Goal: Information Seeking & Learning: Learn about a topic

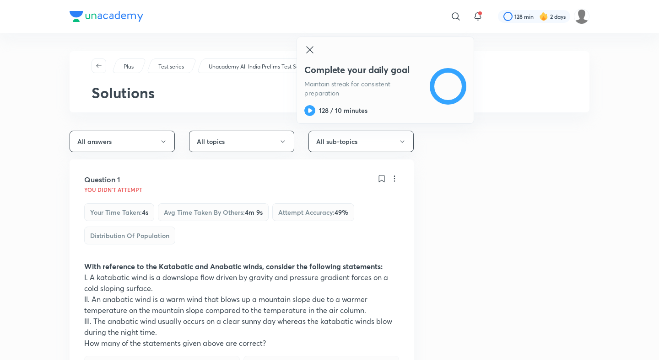
click at [256, 67] on p "Unacademy All India Prelims Test Series 2026" at bounding box center [265, 67] width 112 height 8
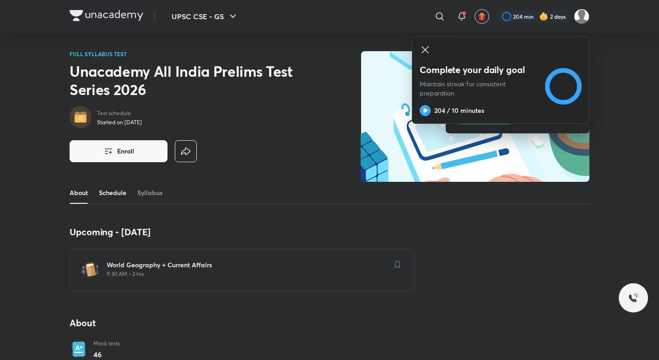
click at [101, 195] on link "Schedule" at bounding box center [112, 193] width 27 height 22
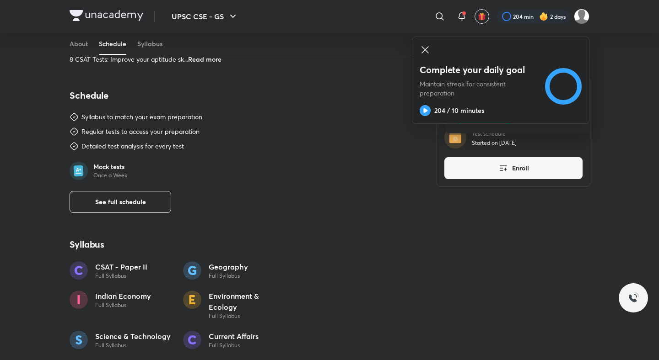
scroll to position [472, 0]
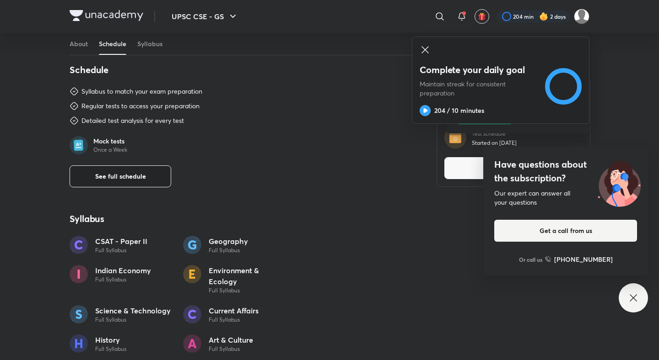
click at [131, 174] on span "See full schedule" at bounding box center [120, 176] width 51 height 9
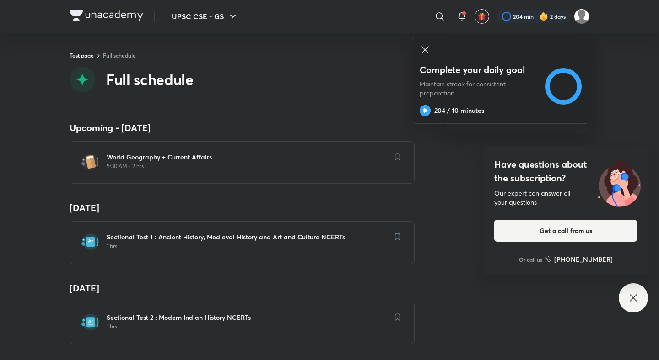
click at [42, 137] on div "Upcoming - 5 Oct World Geography + Current Affairs 9:30 AM • 2 hrs 22 Jun Secti…" at bounding box center [329, 233] width 659 height 253
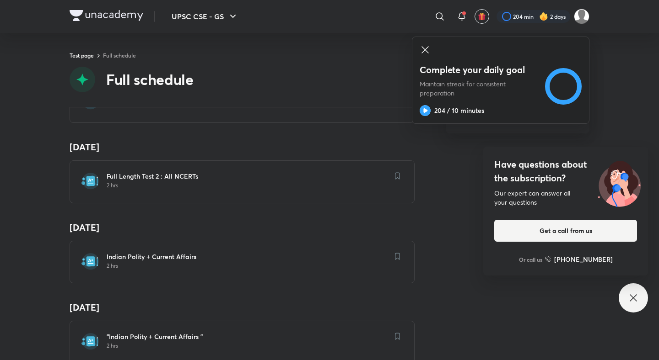
scroll to position [556, 0]
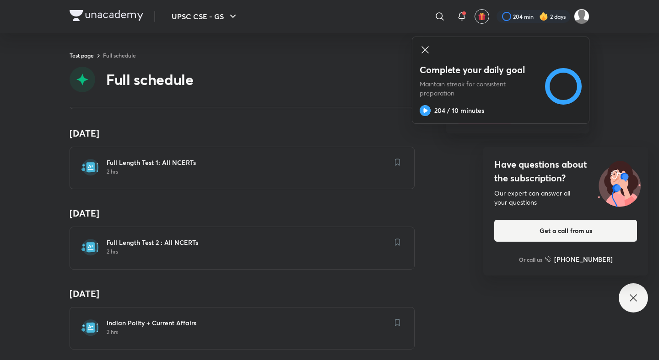
click at [130, 243] on h6 "Full Length Test 2 : All NCERTs" at bounding box center [248, 242] width 282 height 9
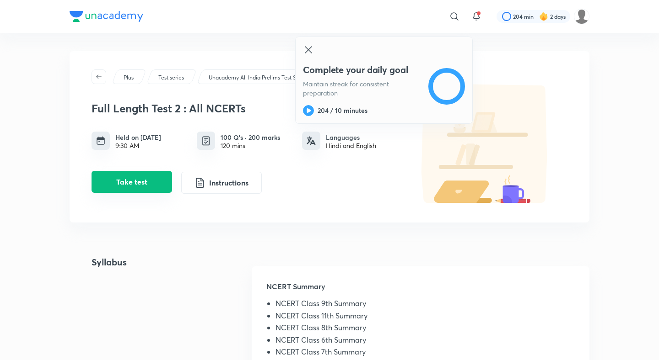
click at [154, 189] on button "Take test" at bounding box center [131, 182] width 80 height 22
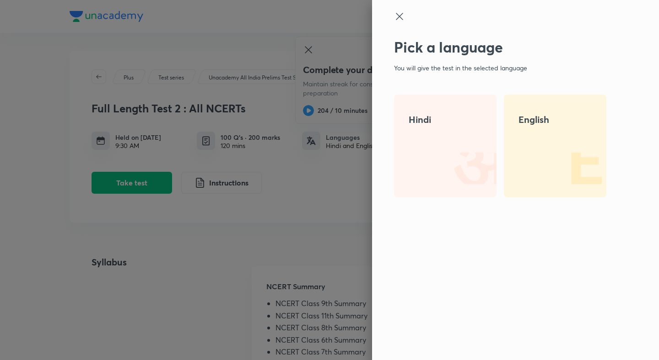
click at [539, 122] on h4 "English" at bounding box center [554, 120] width 73 height 14
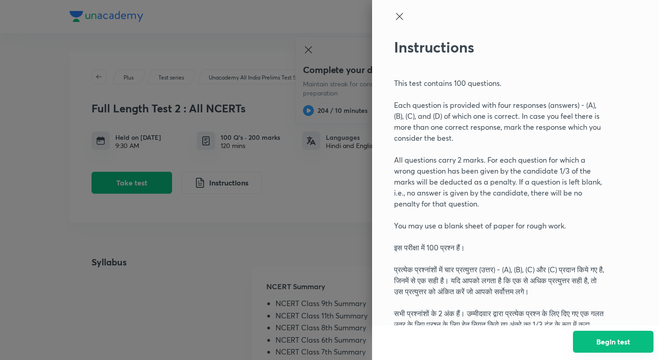
click at [619, 339] on button "Begin test" at bounding box center [613, 342] width 80 height 22
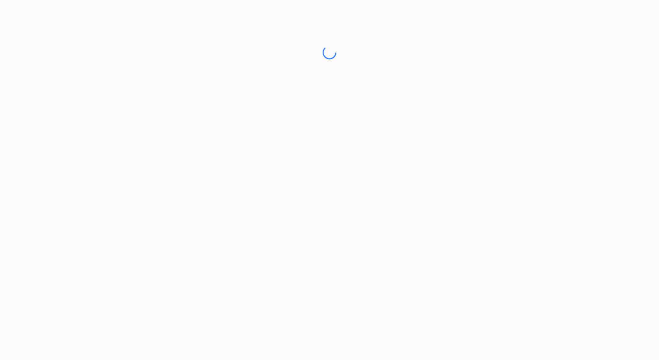
click at [614, 20] on html "No internet connection Full Length Test 2 : All NCERTs | Unacademy" at bounding box center [329, 52] width 659 height 105
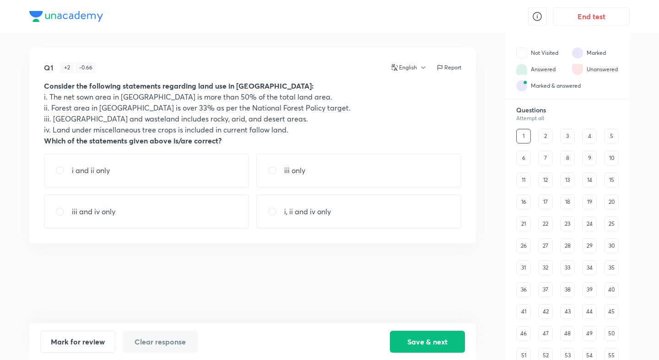
click at [614, 20] on button "End test" at bounding box center [590, 16] width 77 height 18
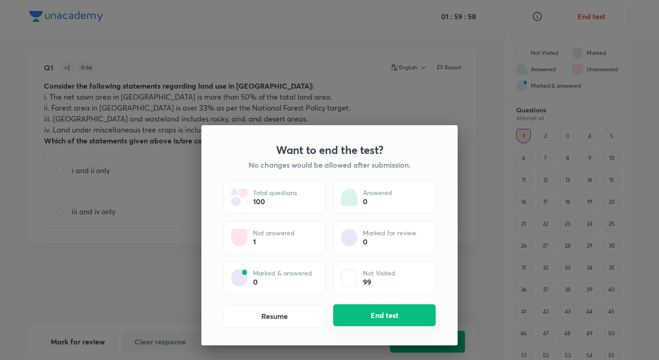
click at [383, 319] on button "End test" at bounding box center [384, 316] width 102 height 22
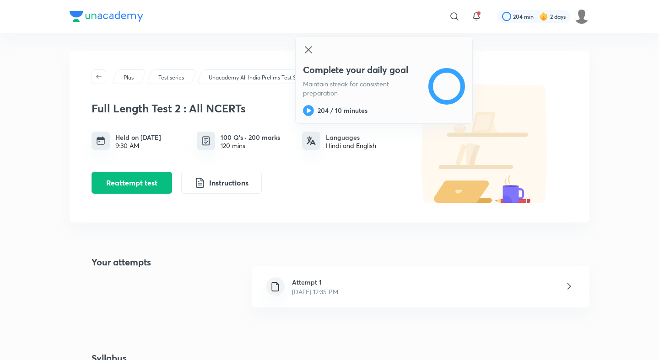
click at [308, 280] on h6 "Attempt 1" at bounding box center [315, 283] width 46 height 10
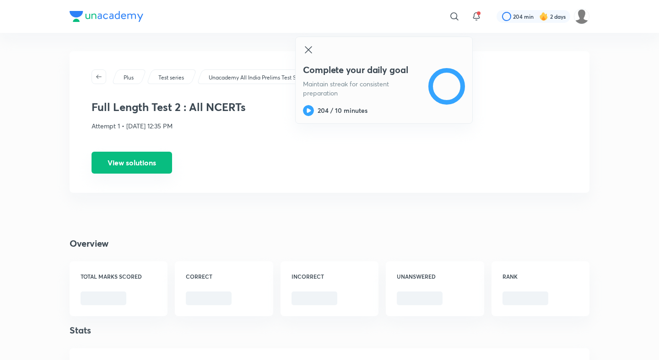
click at [145, 166] on button "View solutions" at bounding box center [131, 163] width 80 height 22
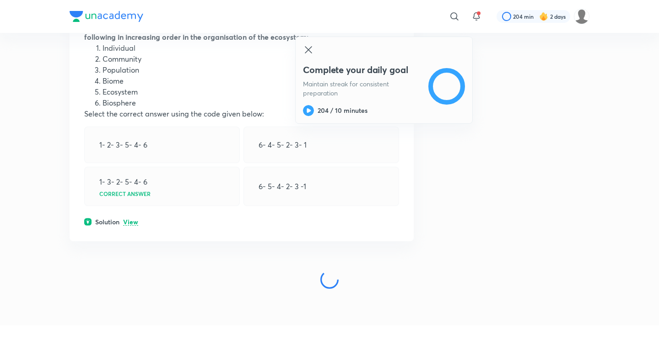
scroll to position [4706, 0]
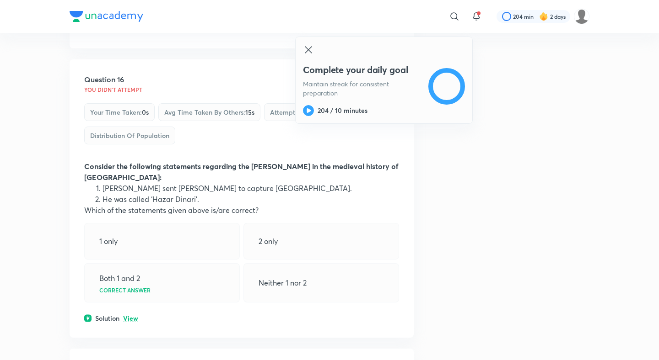
click at [308, 47] on icon at bounding box center [308, 49] width 11 height 11
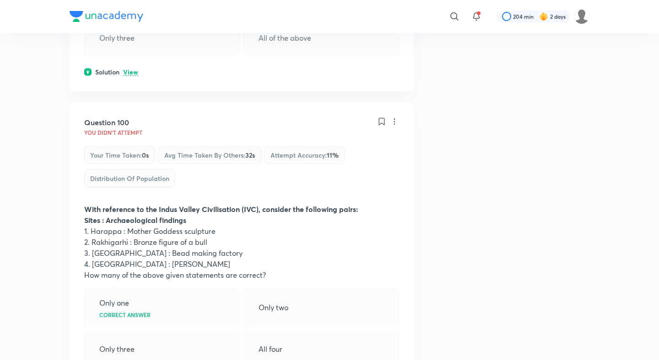
scroll to position [29803, 0]
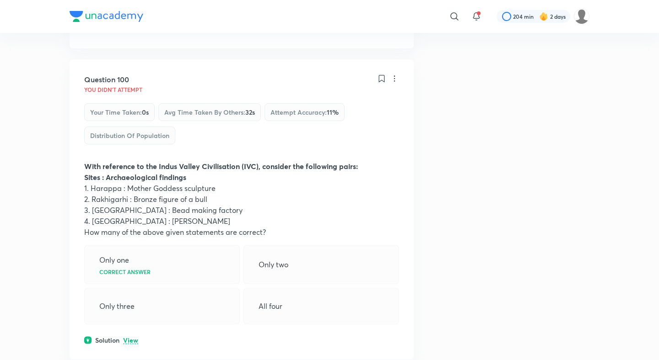
click at [132, 337] on p "View" at bounding box center [130, 340] width 15 height 7
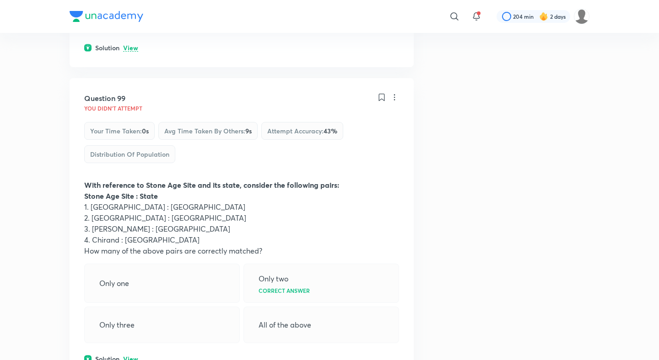
scroll to position [29424, 0]
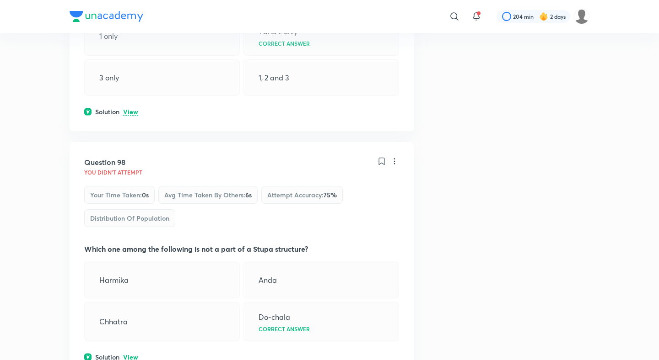
scroll to position [29146, 0]
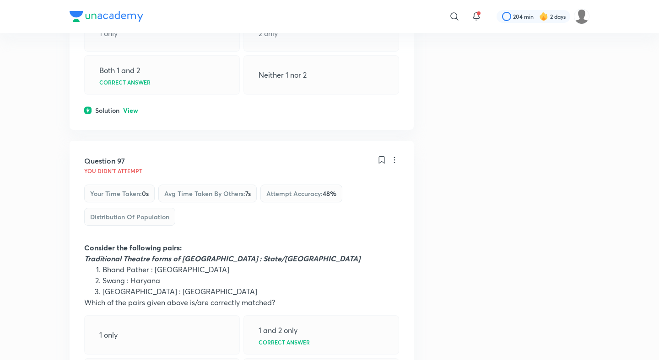
scroll to position [28859, 0]
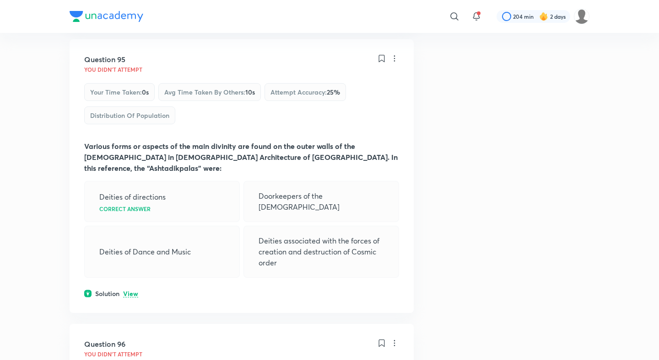
scroll to position [28365, 0]
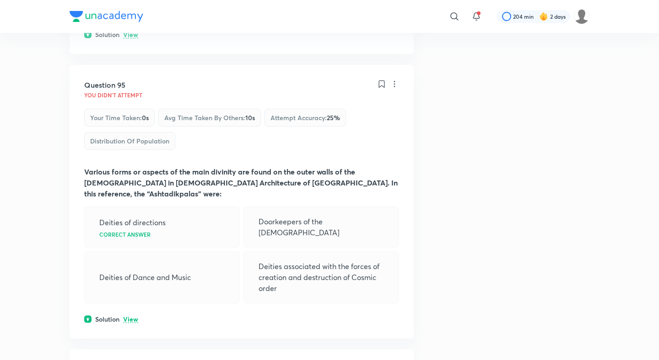
click at [133, 316] on p "View" at bounding box center [130, 319] width 15 height 7
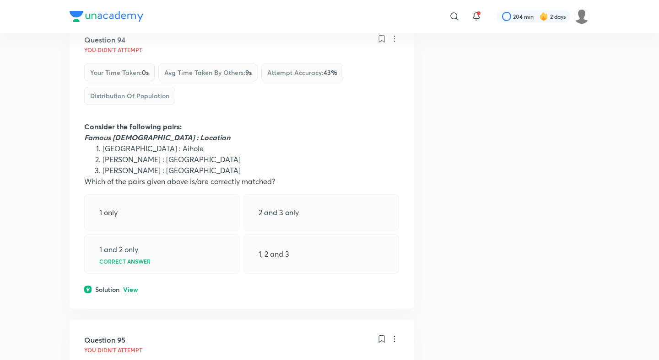
scroll to position [28093, 0]
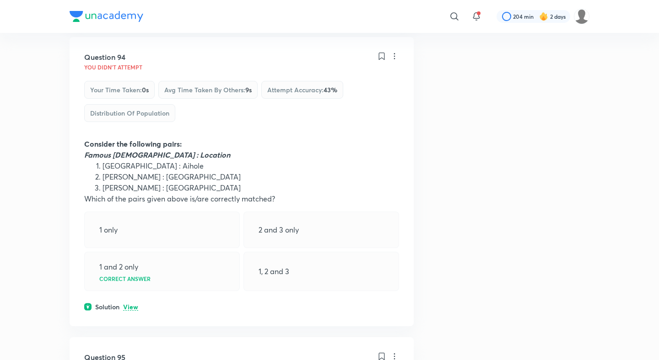
click at [132, 304] on p "View" at bounding box center [130, 307] width 15 height 7
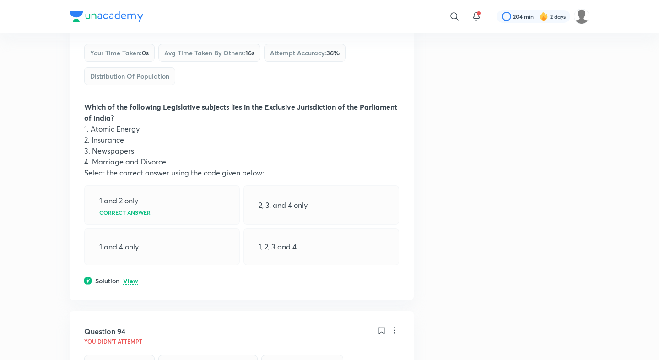
scroll to position [27814, 0]
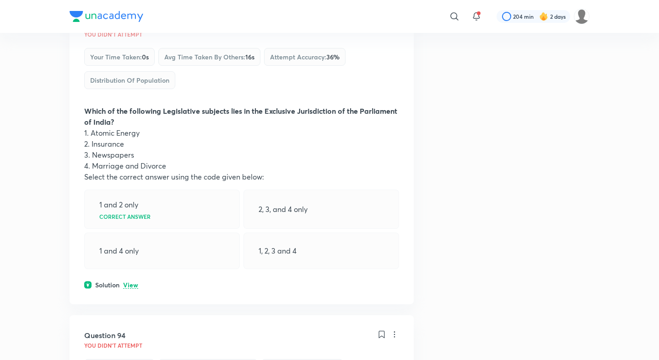
click at [132, 282] on p "View" at bounding box center [130, 285] width 15 height 7
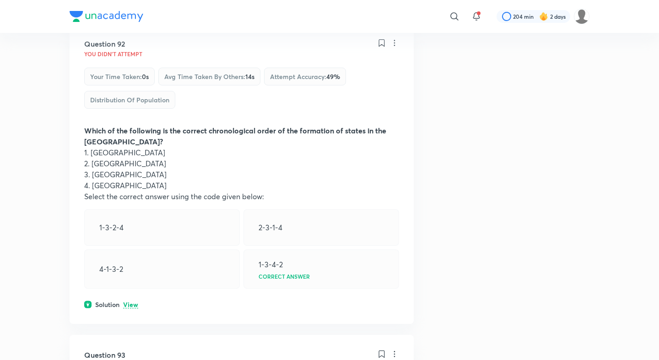
scroll to position [27460, 0]
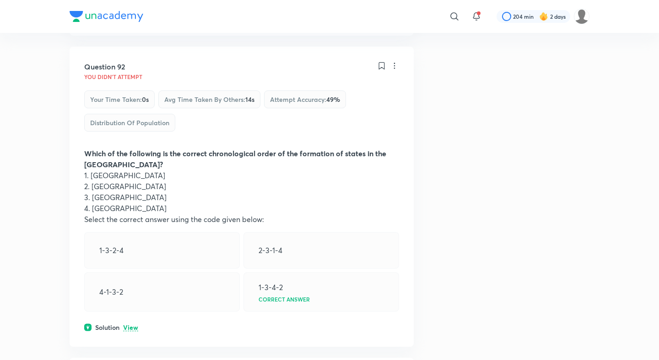
click at [129, 325] on p "View" at bounding box center [130, 328] width 15 height 7
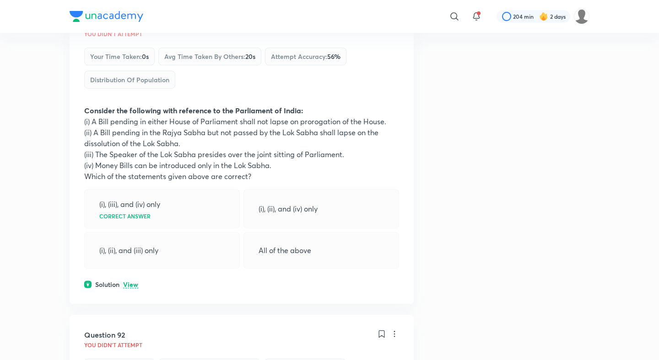
scroll to position [27192, 0]
click at [132, 282] on p "View" at bounding box center [130, 285] width 15 height 7
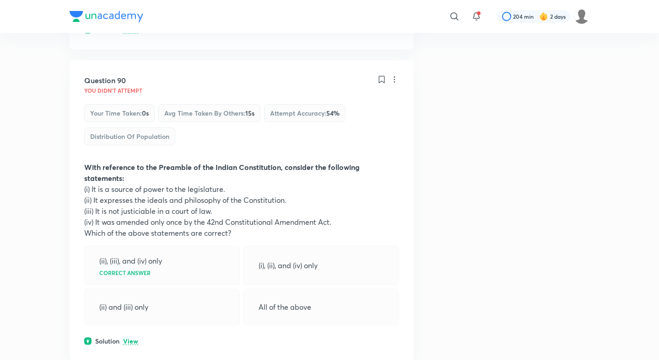
scroll to position [26818, 0]
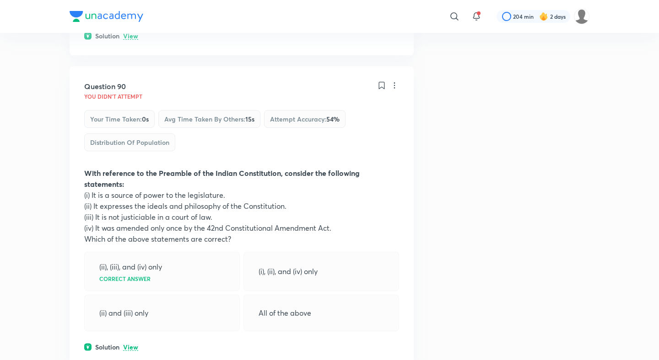
click at [127, 343] on div "Solution View" at bounding box center [241, 348] width 315 height 10
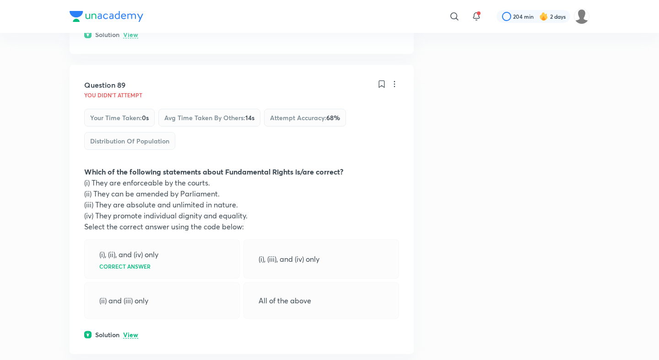
click at [133, 332] on p "View" at bounding box center [130, 335] width 15 height 7
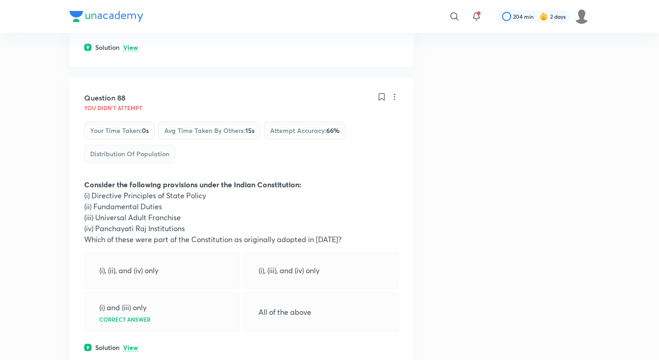
click at [132, 345] on p "View" at bounding box center [130, 348] width 15 height 7
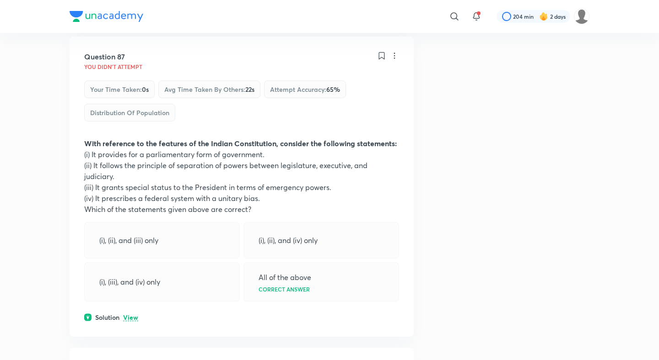
scroll to position [25932, 0]
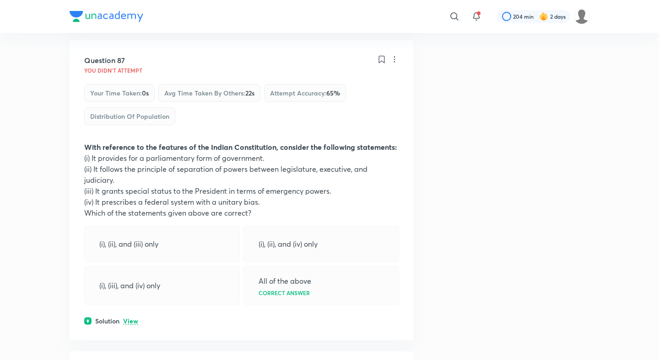
click at [133, 318] on p "View" at bounding box center [130, 321] width 15 height 7
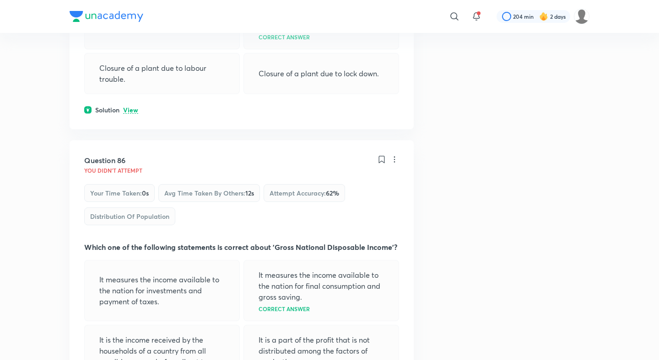
scroll to position [25548, 0]
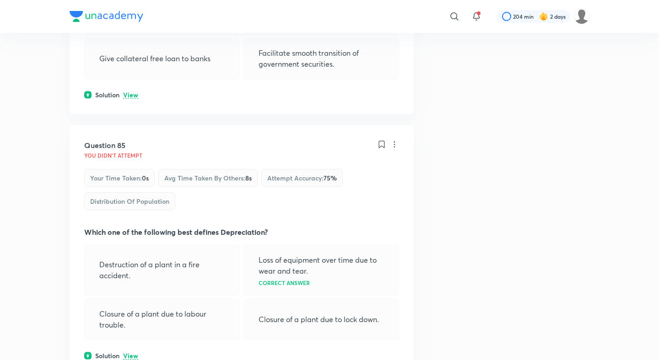
scroll to position [25297, 0]
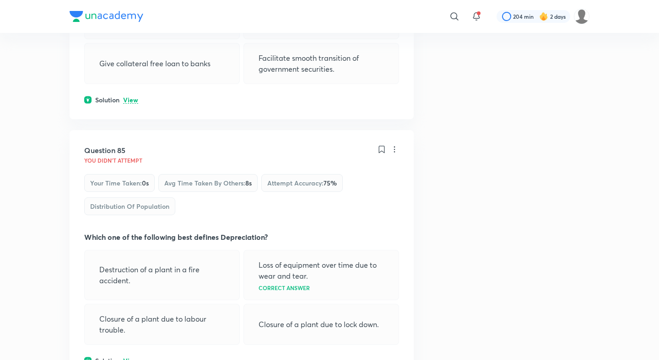
click at [134, 358] on p "View" at bounding box center [130, 361] width 15 height 7
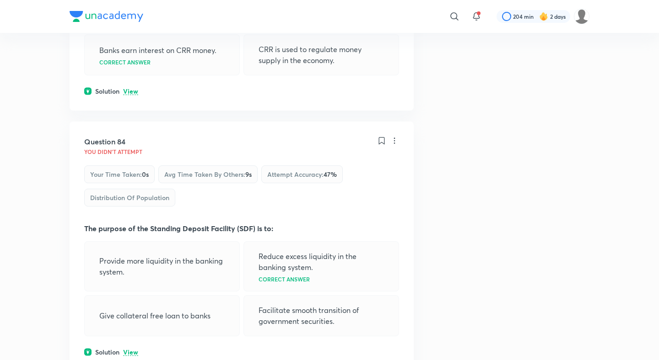
scroll to position [25046, 0]
click at [133, 348] on p "View" at bounding box center [130, 351] width 15 height 7
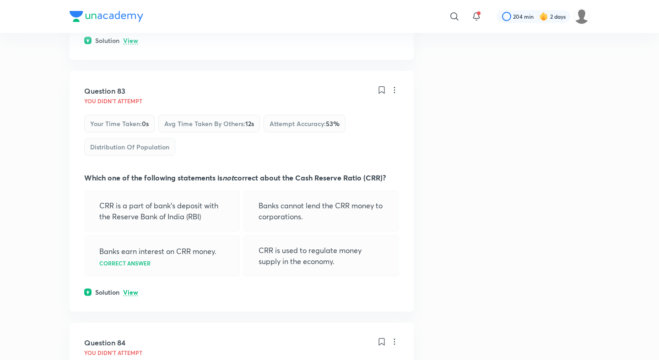
scroll to position [24754, 0]
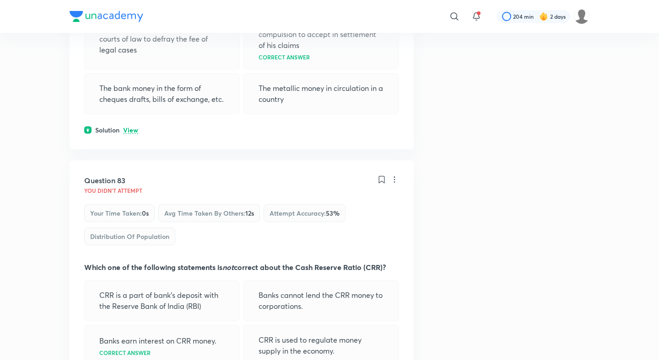
click at [133, 161] on div "Question 83 You didn't Attempt Your time taken : 0s Avg time taken by others : …" at bounding box center [242, 281] width 344 height 241
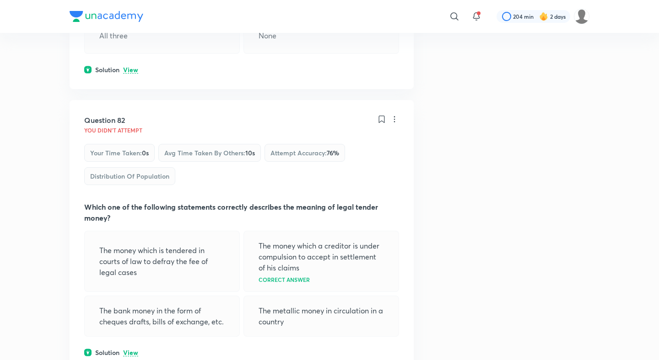
scroll to position [24509, 0]
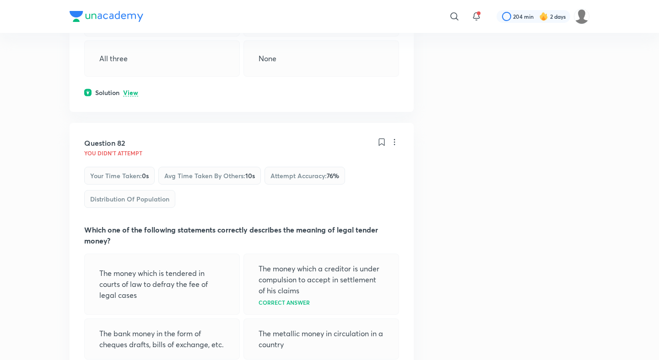
click at [133, 139] on div "Question 82 You didn't Attempt Your time taken : 0s Avg time taken by others : …" at bounding box center [242, 259] width 344 height 272
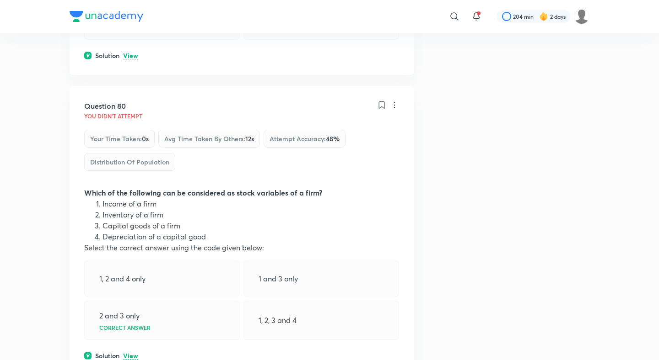
scroll to position [23896, 0]
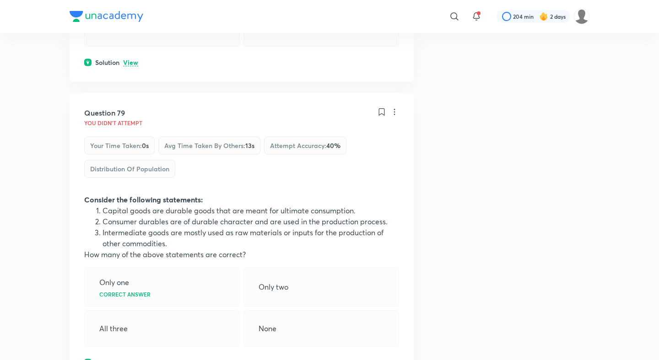
click at [133, 360] on p "View" at bounding box center [130, 363] width 15 height 7
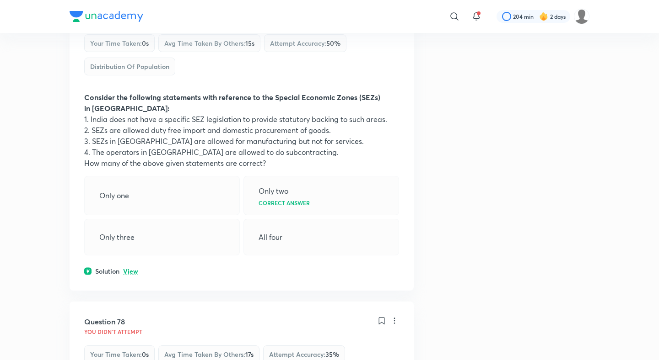
scroll to position [22997, 0]
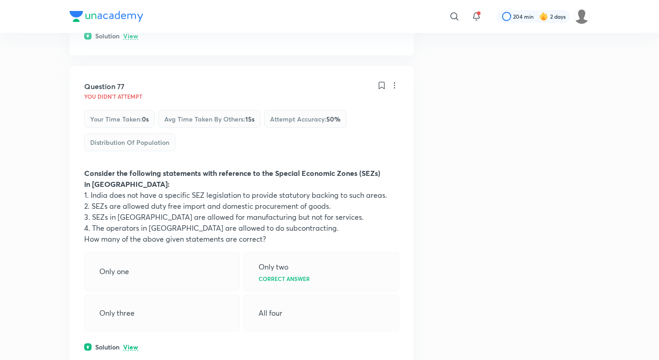
click at [129, 344] on p "View" at bounding box center [130, 347] width 15 height 7
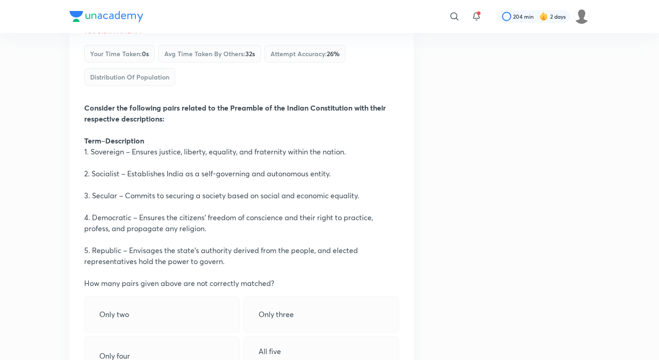
scroll to position [22622, 0]
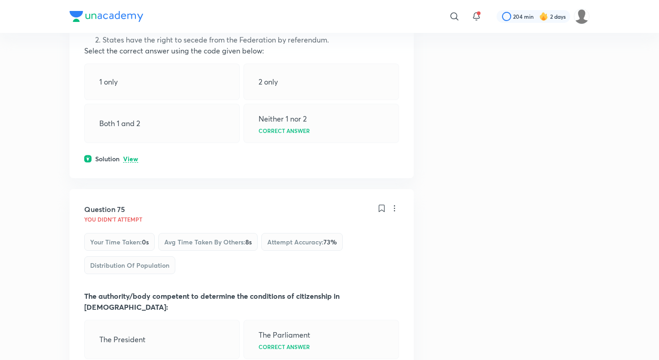
scroll to position [22187, 0]
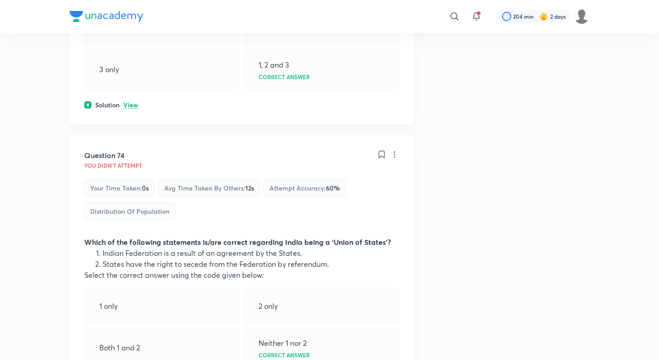
scroll to position [21943, 0]
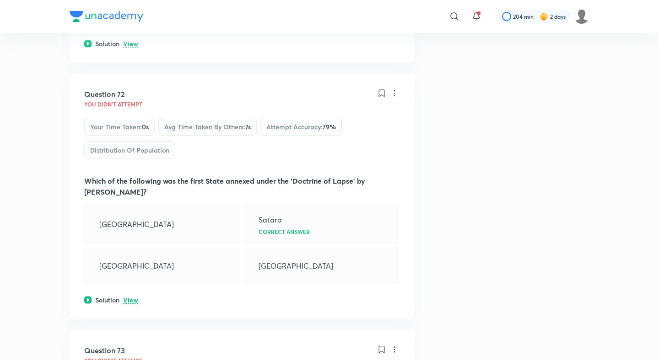
scroll to position [21462, 0]
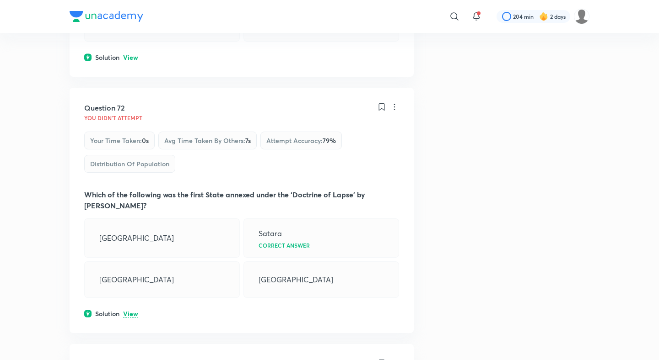
click at [134, 311] on p "View" at bounding box center [130, 314] width 15 height 7
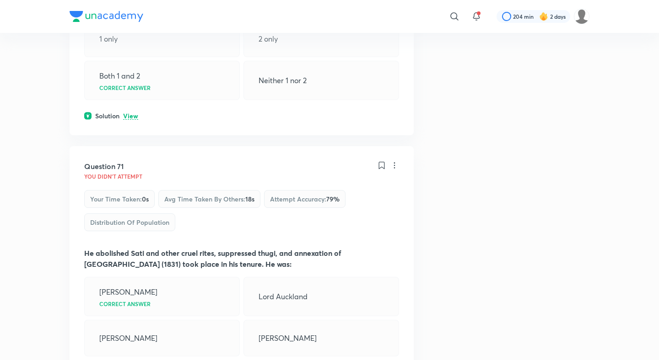
scroll to position [21125, 0]
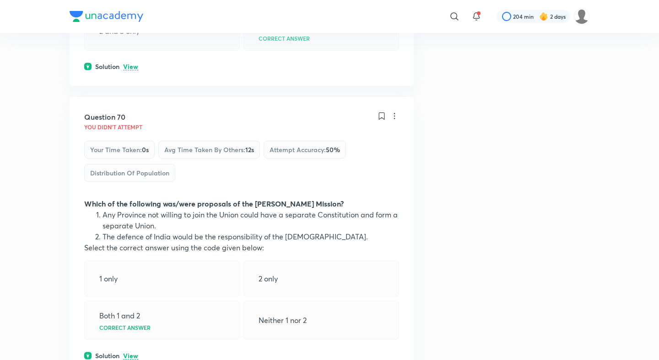
scroll to position [20873, 0]
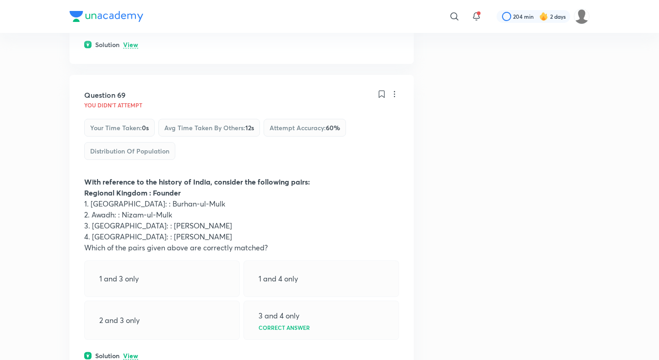
scroll to position [20597, 0]
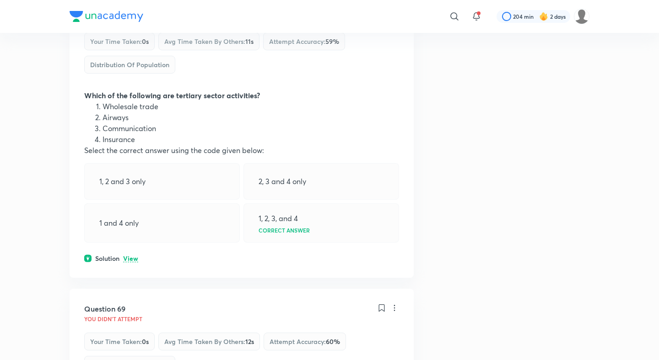
scroll to position [20294, 0]
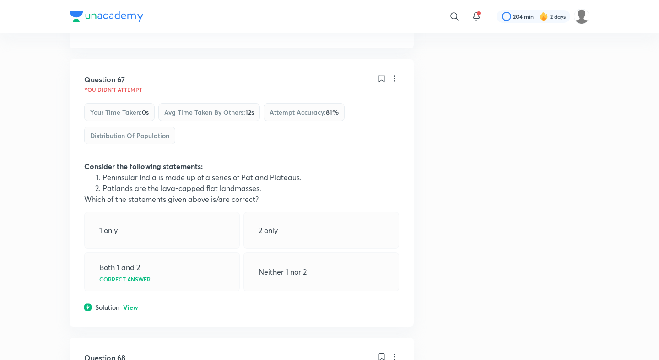
scroll to position [20041, 0]
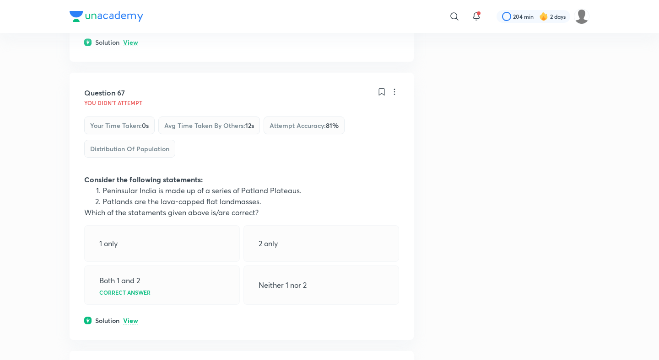
click at [128, 318] on p "View" at bounding box center [130, 321] width 15 height 7
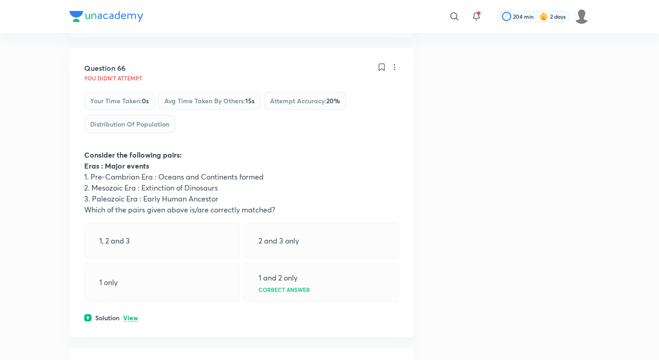
click at [129, 315] on p "View" at bounding box center [130, 318] width 15 height 7
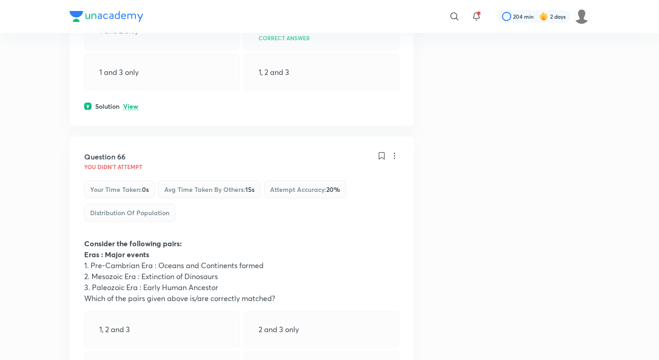
scroll to position [19628, 0]
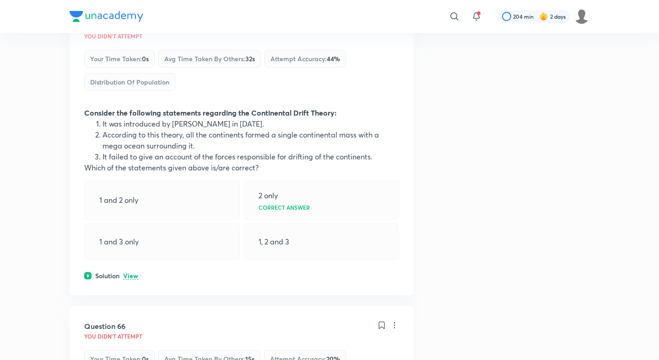
click at [132, 273] on p "View" at bounding box center [130, 276] width 15 height 7
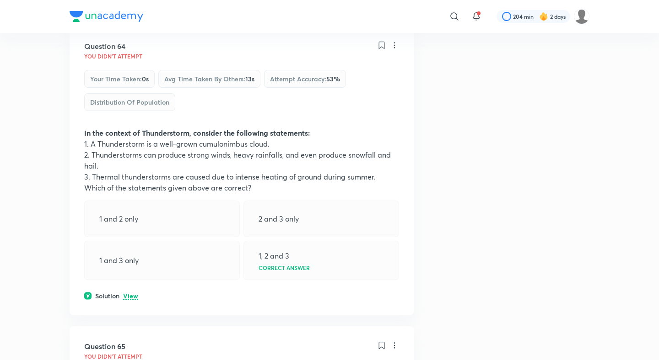
click at [134, 293] on p "View" at bounding box center [130, 296] width 15 height 7
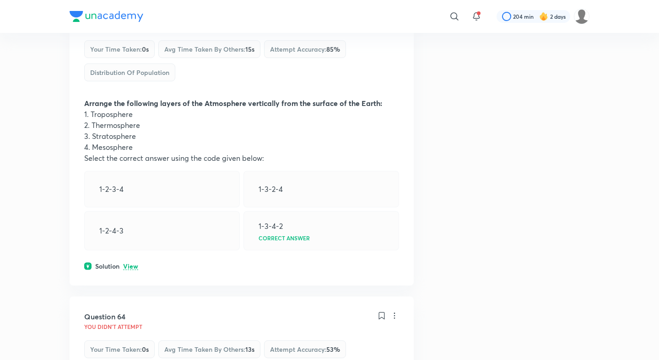
click at [133, 263] on p "View" at bounding box center [130, 266] width 15 height 7
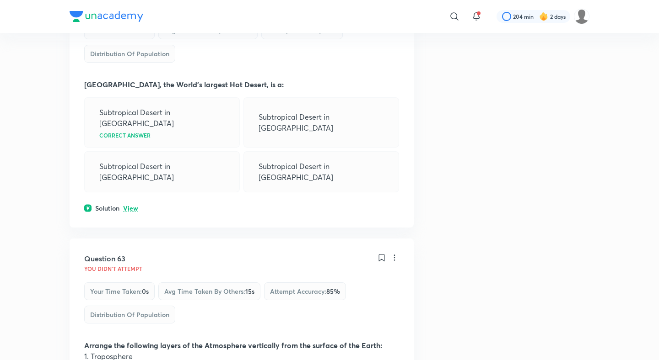
scroll to position [18613, 0]
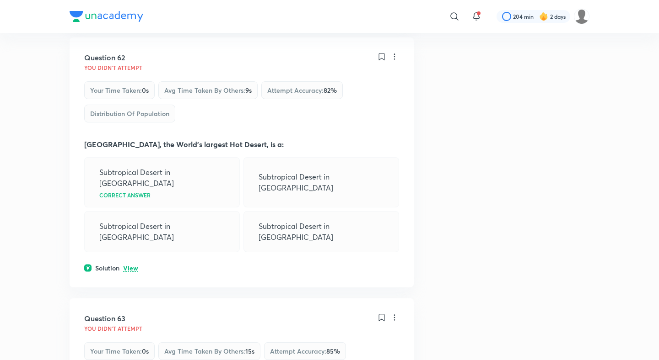
click at [133, 265] on p "View" at bounding box center [130, 268] width 15 height 7
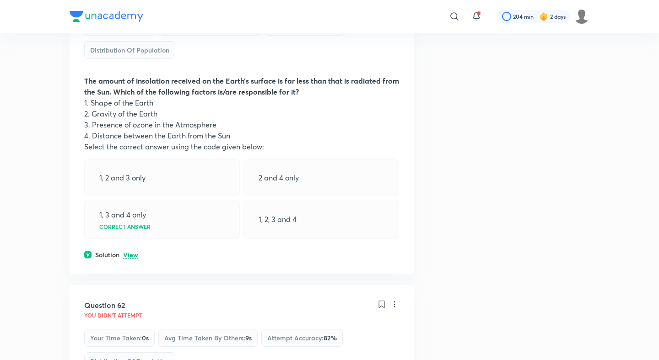
scroll to position [18339, 0]
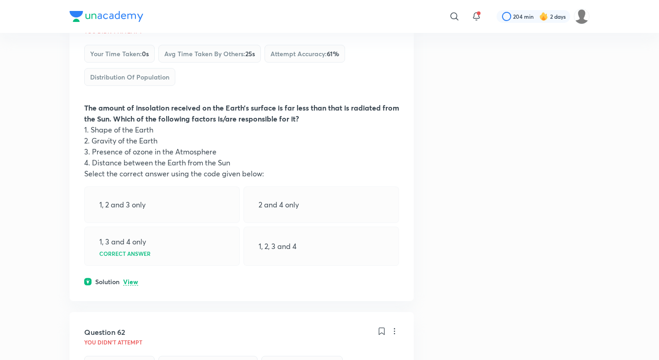
click at [132, 277] on div "Solution View" at bounding box center [241, 282] width 315 height 10
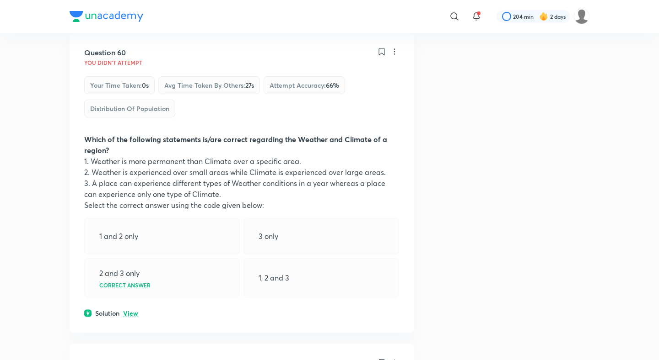
click at [129, 311] on p "View" at bounding box center [130, 314] width 15 height 7
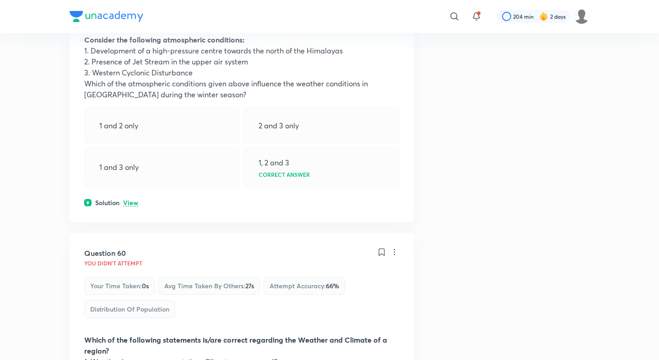
scroll to position [17748, 0]
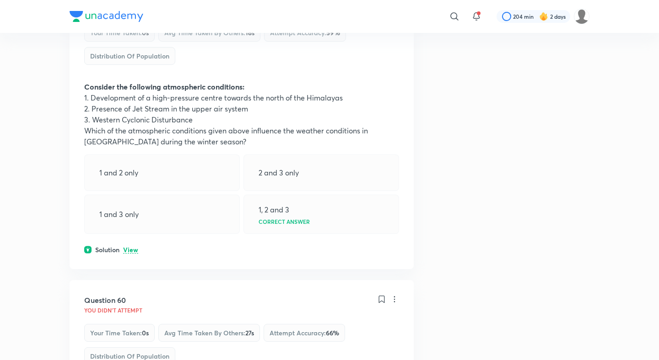
click at [135, 247] on p "View" at bounding box center [130, 250] width 15 height 7
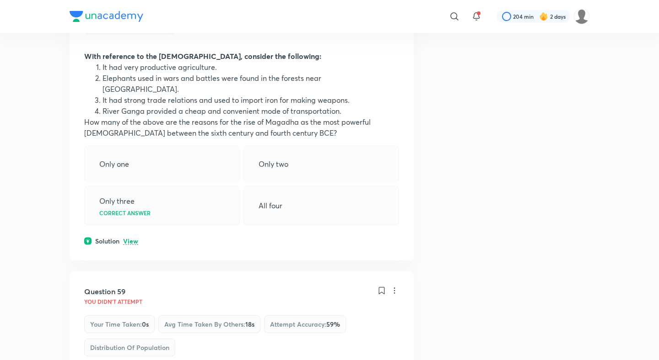
click at [133, 238] on p "View" at bounding box center [130, 241] width 15 height 7
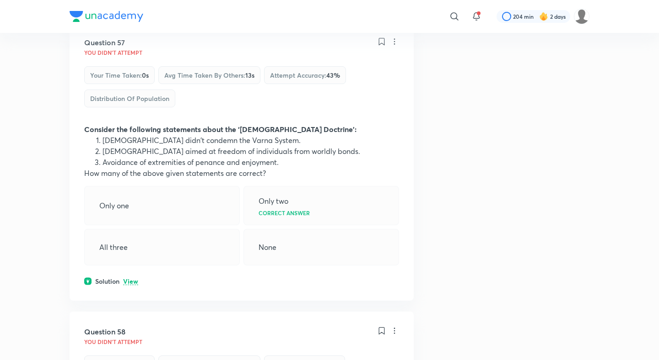
scroll to position [17085, 0]
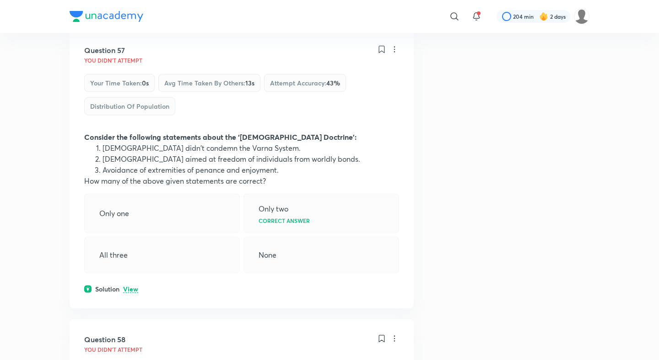
click at [131, 286] on p "View" at bounding box center [130, 289] width 15 height 7
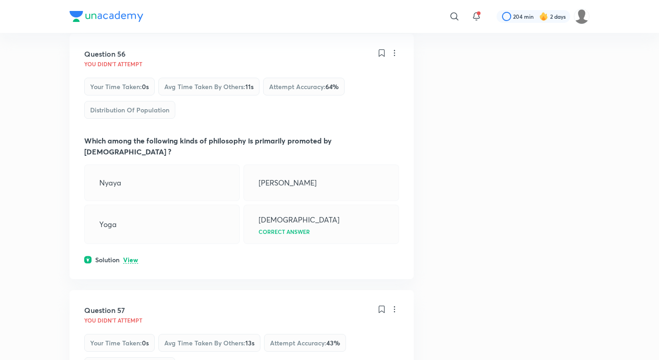
scroll to position [16768, 0]
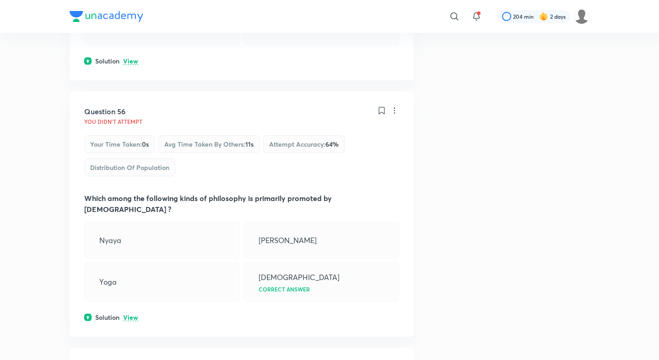
click at [129, 315] on p "View" at bounding box center [130, 318] width 15 height 7
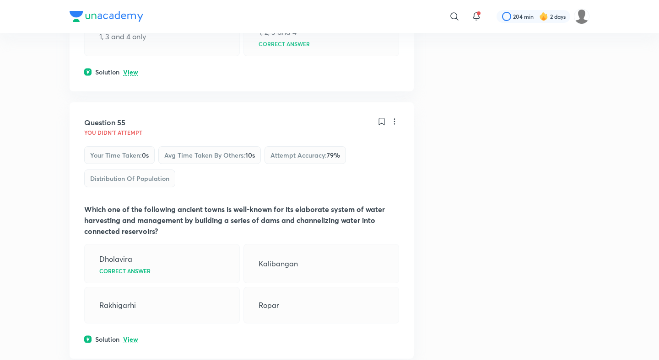
scroll to position [16453, 0]
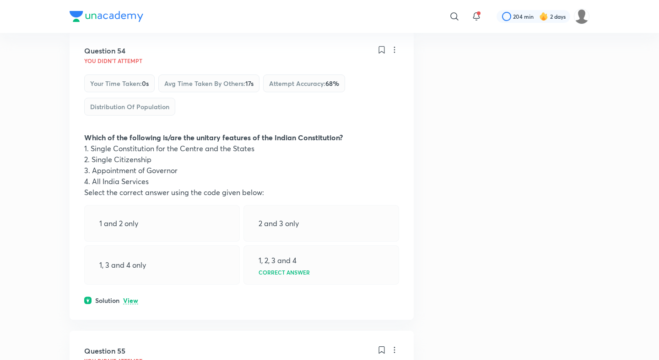
scroll to position [16234, 0]
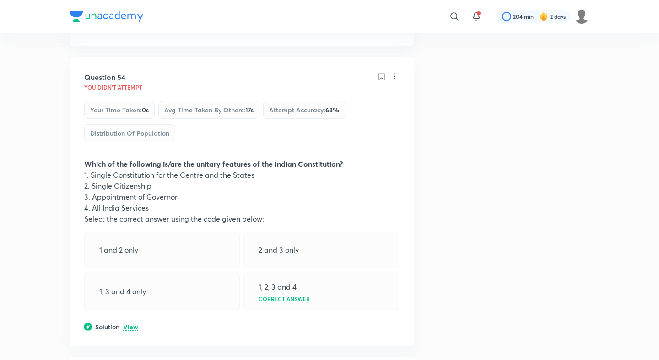
click at [133, 324] on p "View" at bounding box center [130, 327] width 15 height 7
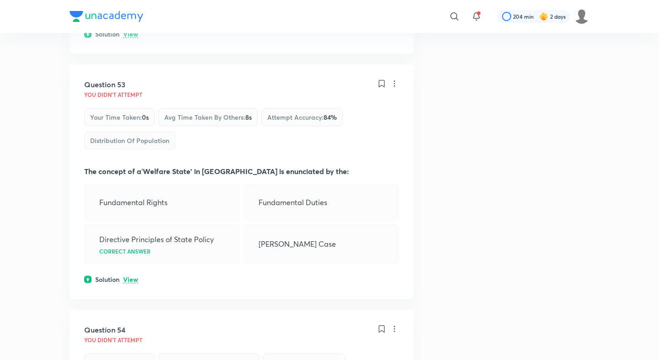
click at [131, 277] on p "View" at bounding box center [130, 280] width 15 height 7
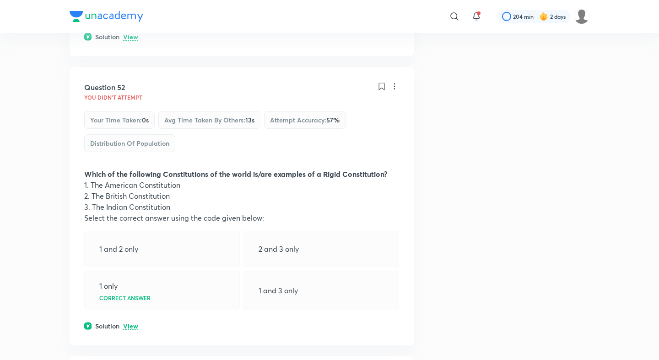
scroll to position [15685, 0]
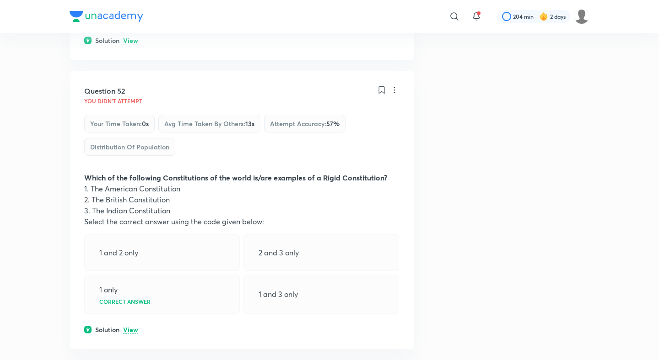
click at [131, 160] on div "Question 52 You didn't Attempt Your time taken : 0s Avg time taken by others : …" at bounding box center [242, 210] width 344 height 279
click at [131, 327] on p "View" at bounding box center [130, 330] width 15 height 7
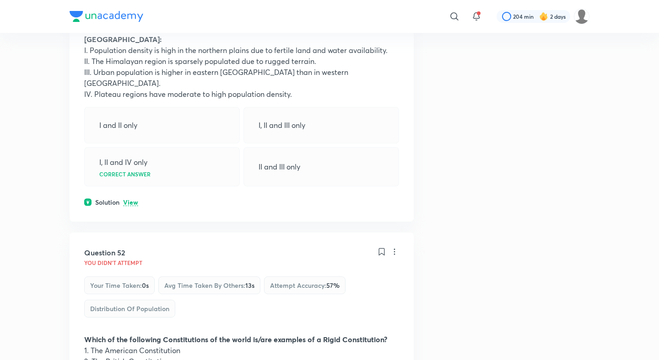
scroll to position [15468, 0]
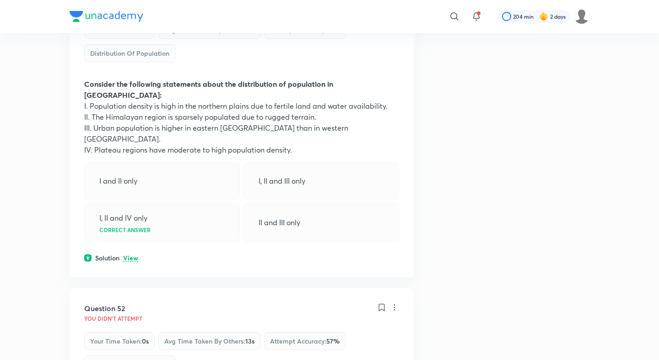
click at [130, 255] on p "View" at bounding box center [130, 258] width 15 height 7
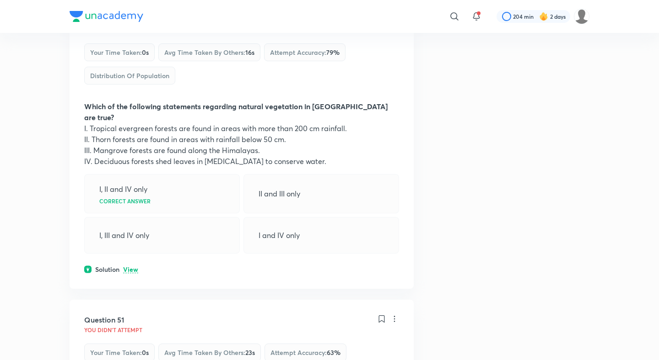
scroll to position [15139, 0]
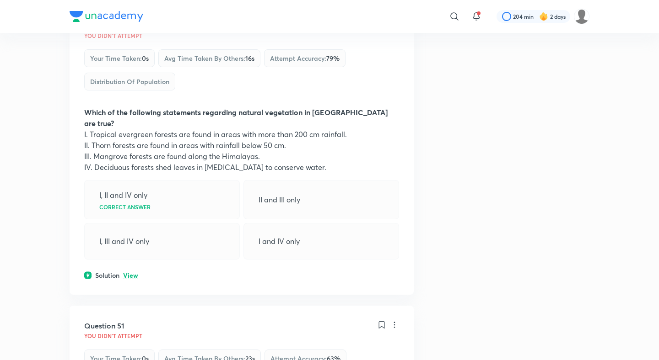
click at [128, 273] on p "View" at bounding box center [130, 276] width 15 height 7
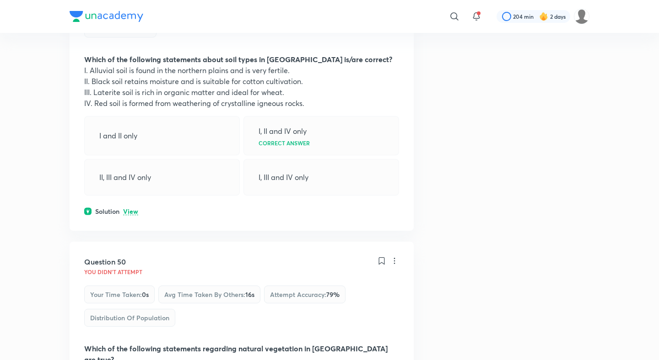
scroll to position [14872, 0]
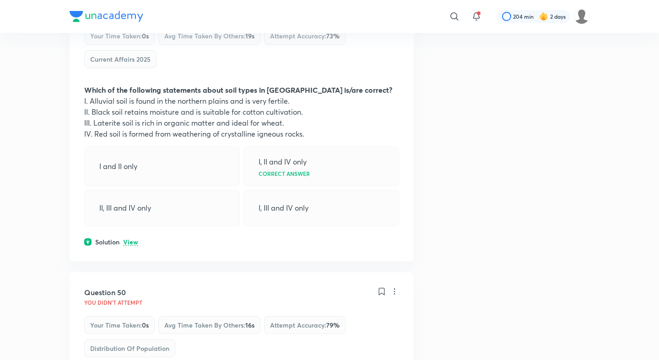
click at [132, 93] on div "Question 49 You didn't Attempt Your time taken : 0s Avg time taken by others : …" at bounding box center [242, 122] width 344 height 279
click at [132, 239] on p "View" at bounding box center [130, 242] width 15 height 7
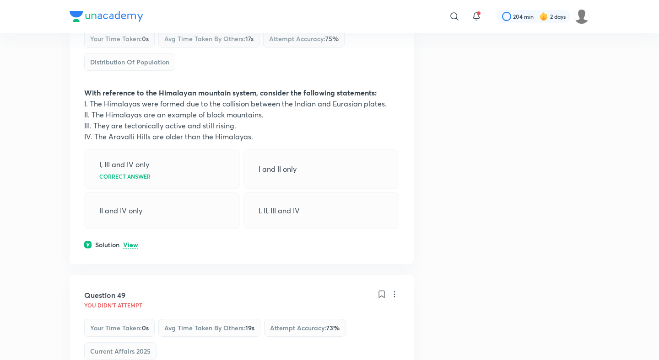
scroll to position [14573, 0]
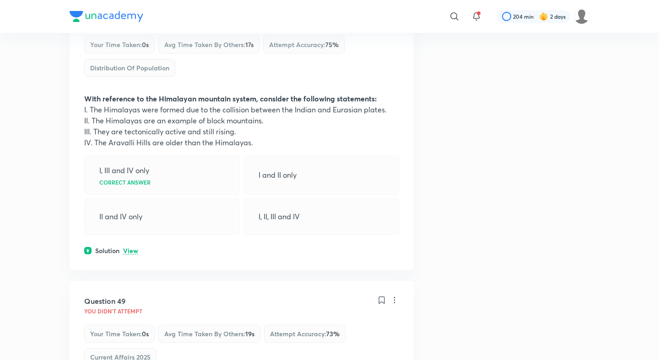
click at [132, 246] on div "Solution View" at bounding box center [241, 251] width 315 height 10
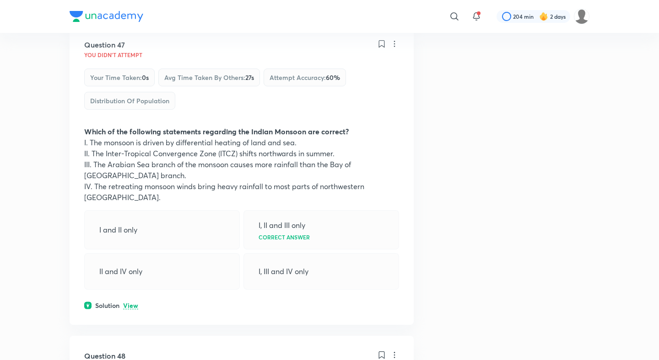
scroll to position [14225, 0]
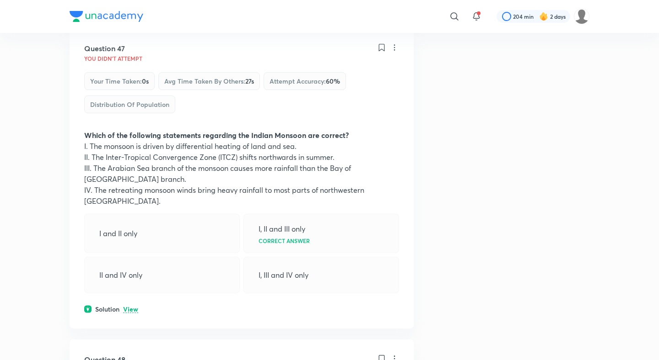
click at [131, 306] on p "View" at bounding box center [130, 309] width 15 height 7
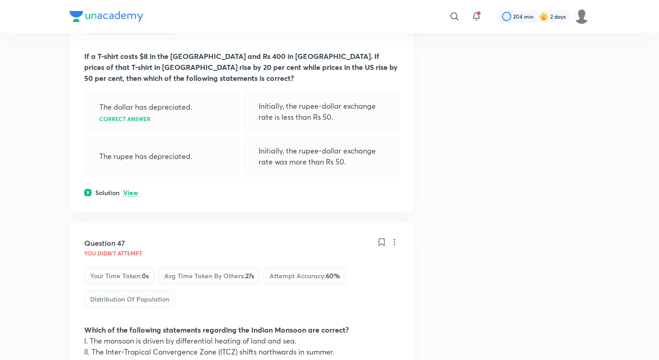
scroll to position [14015, 0]
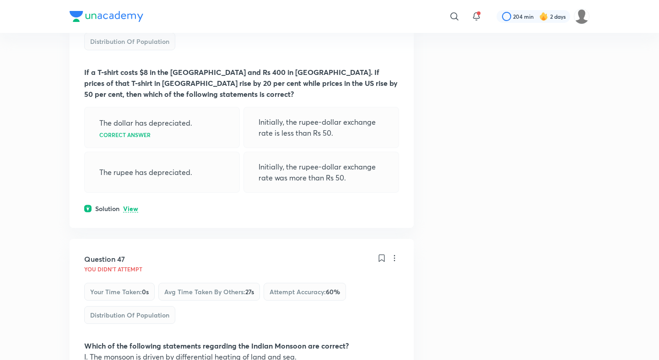
click at [131, 206] on p "View" at bounding box center [130, 209] width 15 height 7
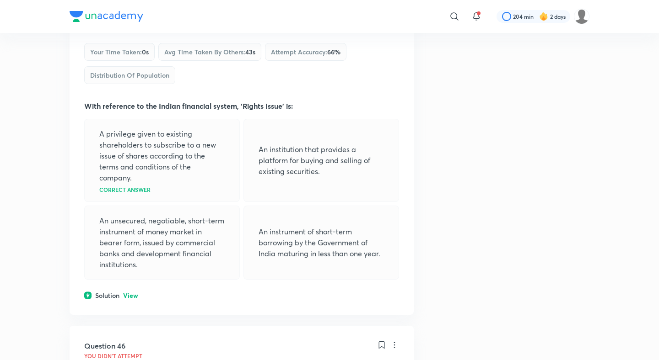
scroll to position [13624, 0]
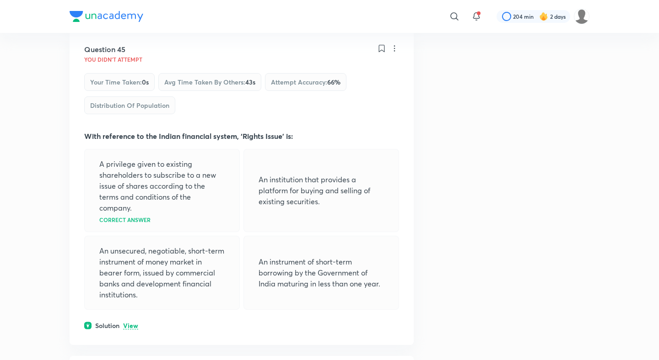
click at [135, 323] on p "View" at bounding box center [130, 326] width 15 height 7
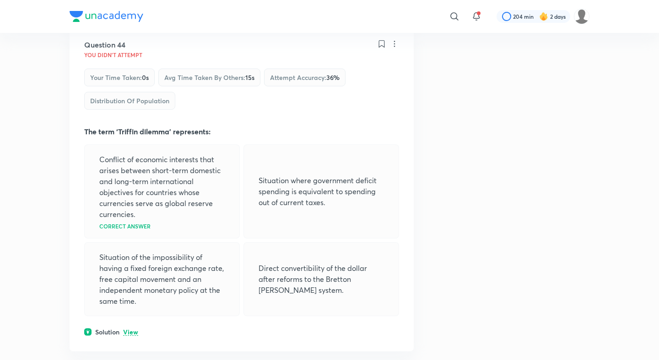
scroll to position [13282, 0]
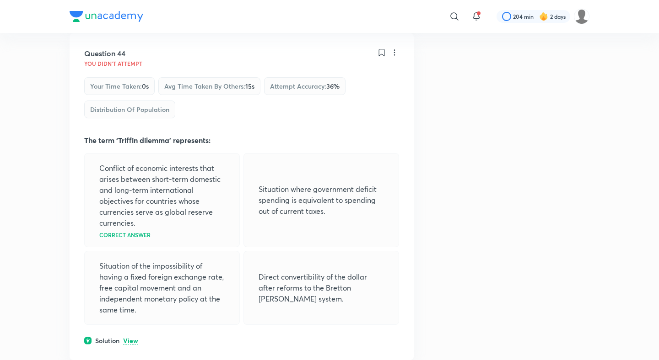
click at [125, 338] on p "View" at bounding box center [130, 341] width 15 height 7
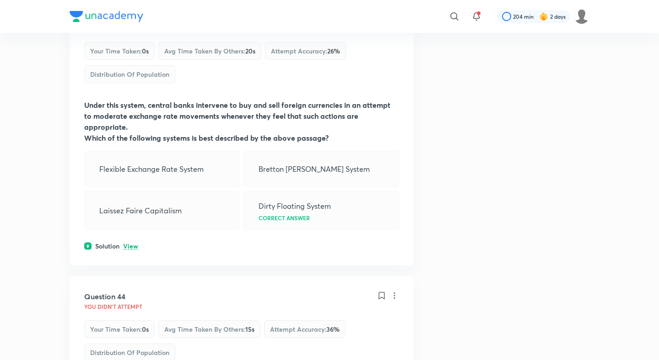
scroll to position [12971, 0]
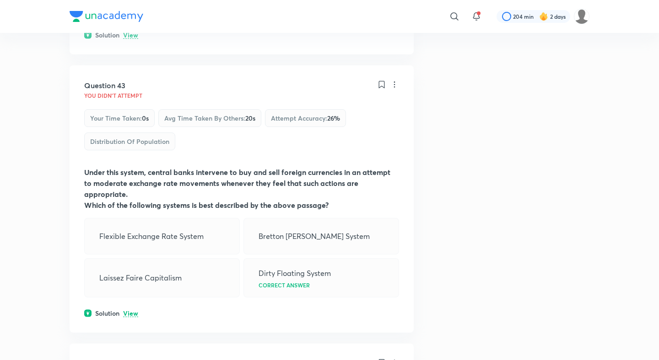
click at [128, 311] on p "View" at bounding box center [130, 314] width 15 height 7
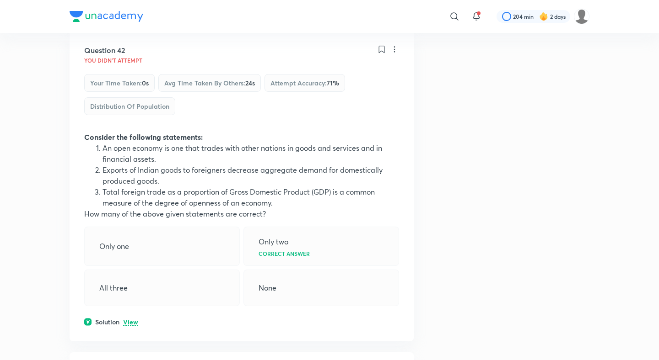
click at [132, 319] on p "View" at bounding box center [130, 322] width 15 height 7
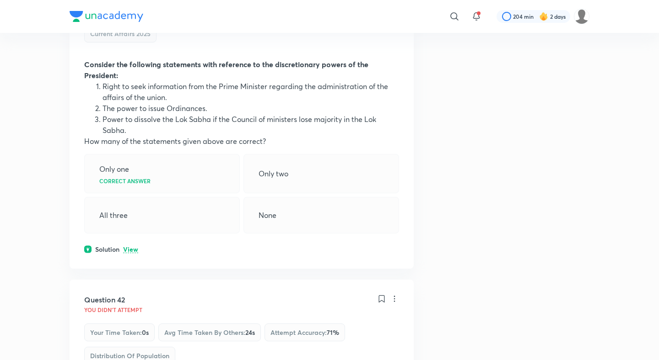
scroll to position [12393, 0]
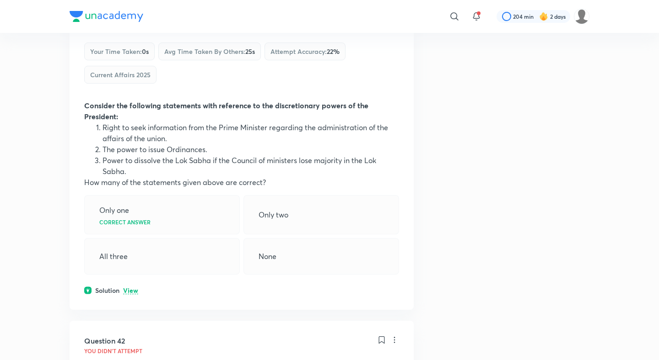
click at [132, 286] on div "Solution View" at bounding box center [241, 291] width 315 height 10
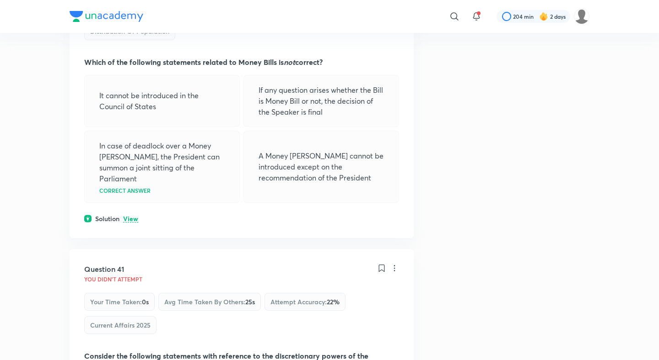
click at [134, 216] on p "View" at bounding box center [130, 219] width 15 height 7
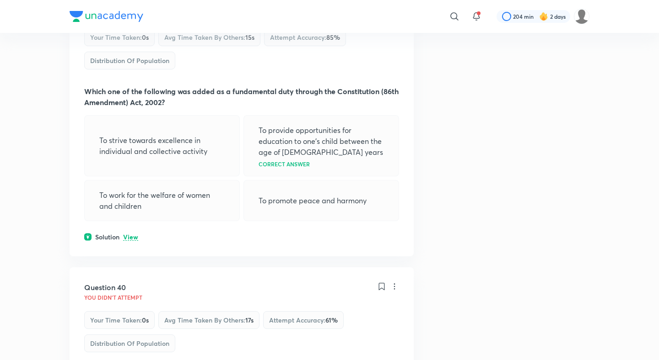
scroll to position [11789, 0]
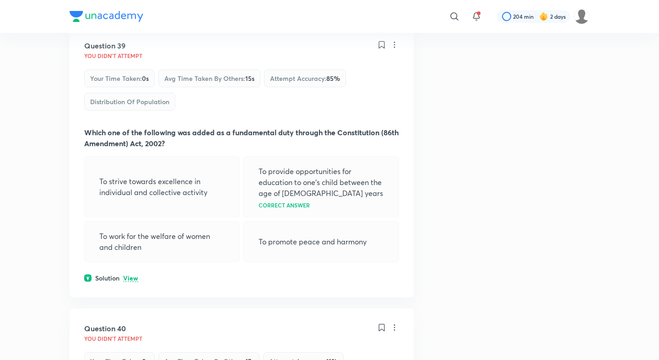
click at [130, 275] on p "View" at bounding box center [130, 278] width 15 height 7
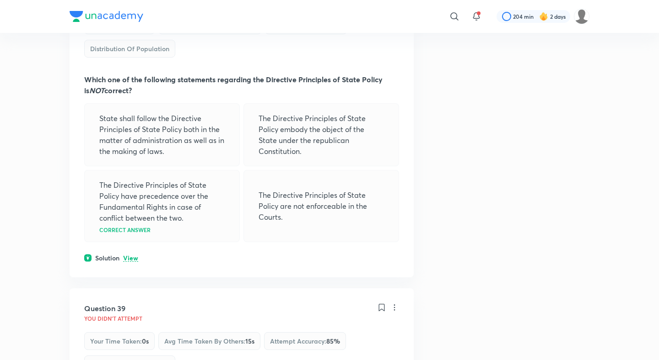
scroll to position [11503, 0]
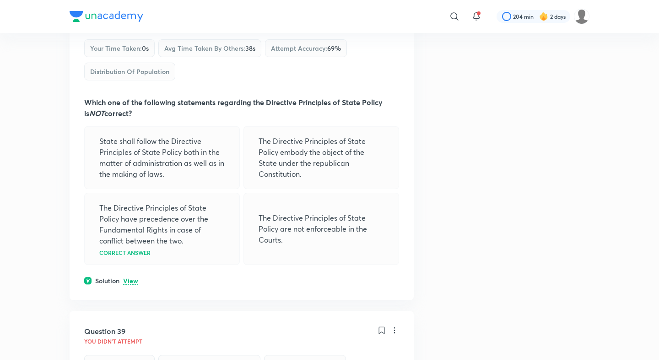
click at [130, 278] on p "View" at bounding box center [130, 281] width 15 height 7
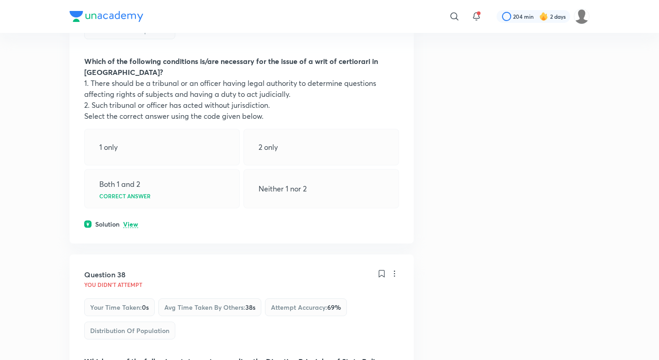
scroll to position [11226, 0]
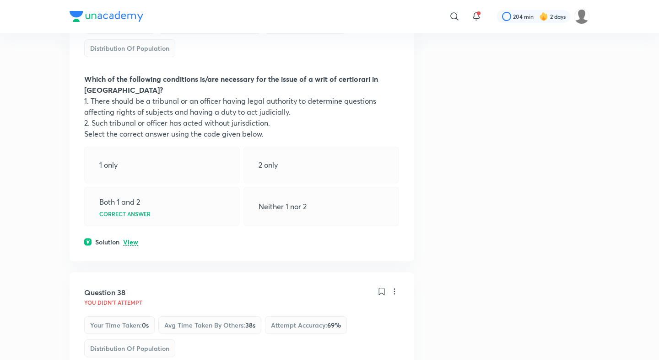
click at [134, 239] on p "View" at bounding box center [130, 242] width 15 height 7
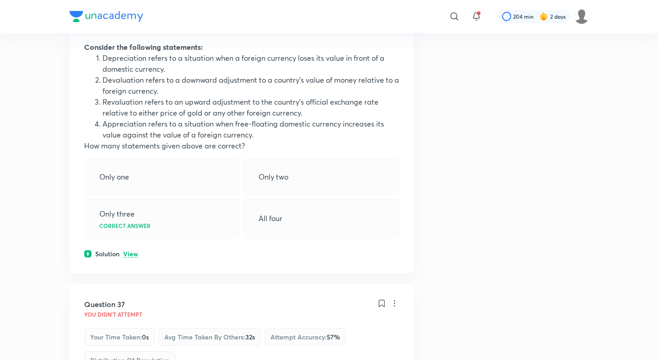
scroll to position [10899, 0]
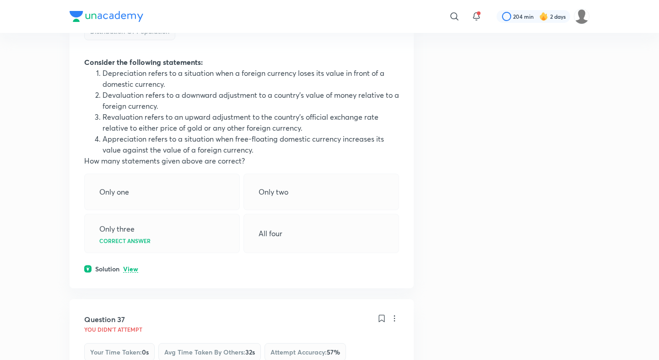
click at [129, 154] on div "Question 36 You didn't Attempt Your time taken : 0s Avg time taken by others : …" at bounding box center [242, 121] width 344 height 333
click at [130, 266] on p "View" at bounding box center [130, 269] width 15 height 7
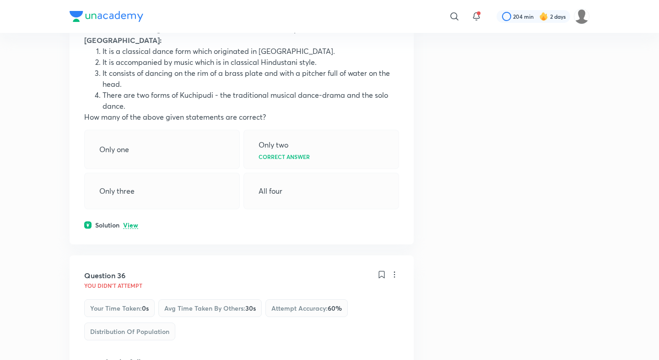
scroll to position [10574, 0]
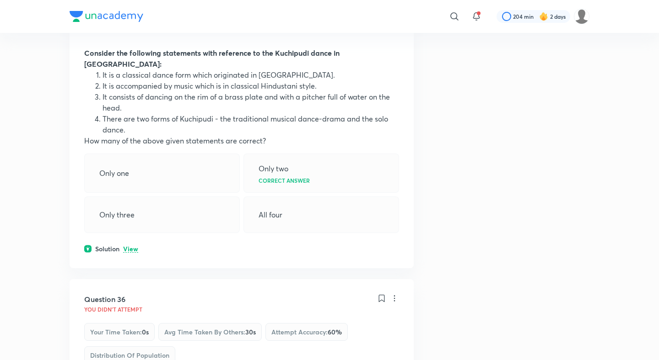
click at [130, 244] on div "Solution View" at bounding box center [241, 249] width 315 height 10
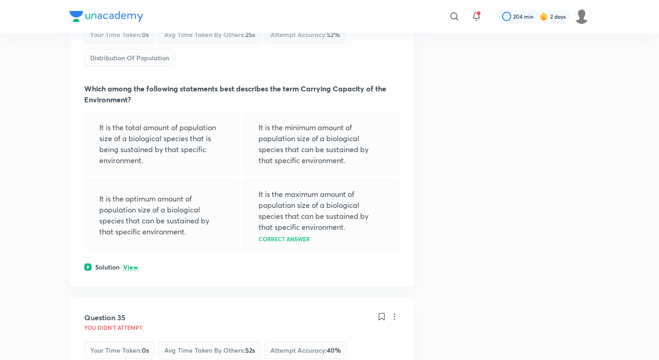
scroll to position [10206, 0]
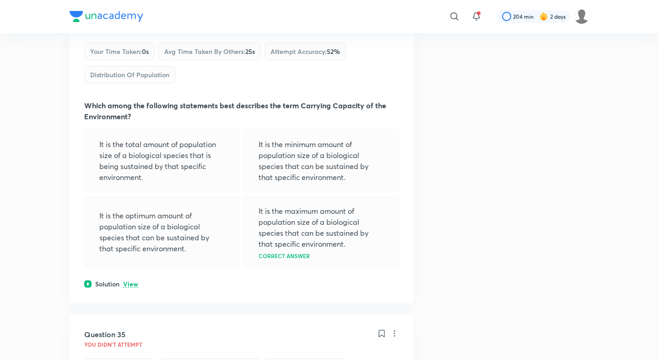
click at [132, 166] on div "Question 34 You didn't Attempt Your time taken : 0s Avg time taken by others : …" at bounding box center [242, 151] width 344 height 305
click at [132, 281] on p "View" at bounding box center [130, 284] width 15 height 7
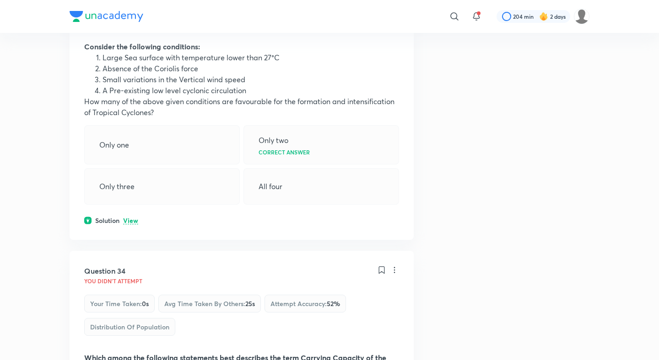
scroll to position [9934, 0]
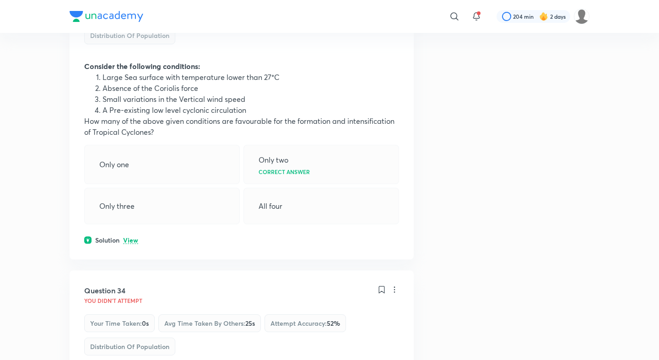
click at [129, 237] on p "View" at bounding box center [130, 240] width 15 height 7
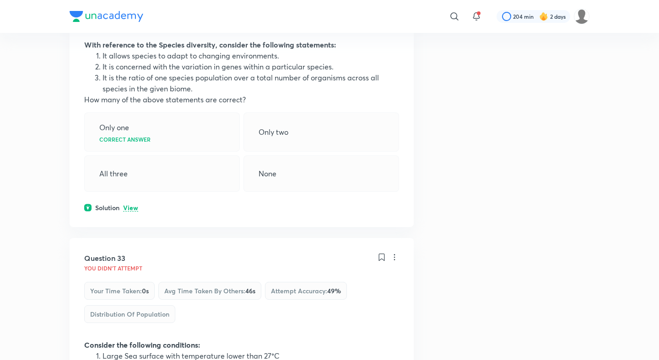
click at [132, 205] on p "View" at bounding box center [130, 208] width 15 height 7
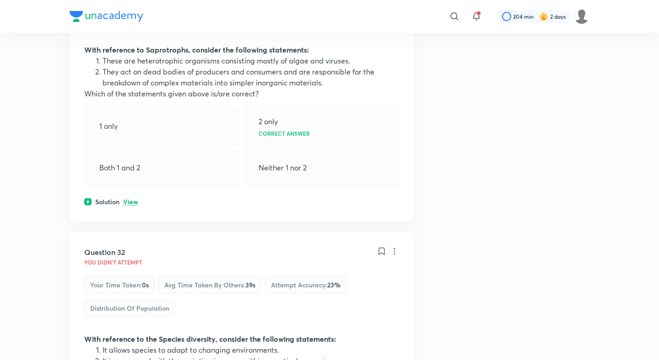
scroll to position [9352, 0]
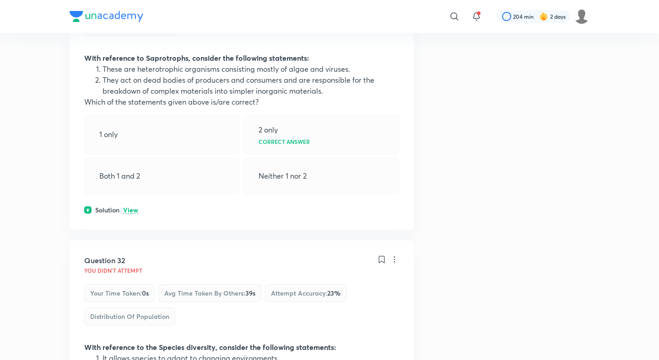
click at [132, 207] on p "View" at bounding box center [130, 210] width 15 height 7
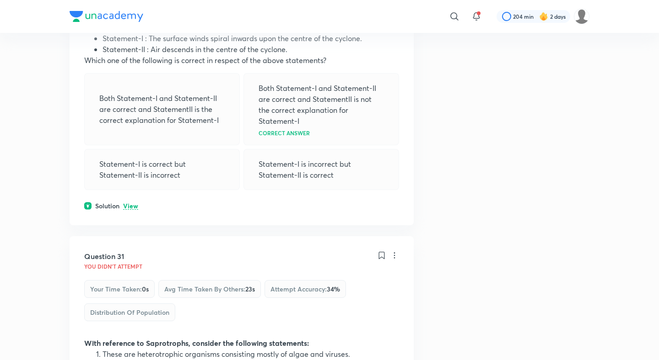
click at [135, 203] on p "View" at bounding box center [130, 206] width 15 height 7
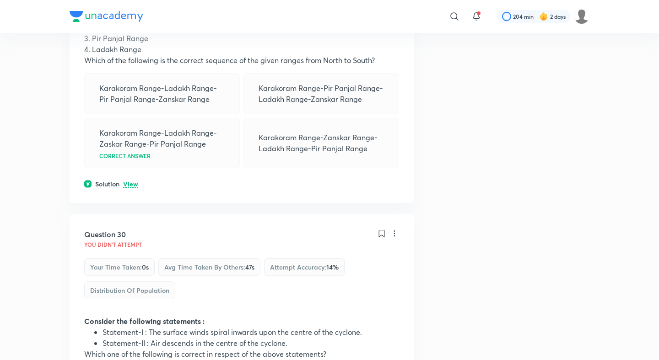
scroll to position [8742, 0]
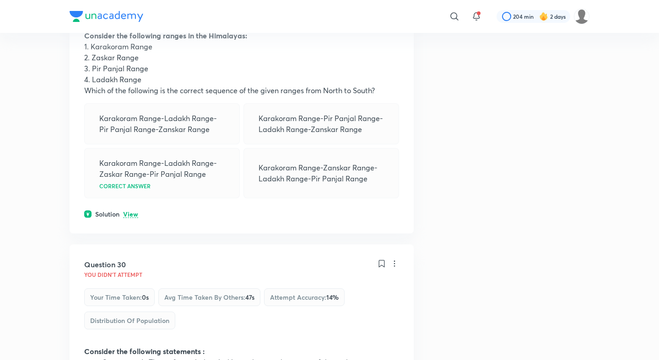
click at [135, 96] on div "Question 29 You didn't Attempt Your time taken : 0s Avg time taken by others : …" at bounding box center [242, 81] width 344 height 305
click at [130, 211] on p "View" at bounding box center [130, 214] width 15 height 7
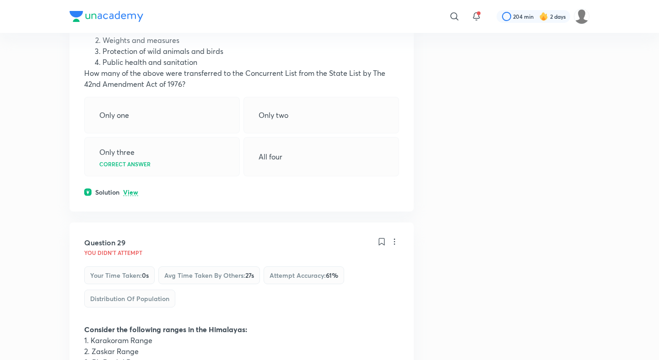
scroll to position [8435, 0]
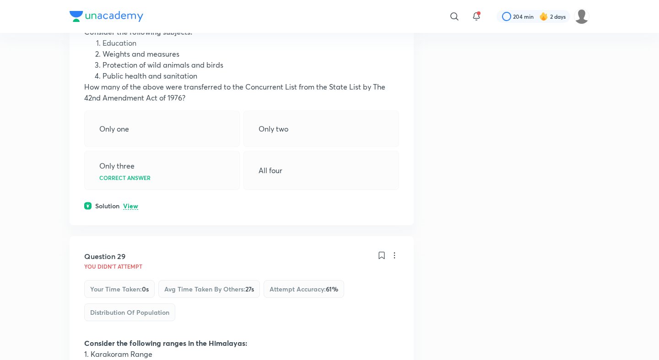
click at [130, 203] on p "View" at bounding box center [130, 206] width 15 height 7
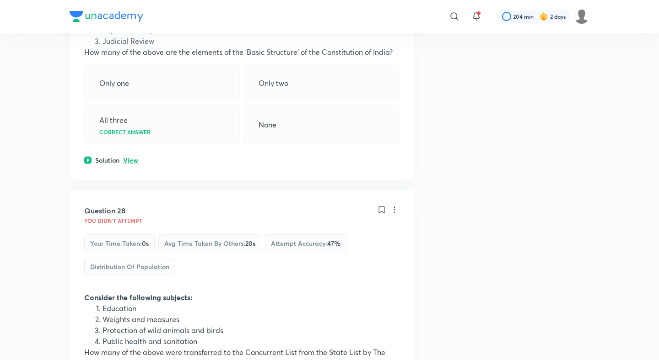
scroll to position [8100, 0]
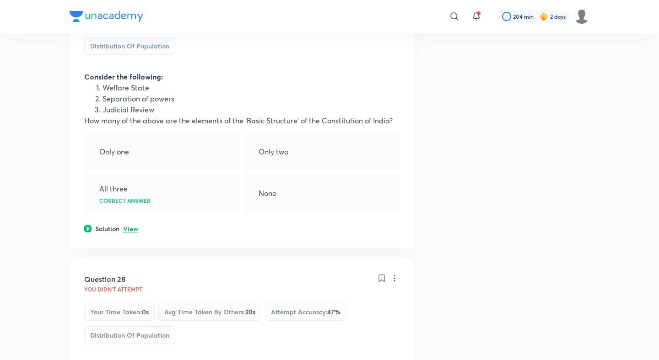
click at [131, 226] on p "View" at bounding box center [130, 229] width 15 height 7
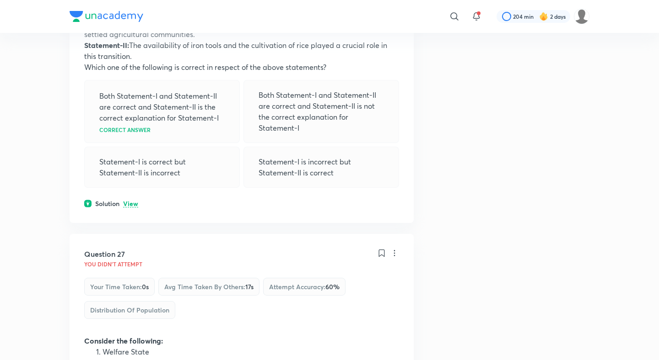
scroll to position [7805, 0]
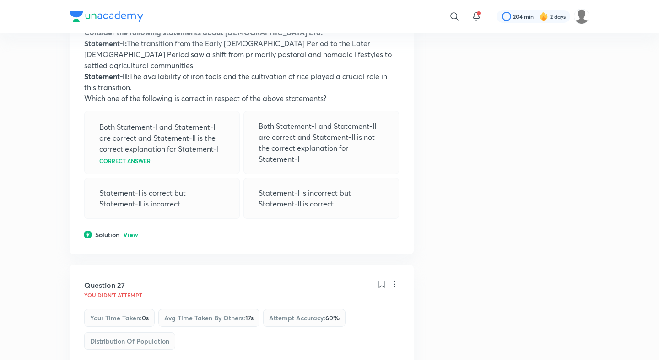
click at [128, 230] on div "Solution View" at bounding box center [241, 235] width 315 height 10
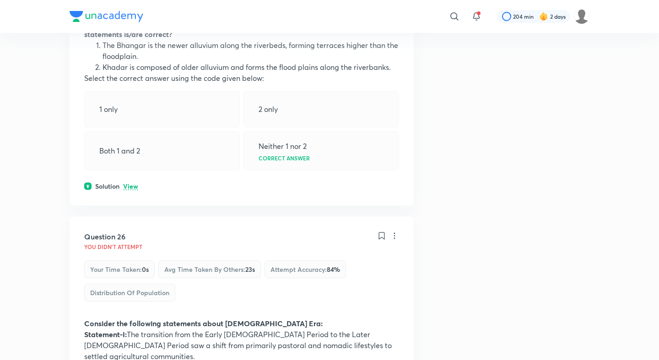
scroll to position [7507, 0]
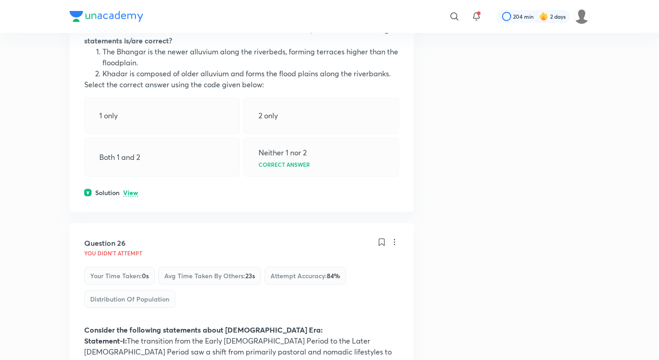
click at [130, 190] on p "View" at bounding box center [130, 193] width 15 height 7
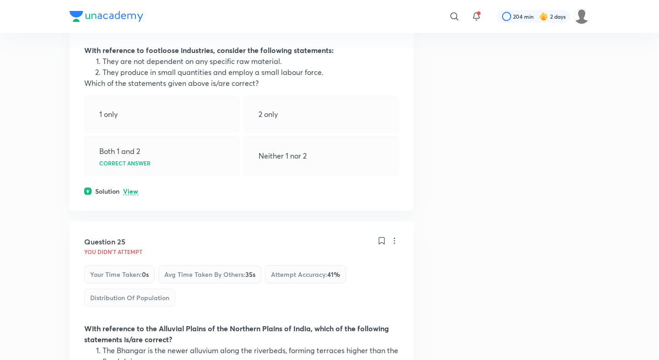
scroll to position [7199, 0]
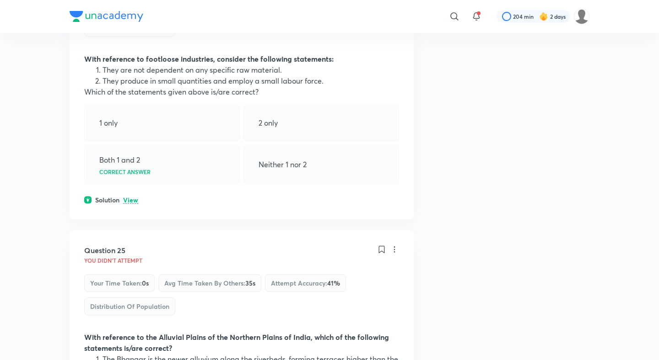
click at [130, 197] on p "View" at bounding box center [130, 200] width 15 height 7
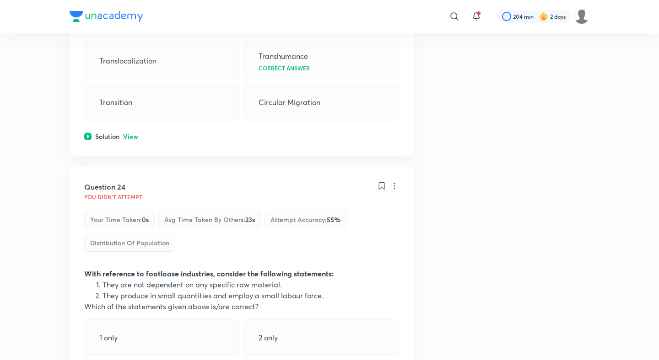
scroll to position [6968, 0]
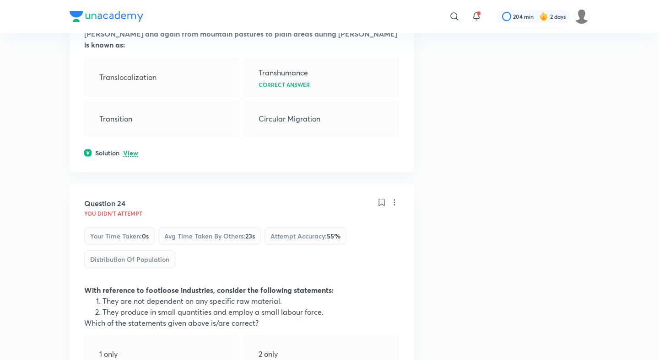
click at [131, 150] on p "View" at bounding box center [130, 153] width 15 height 7
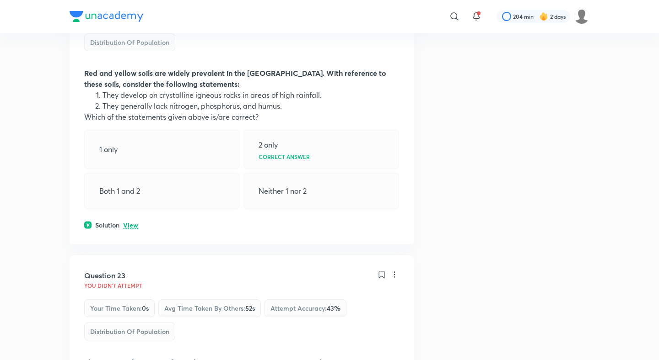
scroll to position [6621, 0]
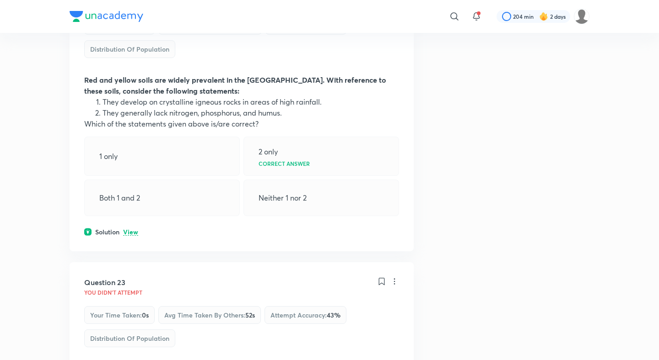
click at [130, 229] on p "View" at bounding box center [130, 232] width 15 height 7
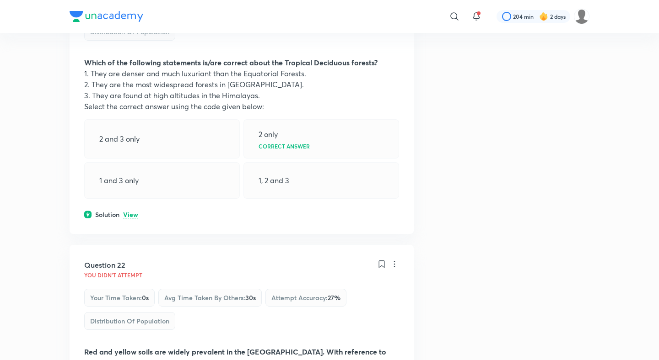
scroll to position [6343, 0]
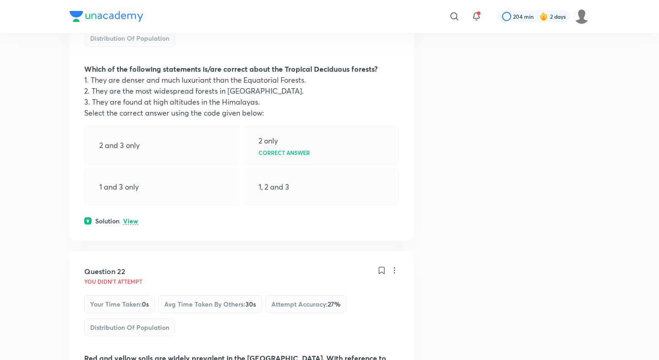
click at [131, 218] on p "View" at bounding box center [130, 221] width 15 height 7
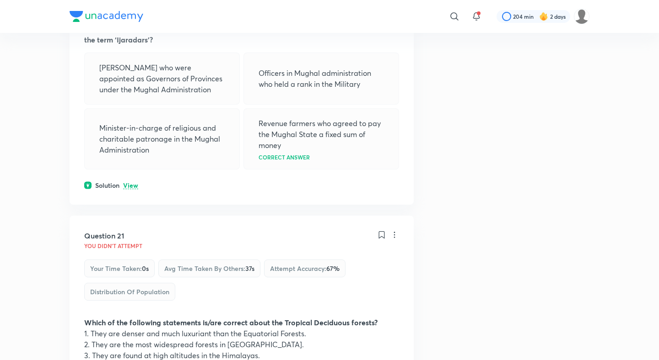
scroll to position [6085, 0]
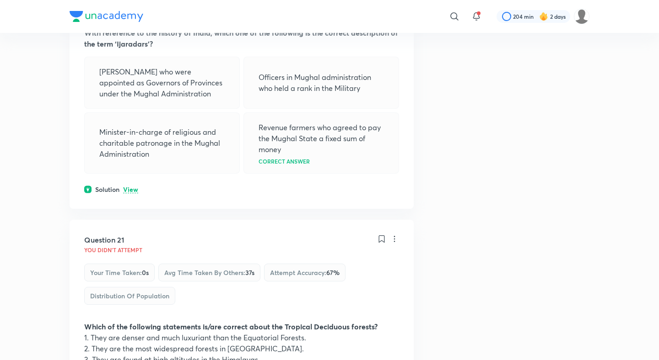
click at [132, 187] on p "View" at bounding box center [130, 190] width 15 height 7
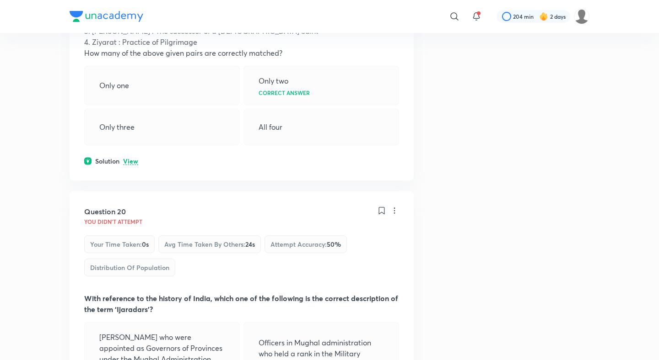
scroll to position [5815, 0]
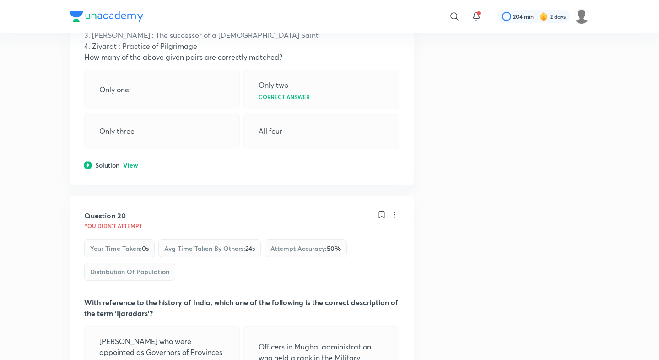
click at [130, 162] on p "View" at bounding box center [130, 165] width 15 height 7
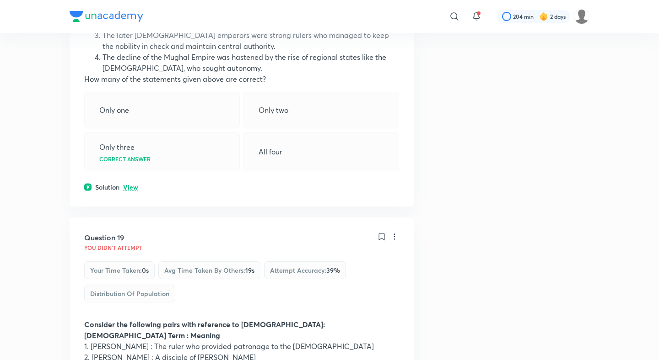
click at [130, 184] on p "View" at bounding box center [130, 187] width 15 height 7
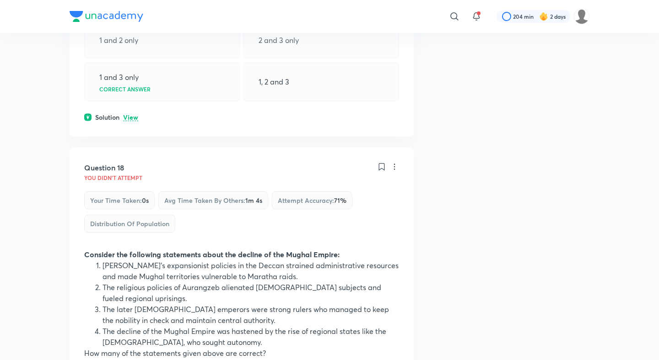
scroll to position [5151, 0]
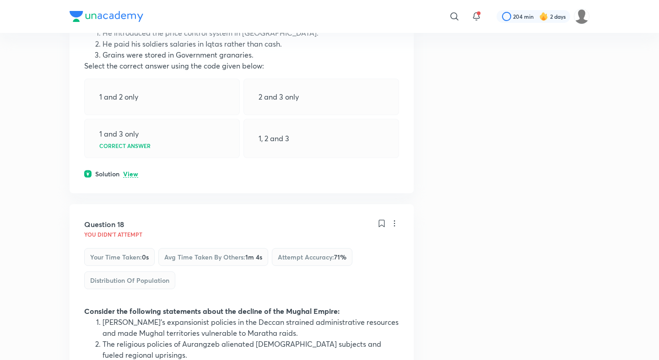
click at [128, 171] on p "View" at bounding box center [130, 174] width 15 height 7
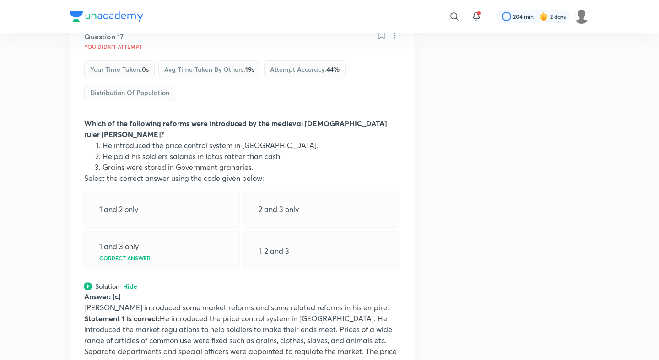
scroll to position [5013, 0]
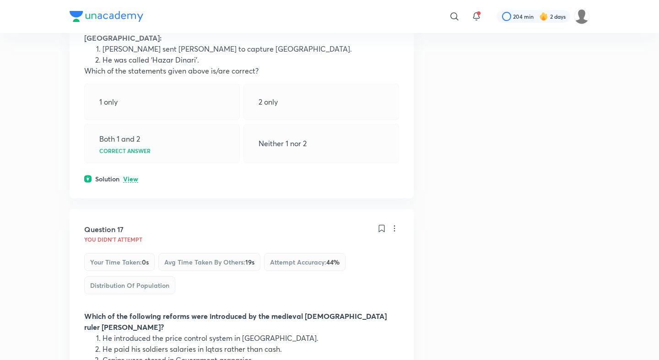
click at [129, 176] on p "View" at bounding box center [130, 179] width 15 height 7
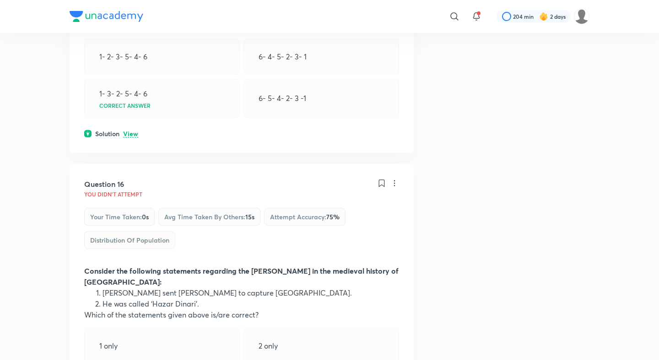
scroll to position [4531, 0]
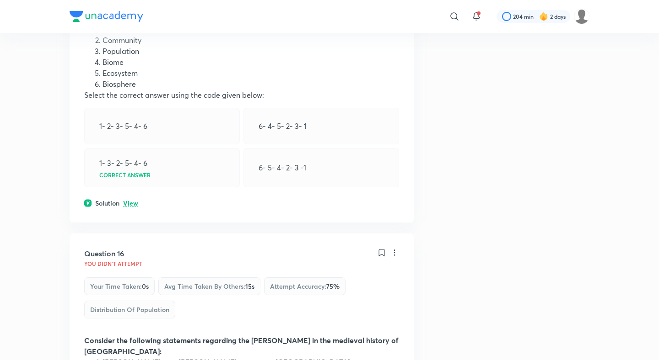
click at [129, 120] on div "Question 15 You didn't Attempt Your time taken : 0s Avg time taken by others : …" at bounding box center [242, 61] width 344 height 322
click at [129, 200] on p "View" at bounding box center [130, 203] width 15 height 7
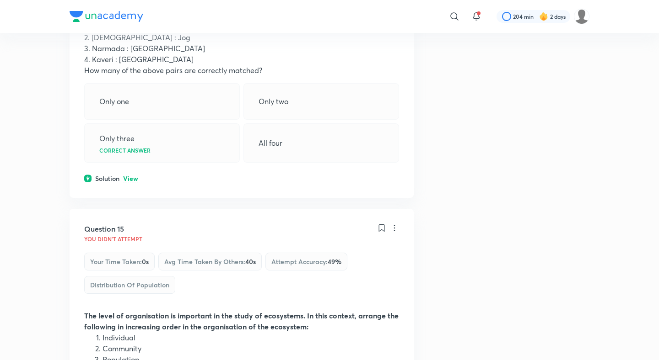
click at [130, 176] on p "View" at bounding box center [130, 179] width 15 height 7
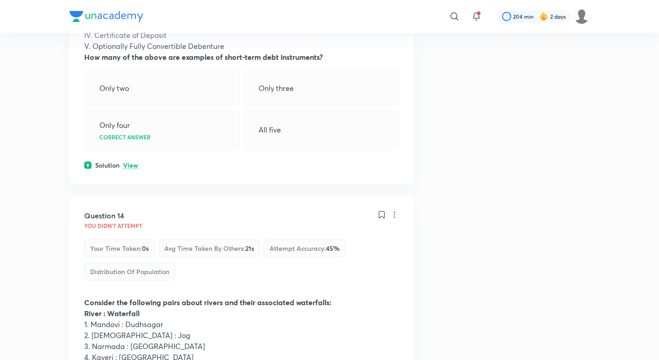
click at [131, 162] on p "View" at bounding box center [130, 165] width 15 height 7
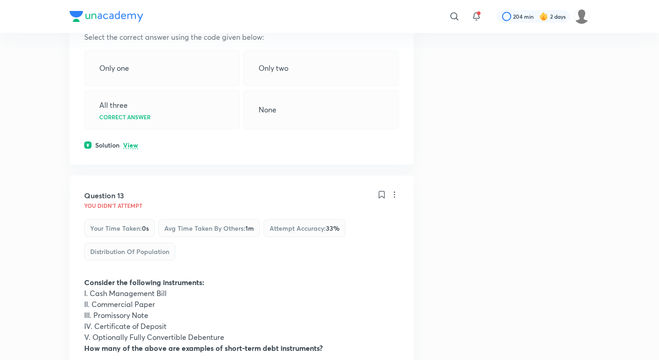
click at [131, 142] on p "View" at bounding box center [130, 145] width 15 height 7
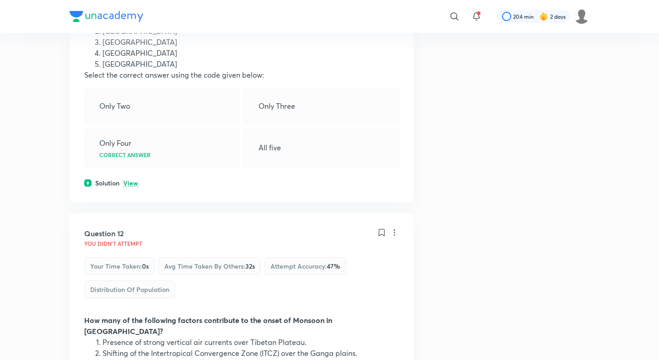
click at [127, 180] on p "View" at bounding box center [130, 183] width 15 height 7
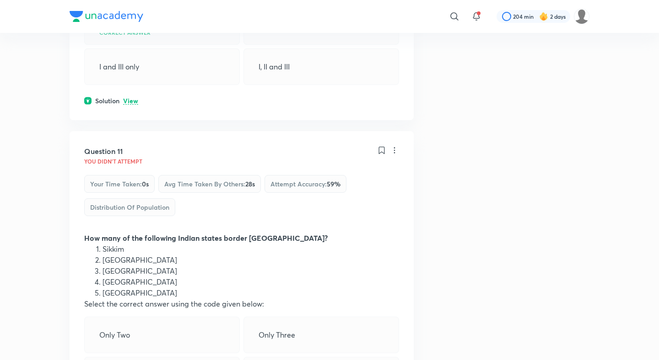
scroll to position [3003, 0]
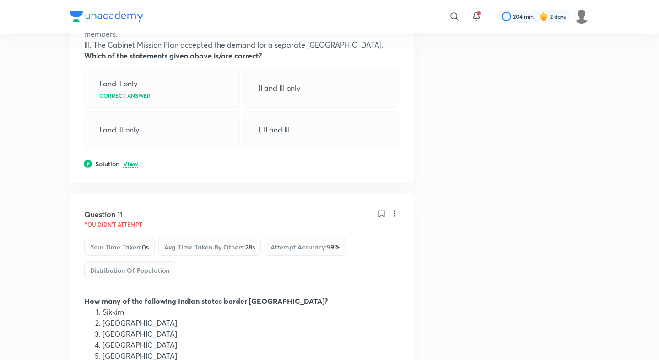
click at [128, 161] on p "View" at bounding box center [130, 164] width 15 height 7
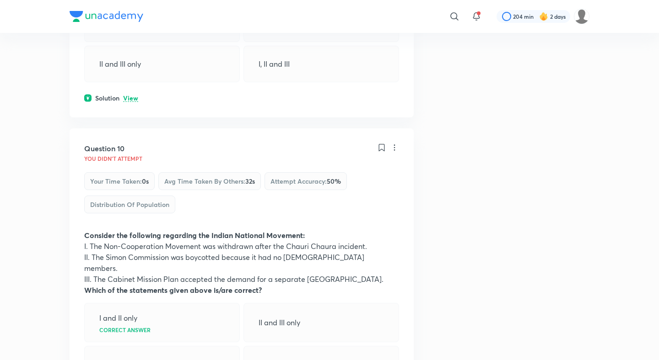
scroll to position [2702, 0]
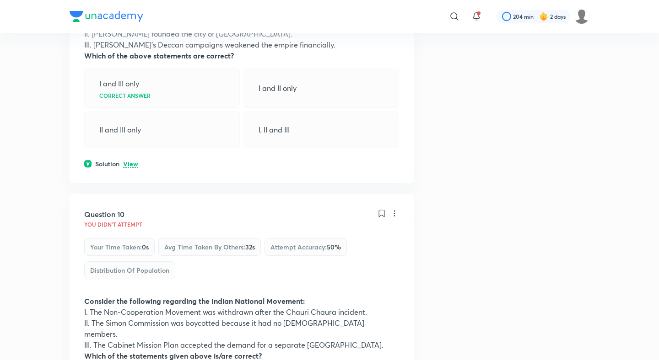
click at [129, 161] on p "View" at bounding box center [130, 164] width 15 height 7
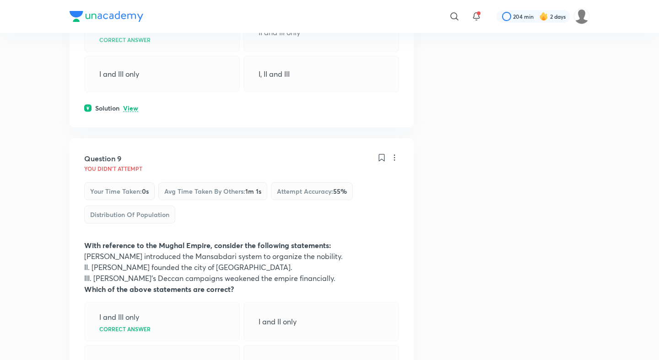
scroll to position [2421, 0]
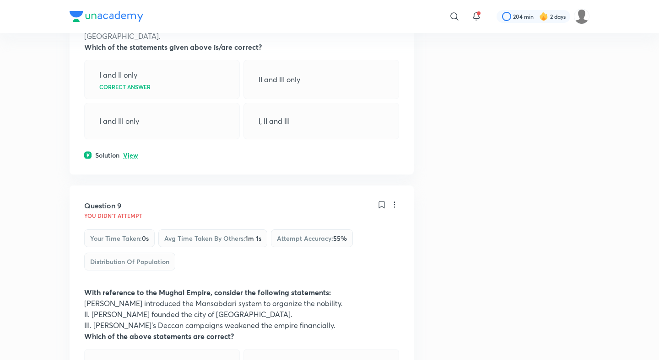
click at [134, 152] on p "View" at bounding box center [130, 155] width 15 height 7
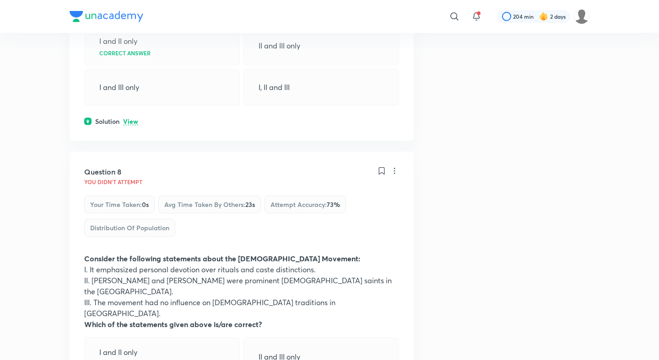
click at [133, 118] on p "View" at bounding box center [130, 121] width 15 height 7
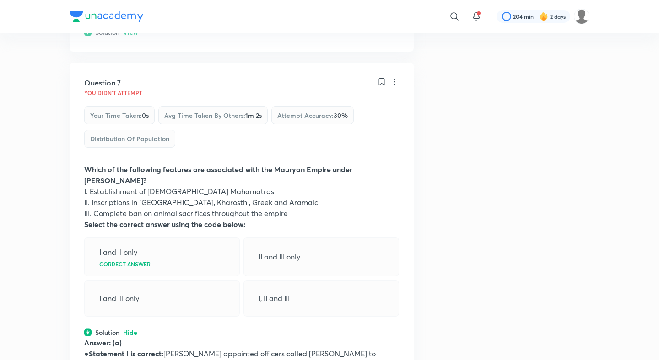
scroll to position [1875, 0]
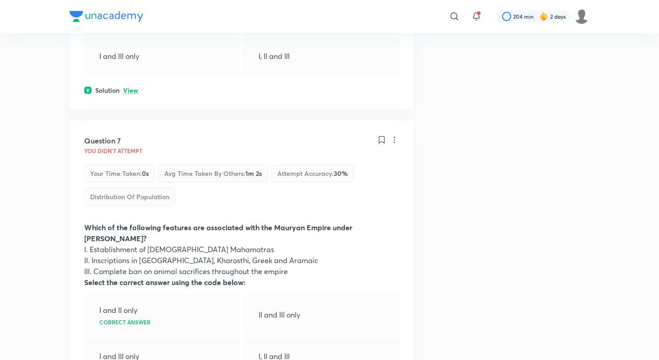
click at [131, 87] on p "View" at bounding box center [130, 90] width 15 height 7
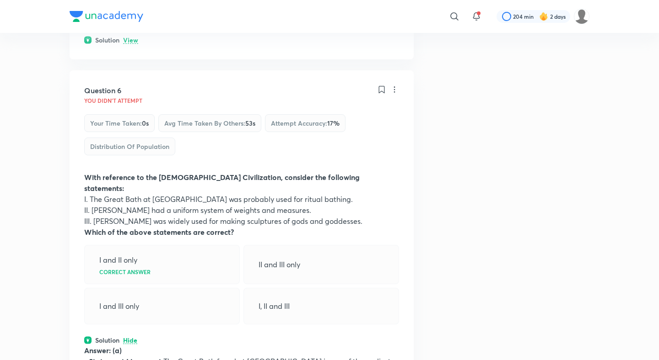
scroll to position [1591, 0]
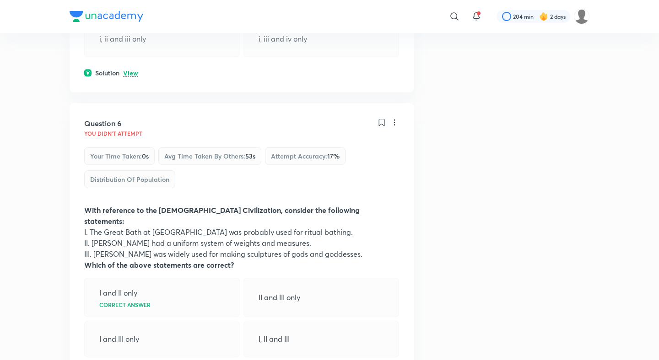
click at [131, 70] on p "View" at bounding box center [130, 73] width 15 height 7
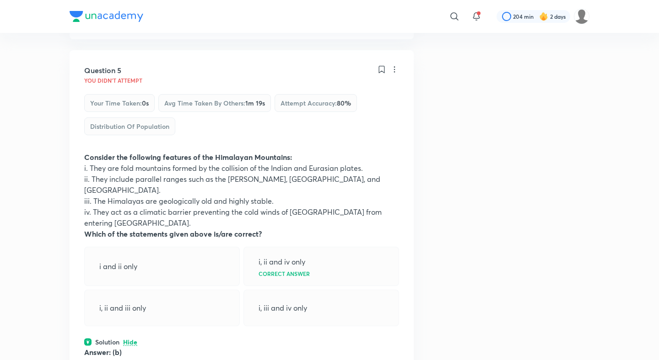
scroll to position [1237, 0]
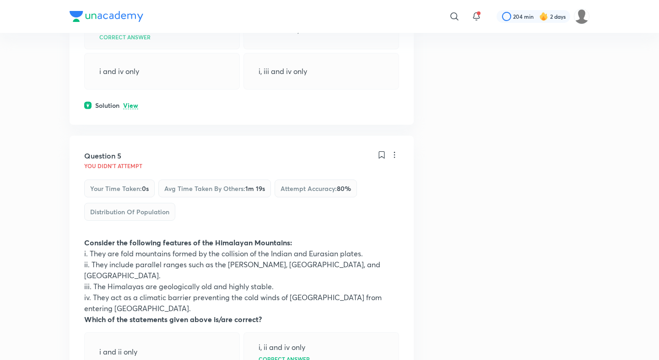
click at [129, 106] on p "View" at bounding box center [130, 105] width 15 height 7
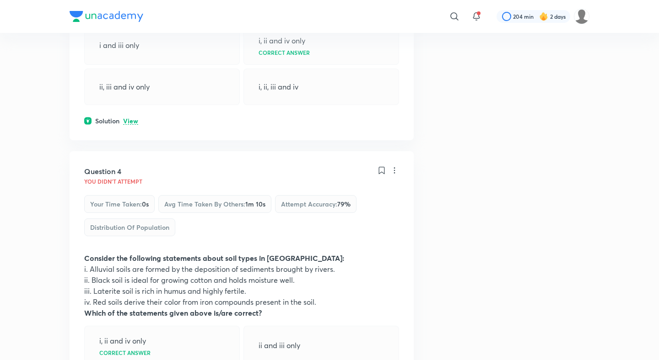
click at [129, 118] on p "View" at bounding box center [130, 121] width 15 height 7
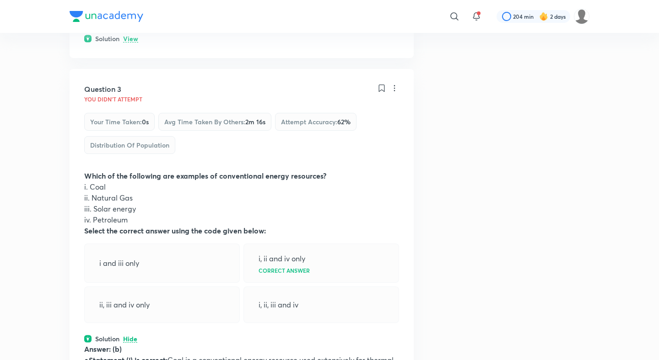
scroll to position [636, 0]
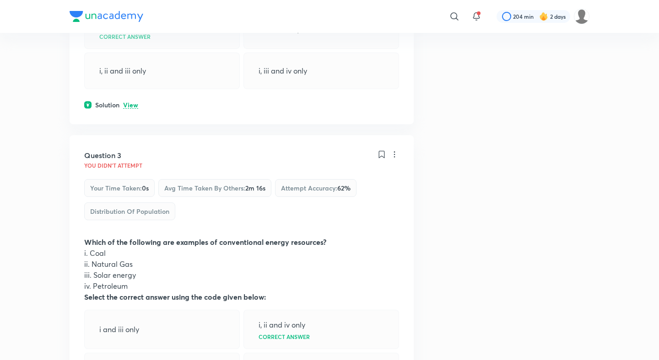
click at [130, 102] on p "View" at bounding box center [130, 105] width 15 height 7
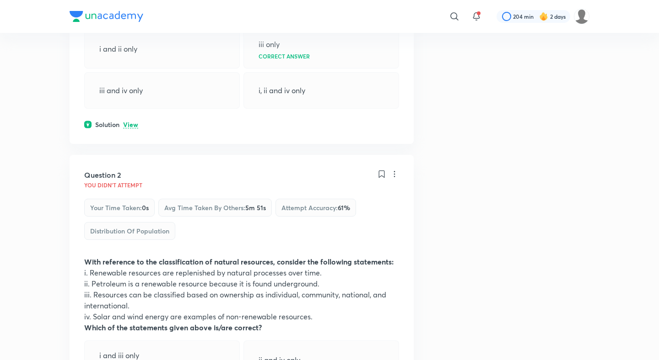
scroll to position [284, 0]
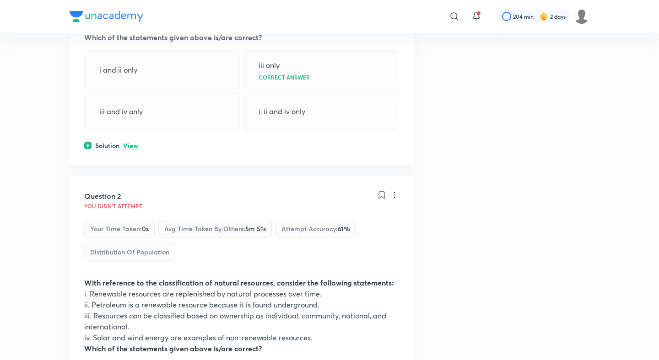
click at [127, 143] on p "View" at bounding box center [130, 146] width 15 height 7
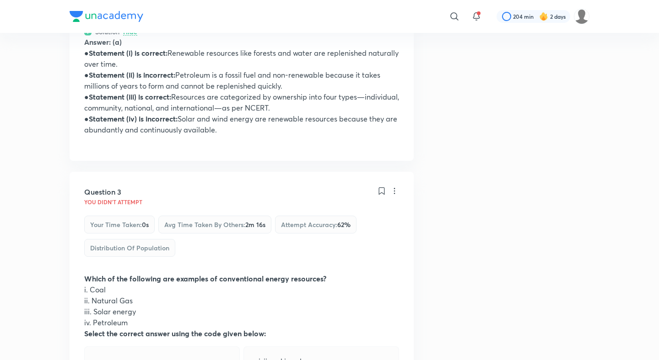
scroll to position [0, 0]
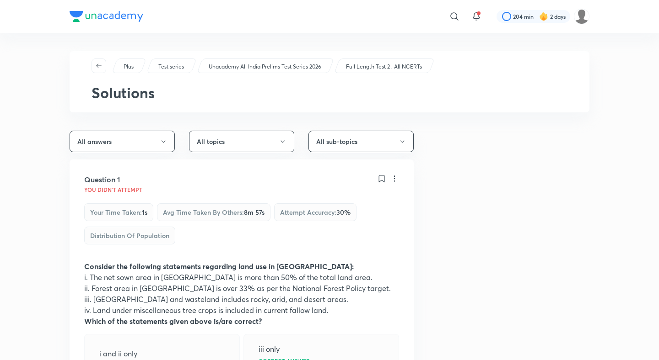
click at [268, 63] on p "Unacademy All India Prelims Test Series 2026" at bounding box center [265, 67] width 112 height 8
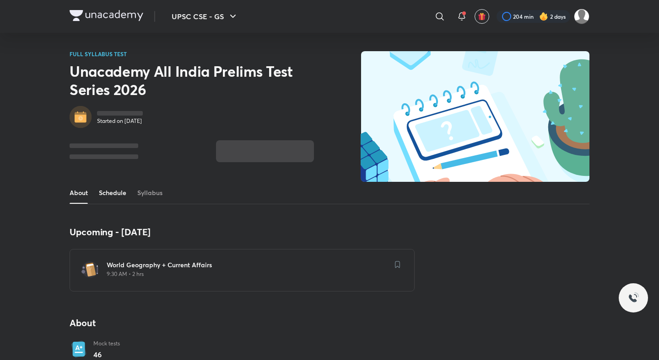
click at [115, 187] on link "Schedule" at bounding box center [112, 193] width 27 height 22
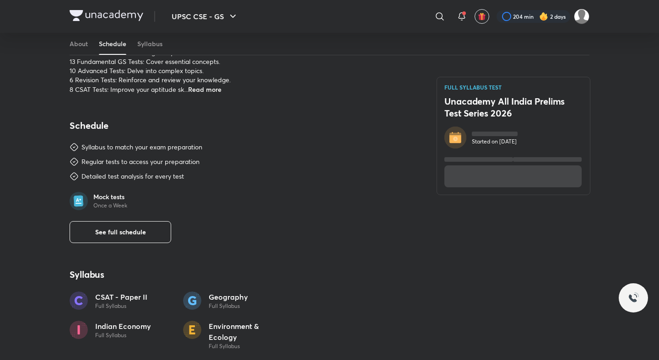
scroll to position [472, 0]
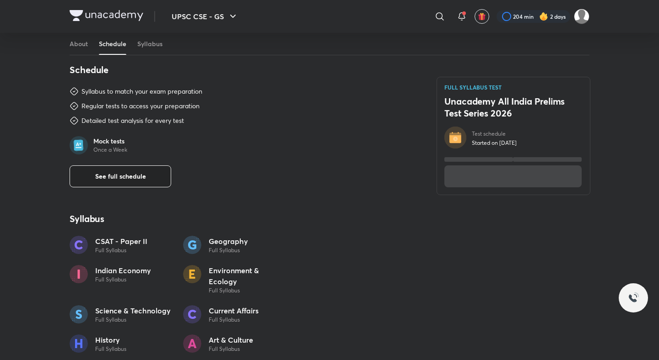
click at [123, 177] on span "See full schedule" at bounding box center [120, 176] width 51 height 9
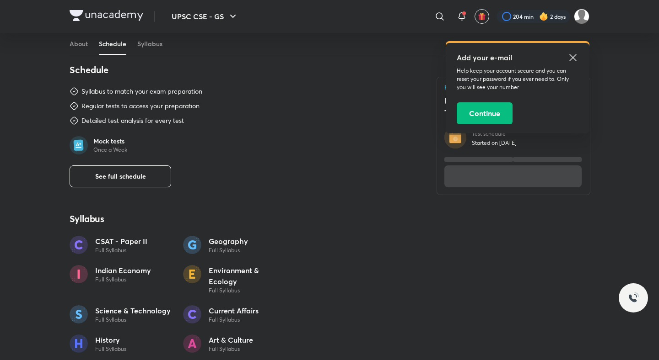
click at [572, 57] on icon at bounding box center [572, 57] width 7 height 7
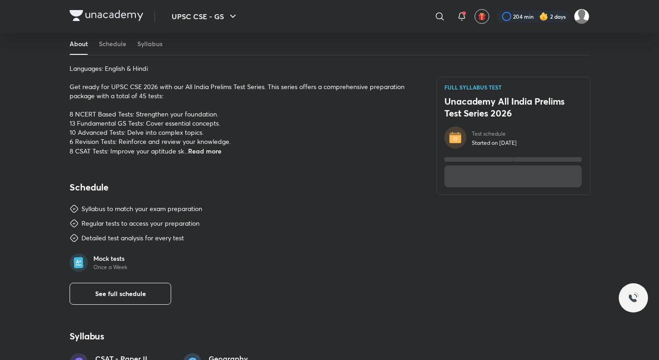
scroll to position [421, 0]
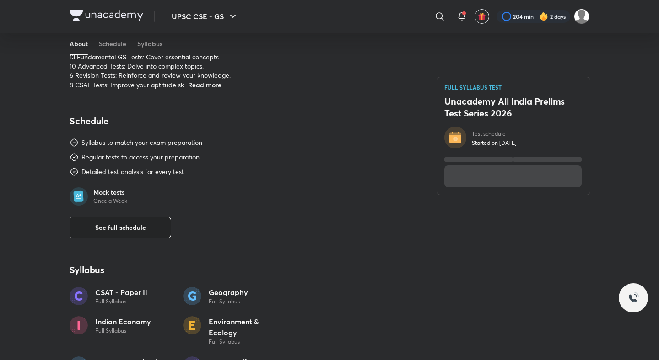
click at [132, 225] on span "See full schedule" at bounding box center [120, 227] width 51 height 9
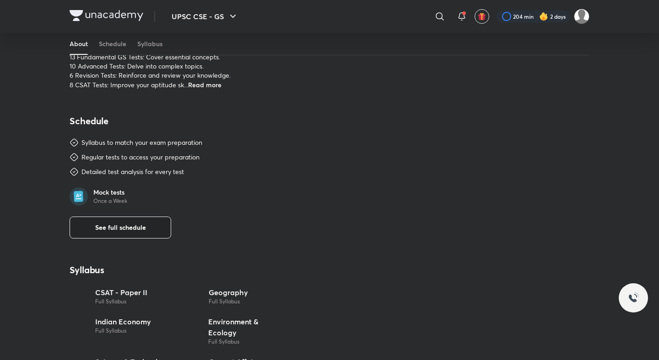
scroll to position [0, 0]
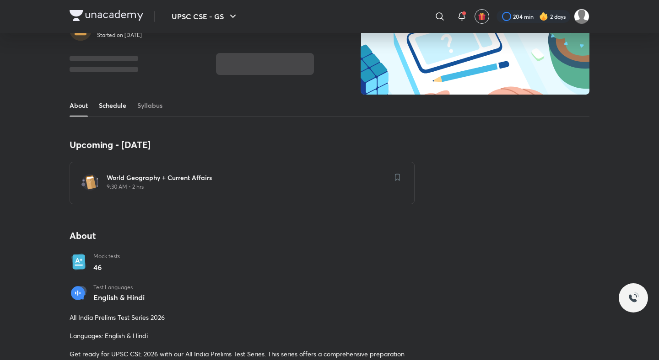
click at [118, 101] on link "Schedule" at bounding box center [112, 106] width 27 height 22
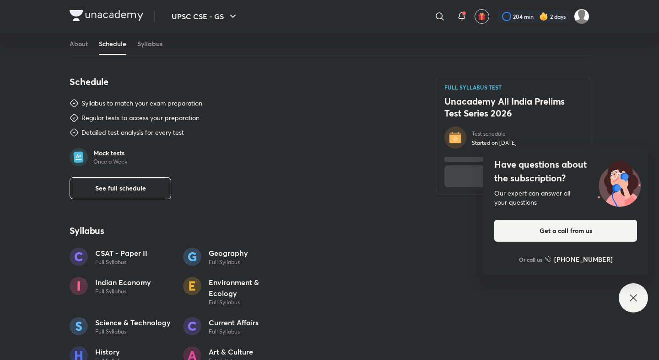
scroll to position [472, 0]
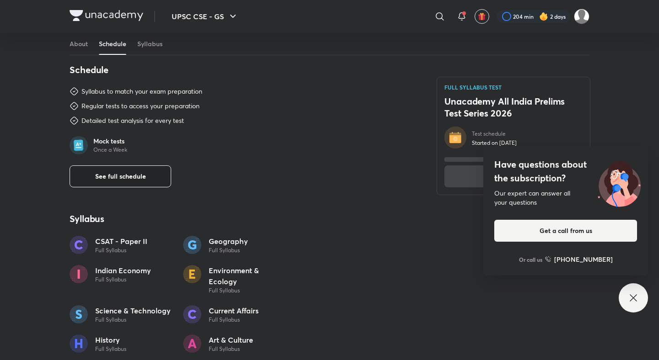
click at [114, 171] on button "See full schedule" at bounding box center [121, 177] width 102 height 22
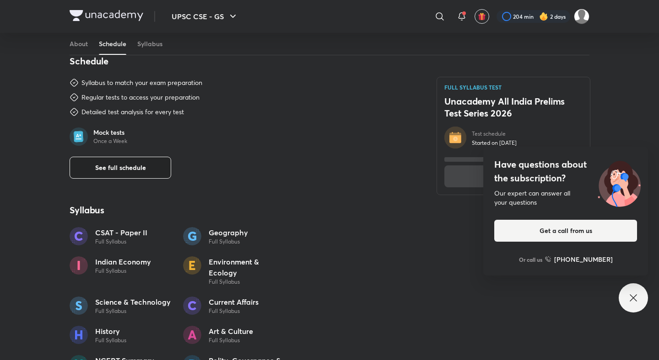
scroll to position [541, 0]
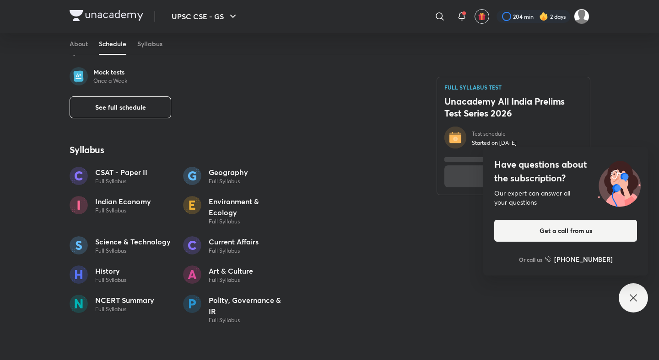
click at [634, 293] on icon at bounding box center [632, 298] width 11 height 11
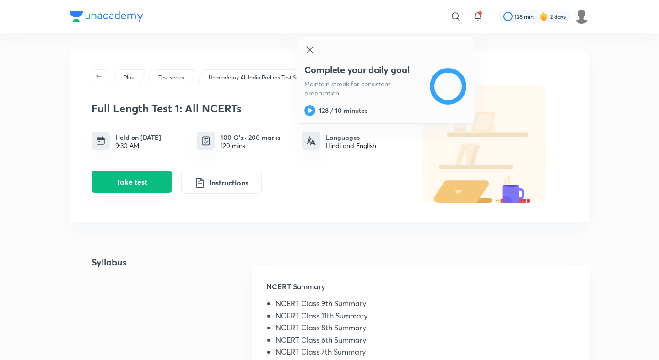
click at [139, 185] on button "Take test" at bounding box center [131, 182] width 80 height 22
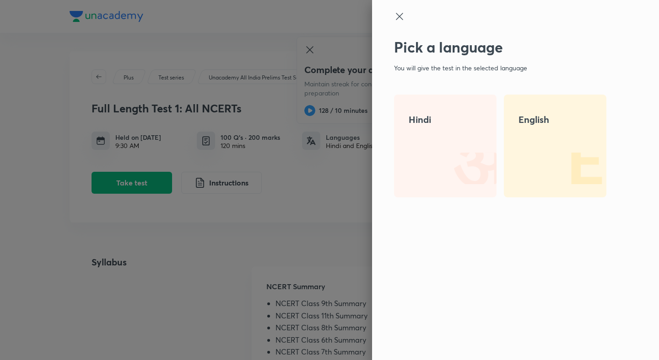
click at [549, 144] on img at bounding box center [576, 168] width 59 height 59
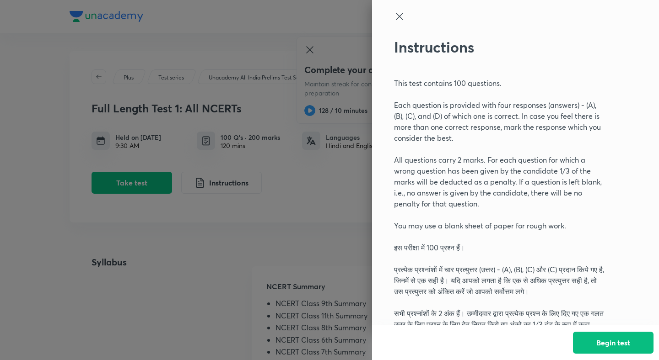
click at [588, 330] on div "Begin test" at bounding box center [515, 343] width 287 height 35
click at [590, 337] on button "Begin test" at bounding box center [613, 342] width 80 height 22
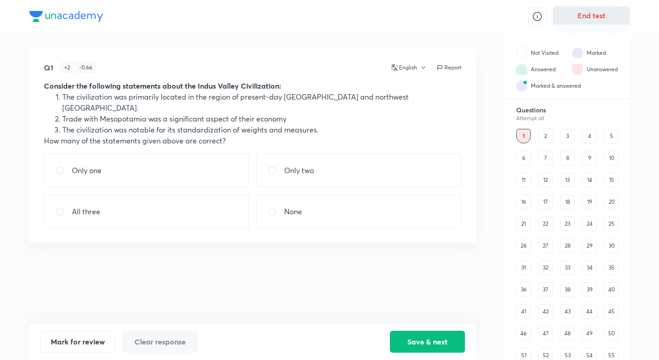
click at [612, 19] on button "End test" at bounding box center [590, 15] width 77 height 18
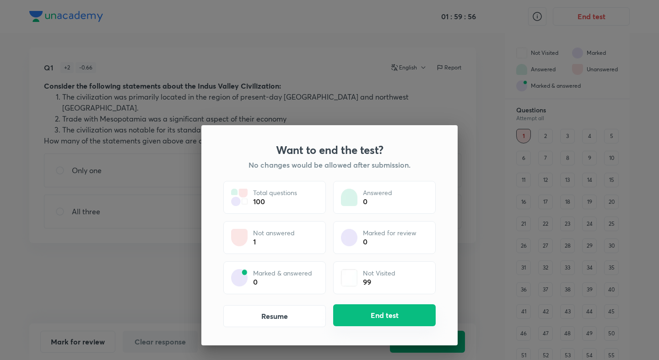
click at [379, 313] on button "End test" at bounding box center [384, 316] width 102 height 22
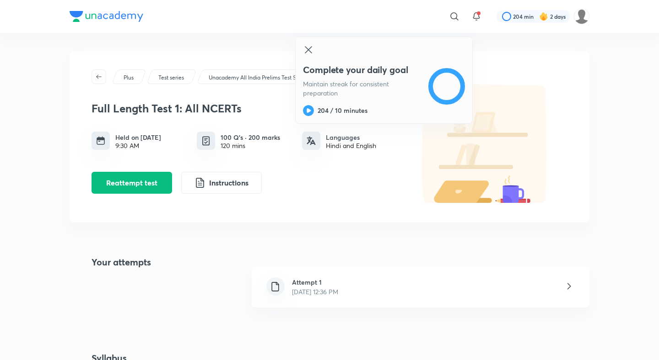
click at [331, 278] on h6 "Attempt 1" at bounding box center [315, 283] width 46 height 10
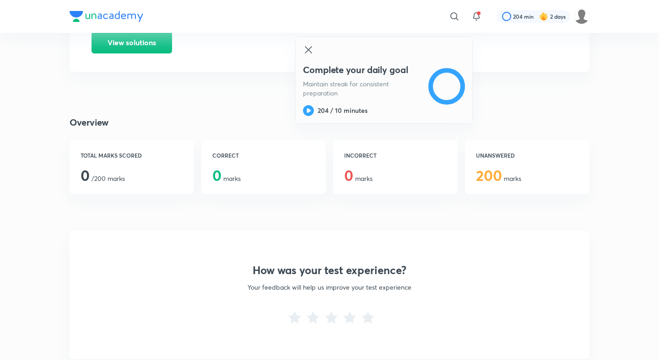
scroll to position [80, 0]
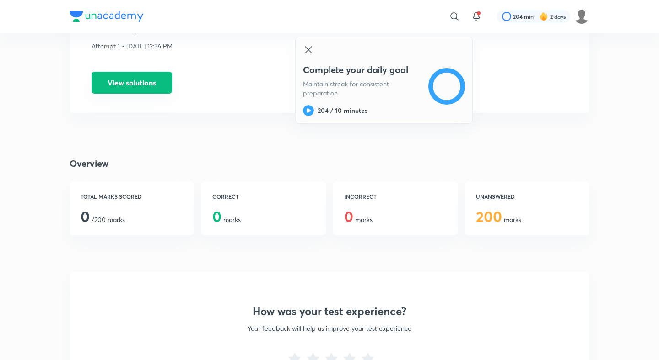
click at [130, 89] on button "View solutions" at bounding box center [131, 83] width 80 height 22
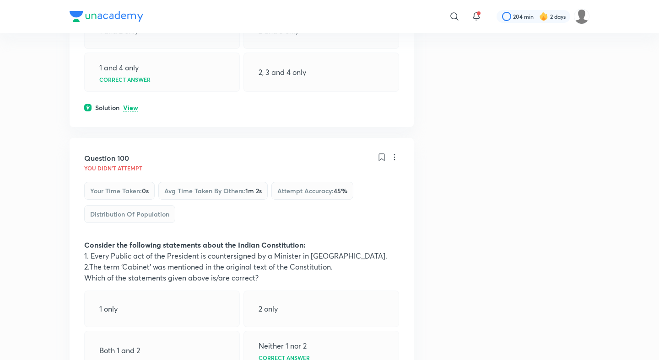
scroll to position [29191, 0]
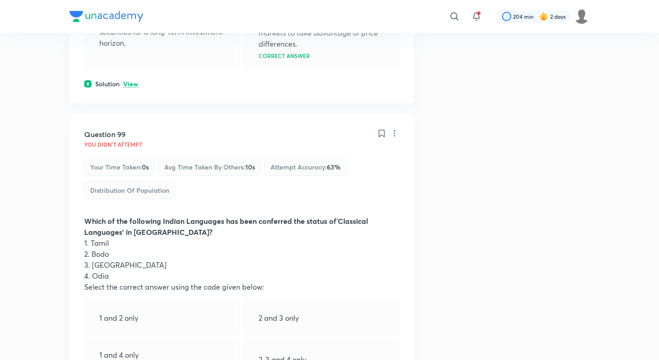
scroll to position [29004, 0]
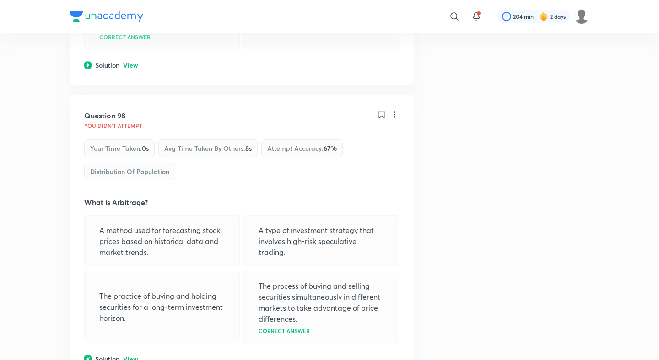
scroll to position [28710, 0]
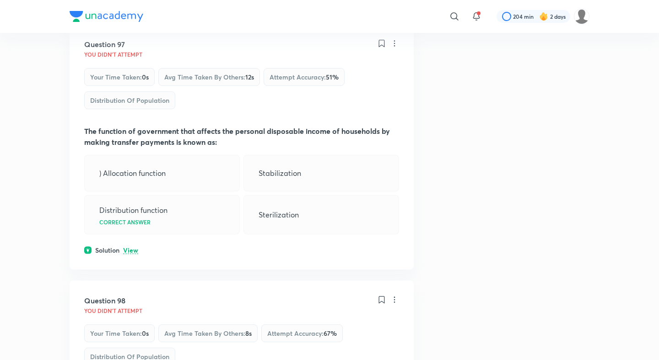
scroll to position [28374, 0]
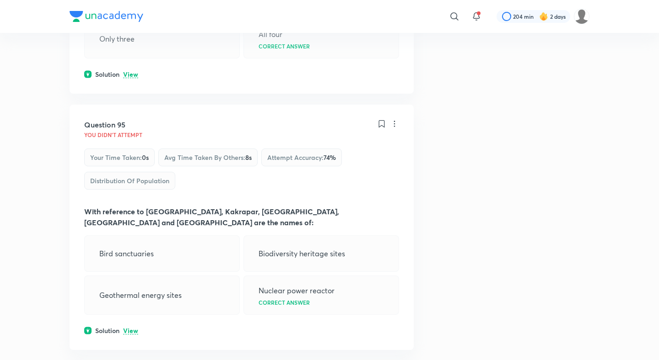
scroll to position [27863, 0]
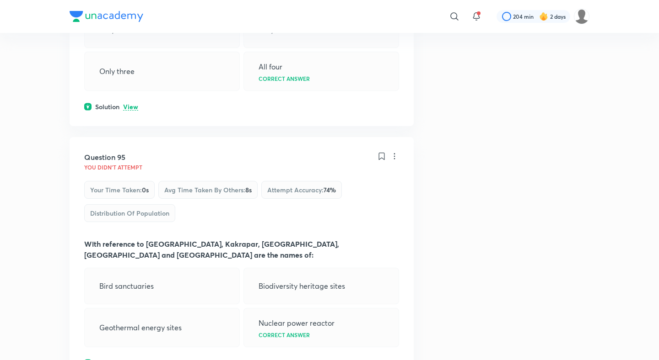
click at [133, 359] on div "Solution View" at bounding box center [241, 364] width 315 height 10
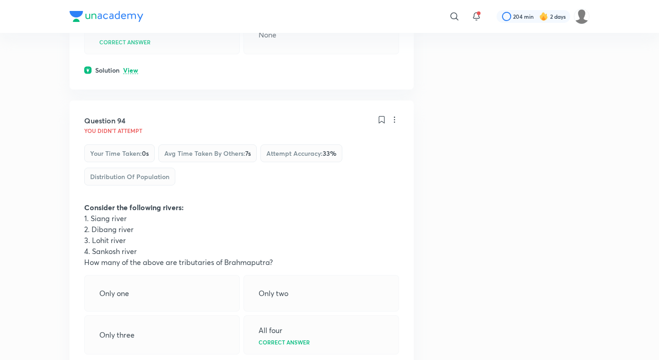
scroll to position [27586, 0]
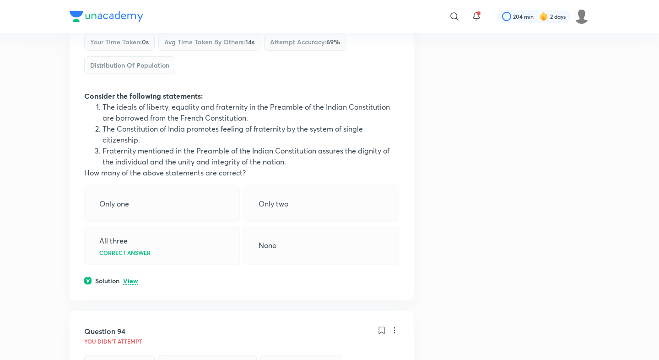
scroll to position [27322, 0]
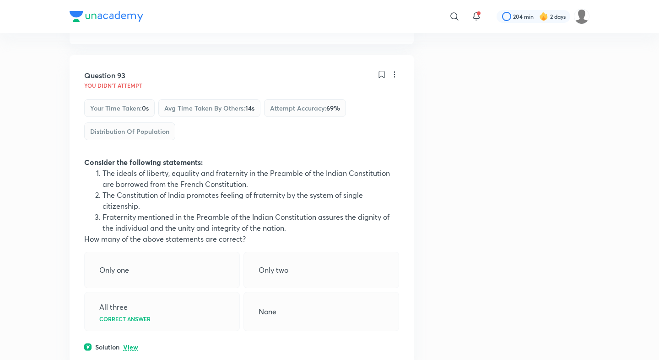
click at [130, 344] on p "View" at bounding box center [130, 347] width 15 height 7
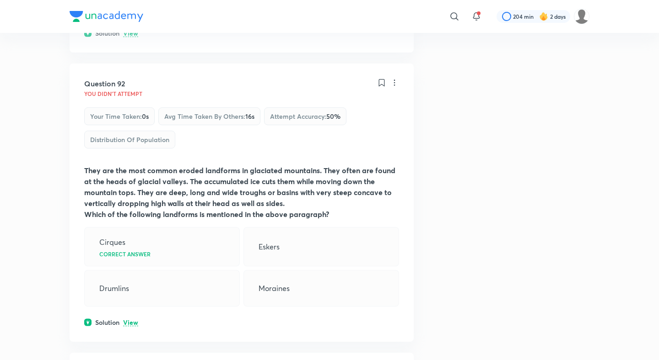
scroll to position [26991, 0]
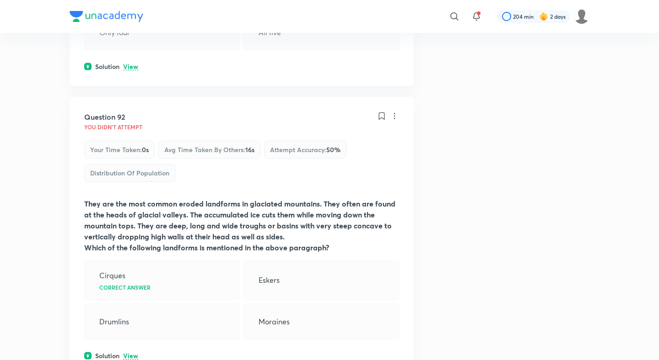
click at [129, 353] on p "View" at bounding box center [130, 356] width 15 height 7
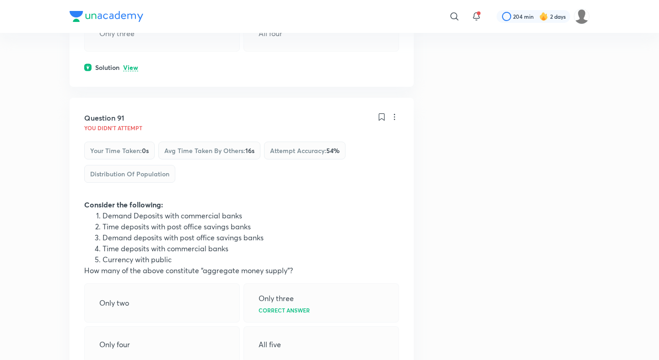
scroll to position [26644, 0]
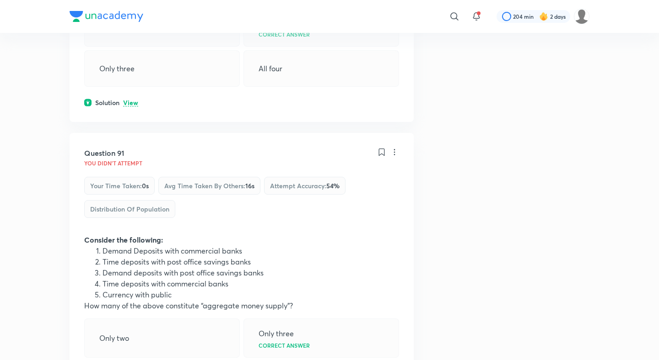
click at [127, 133] on div "Question 91 You didn't Attempt Your time taken : 0s Avg time taken by others : …" at bounding box center [242, 283] width 344 height 300
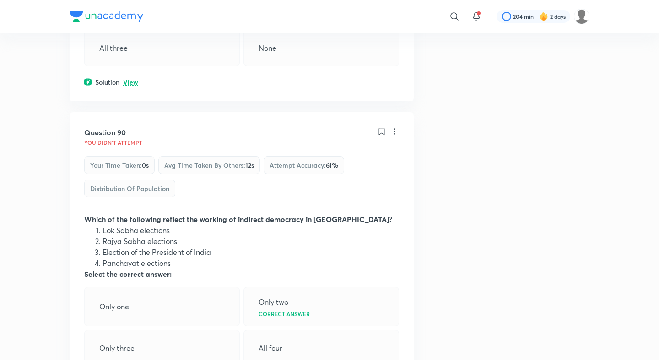
scroll to position [26349, 0]
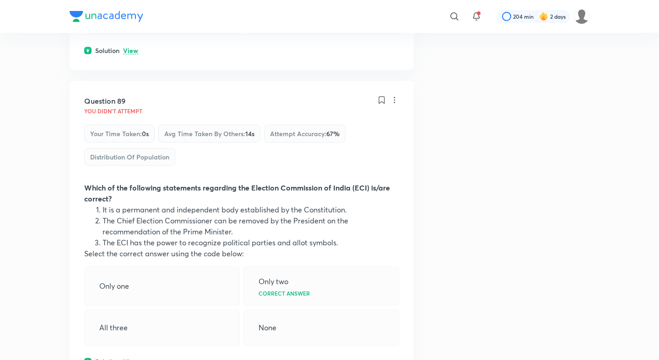
scroll to position [26080, 0]
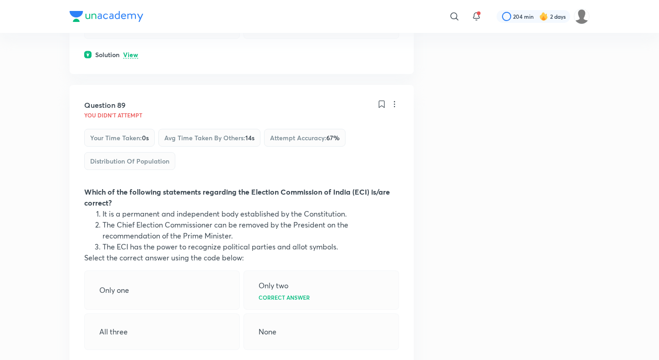
click at [130, 360] on p "View" at bounding box center [130, 366] width 15 height 7
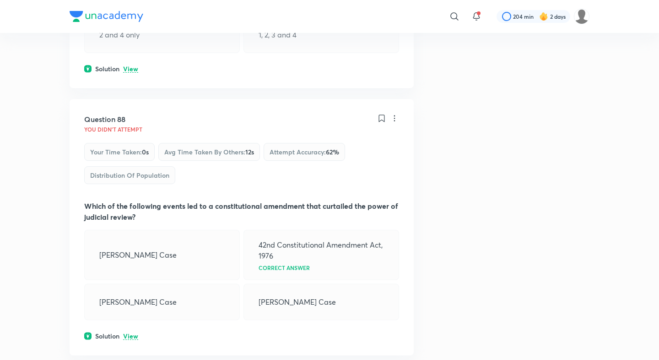
scroll to position [25759, 0]
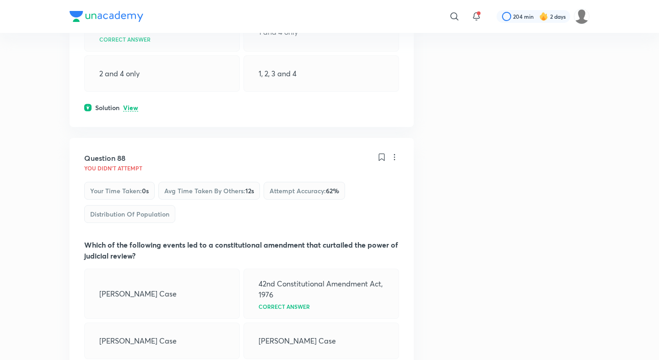
click at [130, 138] on div "Question 88 You didn't Attempt Your time taken : 0s Avg time taken by others : …" at bounding box center [242, 266] width 344 height 257
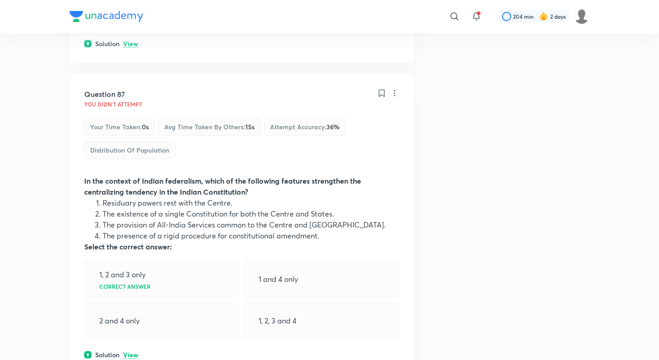
scroll to position [25427, 0]
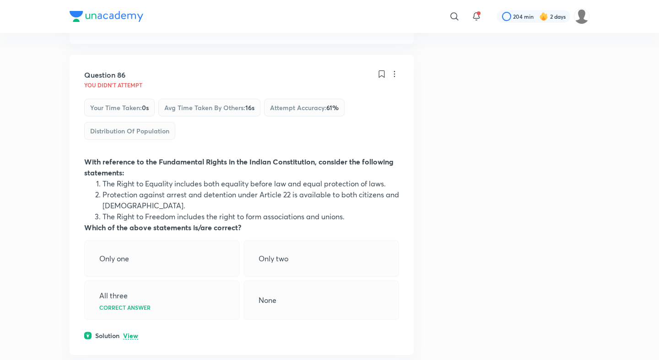
scroll to position [25201, 0]
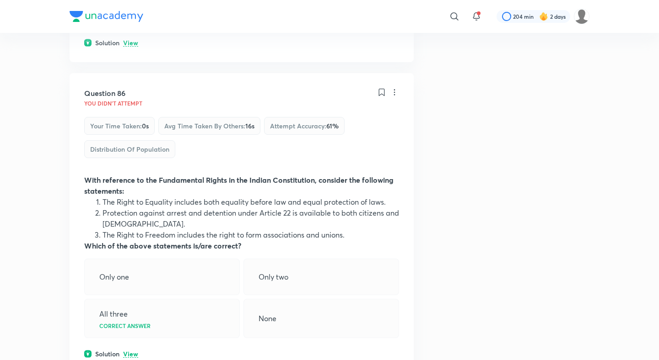
click at [129, 351] on p "View" at bounding box center [130, 354] width 15 height 7
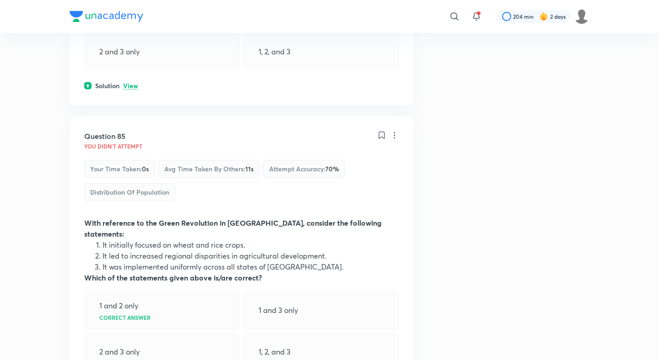
scroll to position [24830, 0]
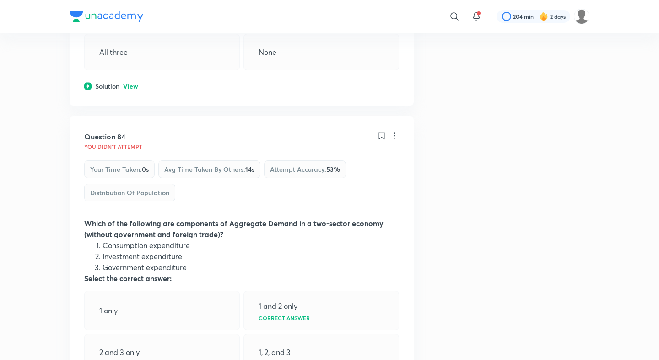
scroll to position [24545, 0]
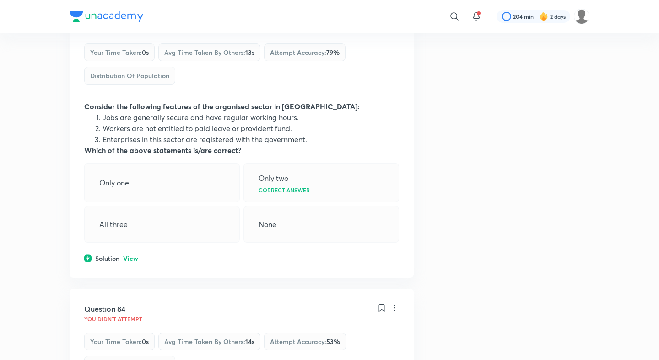
scroll to position [24248, 0]
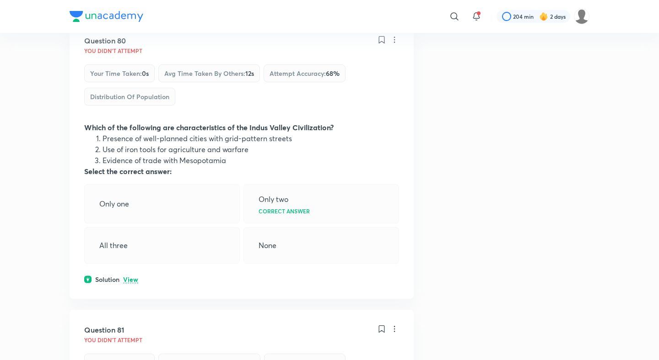
scroll to position [23443, 0]
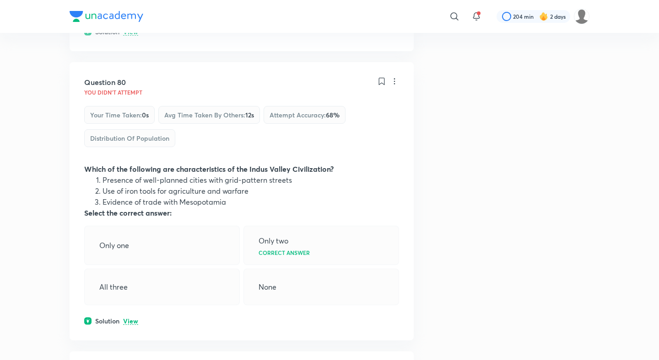
click at [130, 318] on p "View" at bounding box center [130, 321] width 15 height 7
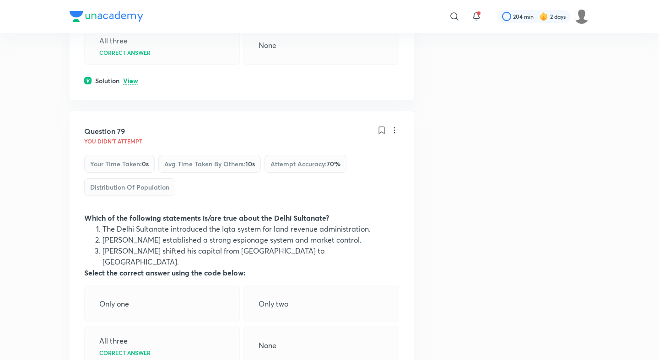
scroll to position [23088, 0]
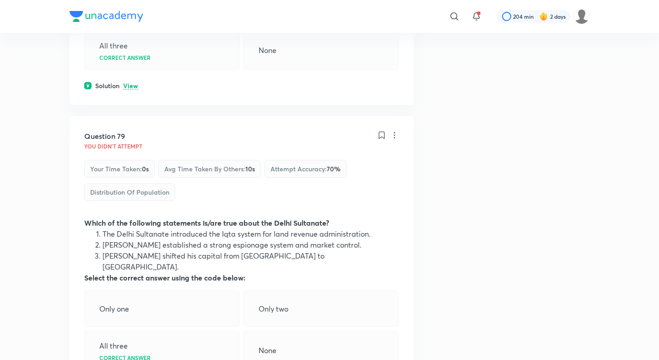
click at [125, 126] on div "Question 79 You didn't Attempt Your time taken : 0s Avg time taken by others : …" at bounding box center [242, 260] width 344 height 289
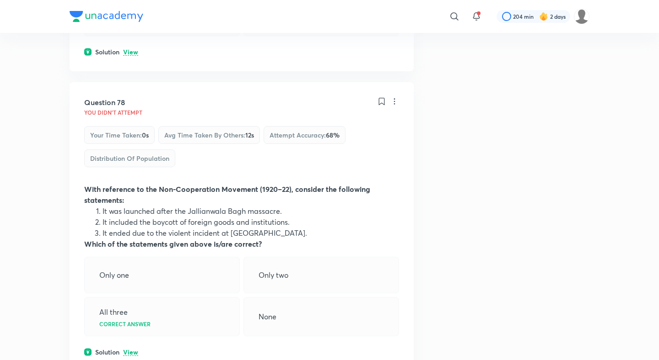
click at [130, 349] on p "View" at bounding box center [130, 352] width 15 height 7
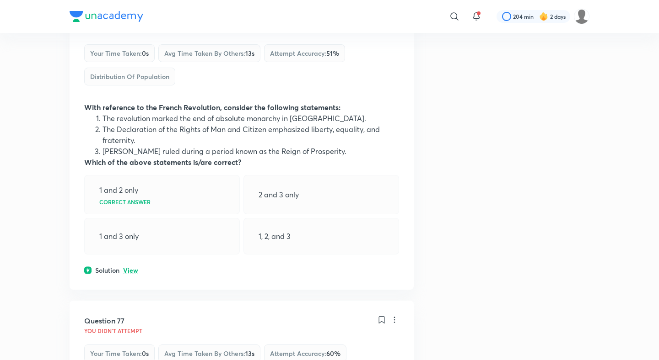
scroll to position [22207, 0]
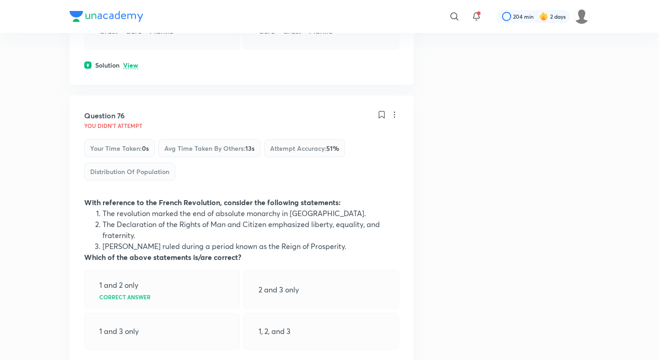
click at [129, 360] on p "View" at bounding box center [130, 366] width 15 height 7
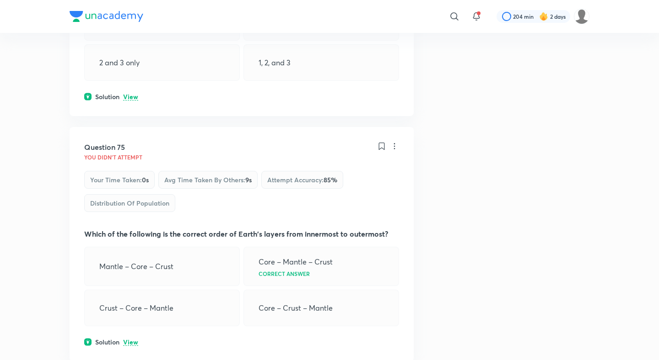
scroll to position [21914, 0]
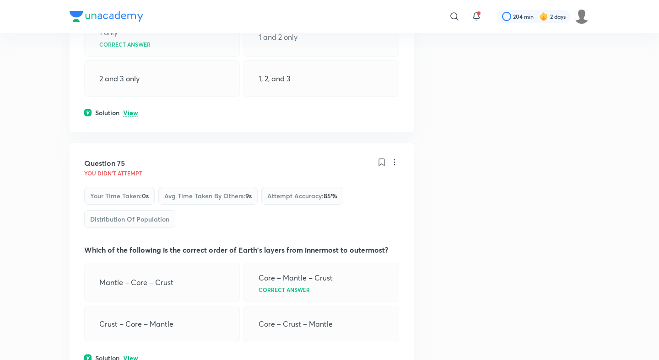
click at [130, 355] on p "View" at bounding box center [130, 358] width 15 height 7
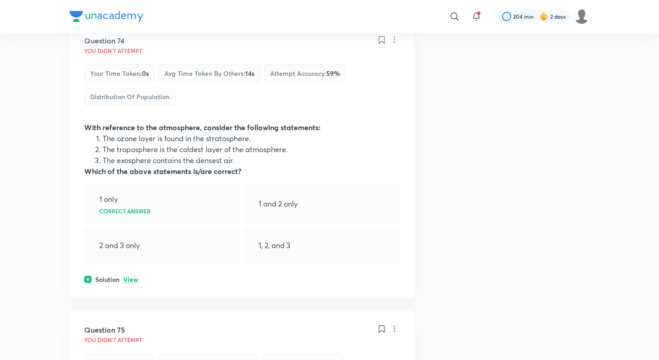
scroll to position [21661, 0]
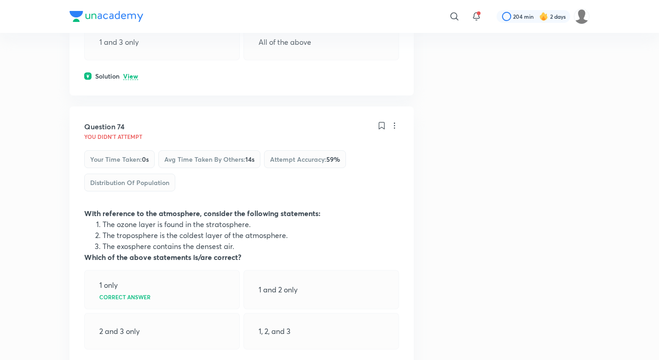
click at [131, 360] on div "Solution View" at bounding box center [241, 366] width 315 height 10
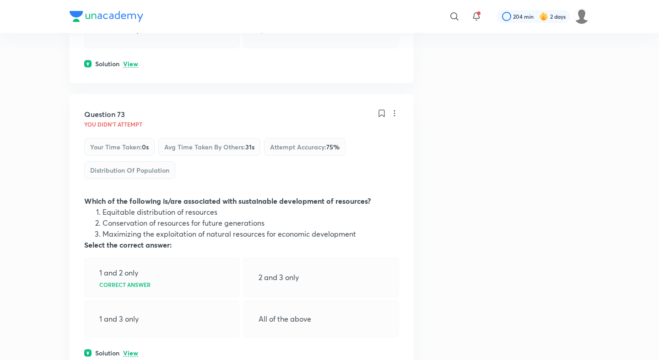
scroll to position [21378, 0]
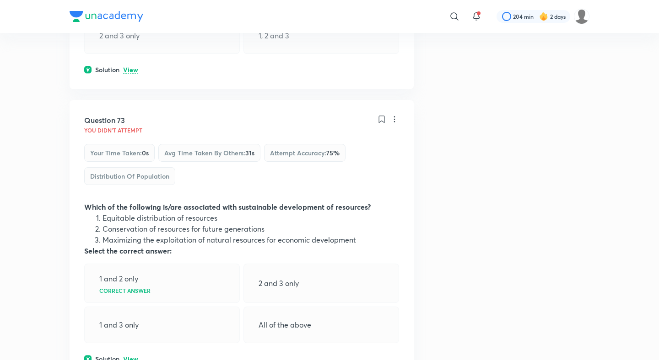
click at [129, 100] on div "Question 73 You didn't Attempt Your time taken : 0s Avg time taken by others : …" at bounding box center [242, 239] width 344 height 279
click at [130, 356] on p "View" at bounding box center [130, 359] width 15 height 7
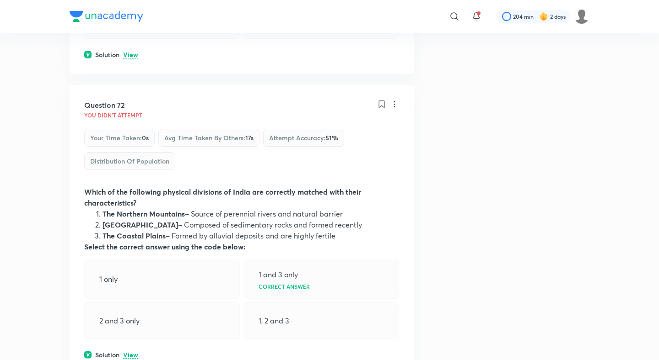
click at [132, 352] on p "View" at bounding box center [130, 355] width 15 height 7
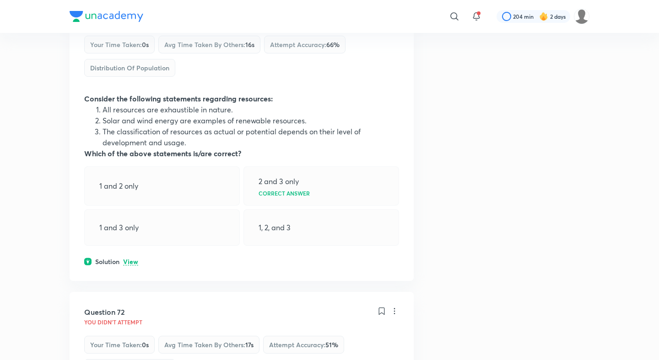
scroll to position [20847, 0]
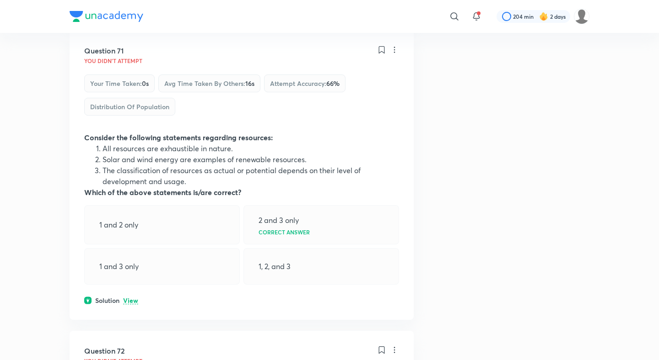
click at [130, 296] on div "Solution View" at bounding box center [241, 301] width 315 height 10
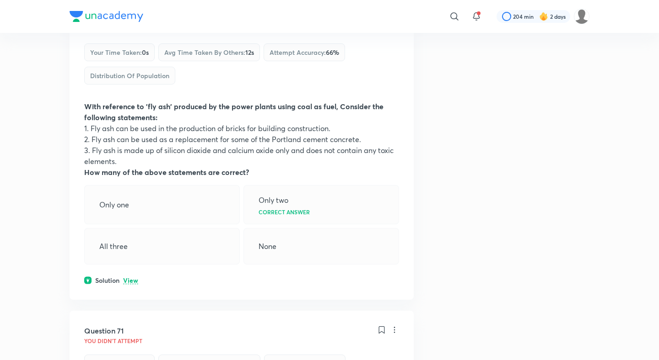
scroll to position [20547, 0]
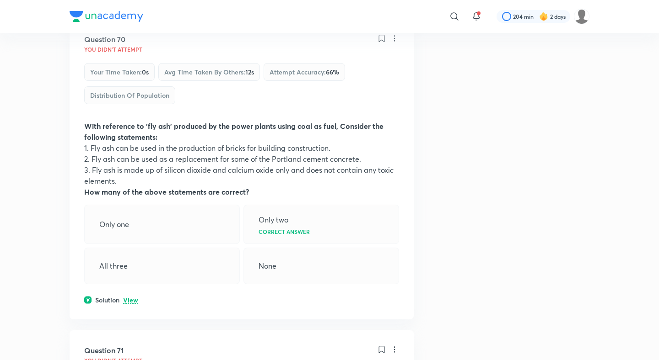
click at [130, 297] on p "View" at bounding box center [130, 300] width 15 height 7
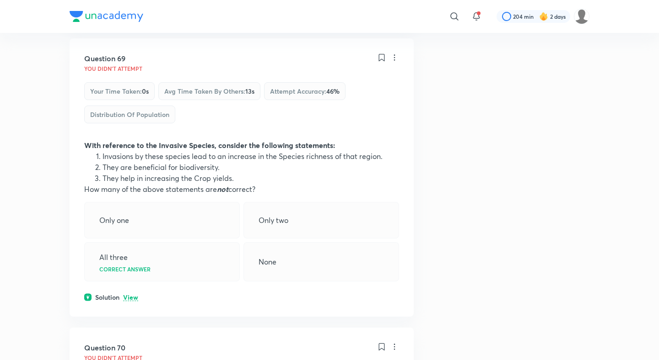
scroll to position [20173, 0]
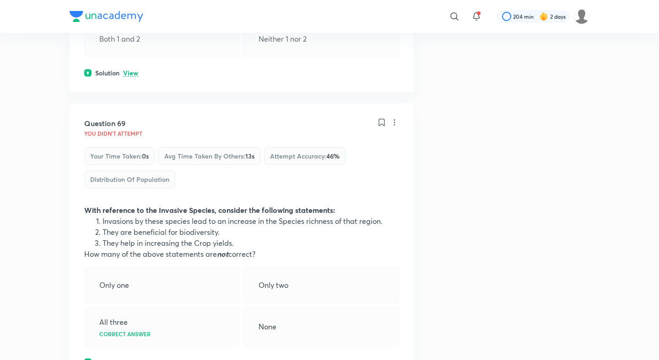
click at [130, 359] on p "View" at bounding box center [130, 362] width 15 height 7
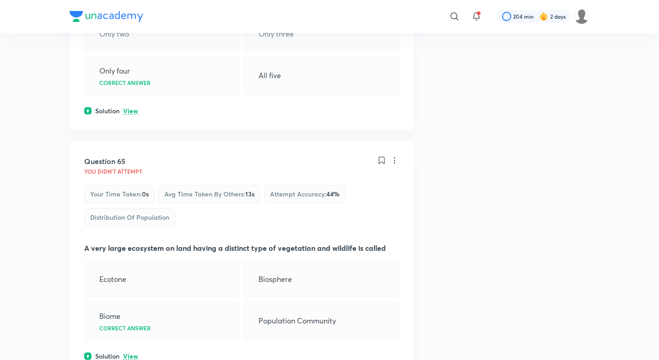
click at [130, 353] on p "View" at bounding box center [130, 356] width 15 height 7
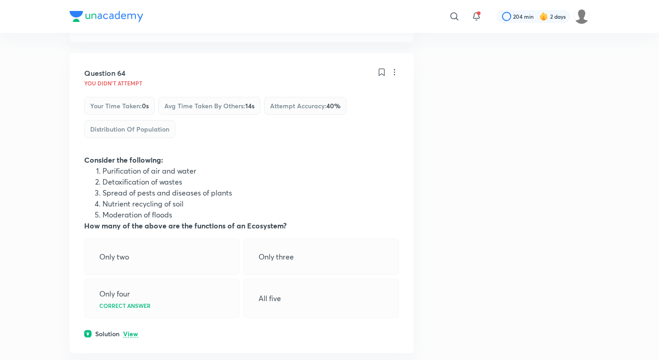
scroll to position [18771, 0]
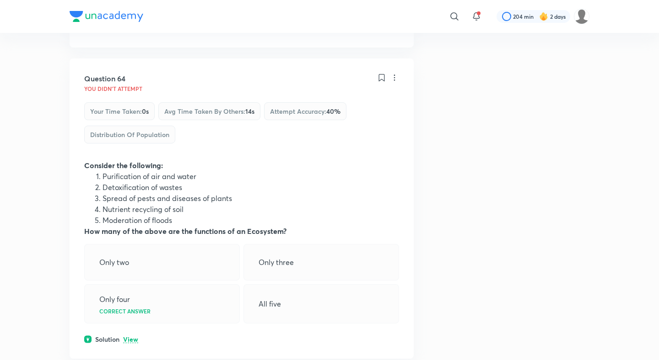
click at [131, 337] on p "View" at bounding box center [130, 340] width 15 height 7
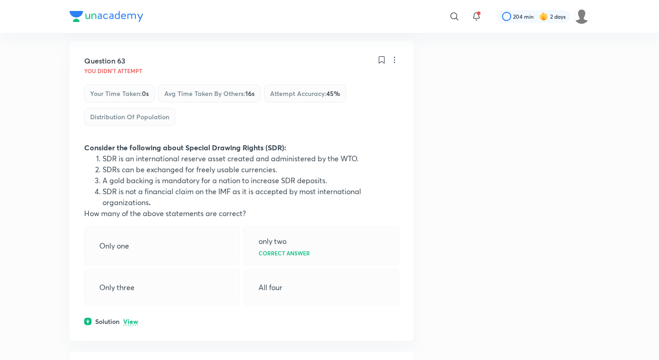
scroll to position [18390, 0]
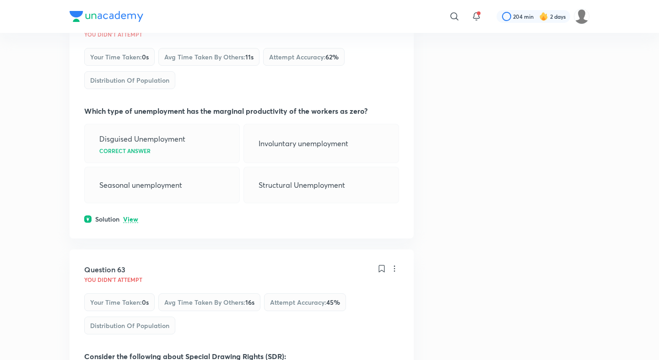
scroll to position [18092, 0]
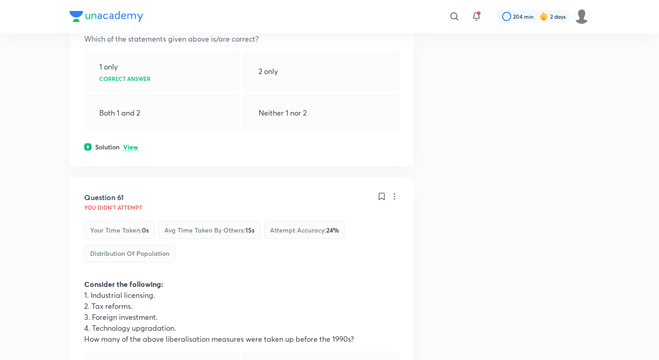
click at [132, 223] on div "Question 61 You didn't Attempt Your time taken : 0s Avg time taken by others : …" at bounding box center [242, 321] width 344 height 289
click at [133, 208] on div "Question 61 You didn't Attempt Your time taken : 0s Avg time taken by others : …" at bounding box center [242, 321] width 344 height 289
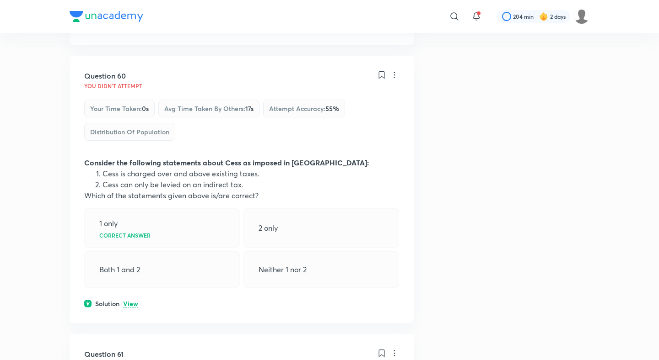
scroll to position [17599, 0]
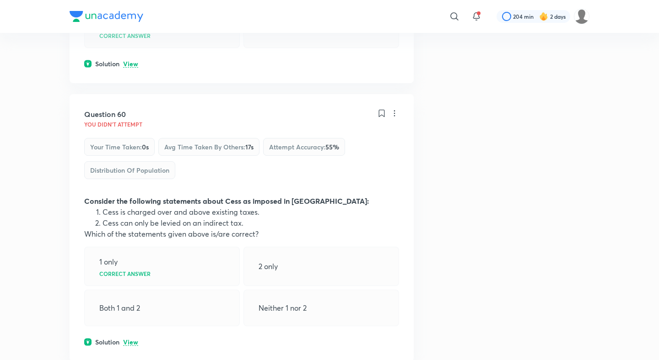
click at [132, 339] on p "View" at bounding box center [130, 342] width 15 height 7
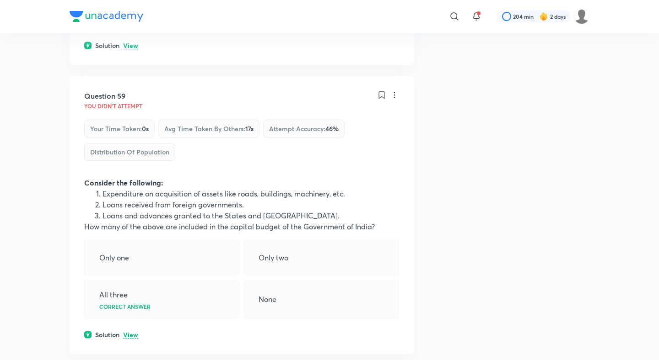
click at [129, 332] on p "View" at bounding box center [130, 335] width 15 height 7
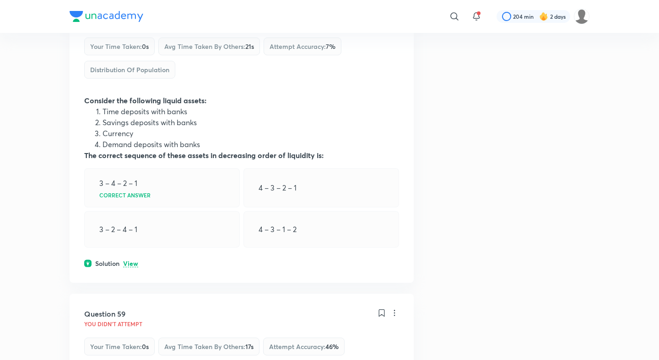
scroll to position [17074, 0]
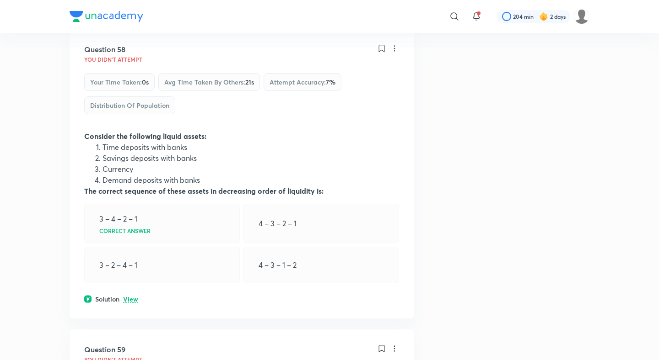
click at [129, 296] on p "View" at bounding box center [130, 299] width 15 height 7
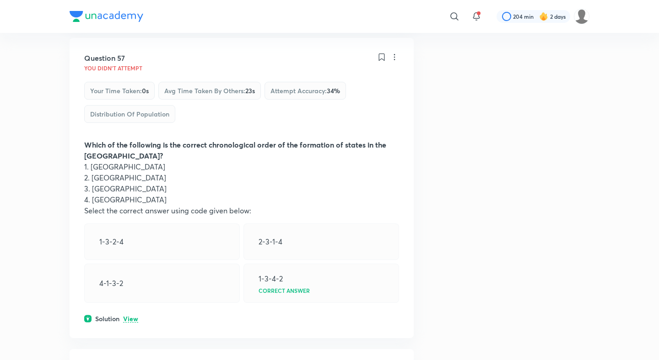
scroll to position [16736, 0]
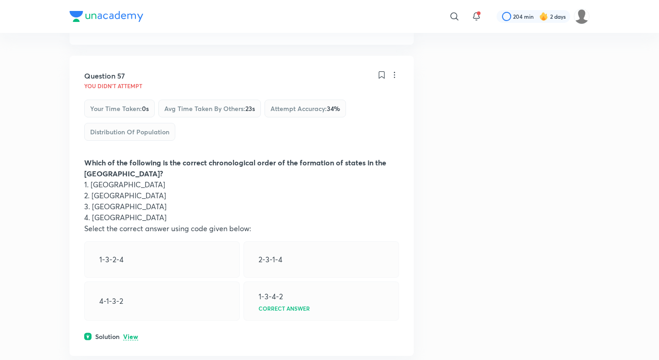
click at [134, 334] on p "View" at bounding box center [130, 337] width 15 height 7
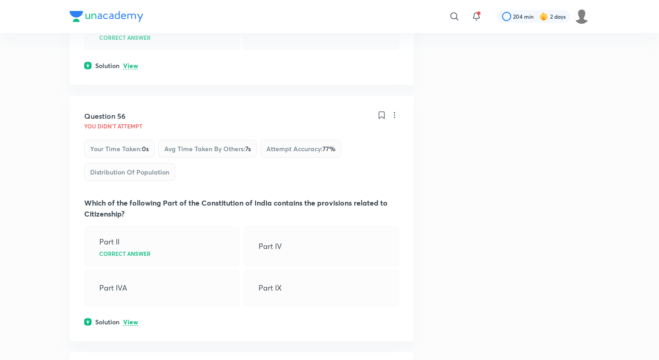
scroll to position [16431, 0]
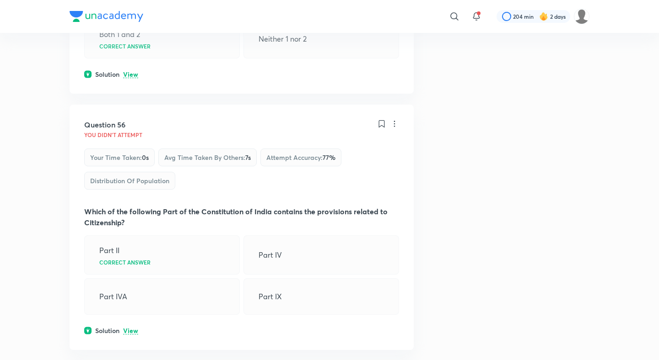
click at [129, 328] on p "View" at bounding box center [130, 331] width 15 height 7
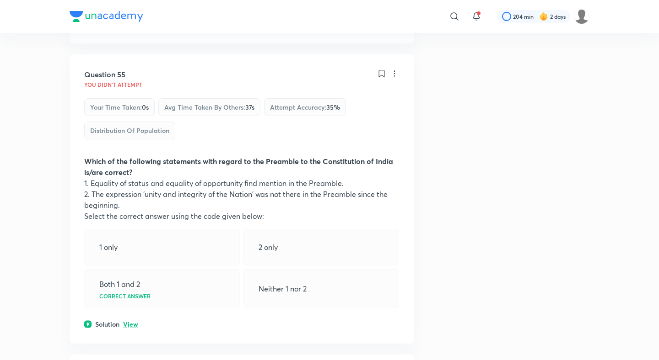
scroll to position [16158, 0]
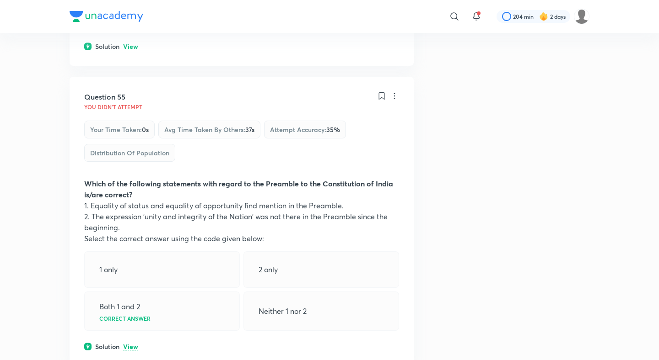
click at [129, 344] on p "View" at bounding box center [130, 347] width 15 height 7
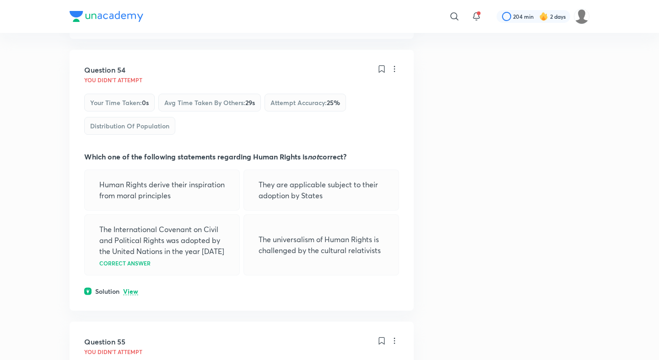
scroll to position [15888, 0]
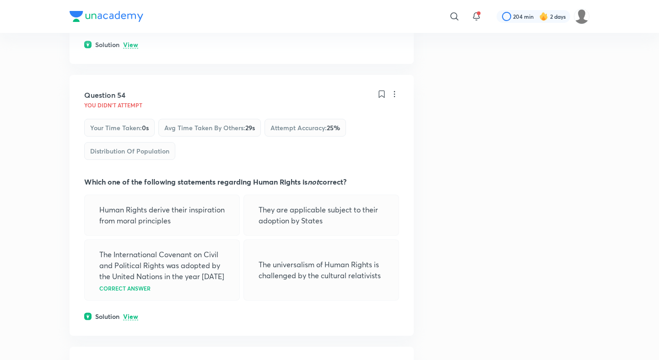
click at [134, 91] on div "Question 54 You didn't Attempt Your time taken : 0s Avg time taken by others : …" at bounding box center [242, 205] width 344 height 261
click at [131, 314] on p "View" at bounding box center [130, 317] width 15 height 7
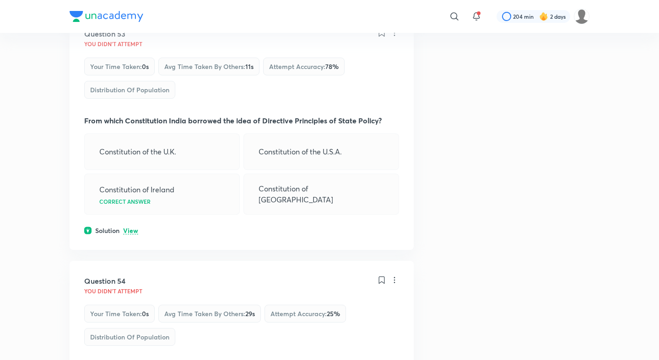
scroll to position [15664, 0]
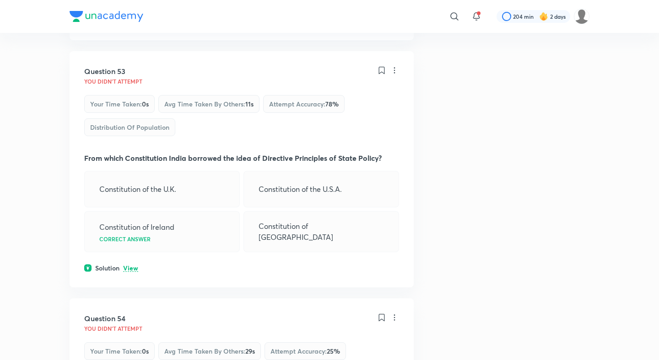
click at [134, 265] on p "View" at bounding box center [130, 268] width 15 height 7
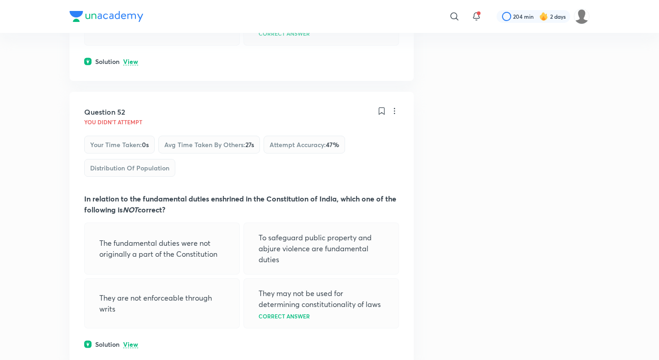
scroll to position [15333, 0]
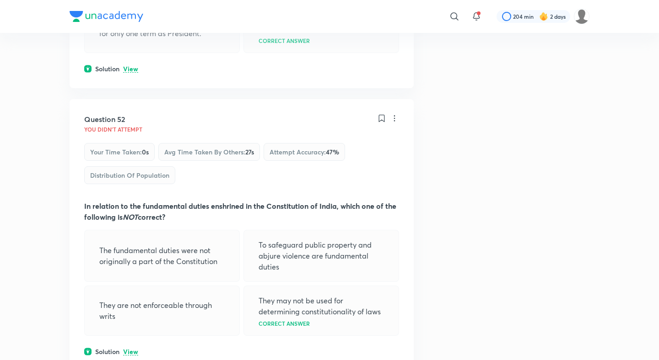
click at [130, 349] on p "View" at bounding box center [130, 352] width 15 height 7
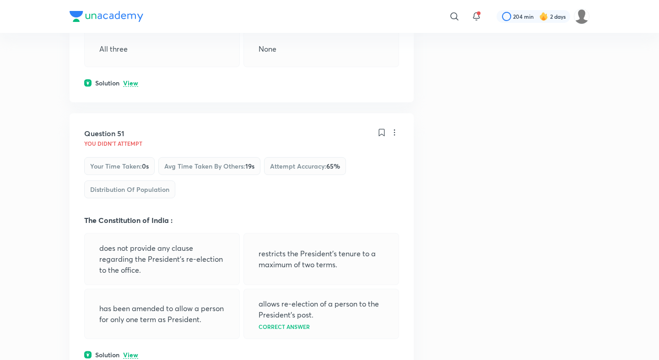
click at [130, 352] on p "View" at bounding box center [130, 355] width 15 height 7
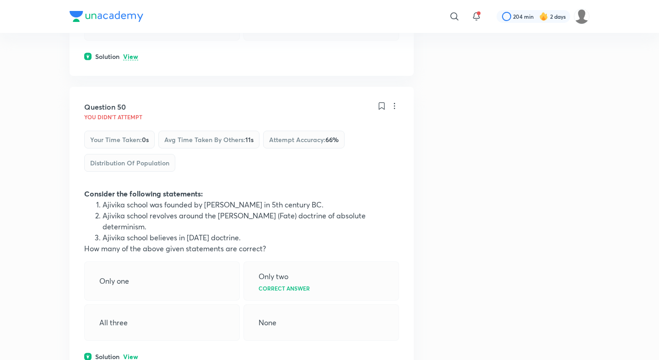
scroll to position [14737, 0]
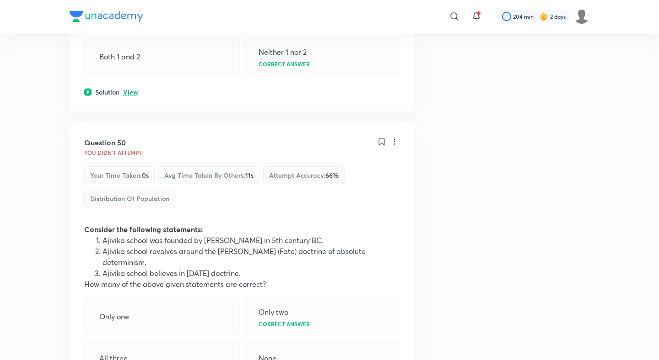
click at [131, 154] on div "Question 50 You didn't Attempt Your time taken : 0s Avg time taken by others : …" at bounding box center [242, 267] width 344 height 289
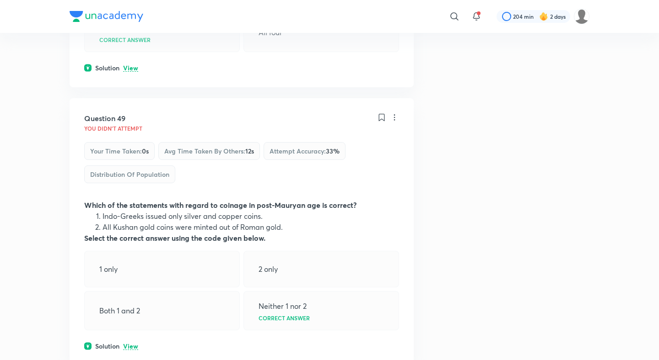
click at [130, 343] on p "View" at bounding box center [130, 346] width 15 height 7
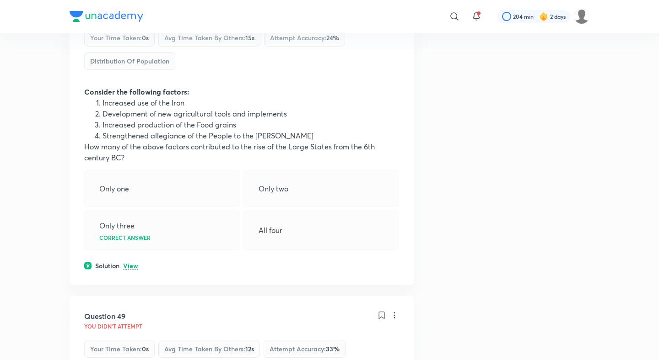
scroll to position [14277, 0]
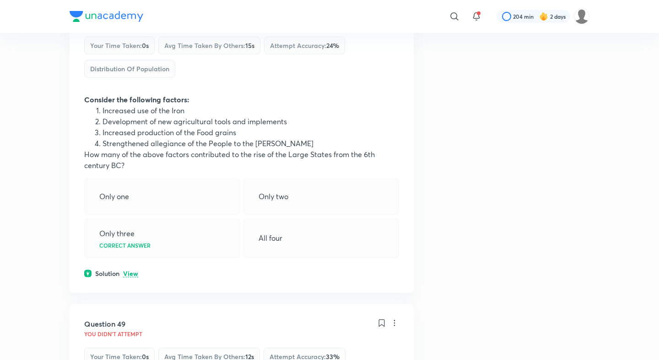
click at [134, 271] on p "View" at bounding box center [130, 274] width 15 height 7
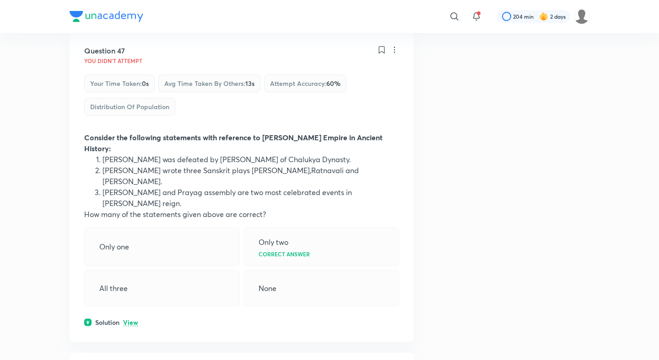
scroll to position [13912, 0]
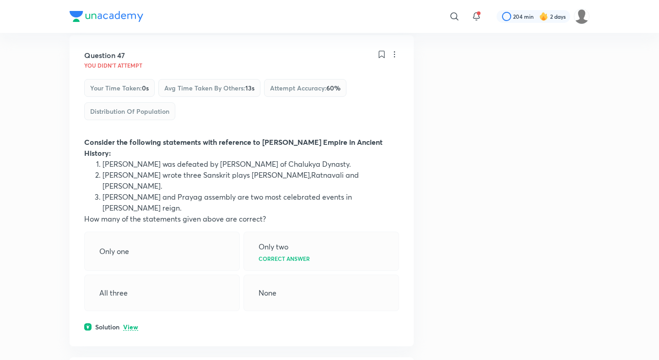
click at [129, 324] on p "View" at bounding box center [130, 327] width 15 height 7
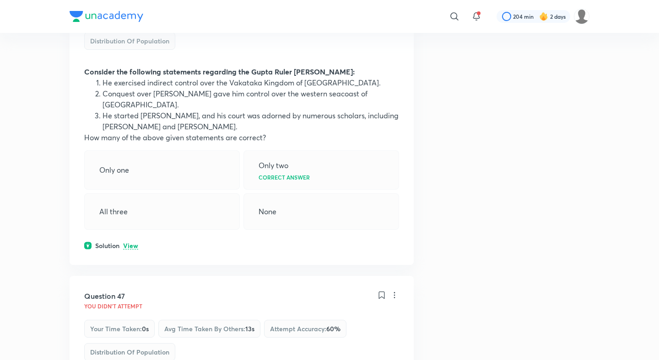
scroll to position [13645, 0]
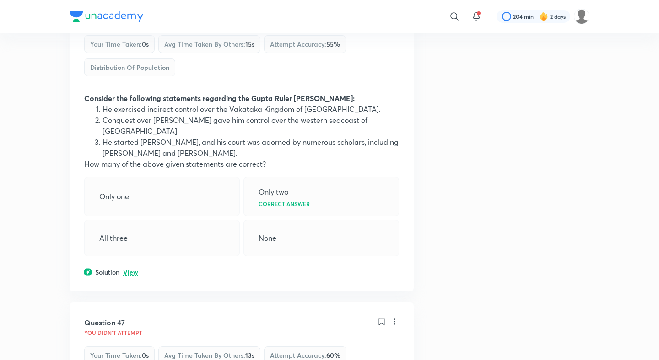
click at [132, 269] on p "View" at bounding box center [130, 272] width 15 height 7
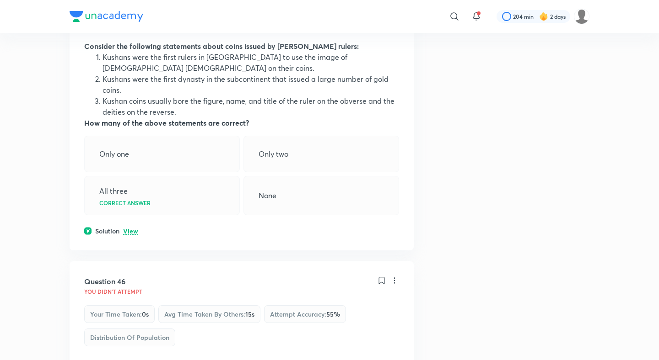
scroll to position [13361, 0]
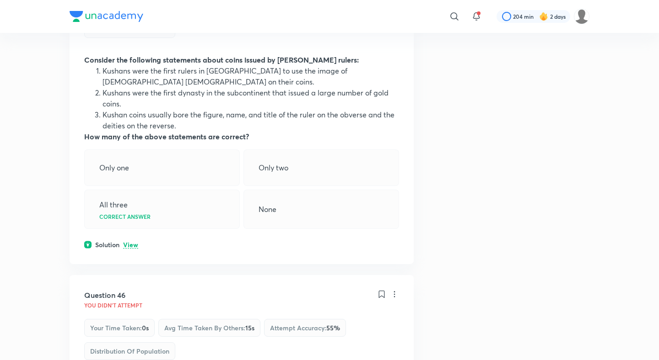
click at [132, 242] on p "View" at bounding box center [130, 245] width 15 height 7
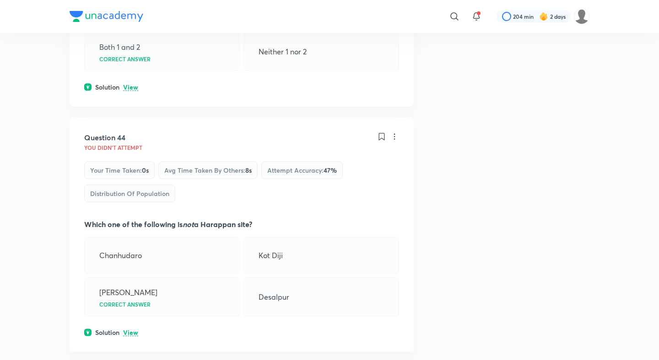
scroll to position [12943, 0]
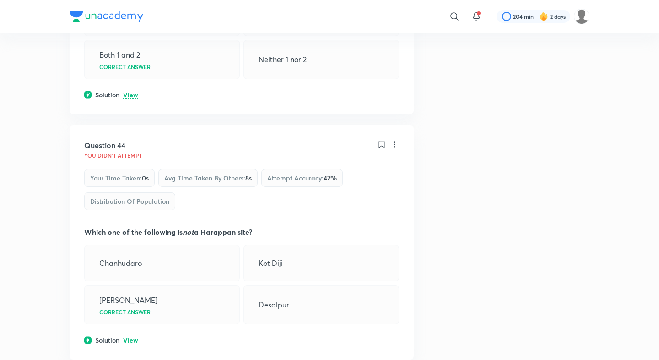
click at [129, 337] on p "View" at bounding box center [130, 340] width 15 height 7
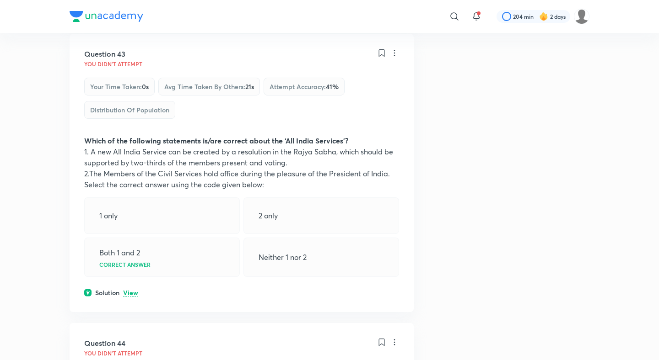
scroll to position [12744, 0]
click at [126, 291] on p "View" at bounding box center [130, 294] width 15 height 7
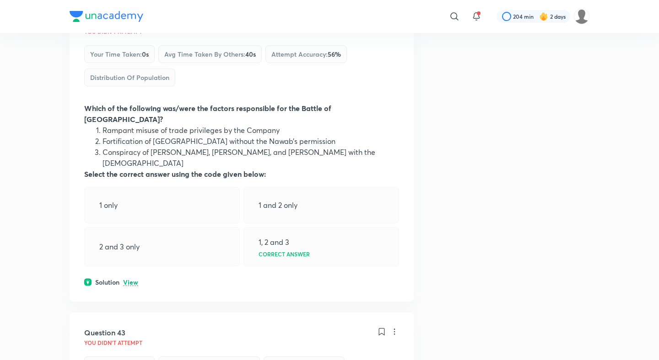
scroll to position [12460, 0]
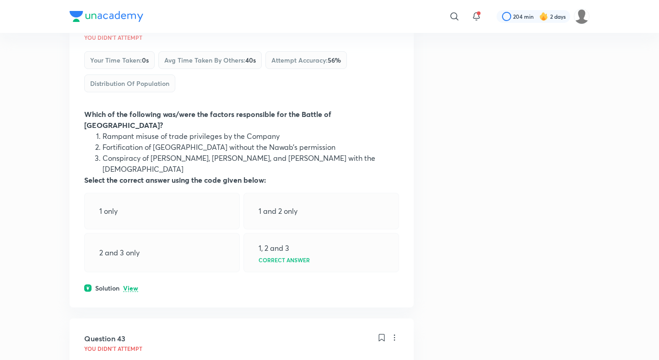
click at [131, 285] on p "View" at bounding box center [130, 288] width 15 height 7
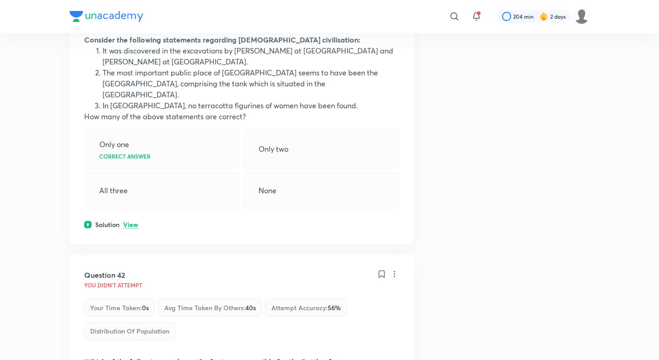
click at [132, 222] on p "View" at bounding box center [130, 225] width 15 height 7
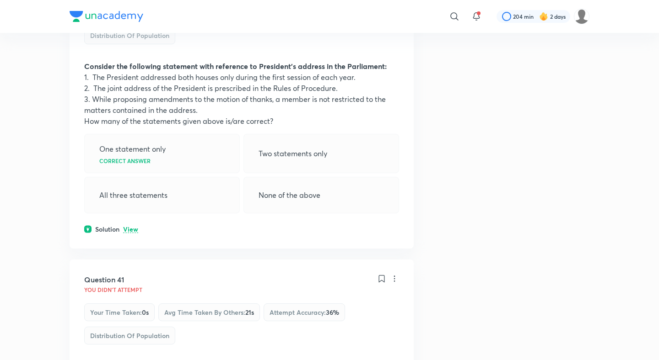
scroll to position [11883, 0]
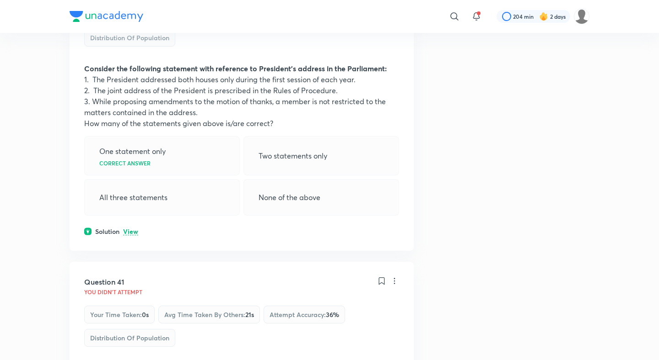
click at [133, 84] on div "Question 40 You didn't Attempt Your time taken : 0s Avg time taken by others : …" at bounding box center [242, 106] width 344 height 289
click at [134, 229] on p "View" at bounding box center [130, 232] width 15 height 7
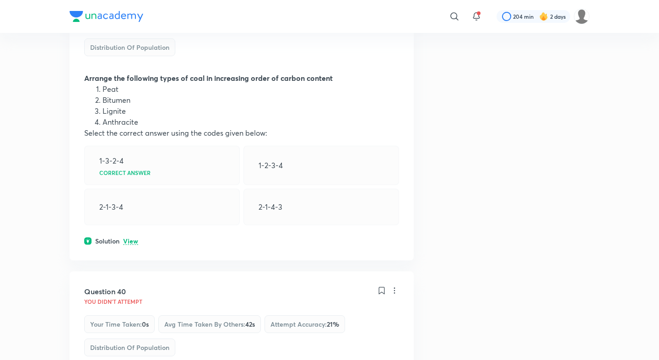
scroll to position [11536, 0]
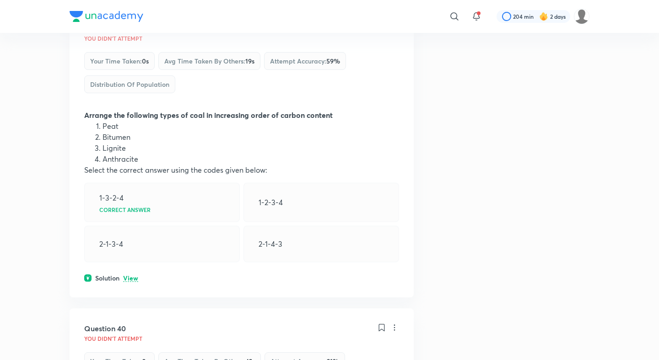
click at [136, 275] on p "View" at bounding box center [130, 278] width 15 height 7
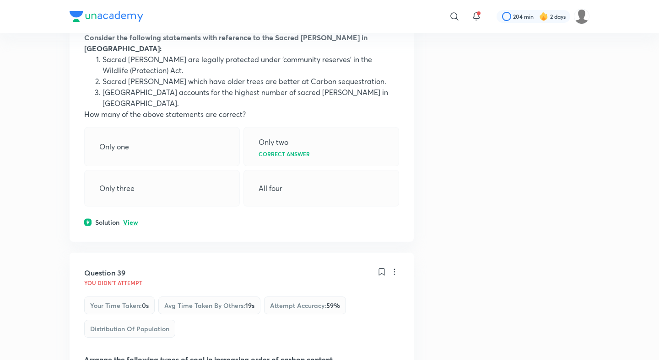
scroll to position [11258, 0]
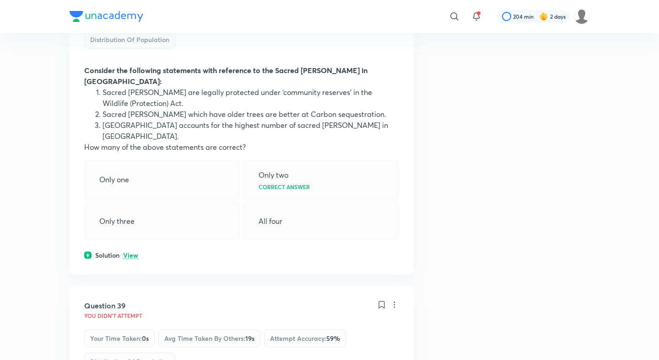
click at [125, 252] on p "View" at bounding box center [130, 255] width 15 height 7
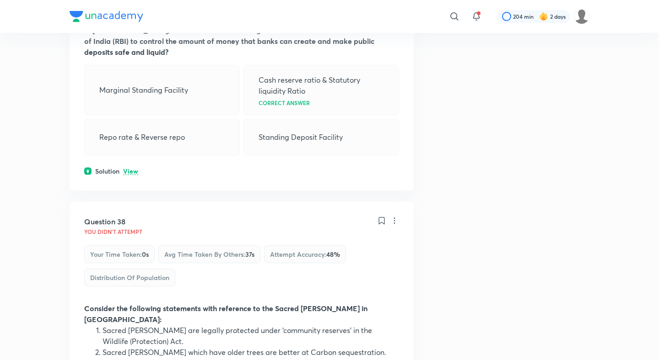
scroll to position [10992, 0]
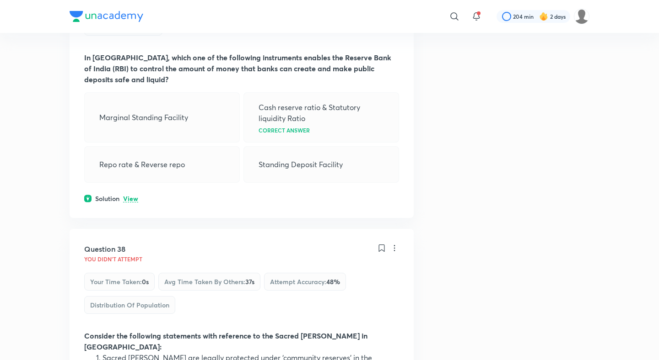
click at [129, 196] on p "View" at bounding box center [130, 199] width 15 height 7
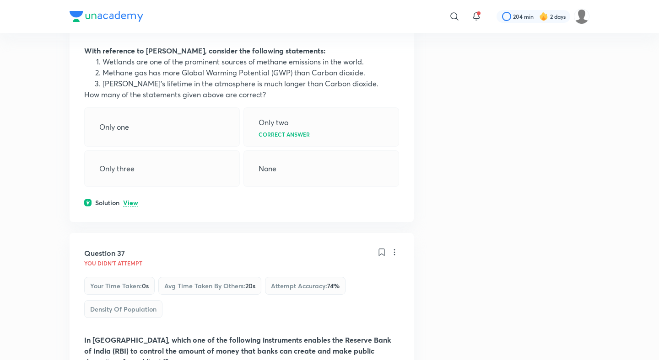
scroll to position [10707, 0]
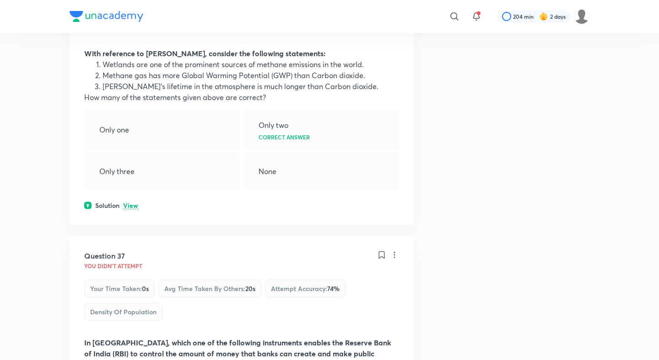
click at [133, 203] on p "View" at bounding box center [130, 206] width 15 height 7
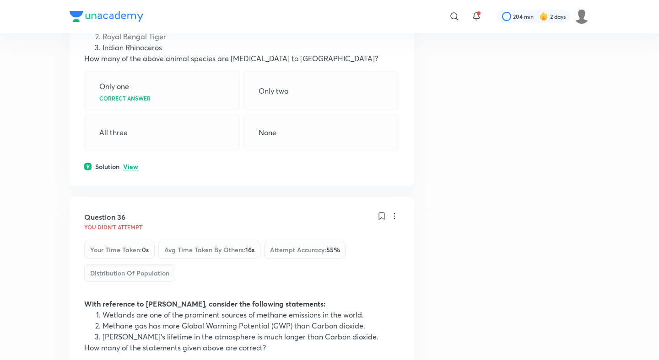
scroll to position [10423, 0]
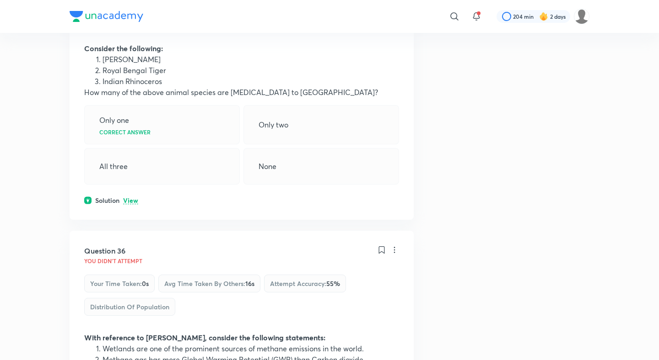
click at [131, 198] on p "View" at bounding box center [130, 201] width 15 height 7
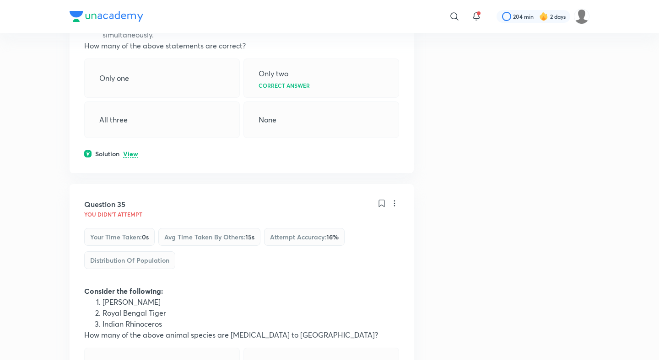
scroll to position [10167, 0]
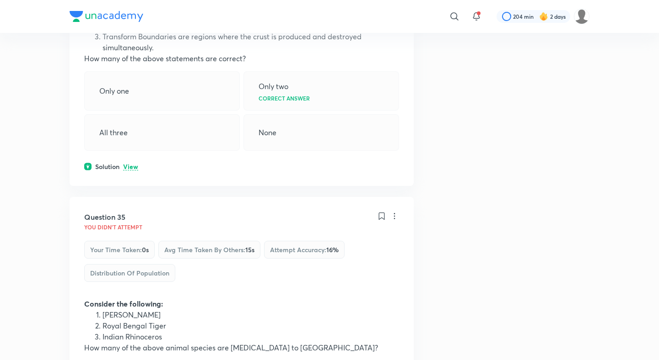
click at [134, 164] on p "View" at bounding box center [130, 167] width 15 height 7
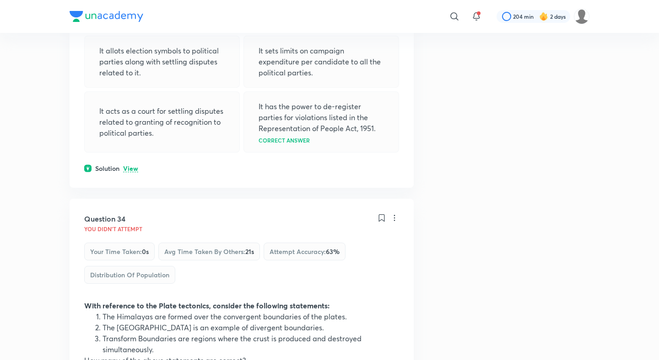
scroll to position [9842, 0]
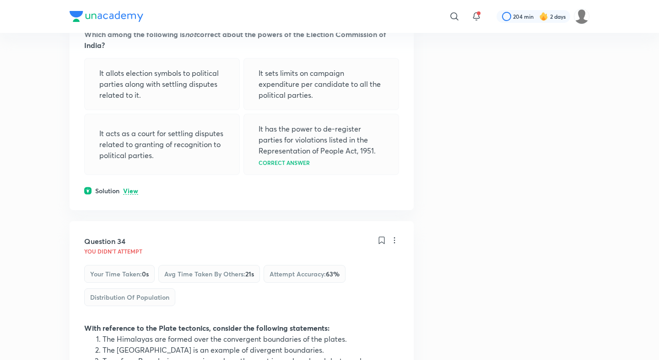
click at [130, 188] on p "View" at bounding box center [130, 191] width 15 height 7
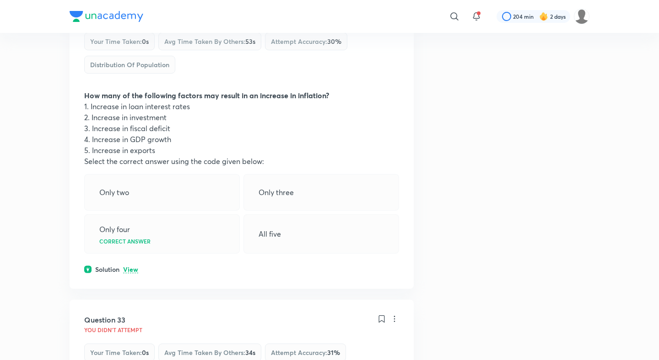
scroll to position [9460, 0]
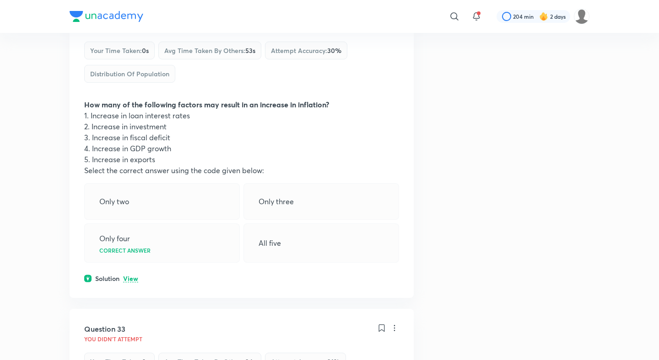
click at [132, 276] on p "View" at bounding box center [130, 279] width 15 height 7
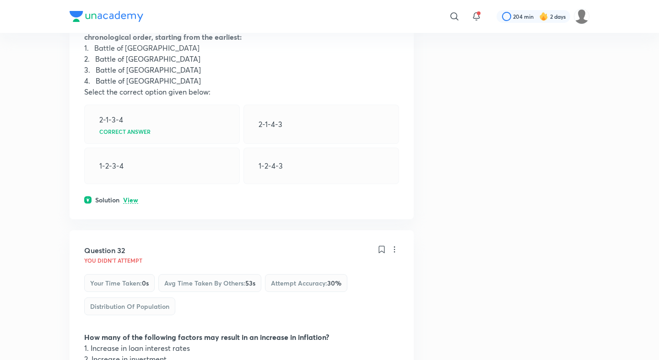
scroll to position [9190, 0]
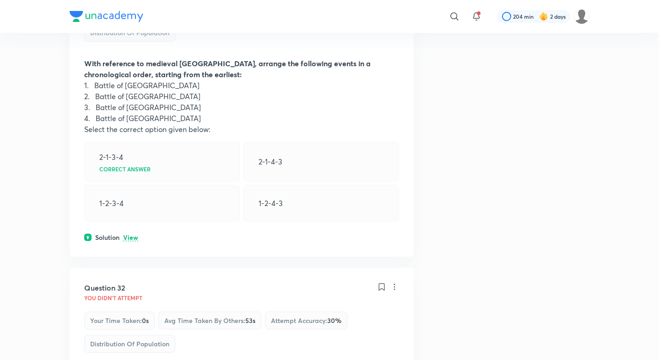
click at [130, 235] on p "View" at bounding box center [130, 238] width 15 height 7
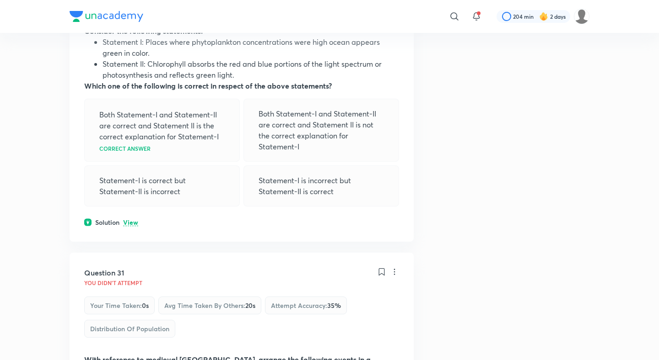
scroll to position [8881, 0]
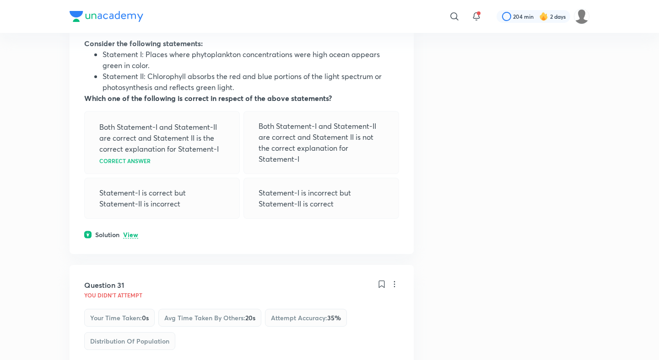
click at [130, 232] on p "View" at bounding box center [130, 235] width 15 height 7
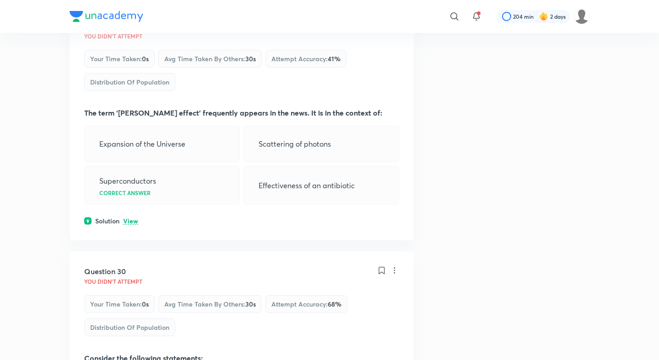
scroll to position [8564, 0]
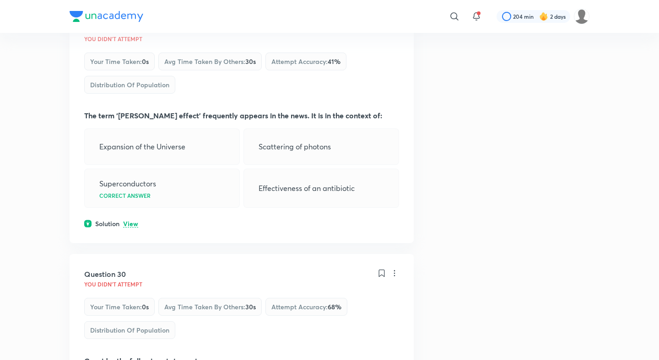
click at [130, 221] on p "View" at bounding box center [130, 224] width 15 height 7
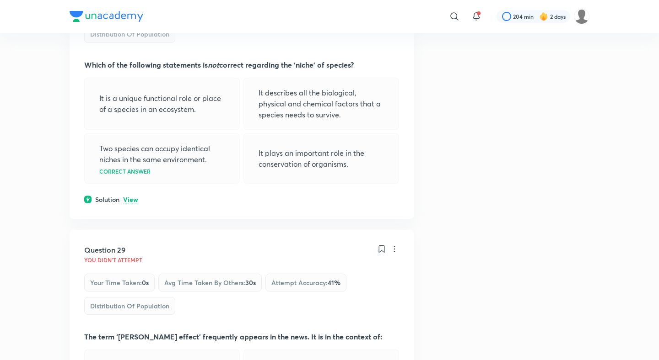
click at [130, 197] on p "View" at bounding box center [130, 200] width 15 height 7
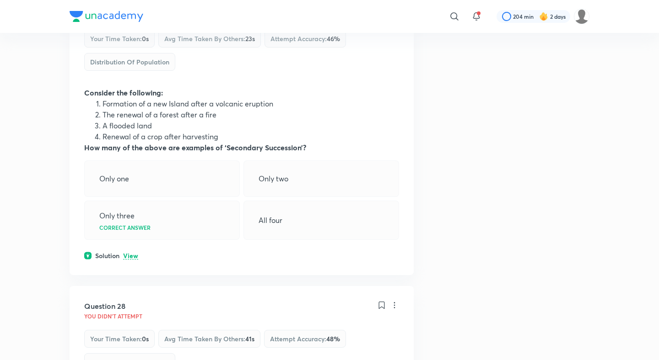
scroll to position [8007, 0]
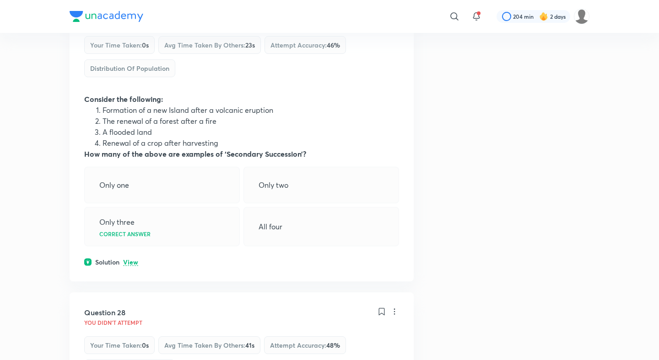
click at [129, 259] on p "View" at bounding box center [130, 262] width 15 height 7
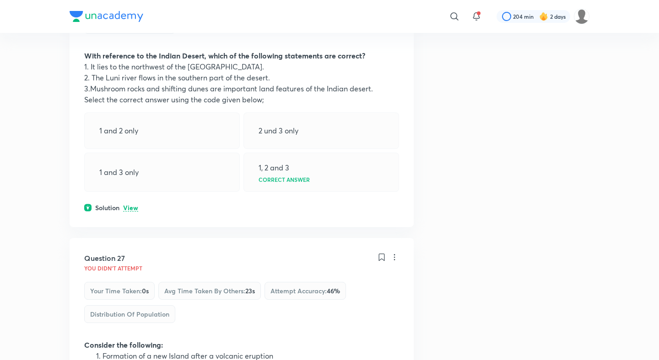
click at [130, 205] on p "View" at bounding box center [130, 208] width 15 height 7
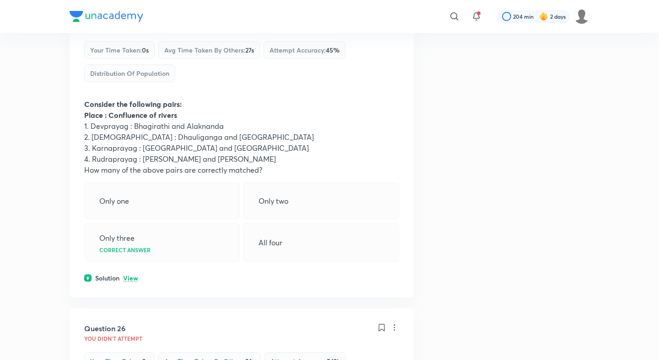
click at [127, 275] on p "View" at bounding box center [130, 278] width 15 height 7
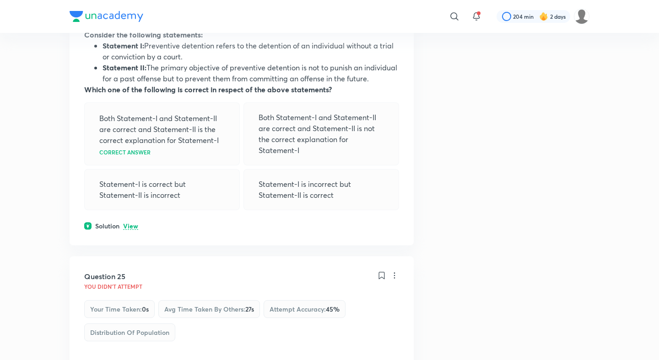
click at [128, 223] on p "View" at bounding box center [130, 226] width 15 height 7
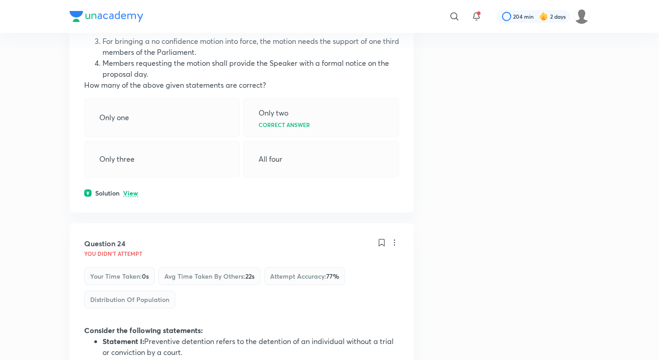
scroll to position [6788, 0]
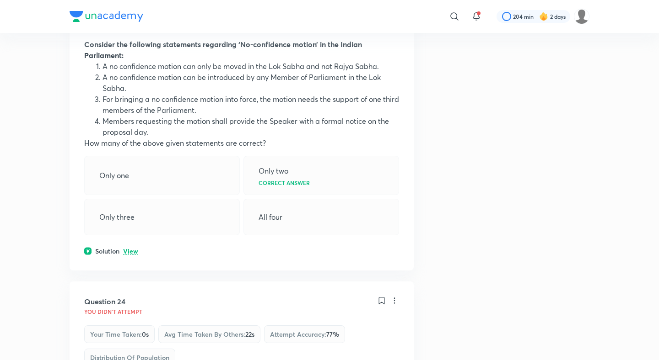
click at [126, 248] on p "View" at bounding box center [130, 251] width 15 height 7
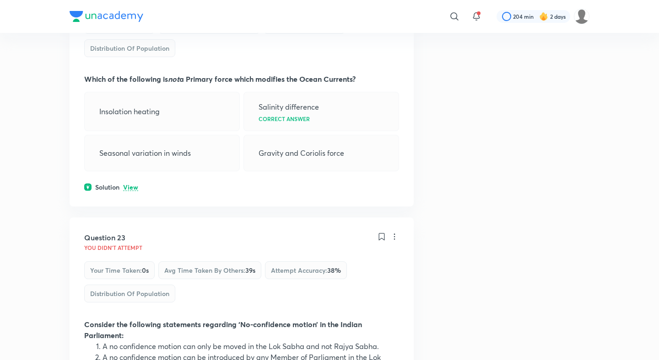
scroll to position [6494, 0]
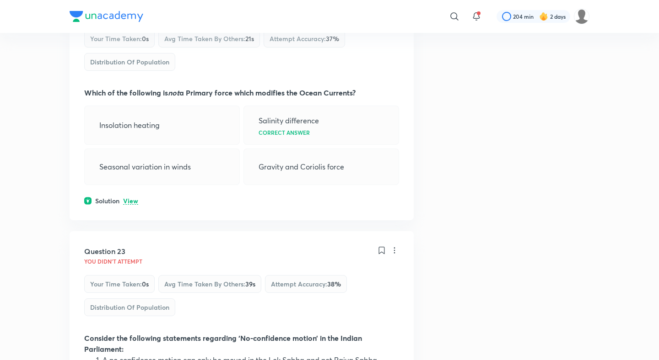
click at [133, 198] on p "View" at bounding box center [130, 201] width 15 height 7
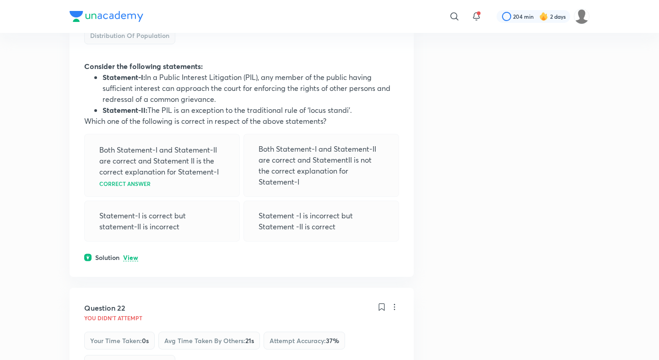
scroll to position [6150, 0]
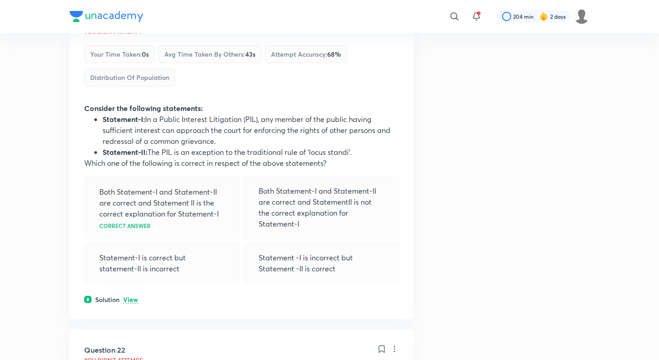
click at [125, 295] on div "Solution View" at bounding box center [241, 300] width 315 height 10
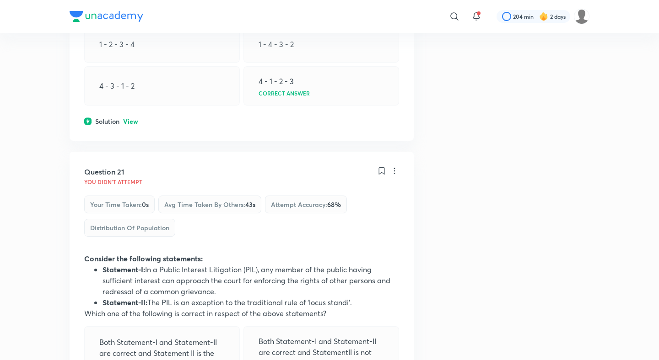
scroll to position [5882, 0]
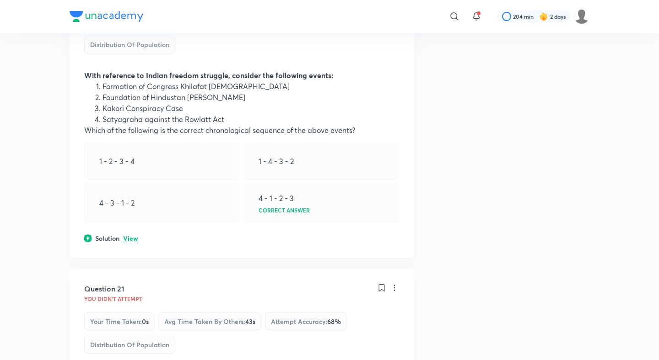
click at [134, 112] on div "Question 20 You didn't Attempt Your time taken : 0s Avg time taken by others : …" at bounding box center [242, 112] width 344 height 289
click at [134, 236] on p "View" at bounding box center [130, 239] width 15 height 7
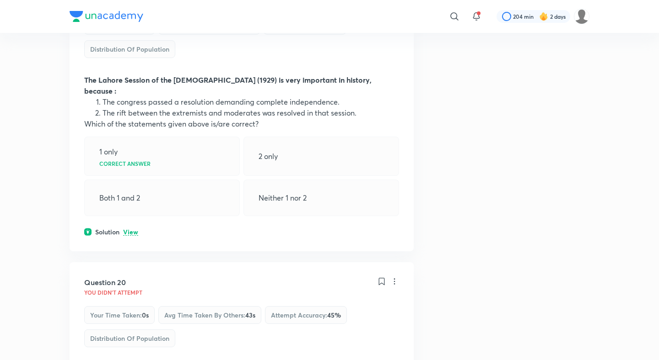
scroll to position [5580, 0]
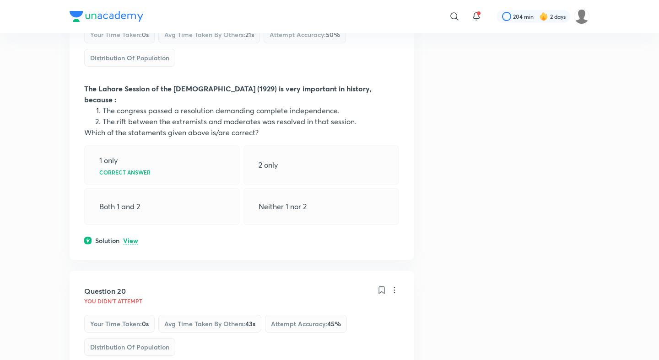
click at [130, 115] on div "Question 19 You didn't Attempt Your time taken : 0s Avg time taken by others : …" at bounding box center [242, 121] width 344 height 279
click at [130, 238] on p "View" at bounding box center [130, 241] width 15 height 7
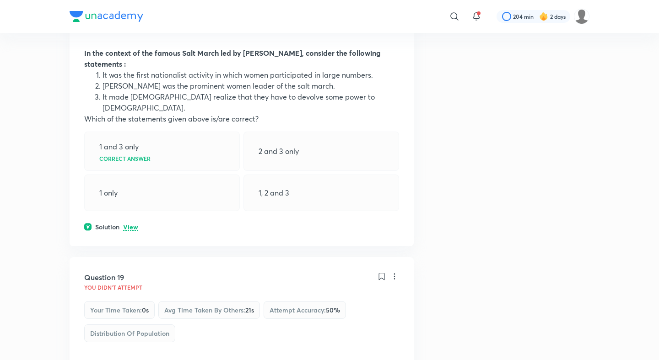
scroll to position [5297, 0]
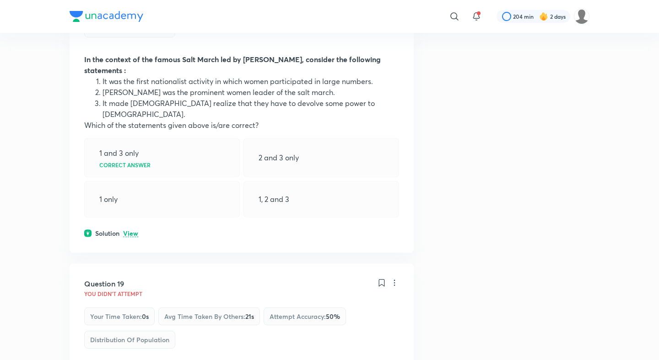
click at [130, 229] on div "Solution View" at bounding box center [241, 234] width 315 height 10
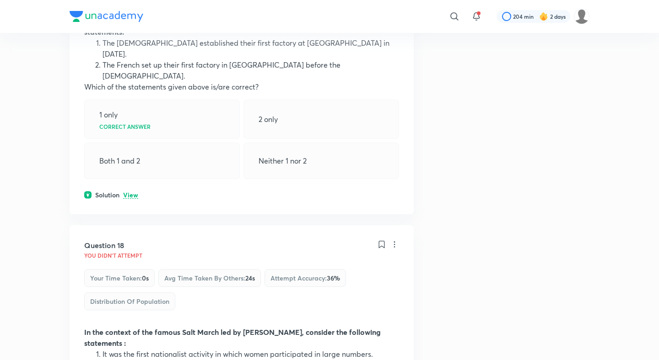
click at [130, 192] on p "View" at bounding box center [130, 195] width 15 height 7
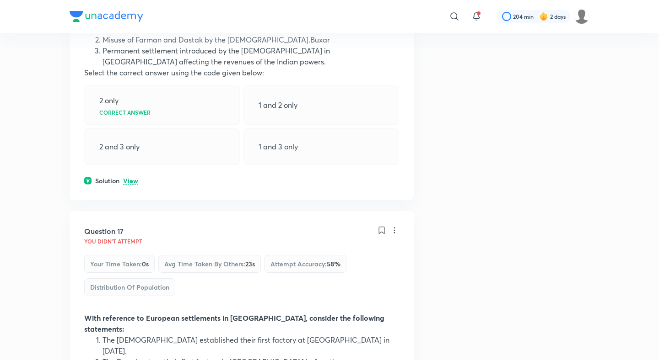
scroll to position [4719, 0]
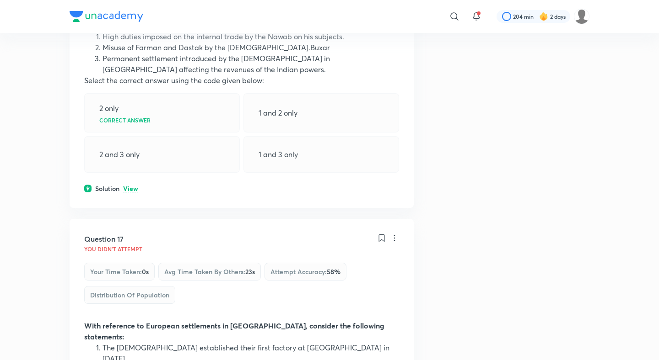
click at [128, 184] on div "Solution View" at bounding box center [241, 189] width 315 height 10
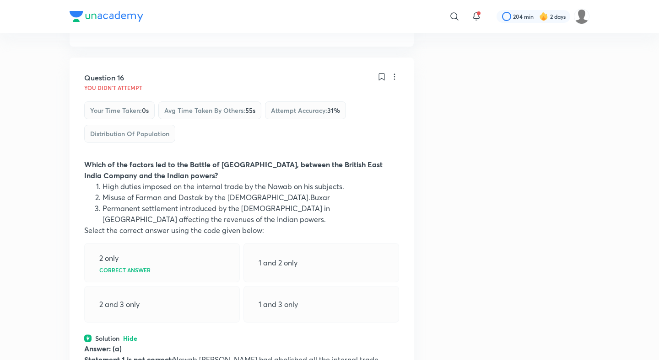
scroll to position [4402, 0]
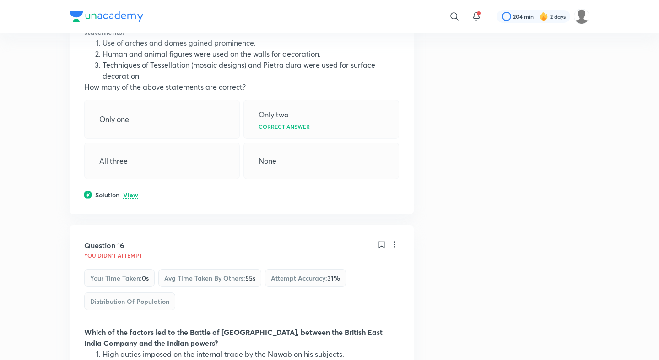
click at [128, 192] on p "View" at bounding box center [130, 195] width 15 height 7
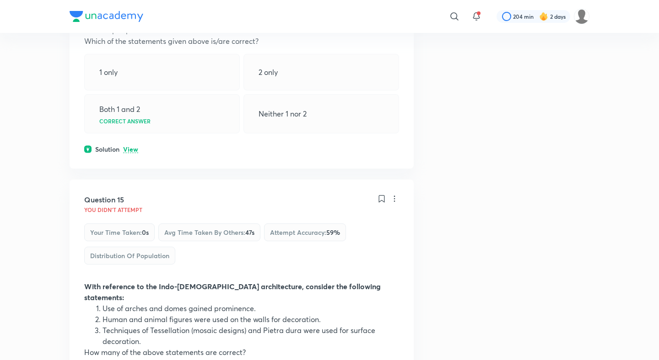
scroll to position [4098, 0]
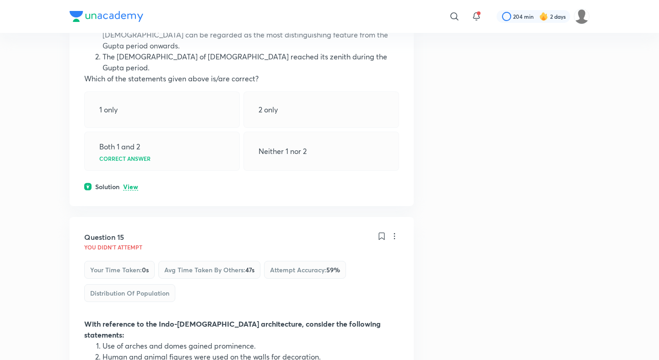
click at [128, 116] on div "Question 14 You didn't Attempt Your time taken : 0s Avg time taken by others : …" at bounding box center [242, 56] width 344 height 300
click at [129, 184] on p "View" at bounding box center [130, 187] width 15 height 7
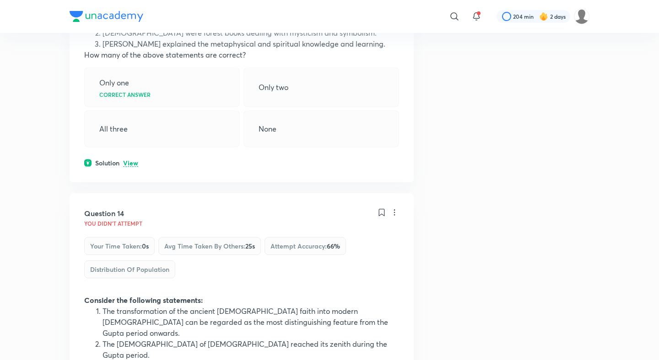
click at [130, 160] on p "View" at bounding box center [130, 163] width 15 height 7
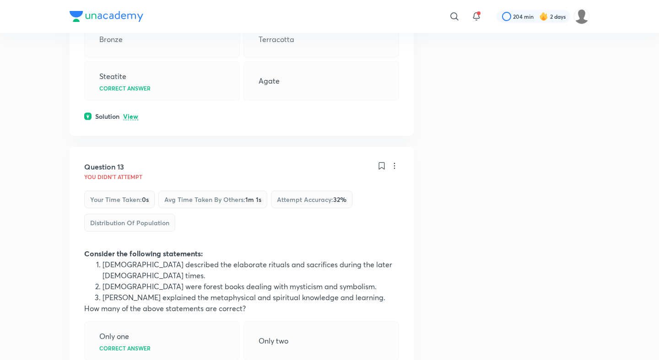
scroll to position [3547, 0]
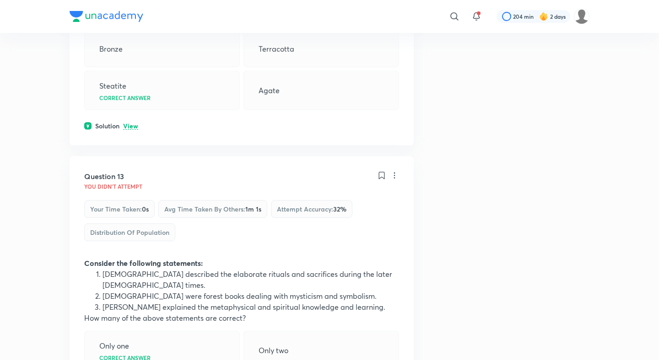
click at [133, 123] on p "View" at bounding box center [130, 126] width 15 height 7
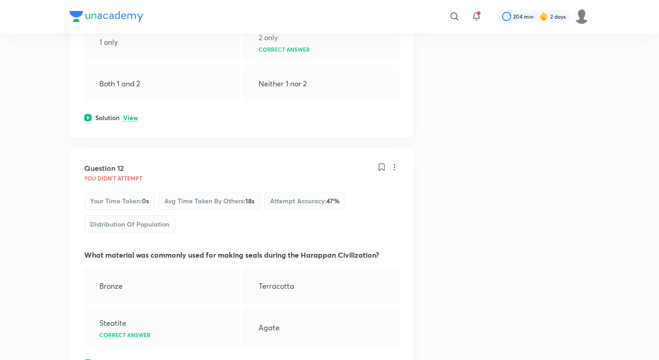
scroll to position [3295, 0]
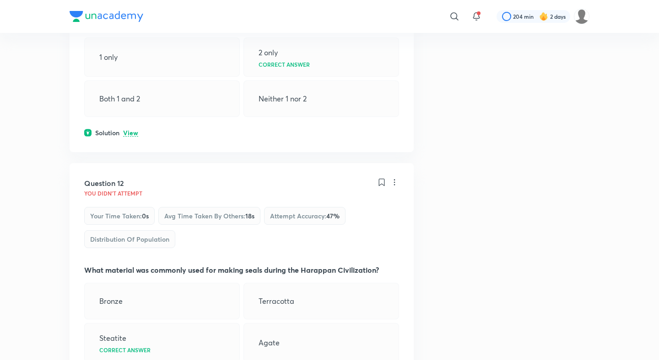
click at [132, 130] on p "View" at bounding box center [130, 133] width 15 height 7
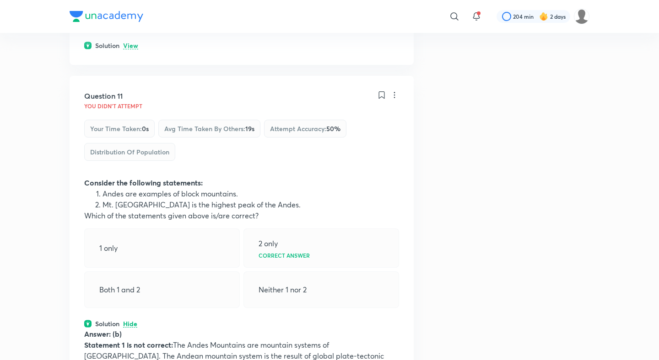
scroll to position [3069, 0]
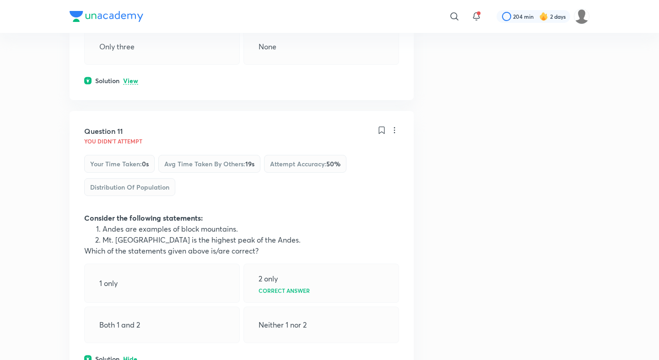
click at [134, 78] on p "View" at bounding box center [130, 81] width 15 height 7
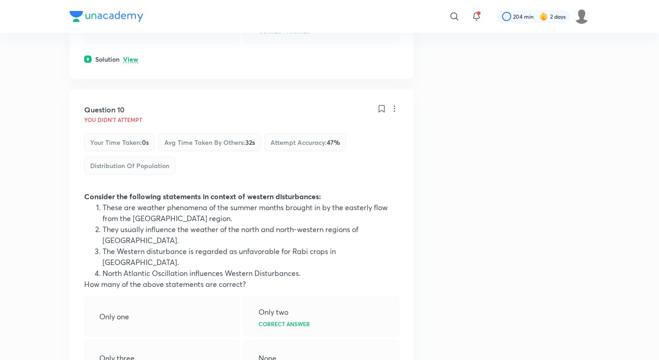
scroll to position [2733, 0]
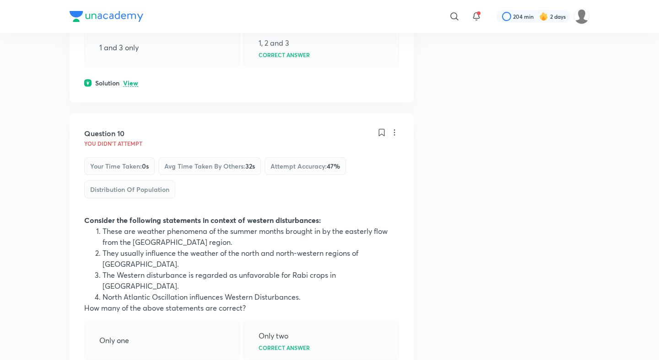
click at [131, 80] on p "View" at bounding box center [130, 83] width 15 height 7
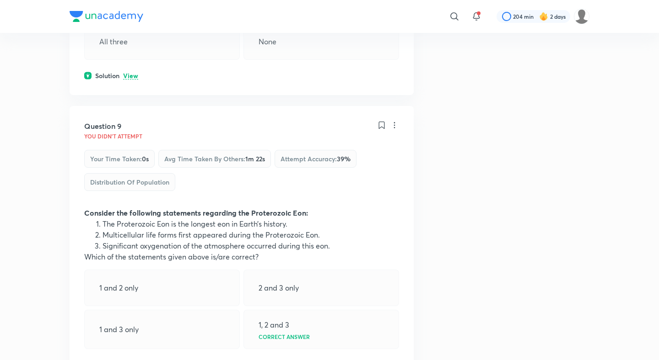
scroll to position [2429, 0]
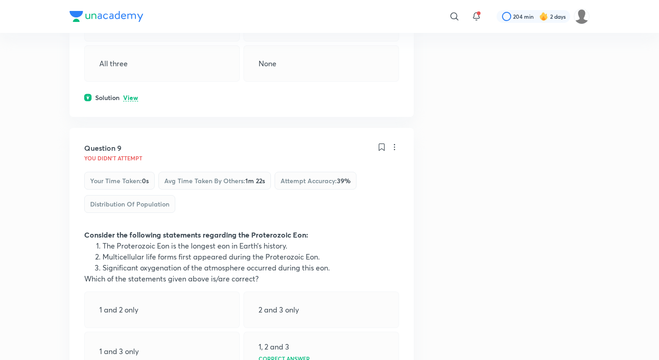
click at [131, 95] on p "View" at bounding box center [130, 98] width 15 height 7
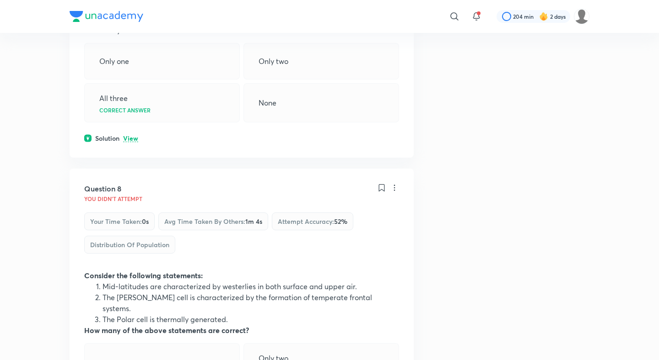
click at [129, 141] on p "View" at bounding box center [130, 138] width 15 height 7
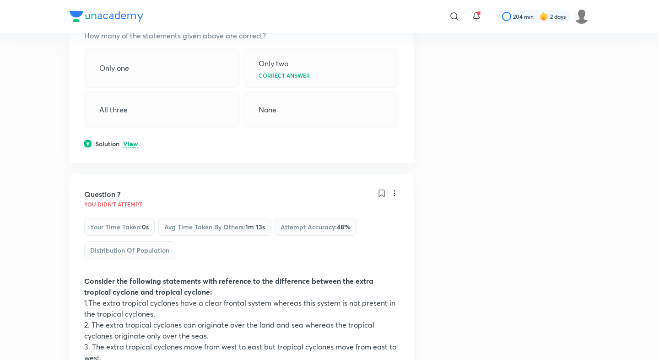
click at [129, 141] on p "View" at bounding box center [130, 144] width 15 height 7
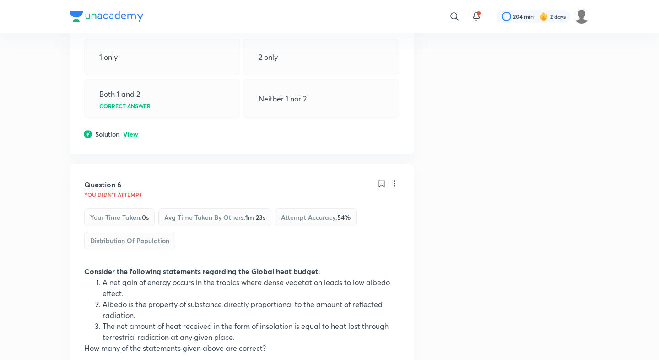
click at [131, 133] on p "View" at bounding box center [130, 134] width 15 height 7
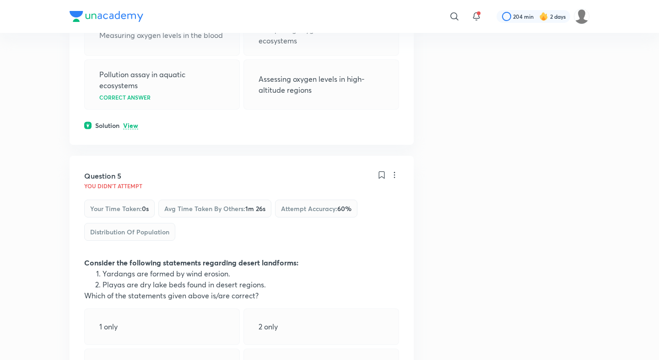
scroll to position [1153, 0]
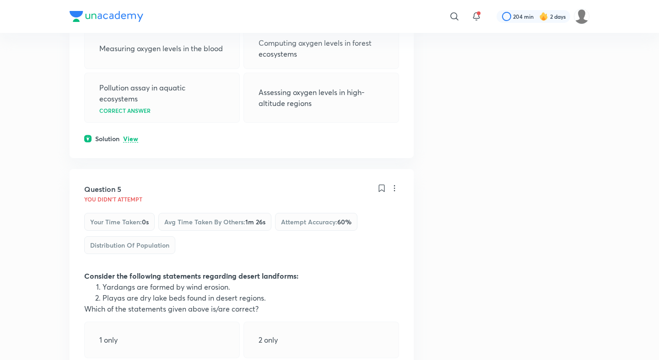
click at [130, 138] on p "View" at bounding box center [130, 139] width 15 height 7
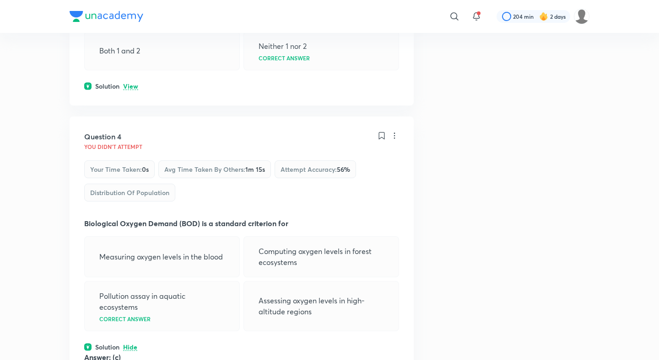
scroll to position [854, 0]
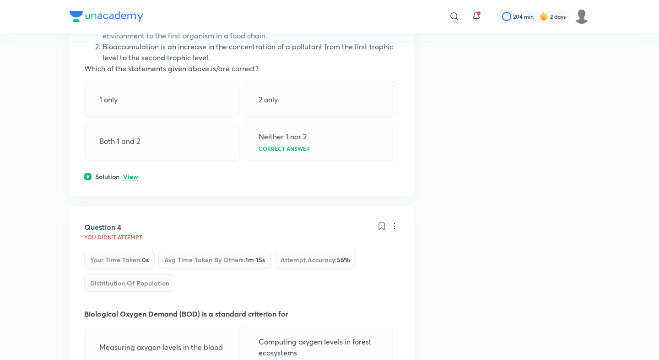
click at [128, 181] on p "View" at bounding box center [130, 177] width 15 height 7
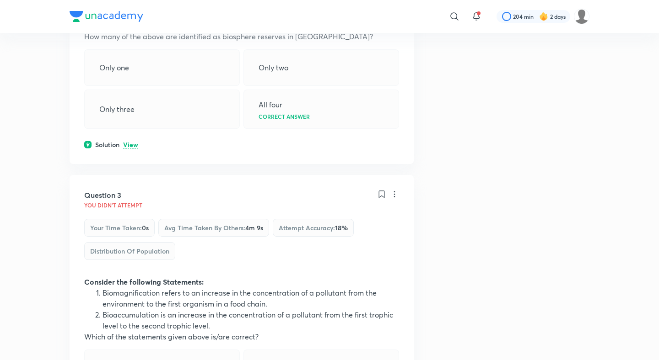
scroll to position [582, 0]
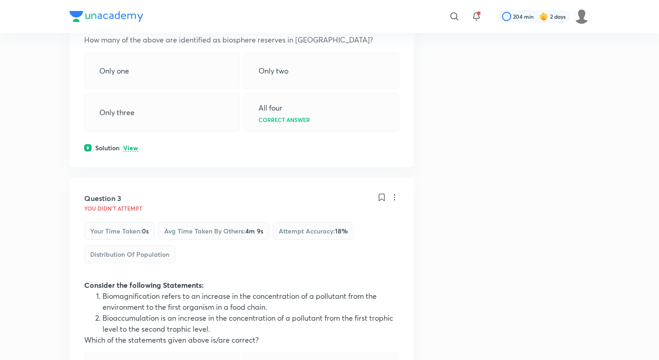
click at [131, 141] on div "Question 2 You didn't Attempt Your time taken : 0s Avg time taken by others : 1…" at bounding box center [242, 22] width 344 height 289
click at [132, 147] on p "View" at bounding box center [130, 148] width 15 height 7
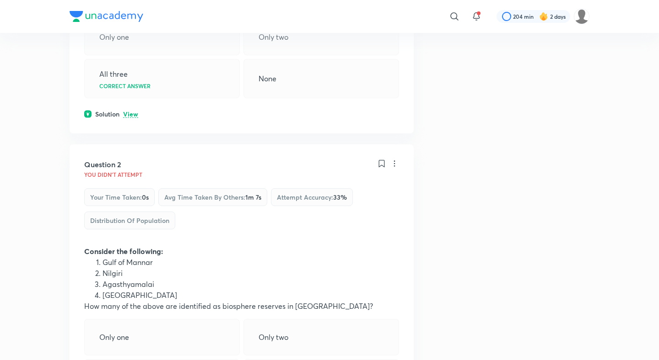
scroll to position [306, 0]
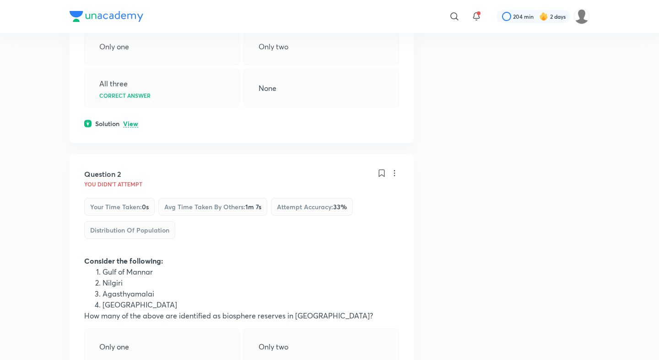
click at [133, 123] on p "View" at bounding box center [130, 124] width 15 height 7
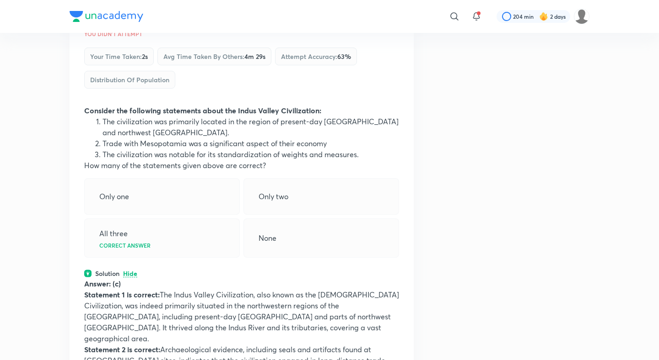
scroll to position [0, 0]
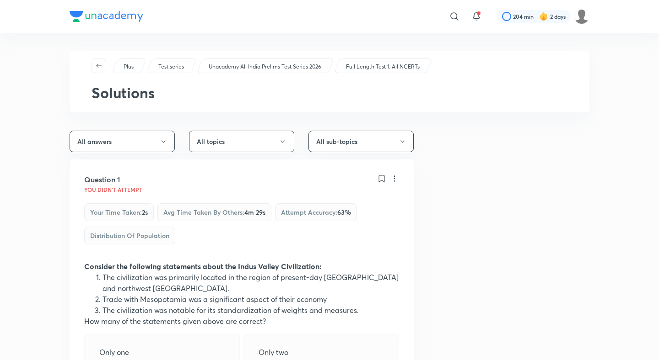
click at [235, 67] on p "Unacademy All India Prelims Test Series 2026" at bounding box center [265, 67] width 112 height 8
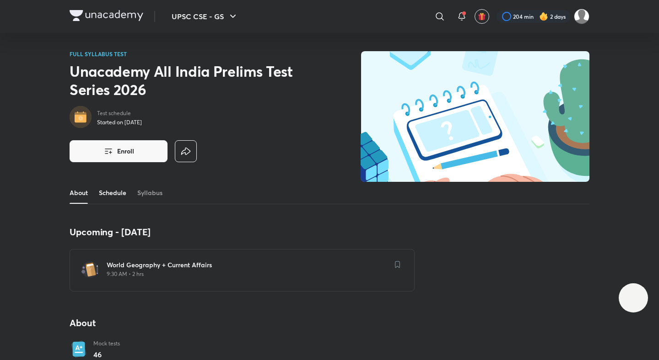
click at [120, 185] on link "Schedule" at bounding box center [112, 193] width 27 height 22
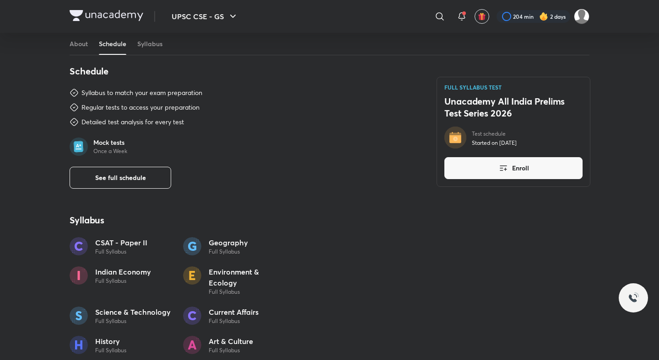
scroll to position [472, 0]
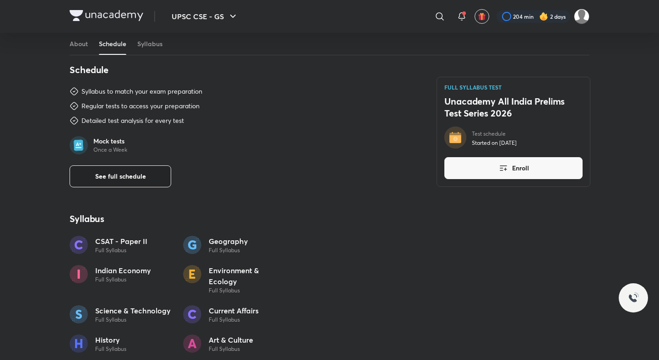
click at [113, 182] on button "See full schedule" at bounding box center [121, 177] width 102 height 22
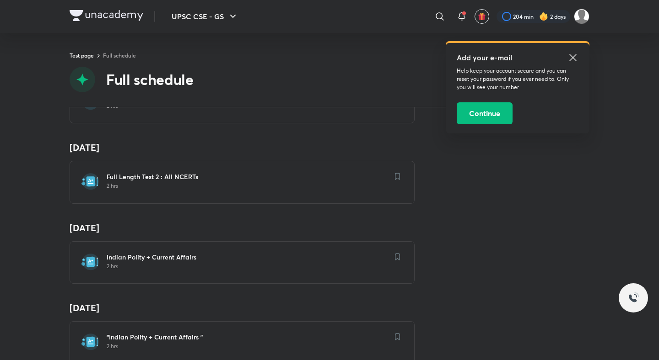
scroll to position [644, 0]
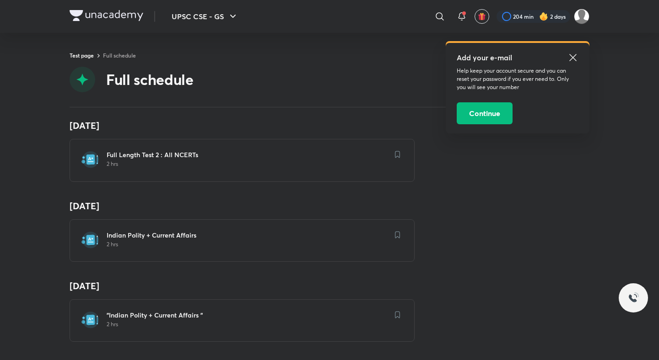
click at [136, 235] on h6 "Indian Polity + Current Affairs" at bounding box center [248, 235] width 282 height 9
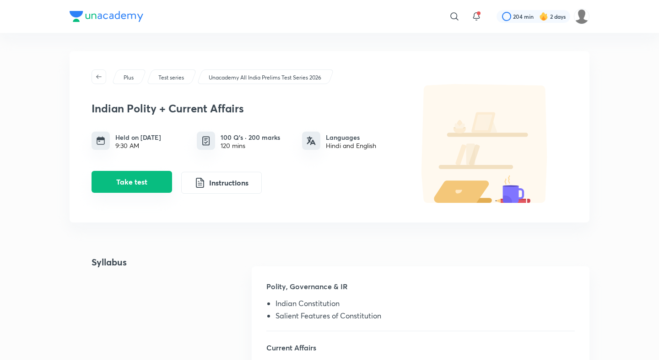
click at [149, 192] on button "Take test" at bounding box center [131, 182] width 80 height 22
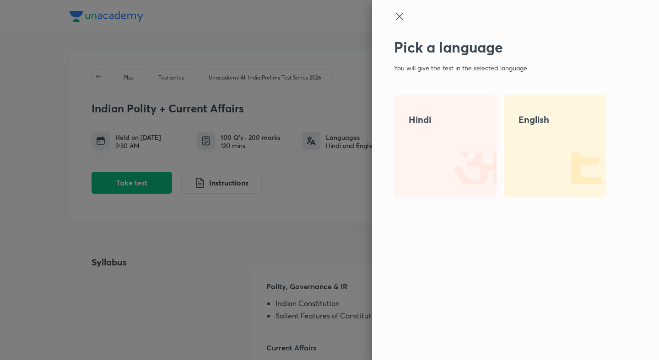
click at [547, 142] on img at bounding box center [576, 168] width 59 height 59
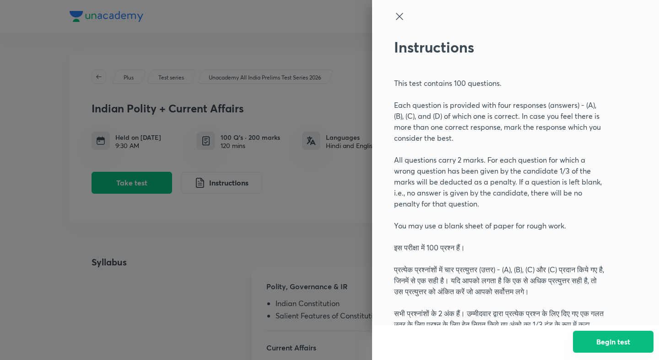
click at [620, 344] on button "Begin test" at bounding box center [613, 342] width 80 height 22
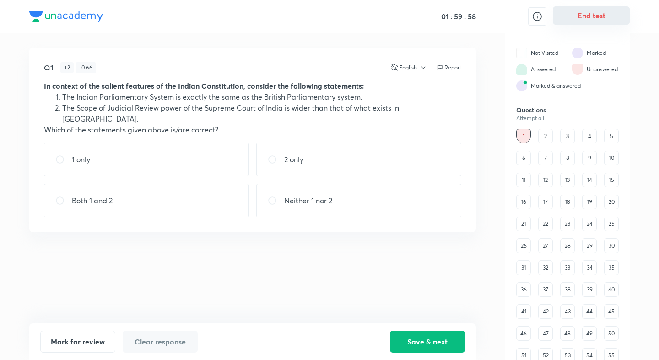
click at [592, 19] on button "End test" at bounding box center [590, 15] width 77 height 18
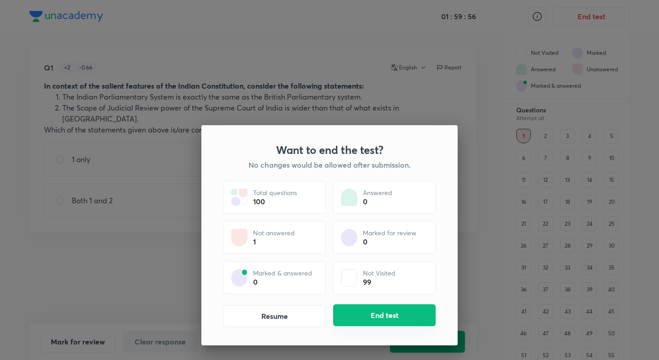
click at [386, 316] on button "End test" at bounding box center [384, 316] width 102 height 22
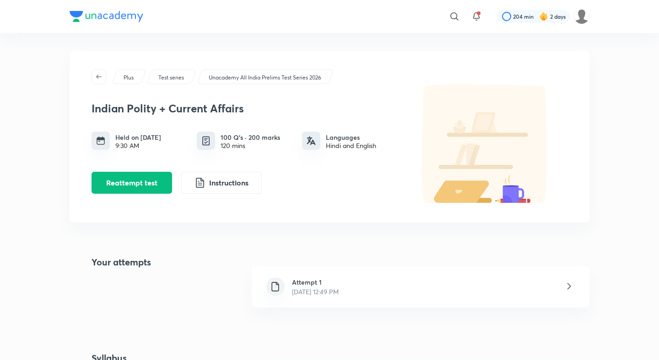
click at [371, 290] on div "Attempt 1 Oct 4, 2025, 12:49 PM" at bounding box center [420, 287] width 337 height 41
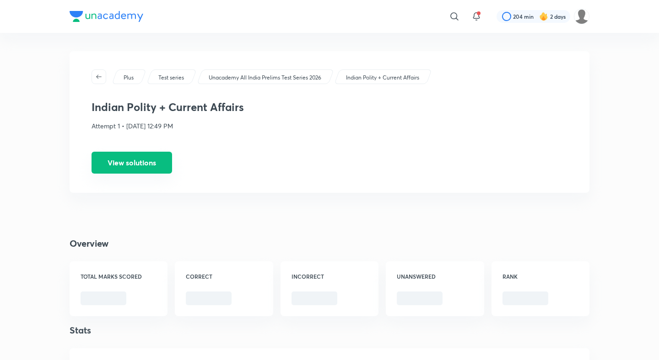
click at [165, 166] on button "View solutions" at bounding box center [131, 163] width 80 height 22
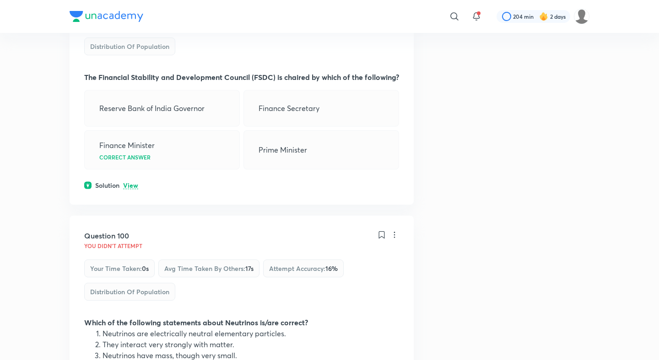
scroll to position [30011, 0]
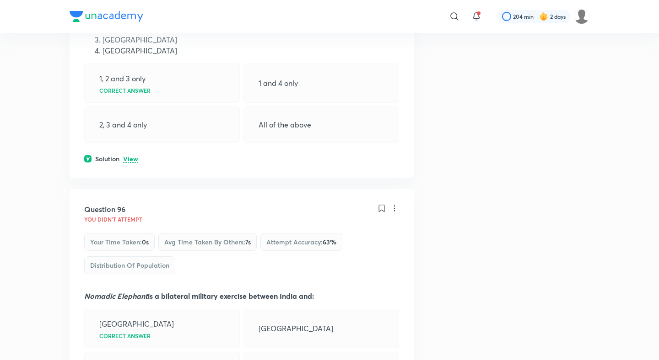
scroll to position [29002, 0]
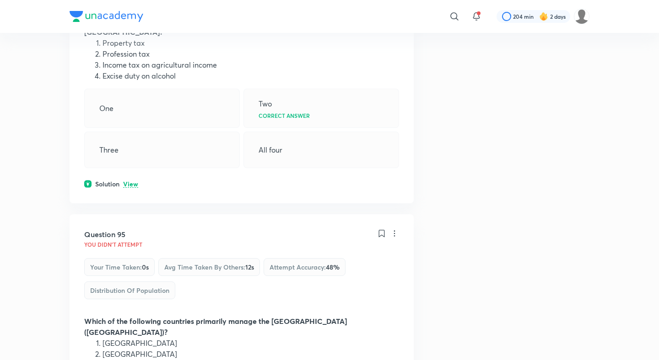
scroll to position [28793, 0]
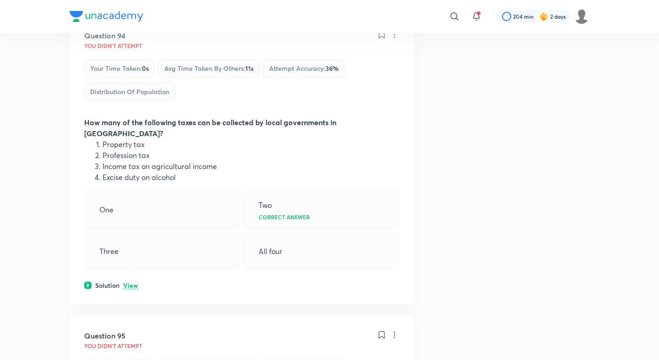
scroll to position [28562, 0]
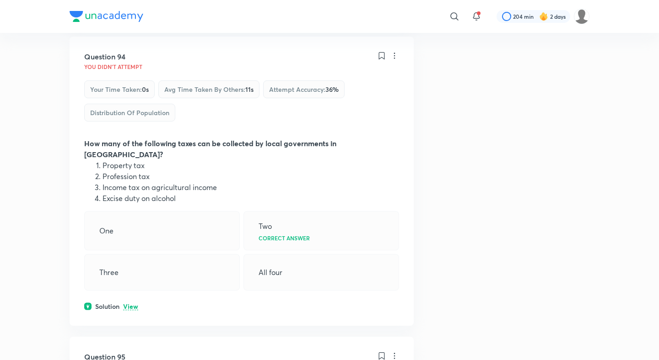
click at [134, 304] on p "View" at bounding box center [130, 307] width 15 height 7
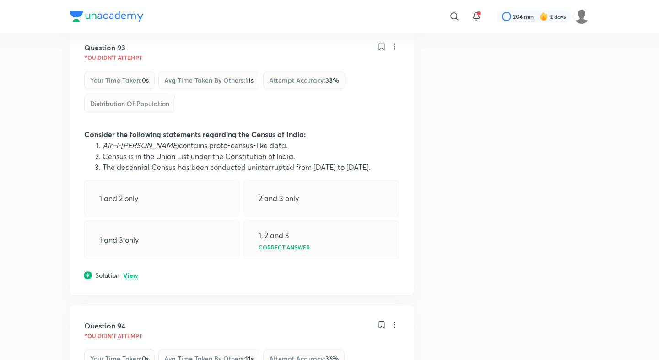
click at [134, 273] on p "View" at bounding box center [130, 276] width 15 height 7
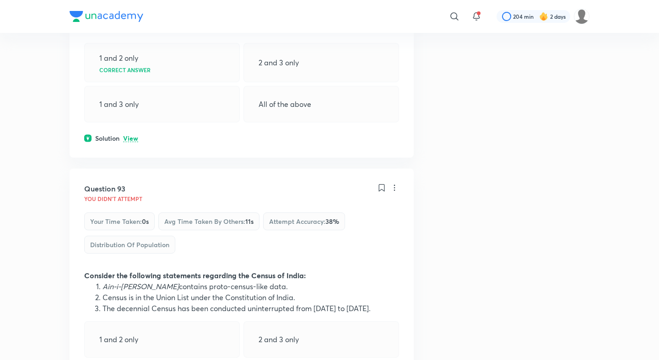
scroll to position [28049, 0]
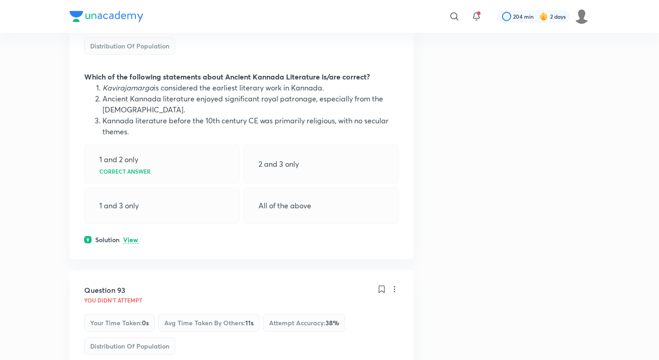
click at [132, 237] on p "View" at bounding box center [130, 240] width 15 height 7
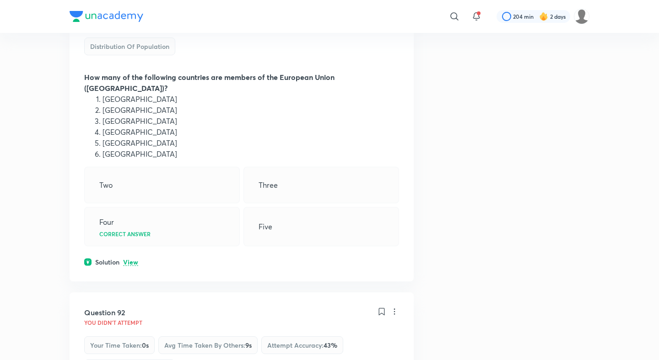
click at [131, 259] on p "View" at bounding box center [130, 262] width 15 height 7
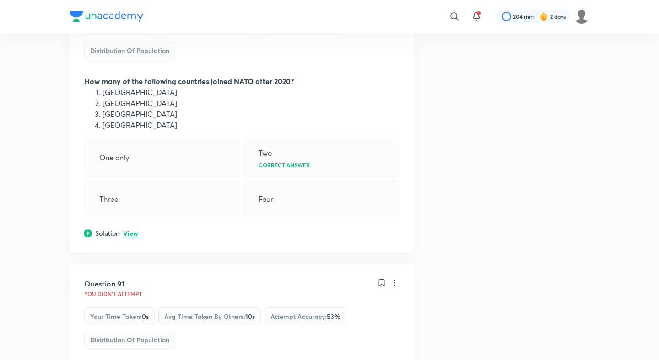
click at [131, 230] on p "View" at bounding box center [130, 233] width 15 height 7
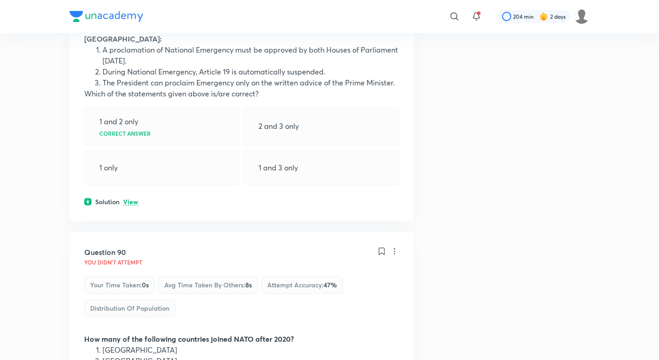
scroll to position [27160, 0]
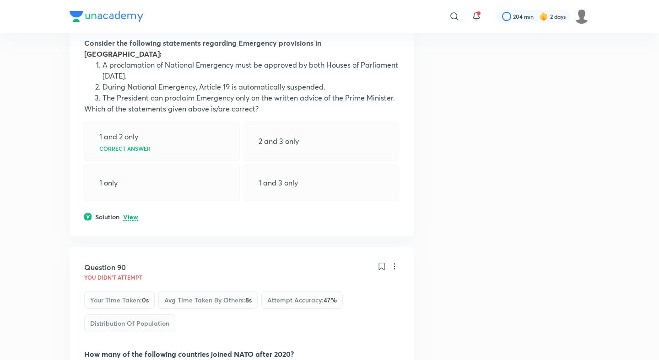
click at [130, 214] on p "View" at bounding box center [130, 217] width 15 height 7
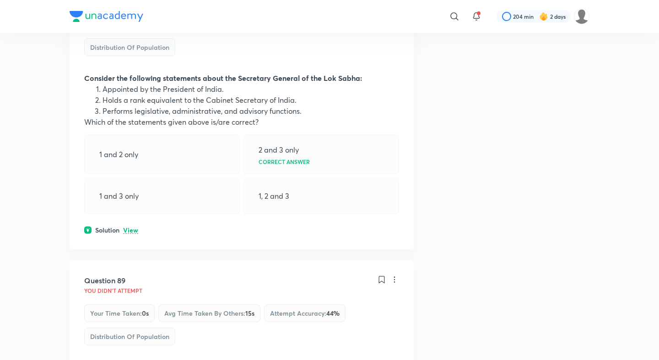
scroll to position [26828, 0]
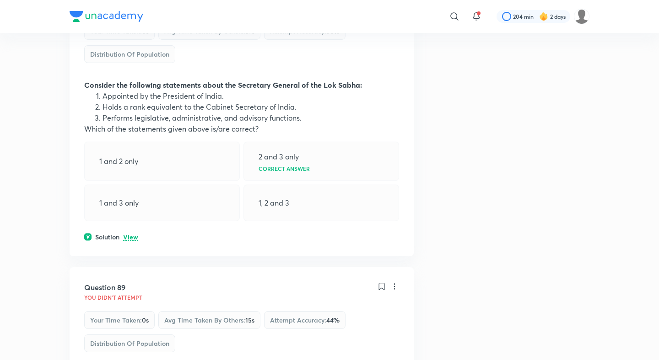
click at [129, 86] on div "Question 88 You didn't Attempt Your time taken : 0s Avg time taken by others : …" at bounding box center [242, 117] width 344 height 279
click at [131, 234] on p "View" at bounding box center [130, 237] width 15 height 7
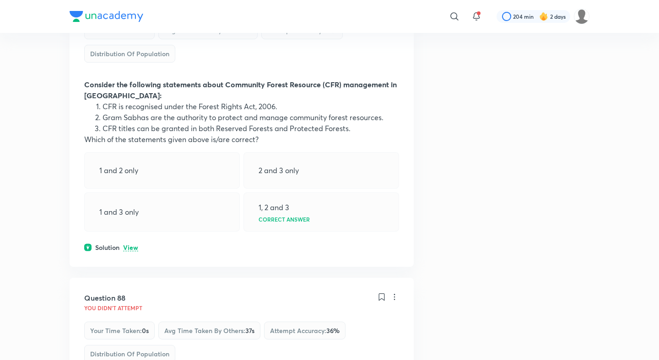
click at [130, 245] on p "View" at bounding box center [130, 248] width 15 height 7
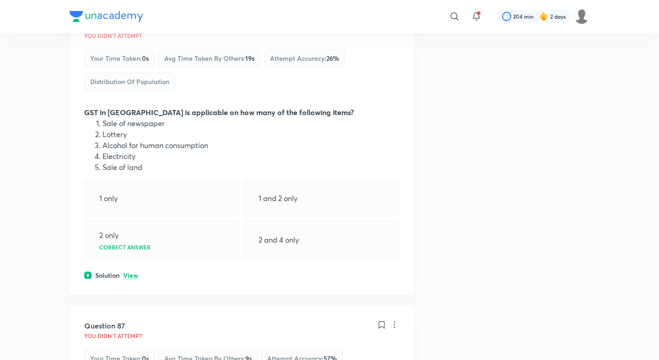
click at [129, 273] on p "View" at bounding box center [130, 276] width 15 height 7
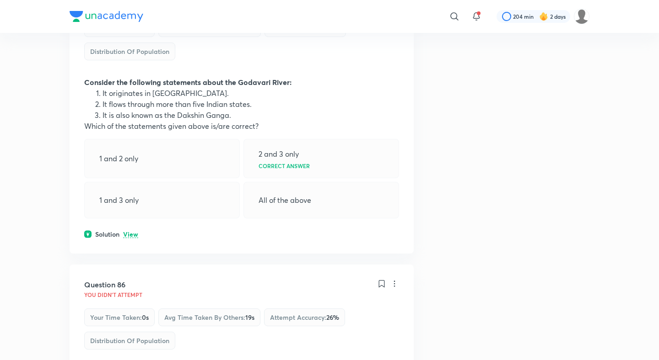
scroll to position [25904, 0]
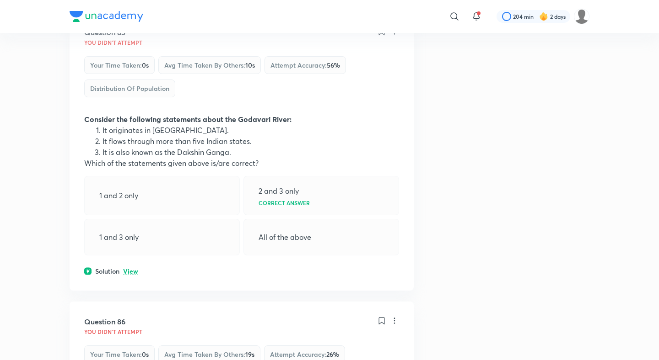
click at [129, 268] on p "View" at bounding box center [130, 271] width 15 height 7
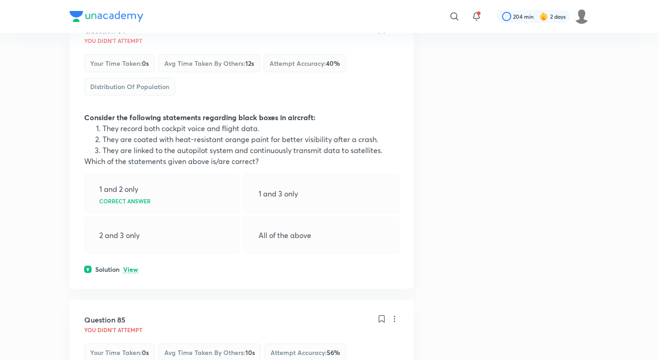
click at [130, 267] on p "View" at bounding box center [130, 270] width 15 height 7
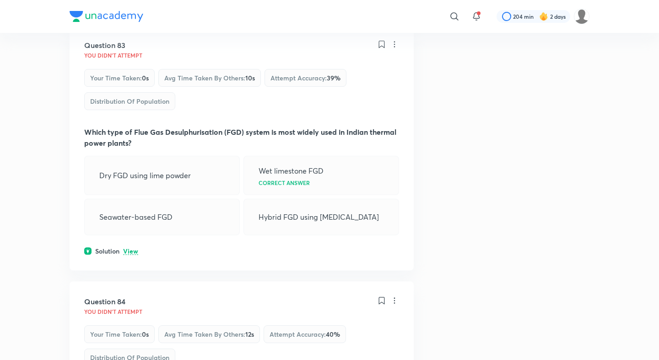
scroll to position [25334, 0]
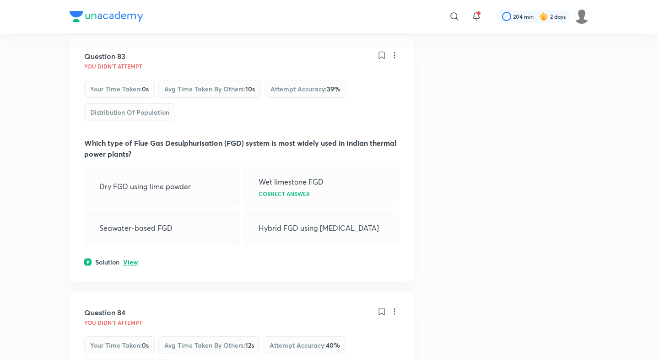
click at [131, 259] on p "View" at bounding box center [130, 262] width 15 height 7
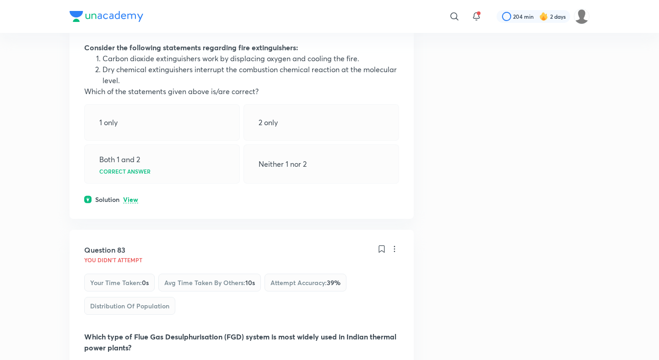
scroll to position [25086, 0]
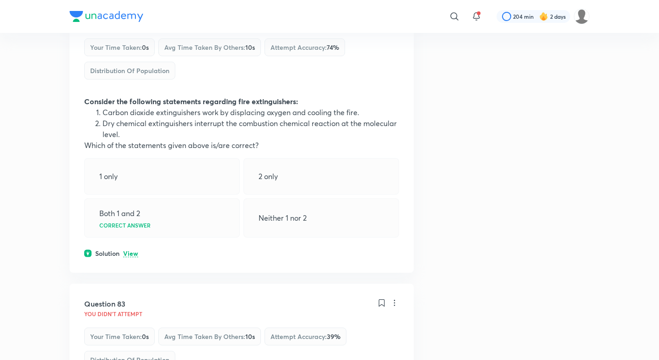
click at [131, 251] on p "View" at bounding box center [130, 254] width 15 height 7
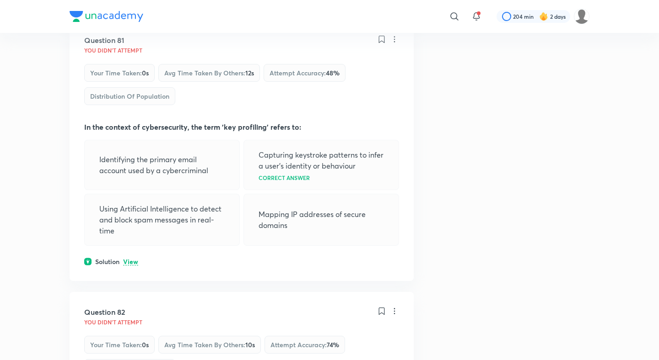
scroll to position [24773, 0]
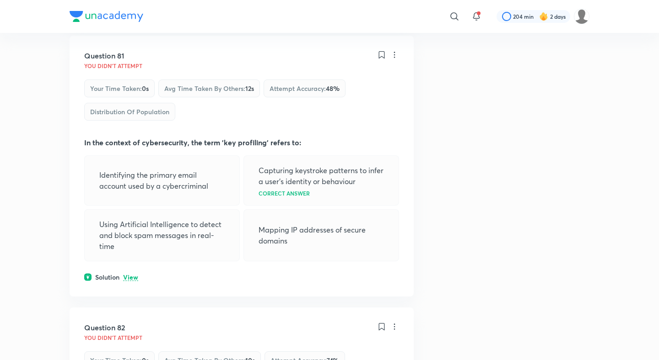
click at [127, 273] on div "Solution View" at bounding box center [241, 278] width 315 height 10
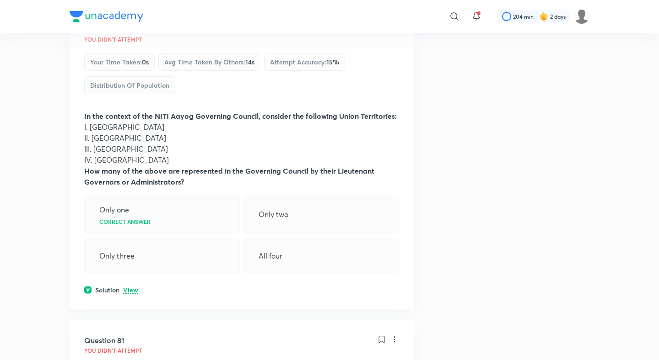
scroll to position [24458, 0]
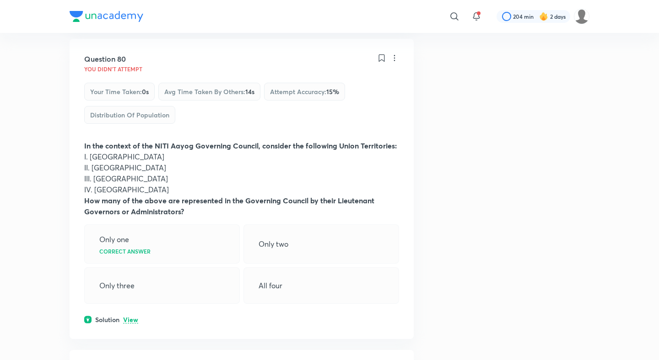
click at [127, 317] on p "View" at bounding box center [130, 320] width 15 height 7
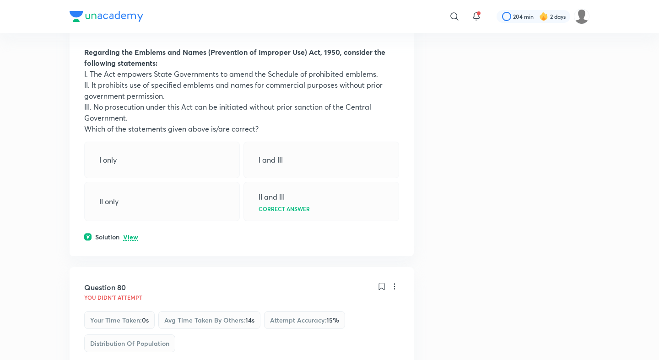
scroll to position [24219, 0]
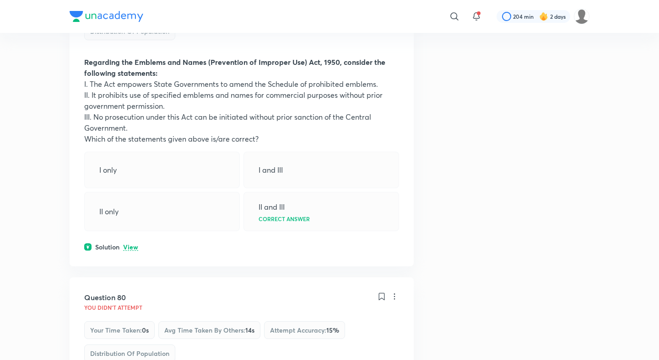
click at [134, 244] on p "View" at bounding box center [130, 247] width 15 height 7
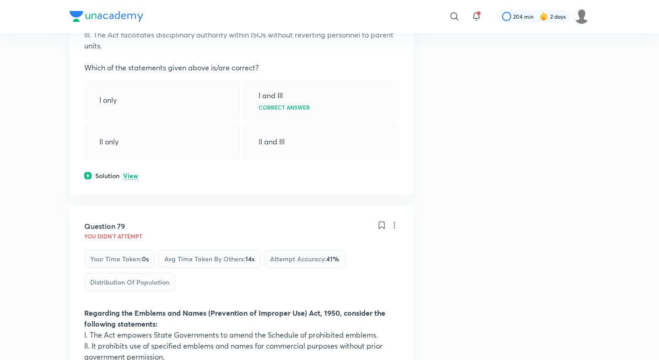
scroll to position [23904, 0]
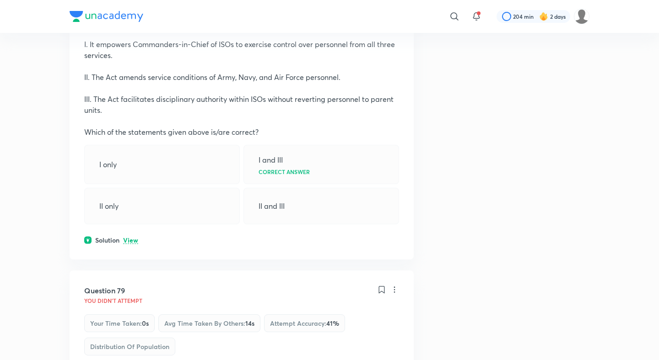
click at [130, 237] on p "View" at bounding box center [130, 240] width 15 height 7
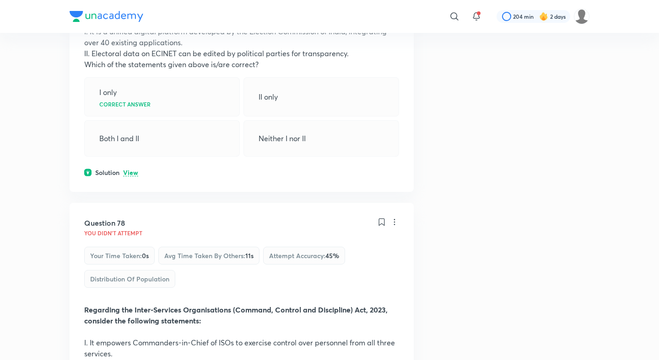
scroll to position [23552, 0]
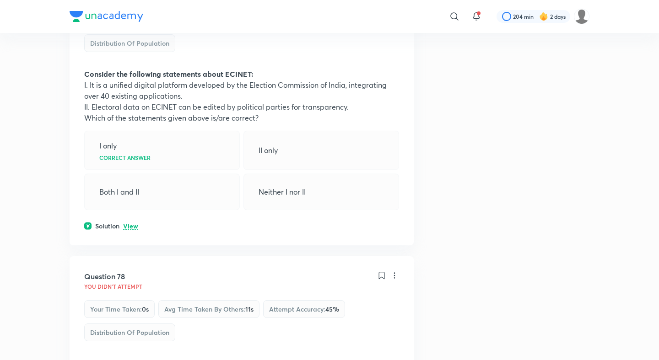
click at [130, 223] on p "View" at bounding box center [130, 226] width 15 height 7
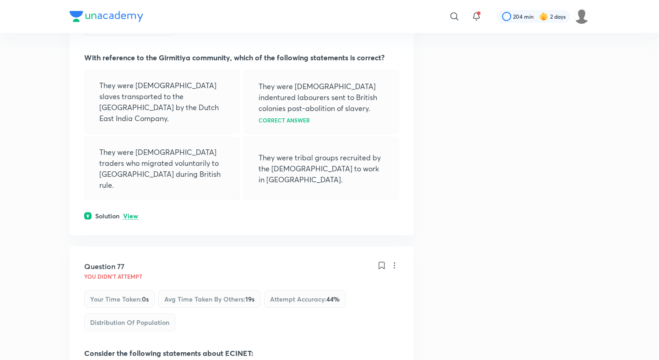
scroll to position [23241, 0]
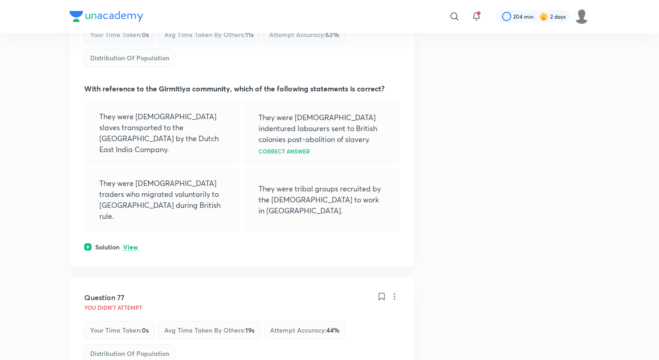
click at [129, 97] on div "Question 76 You didn't Attempt Your time taken : 0s Avg time taken by others : …" at bounding box center [242, 124] width 344 height 285
click at [130, 244] on p "View" at bounding box center [130, 247] width 15 height 7
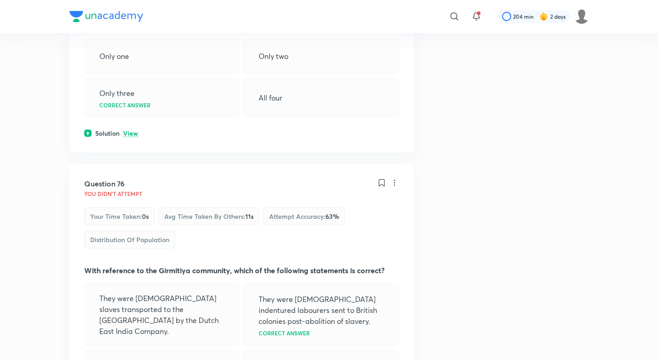
scroll to position [22985, 0]
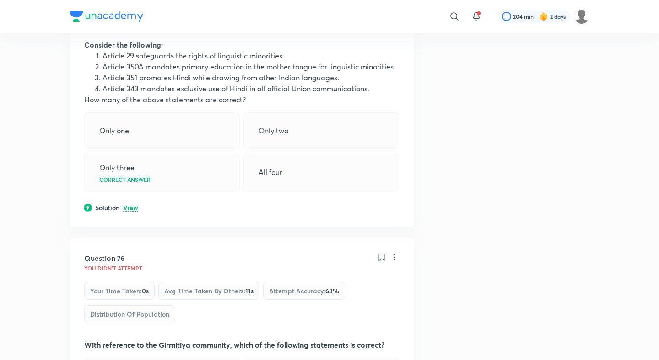
click at [131, 205] on p "View" at bounding box center [130, 208] width 15 height 7
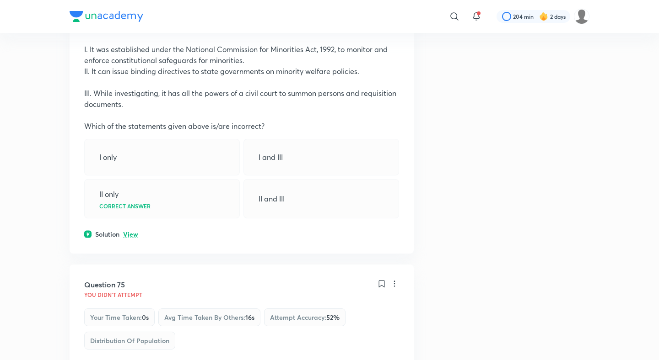
click at [126, 231] on p "View" at bounding box center [130, 234] width 15 height 7
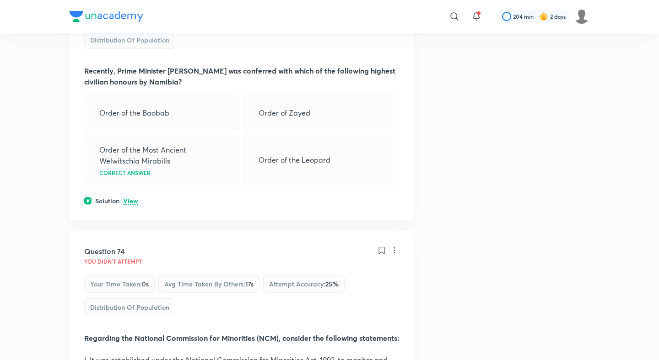
click at [131, 198] on p "View" at bounding box center [130, 201] width 15 height 7
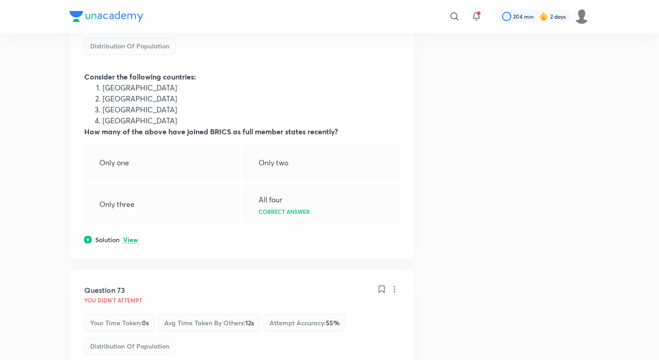
scroll to position [22037, 0]
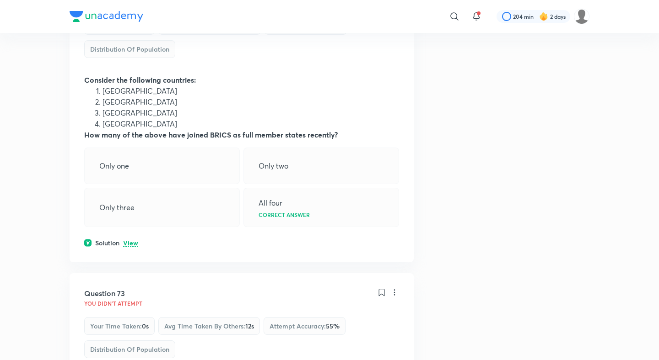
click at [130, 240] on p "View" at bounding box center [130, 243] width 15 height 7
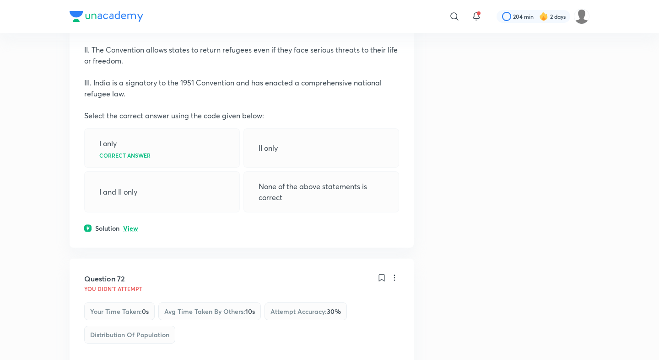
scroll to position [21718, 0]
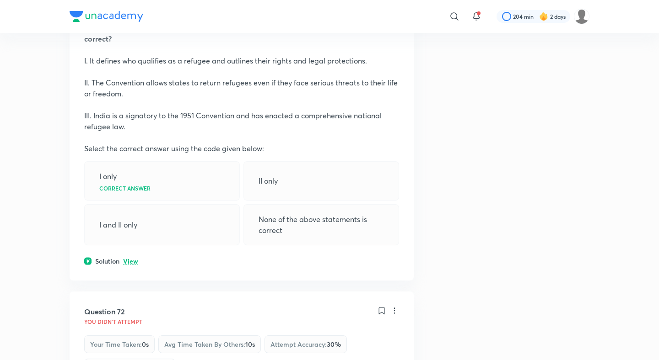
click at [128, 123] on div "Question 71 You didn't Attempt Your time taken : 0s Avg time taken by others : …" at bounding box center [242, 101] width 344 height 360
click at [131, 258] on p "View" at bounding box center [130, 261] width 15 height 7
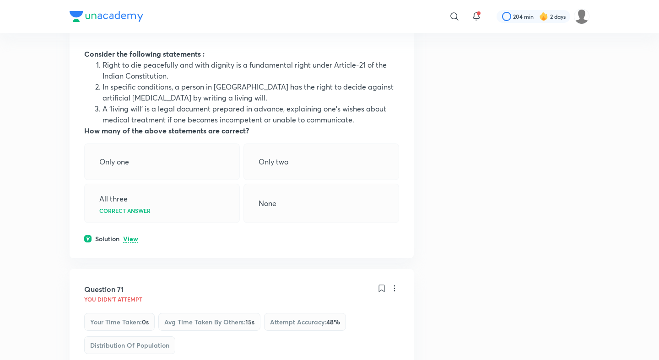
scroll to position [21340, 0]
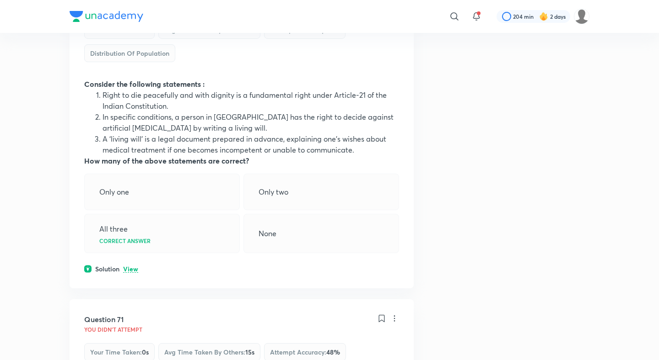
click at [132, 266] on p "View" at bounding box center [130, 269] width 15 height 7
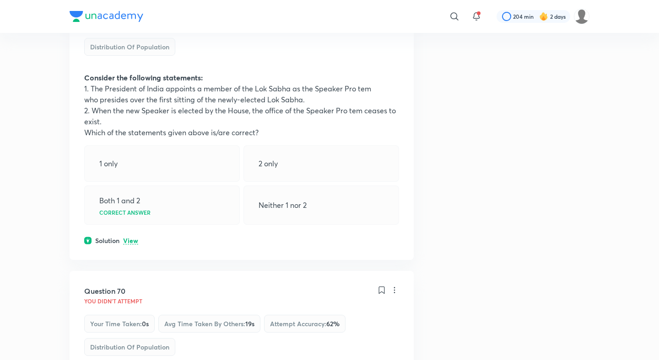
scroll to position [21008, 0]
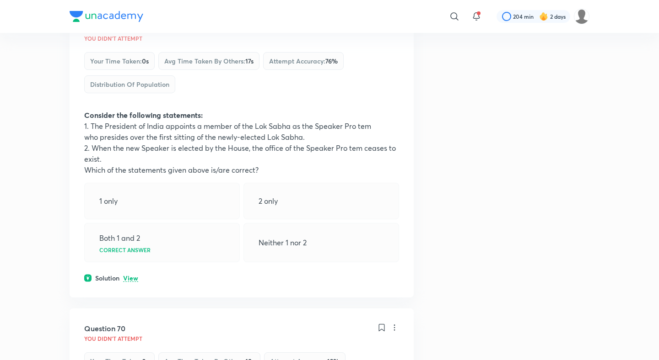
click at [132, 151] on div "Question 69 You didn't Attempt Your time taken : 0s Avg time taken by others : …" at bounding box center [242, 152] width 344 height 289
click at [132, 275] on p "View" at bounding box center [130, 278] width 15 height 7
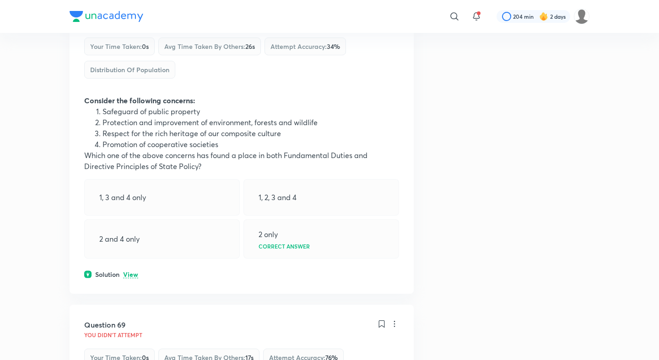
click at [132, 272] on p "View" at bounding box center [130, 275] width 15 height 7
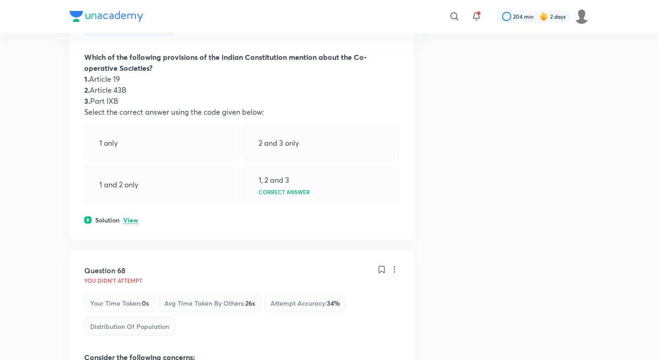
scroll to position [20420, 0]
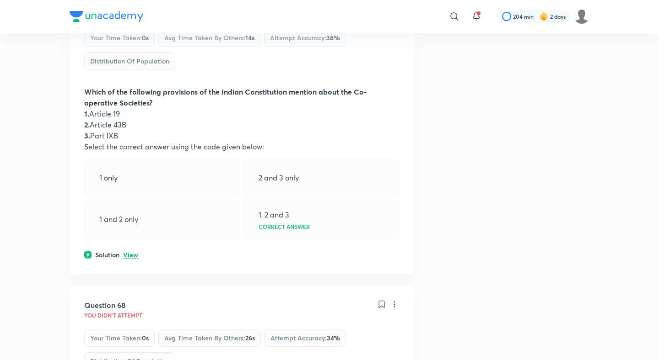
click at [132, 252] on p "View" at bounding box center [130, 255] width 15 height 7
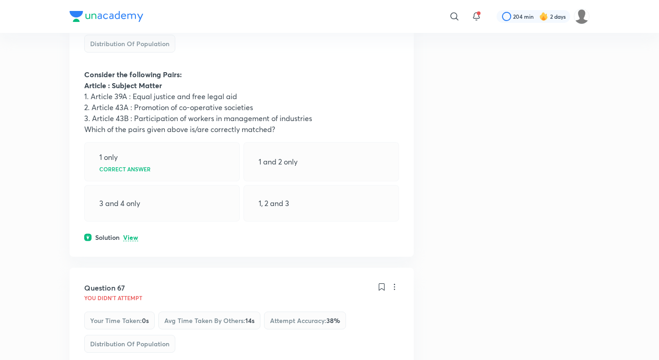
click at [132, 235] on p "View" at bounding box center [130, 238] width 15 height 7
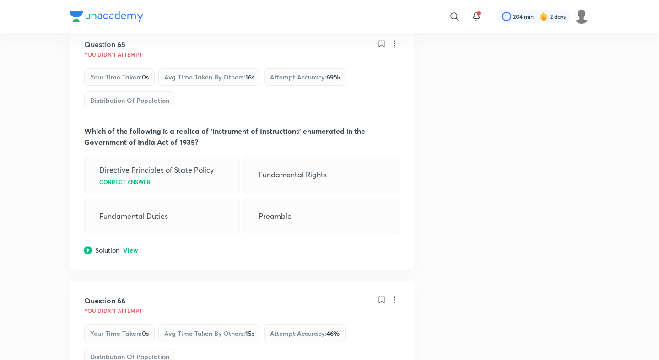
click at [129, 247] on p "View" at bounding box center [130, 250] width 15 height 7
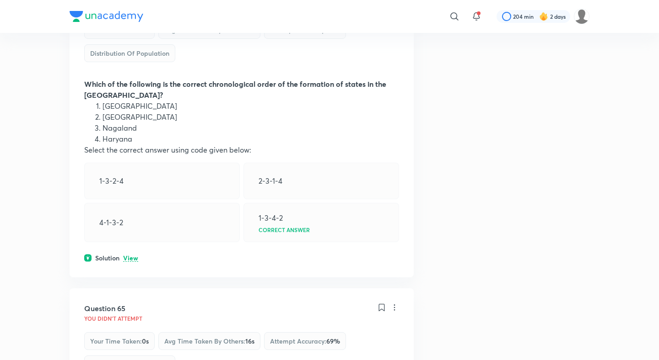
scroll to position [19500, 0]
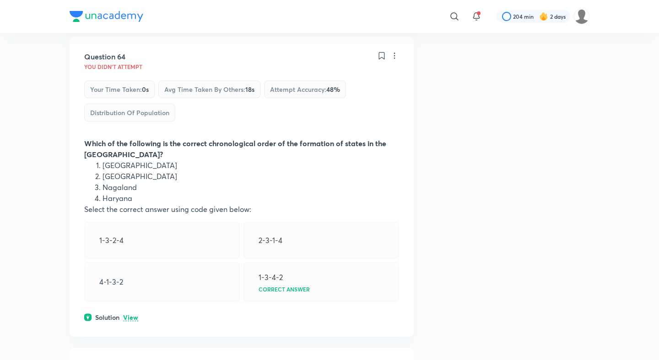
click at [130, 315] on p "View" at bounding box center [130, 318] width 15 height 7
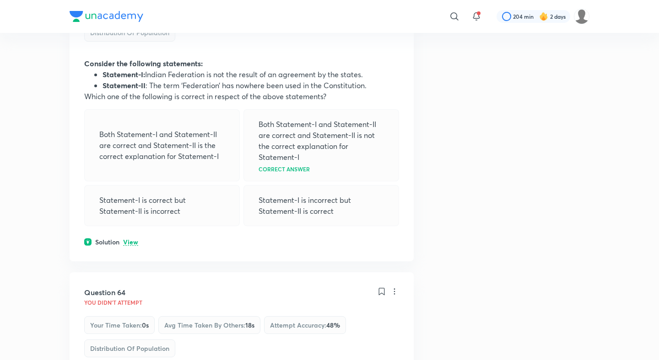
scroll to position [19257, 0]
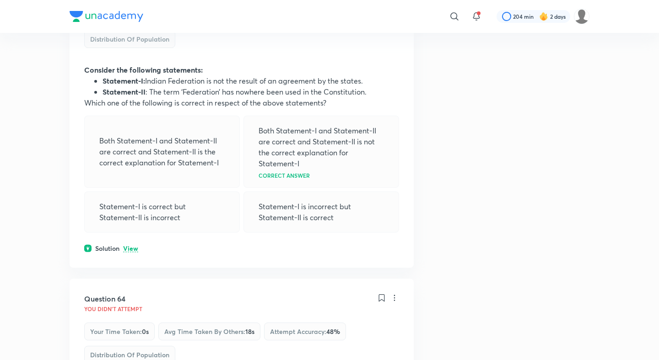
click at [133, 244] on div "Solution View" at bounding box center [241, 249] width 315 height 10
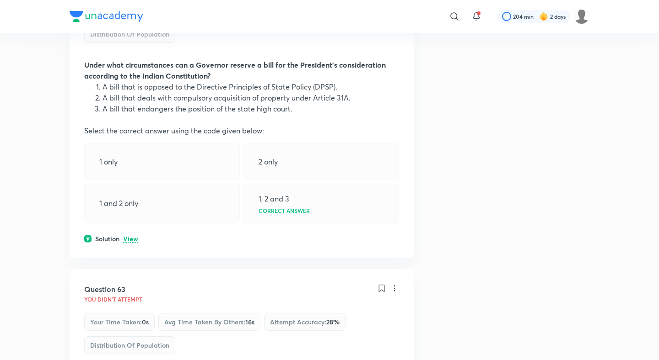
click at [130, 236] on p "View" at bounding box center [130, 239] width 15 height 7
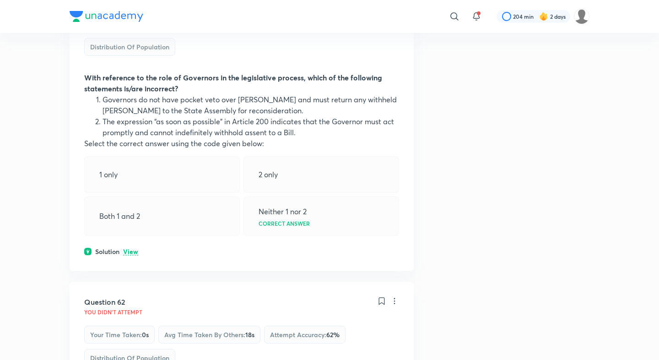
click at [131, 249] on p "View" at bounding box center [130, 252] width 15 height 7
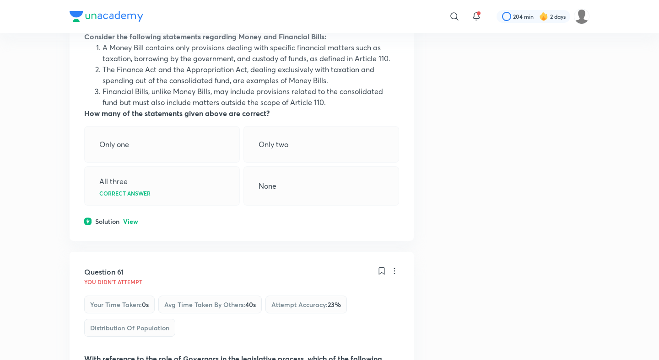
click at [133, 219] on p "View" at bounding box center [130, 222] width 15 height 7
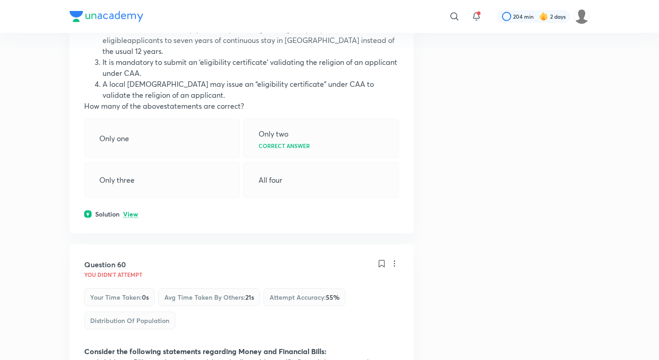
click at [133, 211] on p "View" at bounding box center [130, 214] width 15 height 7
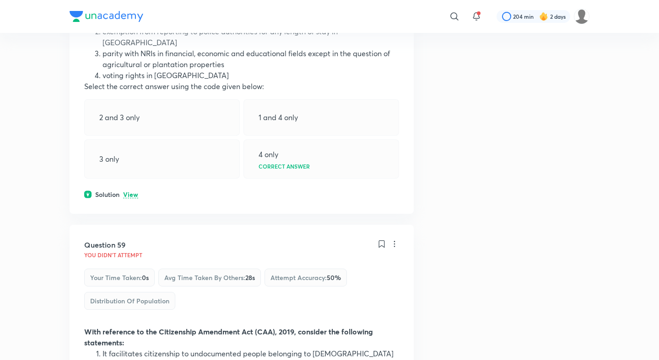
scroll to position [17653, 0]
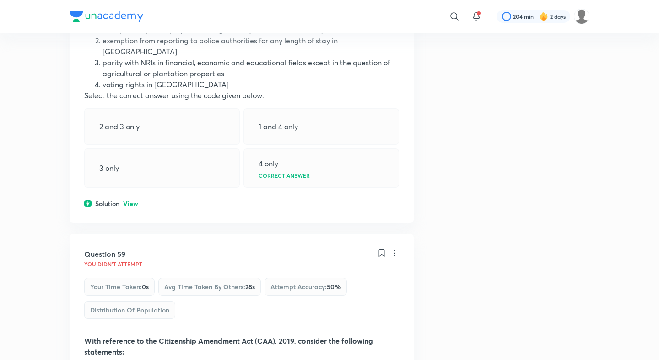
click at [131, 201] on p "View" at bounding box center [130, 204] width 15 height 7
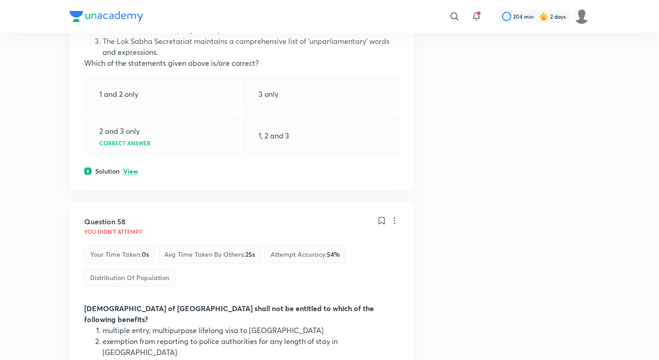
scroll to position [17321, 0]
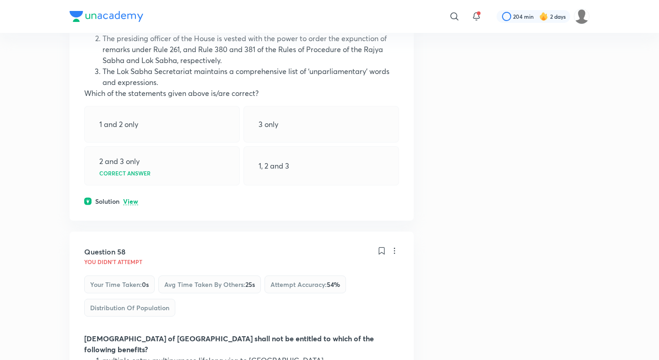
click at [129, 198] on p "View" at bounding box center [130, 201] width 15 height 7
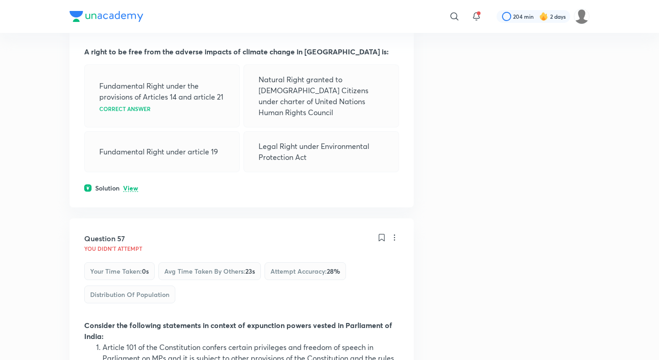
click at [129, 185] on p "View" at bounding box center [130, 188] width 15 height 7
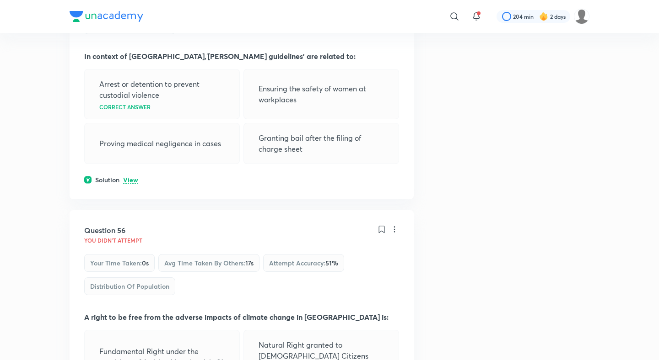
scroll to position [16646, 0]
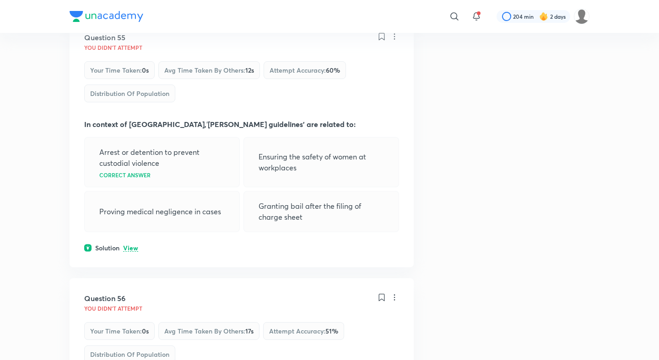
click at [129, 245] on p "View" at bounding box center [130, 248] width 15 height 7
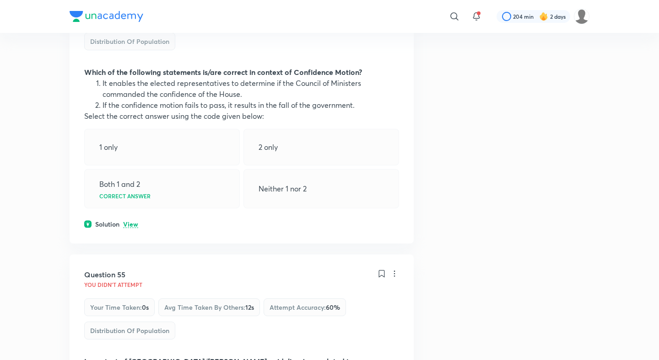
click at [129, 221] on p "View" at bounding box center [130, 224] width 15 height 7
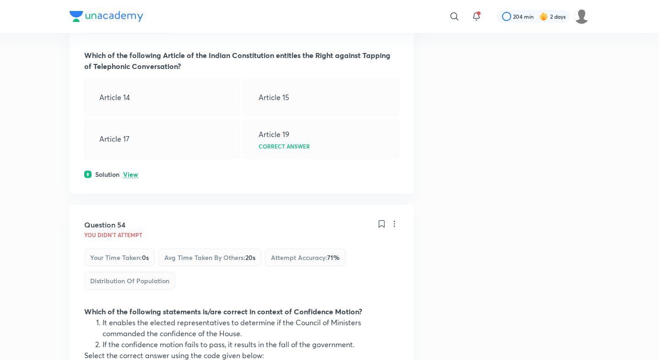
scroll to position [16145, 0]
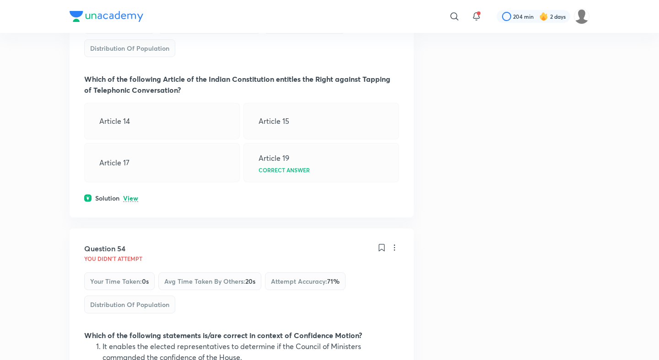
click at [133, 195] on p "View" at bounding box center [130, 198] width 15 height 7
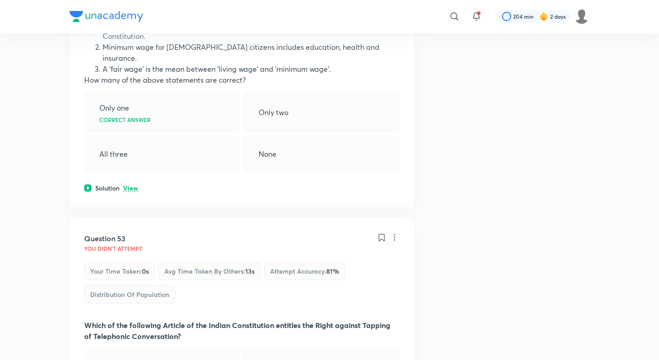
click at [133, 185] on p "View" at bounding box center [130, 188] width 15 height 7
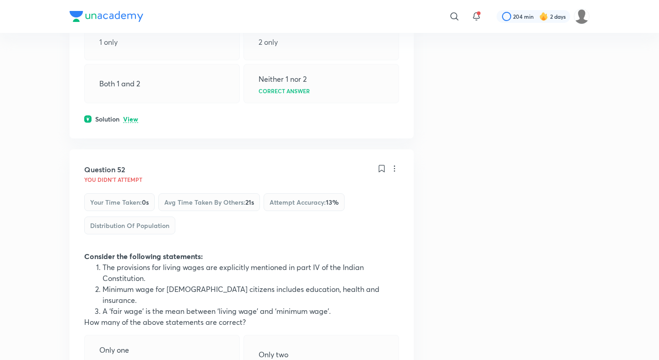
scroll to position [15603, 0]
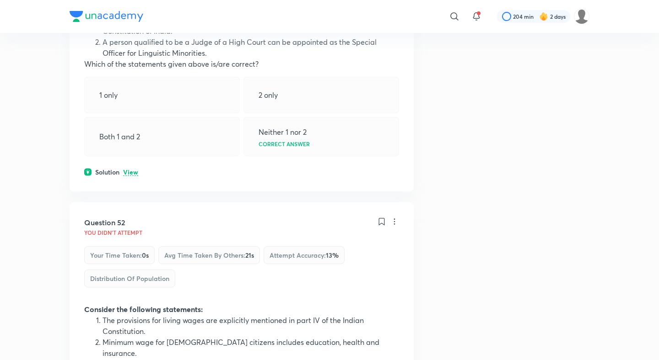
click at [132, 169] on p "View" at bounding box center [130, 172] width 15 height 7
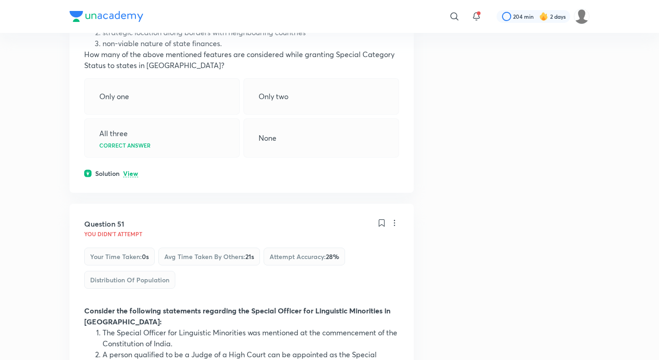
click at [132, 171] on p "View" at bounding box center [130, 174] width 15 height 7
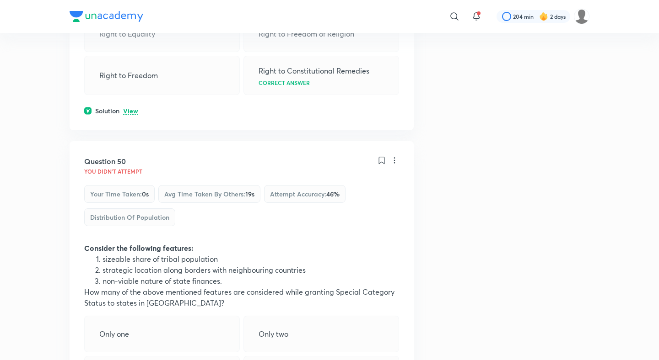
scroll to position [14977, 0]
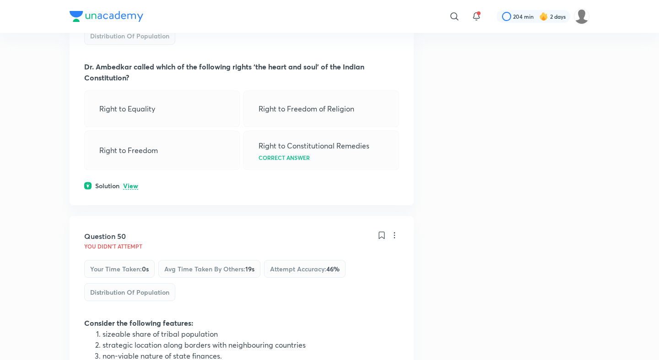
click at [127, 183] on p "View" at bounding box center [130, 186] width 15 height 7
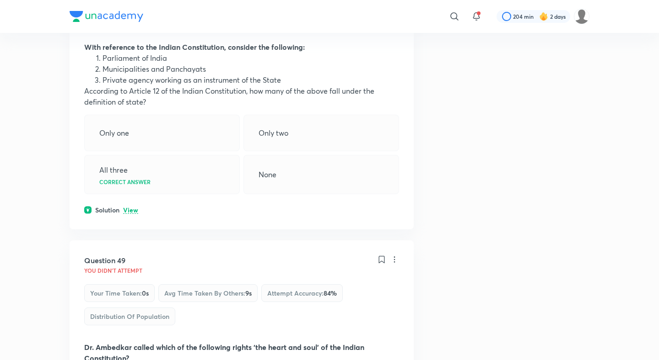
click at [130, 207] on p "View" at bounding box center [130, 210] width 15 height 7
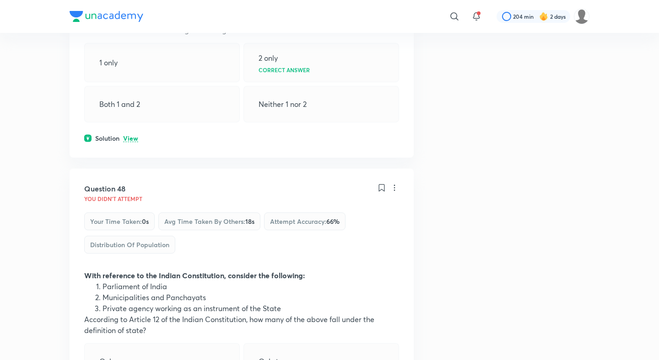
scroll to position [14455, 0]
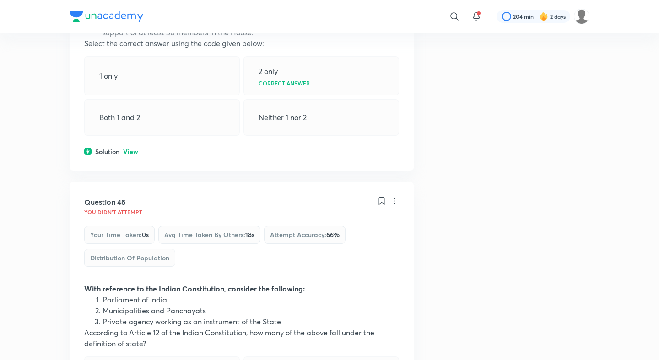
click at [132, 149] on p "View" at bounding box center [130, 152] width 15 height 7
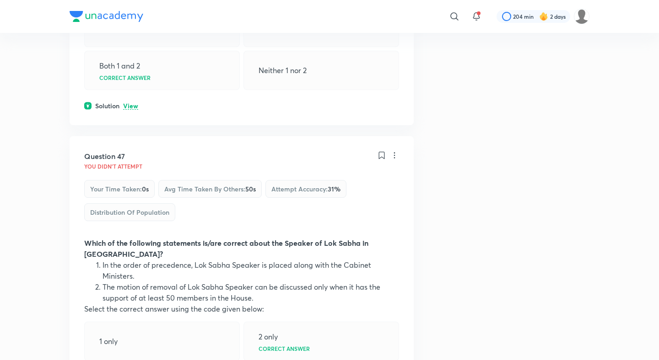
scroll to position [14153, 0]
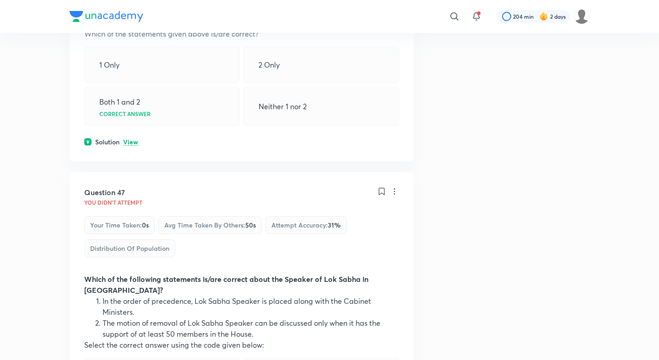
click at [133, 139] on p "View" at bounding box center [130, 142] width 15 height 7
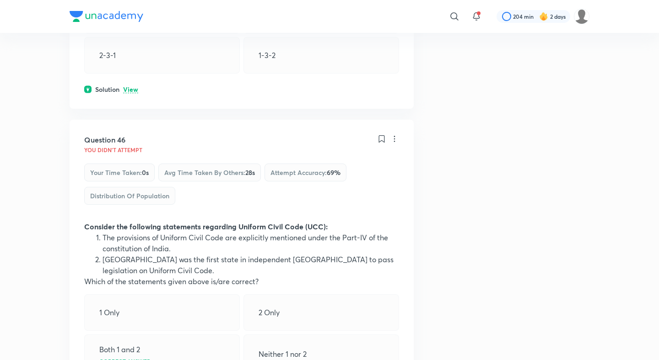
scroll to position [13859, 0]
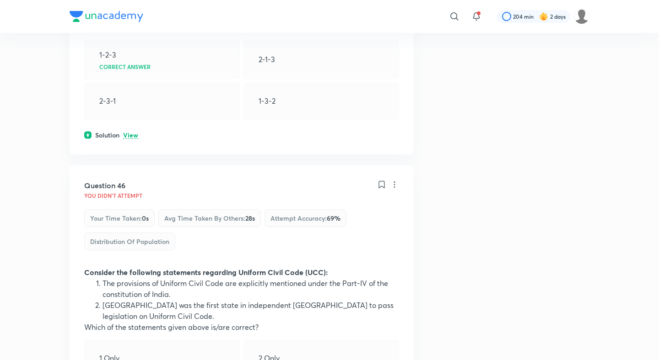
click at [134, 132] on p "View" at bounding box center [130, 135] width 15 height 7
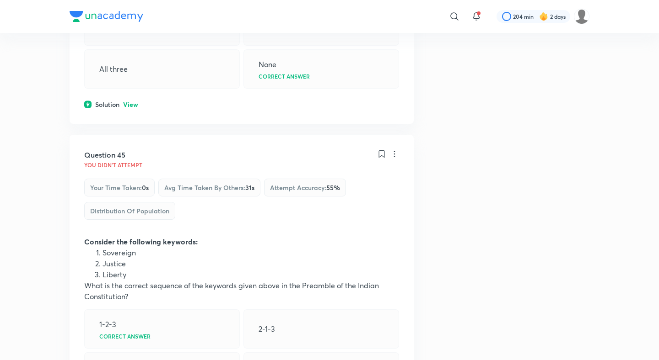
scroll to position [13560, 0]
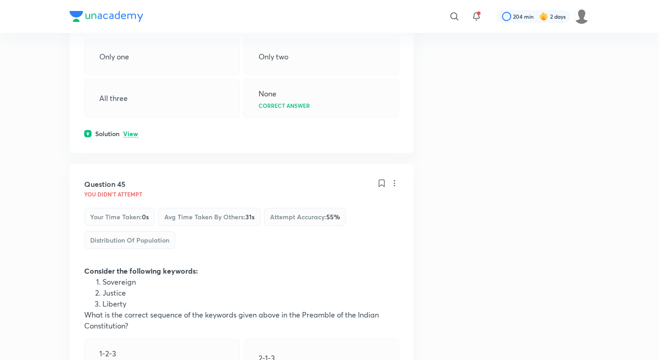
click at [133, 62] on div "Question 44 You didn't Attempt Your time taken : 0s Avg time taken by others : …" at bounding box center [242, 3] width 344 height 300
click at [133, 131] on p "View" at bounding box center [130, 134] width 15 height 7
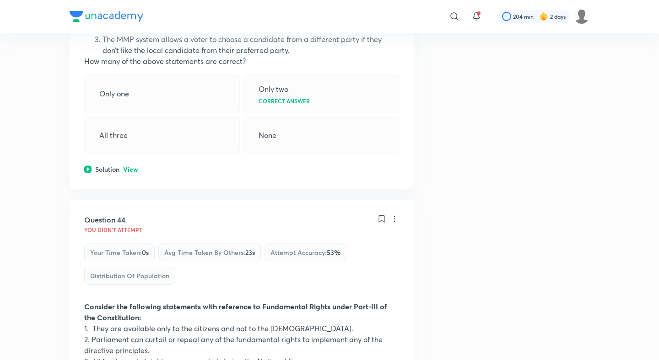
scroll to position [13195, 0]
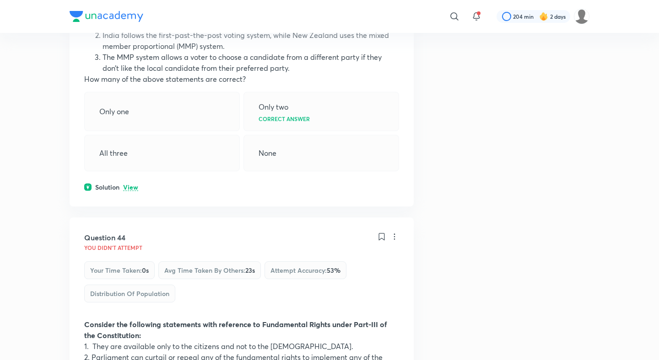
click at [133, 184] on p "View" at bounding box center [130, 187] width 15 height 7
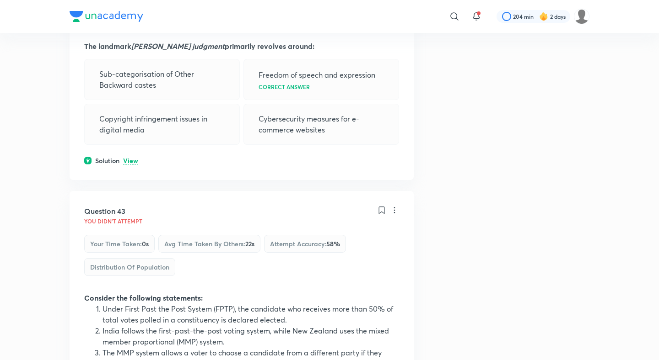
scroll to position [12893, 0]
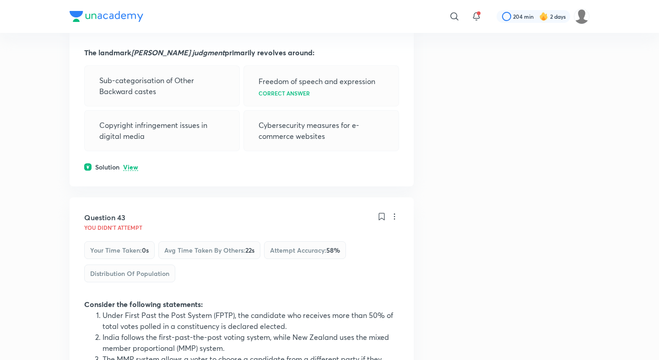
click at [133, 164] on p "View" at bounding box center [130, 167] width 15 height 7
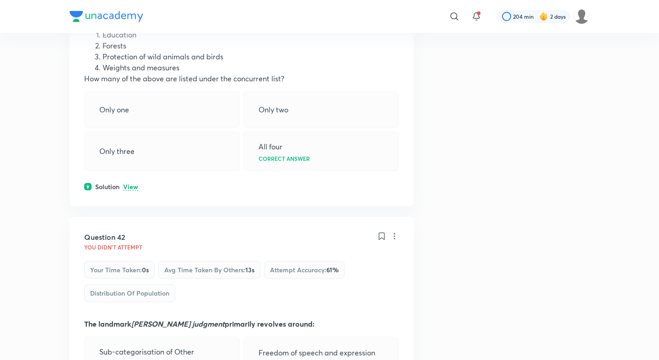
click at [133, 184] on p "View" at bounding box center [130, 187] width 15 height 7
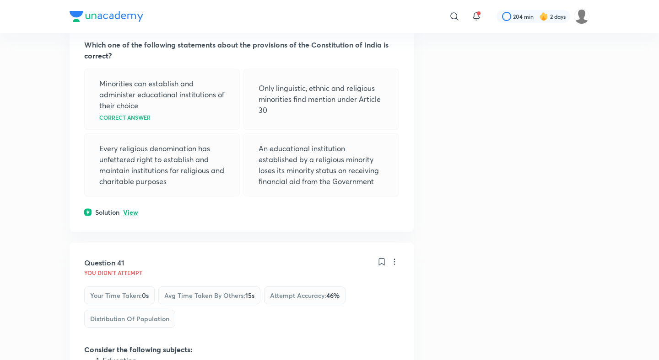
click at [133, 209] on p "View" at bounding box center [130, 212] width 15 height 7
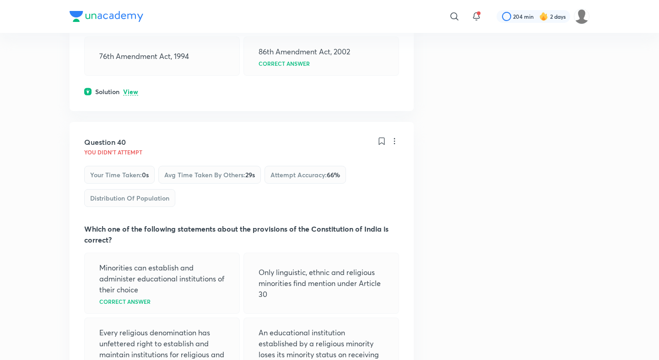
scroll to position [12037, 0]
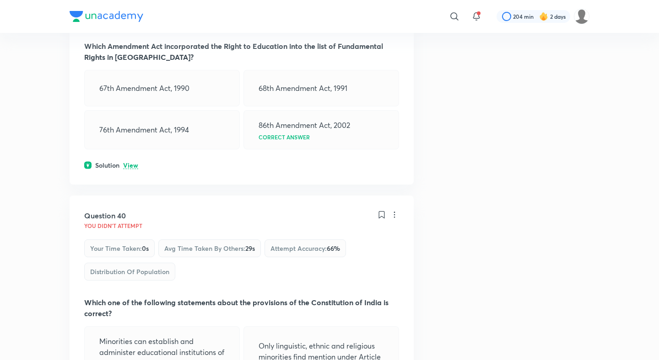
click at [133, 162] on p "View" at bounding box center [130, 165] width 15 height 7
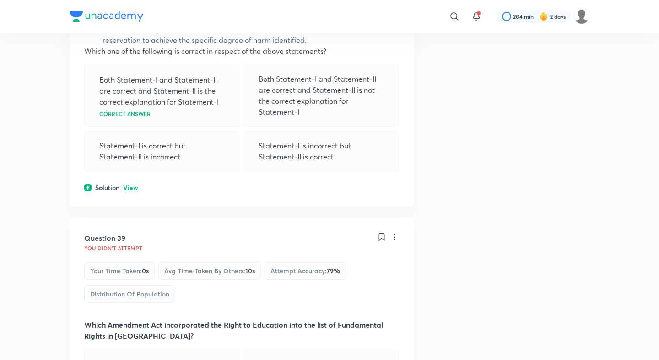
scroll to position [11714, 0]
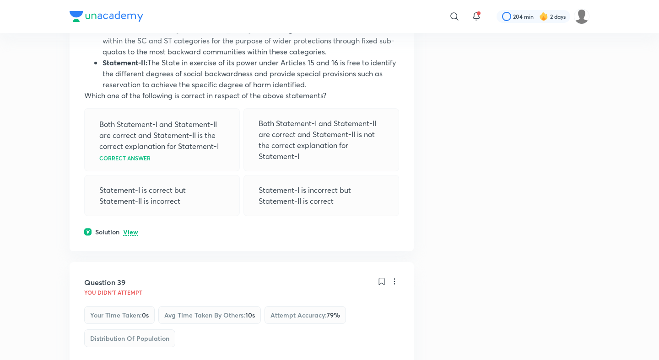
click at [132, 229] on p "View" at bounding box center [130, 232] width 15 height 7
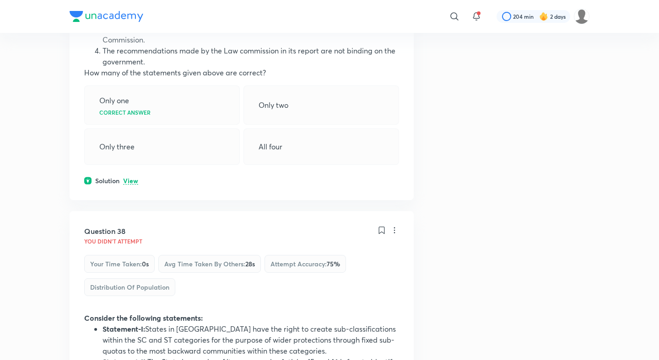
click at [137, 178] on p "View" at bounding box center [130, 181] width 15 height 7
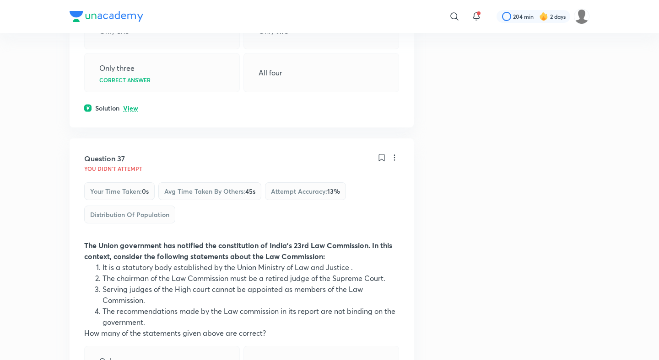
scroll to position [11143, 0]
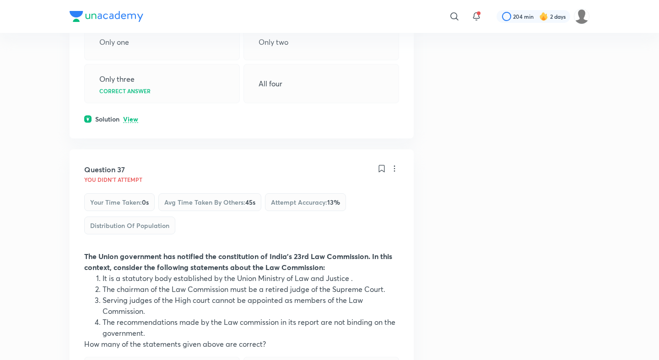
click at [137, 116] on p "View" at bounding box center [130, 119] width 15 height 7
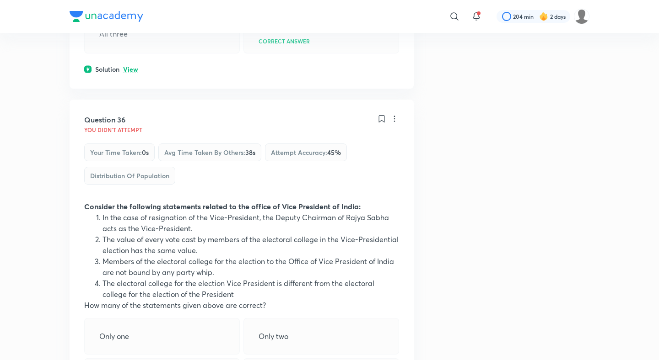
scroll to position [10811, 0]
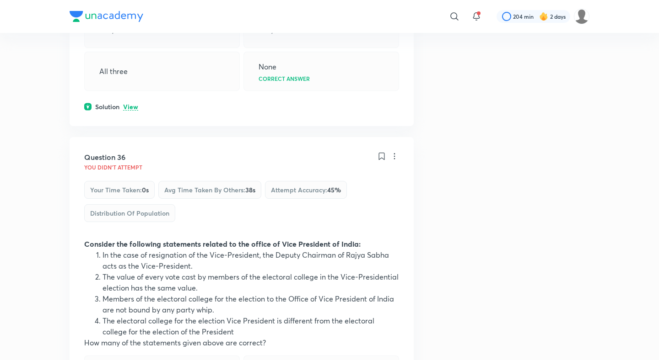
click at [132, 104] on p "View" at bounding box center [130, 107] width 15 height 7
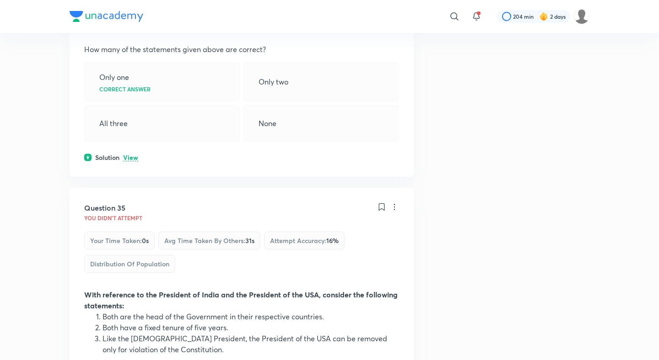
scroll to position [10373, 0]
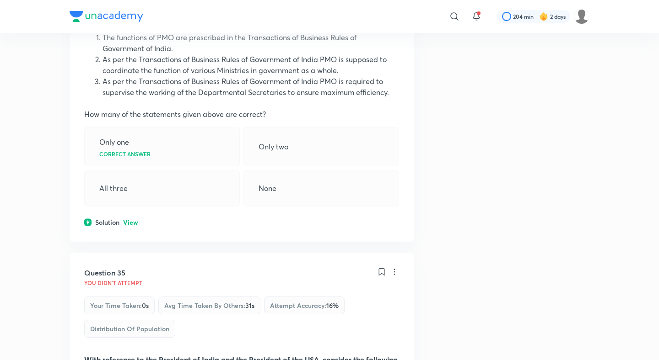
click at [126, 163] on div "Question 34 You didn't Attempt Your time taken : 0s Avg time taken by others : …" at bounding box center [242, 81] width 344 height 322
click at [130, 220] on p "View" at bounding box center [130, 223] width 15 height 7
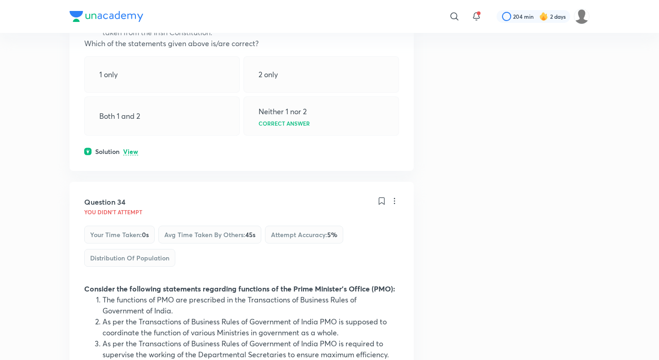
scroll to position [10100, 0]
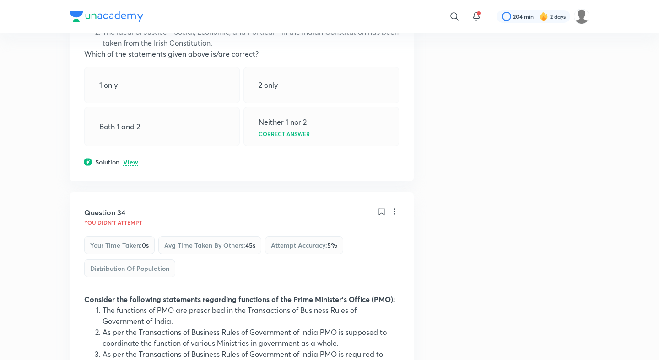
click at [136, 159] on p "View" at bounding box center [130, 162] width 15 height 7
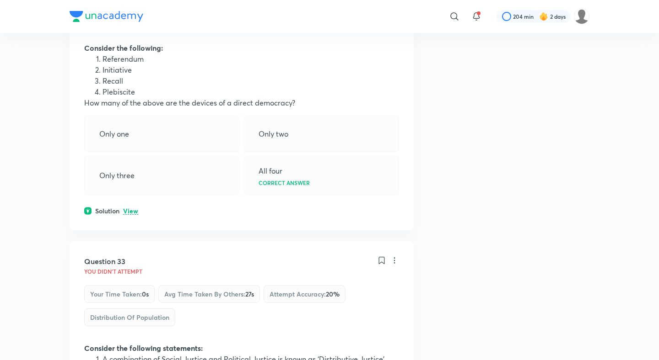
click at [130, 208] on p "View" at bounding box center [130, 211] width 15 height 7
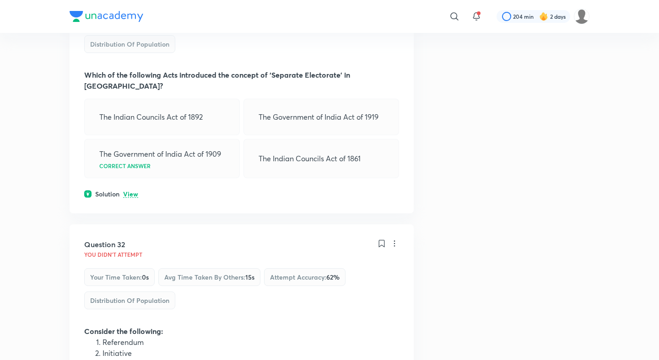
click at [130, 191] on p "View" at bounding box center [130, 194] width 15 height 7
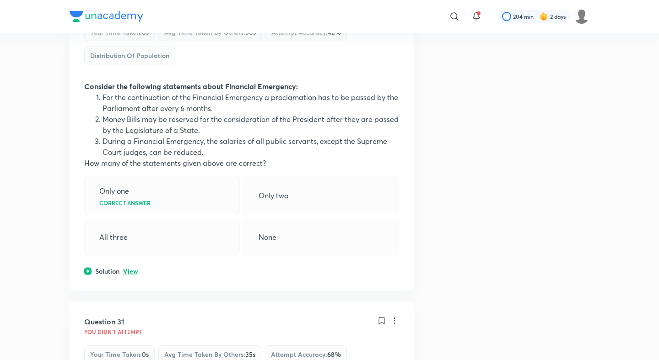
scroll to position [9134, 0]
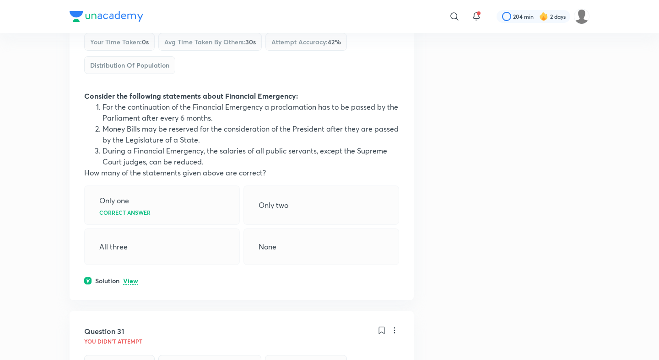
click at [130, 278] on p "View" at bounding box center [130, 281] width 15 height 7
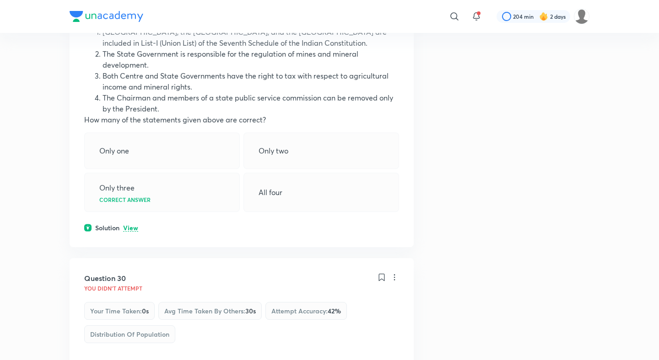
scroll to position [8857, 0]
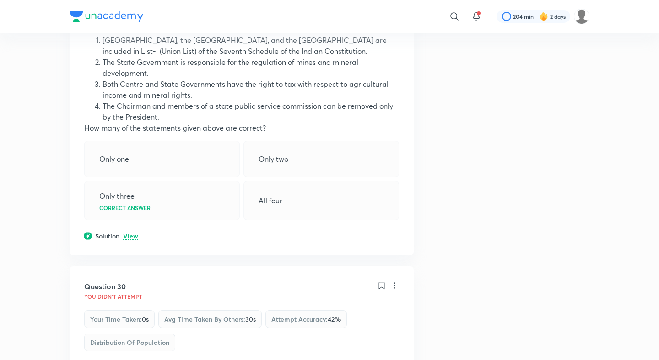
click at [132, 233] on p "View" at bounding box center [130, 236] width 15 height 7
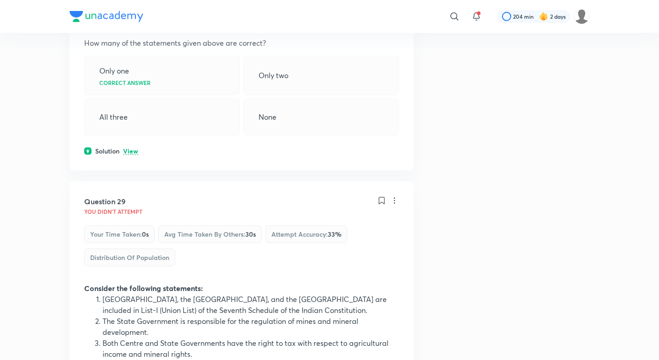
scroll to position [8556, 0]
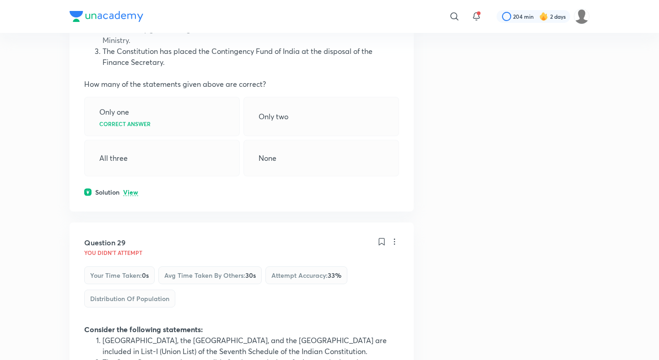
click at [132, 189] on p "View" at bounding box center [130, 192] width 15 height 7
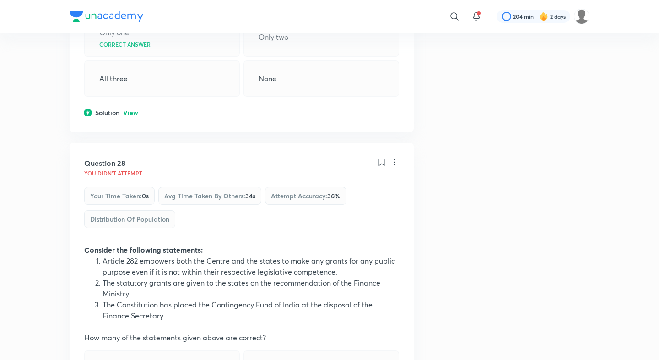
scroll to position [8299, 0]
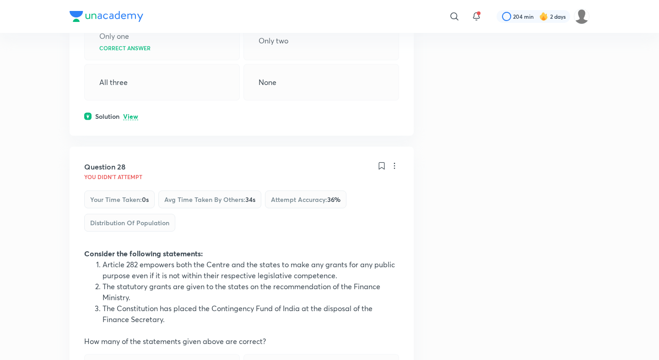
click at [135, 112] on div "Solution View" at bounding box center [241, 117] width 315 height 10
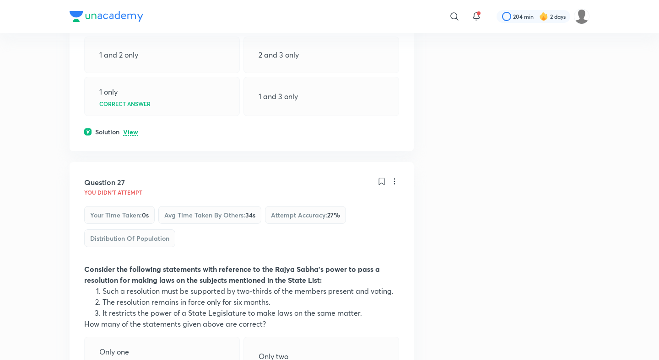
scroll to position [7974, 0]
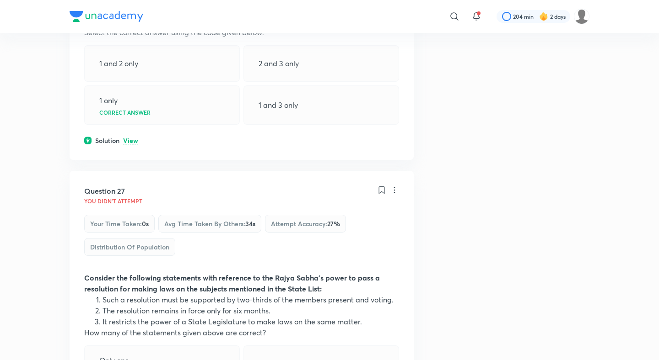
click at [130, 91] on div "Question 26 You didn't Attempt Your time taken : 0s Avg time taken by others : …" at bounding box center [242, 21] width 344 height 279
click at [135, 79] on div "Question 26 You didn't Attempt Your time taken : 0s Avg time taken by others : …" at bounding box center [242, 21] width 344 height 279
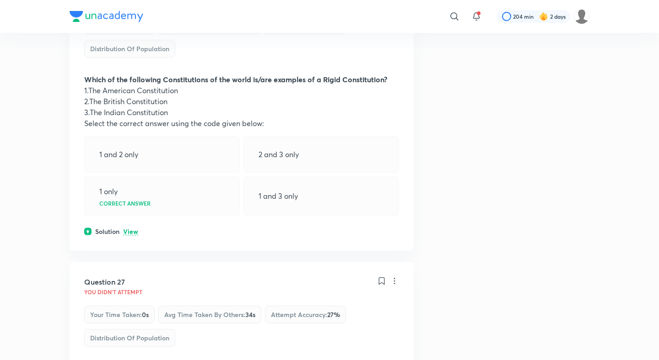
click at [134, 229] on p "View" at bounding box center [130, 232] width 15 height 7
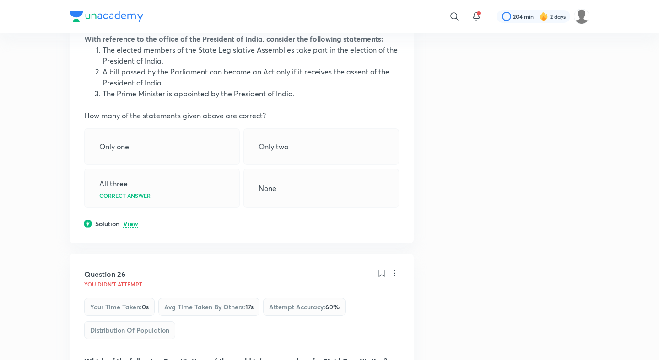
scroll to position [7578, 0]
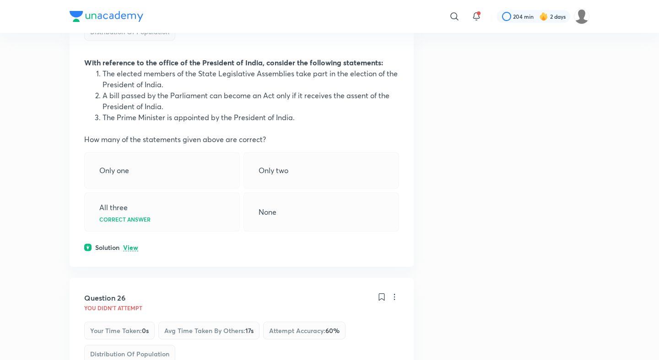
click at [134, 187] on div "Question 25 You didn't Attempt Your time taken : 0s Avg time taken by others : …" at bounding box center [242, 111] width 344 height 311
click at [134, 245] on p "View" at bounding box center [130, 248] width 15 height 7
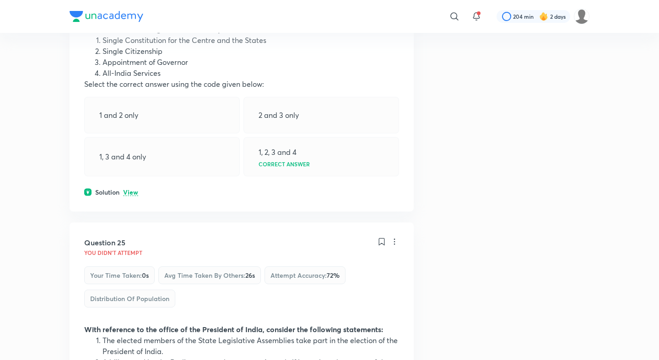
click at [135, 189] on p "View" at bounding box center [130, 192] width 15 height 7
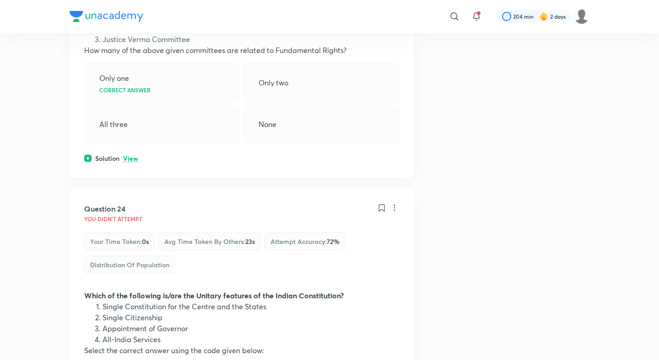
click at [134, 155] on p "View" at bounding box center [130, 158] width 15 height 7
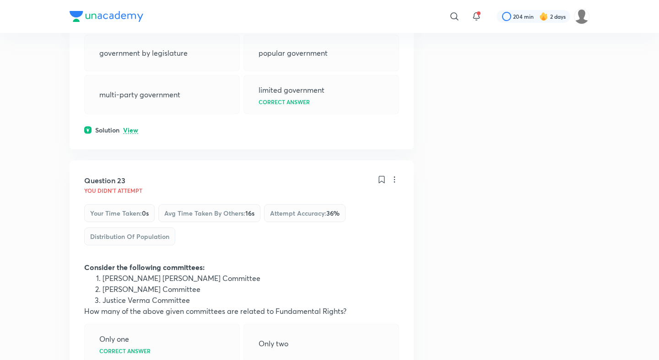
click at [130, 127] on p "View" at bounding box center [130, 130] width 15 height 7
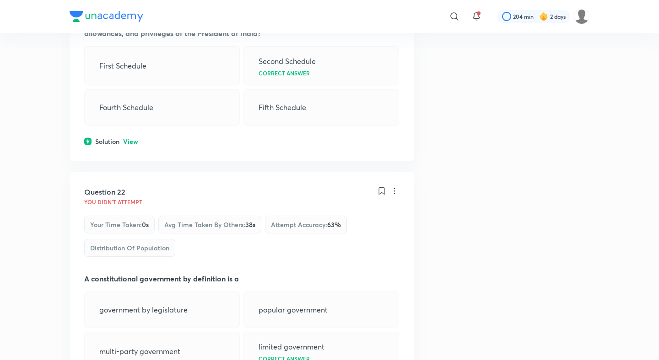
scroll to position [6494, 0]
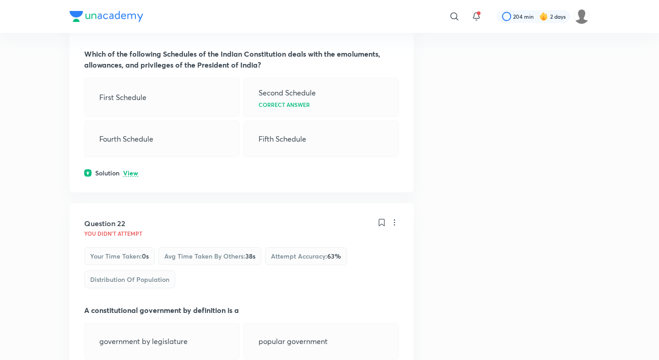
click at [128, 109] on div "Question 21 You didn't Attempt Your time taken : 0s Avg time taken by others : …" at bounding box center [242, 70] width 344 height 246
click at [129, 170] on p "View" at bounding box center [130, 173] width 15 height 7
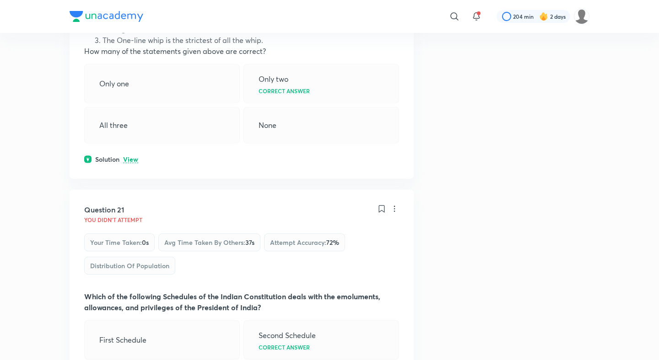
click at [130, 156] on p "View" at bounding box center [130, 159] width 15 height 7
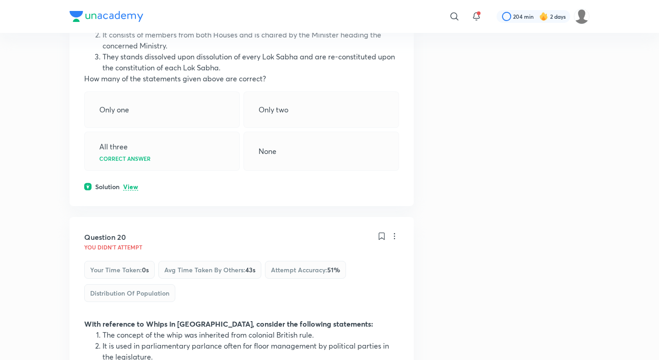
click at [131, 184] on p "View" at bounding box center [130, 187] width 15 height 7
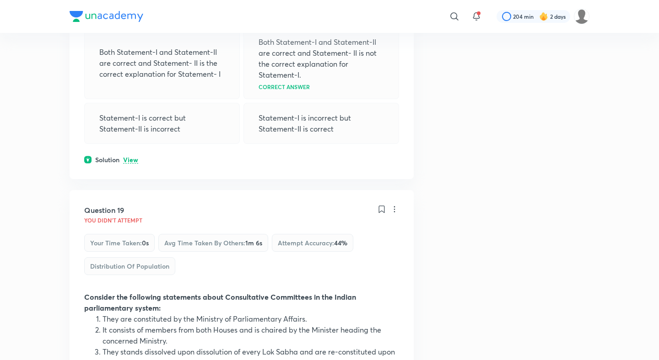
click at [134, 157] on p "View" at bounding box center [130, 160] width 15 height 7
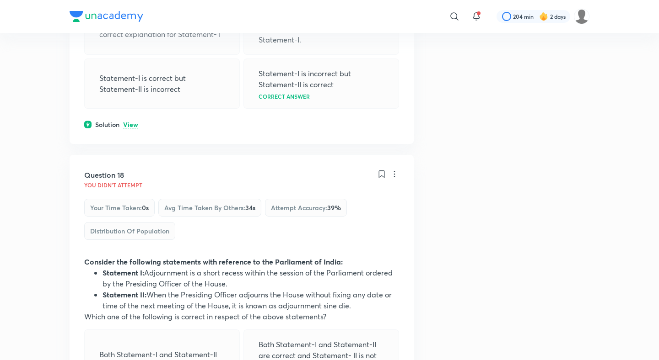
scroll to position [5267, 0]
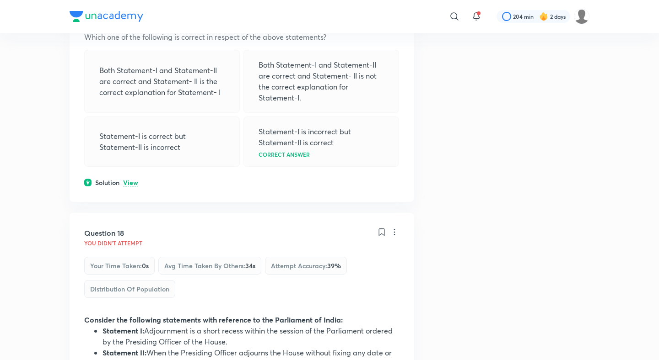
click at [131, 121] on div "Question 17 You didn't Attempt Your time taken : 0s Avg time taken by others : …" at bounding box center [242, 33] width 344 height 338
click at [132, 180] on p "View" at bounding box center [130, 183] width 15 height 7
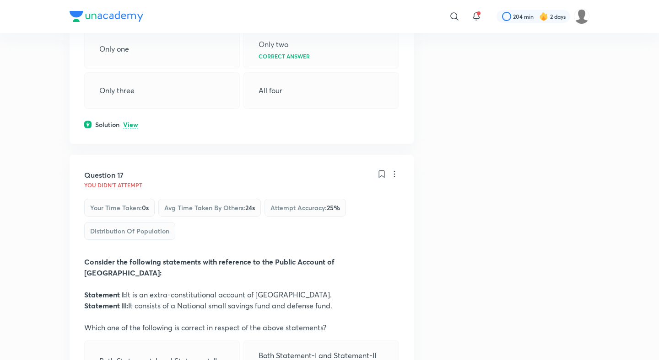
scroll to position [4958, 0]
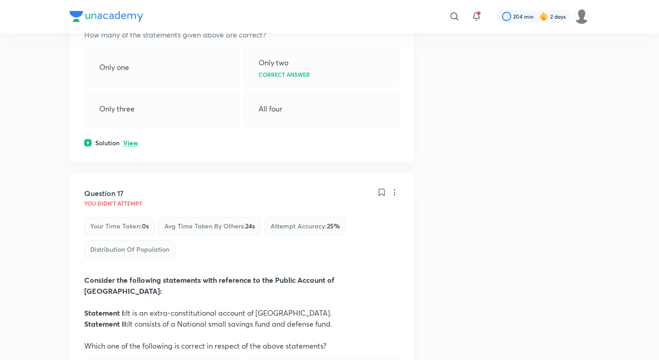
click at [134, 140] on p "View" at bounding box center [130, 143] width 15 height 7
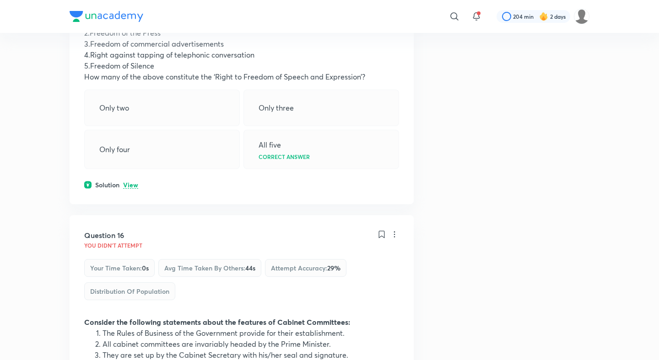
scroll to position [4570, 0]
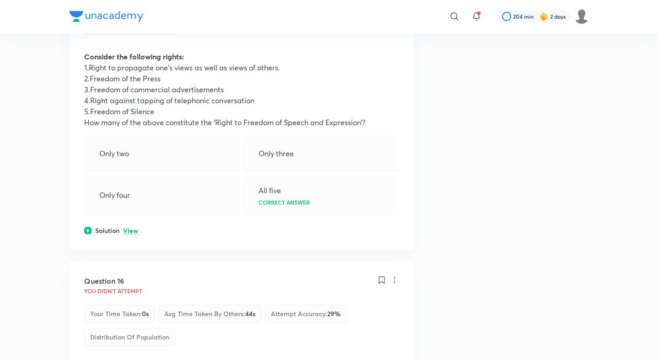
click at [133, 228] on p "View" at bounding box center [130, 231] width 15 height 7
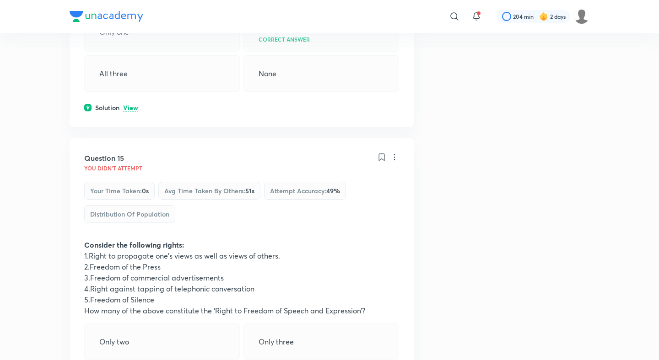
scroll to position [4254, 0]
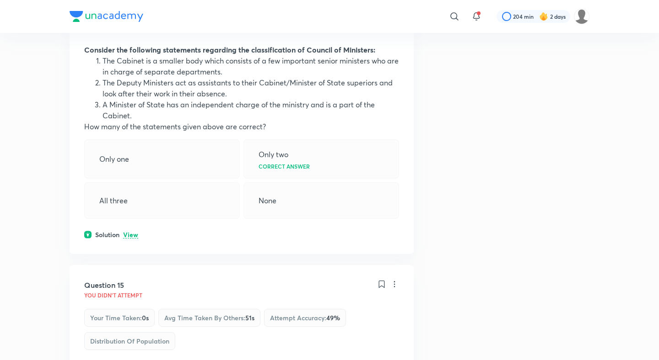
click at [133, 232] on p "View" at bounding box center [130, 235] width 15 height 7
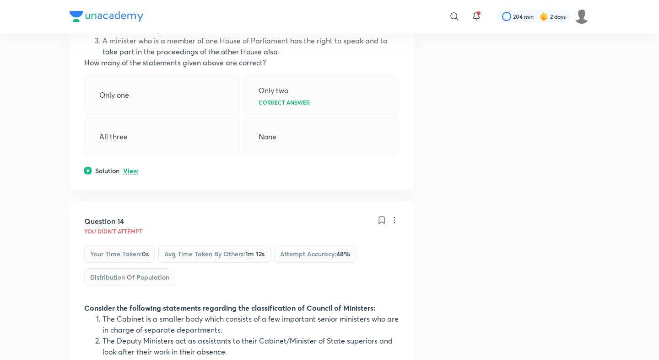
scroll to position [3939, 0]
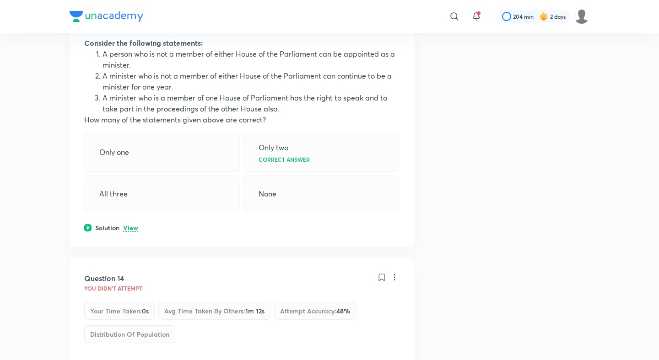
click at [132, 178] on div "Question 13 You didn't Attempt Your time taken : 0s Avg time taken by others : …" at bounding box center [242, 91] width 344 height 311
click at [131, 225] on p "View" at bounding box center [130, 228] width 15 height 7
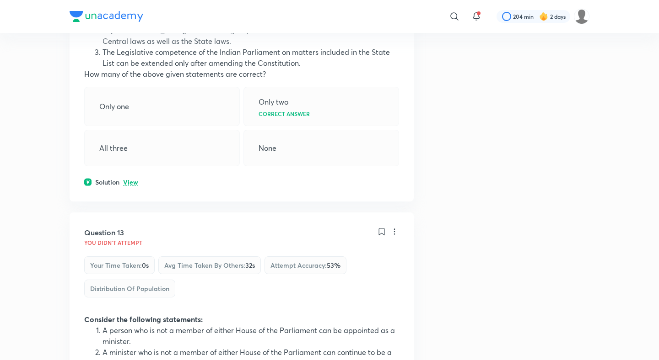
scroll to position [3654, 0]
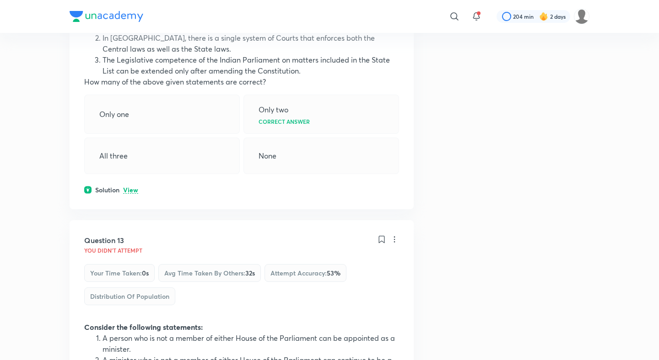
click at [133, 187] on p "View" at bounding box center [130, 190] width 15 height 7
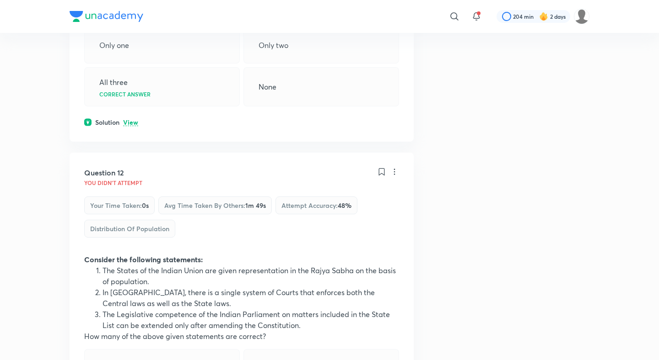
click at [135, 119] on p "View" at bounding box center [130, 122] width 15 height 7
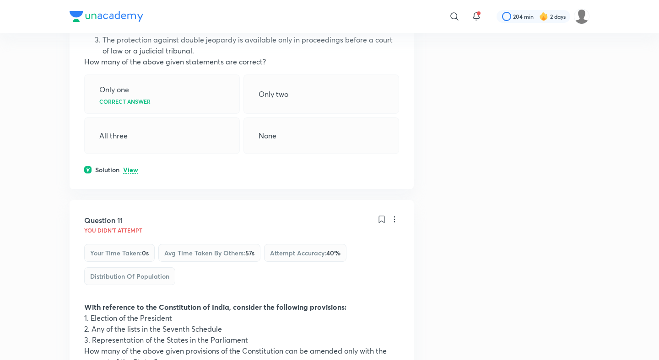
click at [129, 167] on p "View" at bounding box center [130, 170] width 15 height 7
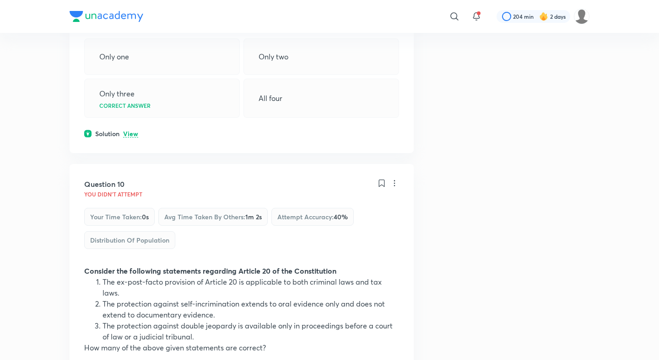
scroll to position [2717, 0]
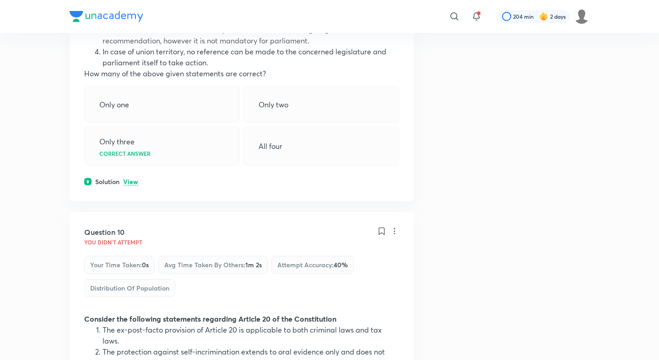
click at [129, 177] on div "Solution View" at bounding box center [241, 182] width 315 height 10
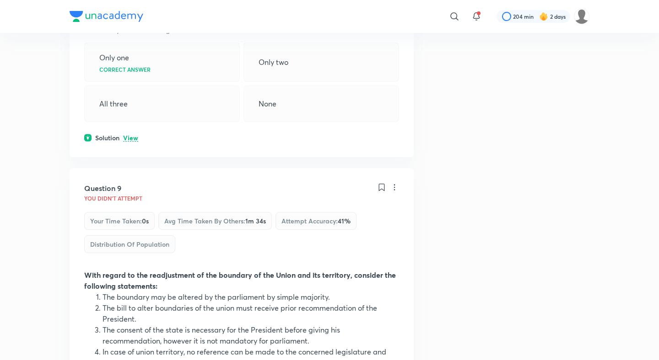
click at [134, 135] on p "View" at bounding box center [130, 138] width 15 height 7
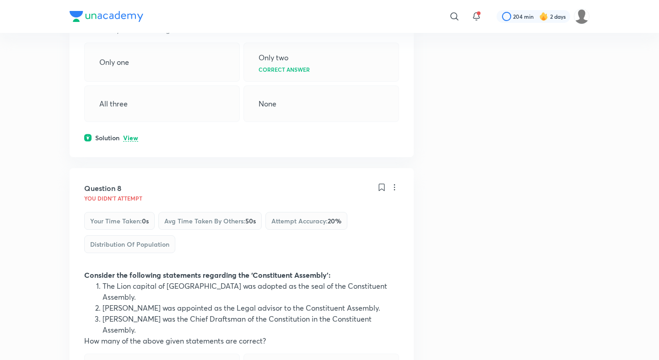
click at [130, 135] on p "View" at bounding box center [130, 138] width 15 height 7
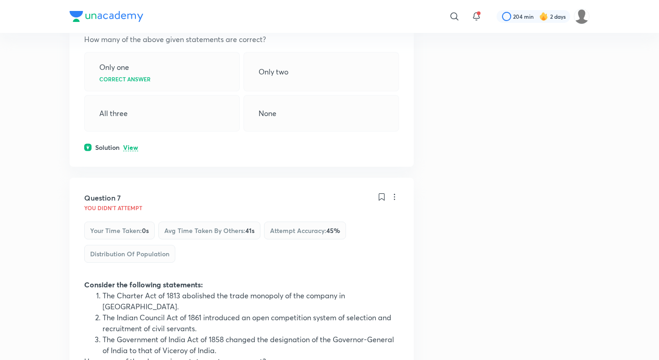
click at [127, 145] on p "View" at bounding box center [130, 148] width 15 height 7
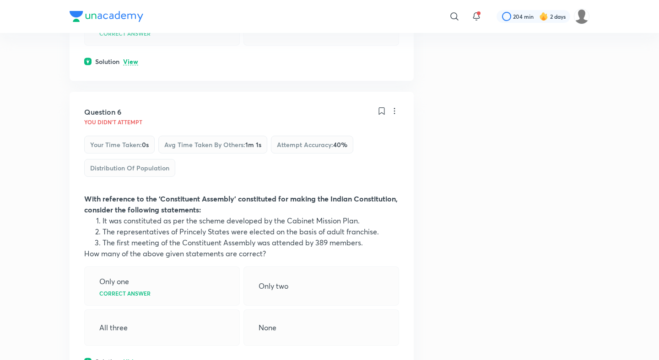
scroll to position [1512, 0]
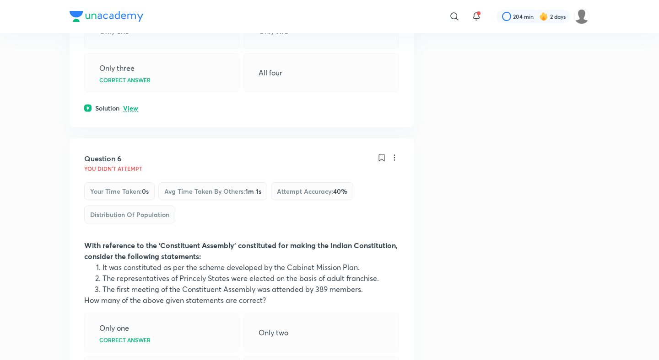
click at [132, 105] on p "View" at bounding box center [130, 108] width 15 height 7
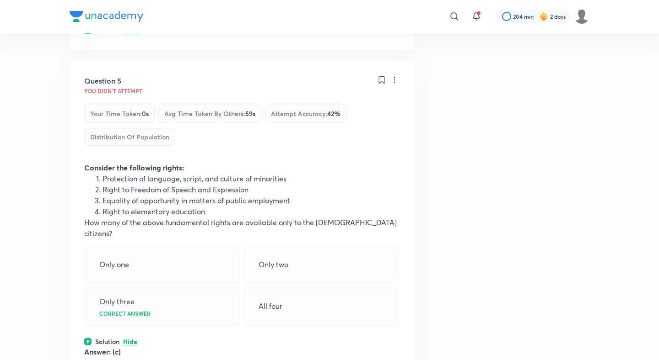
scroll to position [1266, 0]
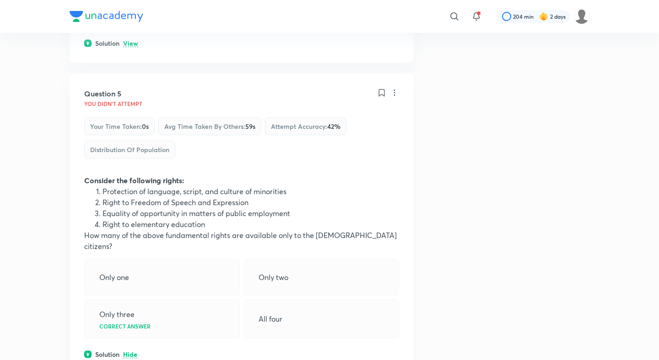
click at [133, 47] on p "View" at bounding box center [130, 43] width 15 height 7
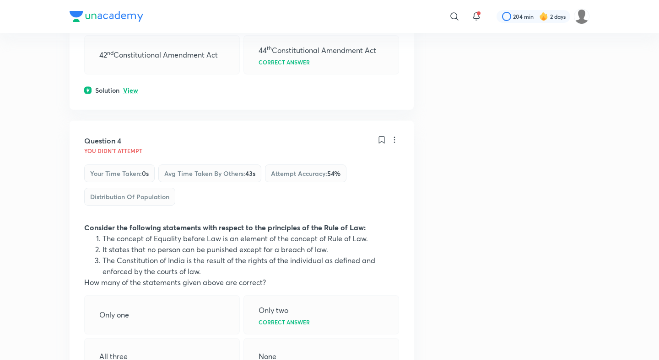
click at [123, 94] on p "View" at bounding box center [130, 90] width 15 height 7
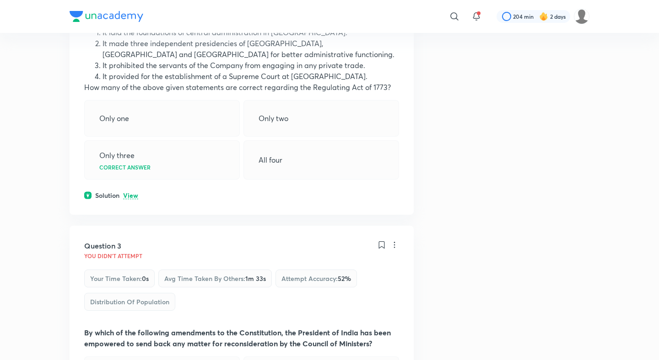
click at [127, 193] on p "View" at bounding box center [130, 196] width 15 height 7
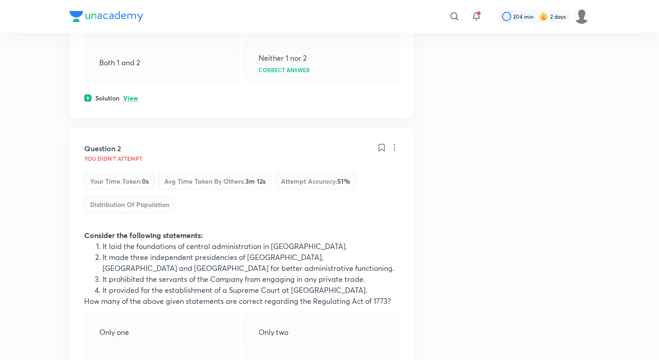
scroll to position [278, 0]
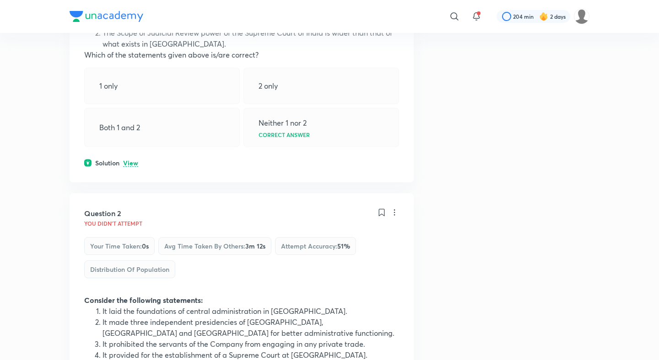
click at [133, 161] on p "View" at bounding box center [130, 163] width 15 height 7
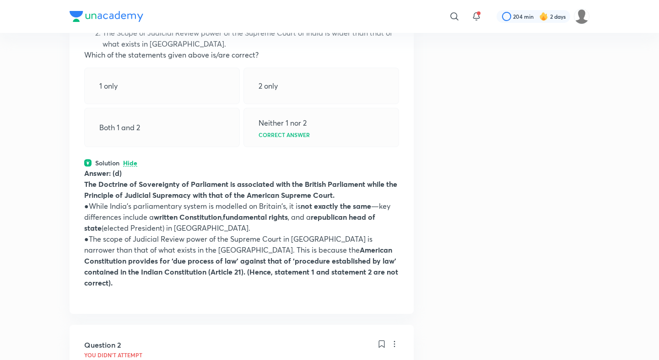
scroll to position [0, 0]
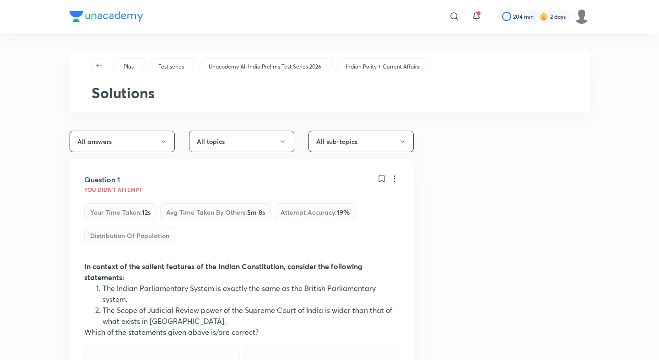
click at [247, 70] on p "Unacademy All India Prelims Test Series 2026" at bounding box center [265, 67] width 112 height 8
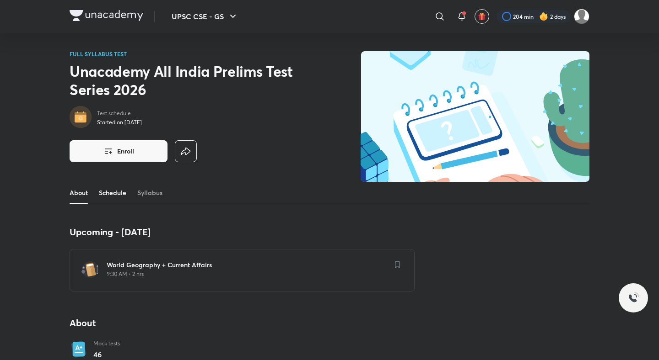
click at [117, 197] on link "Schedule" at bounding box center [112, 193] width 27 height 22
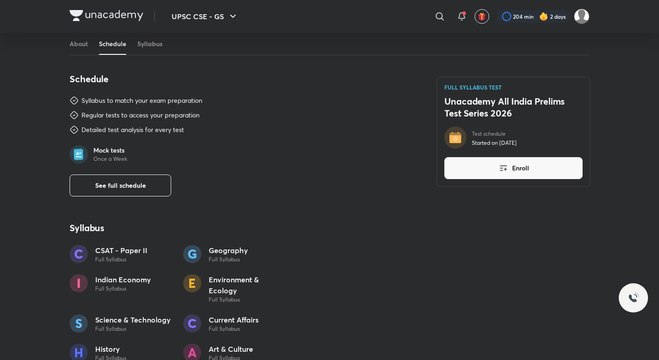
scroll to position [472, 0]
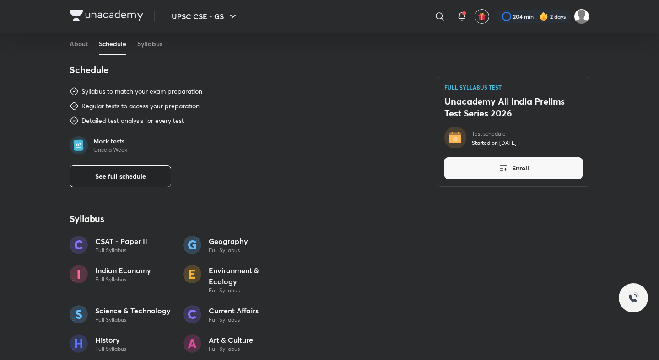
click at [124, 179] on span "See full schedule" at bounding box center [120, 176] width 51 height 9
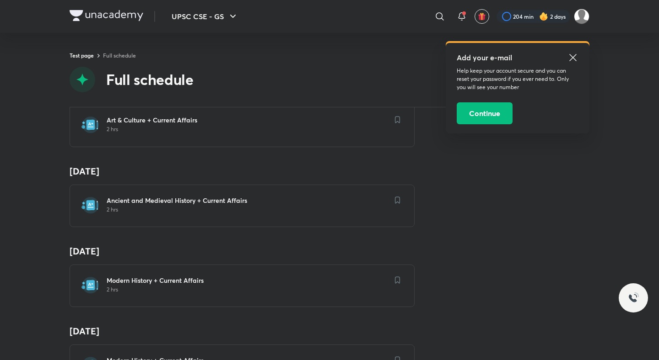
scroll to position [922, 0]
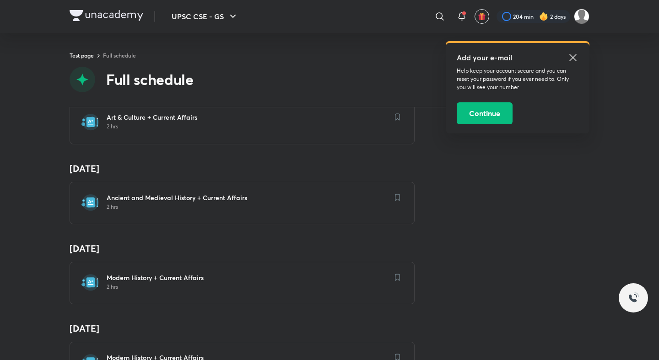
click at [197, 193] on div "Ancient and Medieval History + Current Affairs 2 hrs" at bounding box center [242, 203] width 345 height 43
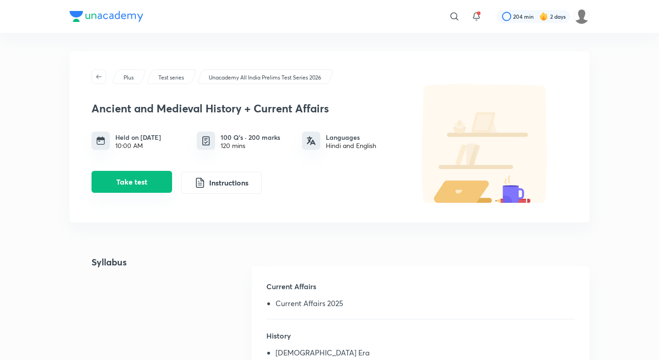
click at [158, 178] on button "Take test" at bounding box center [131, 182] width 80 height 22
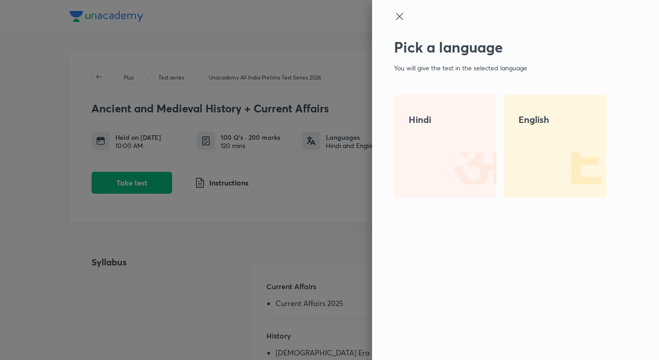
click at [531, 119] on h4 "English" at bounding box center [554, 120] width 73 height 14
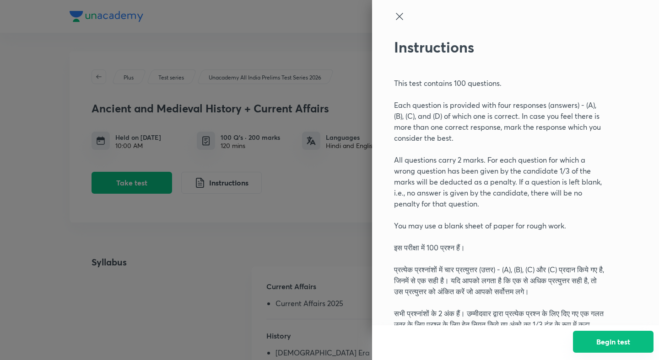
click at [616, 345] on button "Begin test" at bounding box center [613, 342] width 80 height 22
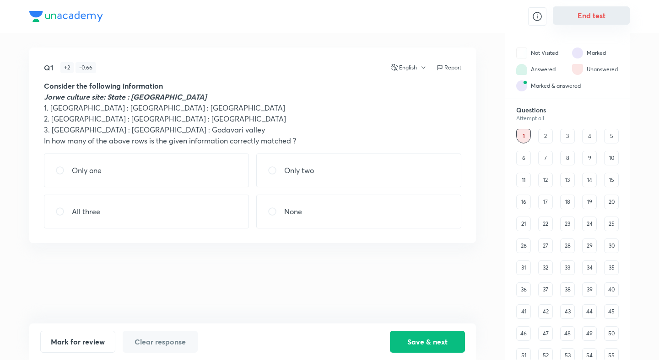
click at [610, 21] on button "End test" at bounding box center [590, 15] width 77 height 18
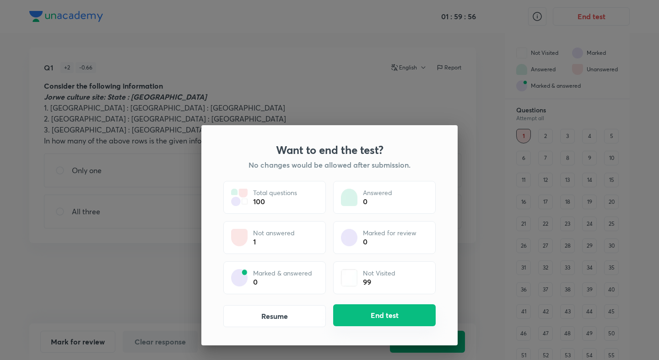
click at [375, 308] on button "End test" at bounding box center [384, 316] width 102 height 22
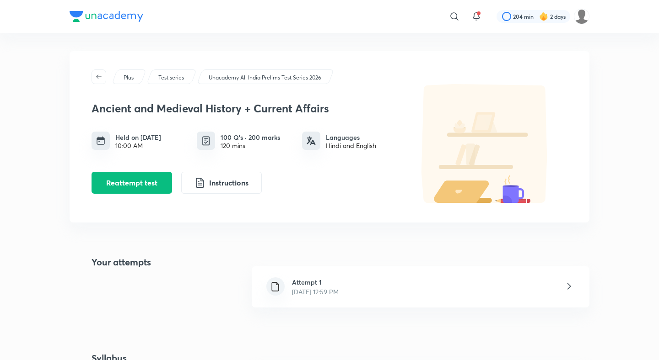
click at [372, 294] on div "Attempt 1 Oct 4, 2025, 12:59 PM" at bounding box center [420, 287] width 337 height 41
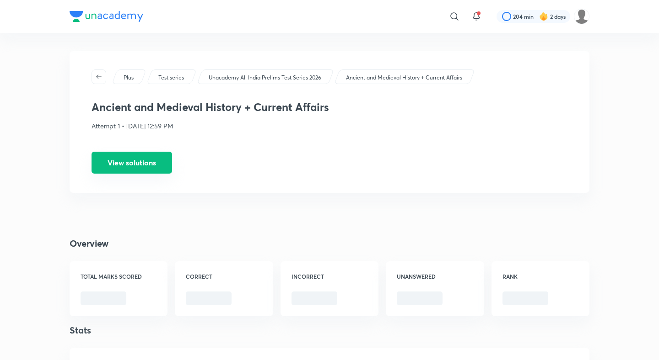
click at [162, 154] on button "View solutions" at bounding box center [131, 163] width 80 height 22
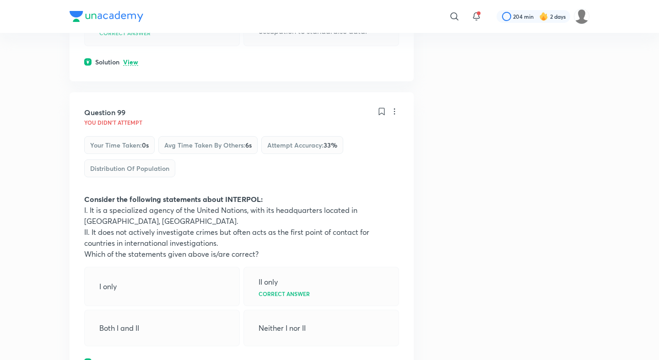
scroll to position [29733, 0]
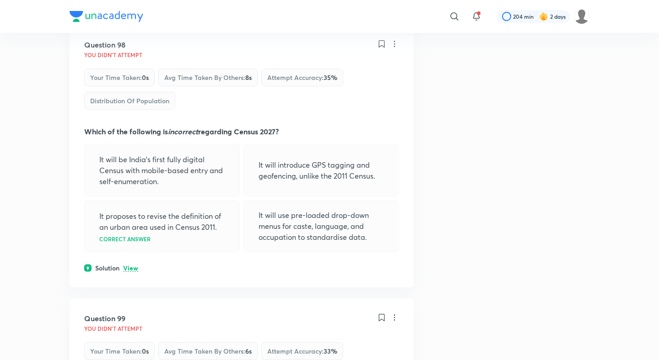
scroll to position [29399, 0]
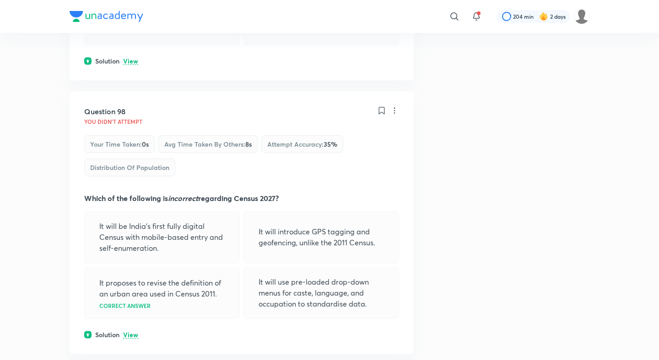
scroll to position [29483, 0]
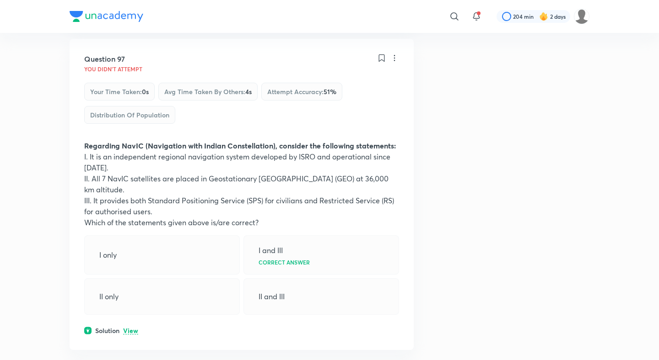
scroll to position [29078, 0]
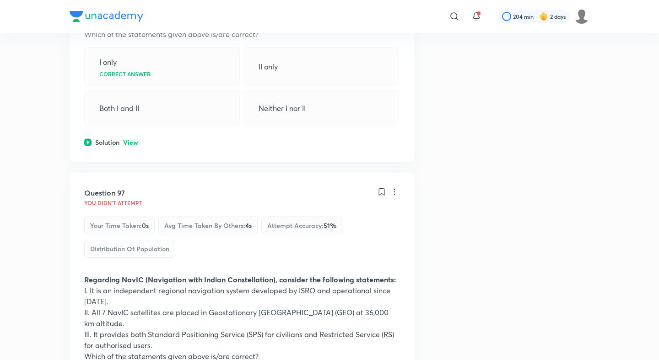
scroll to position [28740, 0]
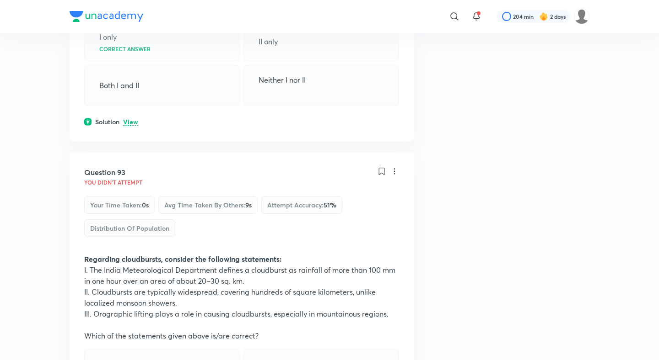
scroll to position [27600, 0]
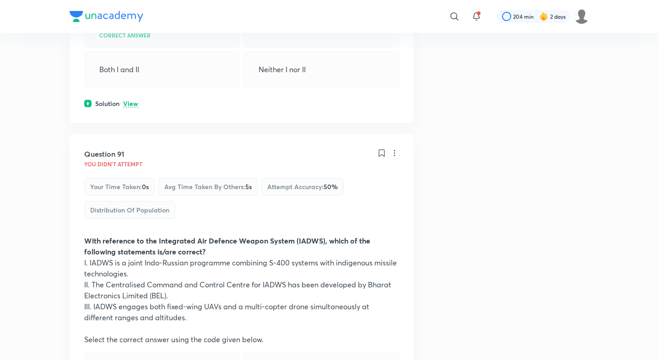
scroll to position [26952, 0]
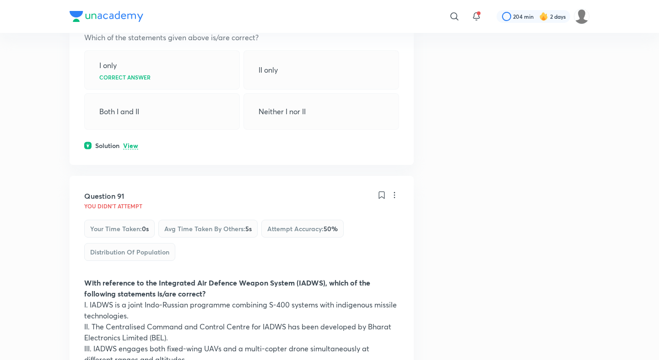
click at [132, 176] on div "Question 91 You didn't Attempt Your time taken : 0s Avg time taken by others : …" at bounding box center [242, 350] width 344 height 349
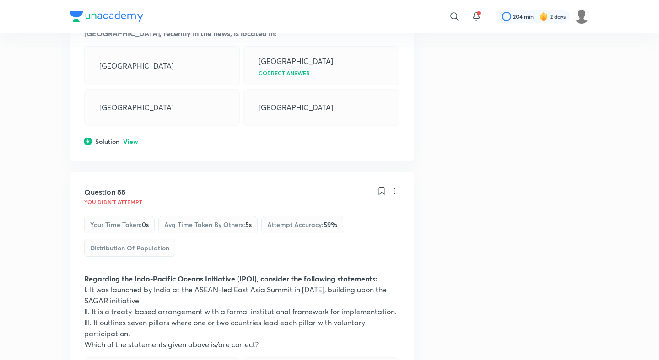
scroll to position [25973, 0]
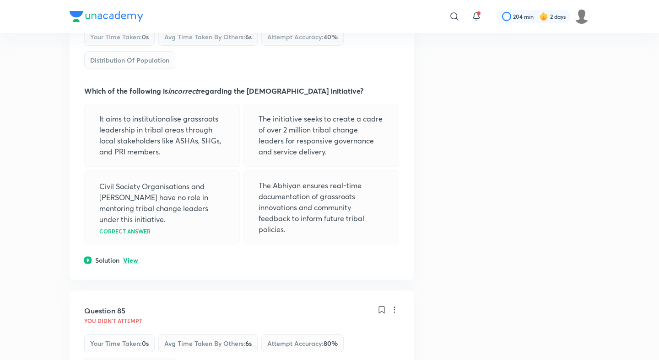
scroll to position [25080, 0]
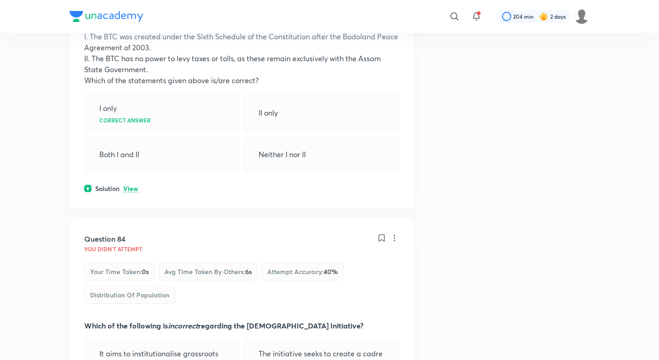
scroll to position [24801, 0]
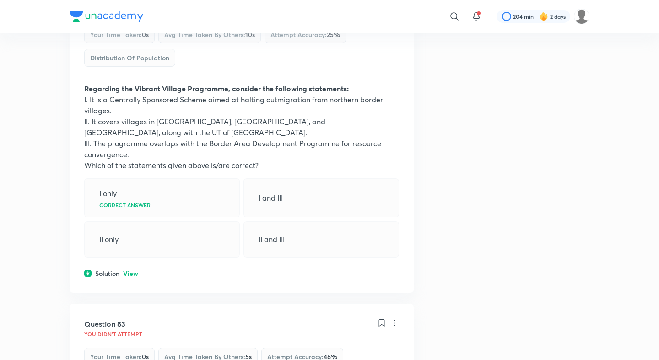
scroll to position [24441, 0]
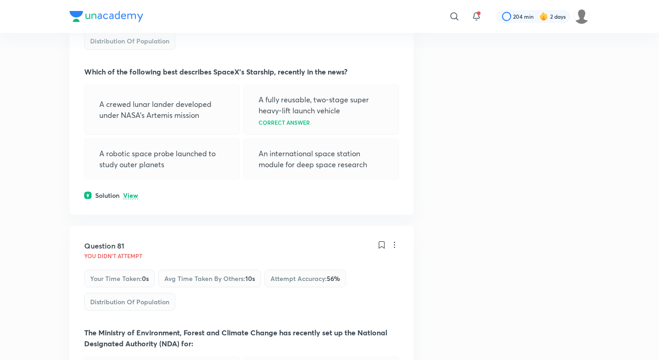
scroll to position [23918, 0]
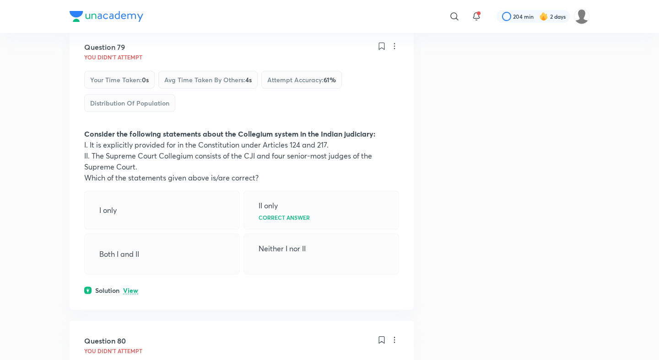
scroll to position [23586, 0]
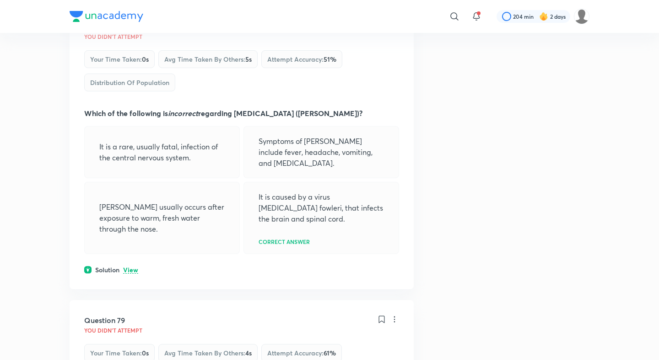
scroll to position [23297, 0]
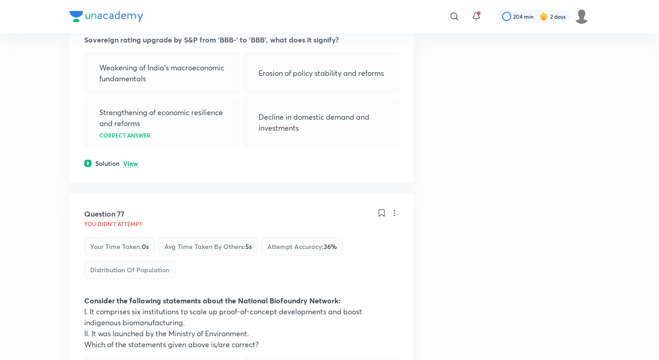
scroll to position [22761, 0]
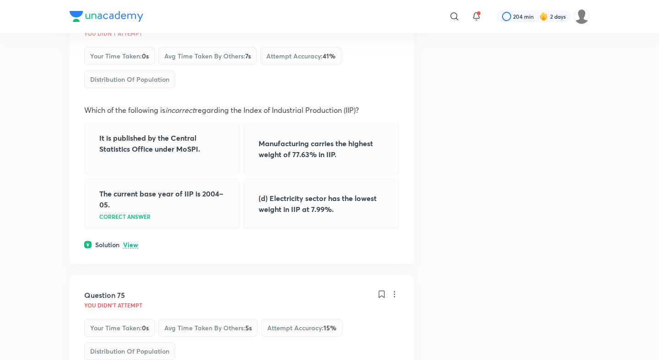
scroll to position [22183, 0]
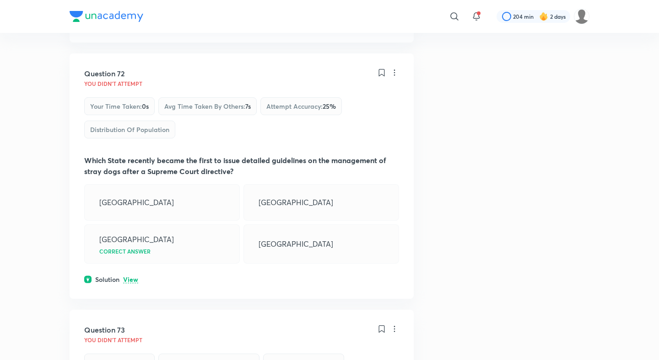
scroll to position [21585, 0]
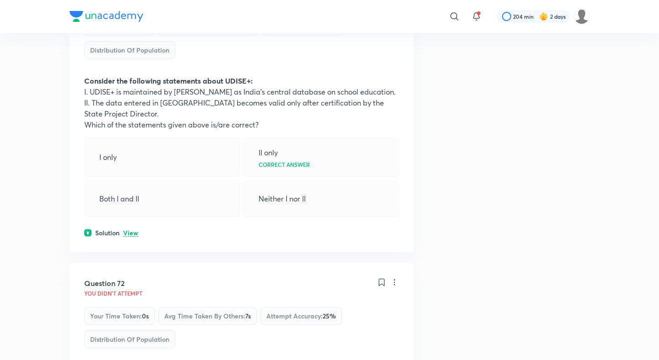
scroll to position [21328, 0]
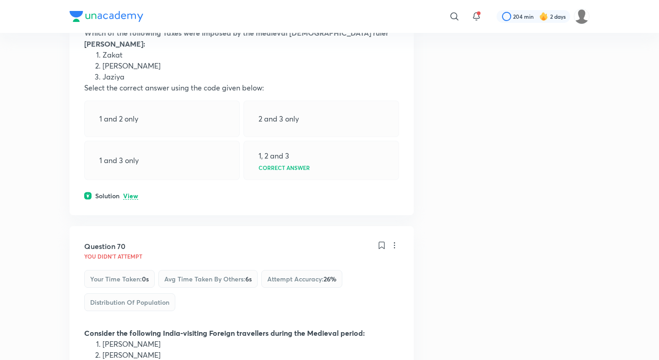
scroll to position [20833, 0]
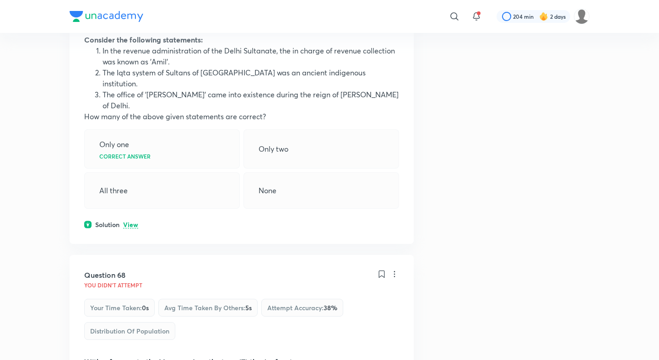
scroll to position [20240, 0]
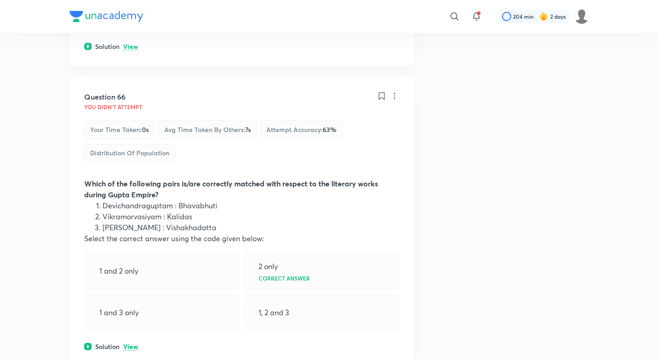
scroll to position [19718, 0]
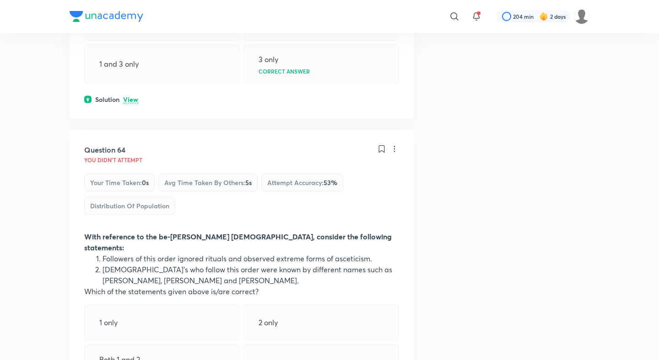
scroll to position [19100, 0]
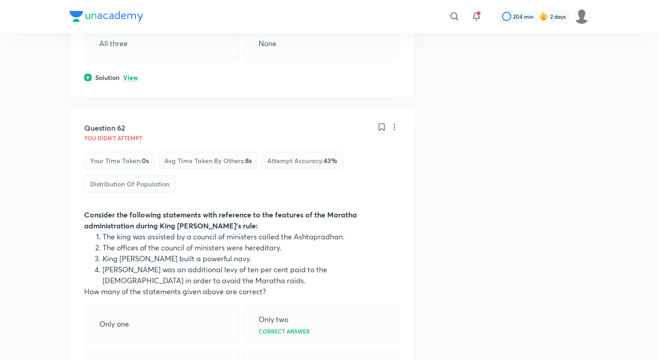
scroll to position [18523, 0]
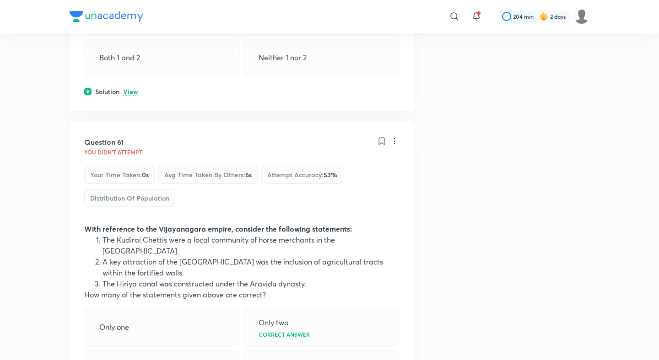
scroll to position [18197, 0]
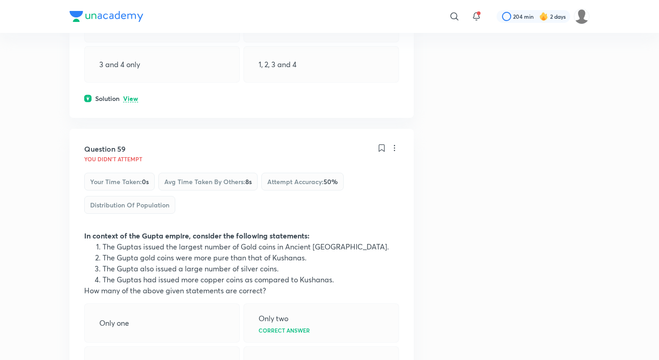
scroll to position [17590, 0]
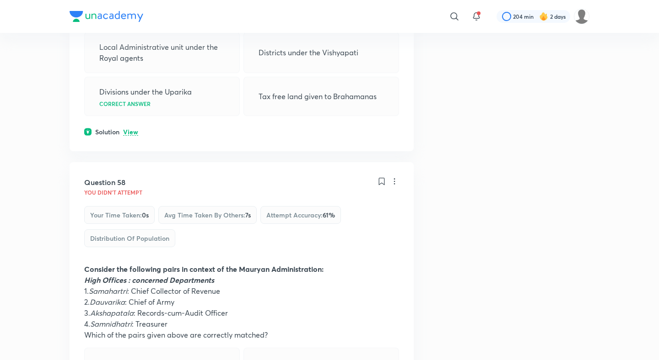
scroll to position [17240, 0]
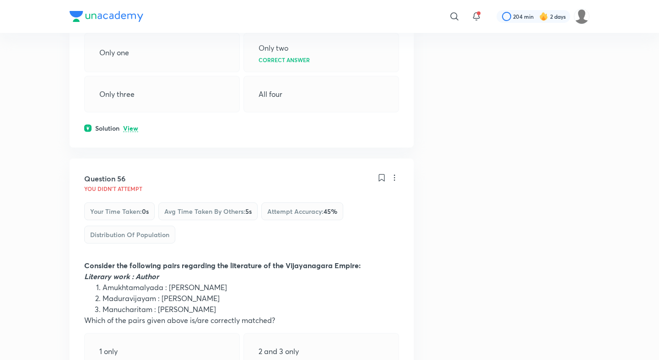
scroll to position [16681, 0]
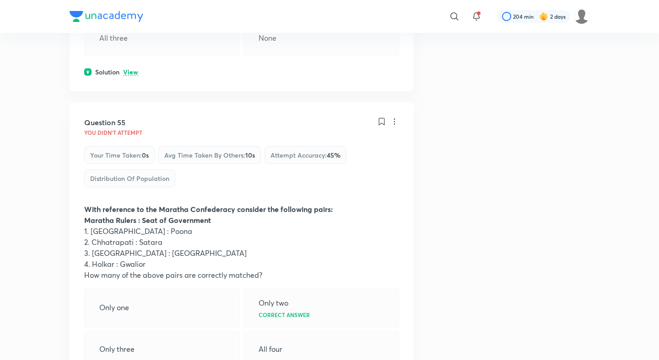
scroll to position [16431, 0]
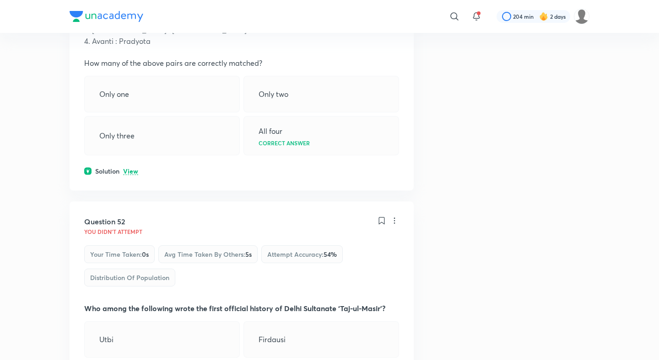
scroll to position [15487, 0]
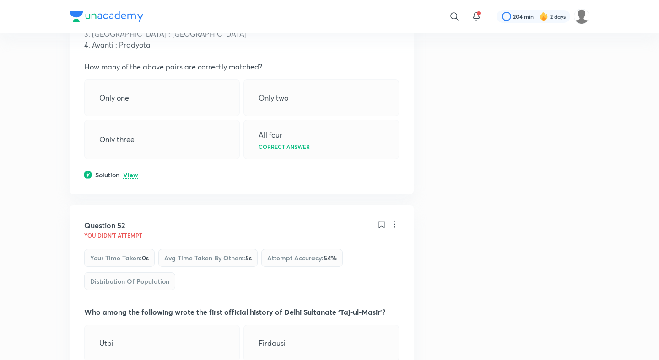
click at [127, 205] on div "Question 52 You didn't Attempt Your time taken : 0s Avg time taken by others : …" at bounding box center [242, 322] width 344 height 235
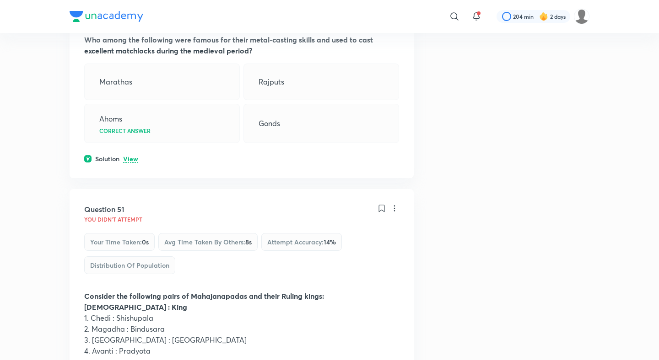
scroll to position [15137, 0]
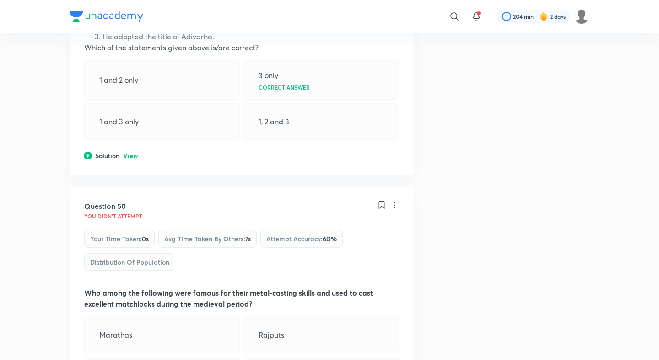
scroll to position [14870, 0]
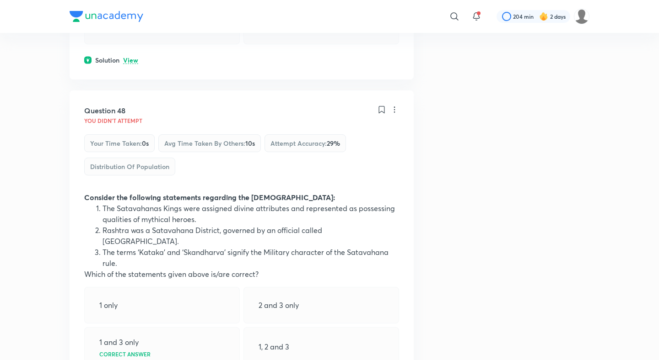
scroll to position [14395, 0]
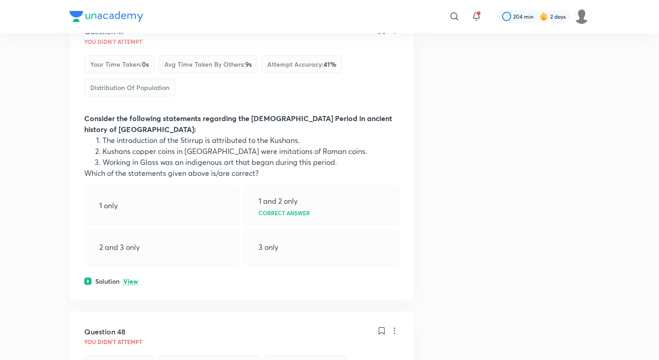
scroll to position [14093, 0]
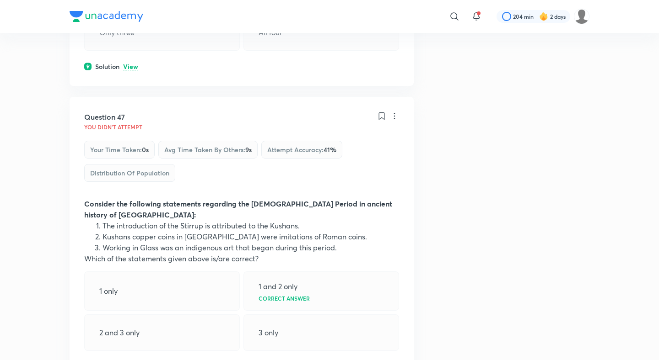
click at [130, 360] on div "Solution View" at bounding box center [241, 367] width 315 height 10
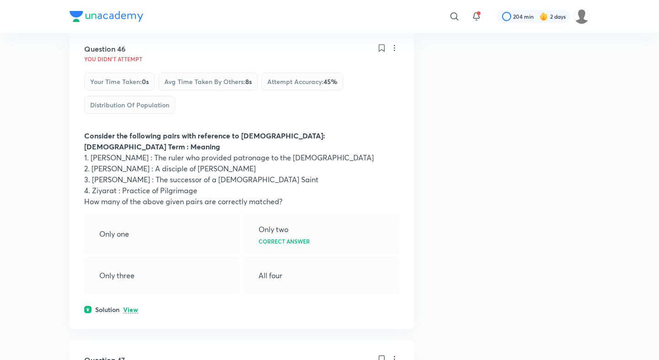
scroll to position [13777, 0]
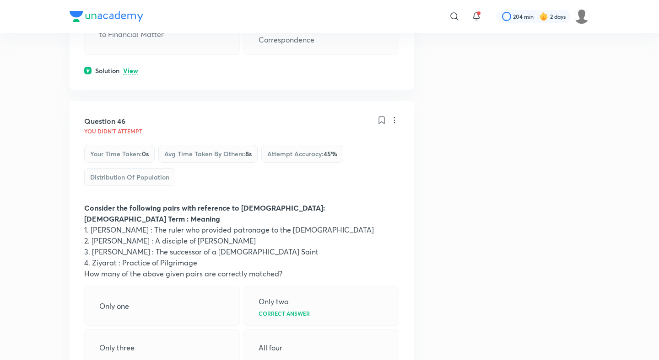
click at [129, 101] on div "Question 46 You didn't Attempt Your time taken : 0s Avg time taken by others : …" at bounding box center [242, 251] width 344 height 300
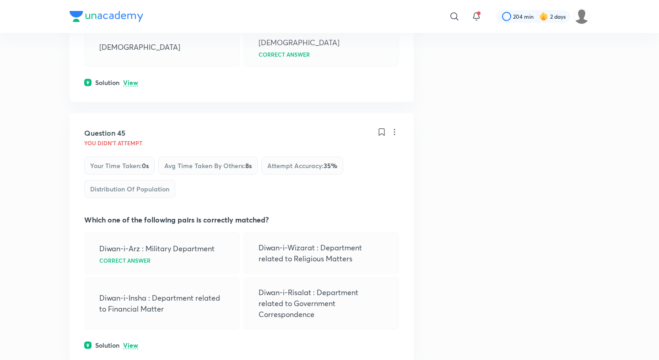
scroll to position [13491, 0]
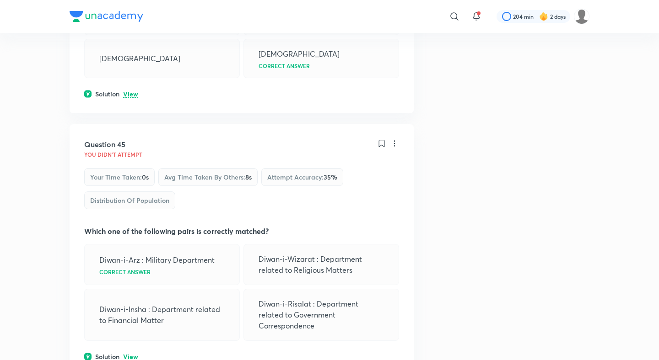
click at [131, 124] on div "Question 45 You didn't Attempt Your time taken : 0s Avg time taken by others : …" at bounding box center [242, 250] width 344 height 252
click at [131, 354] on p "View" at bounding box center [130, 357] width 15 height 7
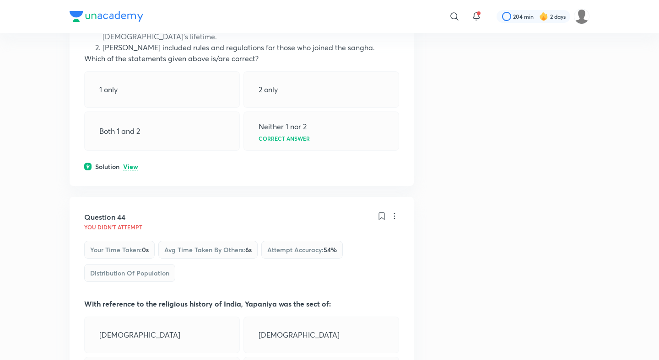
scroll to position [13152, 0]
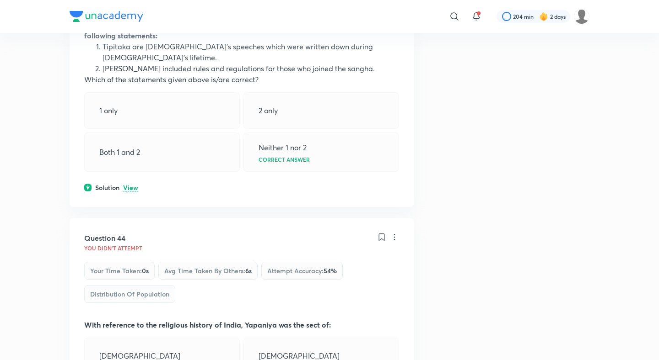
click at [129, 218] on div "Question 44 You didn't Attempt Your time taken : 0s Avg time taken by others : …" at bounding box center [242, 335] width 344 height 235
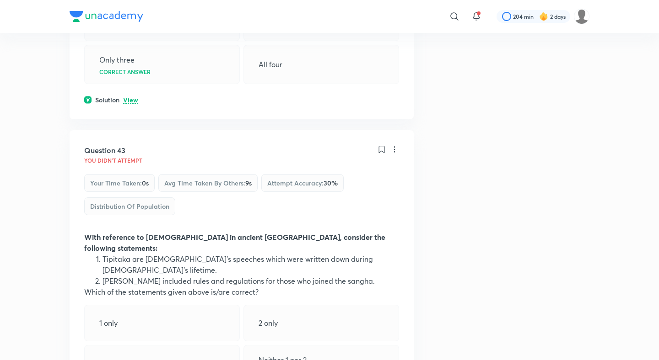
scroll to position [12892, 0]
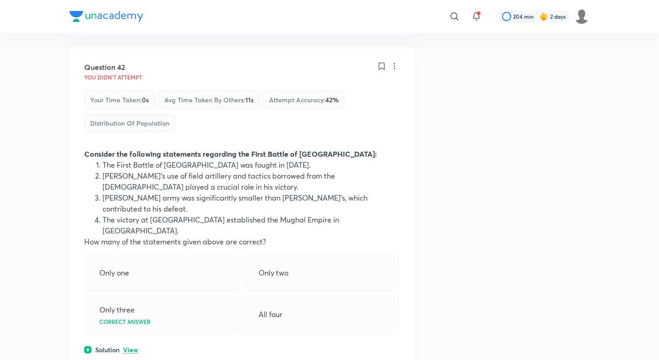
scroll to position [12634, 0]
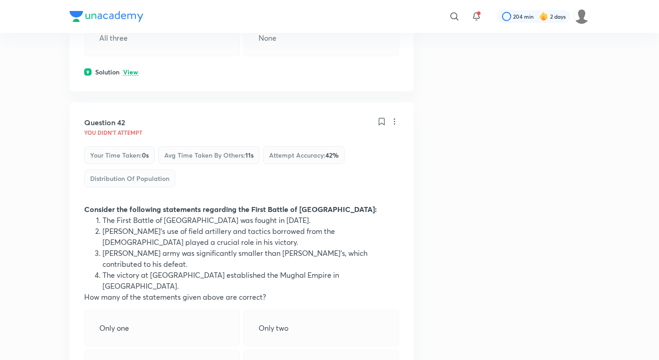
click at [131, 147] on div "Question 42 You didn't Attempt Your time taken : 0s Avg time taken by others : …" at bounding box center [242, 263] width 344 height 322
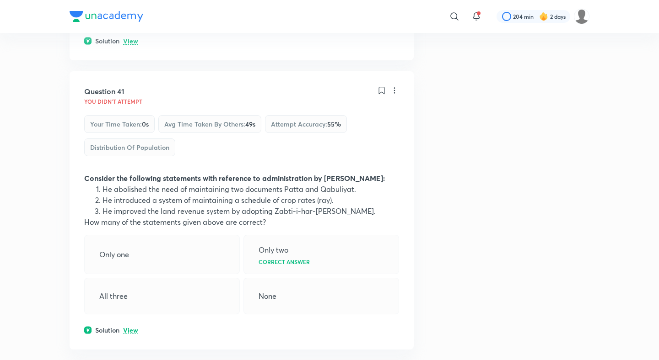
click at [136, 327] on p "View" at bounding box center [130, 330] width 15 height 7
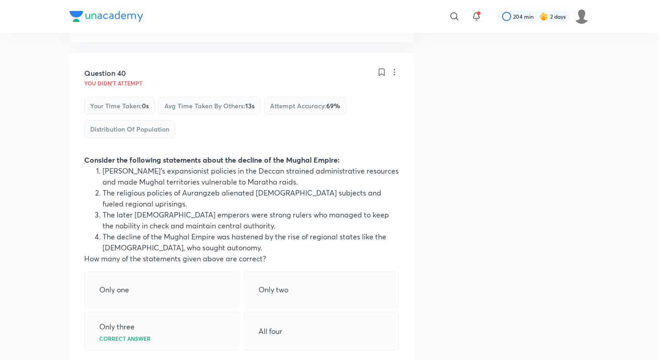
click at [128, 360] on p "View" at bounding box center [130, 367] width 15 height 7
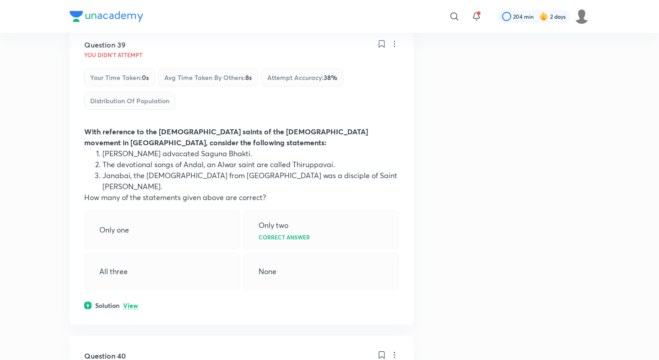
scroll to position [11760, 0]
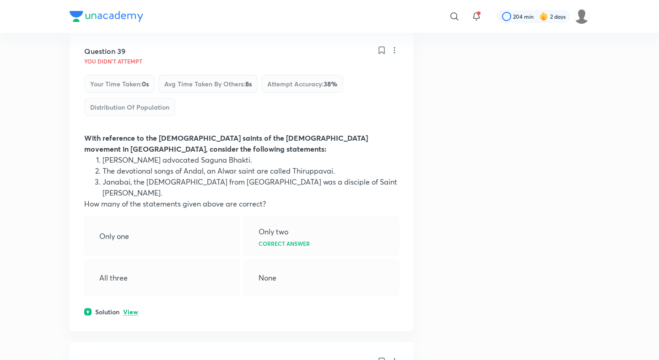
click at [130, 309] on p "View" at bounding box center [130, 312] width 15 height 7
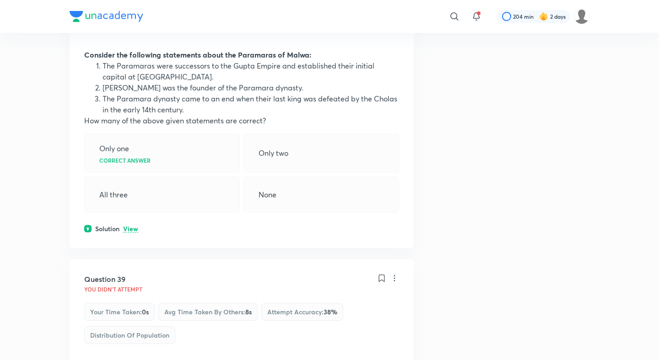
scroll to position [11439, 0]
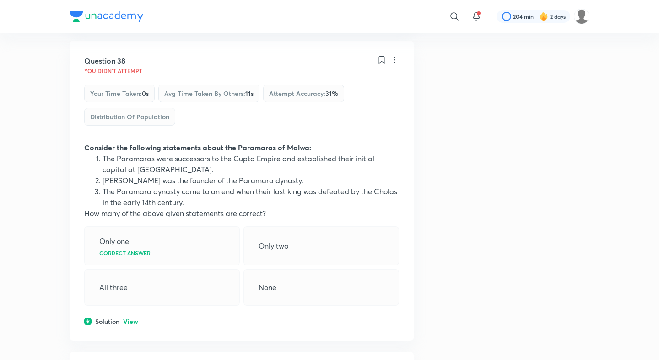
click at [128, 319] on p "View" at bounding box center [130, 322] width 15 height 7
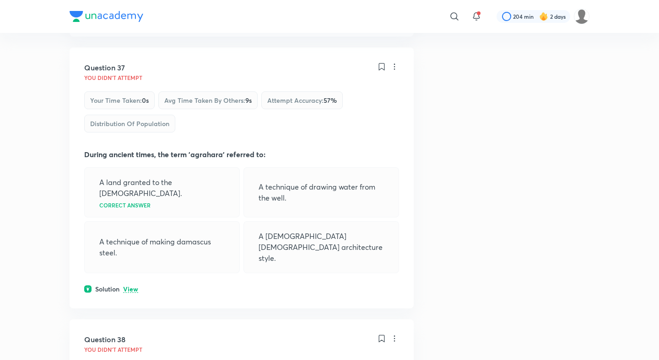
scroll to position [11097, 0]
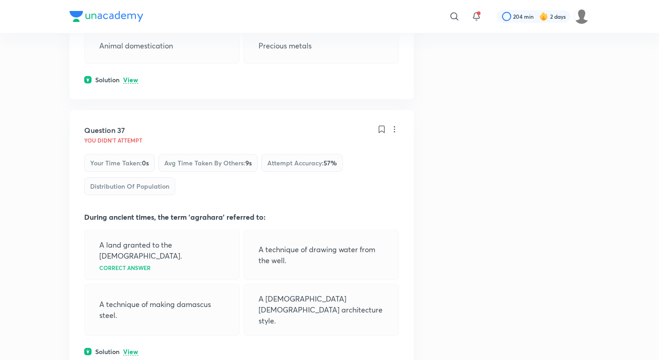
click at [128, 349] on p "View" at bounding box center [130, 352] width 15 height 7
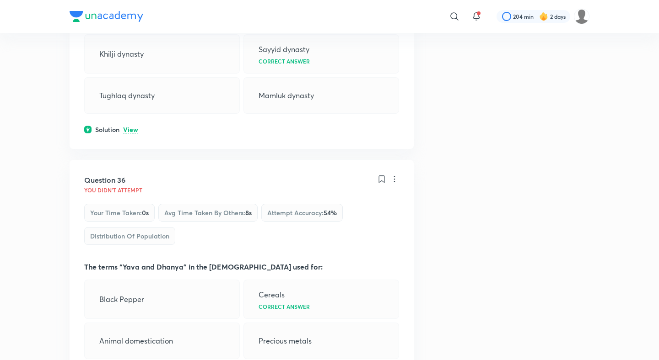
scroll to position [10792, 0]
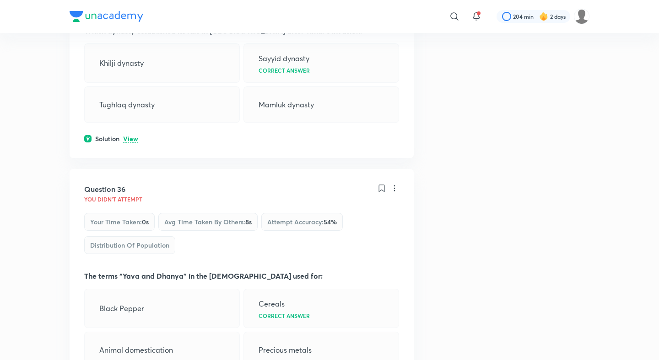
click at [131, 169] on div "Question 36 You didn't Attempt Your time taken : 0s Avg time taken by others : …" at bounding box center [242, 286] width 344 height 235
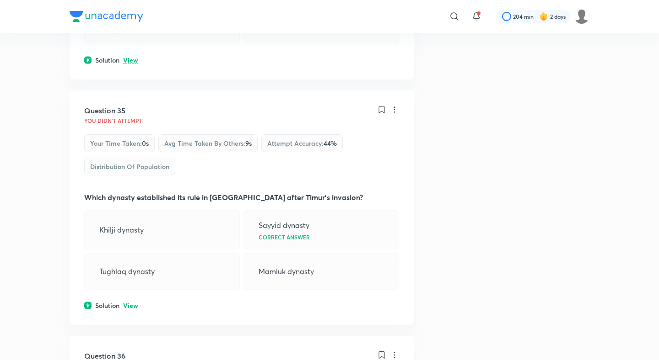
scroll to position [10559, 0]
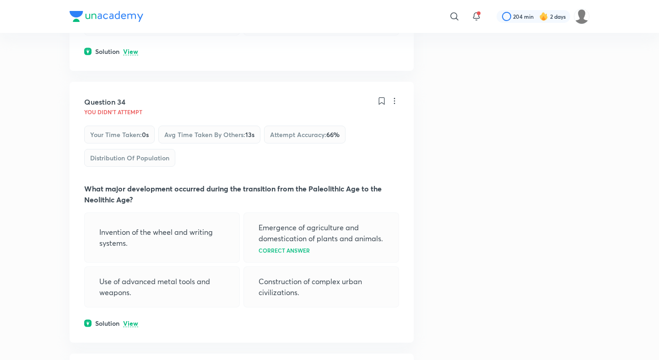
scroll to position [10355, 0]
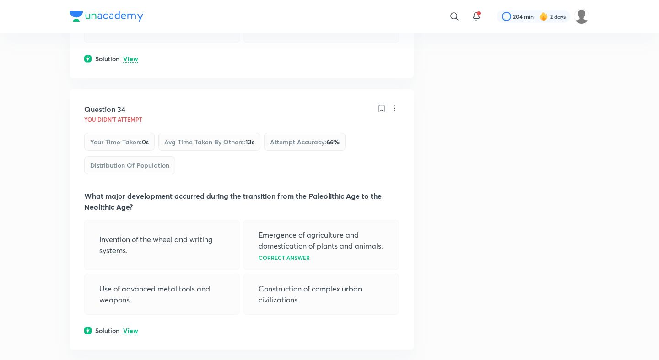
click at [133, 328] on p "View" at bounding box center [130, 331] width 15 height 7
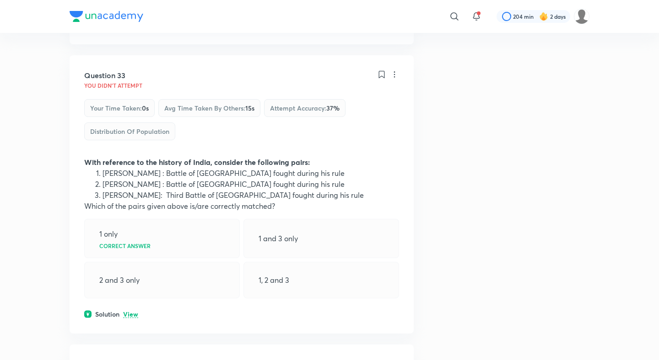
click at [133, 311] on p "View" at bounding box center [130, 314] width 15 height 7
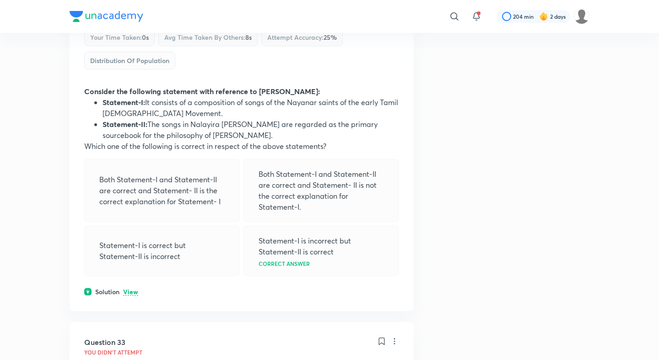
click at [134, 289] on p "View" at bounding box center [130, 292] width 15 height 7
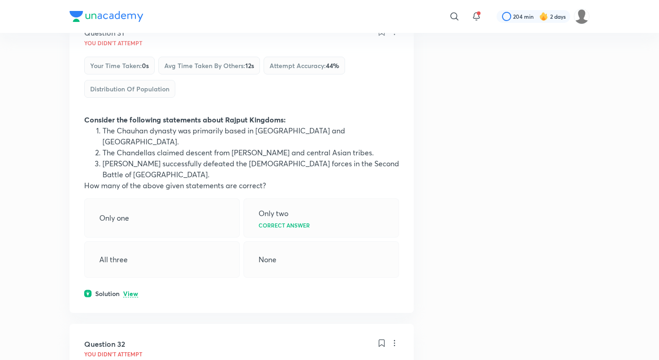
scroll to position [9479, 0]
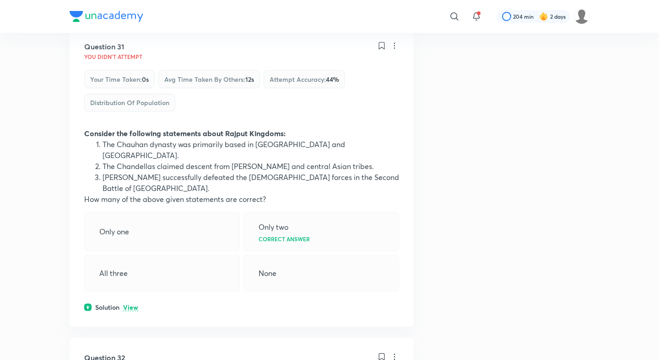
click at [132, 305] on p "View" at bounding box center [130, 308] width 15 height 7
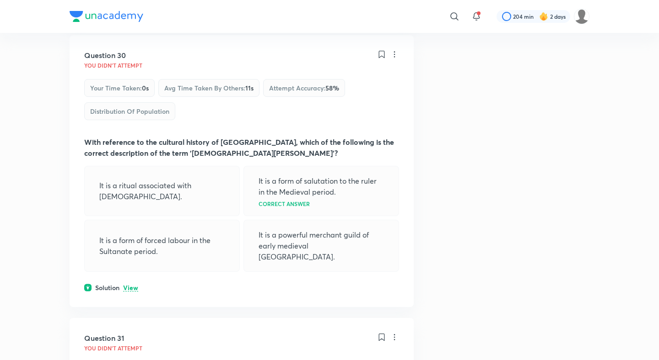
click at [132, 285] on p "View" at bounding box center [130, 288] width 15 height 7
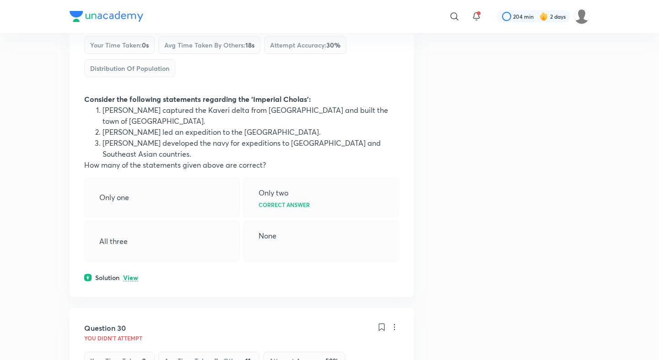
click at [132, 275] on p "View" at bounding box center [130, 278] width 15 height 7
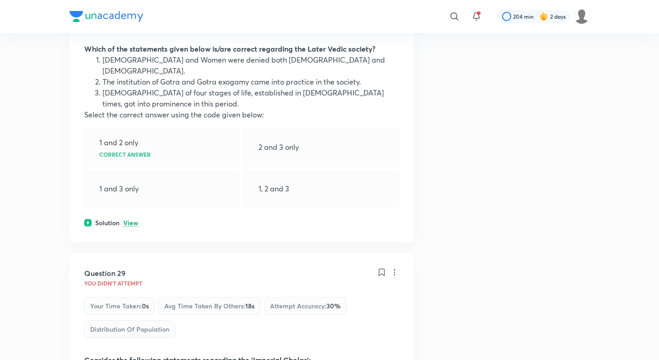
scroll to position [8647, 0]
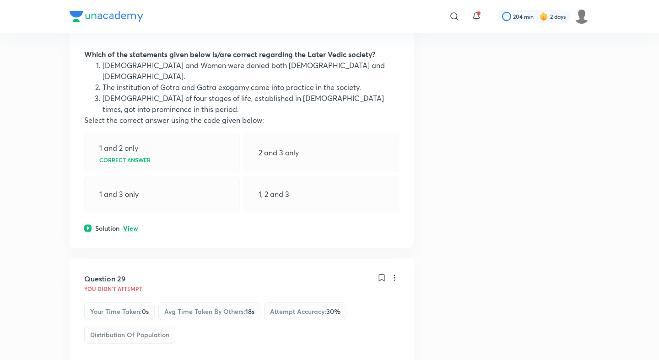
click at [134, 225] on p "View" at bounding box center [130, 228] width 15 height 7
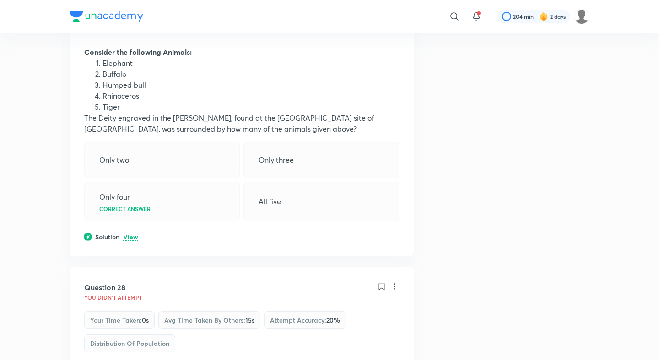
click at [128, 234] on p "View" at bounding box center [130, 237] width 15 height 7
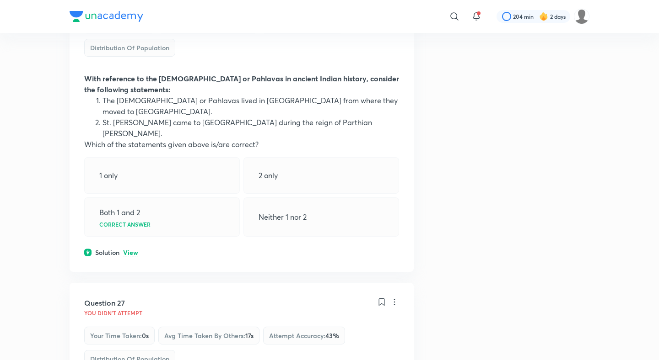
scroll to position [7948, 0]
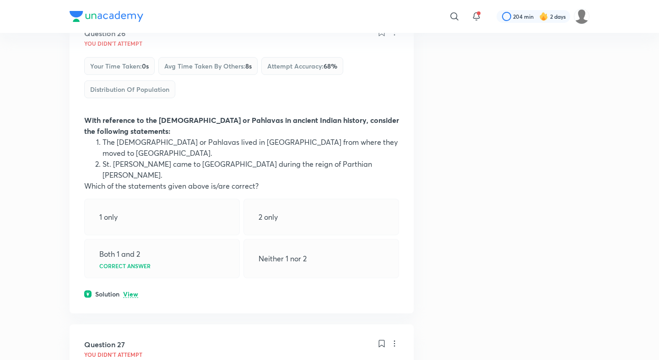
click at [126, 123] on div "Question 26 You didn't Attempt Your time taken : 0s Avg time taken by others : …" at bounding box center [242, 163] width 344 height 300
click at [133, 291] on p "View" at bounding box center [130, 294] width 15 height 7
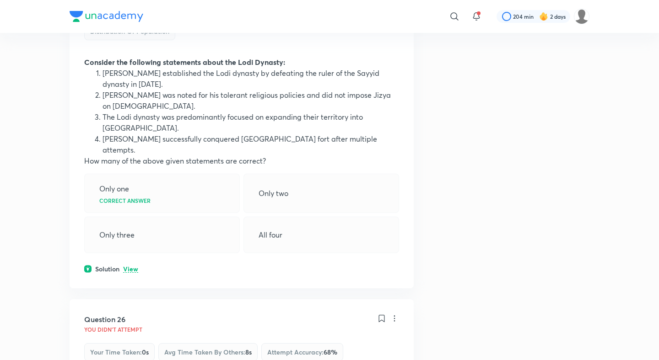
click at [133, 266] on p "View" at bounding box center [130, 269] width 15 height 7
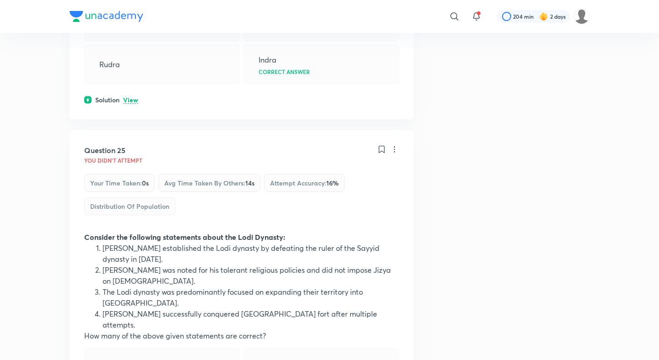
scroll to position [7375, 0]
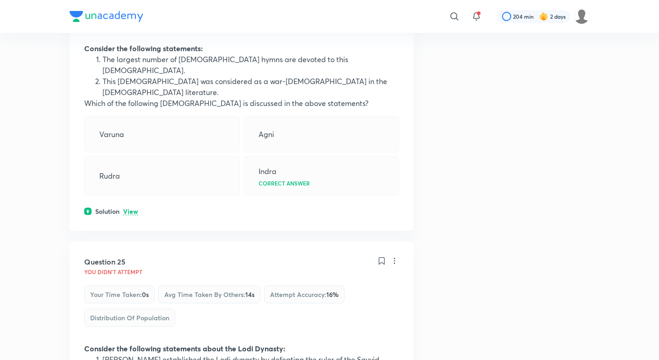
click at [135, 209] on p "View" at bounding box center [130, 212] width 15 height 7
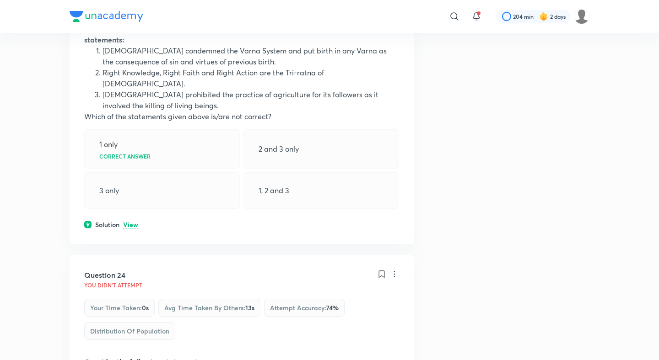
scroll to position [7051, 0]
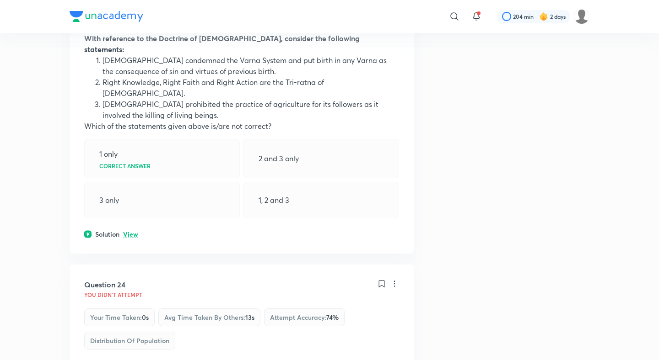
click at [128, 132] on div "Question 23 You didn't Attempt Your time taken : 0s Avg time taken by others : …" at bounding box center [242, 92] width 344 height 322
click at [129, 231] on p "View" at bounding box center [130, 234] width 15 height 7
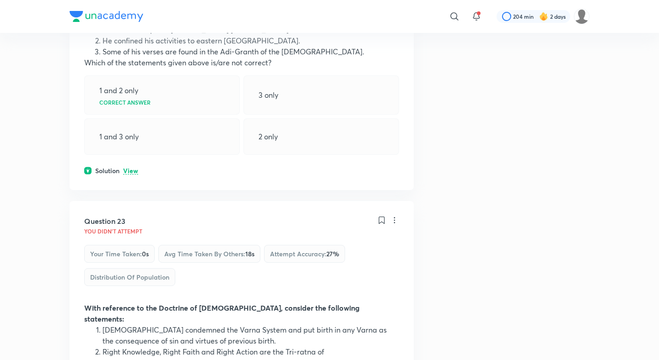
scroll to position [6743, 0]
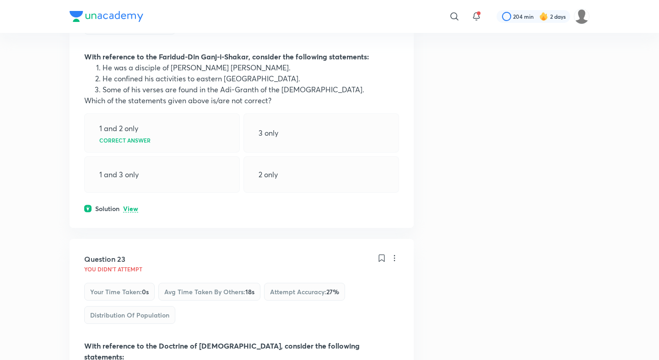
click at [129, 206] on p "View" at bounding box center [130, 209] width 15 height 7
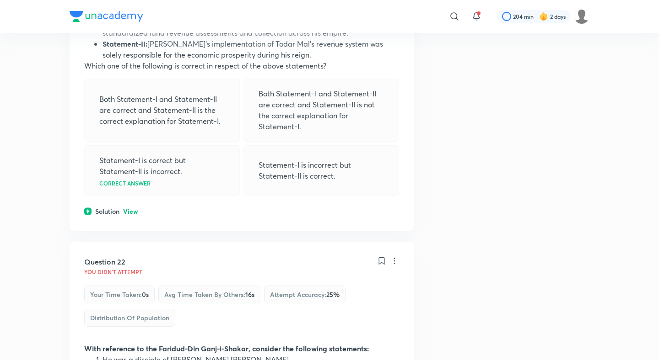
scroll to position [6418, 0]
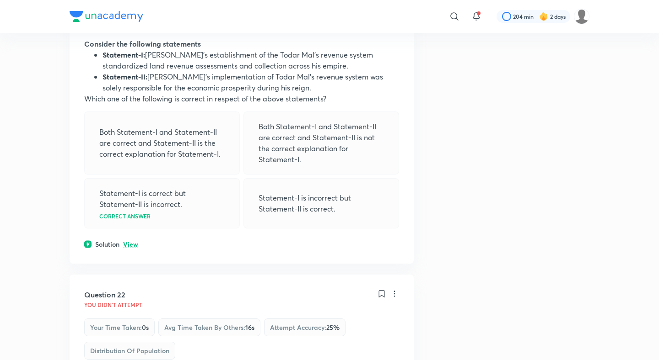
click at [133, 241] on p "View" at bounding box center [130, 244] width 15 height 7
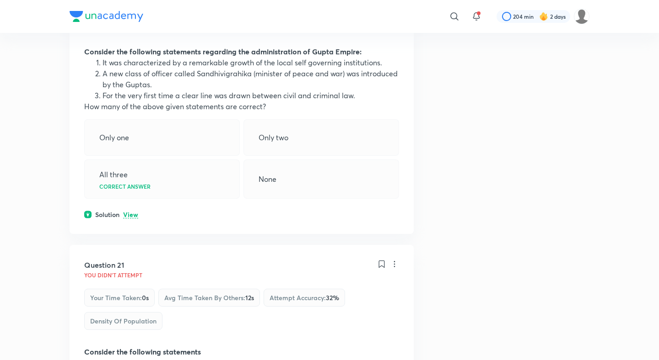
click at [134, 212] on p "View" at bounding box center [130, 215] width 15 height 7
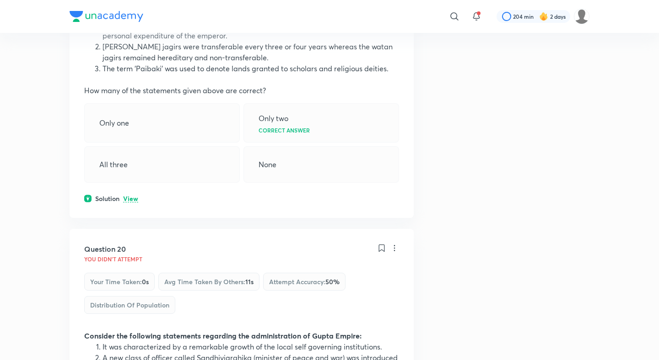
click at [131, 196] on p "View" at bounding box center [130, 199] width 15 height 7
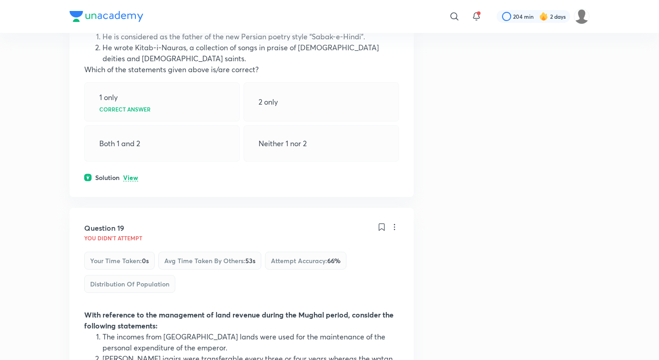
click at [130, 175] on p "View" at bounding box center [130, 178] width 15 height 7
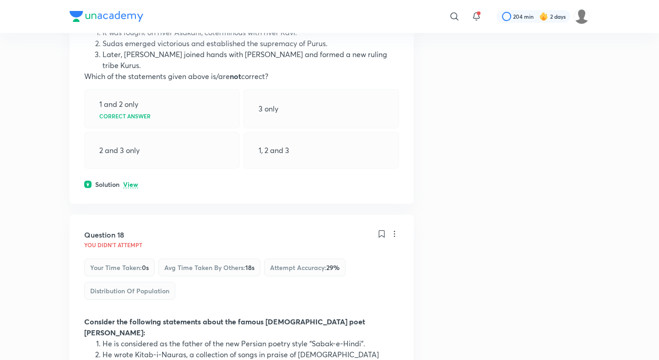
click at [130, 182] on p "View" at bounding box center [130, 185] width 15 height 7
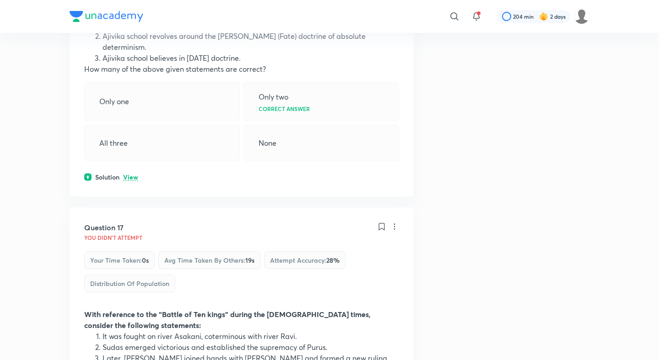
click at [130, 174] on p "View" at bounding box center [130, 177] width 15 height 7
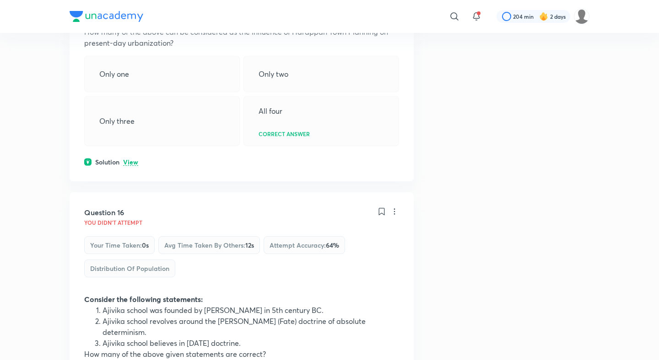
click at [131, 159] on p "View" at bounding box center [130, 162] width 15 height 7
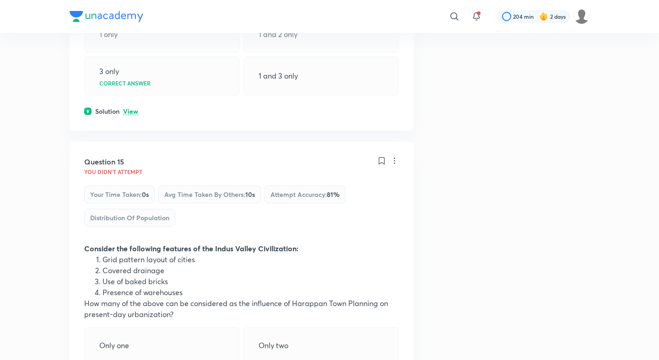
scroll to position [4292, 0]
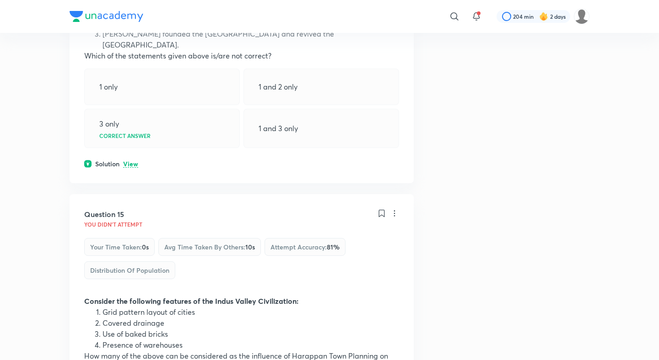
click at [131, 161] on p "View" at bounding box center [130, 164] width 15 height 7
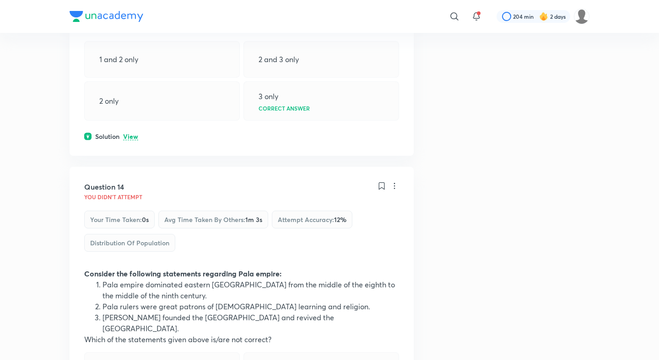
click at [131, 134] on p "View" at bounding box center [130, 137] width 15 height 7
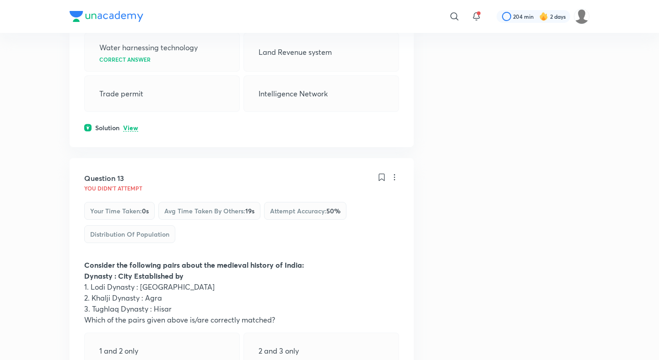
scroll to position [3689, 0]
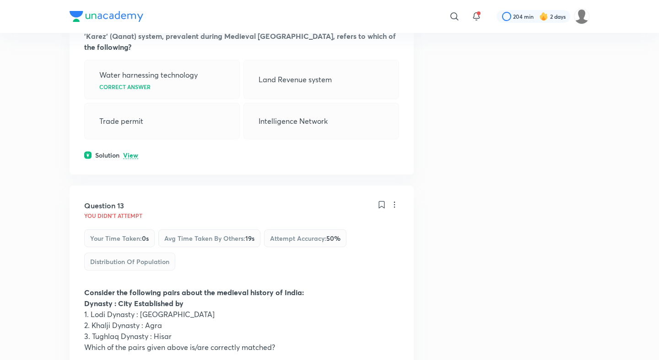
click at [129, 152] on p "View" at bounding box center [130, 155] width 15 height 7
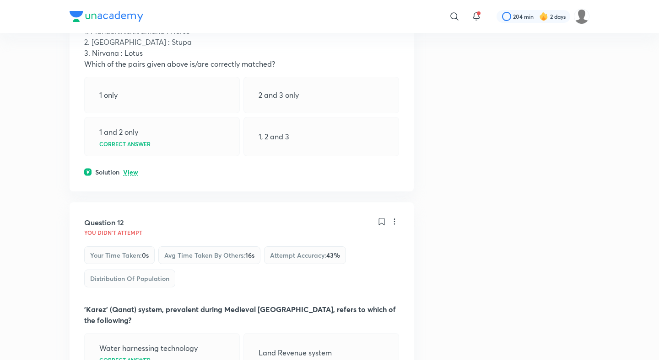
click at [129, 169] on p "View" at bounding box center [130, 172] width 15 height 7
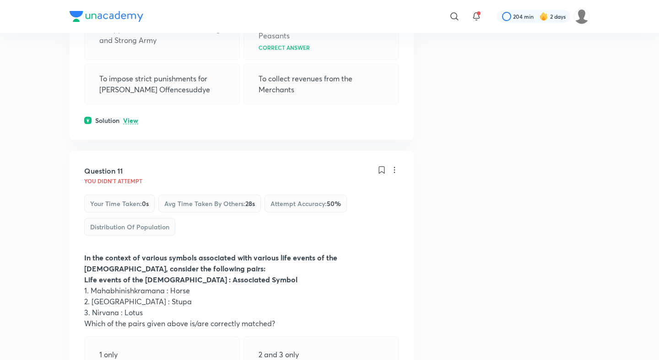
scroll to position [3149, 0]
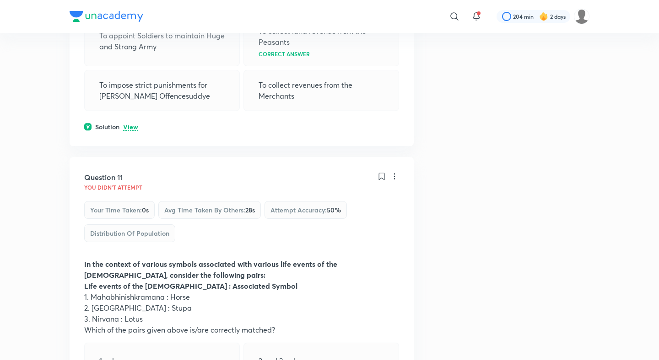
click at [132, 124] on p "View" at bounding box center [130, 127] width 15 height 7
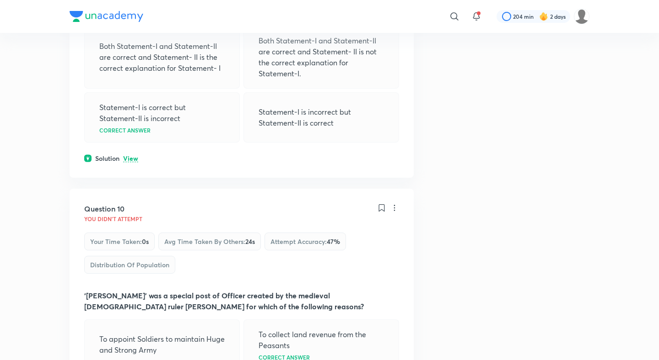
click at [132, 155] on p "View" at bounding box center [130, 158] width 15 height 7
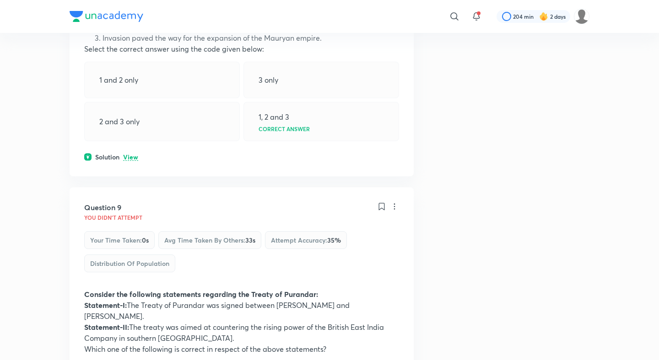
click at [132, 154] on p "View" at bounding box center [130, 157] width 15 height 7
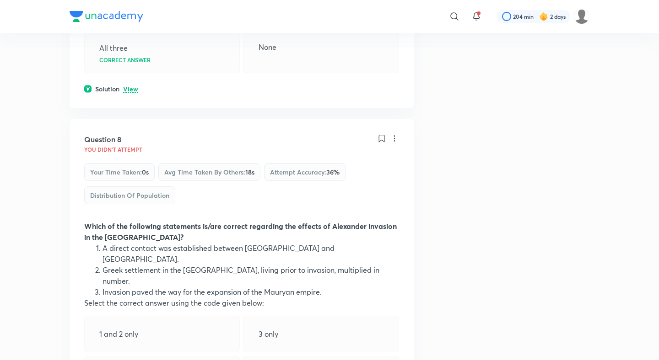
scroll to position [2208, 0]
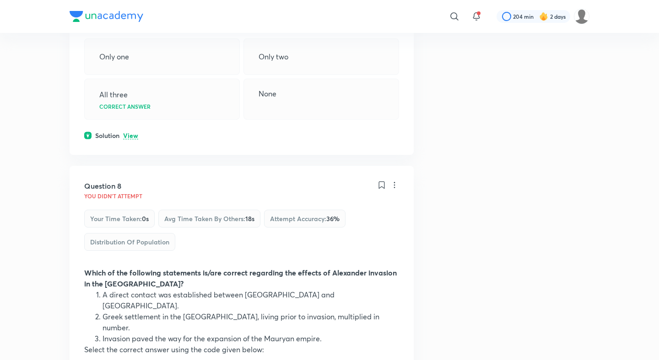
click at [132, 133] on p "View" at bounding box center [130, 136] width 15 height 7
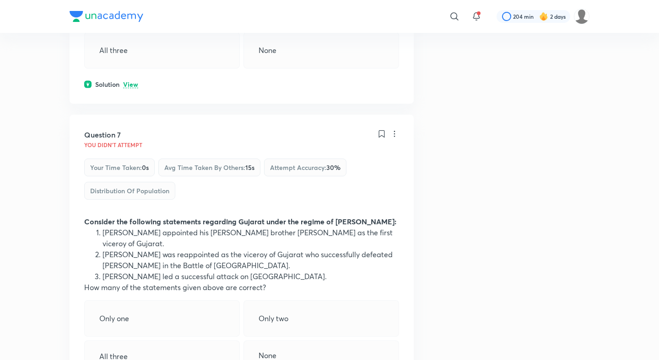
scroll to position [1889, 0]
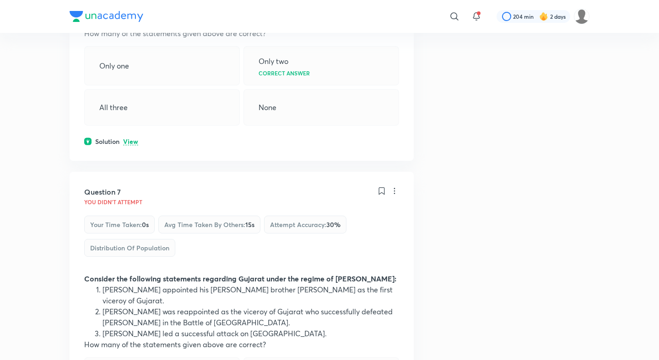
click at [132, 134] on div "Question 6 You didn't Attempt Your time taken : 0s Avg time taken by others : 5…" at bounding box center [242, 5] width 344 height 311
click at [132, 139] on p "View" at bounding box center [130, 142] width 15 height 7
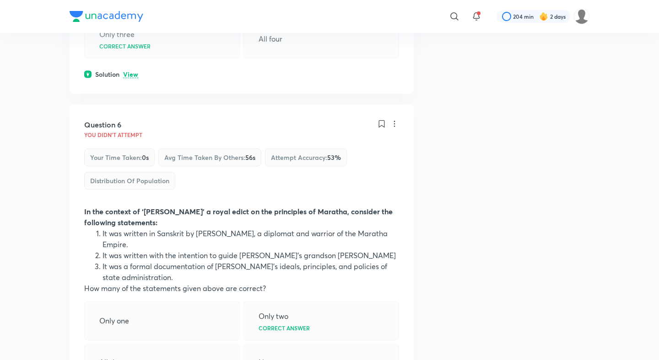
scroll to position [1580, 0]
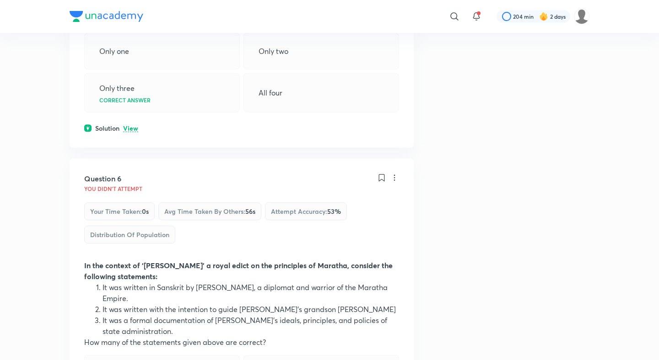
click at [132, 127] on p "View" at bounding box center [130, 128] width 15 height 7
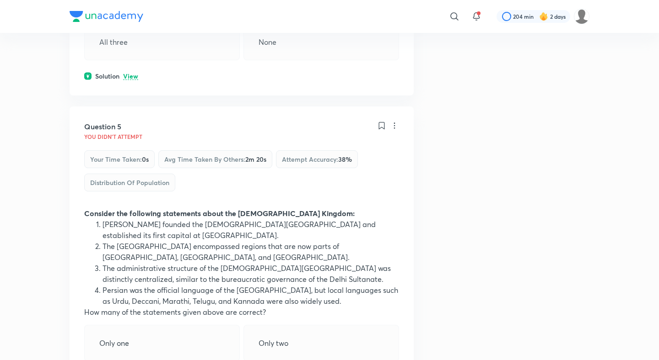
scroll to position [1279, 0]
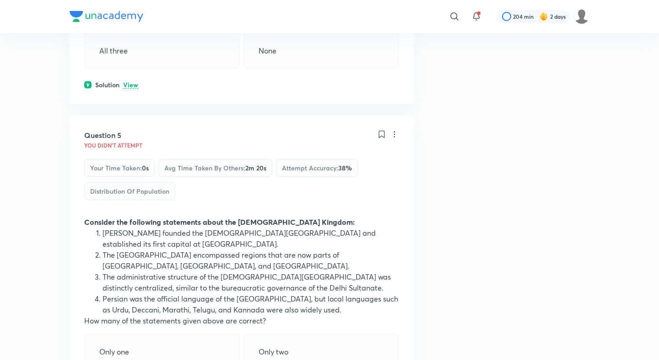
click at [130, 86] on p "View" at bounding box center [130, 85] width 15 height 7
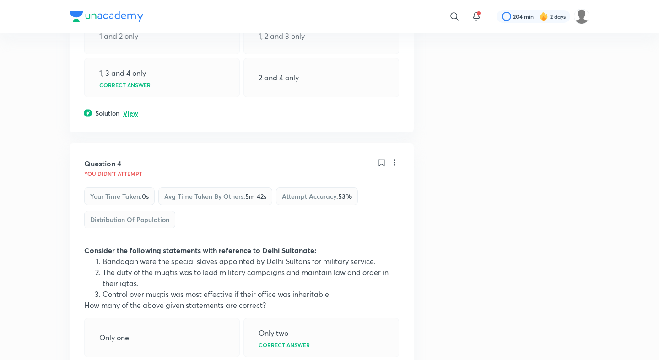
click at [131, 112] on p "View" at bounding box center [130, 113] width 15 height 7
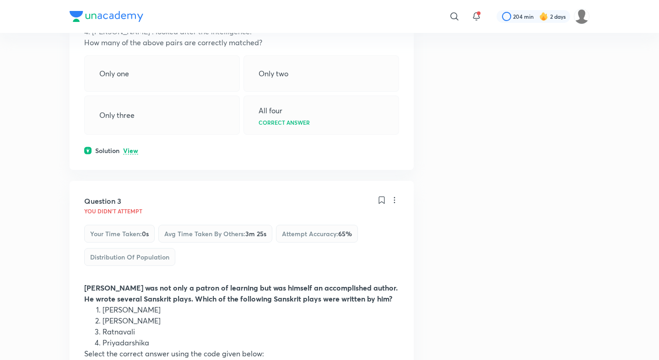
scroll to position [570, 0]
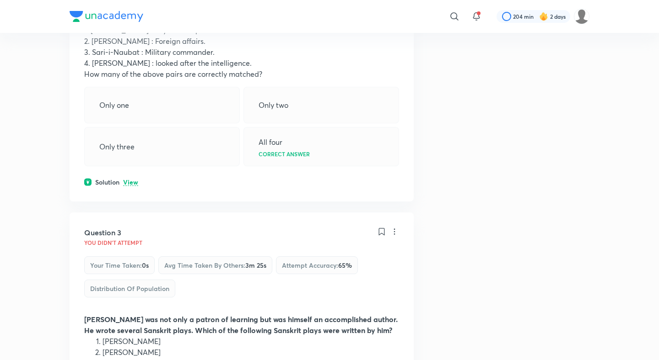
click at [130, 186] on p "View" at bounding box center [130, 182] width 15 height 7
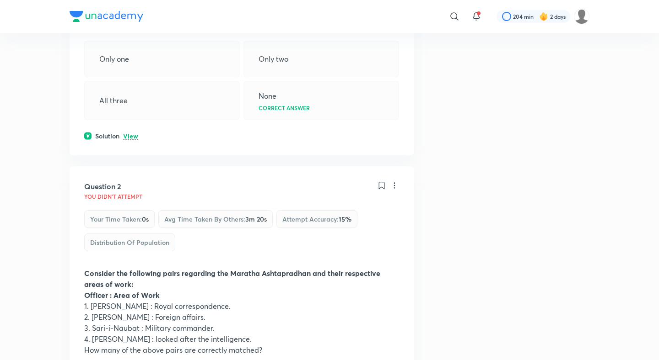
scroll to position [263, 0]
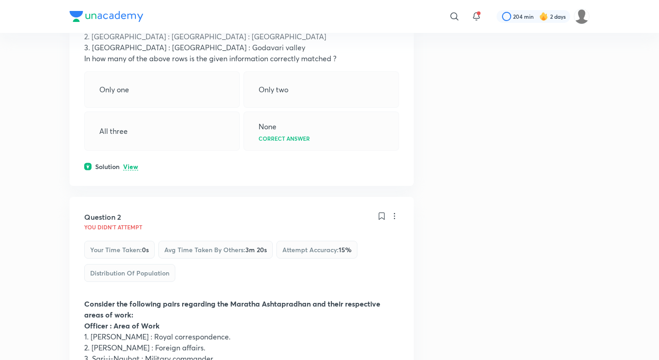
click at [131, 165] on p "View" at bounding box center [130, 167] width 15 height 7
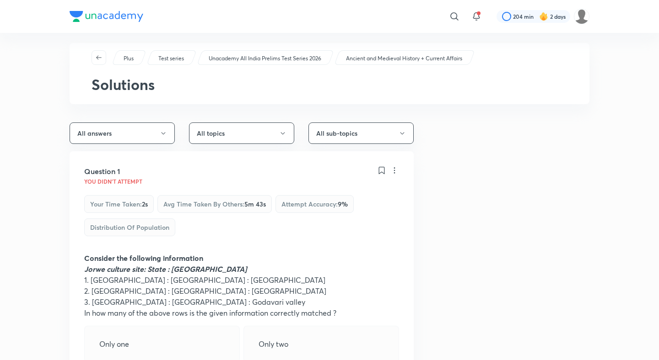
scroll to position [0, 0]
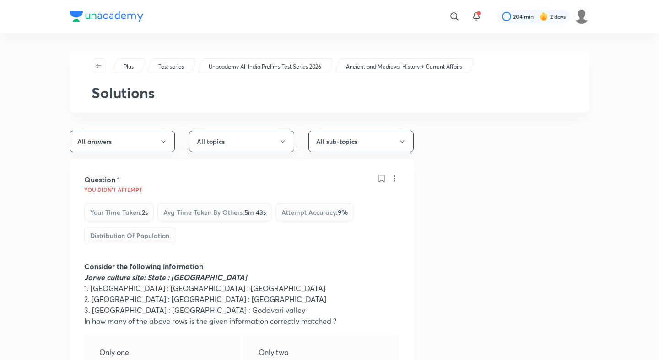
click at [276, 66] on p "Unacademy All India Prelims Test Series 2026" at bounding box center [265, 67] width 112 height 8
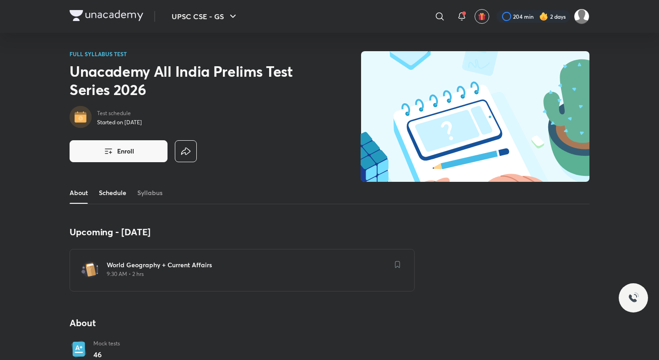
click at [118, 191] on link "Schedule" at bounding box center [112, 193] width 27 height 22
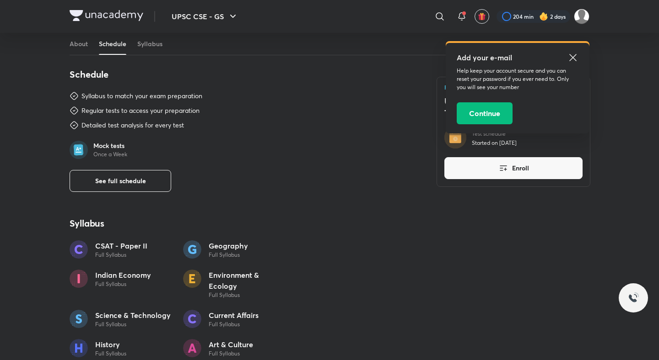
scroll to position [472, 0]
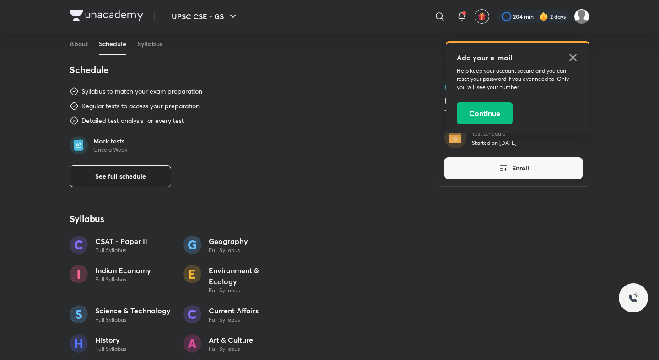
click at [121, 179] on span "See full schedule" at bounding box center [120, 176] width 51 height 9
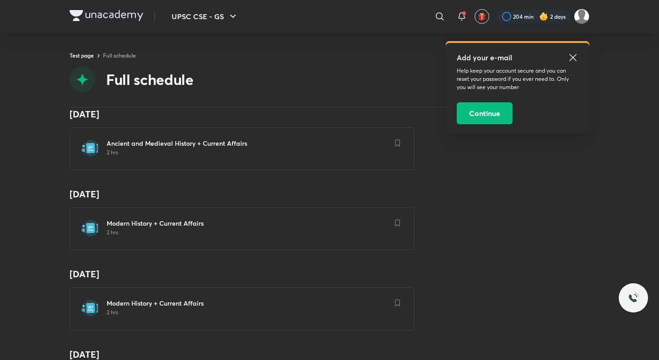
scroll to position [986, 0]
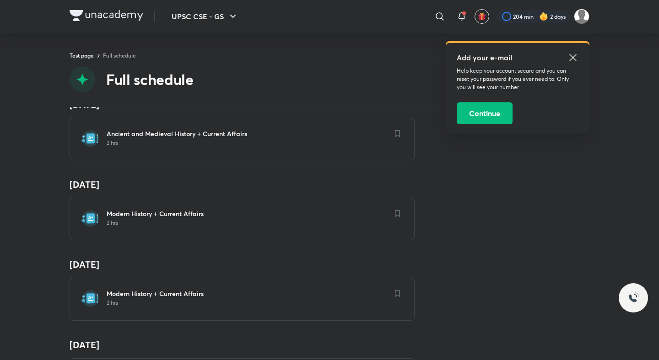
click at [148, 210] on h6 "Modern History + Current Affairs" at bounding box center [248, 213] width 282 height 9
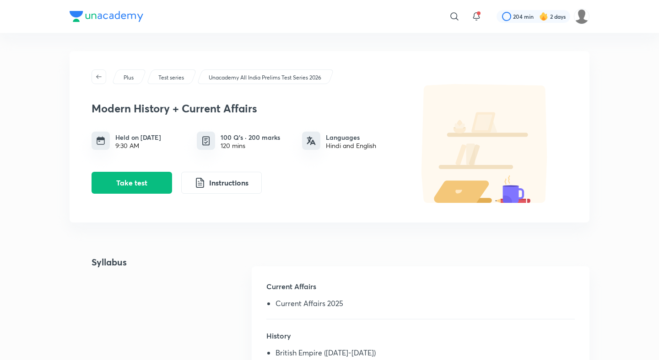
click at [142, 194] on div "Modern History + Current Affairs Held on Sept 14, 2025 9:30 AM 100 Q’s · 200 ma…" at bounding box center [329, 144] width 476 height 120
click at [143, 182] on button "Take test" at bounding box center [131, 182] width 80 height 22
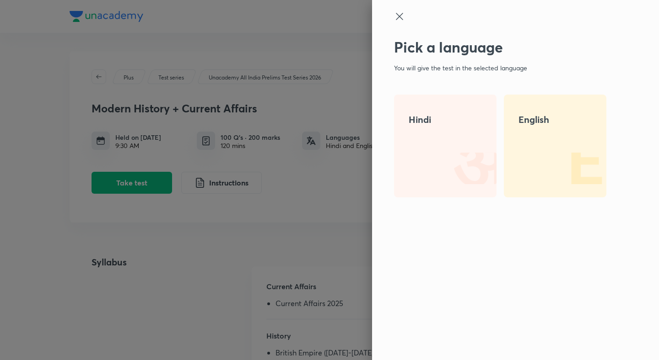
click at [572, 147] on img at bounding box center [576, 168] width 59 height 59
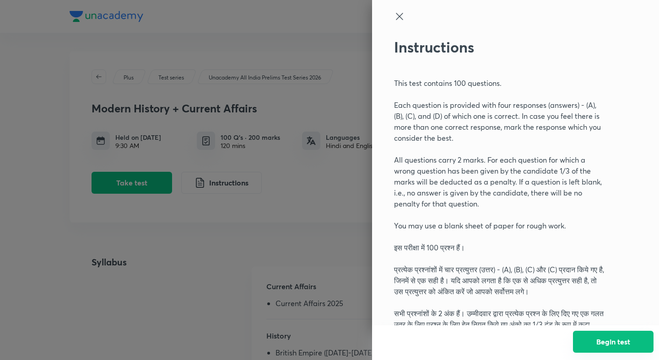
click at [584, 335] on button "Begin test" at bounding box center [613, 342] width 80 height 22
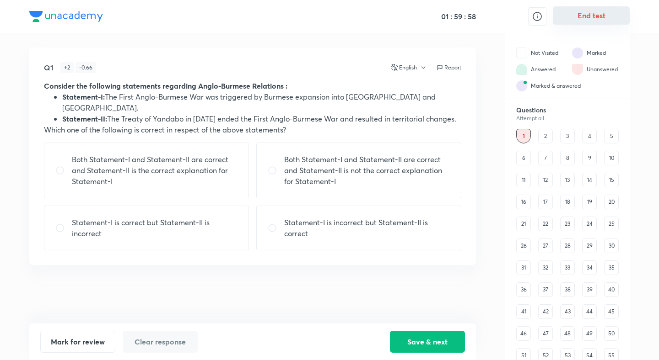
click at [583, 20] on button "End test" at bounding box center [590, 15] width 77 height 18
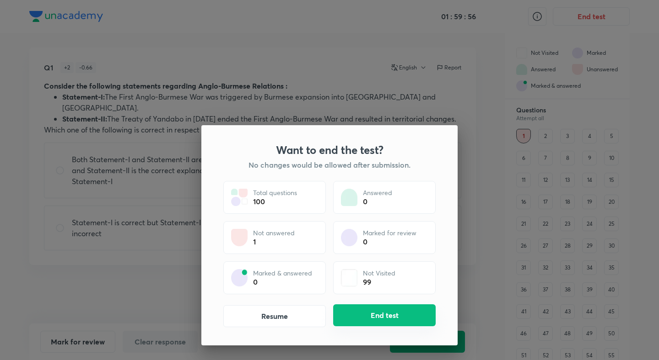
click at [368, 305] on button "End test" at bounding box center [384, 316] width 102 height 22
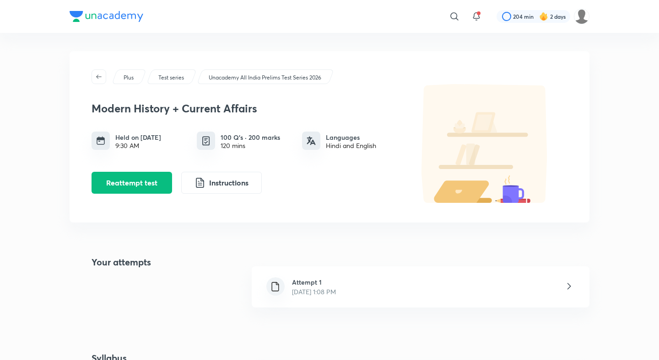
click at [292, 279] on h6 "Attempt 1" at bounding box center [314, 283] width 44 height 10
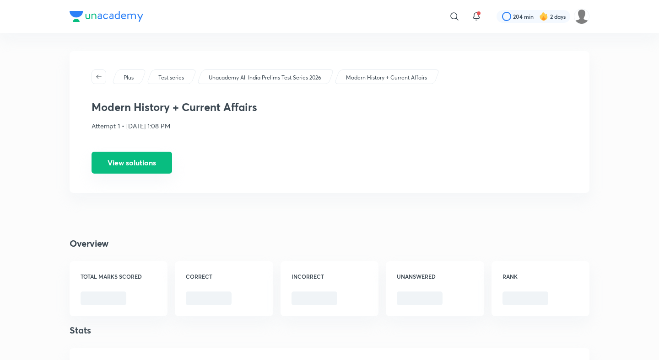
click at [159, 166] on button "View solutions" at bounding box center [131, 163] width 80 height 22
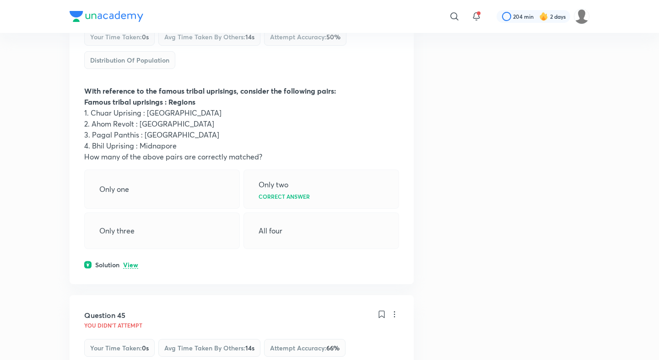
scroll to position [12847, 0]
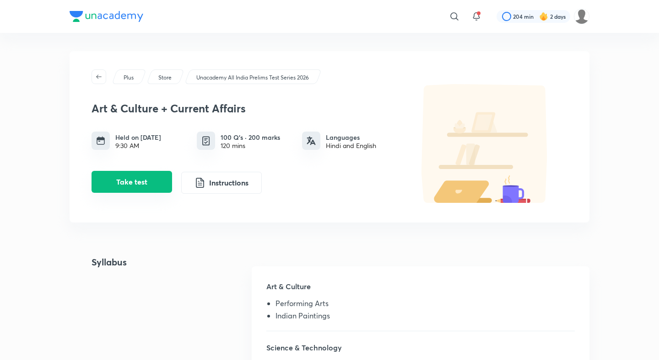
click at [160, 182] on button "Take test" at bounding box center [131, 182] width 80 height 22
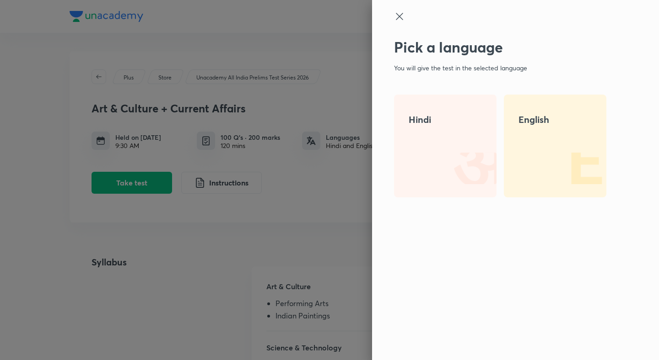
click at [565, 144] on img at bounding box center [576, 168] width 59 height 59
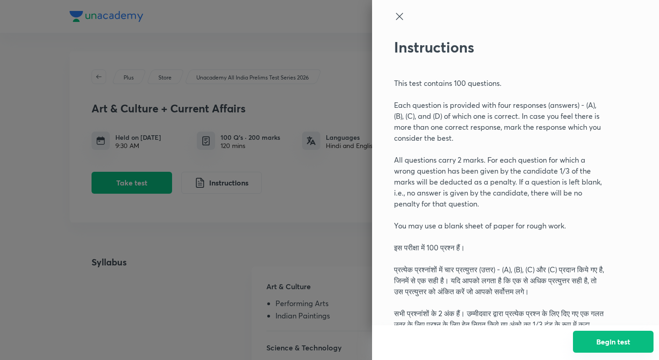
click at [593, 337] on button "Begin test" at bounding box center [613, 342] width 80 height 22
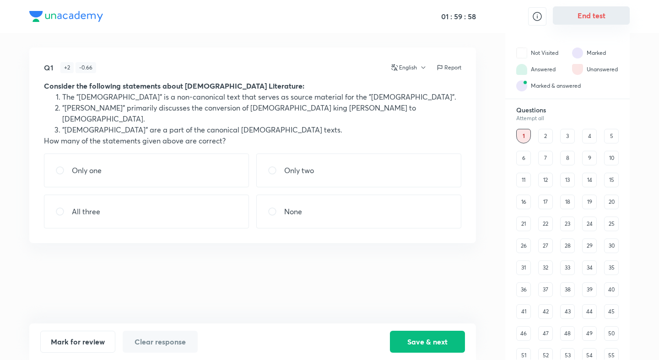
click at [596, 9] on button "End test" at bounding box center [590, 15] width 77 height 18
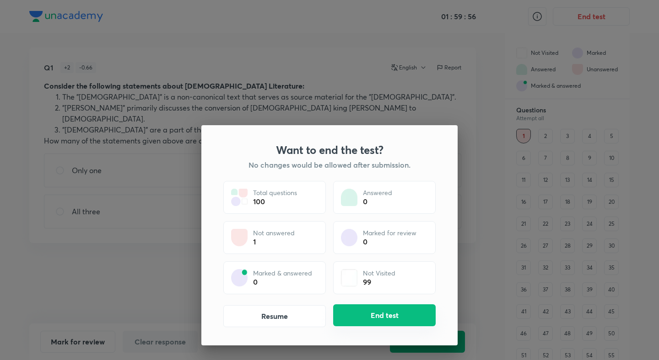
click at [360, 320] on button "End test" at bounding box center [384, 316] width 102 height 22
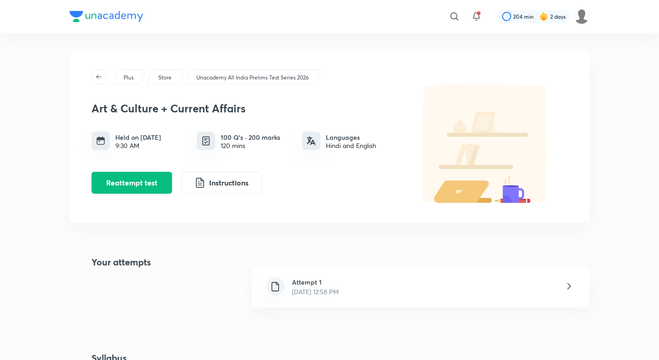
click at [309, 268] on div "Attempt 1 Oct 4, 2025, 12:58 PM" at bounding box center [420, 287] width 337 height 41
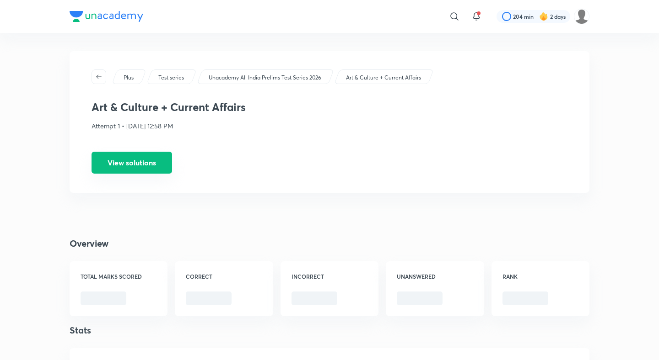
click at [158, 167] on button "View solutions" at bounding box center [131, 163] width 80 height 22
click at [145, 163] on button "View solutions" at bounding box center [131, 163] width 80 height 22
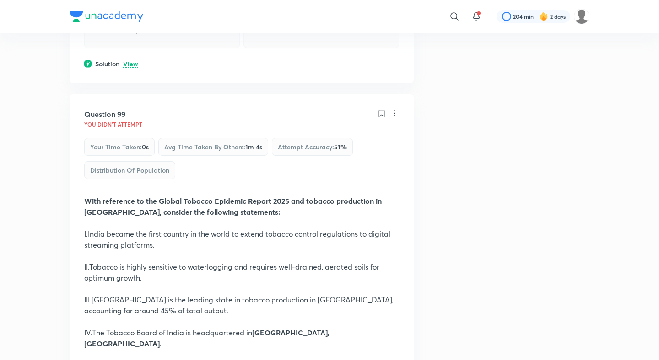
scroll to position [29793, 0]
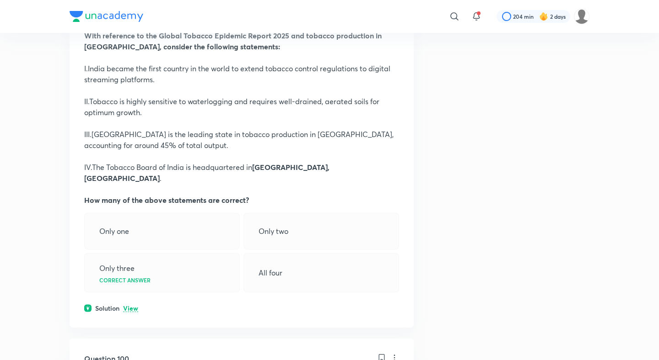
scroll to position [30008, 0]
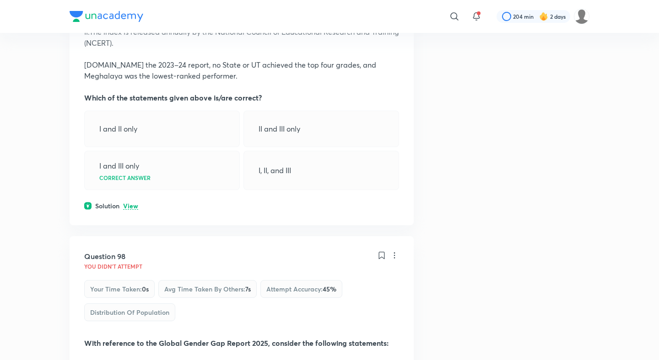
scroll to position [29315, 0]
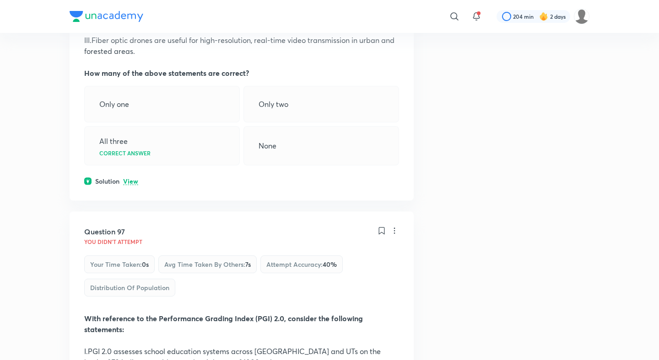
scroll to position [28928, 0]
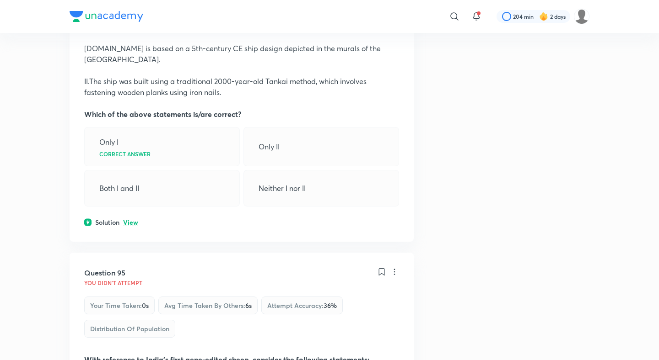
scroll to position [28235, 0]
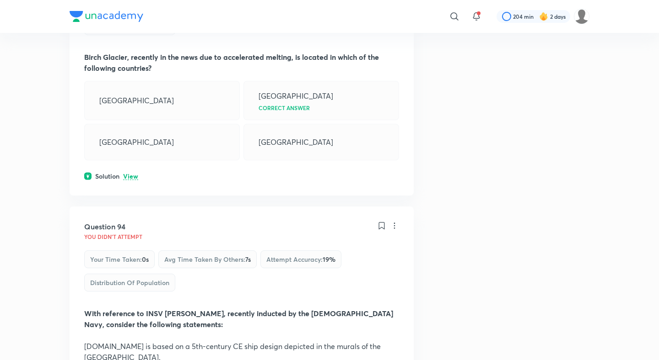
scroll to position [27891, 0]
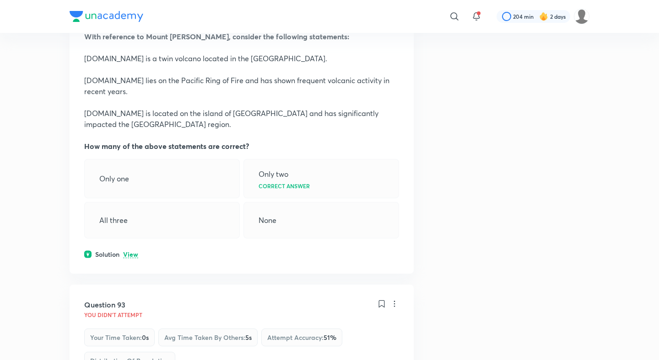
scroll to position [27570, 0]
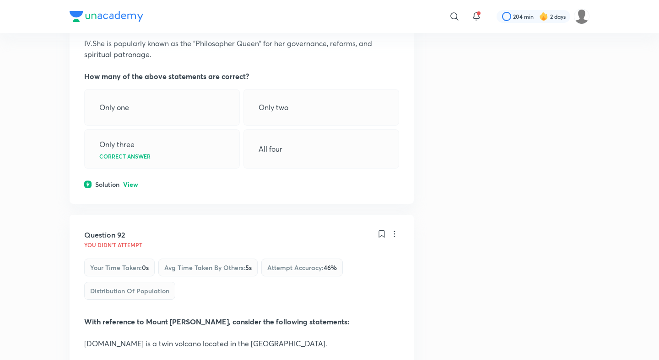
scroll to position [27302, 0]
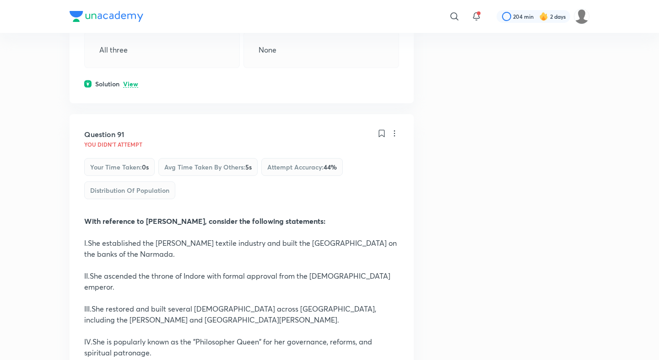
scroll to position [26993, 0]
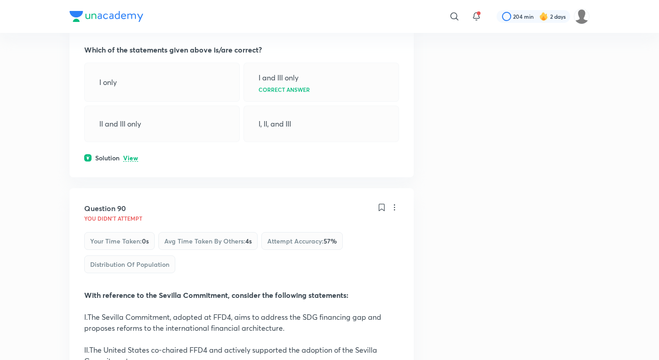
scroll to position [26555, 0]
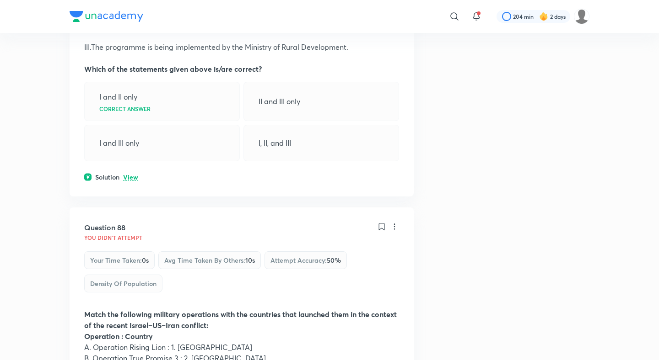
scroll to position [25870, 0]
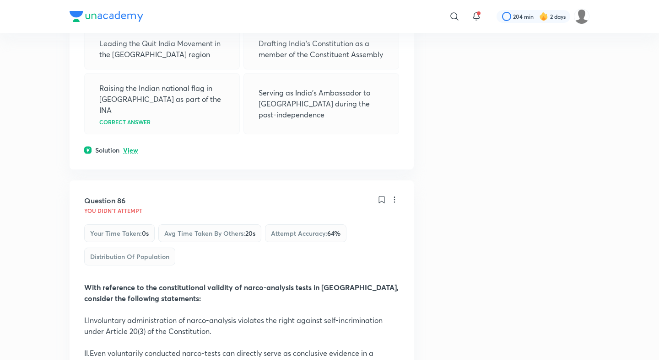
scroll to position [25127, 0]
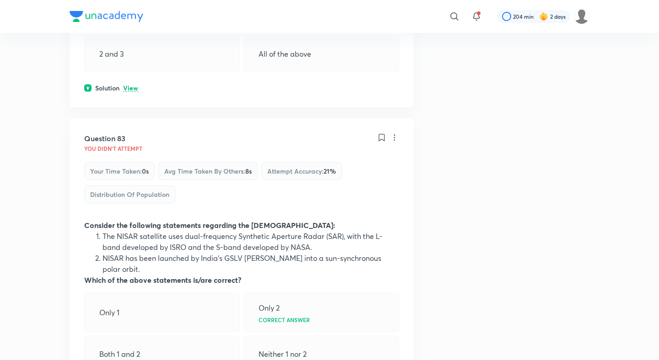
scroll to position [24360, 0]
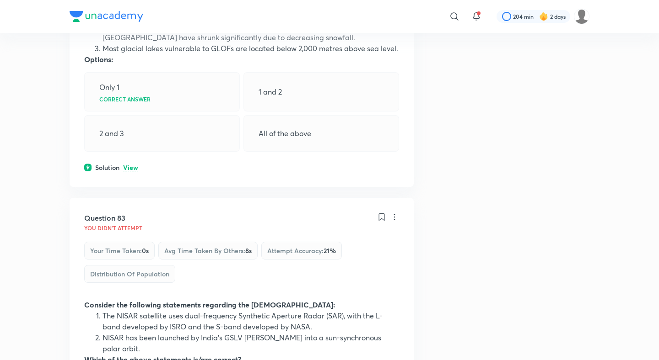
scroll to position [24093, 0]
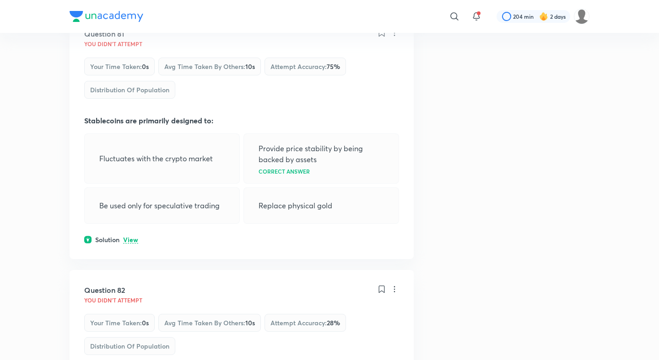
scroll to position [23859, 0]
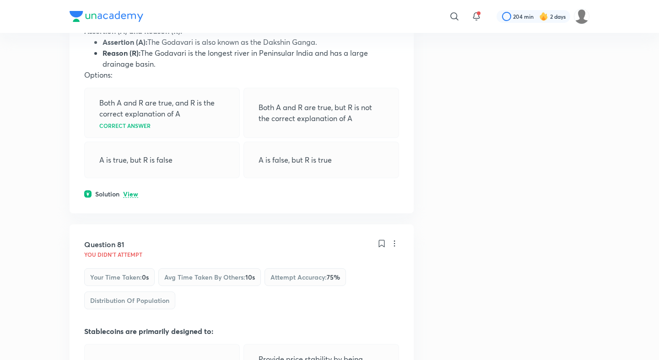
scroll to position [23678, 0]
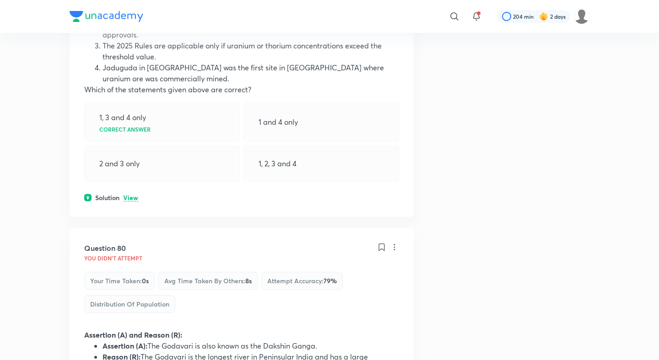
scroll to position [23368, 0]
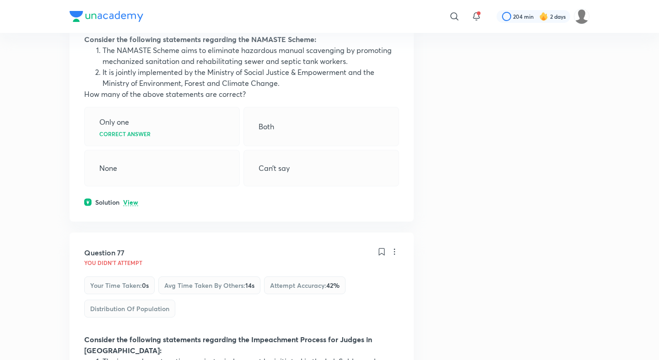
scroll to position [22426, 0]
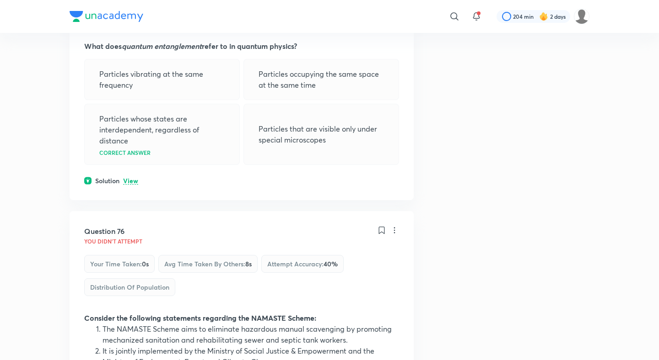
scroll to position [22112, 0]
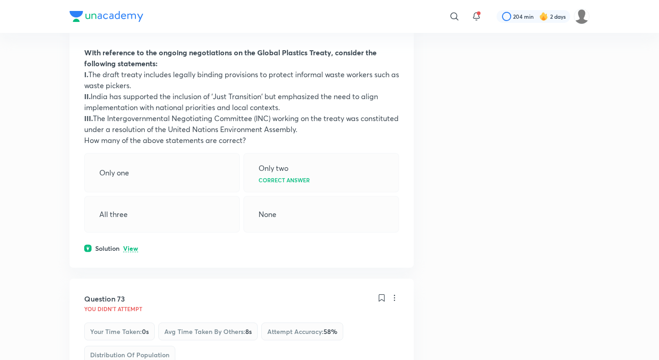
scroll to position [21191, 0]
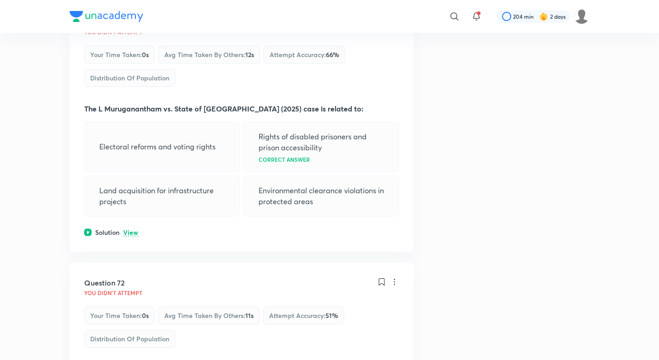
scroll to position [20878, 0]
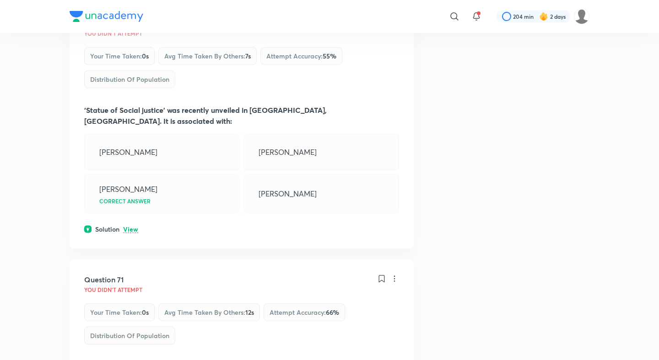
scroll to position [20578, 0]
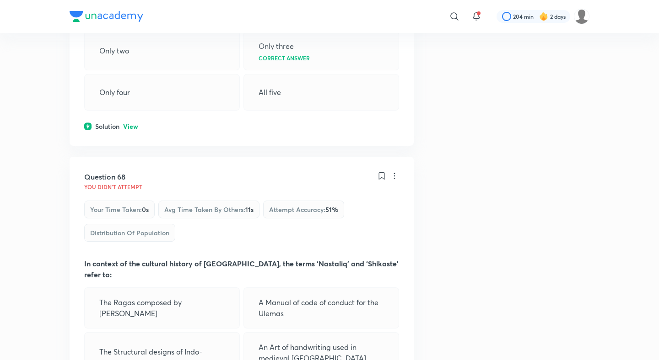
scroll to position [19850, 0]
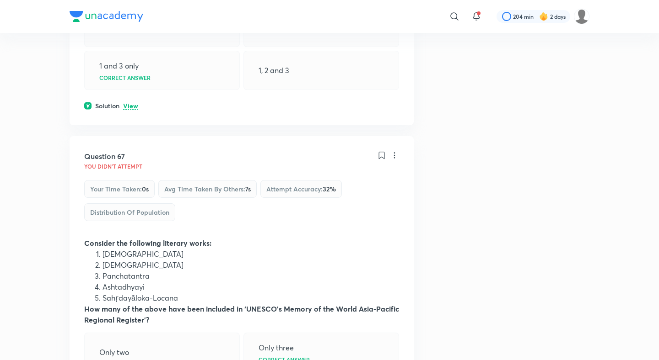
scroll to position [19556, 0]
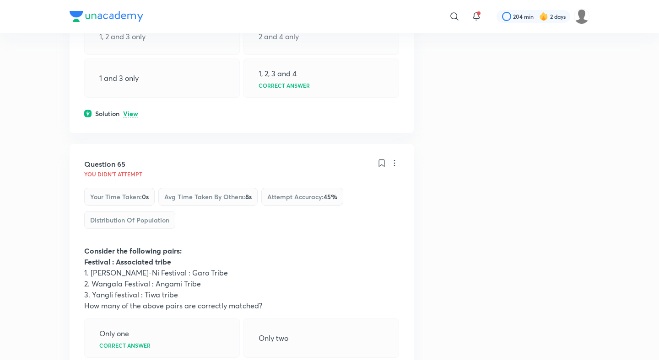
scroll to position [18906, 0]
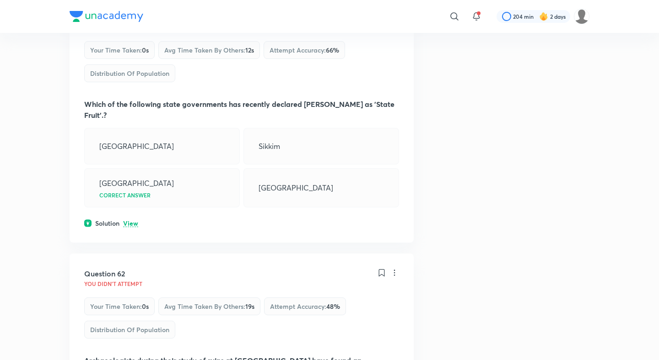
scroll to position [18023, 0]
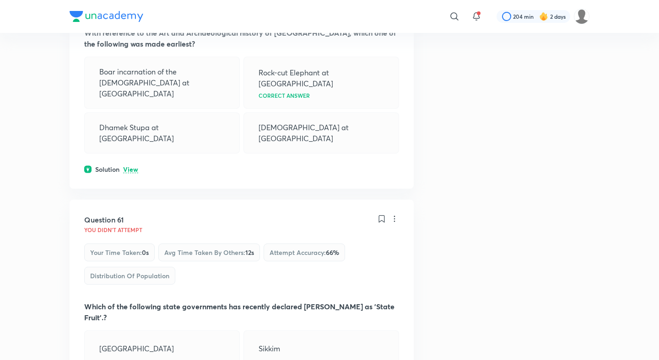
scroll to position [17727, 0]
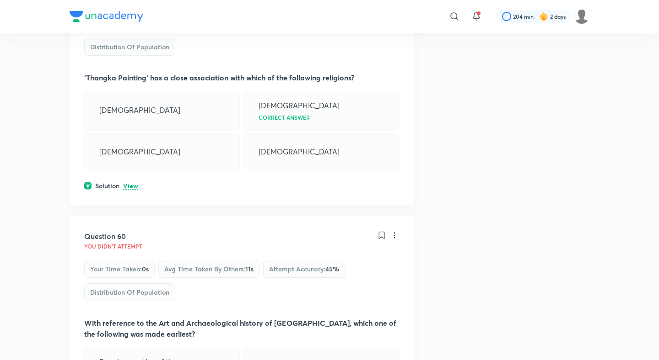
scroll to position [17518, 0]
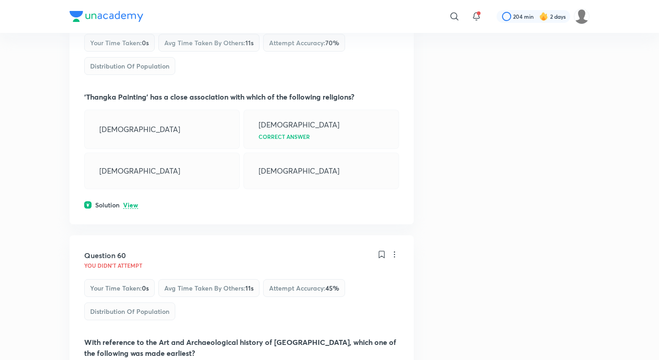
click at [133, 236] on div "Question 60 You didn't Attempt Your time taken : 0s Avg time taken by others : …" at bounding box center [242, 367] width 344 height 263
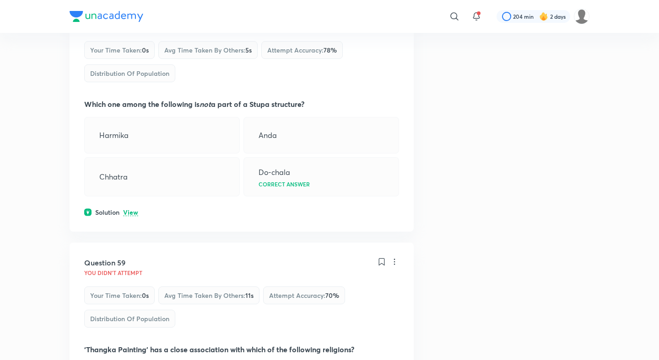
scroll to position [17246, 0]
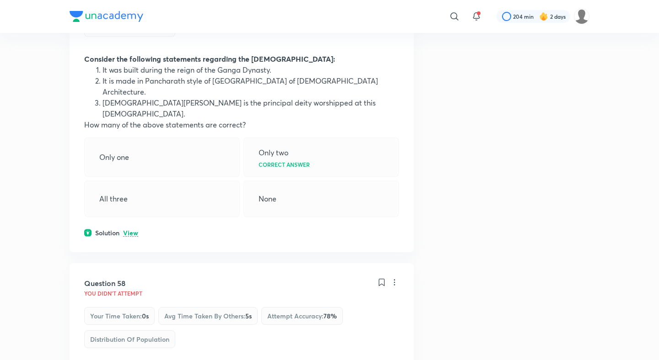
scroll to position [16987, 0]
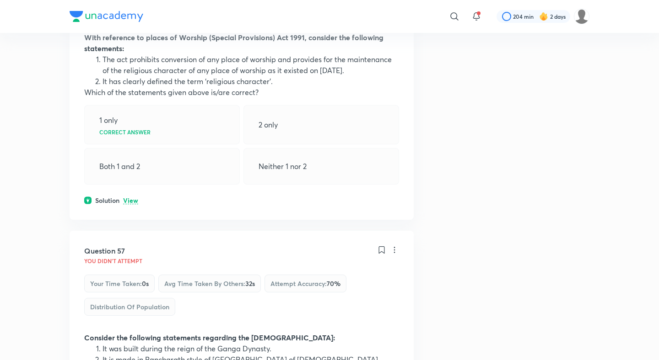
scroll to position [16671, 0]
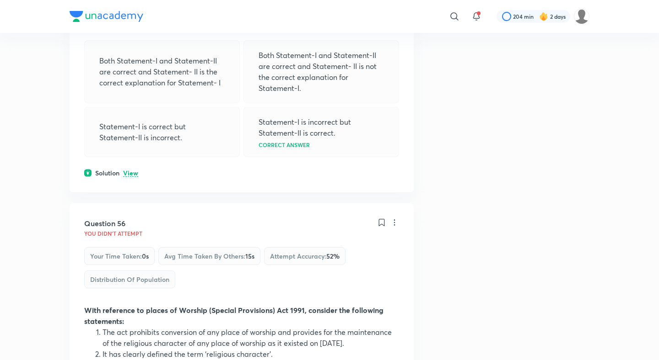
click at [132, 204] on div "Question 56 You didn't Attempt Your time taken : 0s Avg time taken by others : …" at bounding box center [242, 348] width 344 height 289
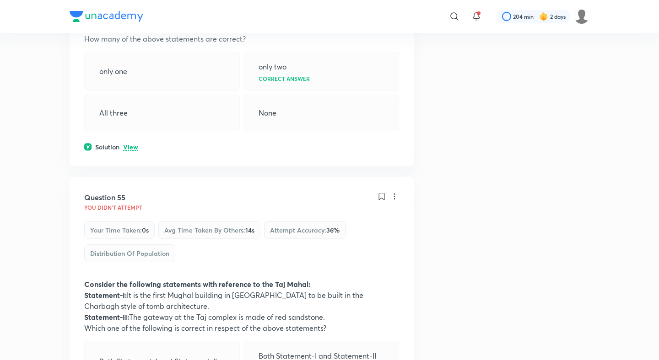
scroll to position [16129, 0]
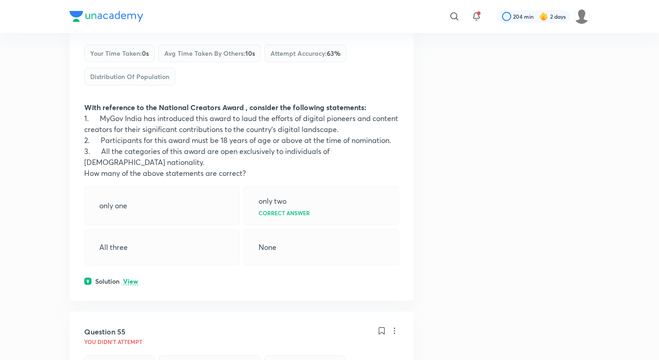
scroll to position [15813, 0]
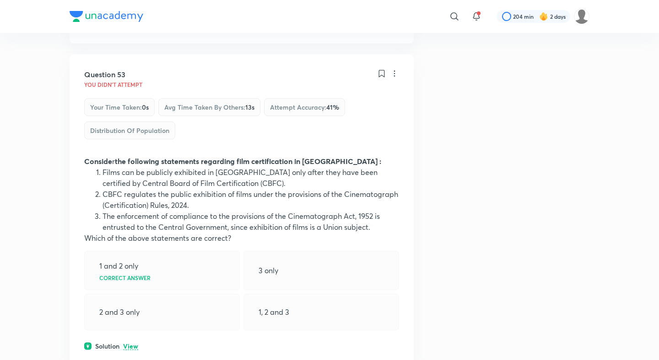
scroll to position [15513, 0]
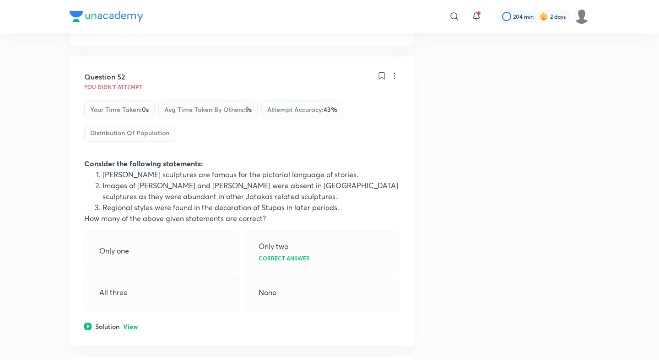
scroll to position [15266, 0]
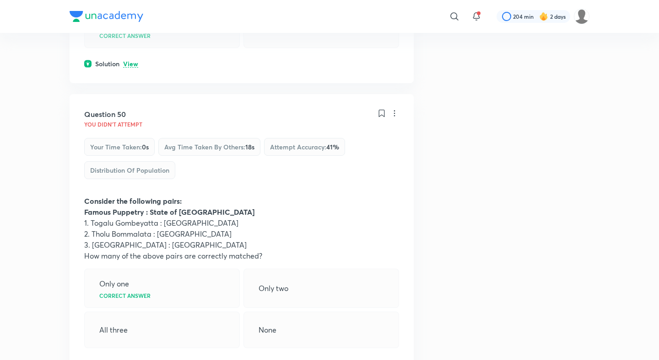
scroll to position [14664, 0]
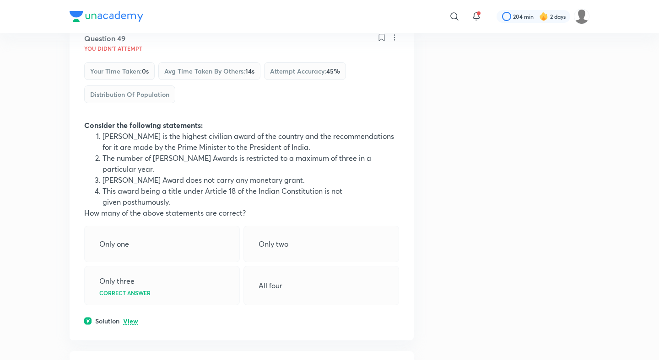
scroll to position [14344, 0]
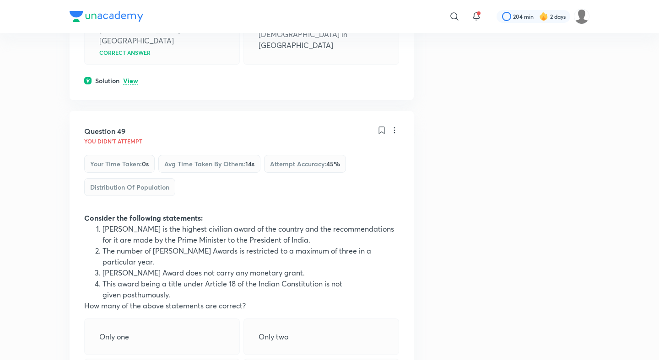
click at [130, 111] on div "Question 49 You didn't Attempt Your time taken : 0s Avg time taken by others : …" at bounding box center [242, 272] width 344 height 322
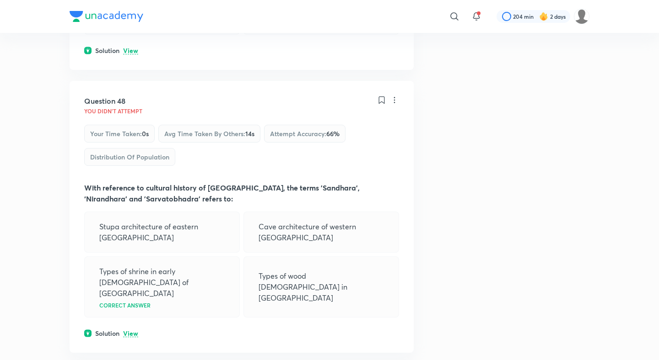
scroll to position [13950, 0]
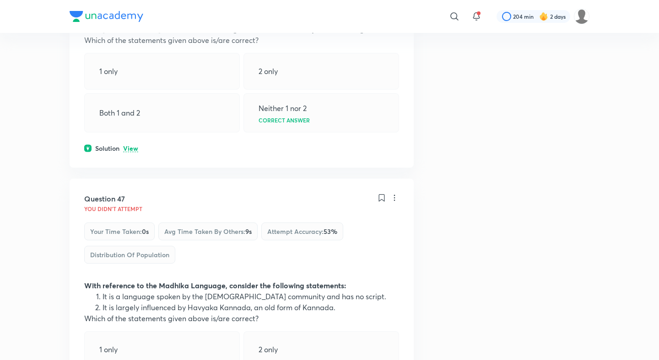
scroll to position [13673, 0]
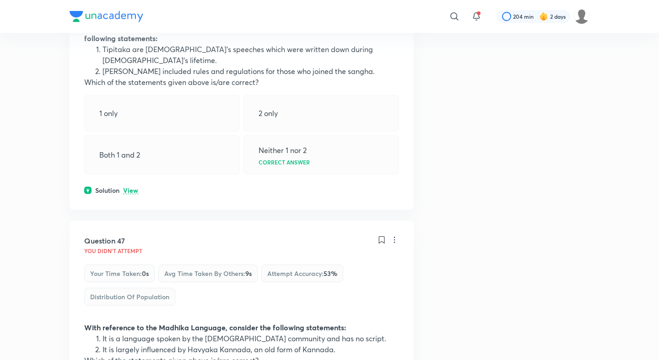
click at [131, 221] on div "Question 47 You didn't Attempt Your time taken : 0s Avg time taken by others : …" at bounding box center [242, 355] width 344 height 268
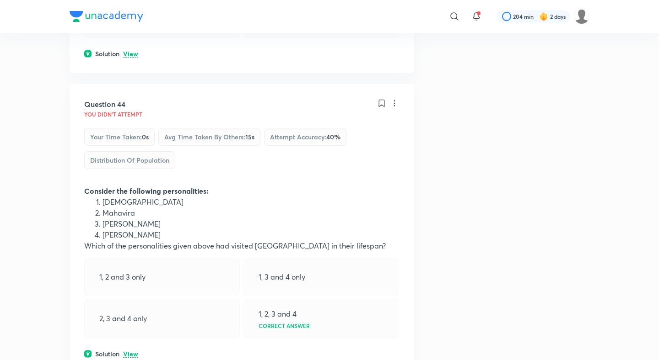
click at [130, 351] on p "View" at bounding box center [130, 354] width 15 height 7
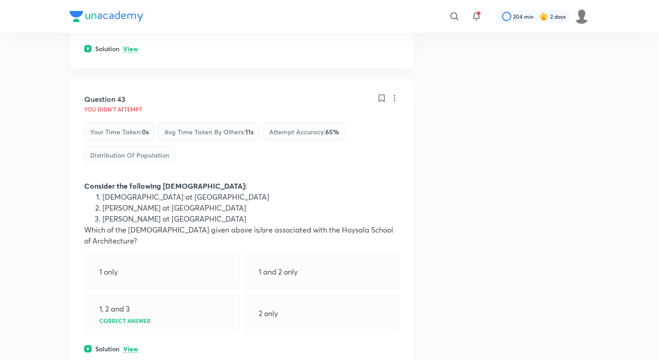
click at [130, 346] on p "View" at bounding box center [130, 349] width 15 height 7
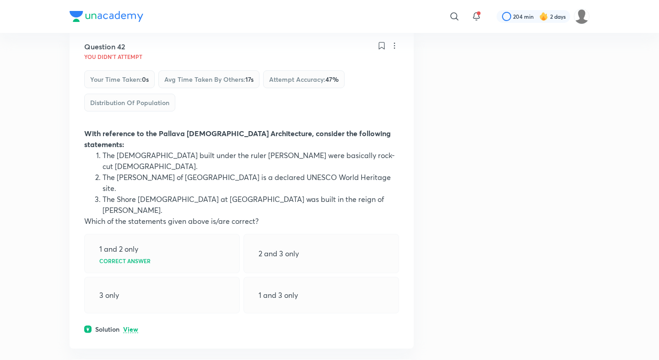
click at [130, 327] on p "View" at bounding box center [130, 330] width 15 height 7
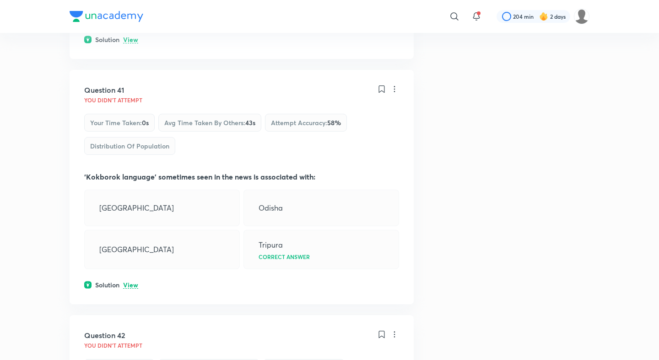
click at [130, 282] on p "View" at bounding box center [130, 285] width 15 height 7
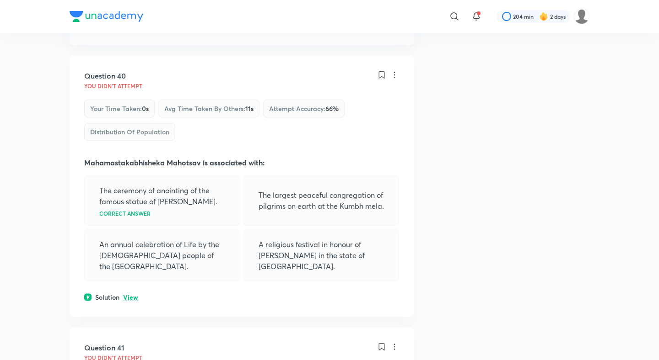
scroll to position [11758, 0]
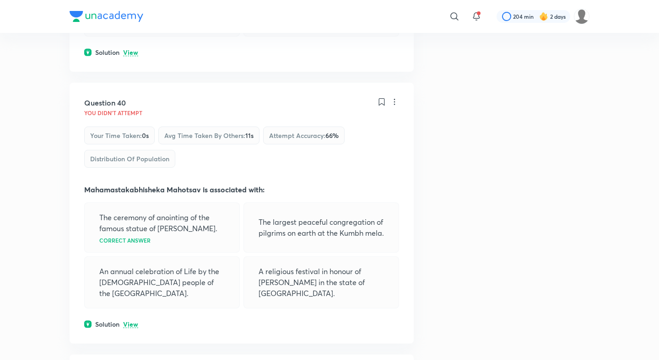
click at [127, 111] on div "Question 40 You didn't Attempt Your time taken : 0s Avg time taken by others : …" at bounding box center [242, 213] width 344 height 261
click at [128, 321] on p "View" at bounding box center [130, 324] width 15 height 7
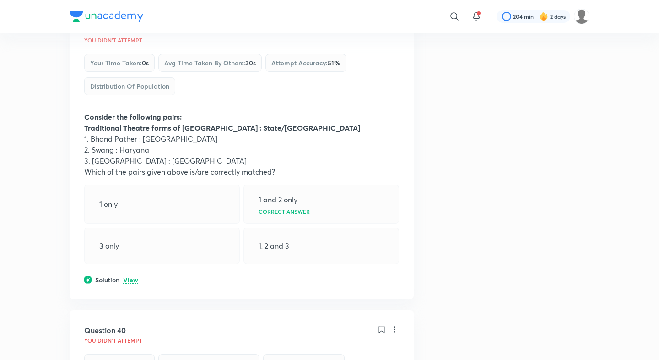
scroll to position [11475, 0]
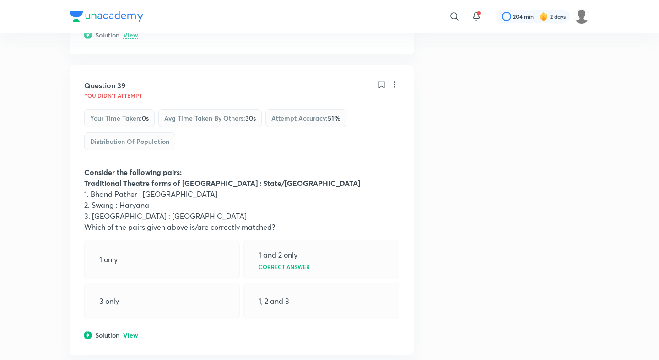
click at [129, 123] on div "Question 39 You didn't Attempt Your time taken : 0s Avg time taken by others : …" at bounding box center [242, 209] width 344 height 289
click at [129, 332] on p "View" at bounding box center [130, 335] width 15 height 7
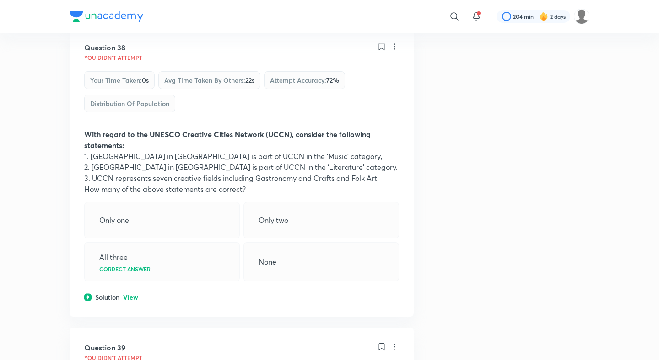
scroll to position [11177, 0]
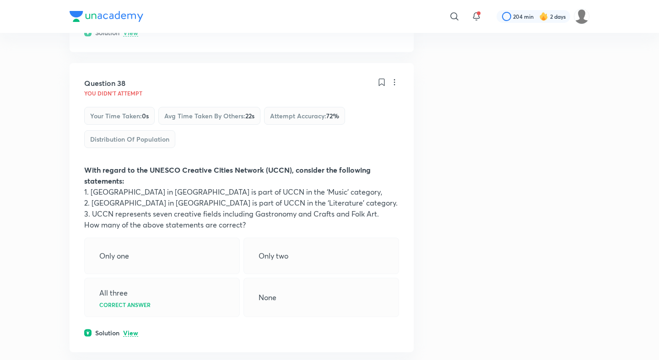
click at [128, 328] on div "Solution View" at bounding box center [241, 333] width 315 height 10
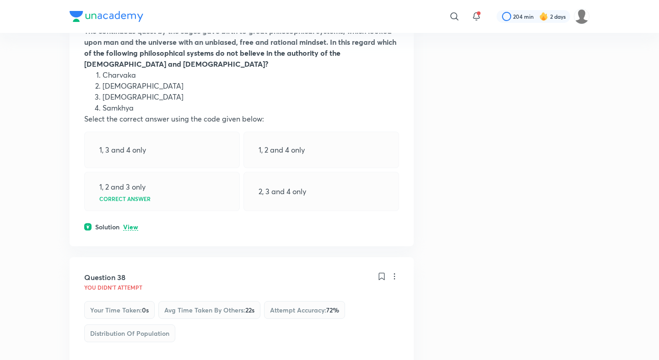
scroll to position [10883, 0]
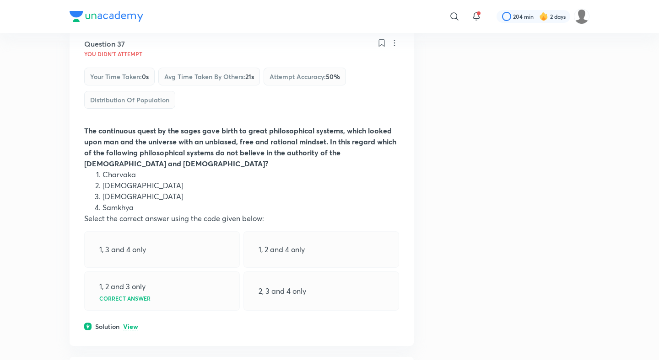
click at [132, 324] on p "View" at bounding box center [130, 327] width 15 height 7
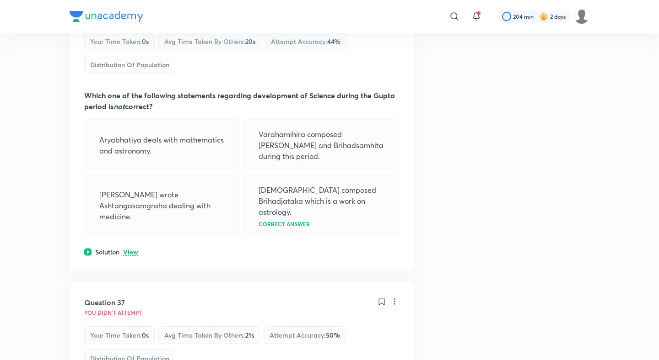
scroll to position [10577, 0]
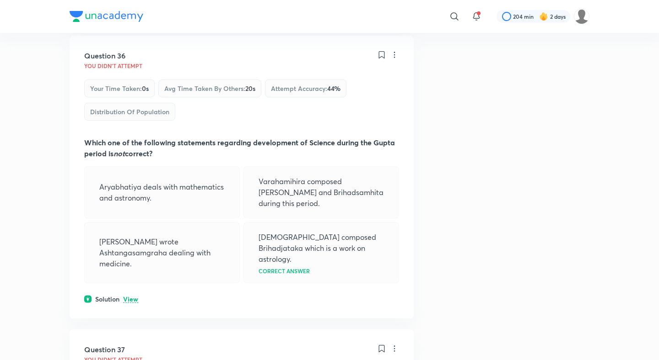
click at [131, 296] on p "View" at bounding box center [130, 299] width 15 height 7
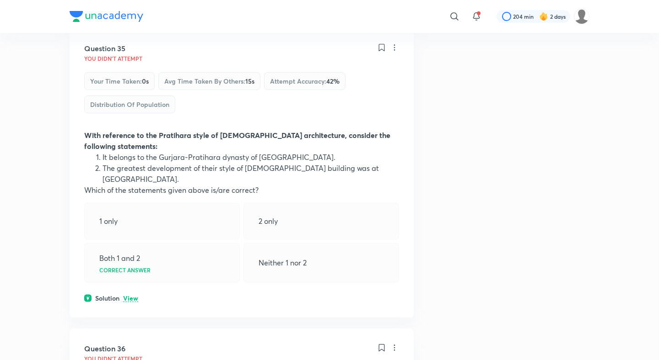
click at [131, 295] on p "View" at bounding box center [130, 298] width 15 height 7
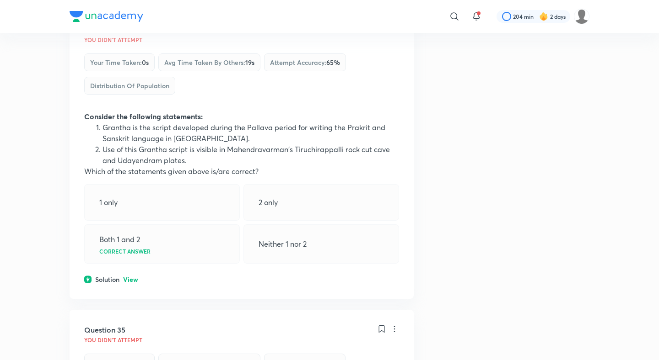
click at [129, 277] on p "View" at bounding box center [130, 280] width 15 height 7
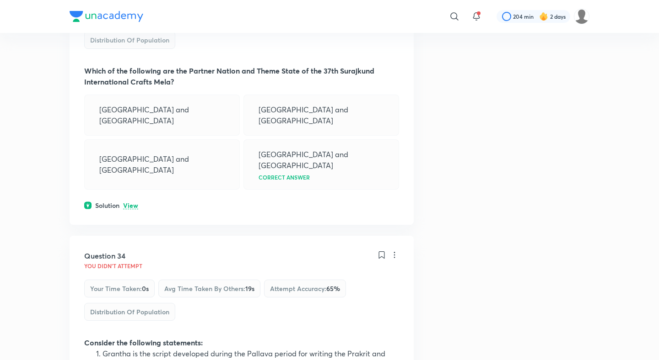
scroll to position [9736, 0]
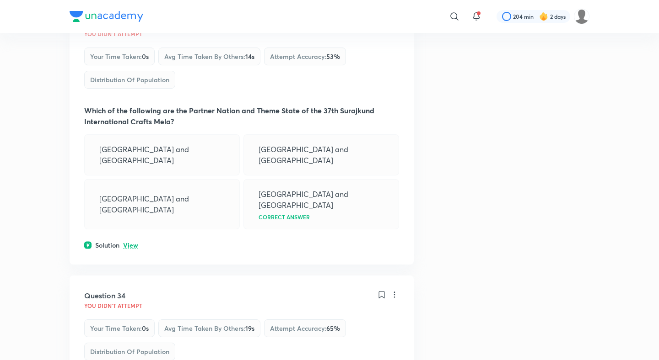
click at [132, 242] on p "View" at bounding box center [130, 245] width 15 height 7
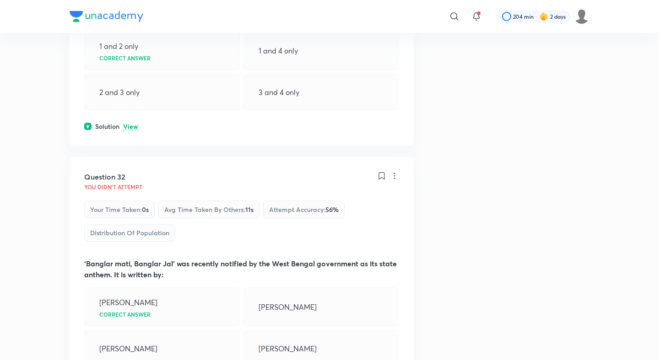
scroll to position [9319, 0]
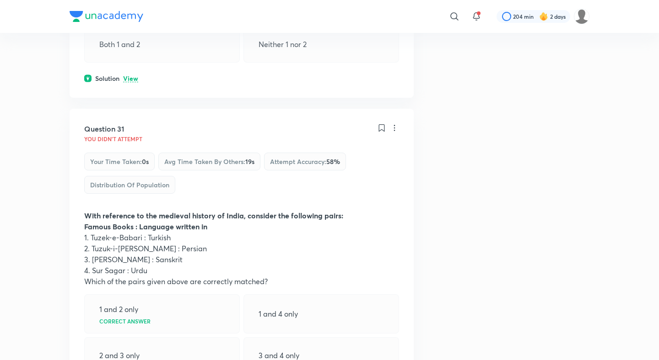
scroll to position [9046, 0]
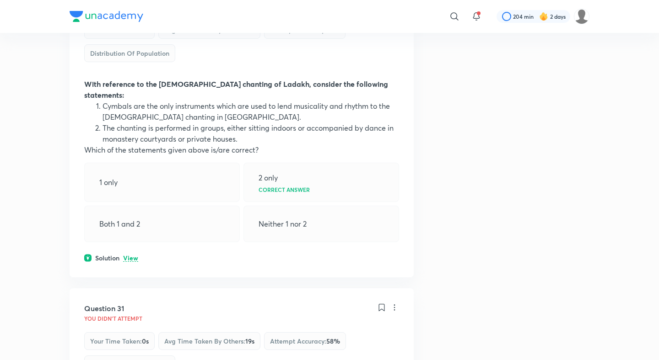
scroll to position [8805, 0]
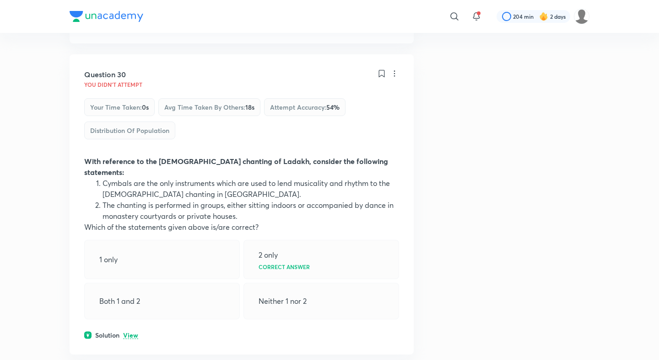
click at [133, 163] on div "Question 30 You didn't Attempt Your time taken : 0s Avg time taken by others : …" at bounding box center [242, 204] width 344 height 300
click at [130, 332] on p "View" at bounding box center [130, 335] width 15 height 7
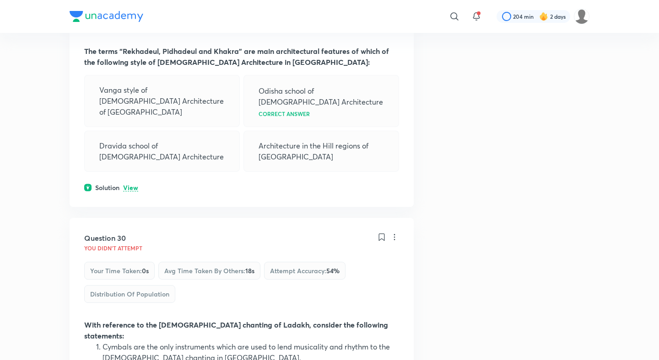
scroll to position [8575, 0]
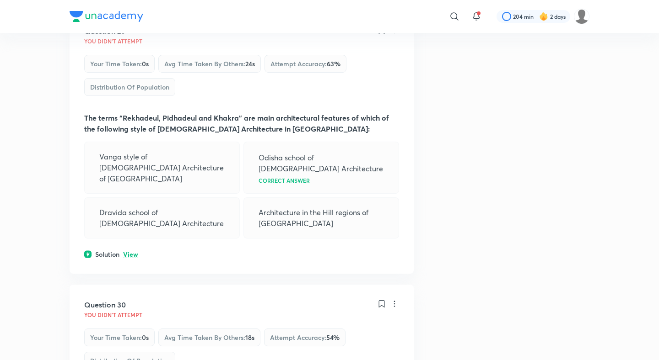
click at [129, 252] on p "View" at bounding box center [130, 255] width 15 height 7
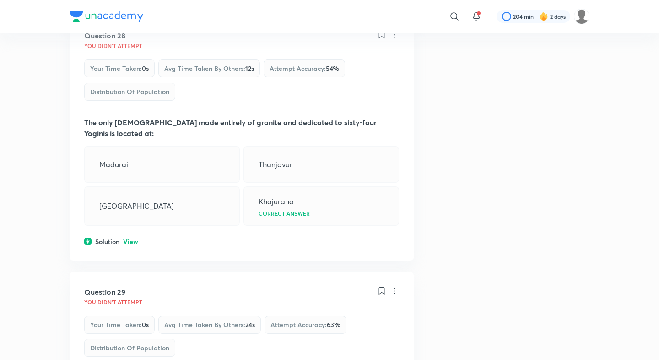
click at [129, 239] on p "View" at bounding box center [130, 242] width 15 height 7
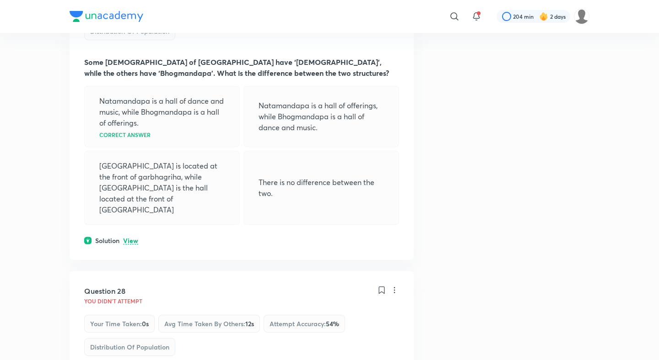
scroll to position [8053, 0]
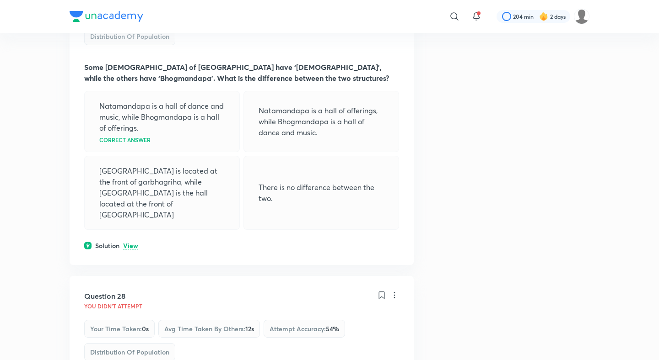
click at [129, 243] on p "View" at bounding box center [130, 246] width 15 height 7
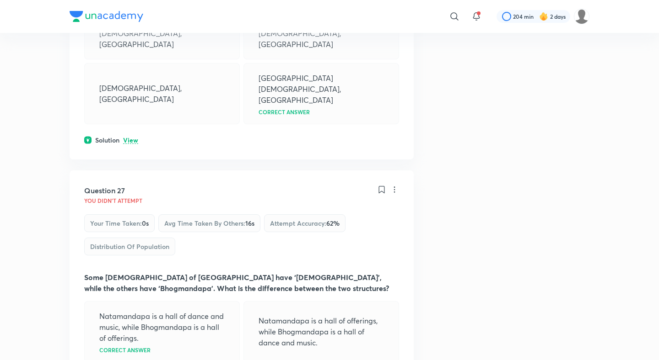
scroll to position [7800, 0]
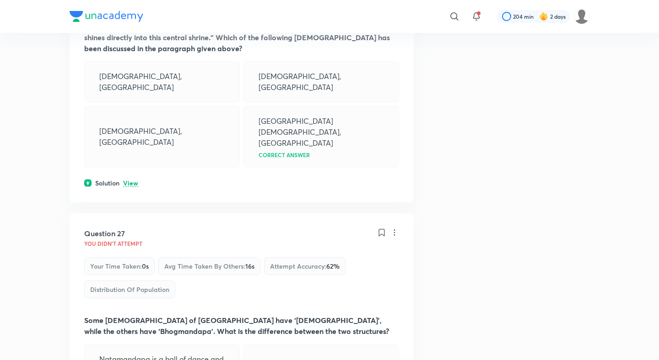
click at [129, 180] on p "View" at bounding box center [130, 183] width 15 height 7
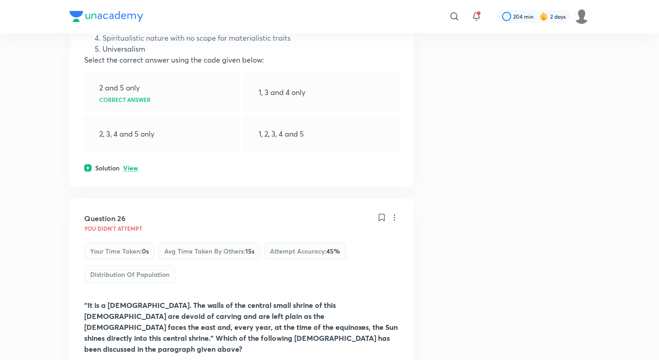
scroll to position [7437, 0]
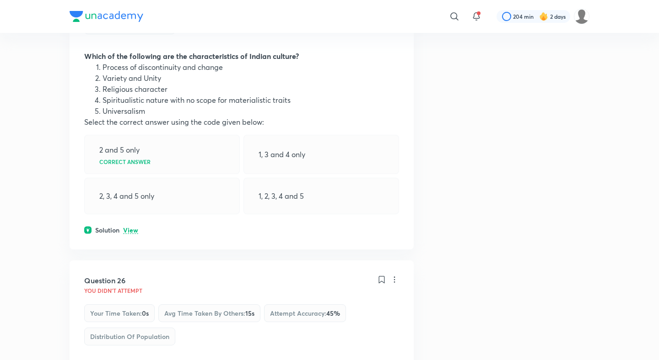
click at [129, 227] on p "View" at bounding box center [130, 230] width 15 height 7
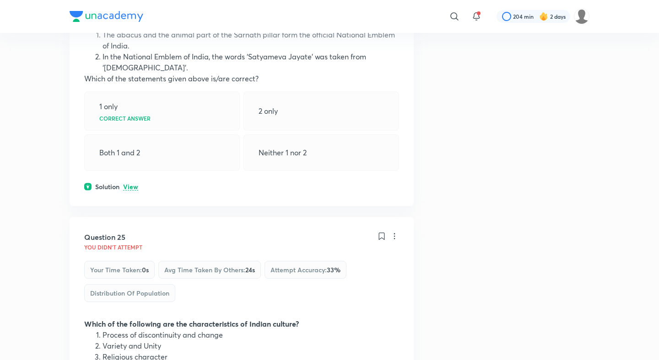
scroll to position [7153, 0]
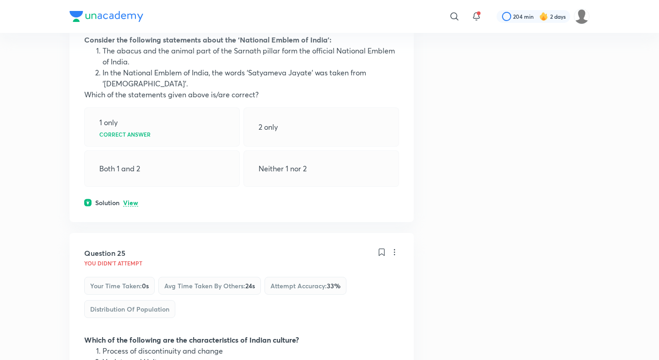
click at [129, 200] on p "View" at bounding box center [130, 203] width 15 height 7
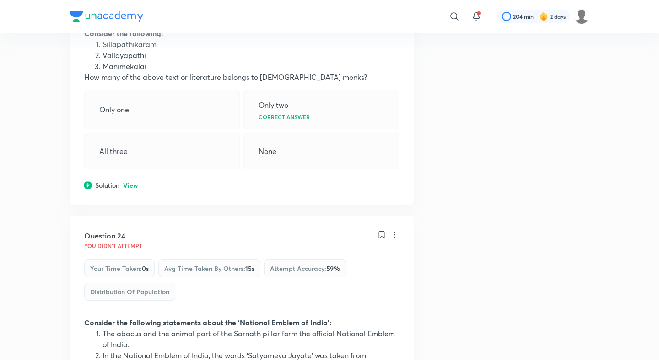
scroll to position [6851, 0]
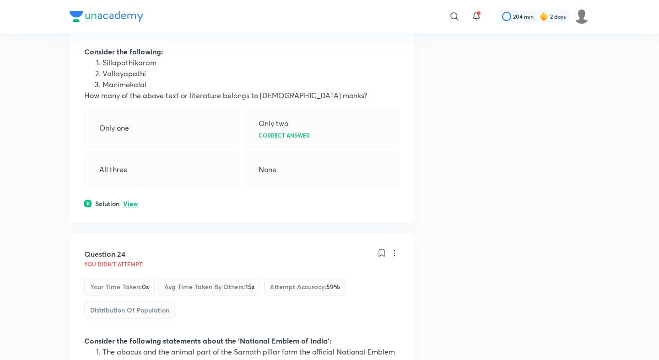
click at [129, 201] on p "View" at bounding box center [130, 204] width 15 height 7
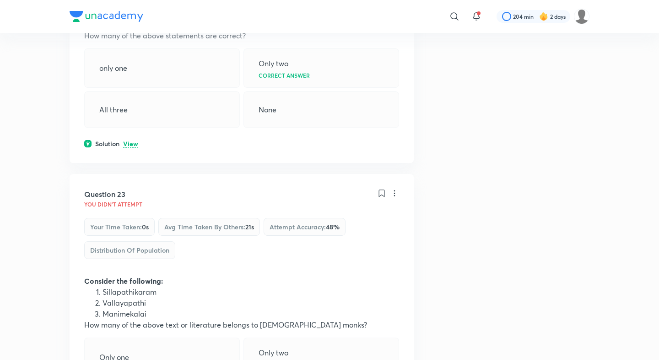
scroll to position [6600, 0]
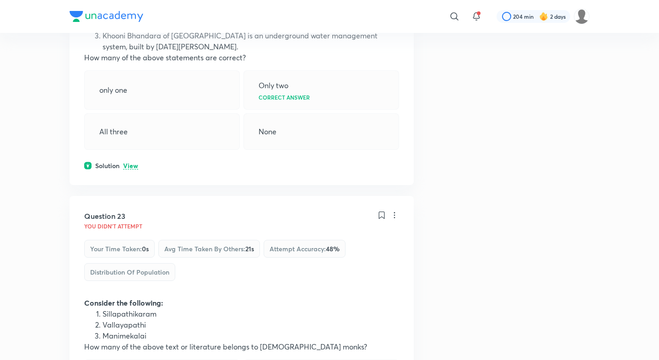
click at [129, 163] on p "View" at bounding box center [130, 166] width 15 height 7
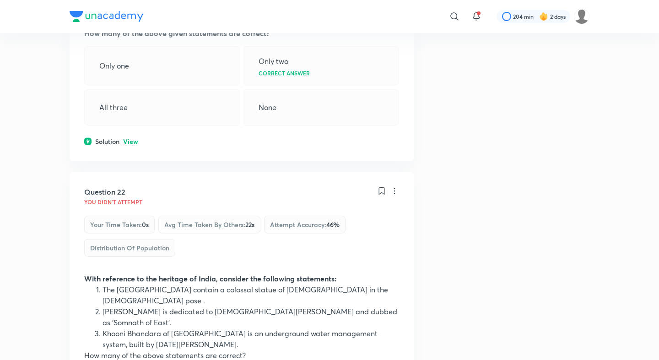
scroll to position [6280, 0]
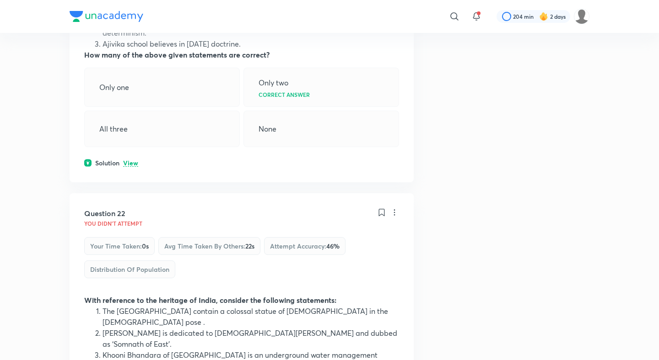
click at [130, 160] on p "View" at bounding box center [130, 163] width 15 height 7
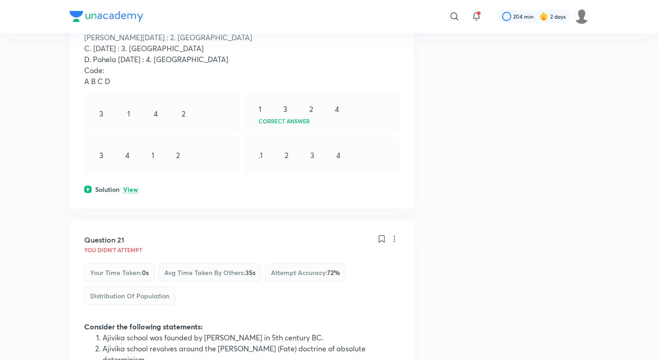
click at [126, 187] on p "View" at bounding box center [130, 190] width 15 height 7
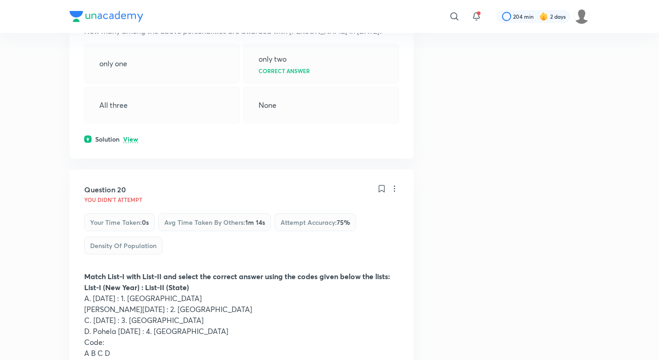
scroll to position [5656, 0]
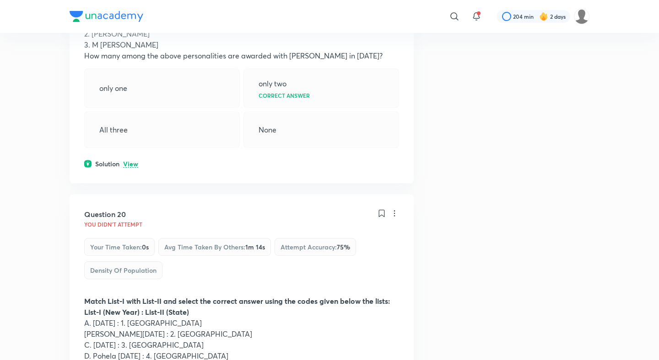
click at [129, 91] on div "Question 19 You didn't Attempt Your time taken : 0s Avg time taken by others : …" at bounding box center [242, 44] width 344 height 279
click at [131, 161] on p "View" at bounding box center [130, 164] width 15 height 7
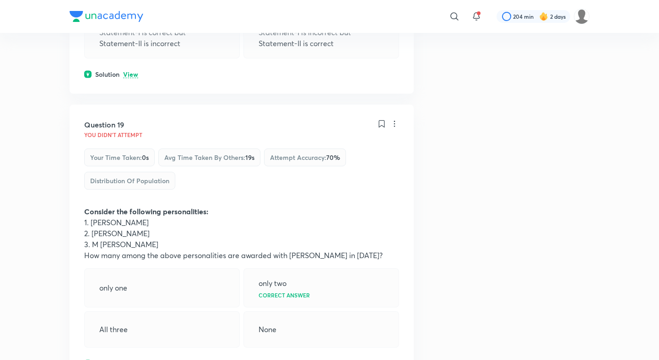
scroll to position [5383, 0]
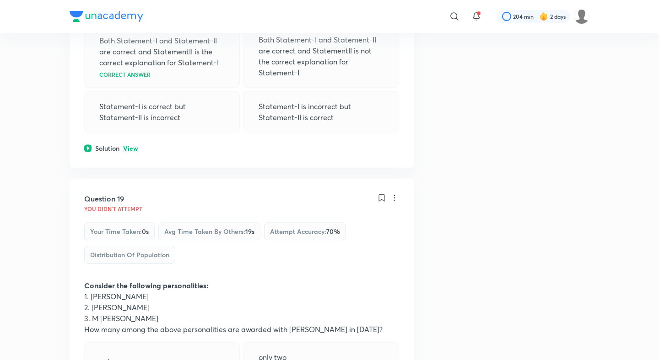
click at [131, 145] on p "View" at bounding box center [130, 148] width 15 height 7
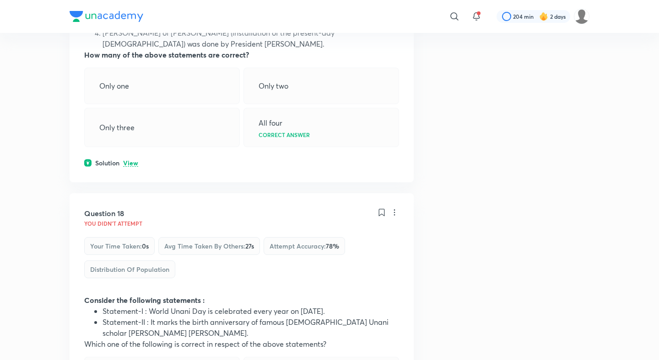
click at [131, 160] on p "View" at bounding box center [130, 163] width 15 height 7
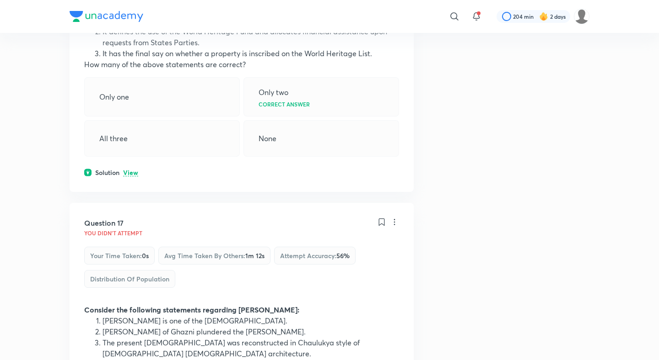
click at [126, 170] on p "View" at bounding box center [130, 173] width 15 height 7
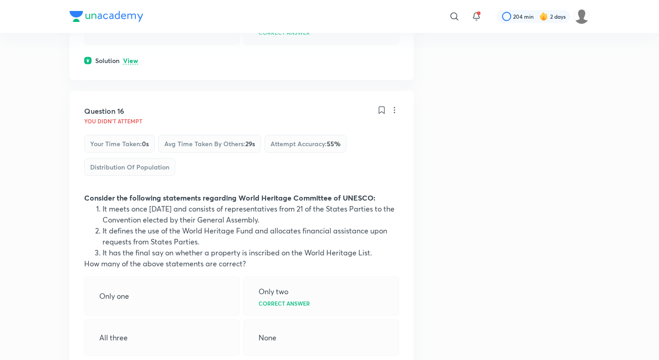
scroll to position [4458, 0]
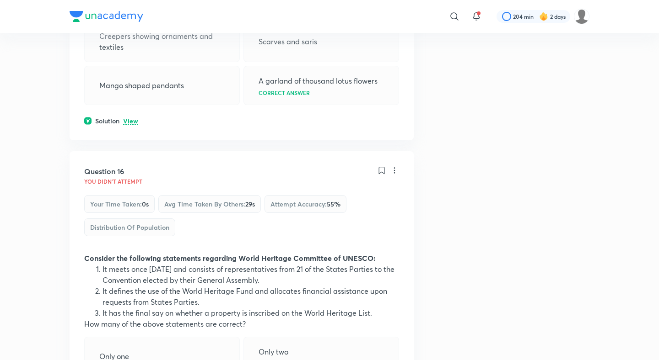
click at [131, 60] on div "Question 15 You didn't Attempt Your time taken : 0s Avg time taken by others : …" at bounding box center [242, 20] width 344 height 239
click at [131, 118] on p "View" at bounding box center [130, 121] width 15 height 7
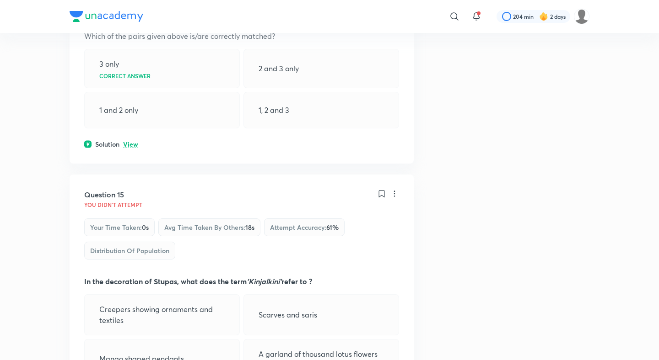
scroll to position [4123, 0]
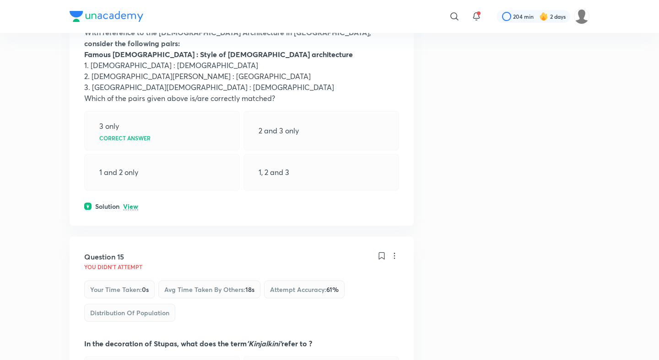
click at [128, 204] on p "View" at bounding box center [130, 207] width 15 height 7
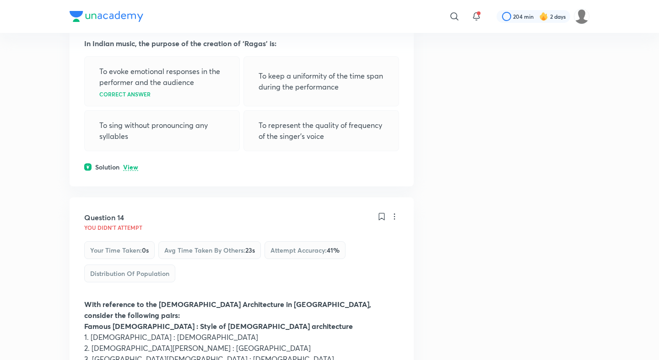
scroll to position [3834, 0]
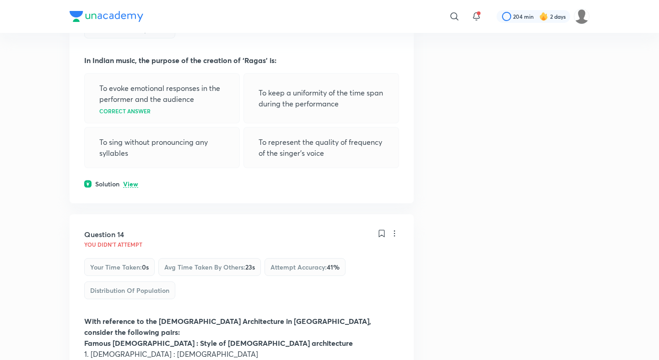
click at [134, 181] on p "View" at bounding box center [130, 184] width 15 height 7
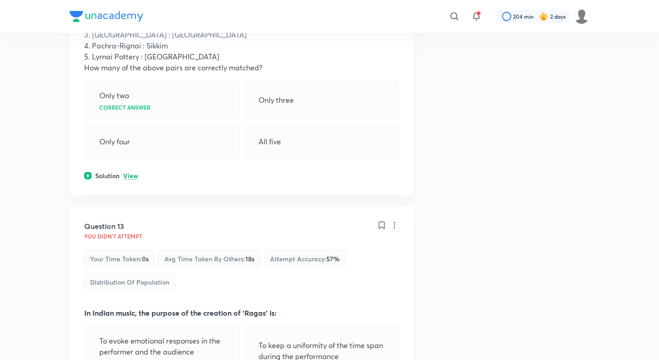
scroll to position [3564, 0]
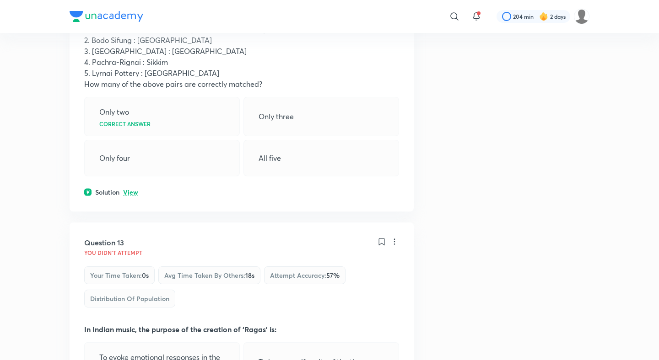
click at [129, 142] on div "Question 12 You didn't Attempt Your time taken : 0s Avg time taken by others : …" at bounding box center [242, 55] width 344 height 311
click at [129, 189] on p "View" at bounding box center [130, 192] width 15 height 7
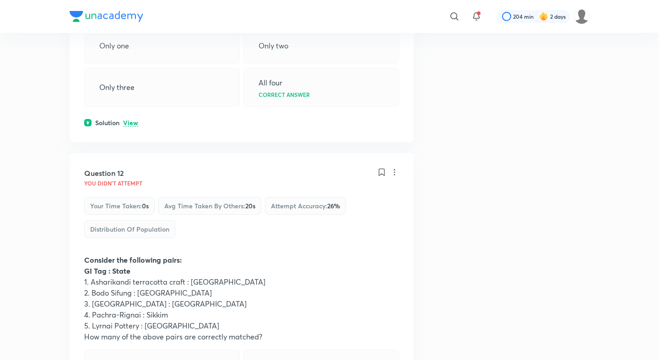
scroll to position [3300, 0]
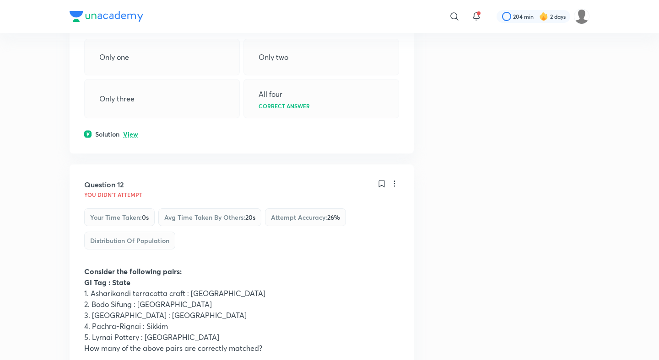
click at [132, 131] on p "View" at bounding box center [130, 134] width 15 height 7
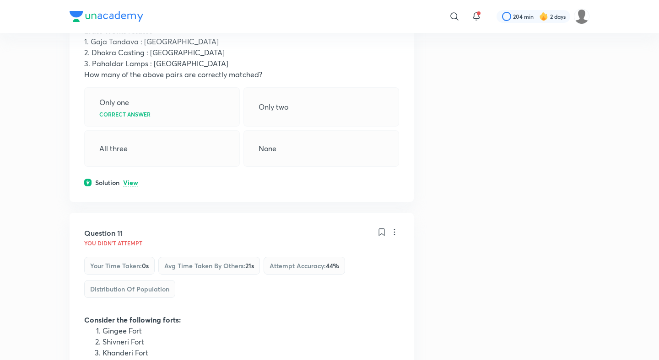
click at [126, 180] on p "View" at bounding box center [130, 183] width 15 height 7
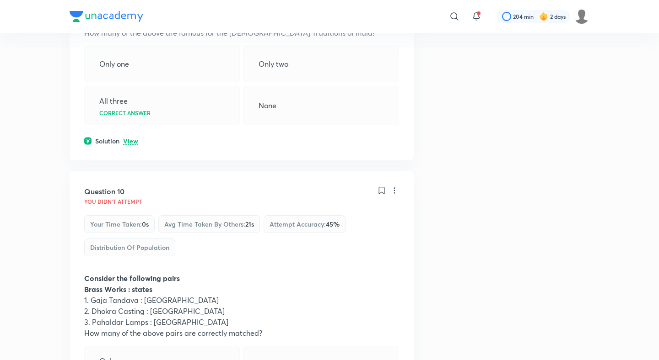
scroll to position [2634, 0]
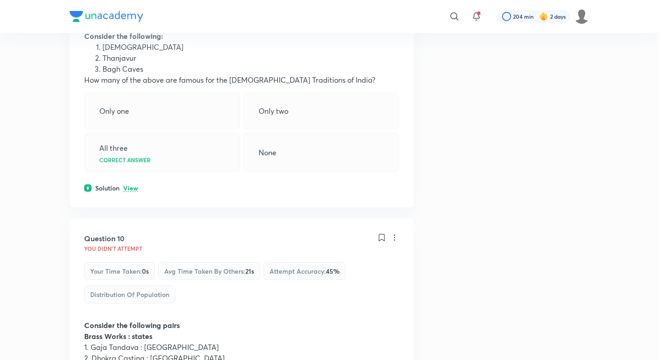
click at [129, 185] on p "View" at bounding box center [130, 188] width 15 height 7
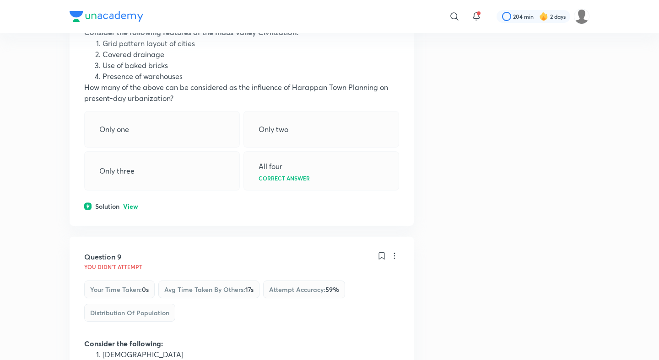
click at [129, 204] on p "View" at bounding box center [130, 207] width 15 height 7
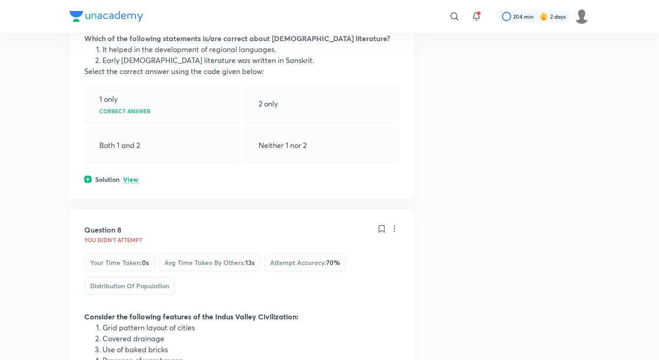
scroll to position [2014, 0]
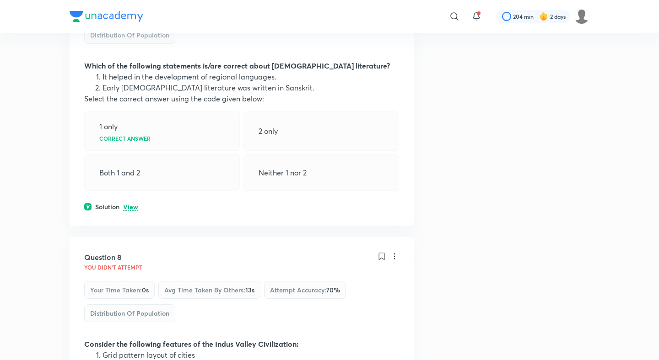
click at [129, 169] on div "Question 7 You didn't Attempt Your time taken : 0s Avg time taken by others : 1…" at bounding box center [242, 93] width 344 height 268
click at [130, 204] on p "View" at bounding box center [130, 207] width 15 height 7
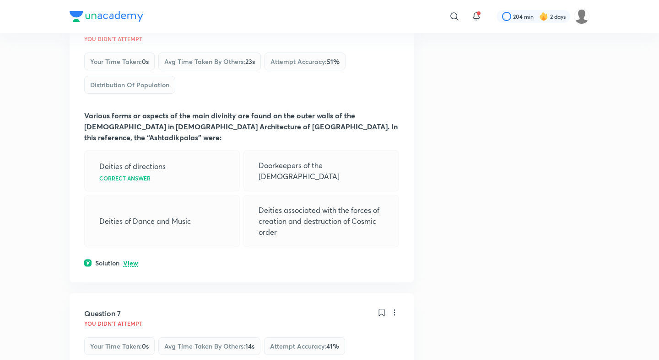
click at [127, 260] on p "View" at bounding box center [130, 263] width 15 height 7
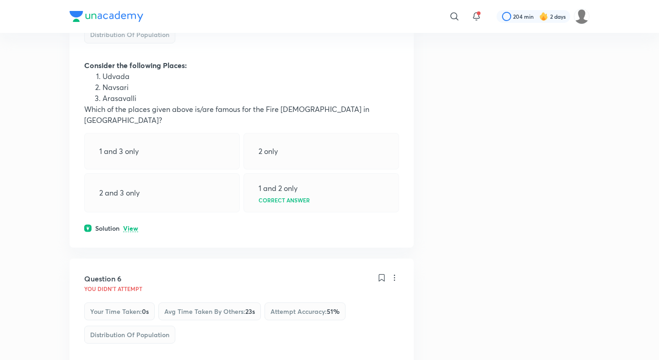
scroll to position [1424, 0]
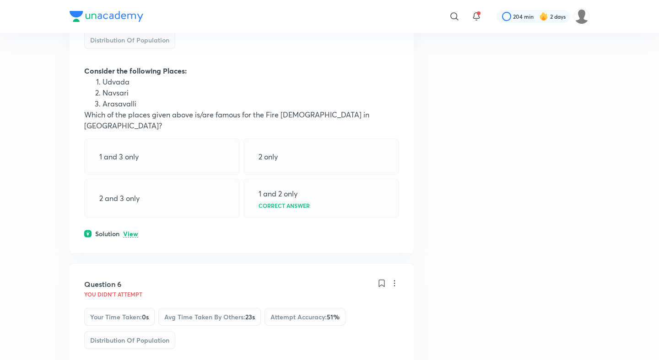
click at [129, 209] on div "Question 5 You didn't Attempt Your time taken : 0s Avg time taken by others : 2…" at bounding box center [242, 108] width 344 height 289
click at [130, 231] on p "View" at bounding box center [130, 234] width 15 height 7
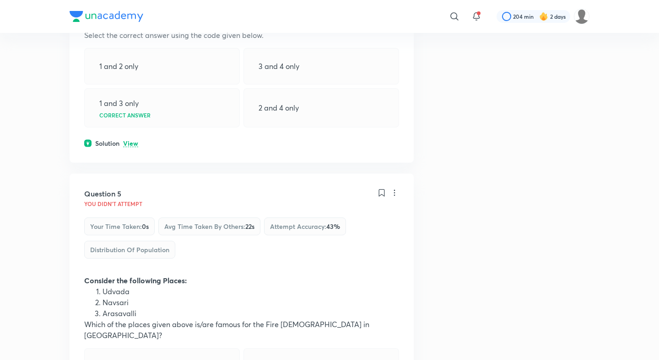
scroll to position [1191, 0]
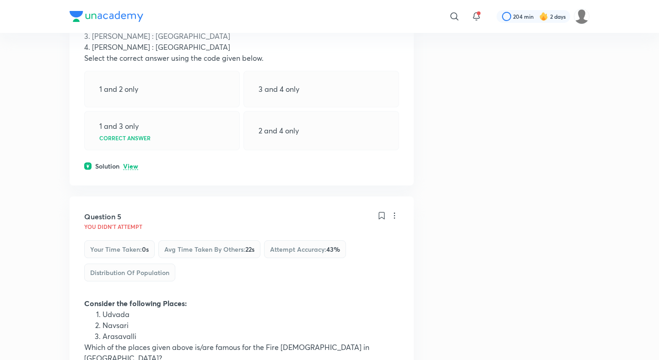
click at [133, 163] on p "View" at bounding box center [130, 166] width 15 height 7
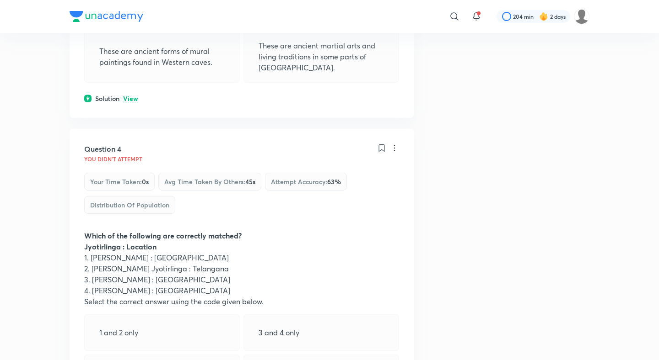
scroll to position [937, 0]
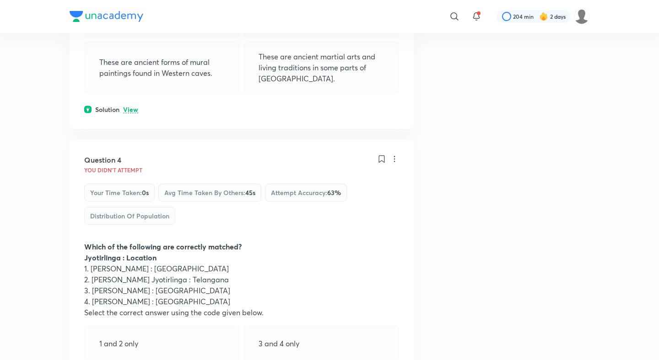
click at [132, 107] on p "View" at bounding box center [130, 110] width 15 height 7
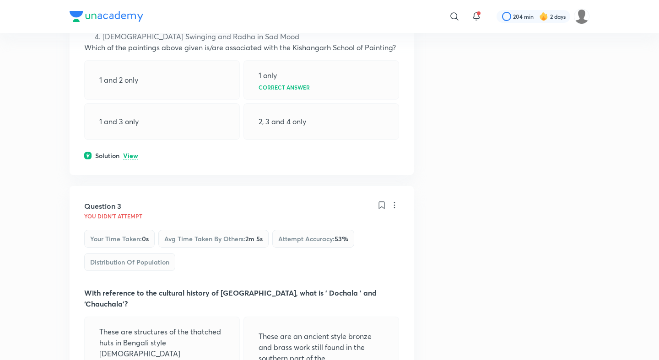
click at [123, 156] on p "View" at bounding box center [130, 156] width 15 height 7
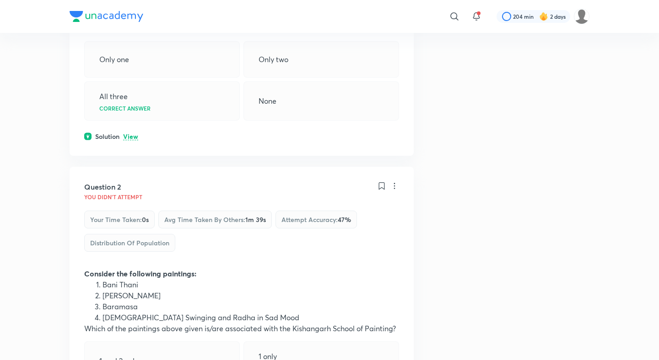
scroll to position [288, 0]
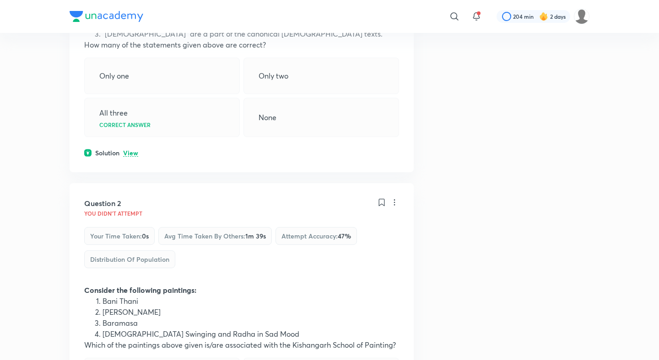
click at [128, 158] on div "Solution View" at bounding box center [241, 153] width 315 height 10
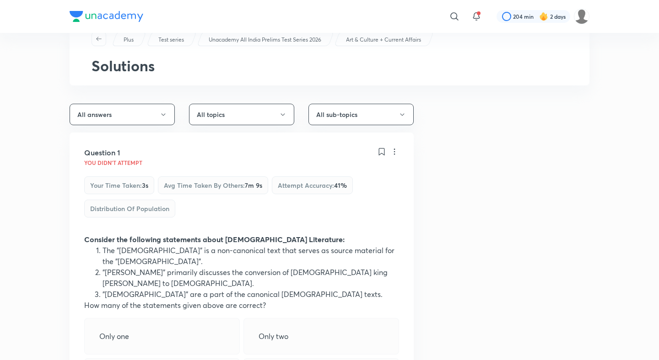
scroll to position [0, 0]
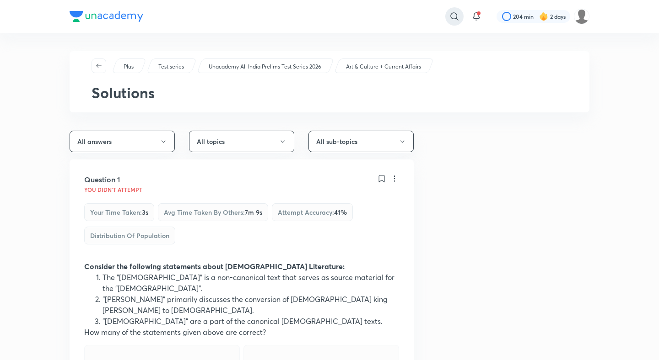
click at [454, 11] on icon at bounding box center [454, 16] width 11 height 11
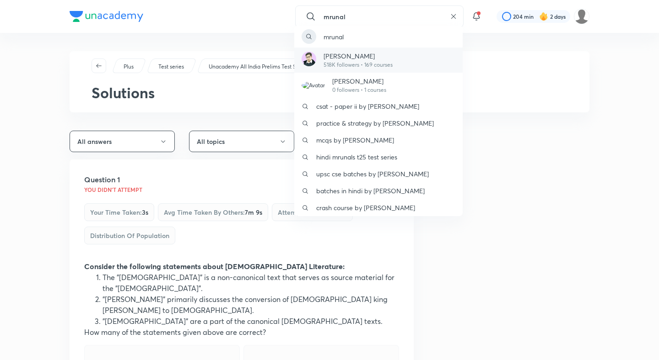
type input "mrunal"
click at [367, 61] on p "518K followers • 169 courses" at bounding box center [357, 65] width 69 height 8
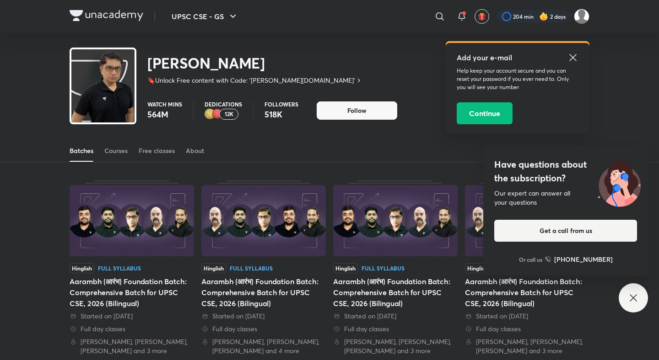
click at [133, 142] on div "Batches Courses Free classes About" at bounding box center [330, 151] width 520 height 22
click at [110, 150] on div "Courses" at bounding box center [115, 150] width 23 height 9
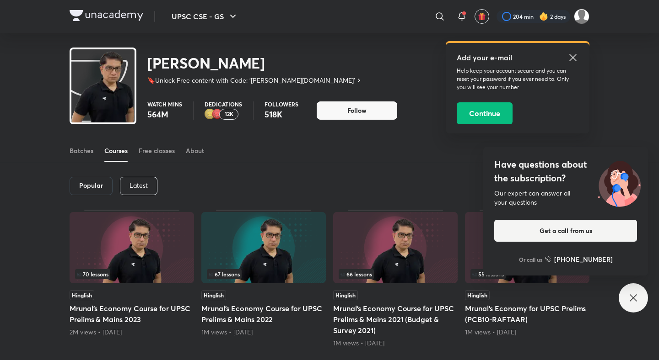
click at [121, 153] on div "Courses" at bounding box center [115, 150] width 23 height 9
click at [625, 297] on div "Have questions about the subscription? Our expert can answer all your questions…" at bounding box center [632, 298] width 29 height 29
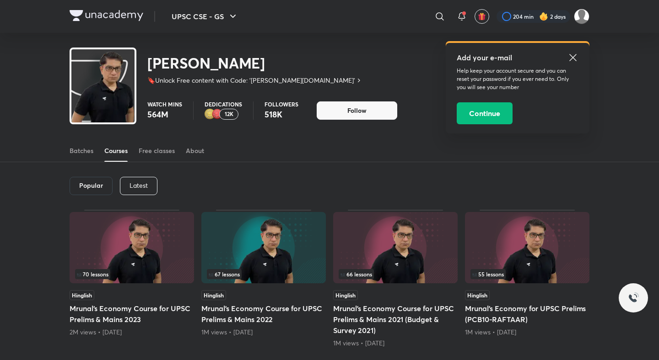
click at [140, 183] on p "Latest" at bounding box center [138, 185] width 18 height 7
click at [140, 183] on h6 "Latest" at bounding box center [138, 185] width 19 height 7
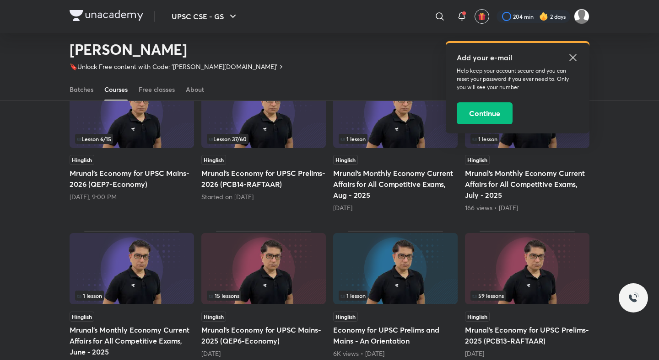
scroll to position [140, 0]
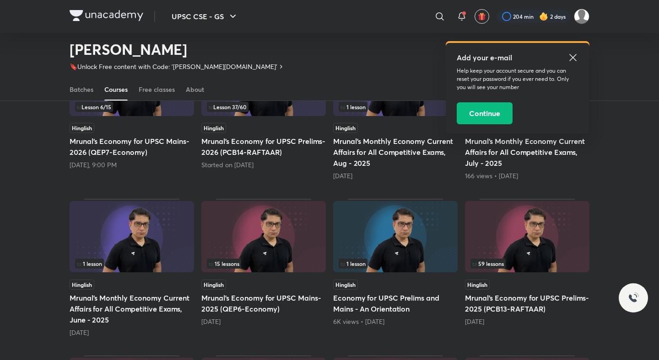
click at [500, 300] on h5 "Mrunal’s Economy for UPSC Prelims-2025 (PCB13-RAFTAAR)" at bounding box center [527, 304] width 124 height 22
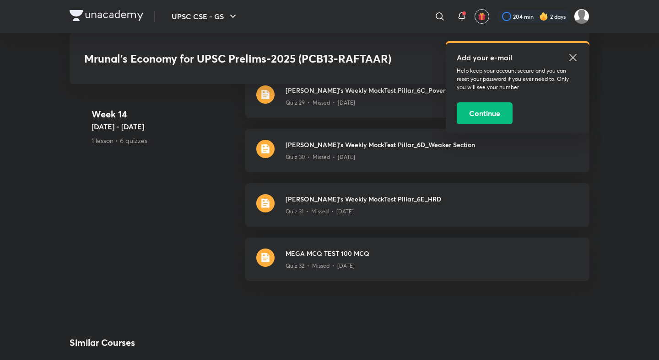
scroll to position [5999, 0]
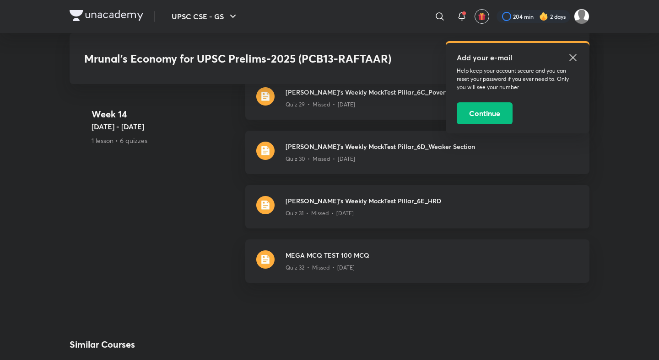
scroll to position [5963, 0]
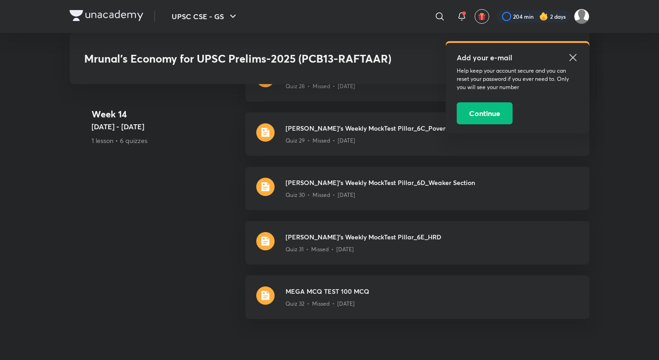
click at [570, 56] on icon at bounding box center [572, 57] width 11 height 11
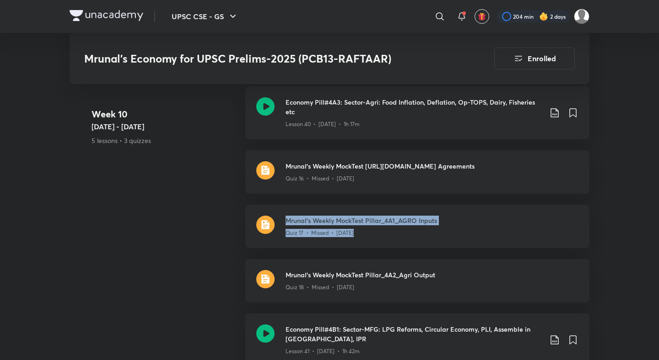
scroll to position [3910, 0]
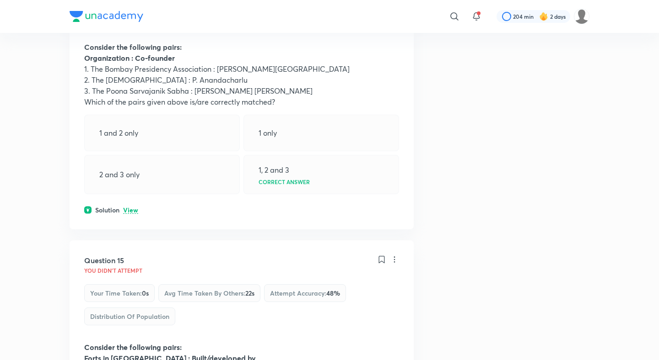
scroll to position [3911, 0]
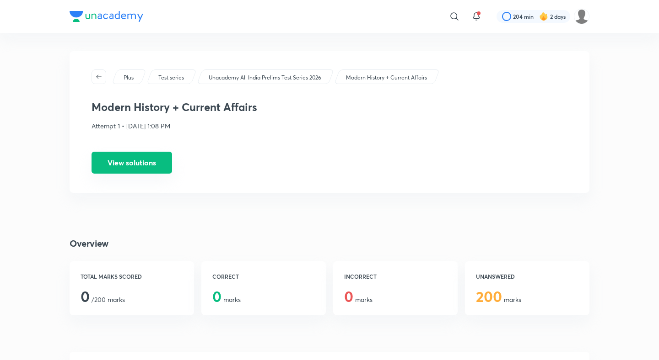
click at [129, 155] on button "View solutions" at bounding box center [131, 163] width 80 height 22
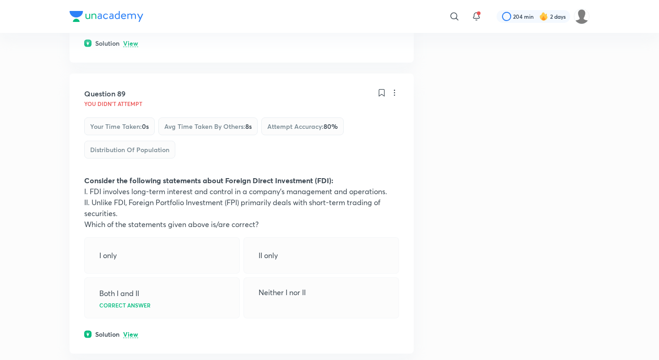
scroll to position [26036, 0]
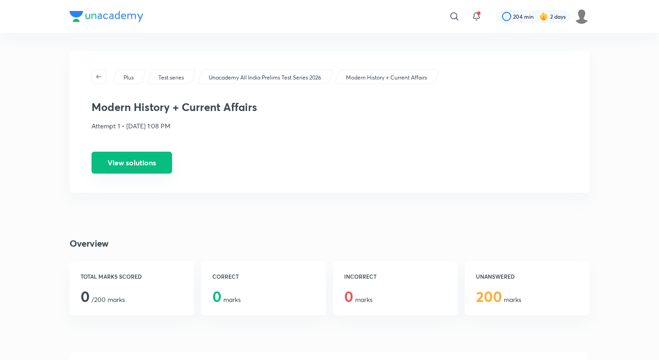
click at [130, 160] on button "View solutions" at bounding box center [131, 163] width 80 height 22
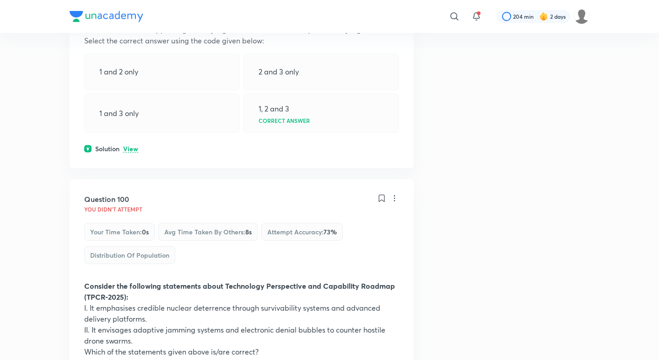
scroll to position [29101, 0]
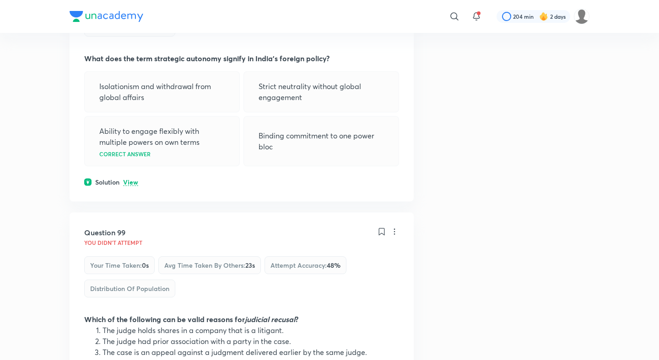
scroll to position [28804, 0]
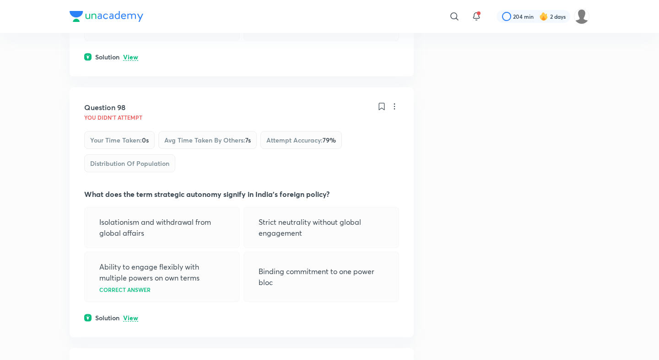
scroll to position [28580, 0]
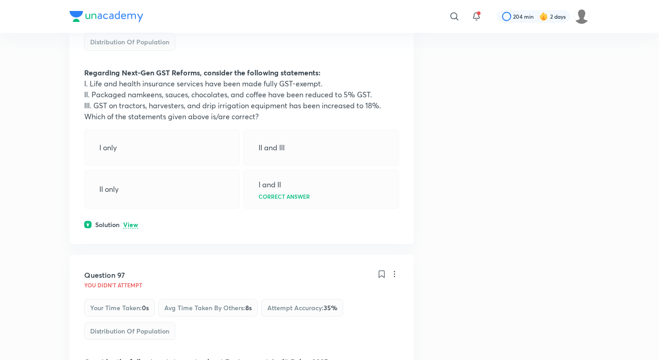
scroll to position [28267, 0]
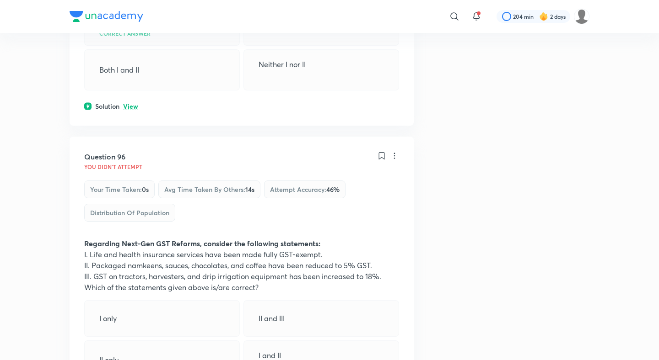
scroll to position [28052, 0]
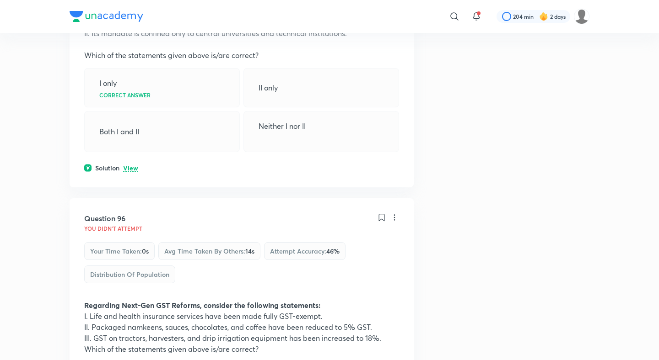
click at [129, 198] on div "Question 96 You didn't Attempt Your time taken : 0s Avg time taken by others : …" at bounding box center [242, 337] width 344 height 279
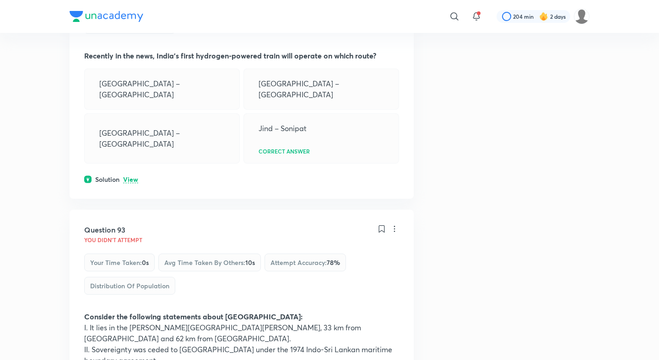
scroll to position [27124, 0]
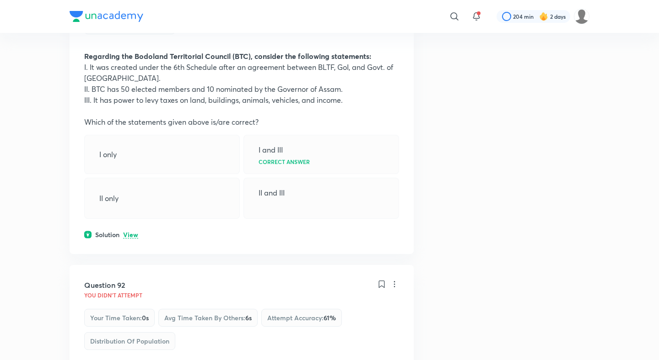
scroll to position [26816, 0]
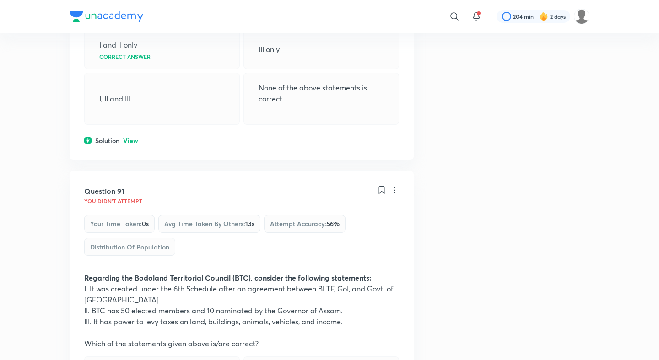
scroll to position [26495, 0]
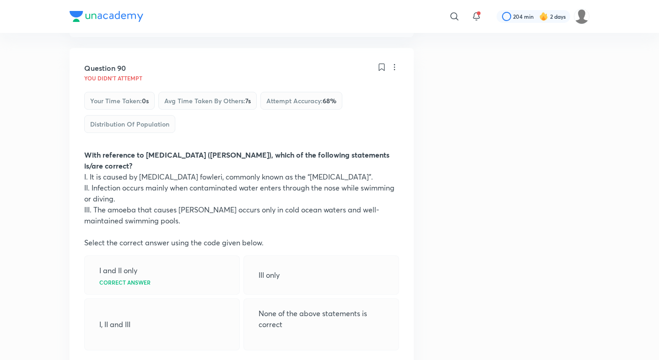
scroll to position [26263, 0]
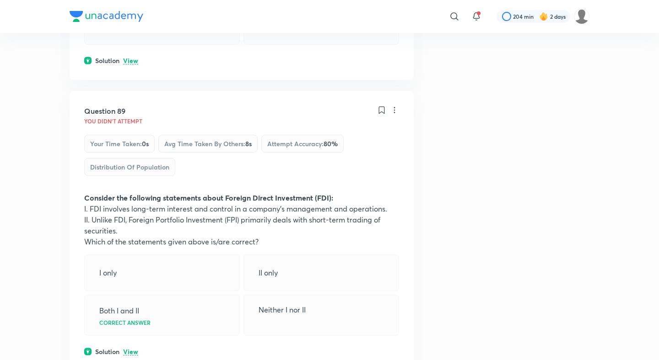
scroll to position [26003, 0]
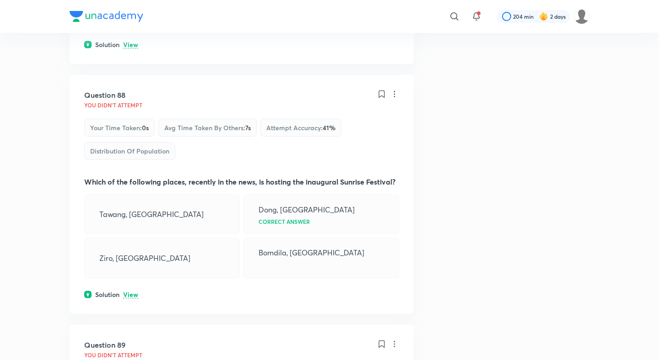
scroll to position [25673, 0]
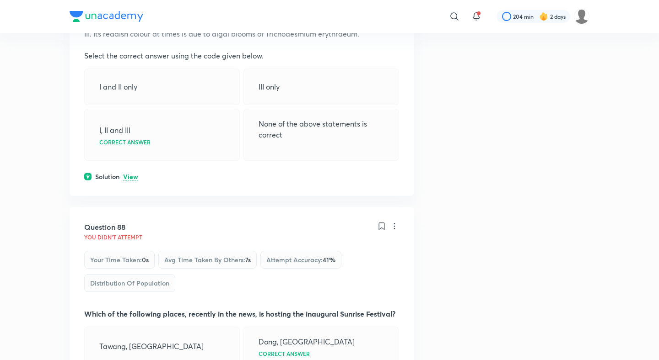
click at [130, 207] on div "Question 88 You didn't Attempt Your time taken : 0s Avg time taken by others : …" at bounding box center [242, 326] width 344 height 239
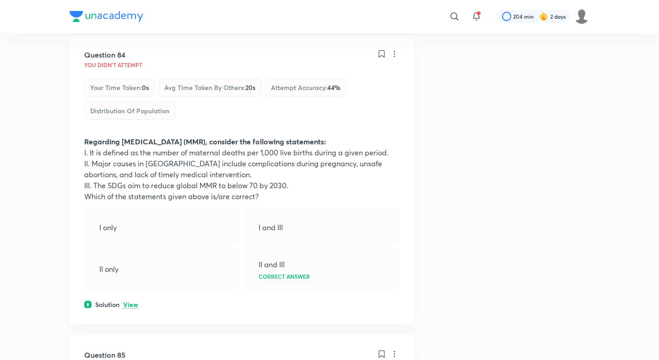
scroll to position [24536, 0]
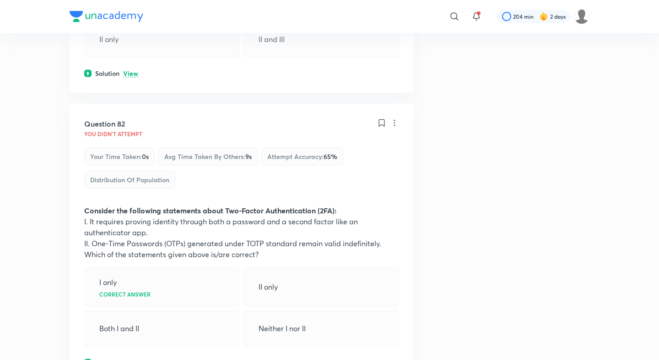
scroll to position [23938, 0]
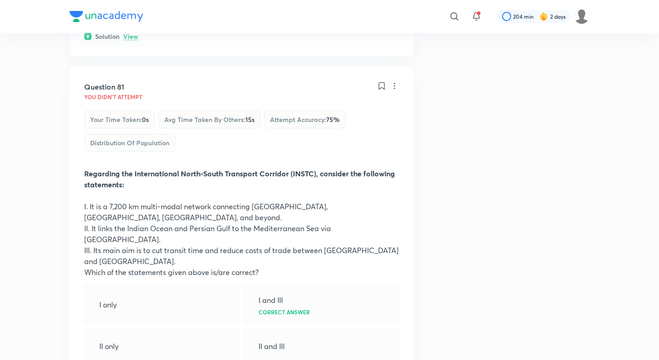
scroll to position [23637, 0]
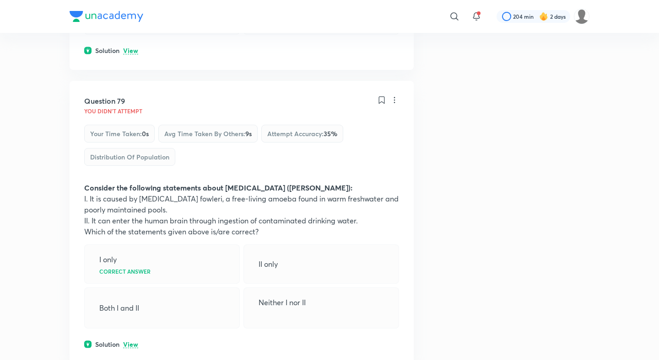
scroll to position [23051, 0]
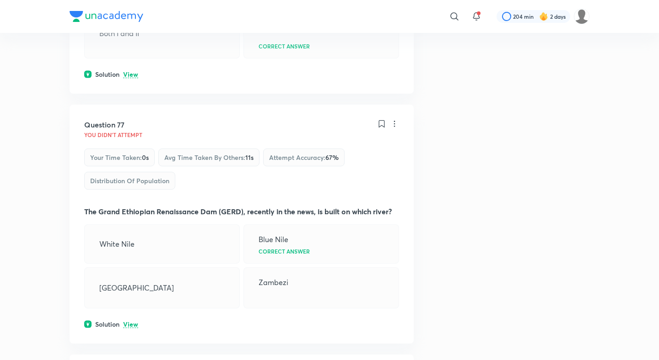
scroll to position [22459, 0]
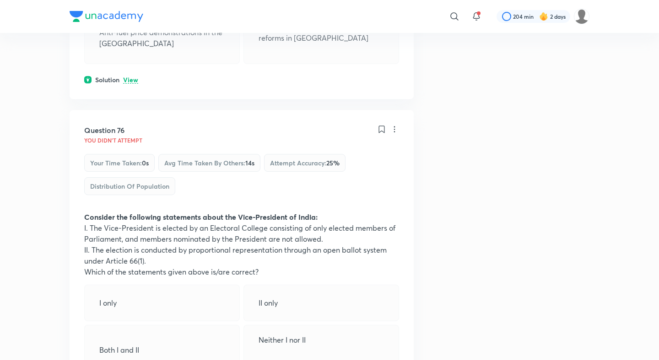
scroll to position [22142, 0]
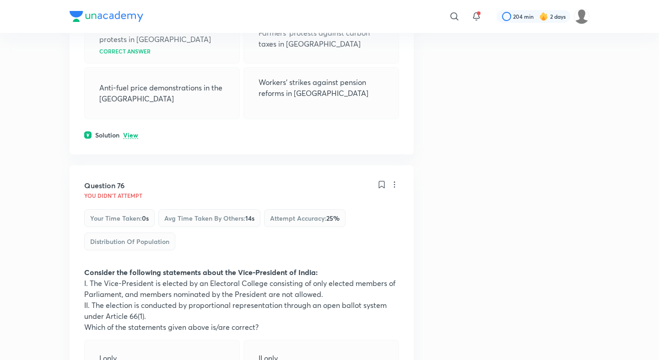
click at [126, 170] on div "Question 76 You didn't Attempt Your time taken : 0s Avg time taken by others : …" at bounding box center [242, 316] width 344 height 300
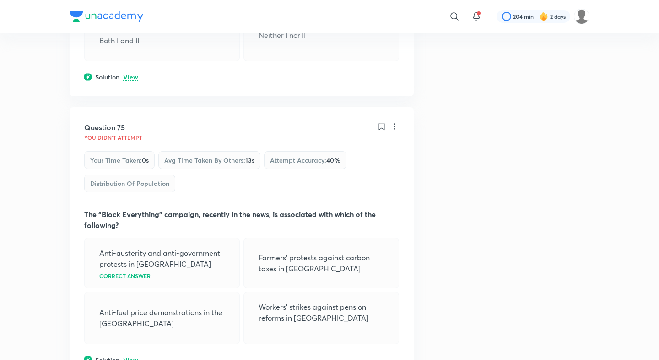
scroll to position [21862, 0]
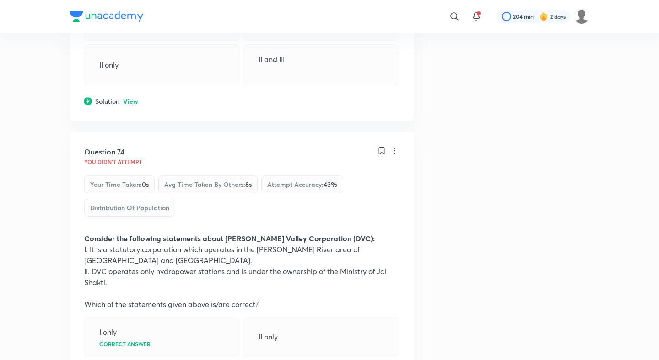
scroll to position [21559, 0]
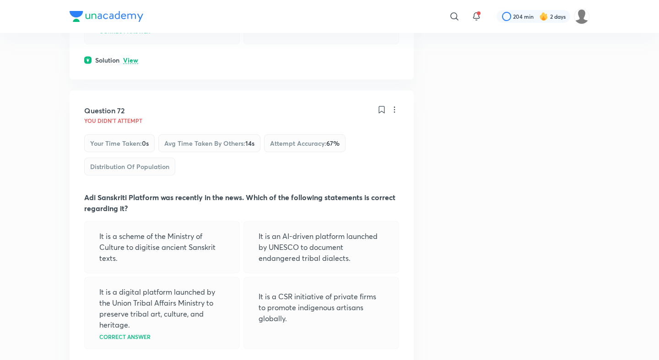
click at [130, 360] on p "View" at bounding box center [130, 365] width 15 height 7
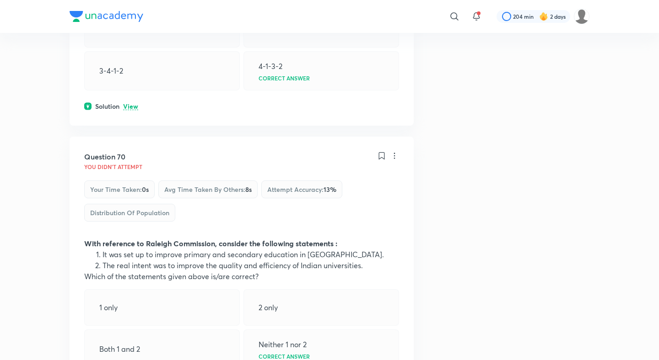
scroll to position [20319, 0]
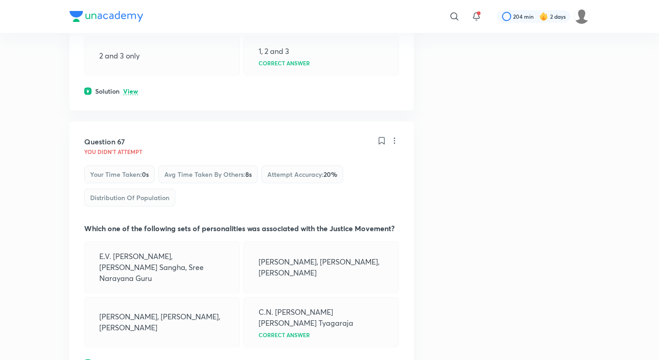
click at [131, 360] on p "View" at bounding box center [130, 363] width 15 height 7
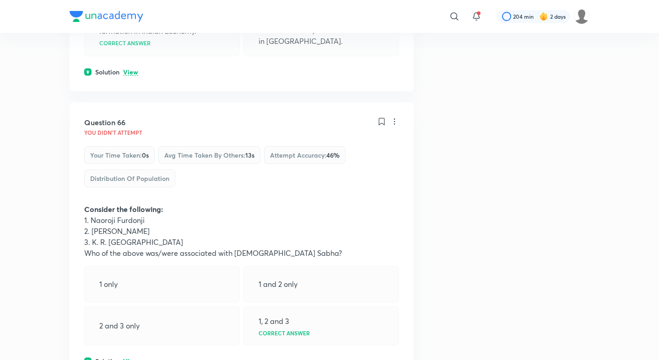
click at [131, 359] on p "View" at bounding box center [130, 362] width 15 height 7
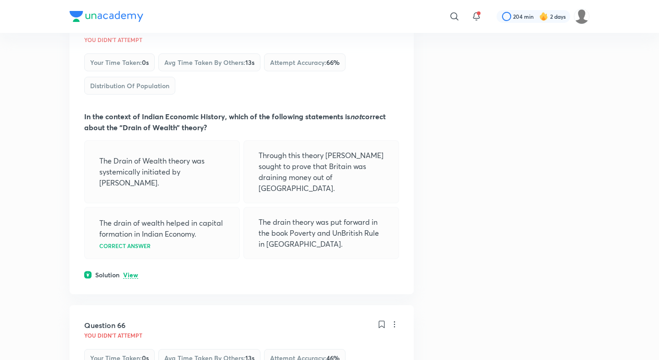
scroll to position [18979, 0]
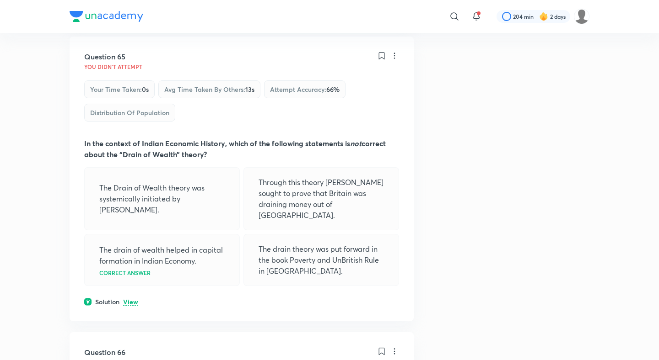
click at [135, 68] on div "Question 65 You didn't Attempt Your time taken : 0s Avg time taken by others : …" at bounding box center [242, 179] width 344 height 285
click at [134, 299] on p "View" at bounding box center [130, 302] width 15 height 7
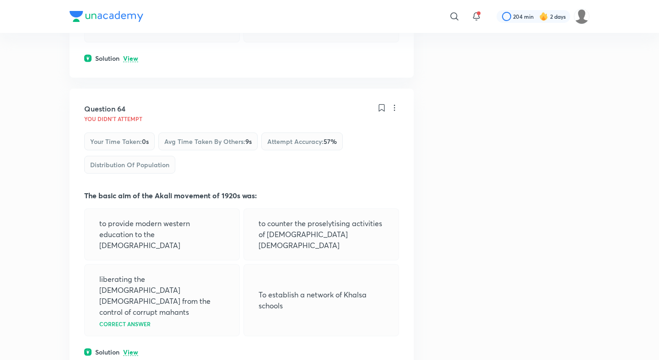
scroll to position [18600, 0]
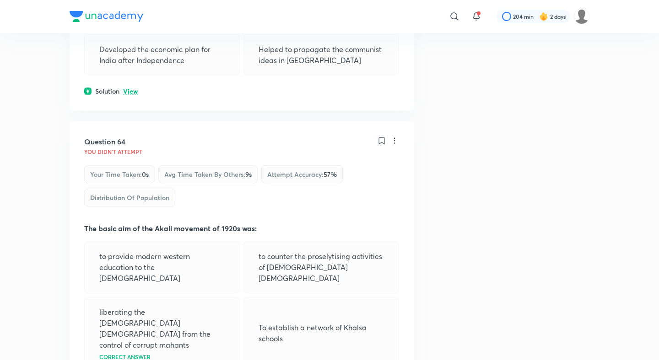
click at [128, 170] on div "Question 64 You didn't Attempt Your time taken : 0s Avg time taken by others : …" at bounding box center [242, 263] width 344 height 283
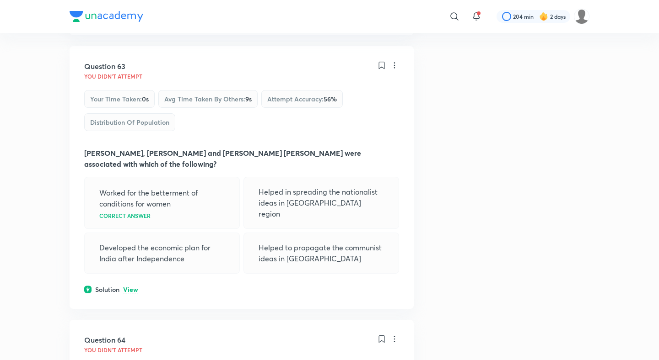
scroll to position [18344, 0]
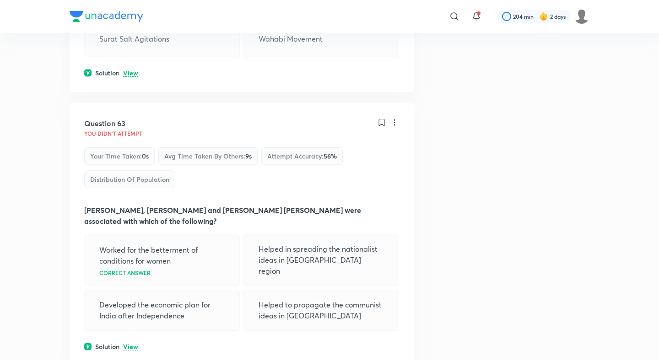
click at [129, 342] on div "Solution View" at bounding box center [241, 347] width 315 height 10
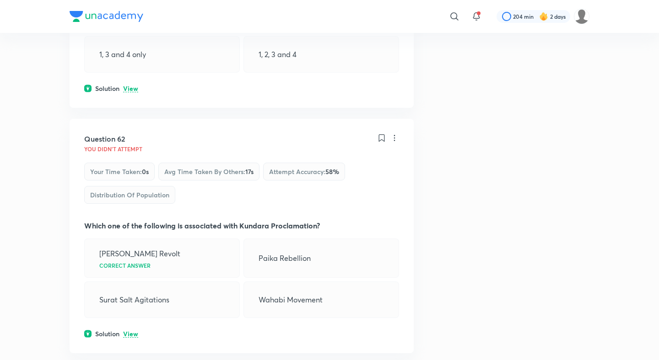
click at [131, 331] on p "View" at bounding box center [130, 334] width 15 height 7
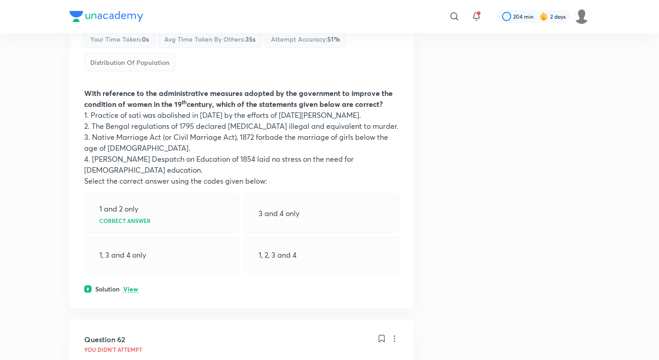
scroll to position [17856, 0]
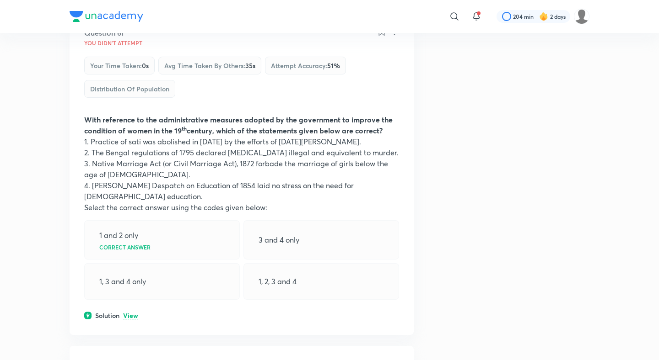
click at [132, 129] on div "Question 61 You didn't Attempt Your time taken : 0s Avg time taken by others : …" at bounding box center [242, 174] width 344 height 322
click at [132, 313] on p "View" at bounding box center [130, 316] width 15 height 7
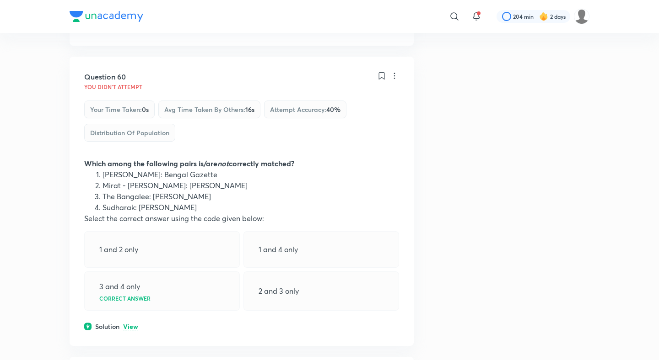
click at [132, 324] on p "View" at bounding box center [130, 327] width 15 height 7
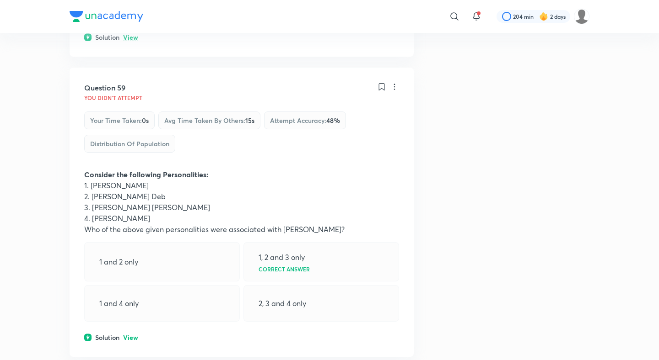
click at [127, 335] on p "View" at bounding box center [130, 338] width 15 height 7
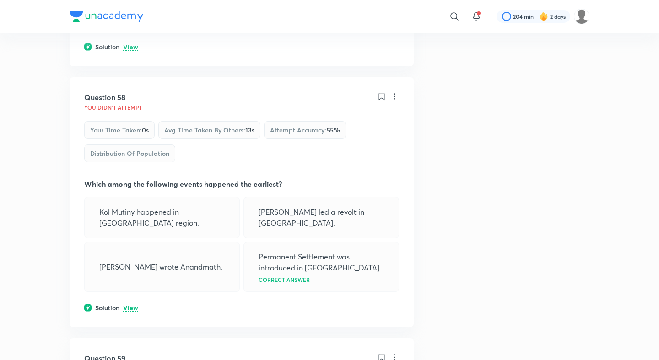
scroll to position [16887, 0]
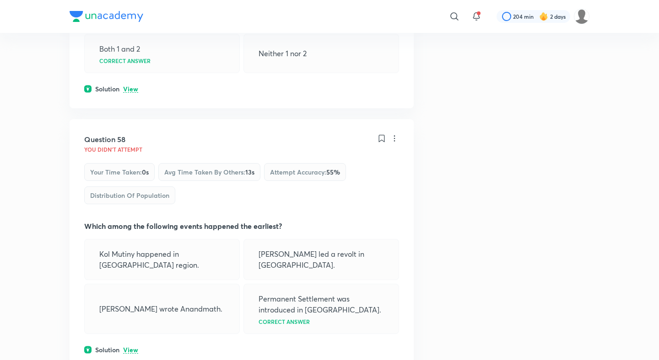
click at [128, 347] on p "View" at bounding box center [130, 350] width 15 height 7
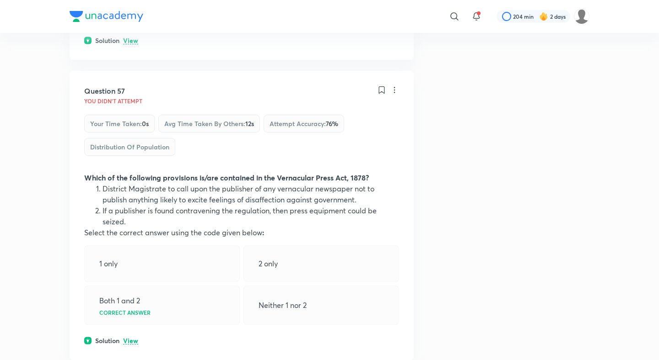
click at [129, 338] on p "View" at bounding box center [130, 341] width 15 height 7
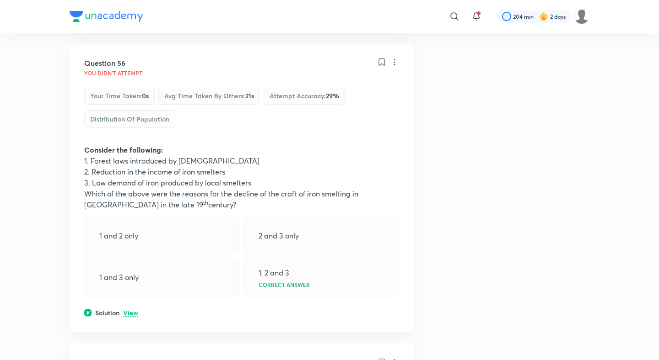
click at [129, 310] on p "View" at bounding box center [130, 313] width 15 height 7
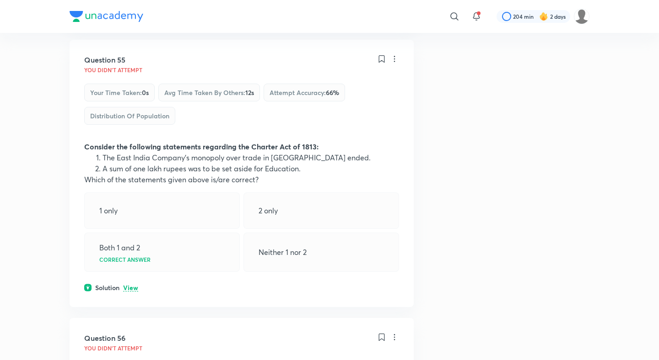
scroll to position [16022, 0]
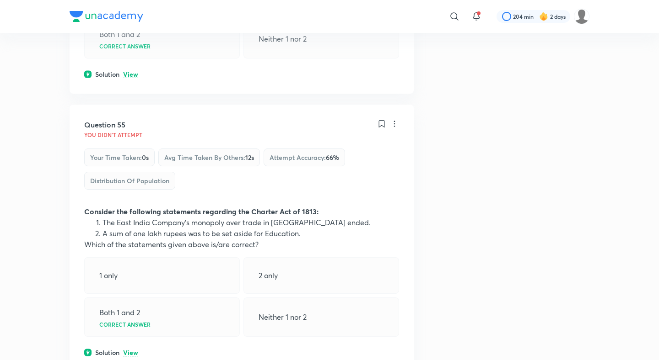
click at [130, 166] on div "Question 55 You didn't Attempt Your time taken : 0s Avg time taken by others : …" at bounding box center [242, 239] width 344 height 268
click at [130, 350] on p "View" at bounding box center [130, 353] width 15 height 7
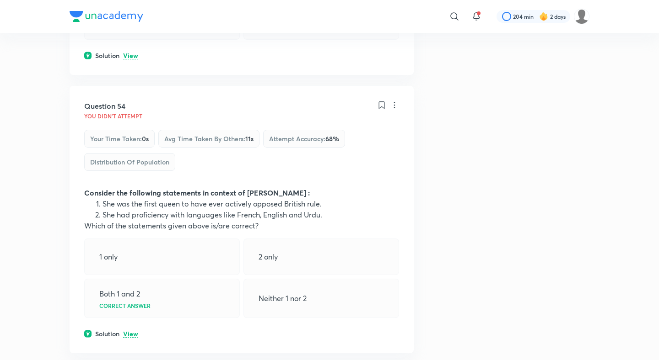
click at [131, 331] on p "View" at bounding box center [130, 334] width 15 height 7
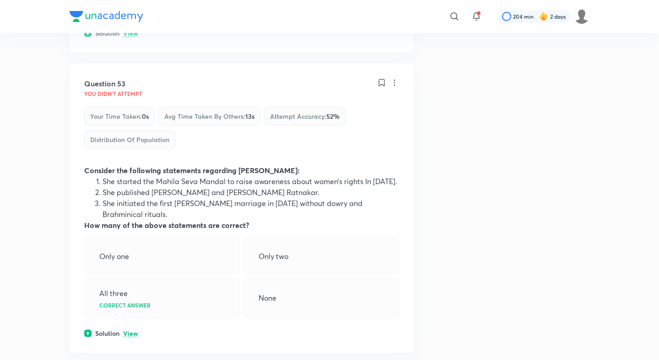
click at [131, 331] on p "View" at bounding box center [130, 334] width 15 height 7
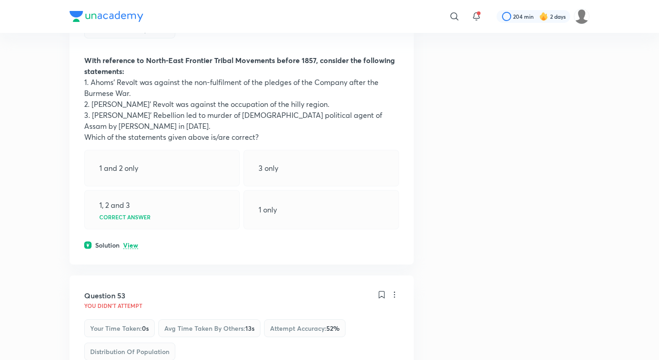
scroll to position [15243, 0]
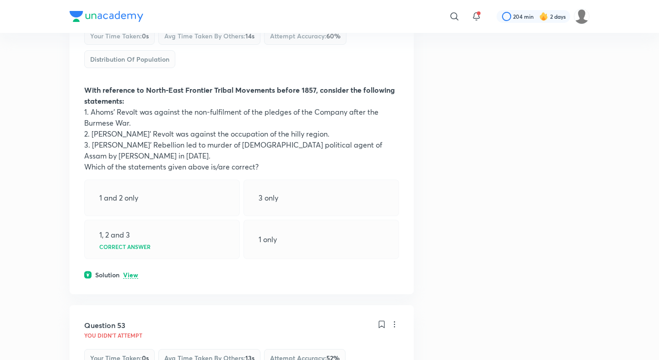
click at [132, 272] on p "View" at bounding box center [130, 275] width 15 height 7
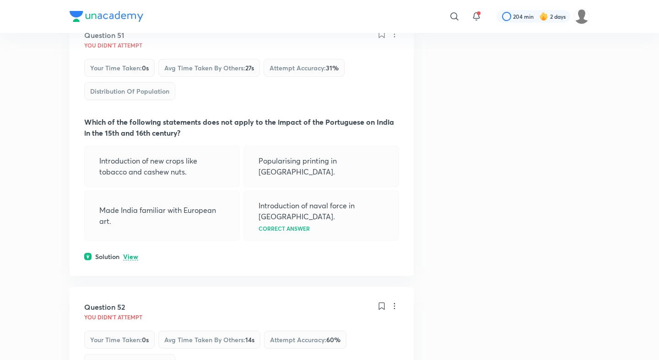
scroll to position [14934, 0]
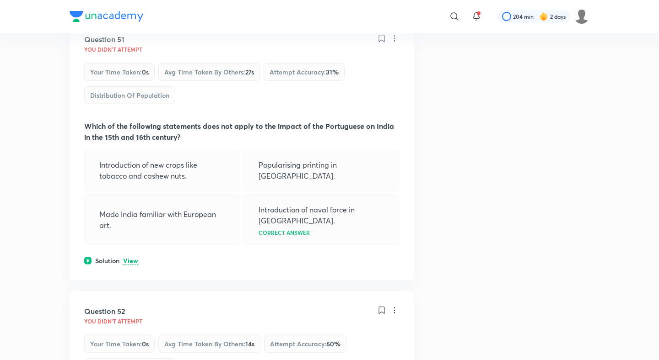
click at [130, 84] on div "Question 51 You didn't Attempt Your time taken : 0s Avg time taken by others : …" at bounding box center [242, 149] width 344 height 261
click at [133, 258] on p "View" at bounding box center [130, 261] width 15 height 7
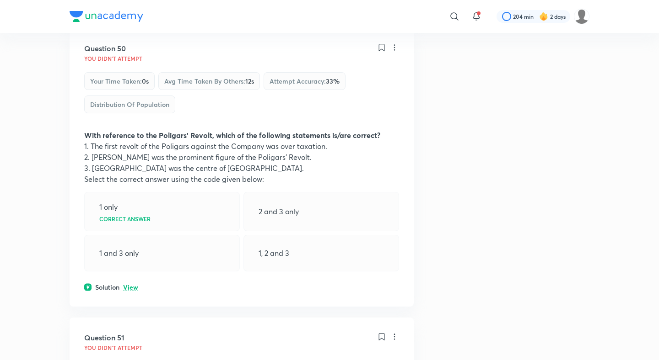
scroll to position [14601, 0]
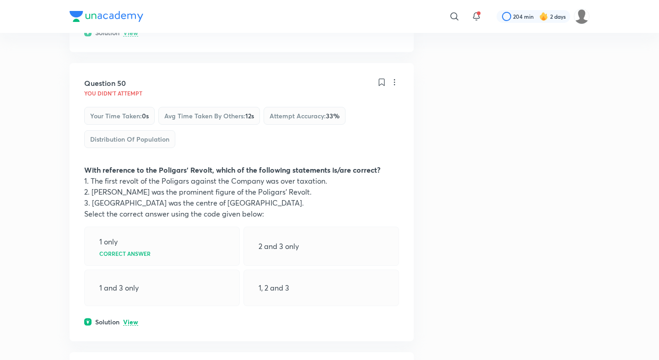
click at [129, 319] on p "View" at bounding box center [130, 322] width 15 height 7
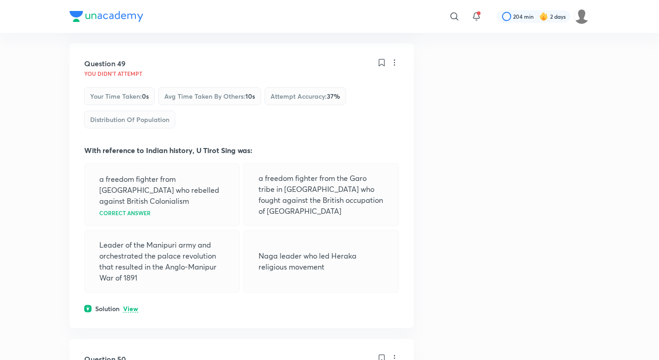
click at [131, 306] on p "View" at bounding box center [130, 309] width 15 height 7
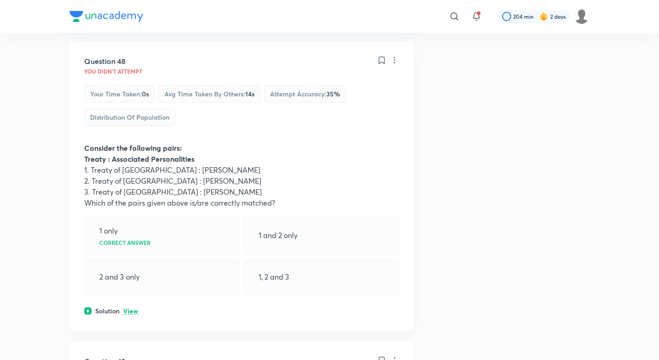
click at [131, 308] on p "View" at bounding box center [130, 311] width 15 height 7
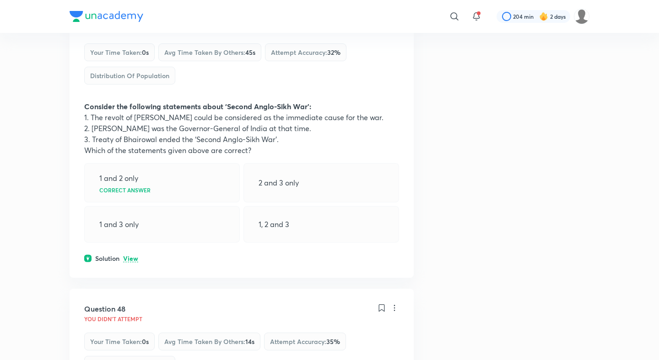
click at [132, 256] on p "View" at bounding box center [130, 259] width 15 height 7
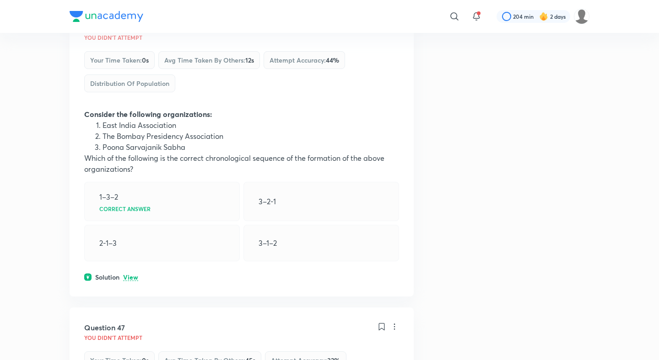
scroll to position [13465, 0]
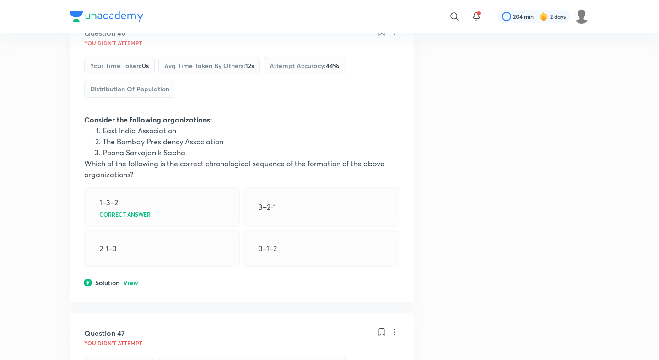
click at [130, 99] on div "Question 46 You didn't Attempt Your time taken : 0s Avg time taken by others : …" at bounding box center [242, 157] width 344 height 289
click at [130, 280] on p "View" at bounding box center [130, 283] width 15 height 7
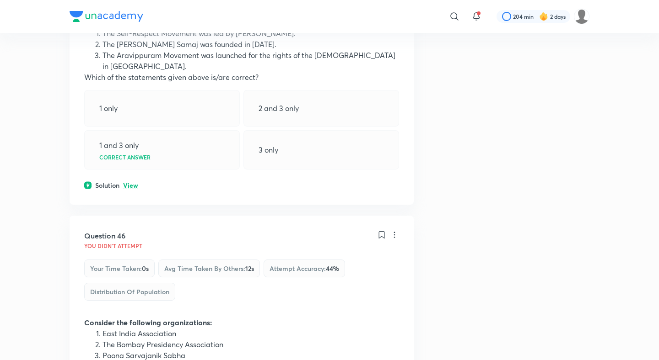
scroll to position [13204, 0]
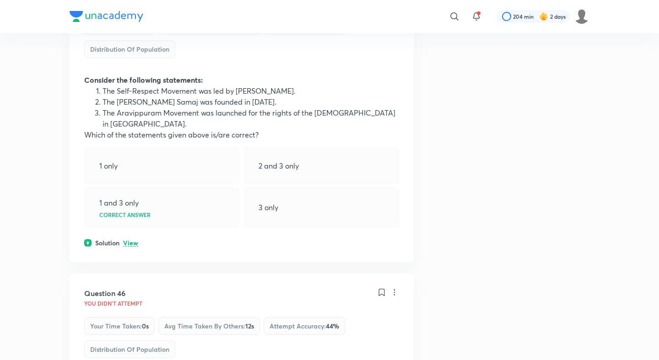
click at [132, 240] on p "View" at bounding box center [130, 243] width 15 height 7
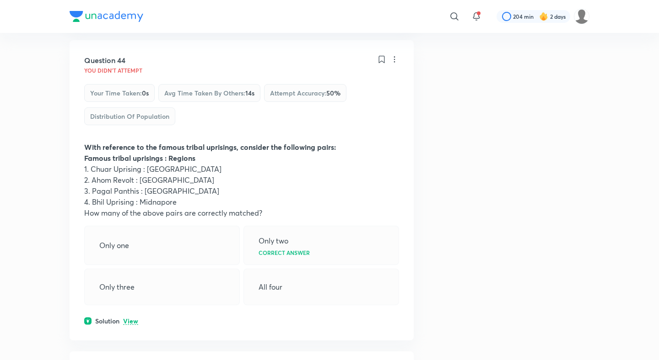
scroll to position [12803, 0]
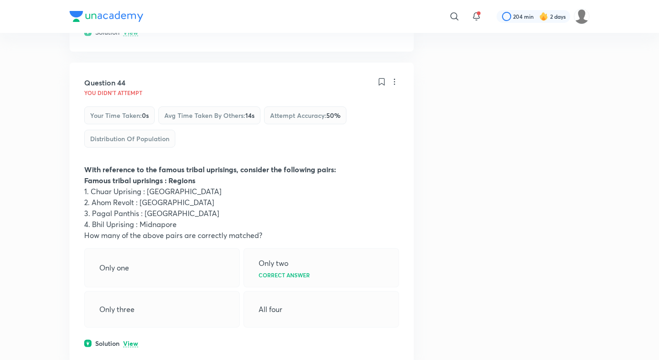
click at [132, 341] on p "View" at bounding box center [130, 344] width 15 height 7
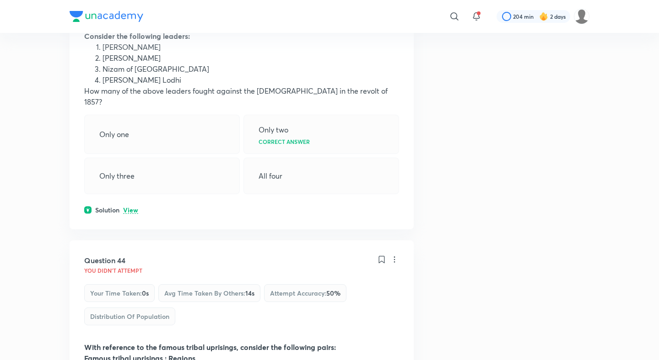
scroll to position [12497, 0]
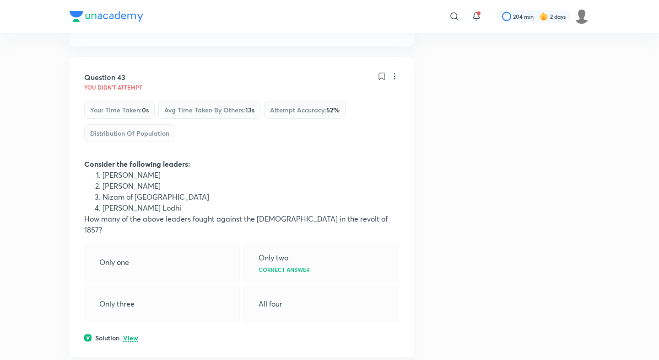
click at [133, 335] on p "View" at bounding box center [130, 338] width 15 height 7
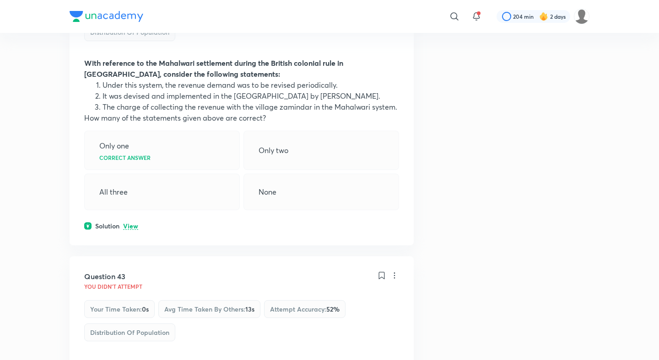
scroll to position [12259, 0]
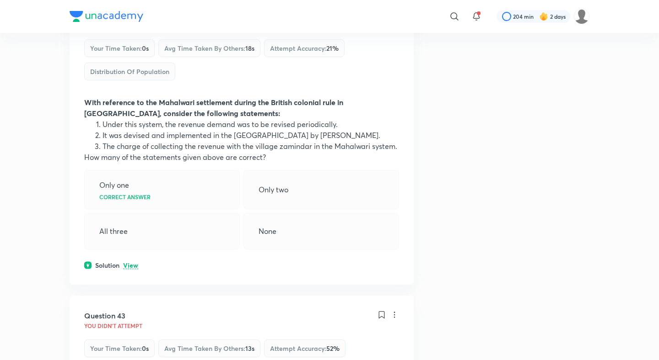
click at [131, 262] on p "View" at bounding box center [130, 265] width 15 height 7
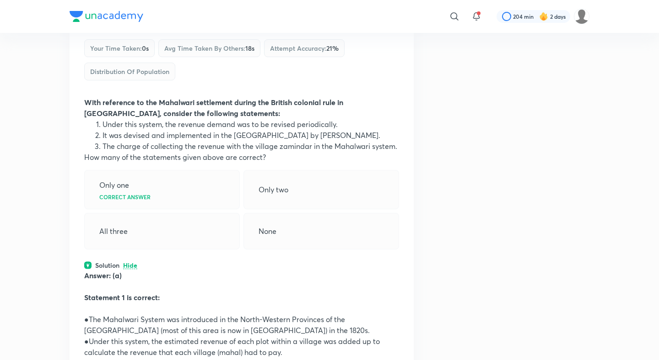
scroll to position [11970, 0]
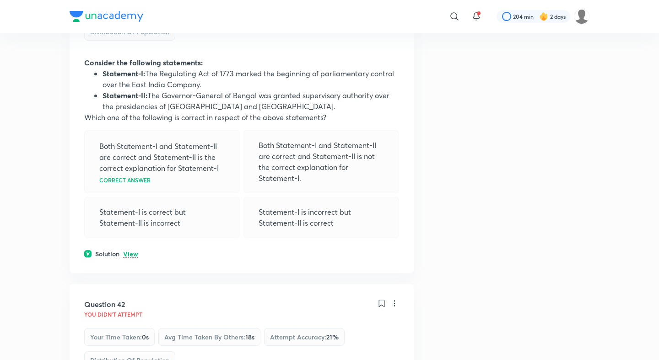
click at [130, 251] on p "View" at bounding box center [130, 254] width 15 height 7
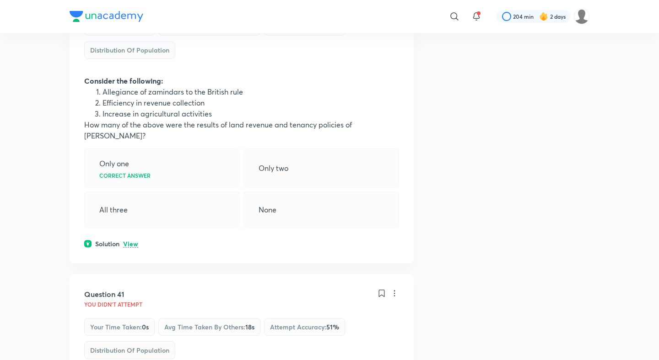
click at [130, 241] on p "View" at bounding box center [130, 244] width 15 height 7
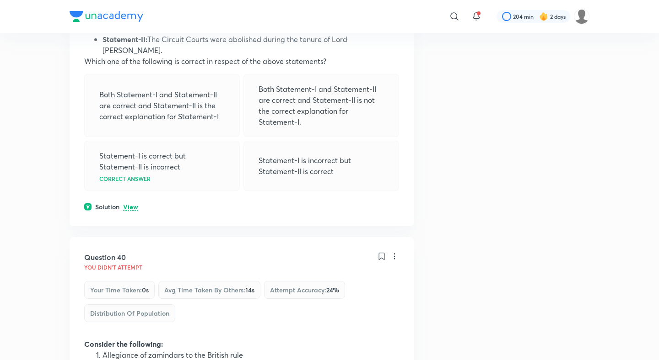
scroll to position [11356, 0]
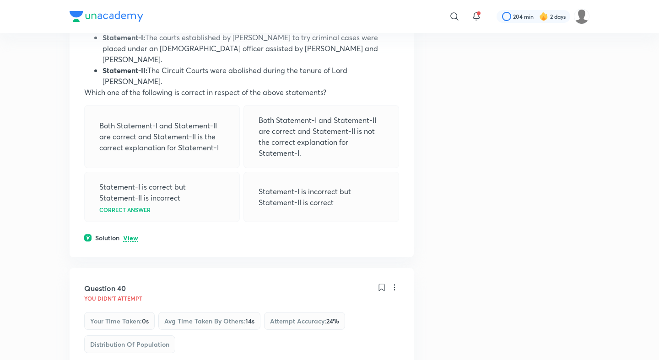
click at [130, 235] on p "View" at bounding box center [130, 238] width 15 height 7
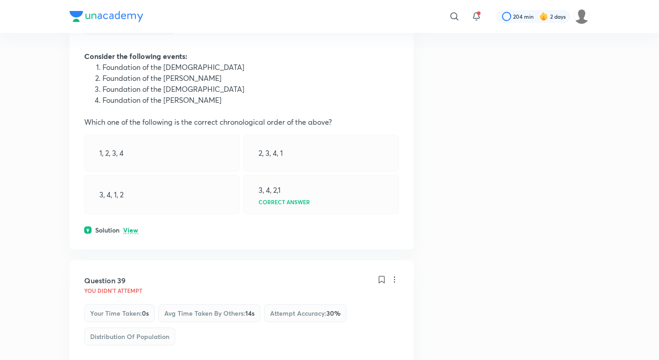
click at [125, 225] on div "Solution View" at bounding box center [241, 230] width 315 height 10
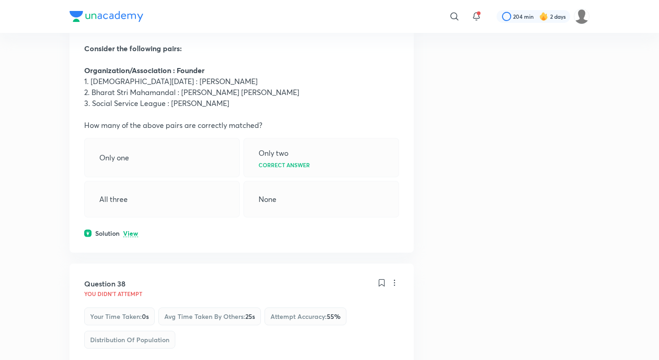
click at [129, 230] on p "View" at bounding box center [130, 233] width 15 height 7
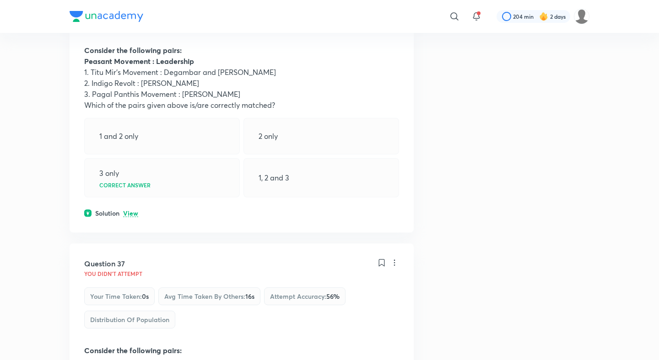
click at [128, 210] on p "View" at bounding box center [130, 213] width 15 height 7
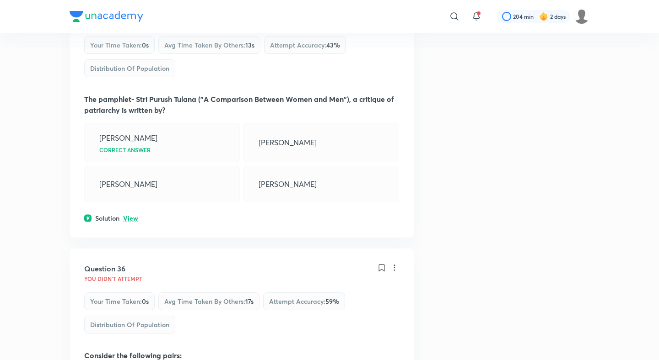
click at [128, 215] on p "View" at bounding box center [130, 218] width 15 height 7
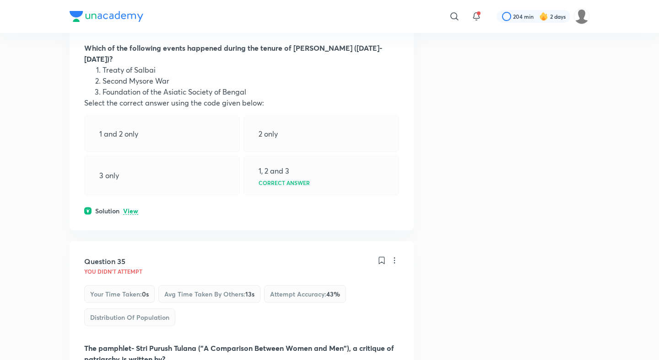
scroll to position [9799, 0]
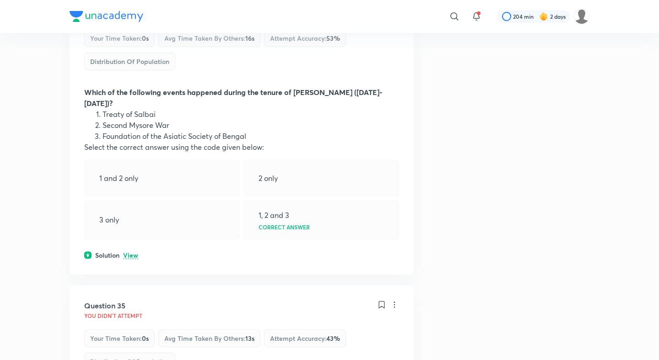
click at [131, 126] on div "Question 34 You didn't Attempt Your time taken : 0s Avg time taken by others : …" at bounding box center [242, 129] width 344 height 289
click at [131, 252] on p "View" at bounding box center [130, 255] width 15 height 7
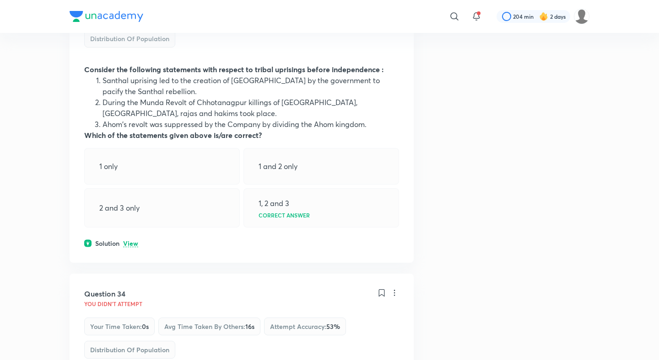
scroll to position [9492, 0]
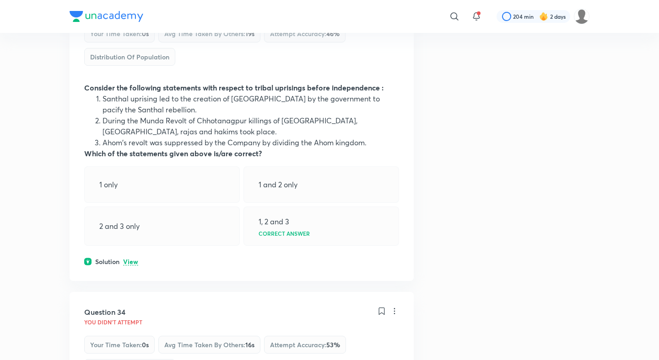
click at [129, 259] on p "View" at bounding box center [130, 262] width 15 height 7
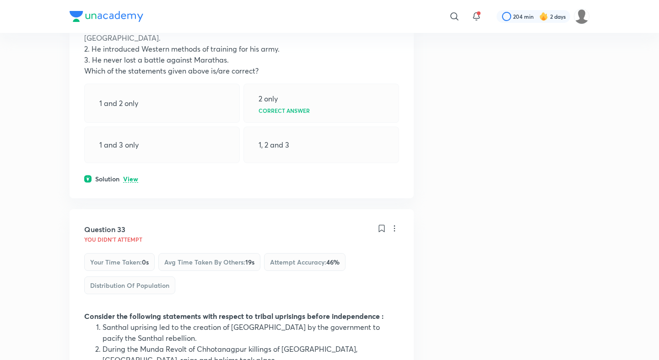
scroll to position [9166, 0]
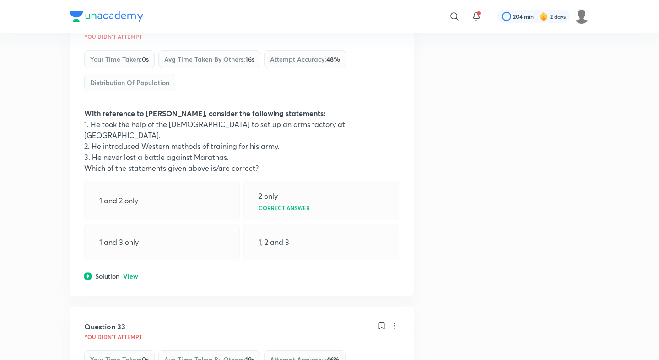
click at [128, 152] on div "Question 32 You didn't Attempt Your time taken : 0s Avg time taken by others : …" at bounding box center [242, 150] width 344 height 289
click at [129, 273] on p "View" at bounding box center [130, 276] width 15 height 7
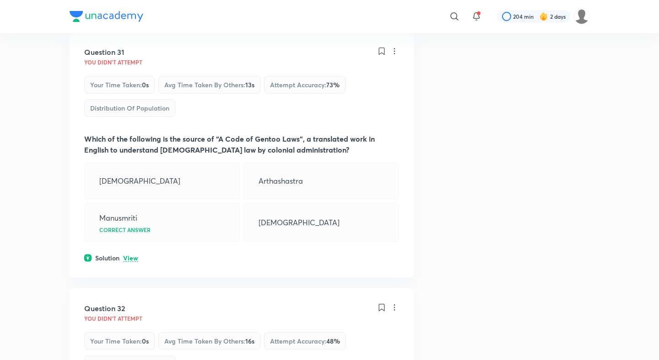
click at [130, 255] on p "View" at bounding box center [130, 258] width 15 height 7
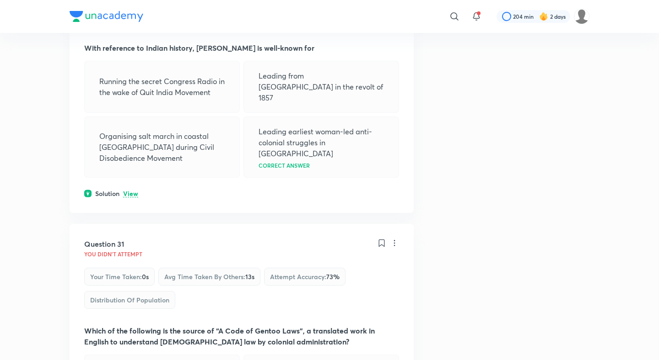
scroll to position [8588, 0]
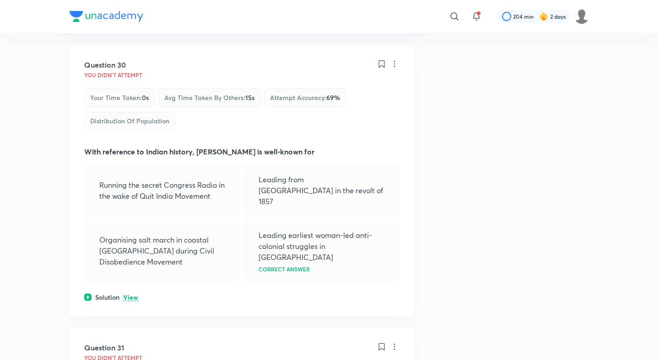
click at [123, 295] on p "View" at bounding box center [130, 298] width 15 height 7
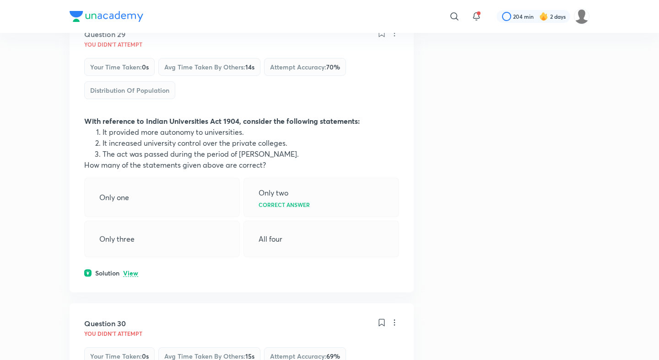
scroll to position [8312, 0]
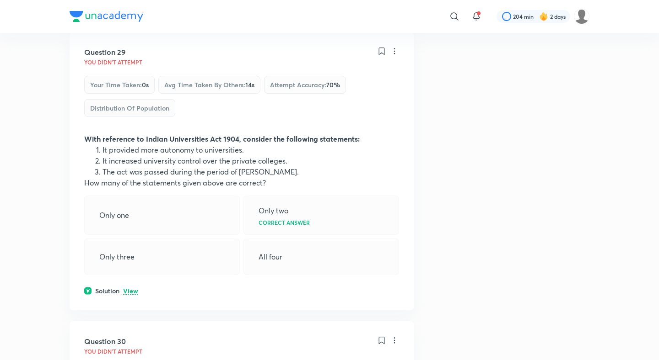
click at [131, 197] on div "Question 29 You didn't Attempt Your time taken : 0s Avg time taken by others : …" at bounding box center [242, 171] width 344 height 279
click at [131, 288] on p "View" at bounding box center [130, 291] width 15 height 7
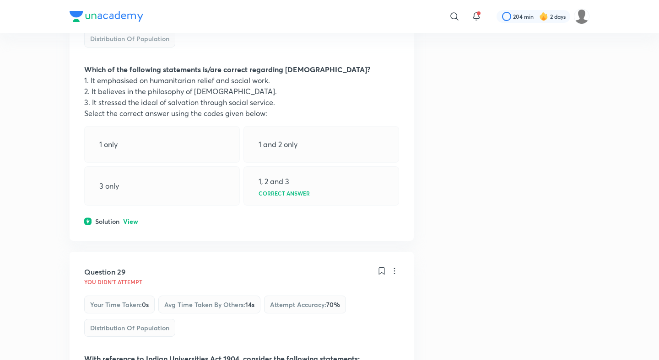
scroll to position [8088, 0]
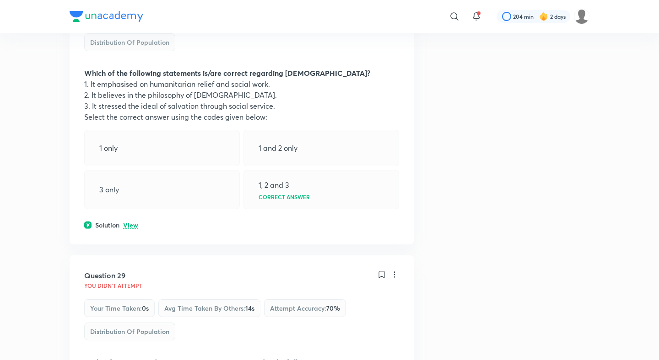
click at [135, 222] on p "View" at bounding box center [130, 225] width 15 height 7
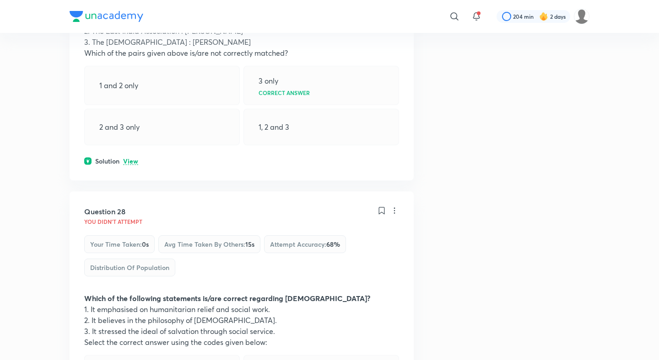
scroll to position [7812, 0]
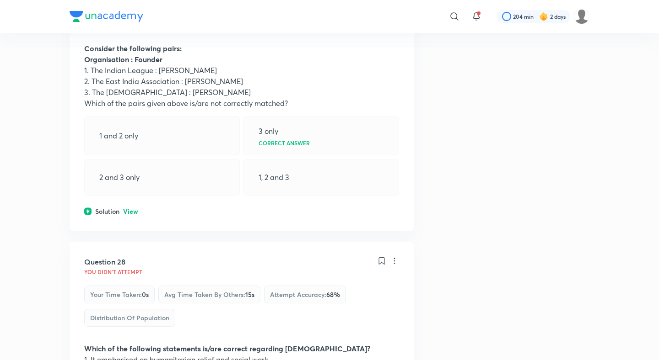
click at [133, 118] on div "Question 27 You didn't Attempt Your time taken : 0s Avg time taken by others : …" at bounding box center [242, 85] width 344 height 289
click at [133, 209] on p "View" at bounding box center [130, 212] width 15 height 7
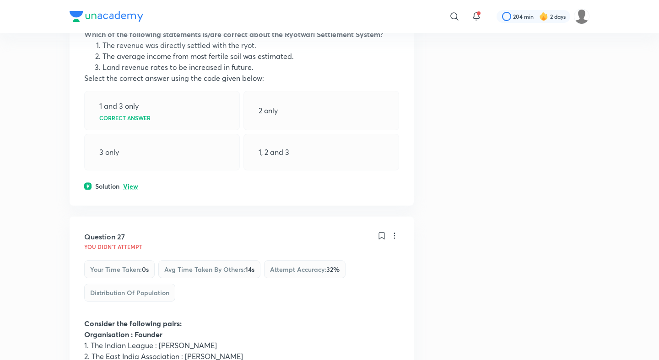
scroll to position [7456, 0]
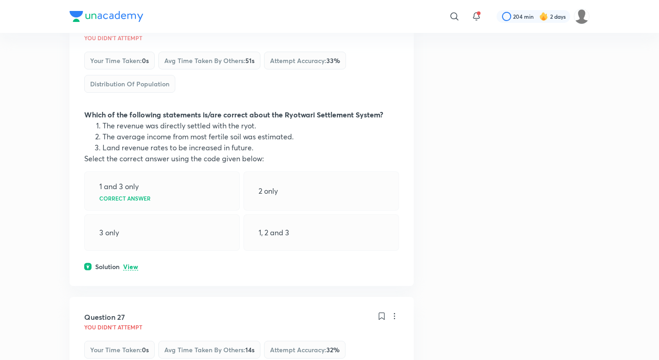
click at [130, 264] on p "View" at bounding box center [130, 267] width 15 height 7
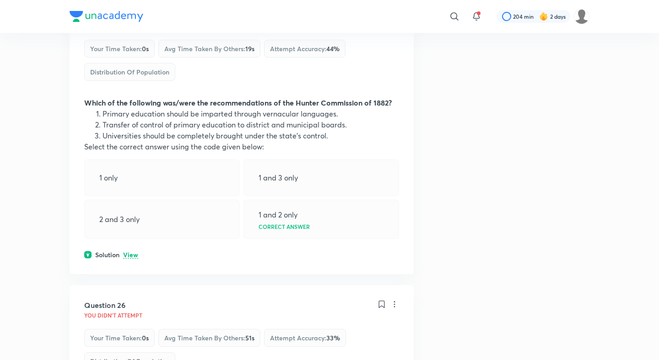
click at [133, 252] on p "View" at bounding box center [130, 255] width 15 height 7
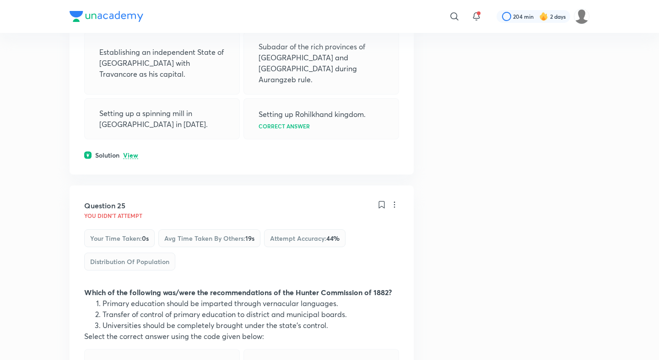
scroll to position [6893, 0]
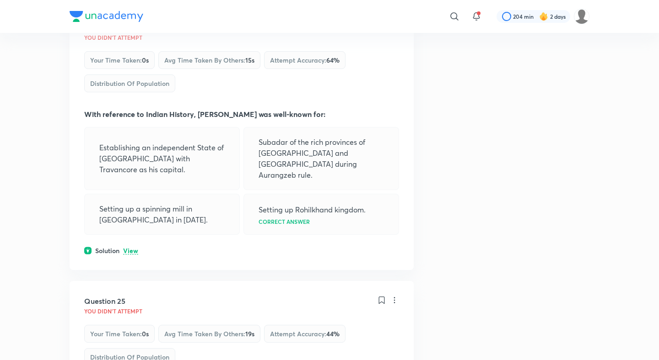
click at [131, 248] on p "View" at bounding box center [130, 251] width 15 height 7
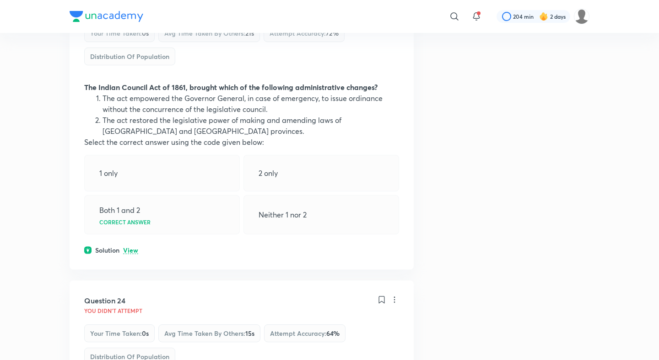
click at [127, 247] on p "View" at bounding box center [130, 250] width 15 height 7
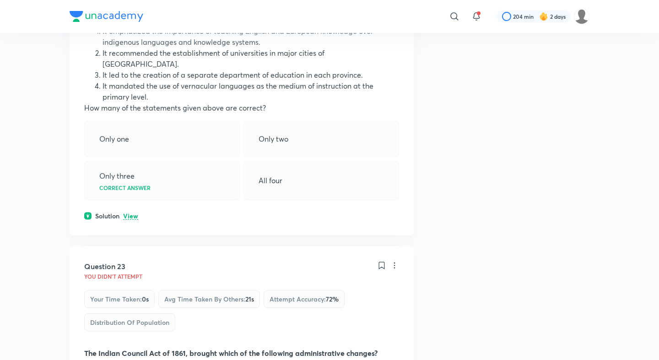
scroll to position [6311, 0]
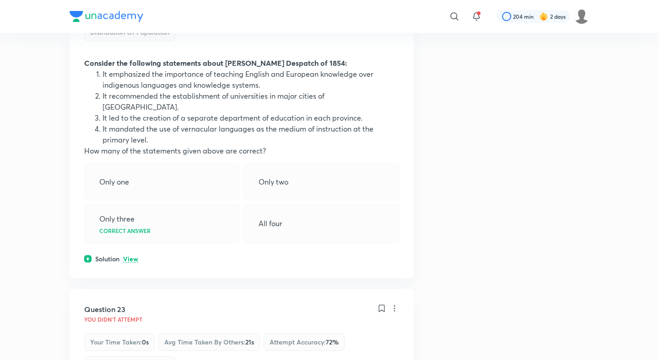
click at [126, 256] on p "View" at bounding box center [130, 259] width 15 height 7
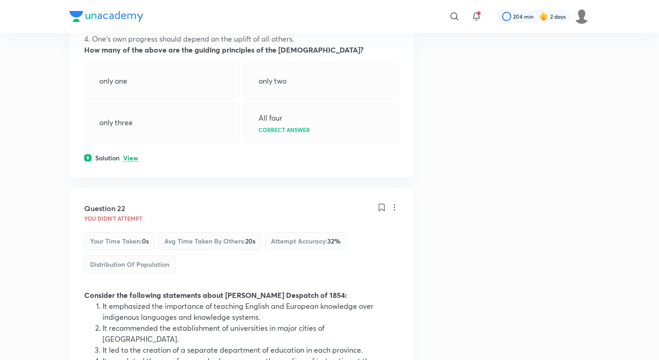
scroll to position [6031, 0]
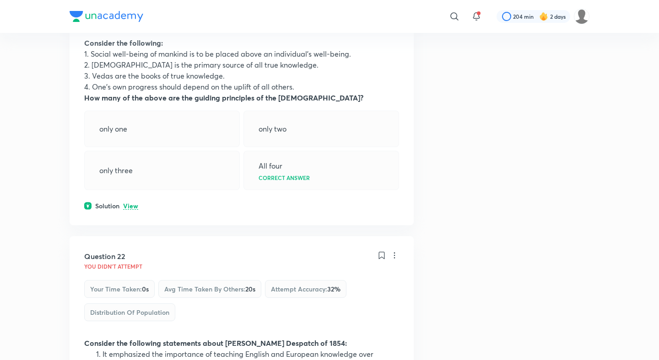
click at [129, 203] on p "View" at bounding box center [130, 206] width 15 height 7
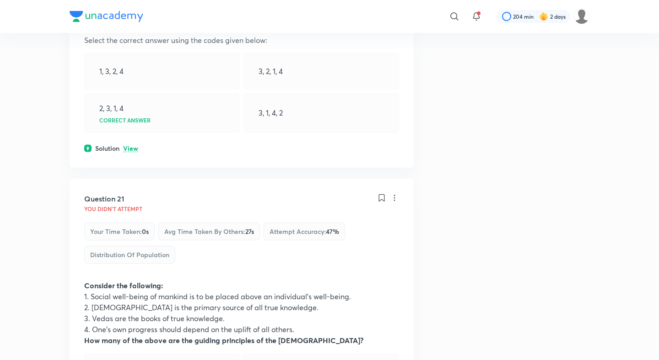
scroll to position [5770, 0]
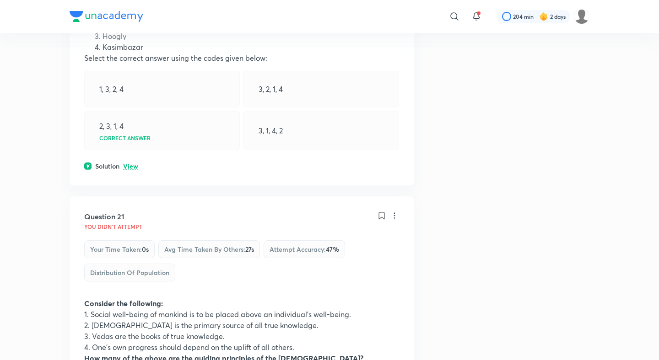
click at [129, 161] on div "Solution View" at bounding box center [241, 166] width 315 height 10
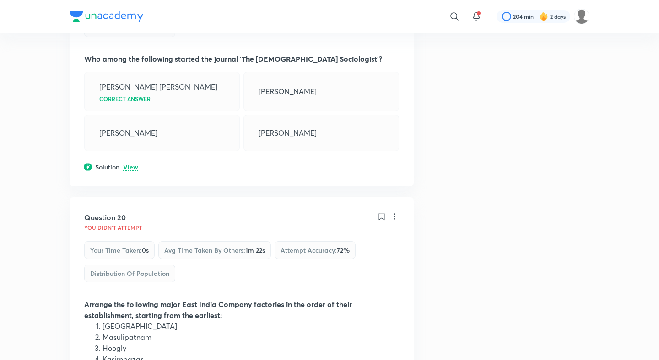
click at [129, 164] on p "View" at bounding box center [130, 167] width 15 height 7
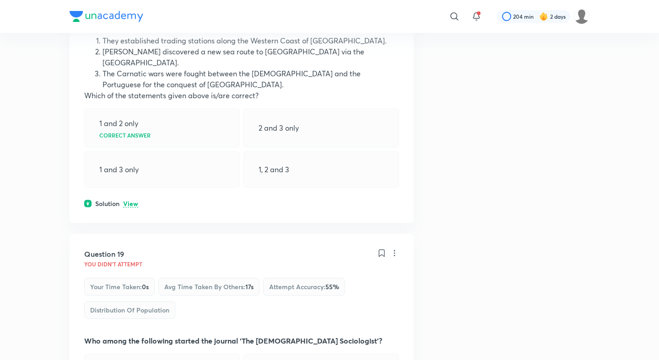
scroll to position [5142, 0]
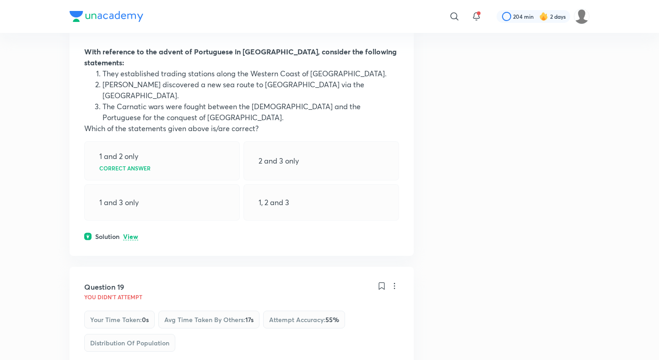
click at [130, 179] on div "Question 18 You didn't Attempt Your time taken : 0s Avg time taken by others : …" at bounding box center [242, 100] width 344 height 311
click at [130, 234] on p "View" at bounding box center [130, 237] width 15 height 7
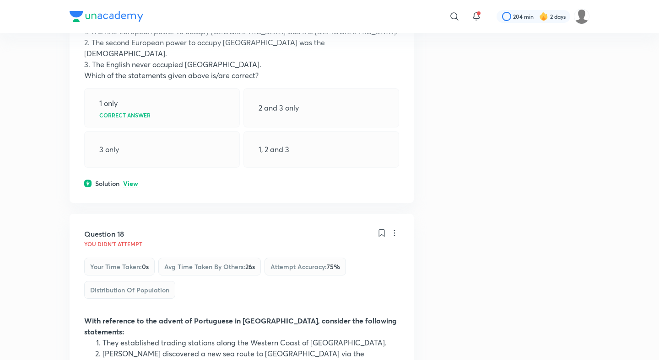
click at [134, 181] on p "View" at bounding box center [130, 184] width 15 height 7
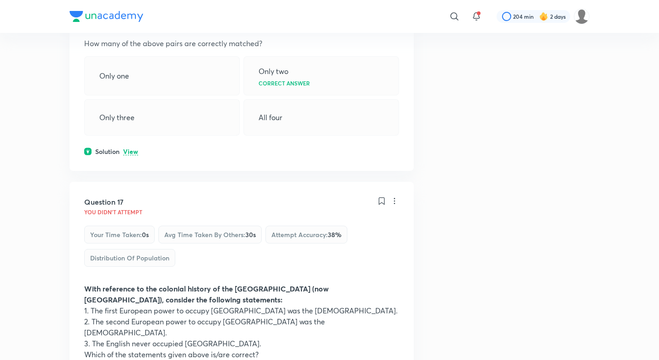
click at [129, 149] on p "View" at bounding box center [130, 152] width 15 height 7
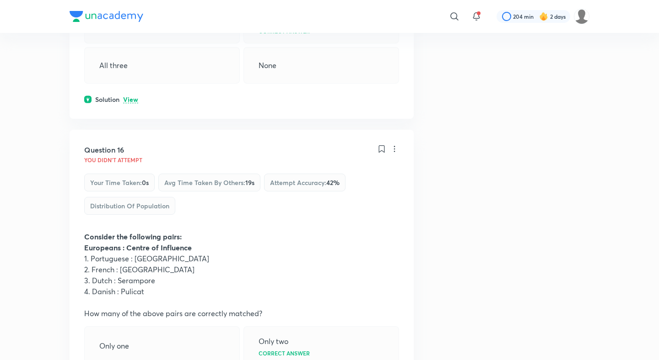
click at [132, 96] on p "View" at bounding box center [130, 99] width 15 height 7
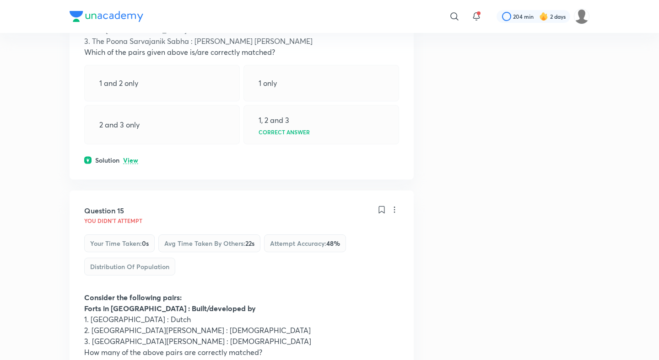
scroll to position [3908, 0]
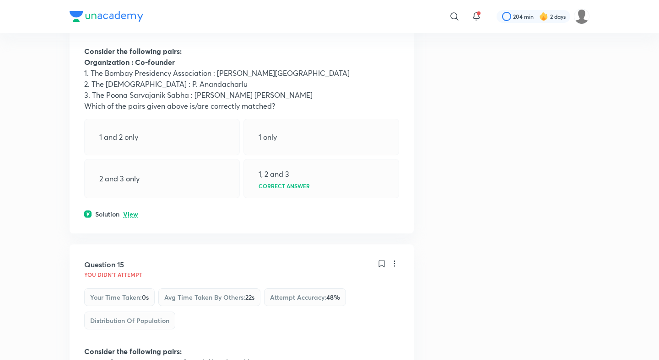
click at [130, 211] on p "View" at bounding box center [130, 214] width 15 height 7
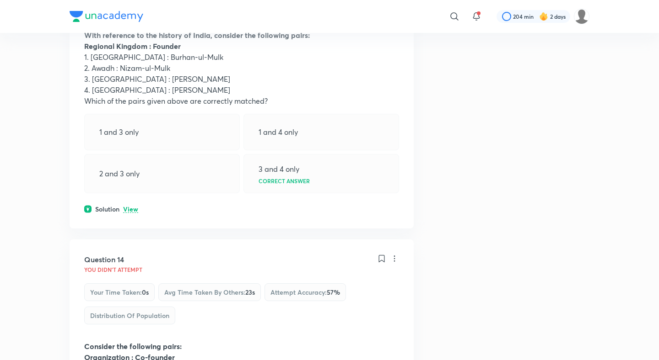
scroll to position [3565, 0]
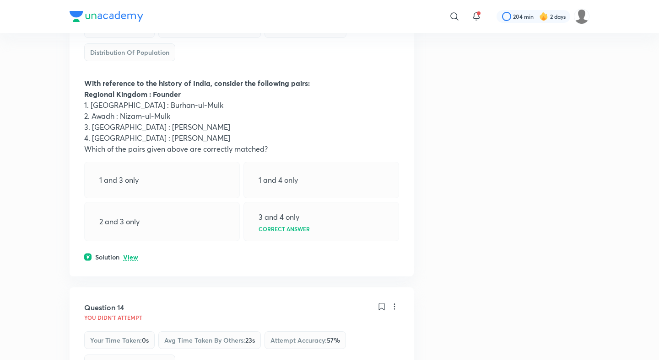
click at [132, 254] on p "View" at bounding box center [130, 257] width 15 height 7
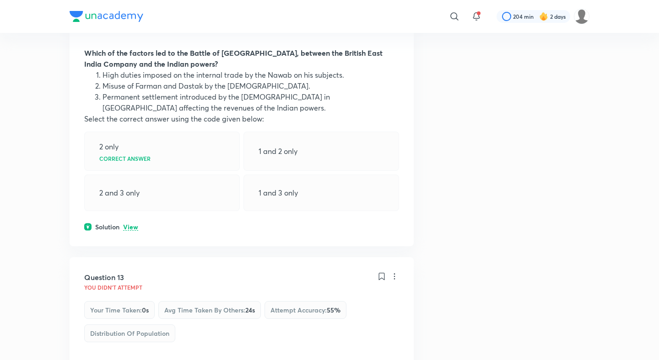
scroll to position [3268, 0]
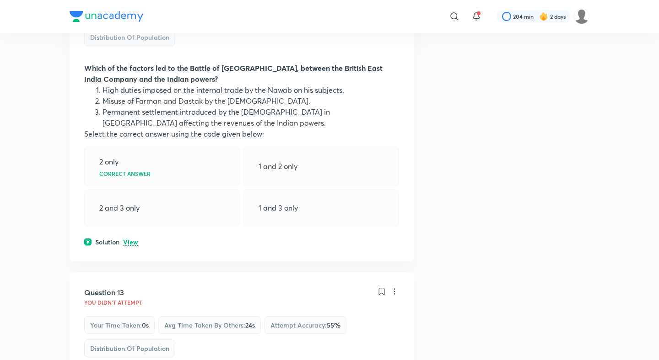
click at [130, 239] on p "View" at bounding box center [130, 242] width 15 height 7
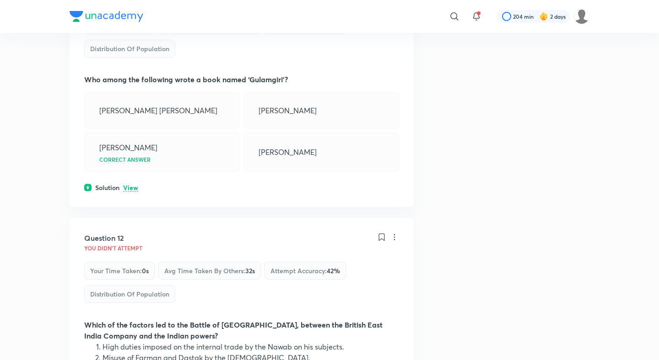
scroll to position [2974, 0]
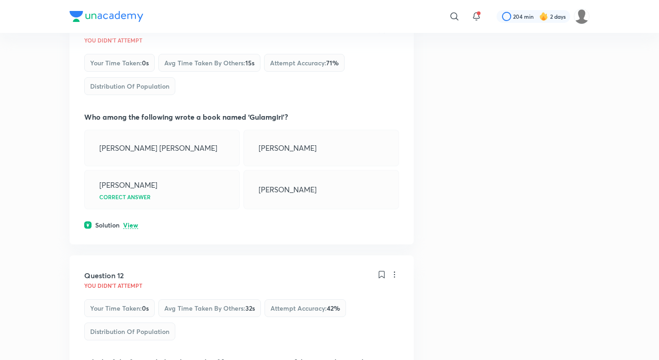
click at [133, 185] on div "Question 11 You didn't Attempt Your time taken : 0s Avg time taken by others : …" at bounding box center [242, 127] width 344 height 235
click at [133, 222] on p "View" at bounding box center [130, 225] width 15 height 7
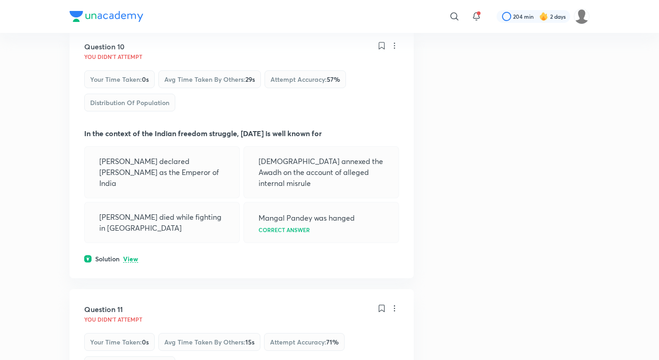
click at [132, 256] on p "View" at bounding box center [130, 259] width 15 height 7
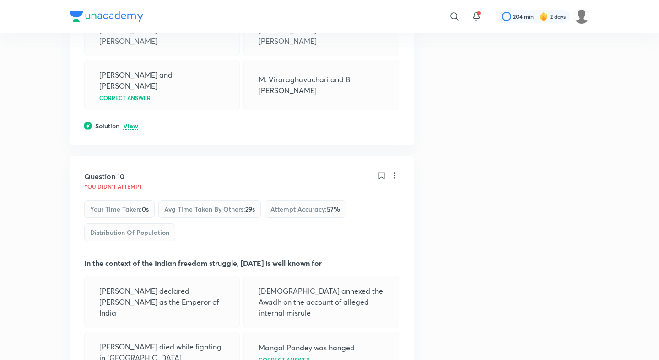
scroll to position [2537, 0]
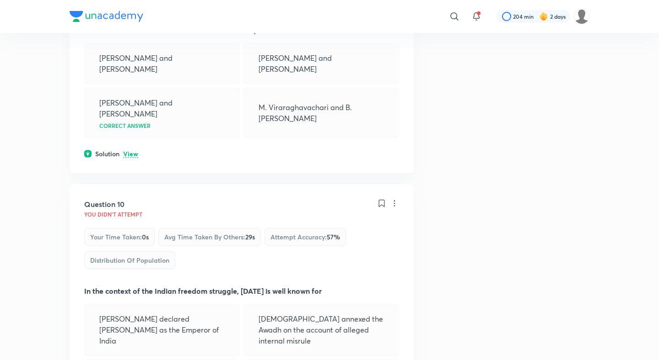
click at [130, 151] on p "View" at bounding box center [130, 154] width 15 height 7
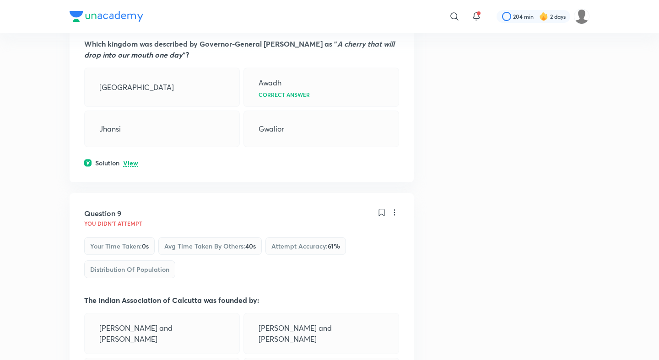
click at [130, 160] on p "View" at bounding box center [130, 163] width 15 height 7
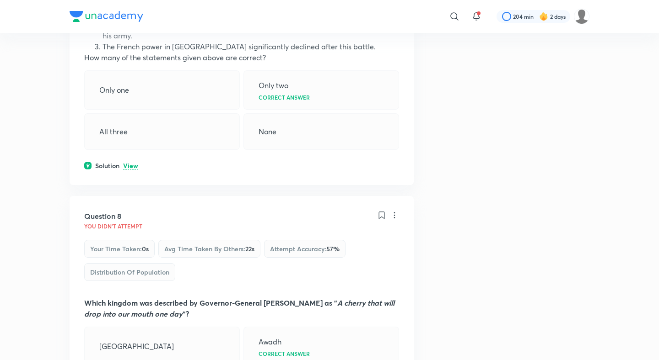
click at [130, 163] on p "View" at bounding box center [130, 166] width 15 height 7
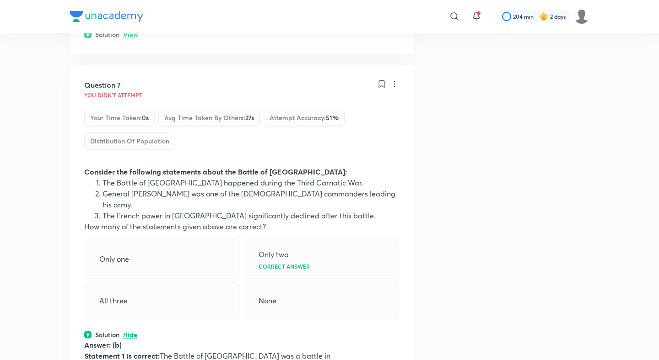
scroll to position [1781, 0]
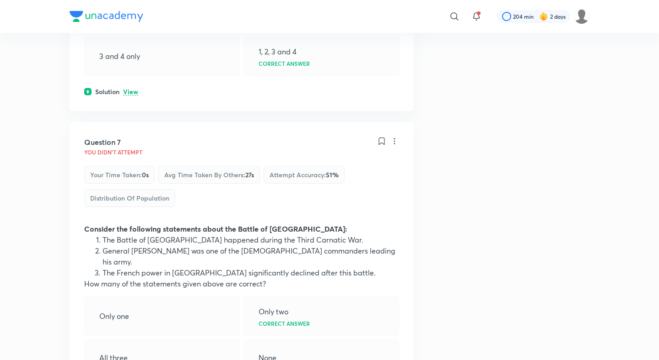
click at [131, 89] on p "View" at bounding box center [130, 92] width 15 height 7
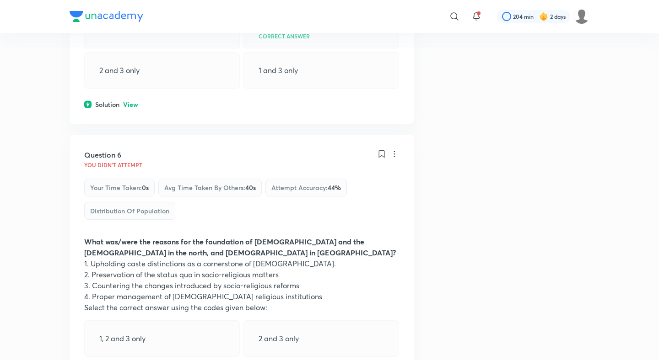
scroll to position [1434, 0]
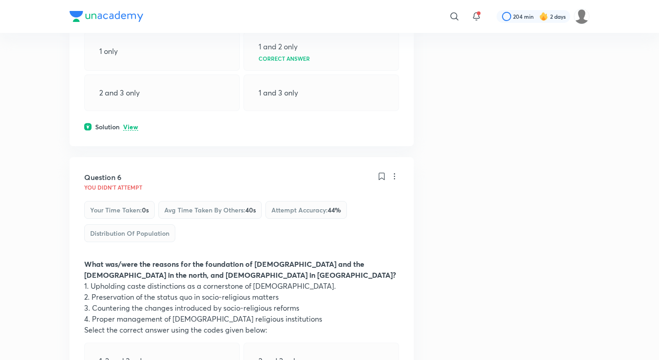
click at [131, 110] on div "Question 5 You didn't Attempt Your time taken : 0s Avg time taken by others : 3…" at bounding box center [242, 7] width 344 height 279
click at [131, 124] on p "View" at bounding box center [130, 127] width 15 height 7
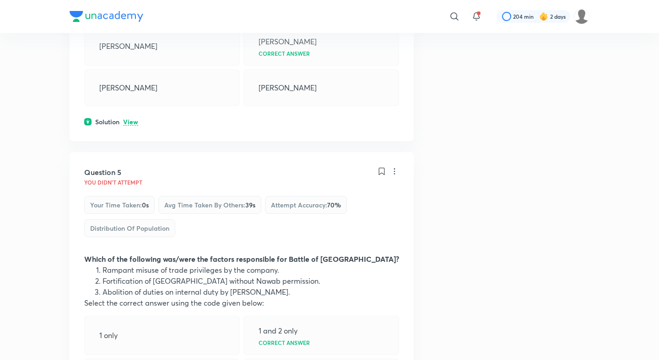
click at [131, 119] on p "View" at bounding box center [130, 122] width 15 height 7
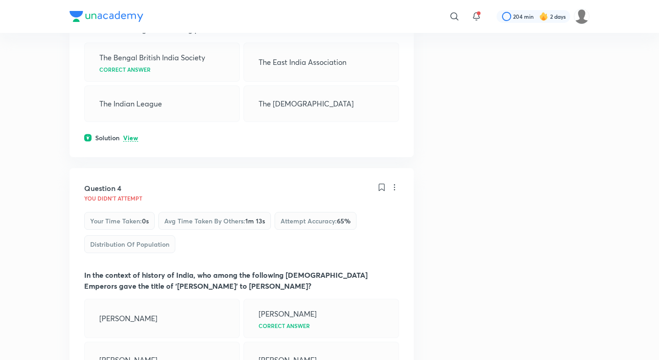
click at [131, 135] on p "View" at bounding box center [130, 138] width 15 height 7
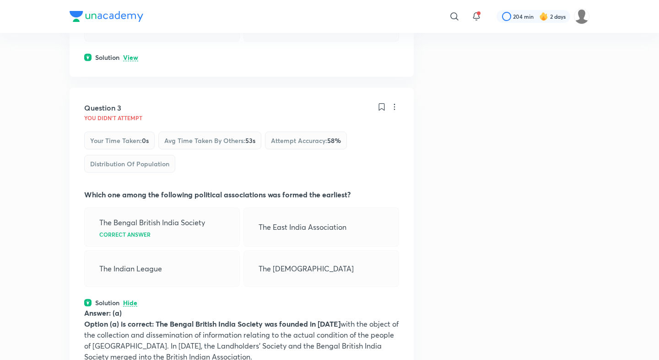
scroll to position [639, 0]
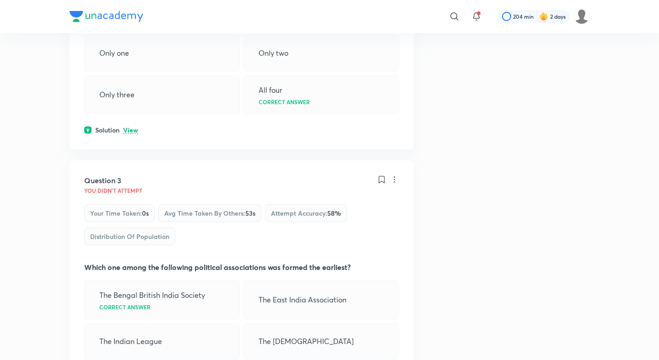
click at [131, 127] on p "View" at bounding box center [130, 130] width 15 height 7
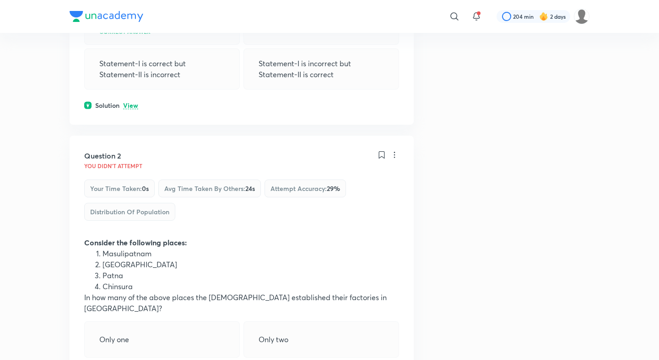
scroll to position [329, 0]
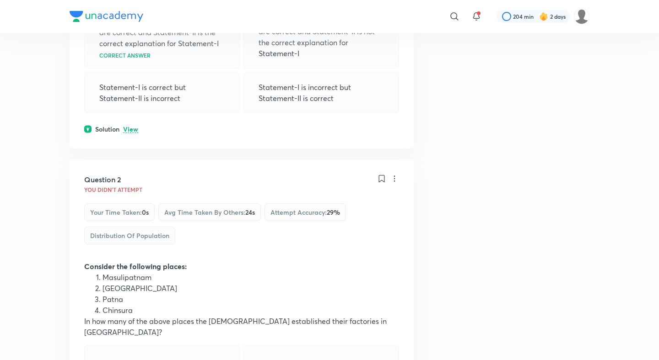
click at [129, 129] on p "View" at bounding box center [130, 129] width 15 height 7
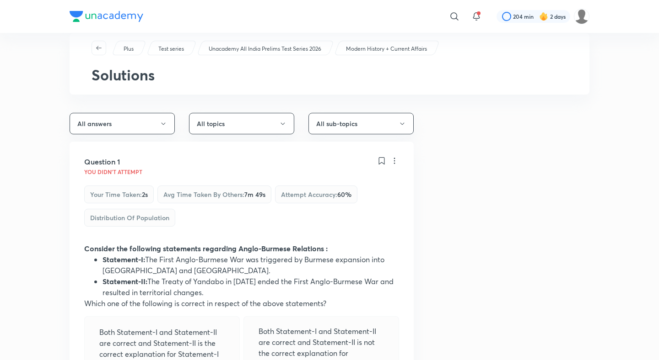
scroll to position [0, 0]
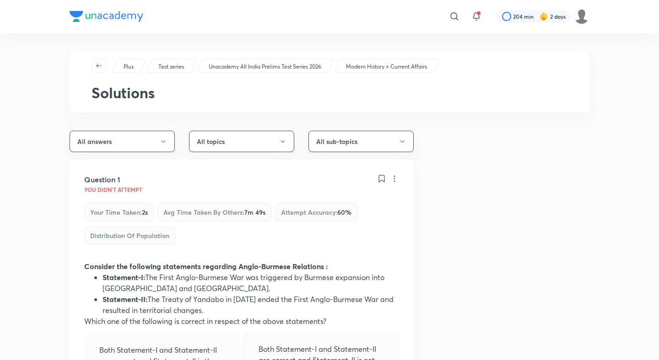
click at [245, 67] on p "Unacademy All India Prelims Test Series 2026" at bounding box center [265, 67] width 112 height 8
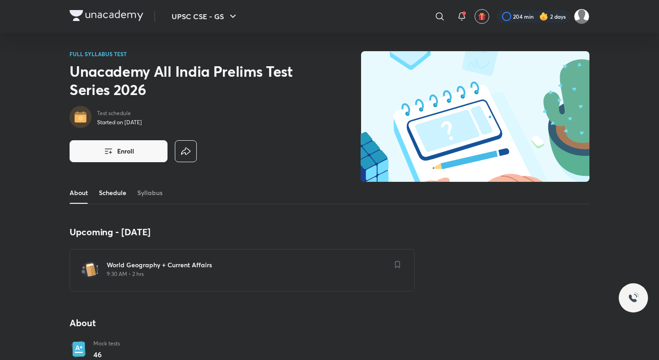
click at [122, 185] on link "Schedule" at bounding box center [112, 193] width 27 height 22
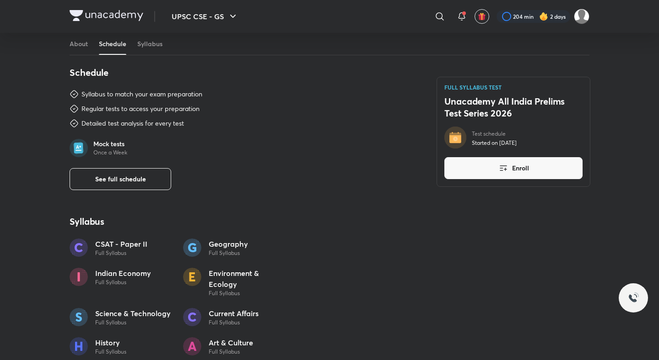
scroll to position [472, 0]
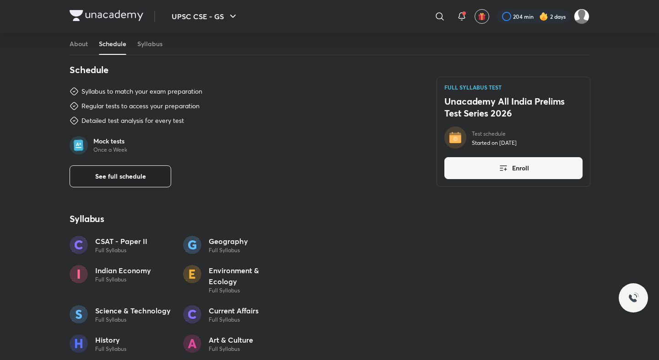
click at [122, 185] on button "See full schedule" at bounding box center [121, 177] width 102 height 22
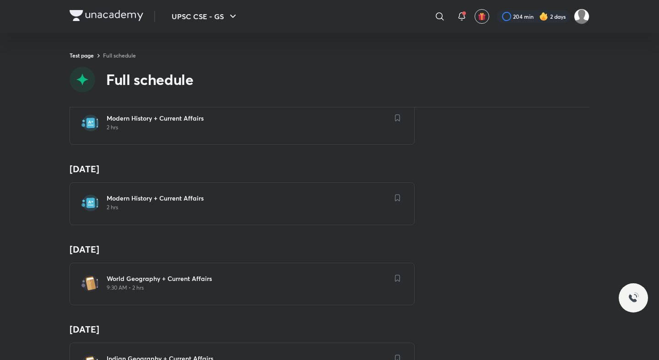
scroll to position [1044, 0]
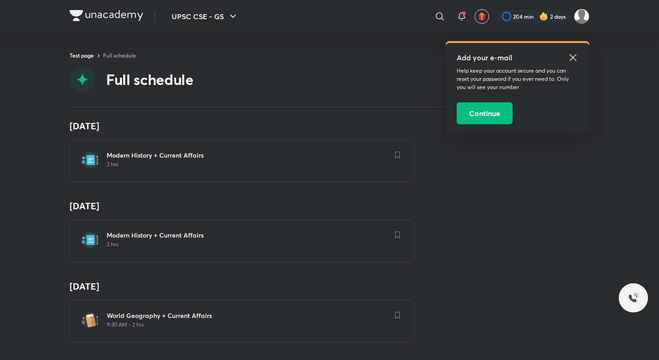
click at [155, 249] on div "Modern History + Current Affairs 2 hrs" at bounding box center [248, 241] width 282 height 20
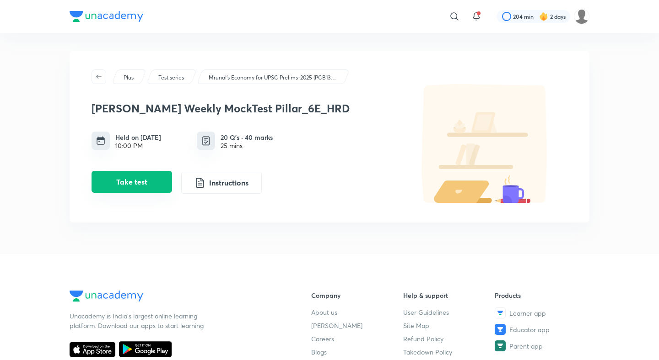
click at [161, 180] on button "Take test" at bounding box center [131, 182] width 80 height 22
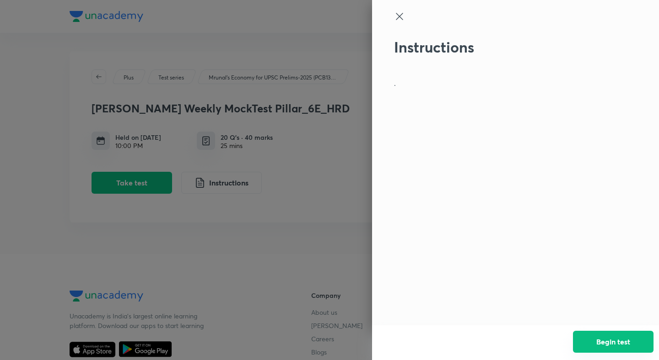
click at [627, 336] on button "Begin test" at bounding box center [613, 342] width 80 height 22
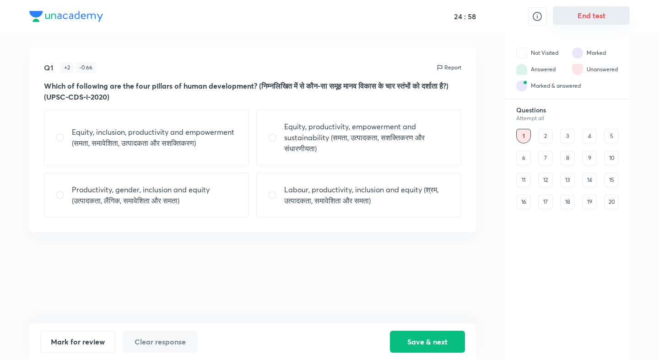
click at [592, 19] on button "End test" at bounding box center [590, 15] width 77 height 18
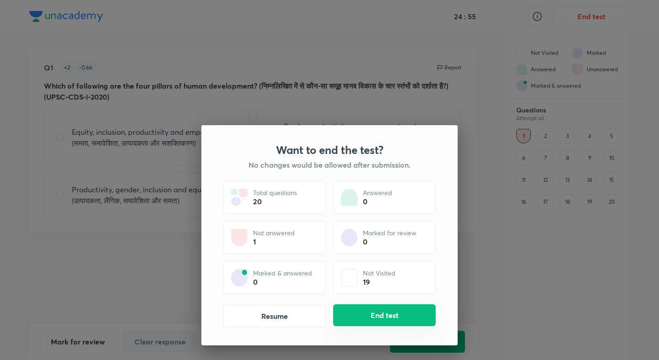
click at [359, 309] on button "End test" at bounding box center [384, 316] width 102 height 22
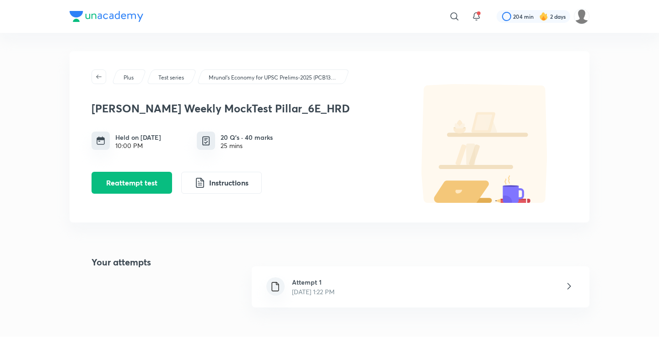
click at [290, 279] on div "Attempt 1 [DATE] 1:22 PM" at bounding box center [312, 287] width 57 height 19
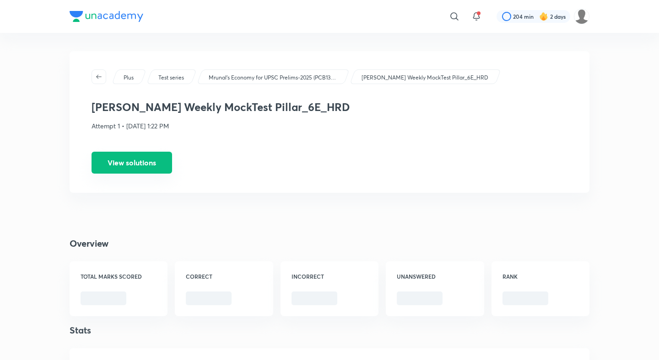
click at [157, 161] on button "View solutions" at bounding box center [131, 163] width 80 height 22
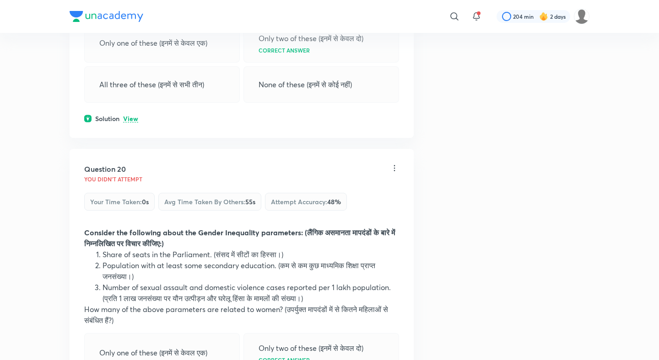
scroll to position [5599, 0]
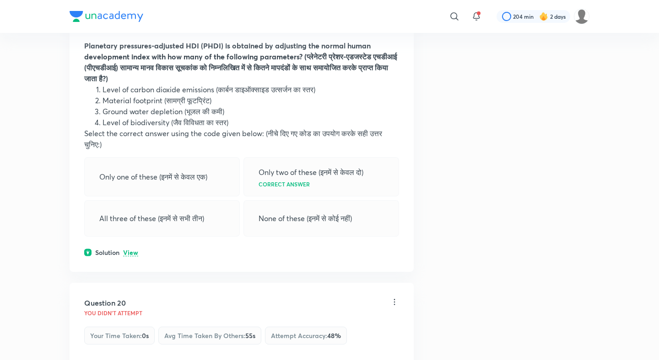
scroll to position [5360, 0]
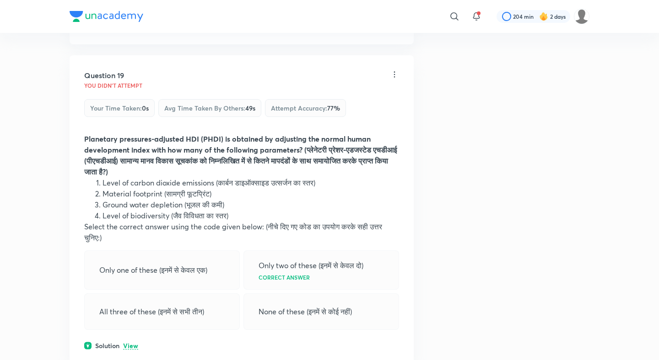
click at [130, 343] on p "View" at bounding box center [130, 346] width 15 height 7
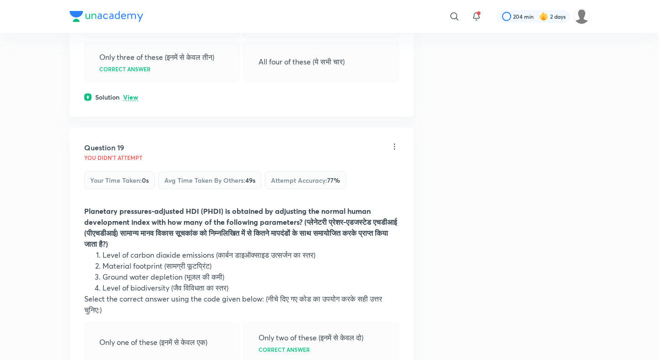
scroll to position [5072, 0]
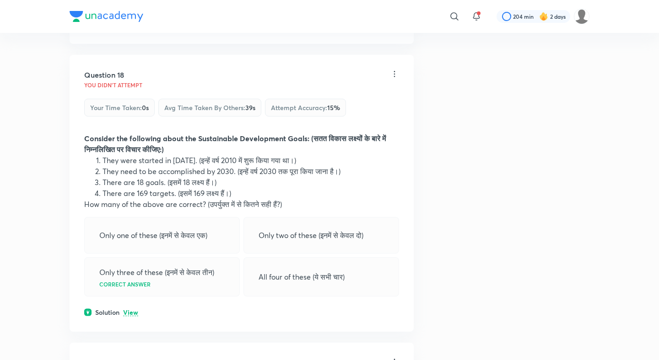
click at [130, 310] on p "View" at bounding box center [130, 313] width 15 height 7
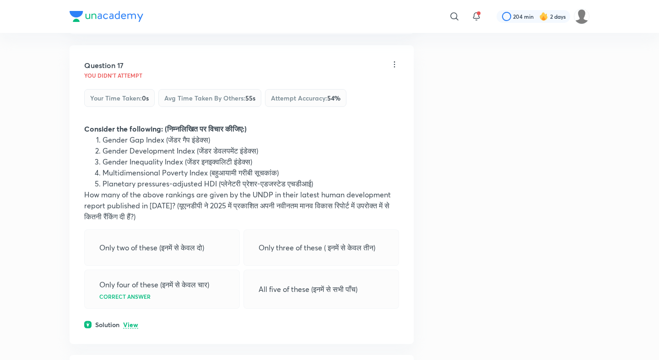
scroll to position [4745, 0]
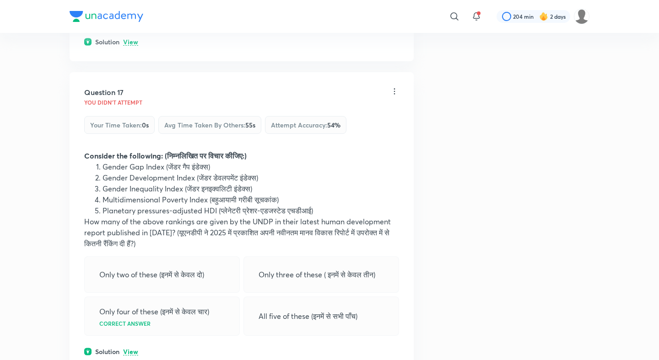
click at [129, 349] on p "View" at bounding box center [130, 352] width 15 height 7
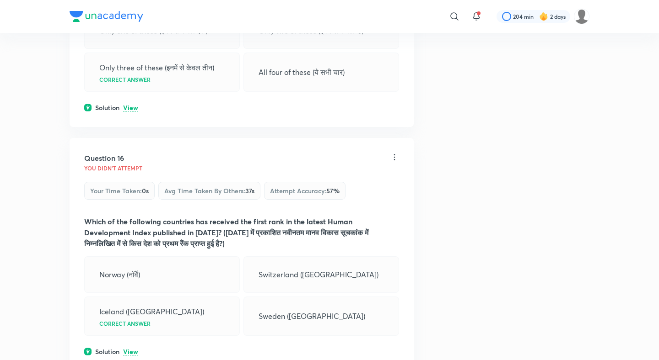
click at [131, 349] on p "View" at bounding box center [130, 352] width 15 height 7
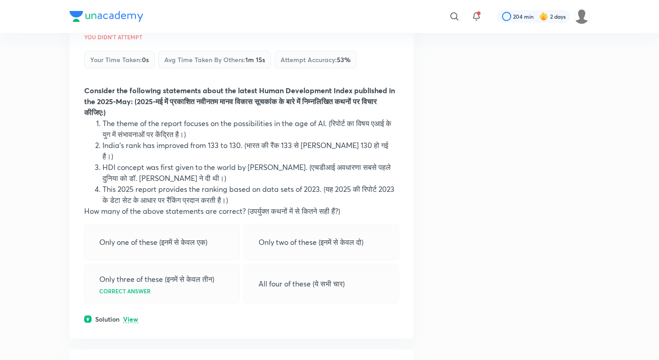
scroll to position [4277, 0]
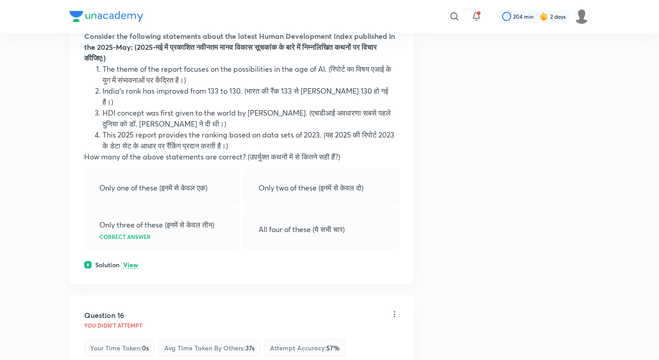
click at [133, 262] on p "View" at bounding box center [130, 265] width 15 height 7
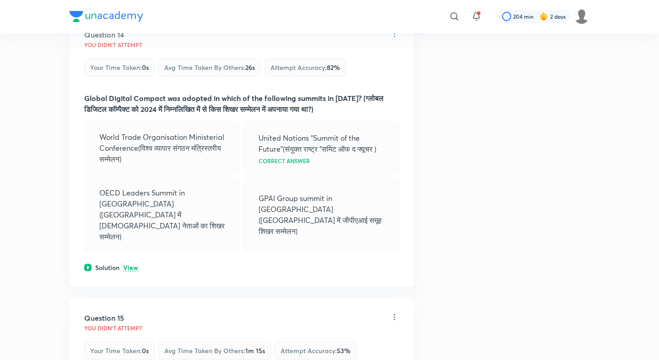
click at [133, 265] on p "View" at bounding box center [130, 268] width 15 height 7
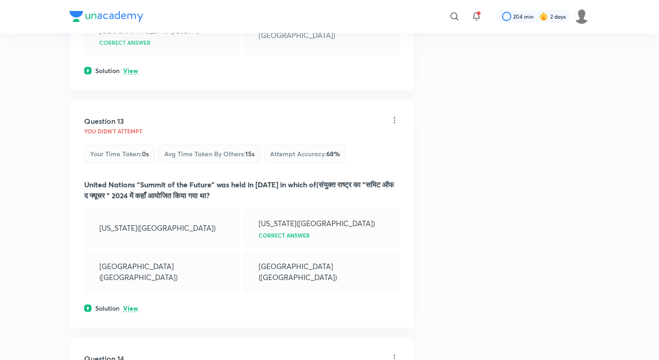
scroll to position [3595, 0]
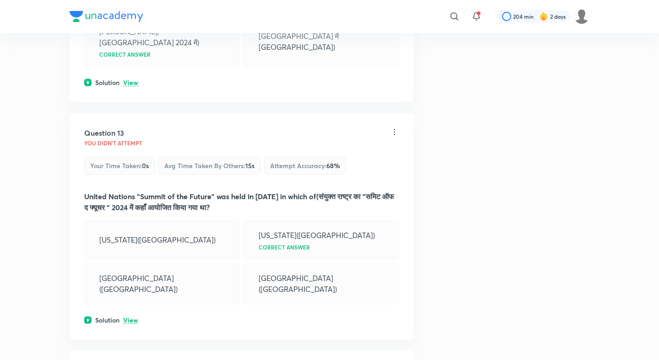
click at [128, 207] on div "Question 13 You didn't Attempt Your time taken : 0s Avg time taken by others : …" at bounding box center [242, 226] width 344 height 227
click at [134, 317] on p "View" at bounding box center [130, 320] width 15 height 7
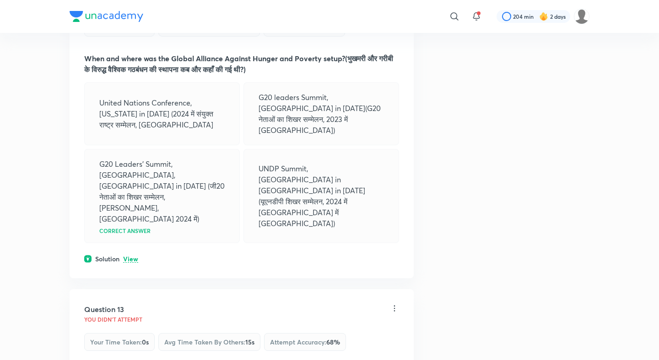
scroll to position [3409, 0]
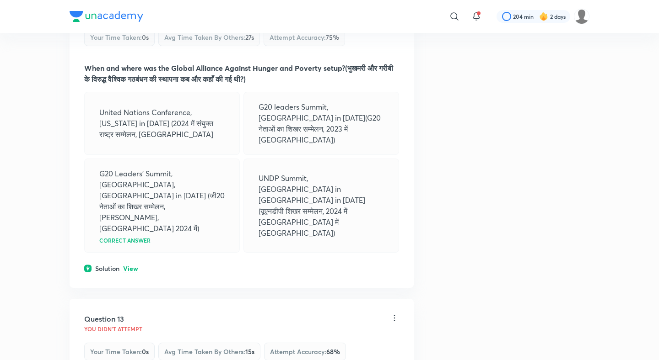
click at [133, 266] on p "View" at bounding box center [130, 269] width 15 height 7
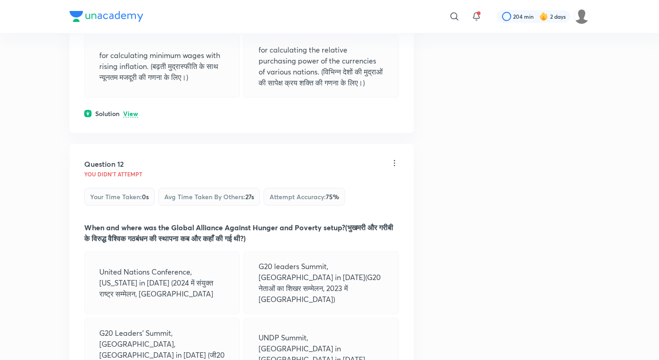
scroll to position [3185, 0]
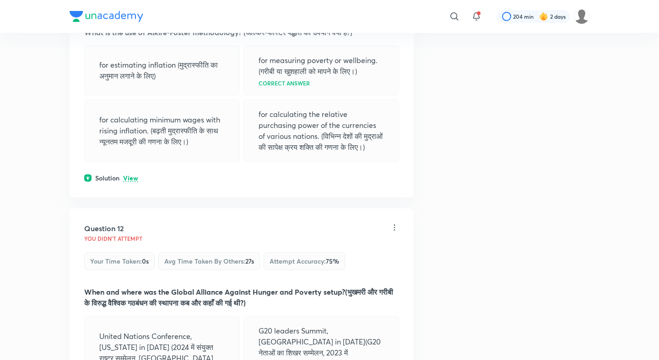
click at [130, 175] on p "View" at bounding box center [130, 178] width 15 height 7
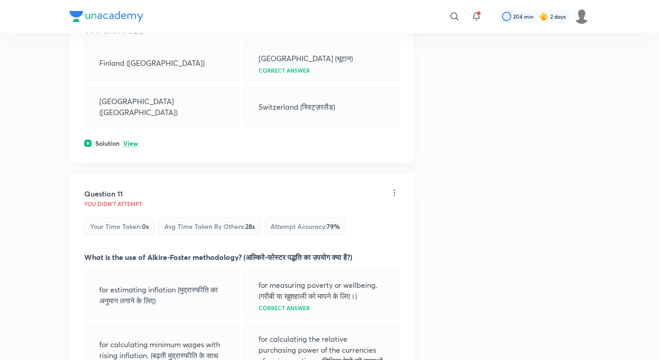
scroll to position [2874, 0]
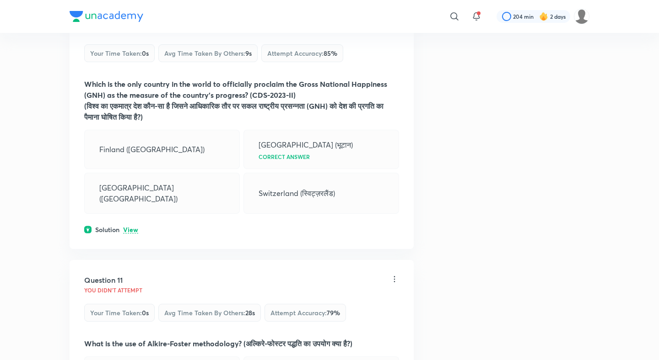
click at [132, 227] on p "View" at bounding box center [130, 230] width 15 height 7
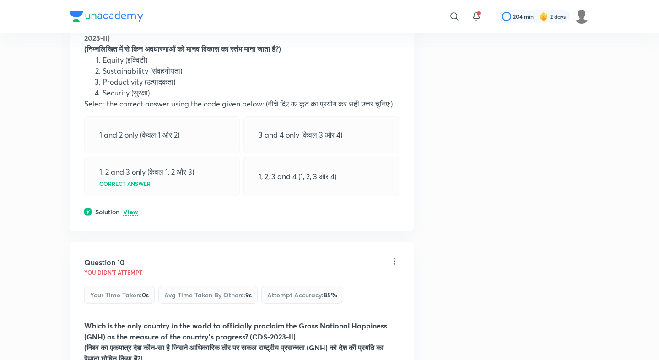
click at [131, 209] on p "View" at bounding box center [130, 212] width 15 height 7
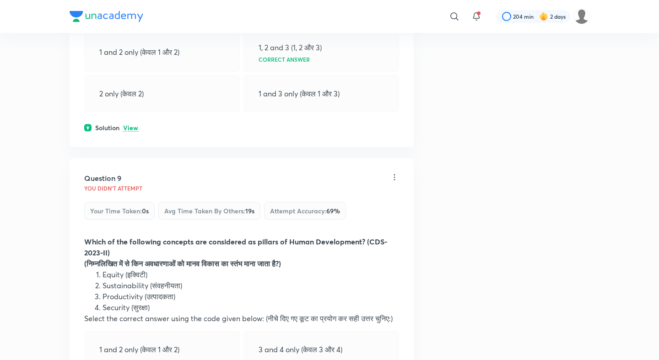
scroll to position [2398, 0]
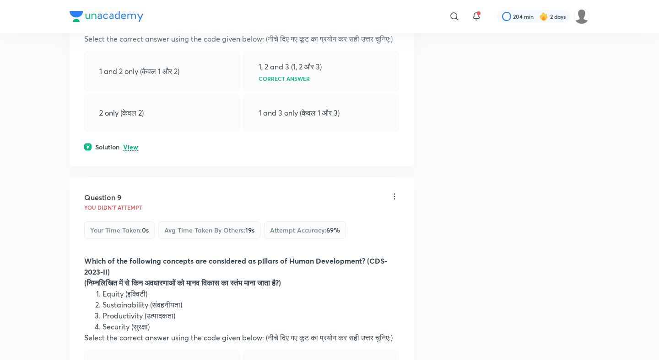
click at [130, 144] on p "View" at bounding box center [130, 147] width 15 height 7
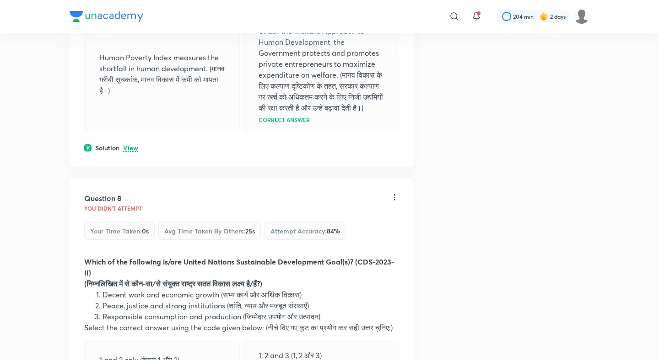
click at [130, 145] on p "View" at bounding box center [130, 148] width 15 height 7
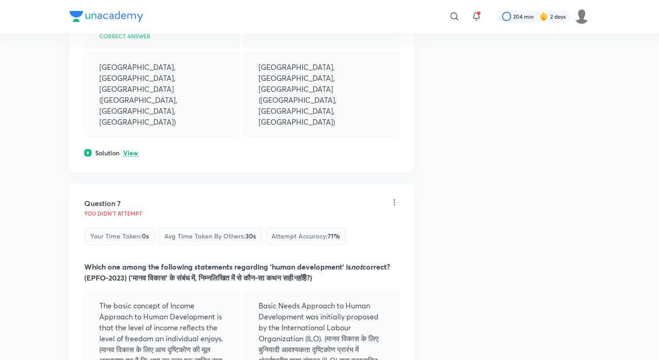
scroll to position [1733, 0]
click at [130, 151] on p "View" at bounding box center [130, 154] width 15 height 7
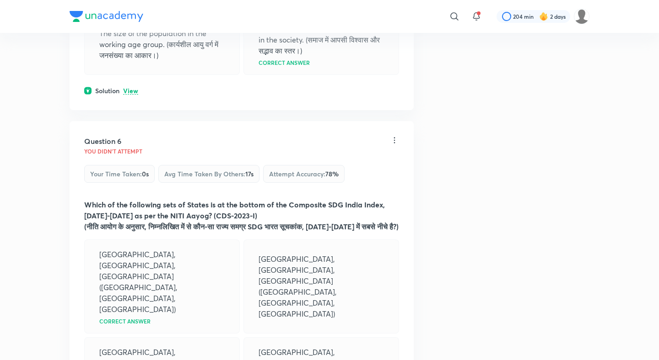
click at [133, 89] on p "View" at bounding box center [130, 91] width 15 height 7
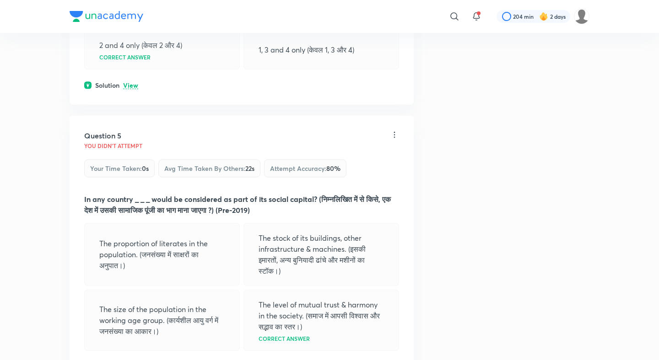
click at [133, 85] on p "View" at bounding box center [130, 85] width 15 height 7
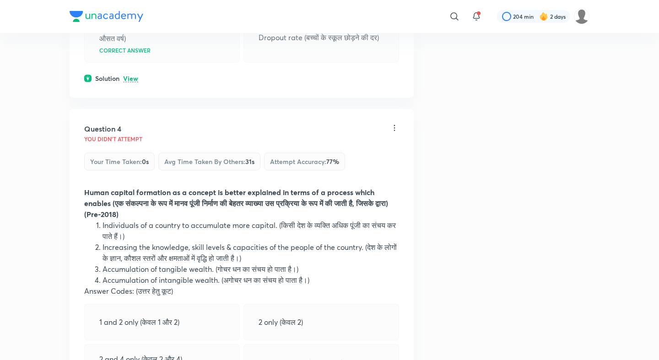
click at [133, 75] on p "View" at bounding box center [130, 78] width 15 height 7
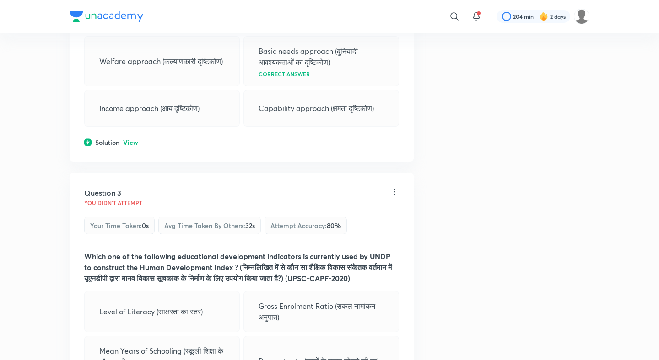
scroll to position [529, 0]
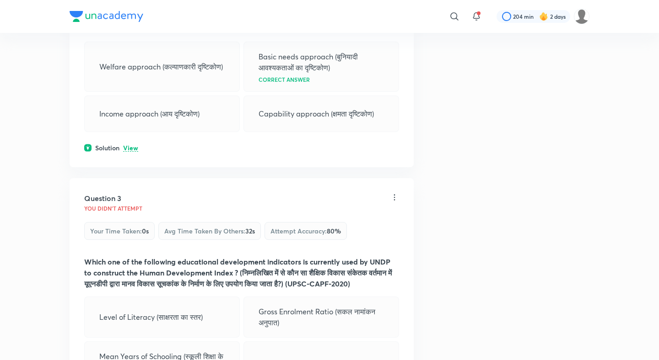
click at [124, 151] on p "View" at bounding box center [130, 148] width 15 height 7
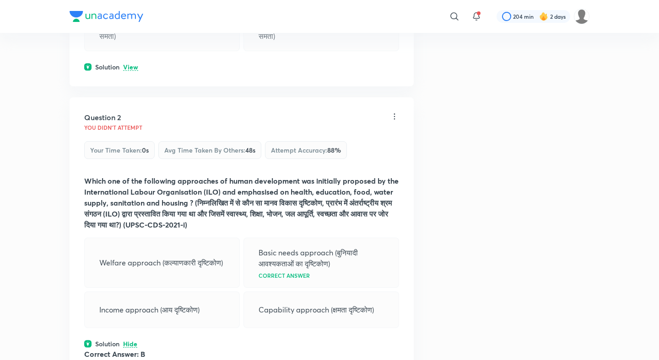
scroll to position [257, 0]
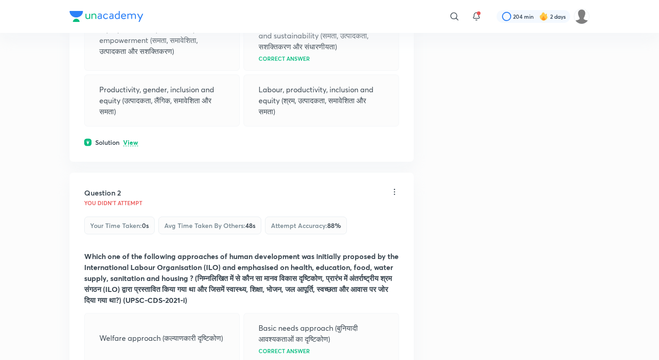
click at [130, 143] on p "View" at bounding box center [130, 142] width 15 height 7
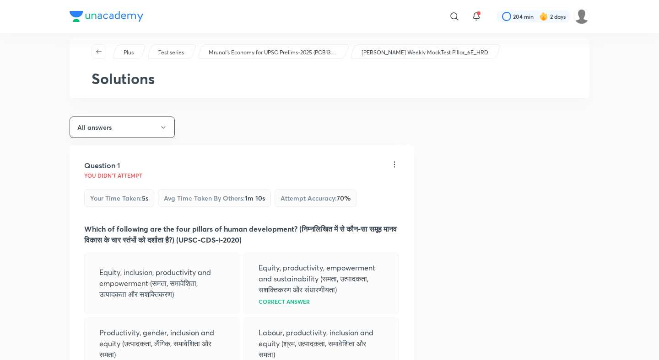
scroll to position [0, 0]
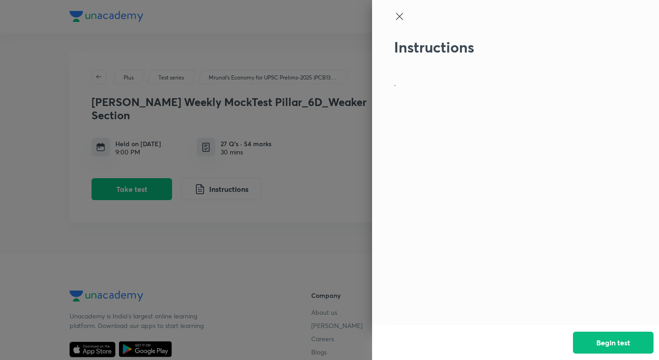
click at [632, 344] on button "Begin test" at bounding box center [613, 343] width 80 height 22
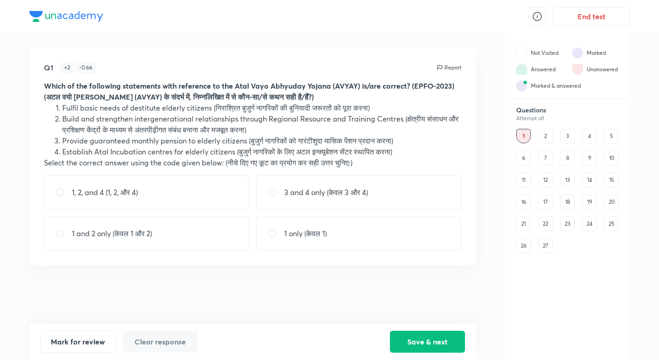
click at [609, 28] on div "End test" at bounding box center [567, 16] width 124 height 33
click at [599, 16] on button "End test" at bounding box center [590, 15] width 77 height 18
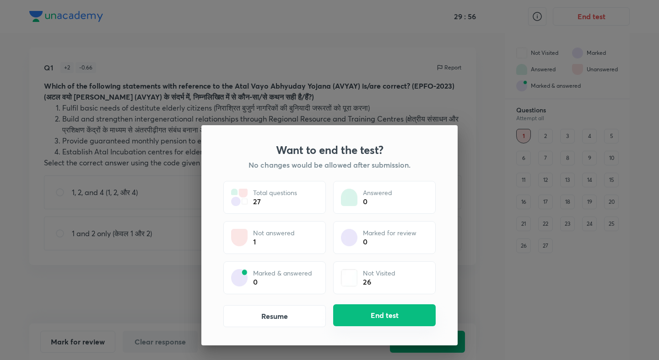
click at [385, 312] on button "End test" at bounding box center [384, 316] width 102 height 22
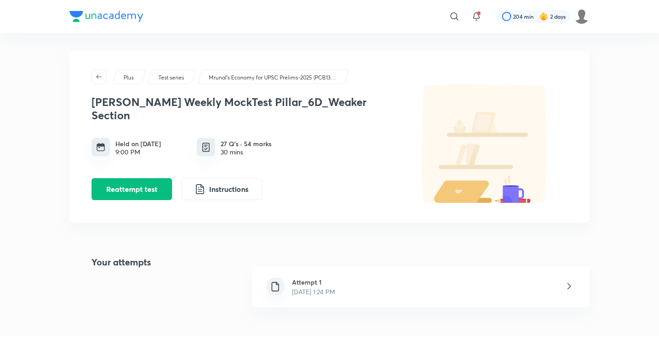
click at [301, 276] on div "Attempt 1 [DATE] 1:24 PM" at bounding box center [420, 287] width 337 height 41
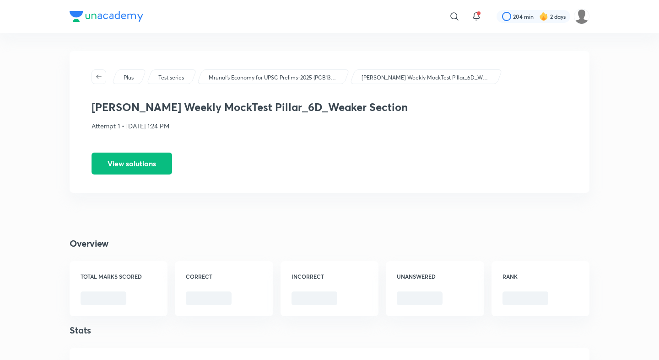
click at [134, 158] on button "View solutions" at bounding box center [131, 164] width 80 height 22
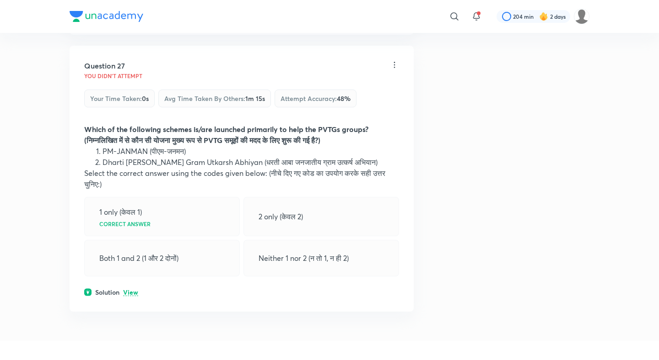
scroll to position [7654, 0]
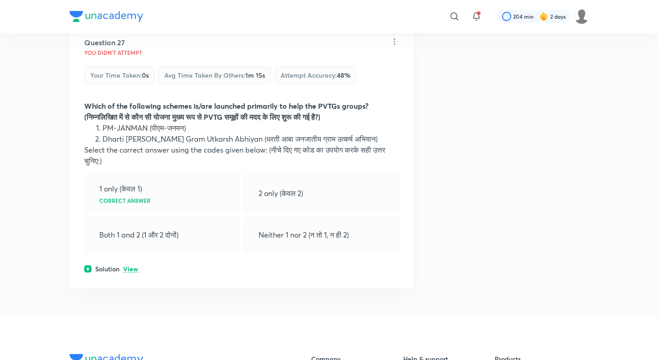
click at [133, 266] on p "View" at bounding box center [130, 269] width 15 height 7
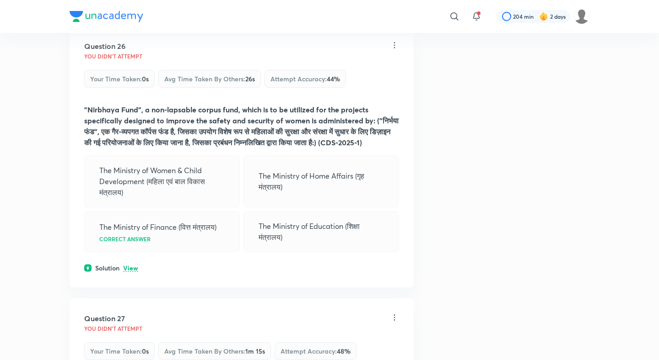
scroll to position [7359, 0]
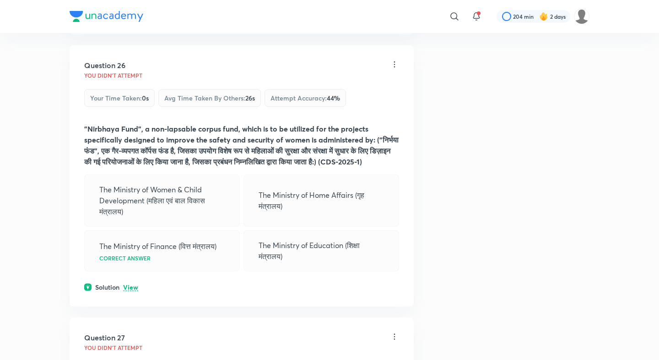
click at [133, 284] on p "View" at bounding box center [130, 287] width 15 height 7
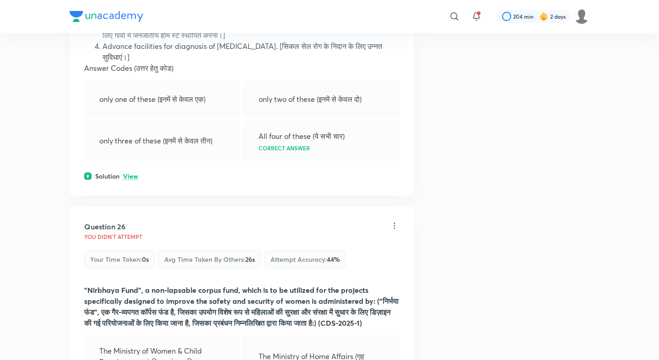
scroll to position [7127, 0]
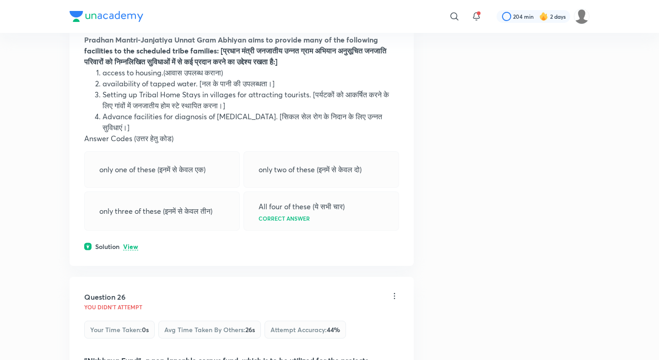
click at [129, 244] on p "View" at bounding box center [130, 247] width 15 height 7
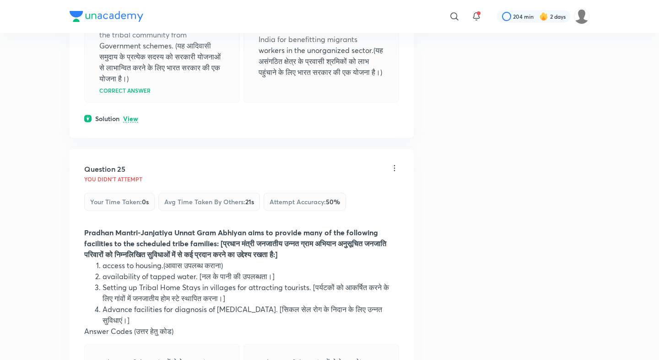
scroll to position [6870, 0]
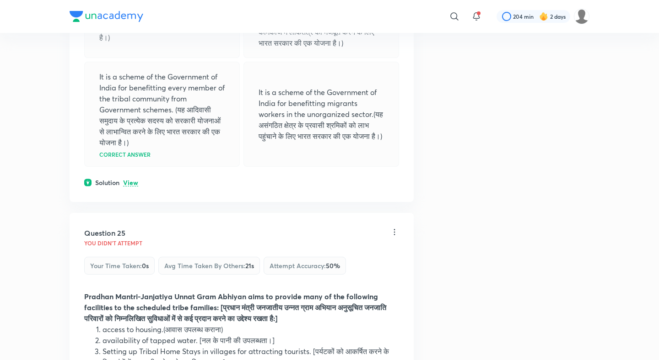
click at [129, 180] on p "View" at bounding box center [130, 183] width 15 height 7
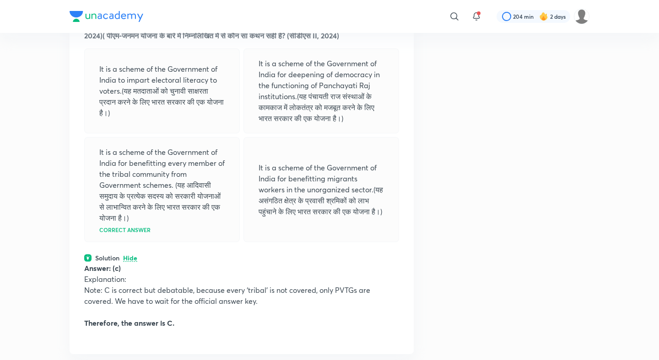
scroll to position [6569, 0]
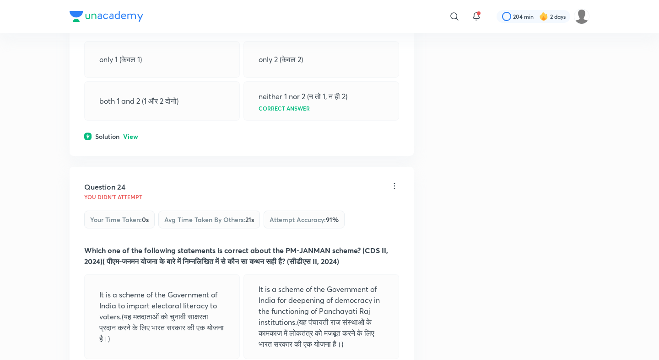
click at [132, 132] on div "Solution View" at bounding box center [241, 137] width 315 height 10
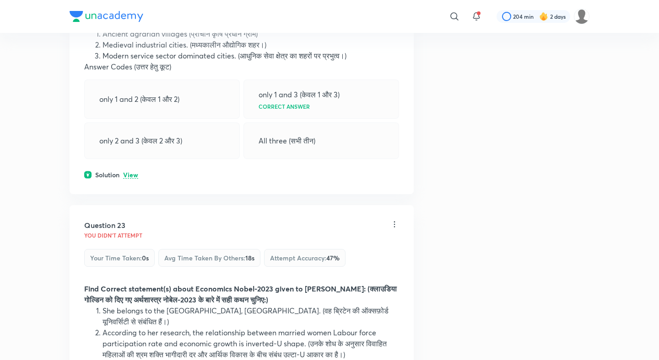
scroll to position [6236, 0]
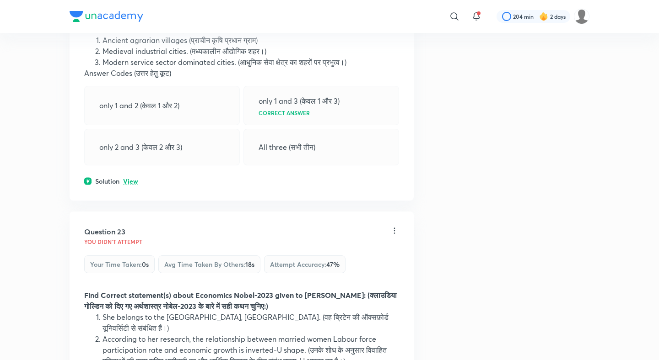
click at [133, 107] on div "Question 22 You didn't Attempt Your time taken : 0s Avg time taken by others : …" at bounding box center [242, 57] width 344 height 288
click at [133, 178] on p "View" at bounding box center [130, 181] width 15 height 7
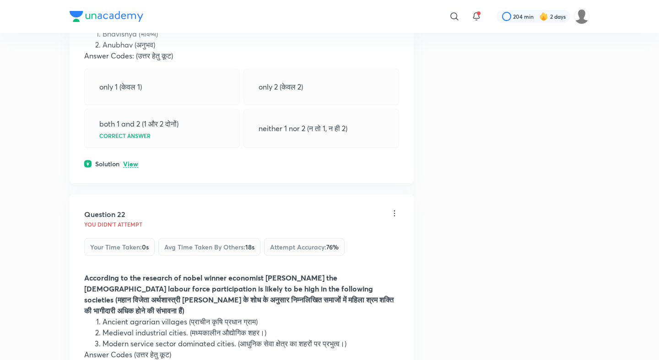
click at [133, 161] on p "View" at bounding box center [130, 164] width 15 height 7
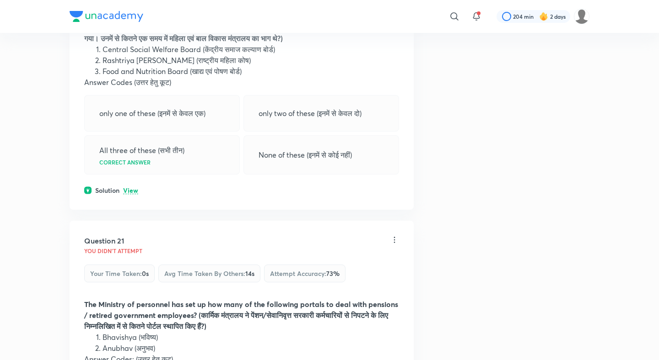
click at [128, 128] on div "Question 20 You didn't Attempt Your time taken : 0s Avg time taken by others : …" at bounding box center [242, 71] width 344 height 277
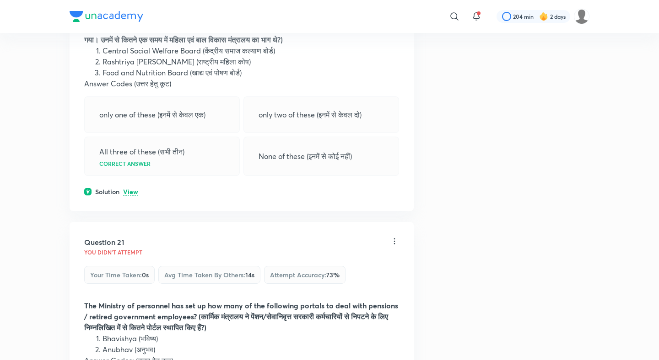
click at [130, 189] on p "View" at bounding box center [130, 192] width 15 height 7
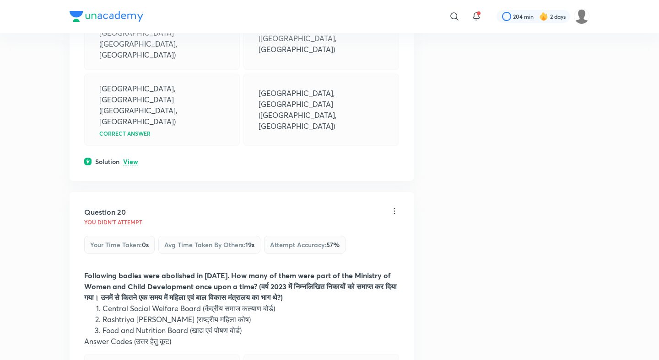
click at [129, 159] on p "View" at bounding box center [130, 162] width 15 height 7
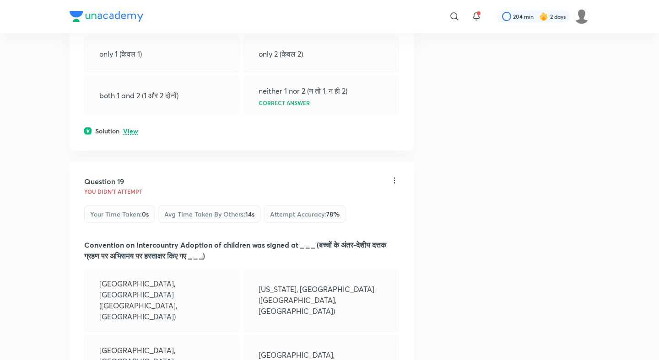
click at [129, 135] on p "View" at bounding box center [130, 131] width 15 height 7
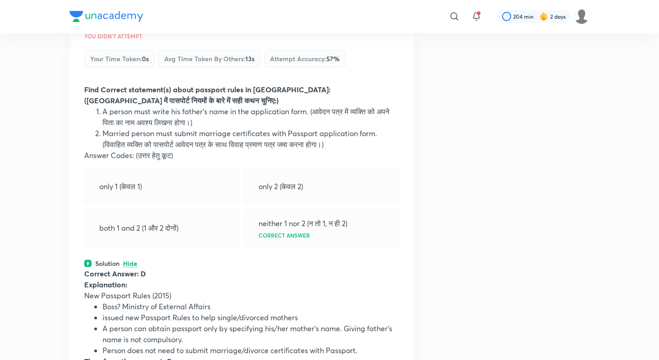
scroll to position [4919, 0]
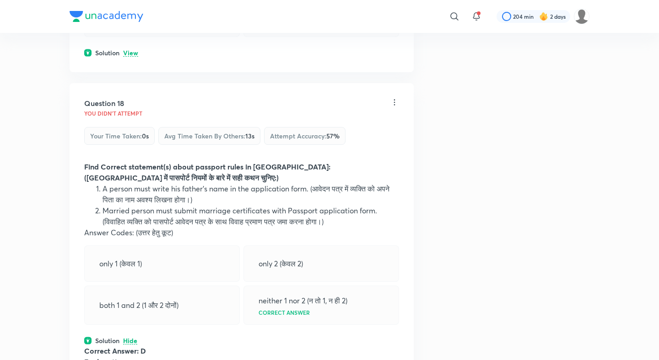
click at [131, 56] on p "View" at bounding box center [130, 53] width 15 height 7
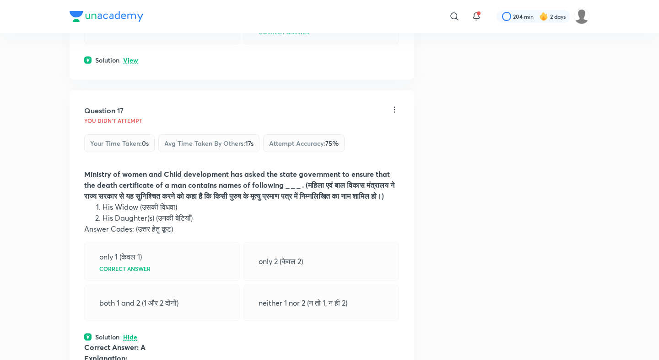
scroll to position [4621, 0]
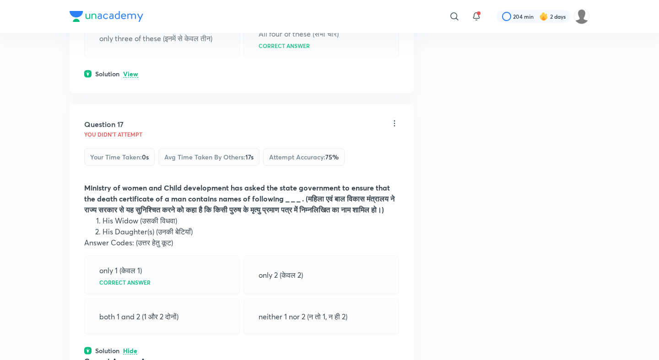
click at [132, 71] on p "View" at bounding box center [130, 74] width 15 height 7
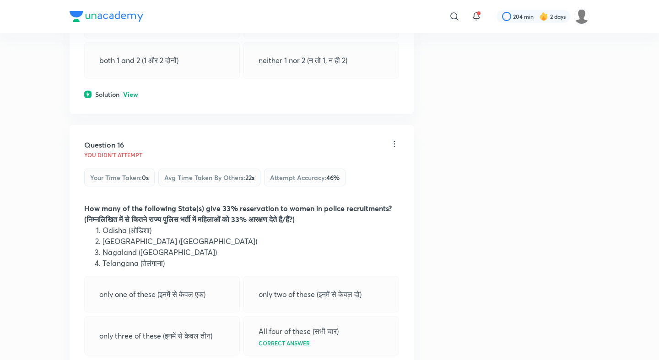
scroll to position [4323, 0]
click at [131, 90] on div "Solution View" at bounding box center [241, 95] width 315 height 10
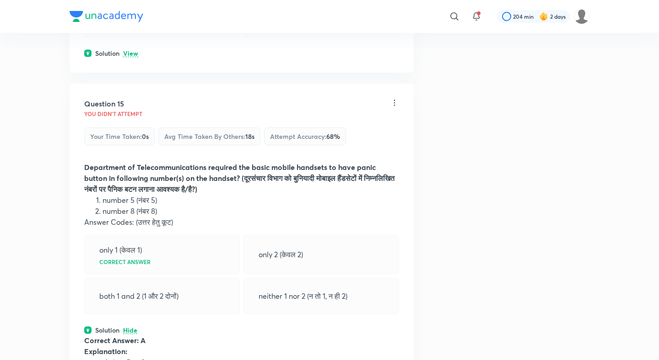
scroll to position [4087, 0]
click at [134, 51] on p "View" at bounding box center [130, 54] width 15 height 7
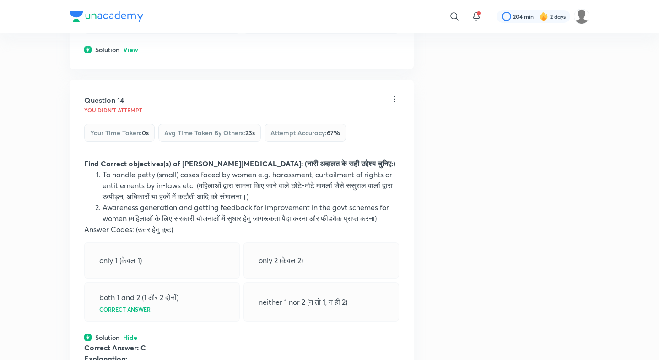
scroll to position [3787, 0]
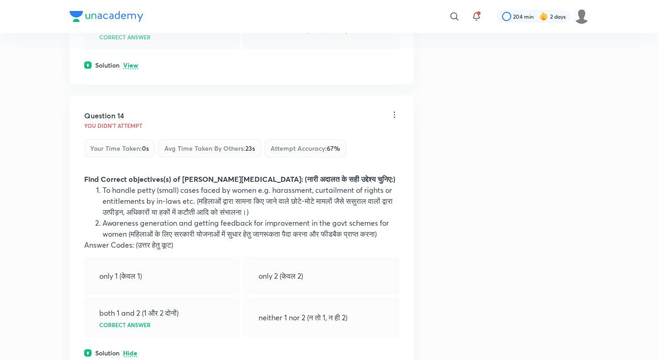
click at [134, 62] on p "View" at bounding box center [130, 65] width 15 height 7
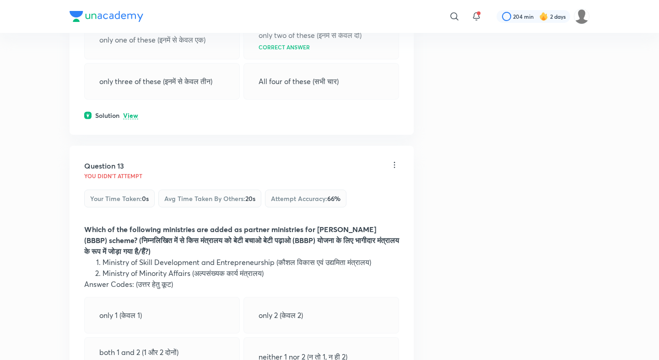
click at [129, 112] on p "View" at bounding box center [130, 115] width 15 height 7
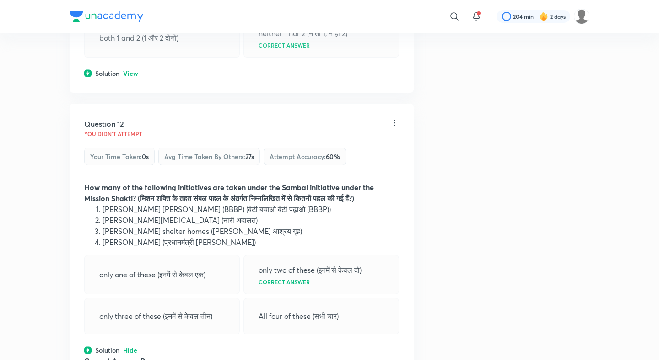
click at [135, 70] on p "View" at bounding box center [130, 73] width 15 height 7
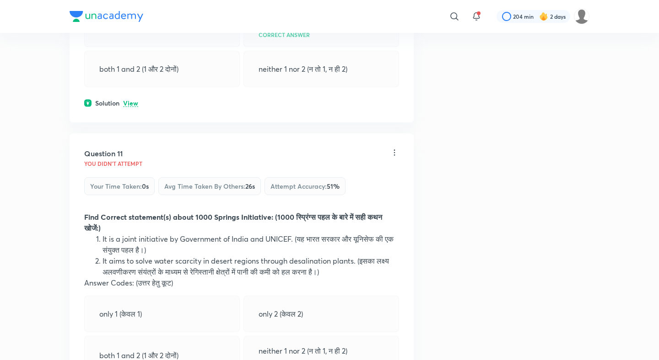
click at [131, 100] on p "View" at bounding box center [130, 103] width 15 height 7
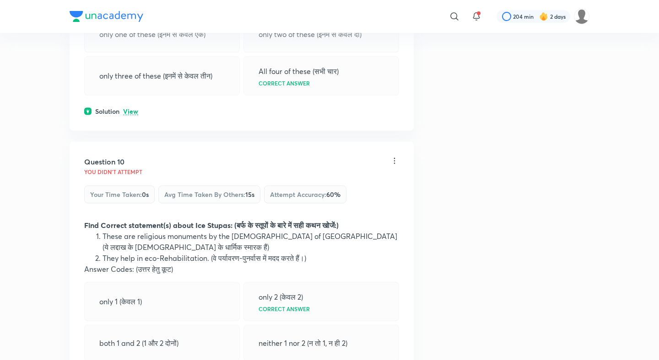
scroll to position [2619, 0]
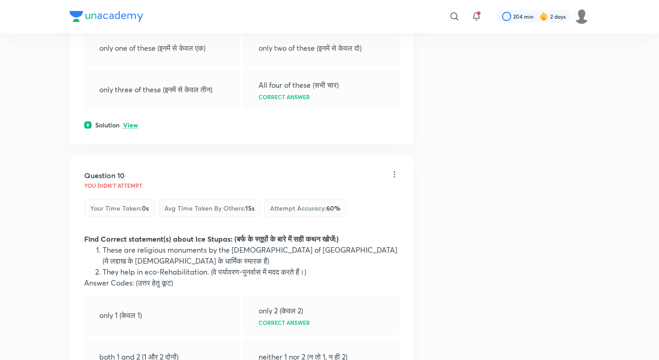
click at [130, 112] on div "Question 9 You didn't Attempt Your time taken : 0s Avg time taken by others : 1…" at bounding box center [242, 5] width 344 height 277
click at [130, 122] on p "View" at bounding box center [130, 125] width 15 height 7
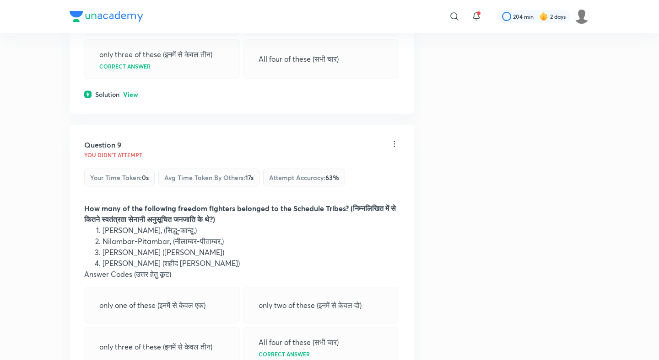
scroll to position [2352, 0]
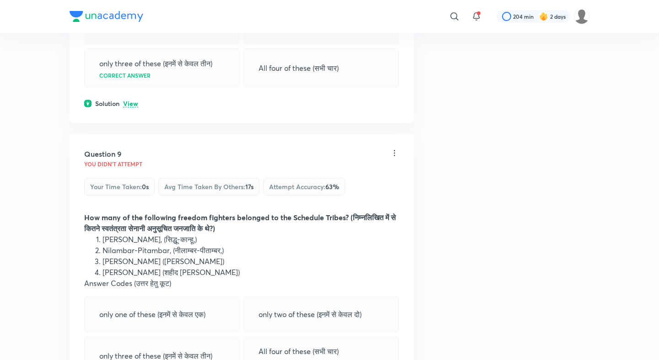
click at [134, 101] on p "View" at bounding box center [130, 104] width 15 height 7
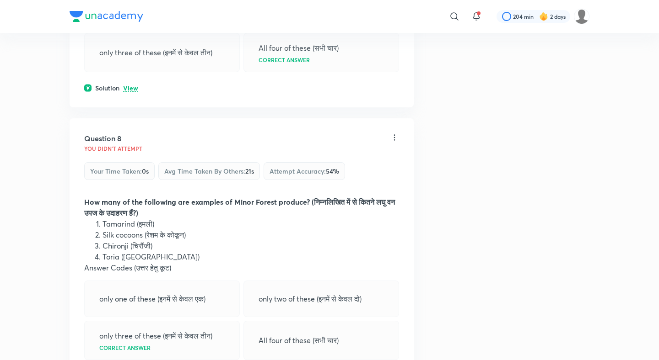
click at [134, 85] on p "View" at bounding box center [130, 88] width 15 height 7
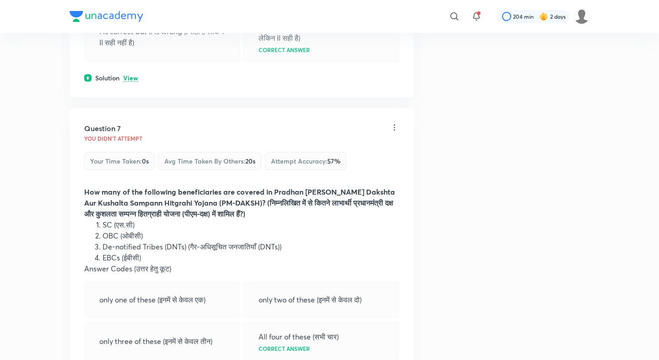
click at [129, 75] on p "View" at bounding box center [130, 78] width 15 height 7
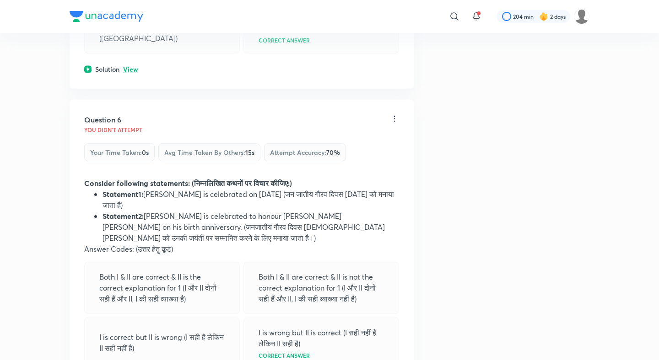
click at [134, 66] on p "View" at bounding box center [130, 69] width 15 height 7
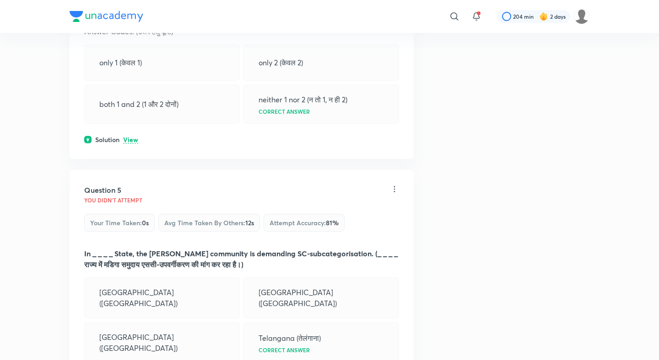
scroll to position [1145, 0]
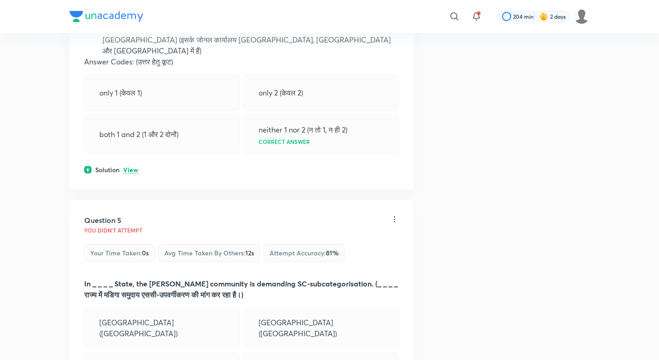
click at [130, 185] on div "Question 4 You didn't Attempt Your time taken : 0s Avg time taken by others : 4…" at bounding box center [242, 50] width 344 height 277
click at [132, 167] on p "View" at bounding box center [130, 170] width 15 height 7
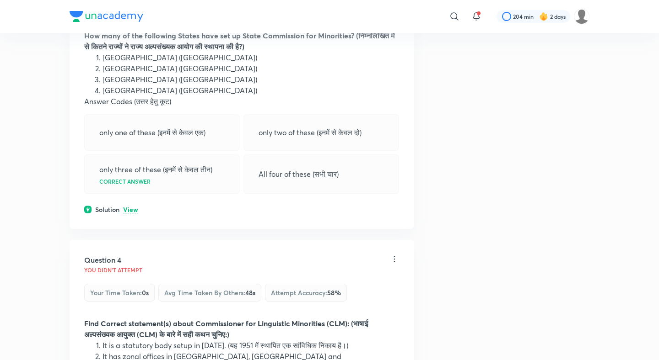
scroll to position [801, 0]
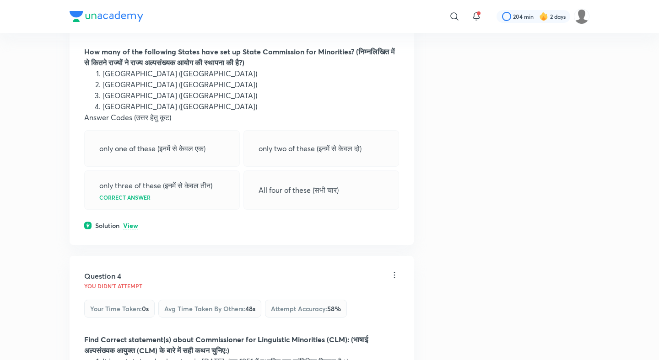
click at [134, 230] on div "Question 3 You didn't Attempt Your time taken : 0s Avg time taken by others : 4…" at bounding box center [242, 106] width 344 height 277
click at [133, 230] on p "View" at bounding box center [130, 226] width 15 height 7
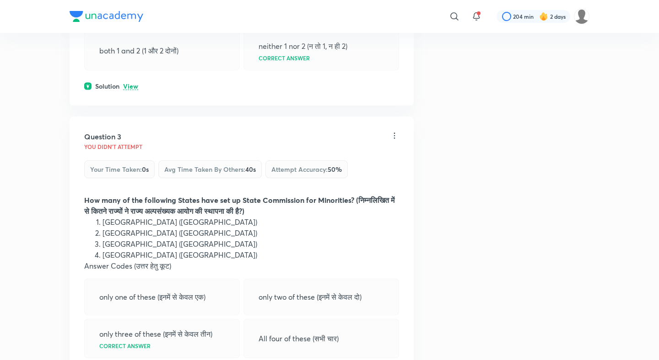
scroll to position [638, 0]
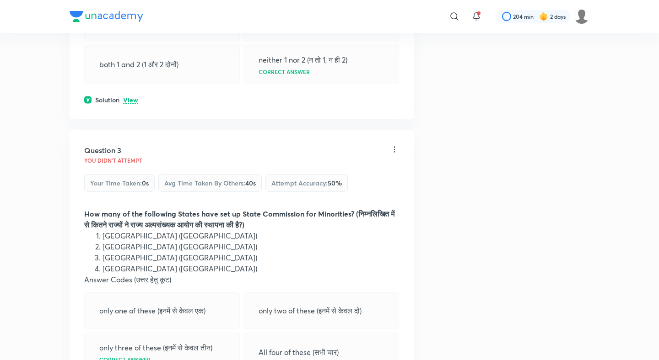
click at [133, 104] on p "View" at bounding box center [130, 100] width 15 height 7
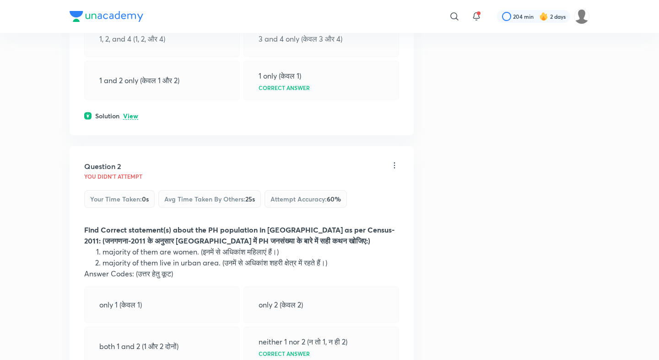
scroll to position [312, 0]
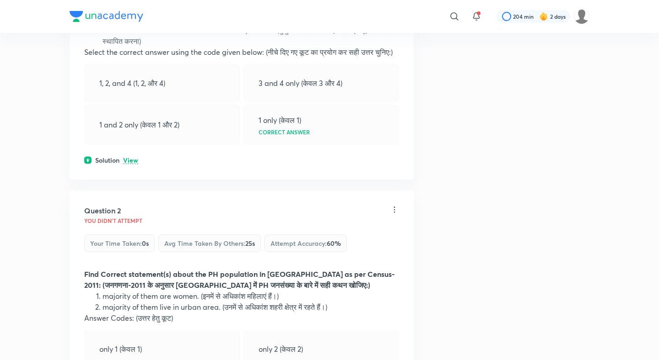
click at [128, 164] on p "View" at bounding box center [130, 160] width 15 height 7
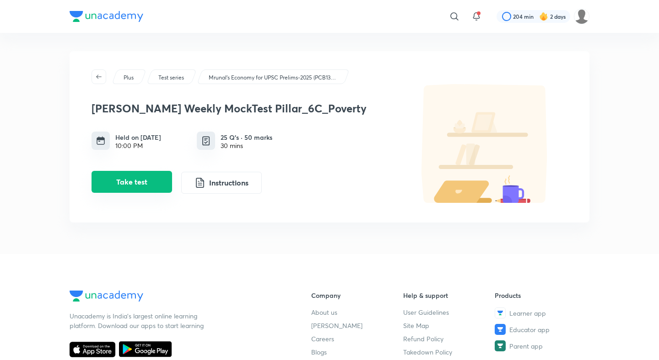
click at [139, 189] on button "Take test" at bounding box center [131, 182] width 80 height 22
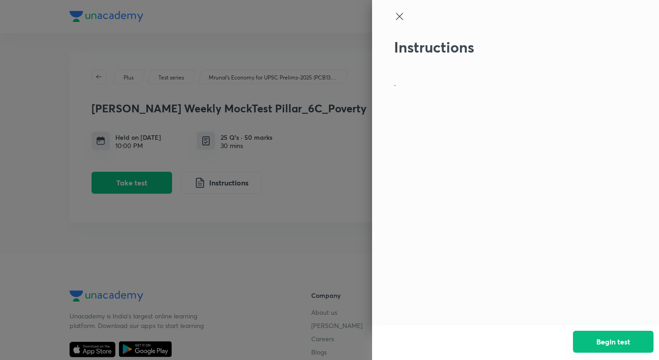
click at [618, 342] on button "Begin test" at bounding box center [613, 342] width 80 height 22
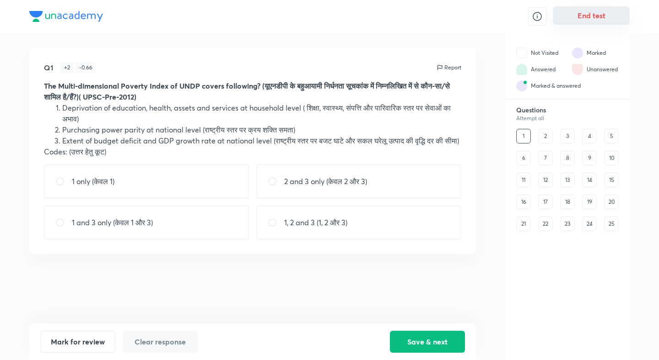
click at [599, 21] on button "End test" at bounding box center [590, 15] width 77 height 18
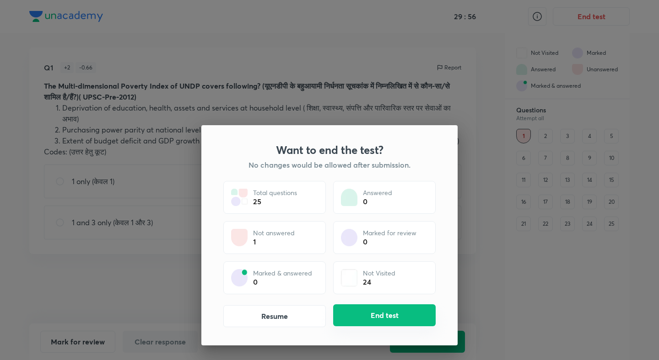
click at [395, 318] on button "End test" at bounding box center [384, 316] width 102 height 22
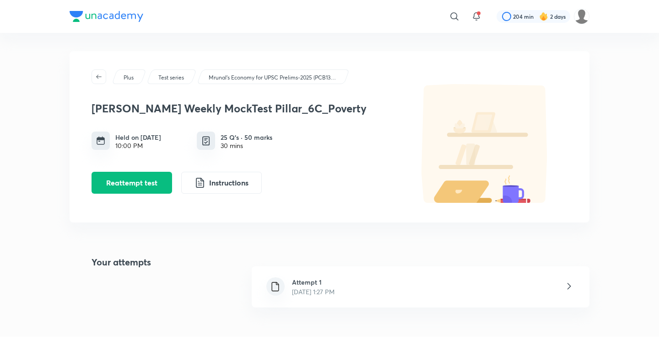
click at [300, 289] on p "[DATE] 1:27 PM" at bounding box center [313, 292] width 43 height 10
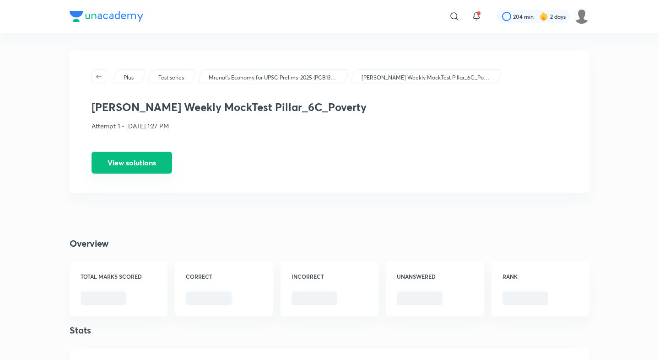
click at [159, 165] on button "View solutions" at bounding box center [131, 163] width 80 height 22
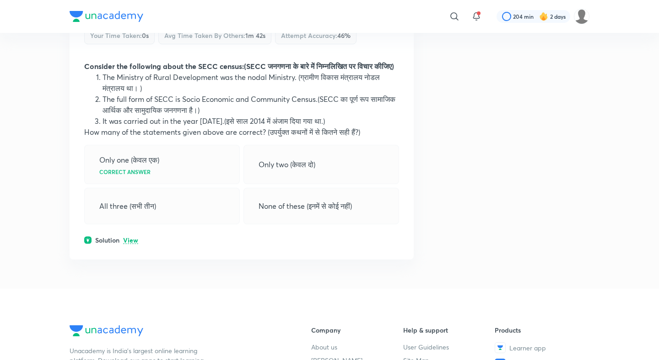
scroll to position [7172, 0]
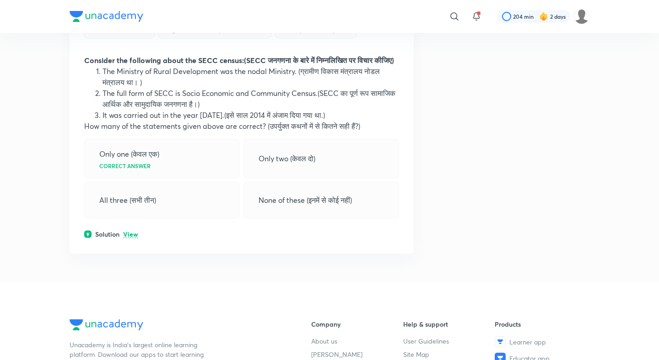
click at [129, 238] on p "View" at bounding box center [130, 234] width 15 height 7
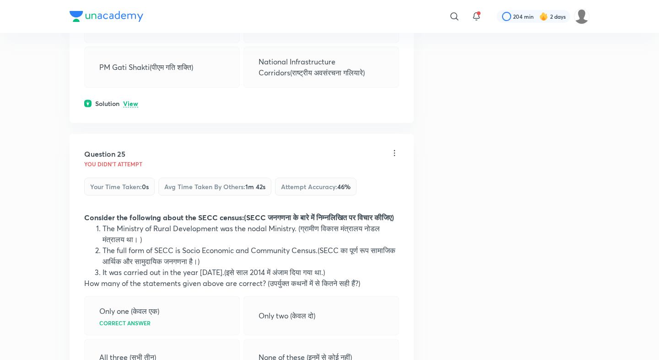
scroll to position [6993, 0]
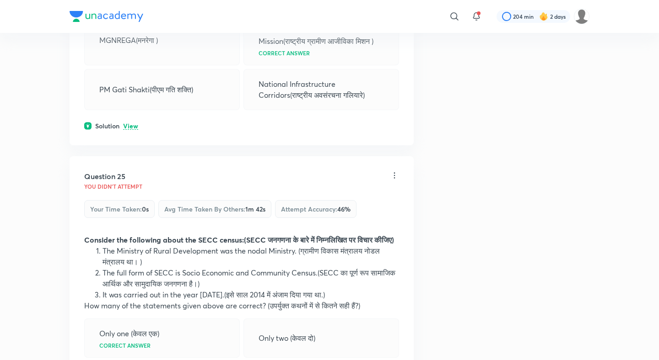
click at [132, 130] on p "View" at bounding box center [130, 126] width 15 height 7
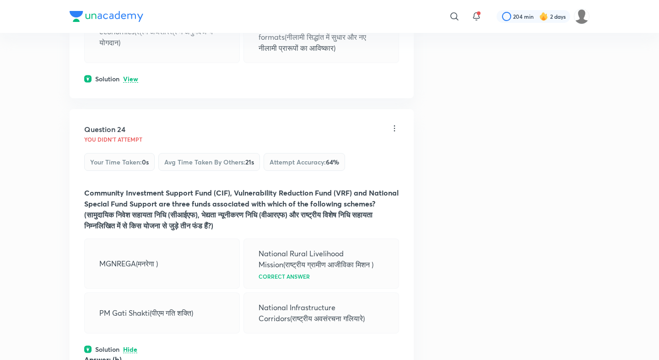
scroll to position [6723, 0]
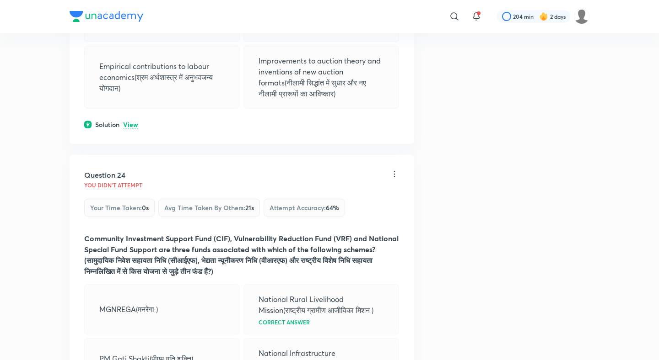
click at [133, 129] on p "View" at bounding box center [130, 125] width 15 height 7
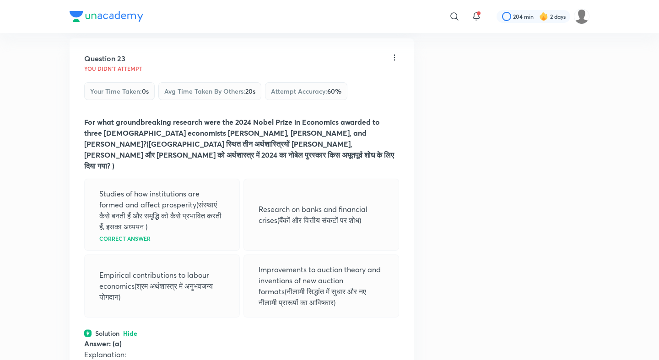
scroll to position [6471, 0]
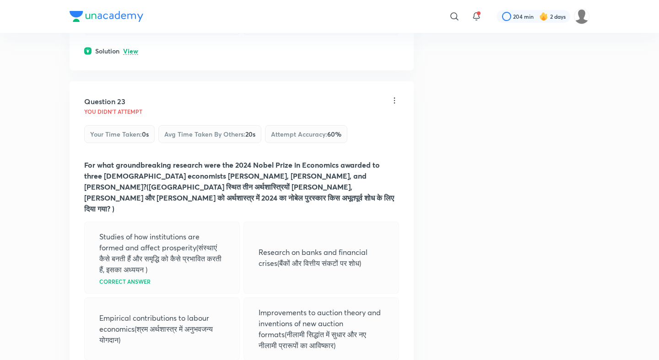
click at [134, 55] on p "View" at bounding box center [130, 51] width 15 height 7
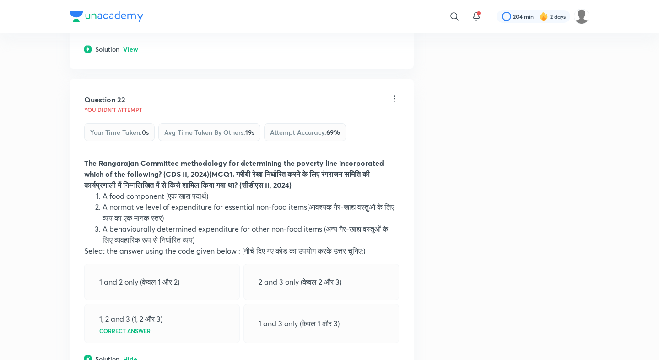
click at [132, 53] on p "View" at bounding box center [130, 49] width 15 height 7
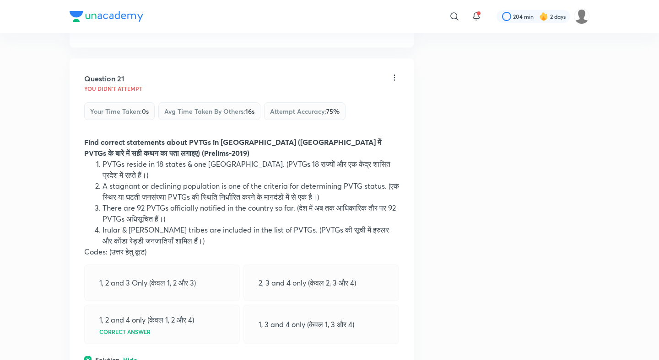
scroll to position [5785, 0]
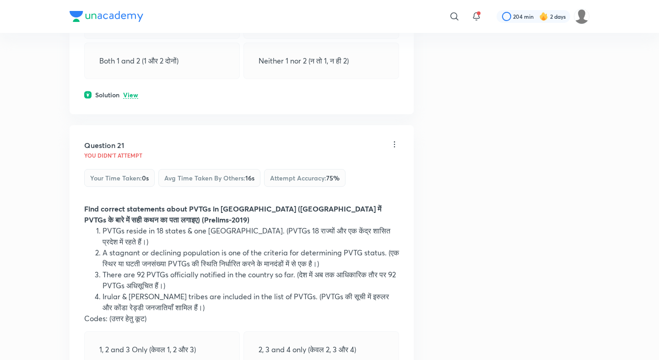
click at [132, 99] on p "View" at bounding box center [130, 95] width 15 height 7
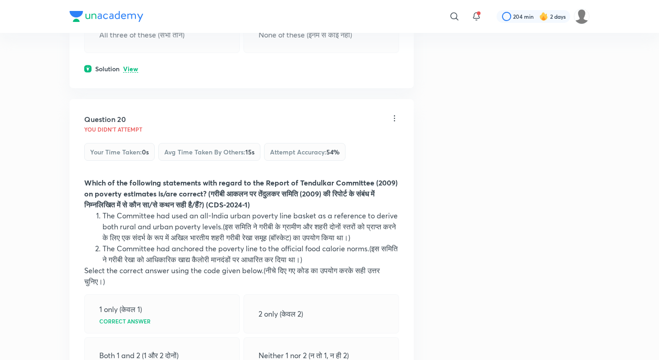
click at [131, 73] on p "View" at bounding box center [130, 69] width 15 height 7
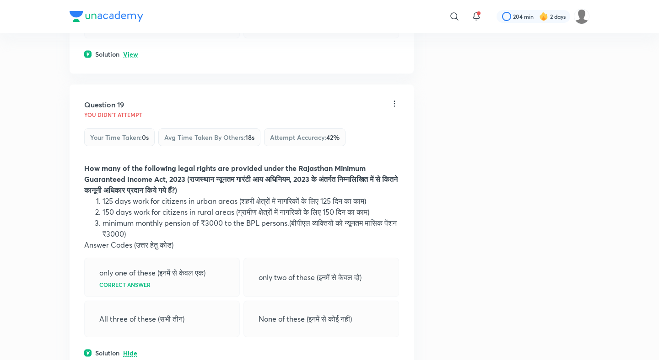
scroll to position [5197, 0]
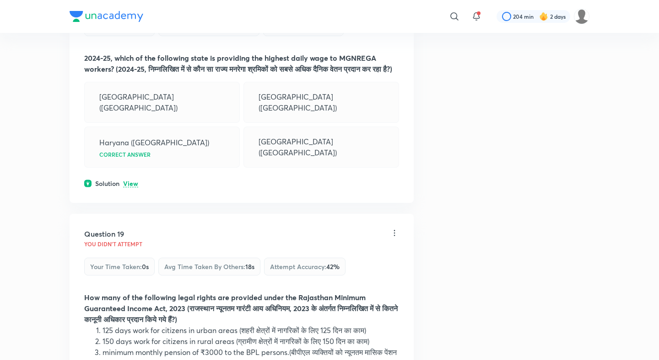
scroll to position [5043, 0]
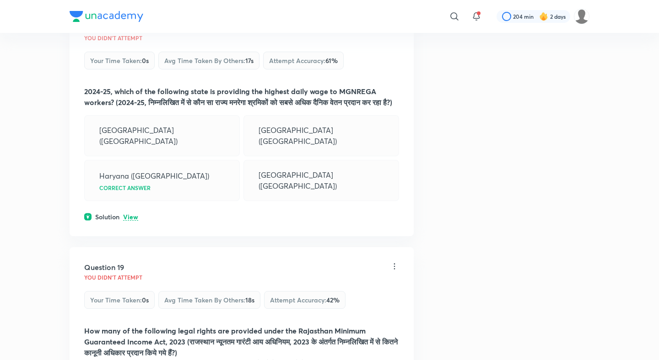
click at [129, 221] on p "View" at bounding box center [130, 217] width 15 height 7
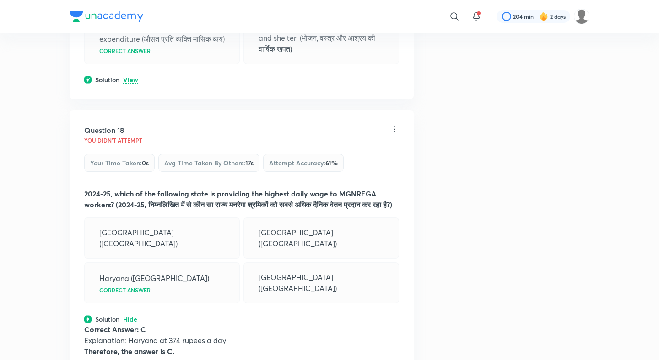
scroll to position [4905, 0]
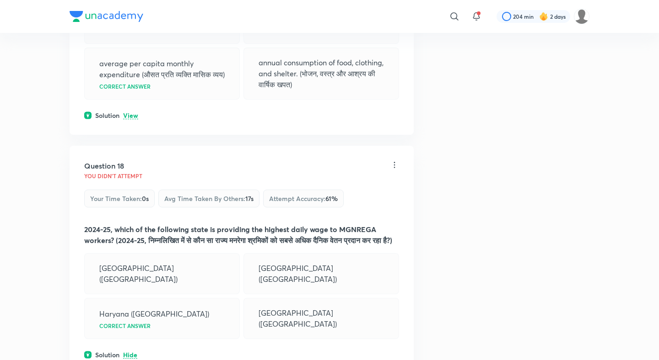
click at [131, 119] on p "View" at bounding box center [130, 115] width 15 height 7
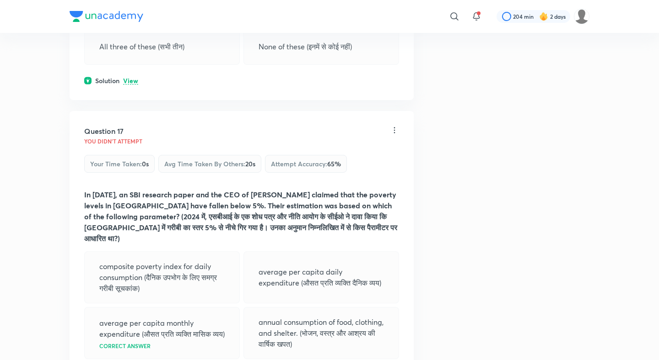
click at [132, 85] on p "View" at bounding box center [130, 81] width 15 height 7
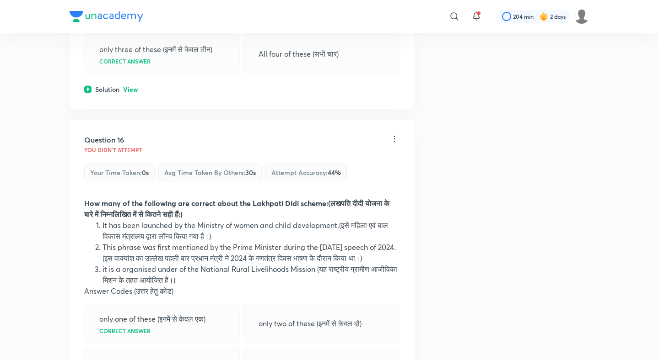
scroll to position [4323, 0]
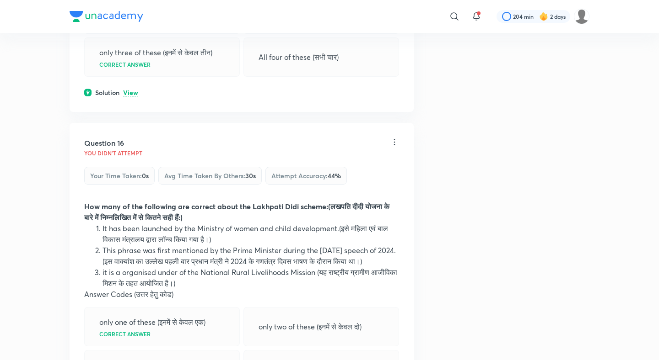
click at [128, 97] on div "Solution View" at bounding box center [241, 93] width 315 height 10
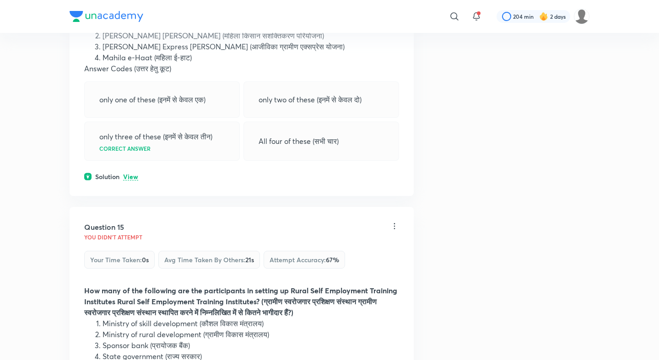
scroll to position [3932, 0]
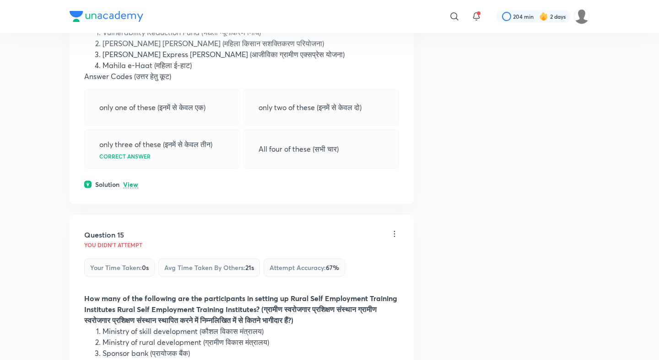
click at [132, 188] on p "View" at bounding box center [130, 185] width 15 height 7
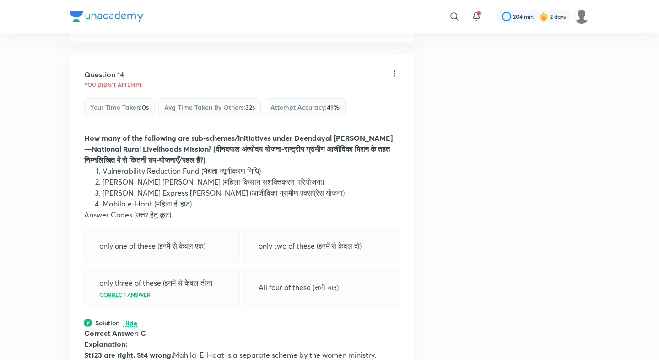
scroll to position [3776, 0]
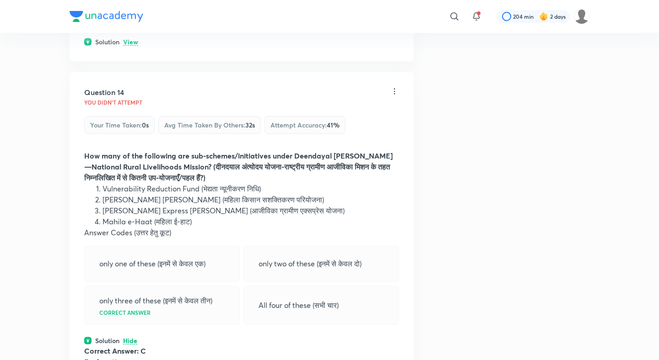
click at [129, 47] on div "Solution View" at bounding box center [241, 42] width 315 height 10
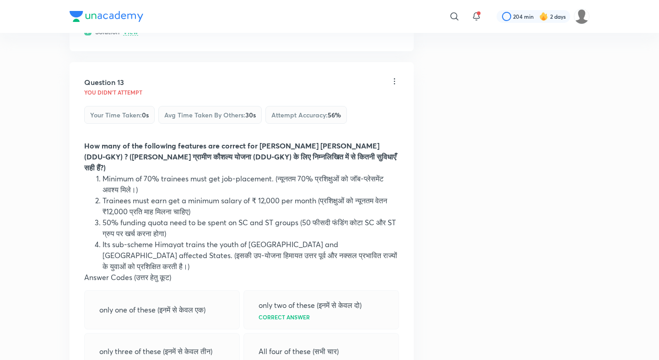
click at [129, 36] on p "View" at bounding box center [130, 32] width 15 height 7
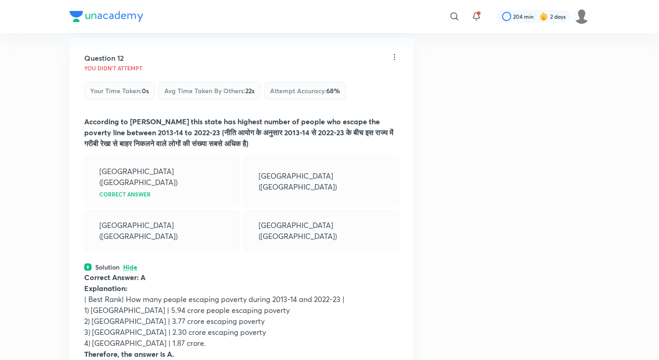
scroll to position [3130, 0]
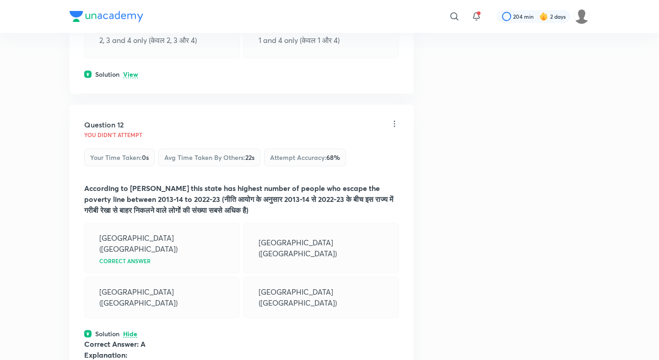
click at [130, 78] on p "View" at bounding box center [130, 74] width 15 height 7
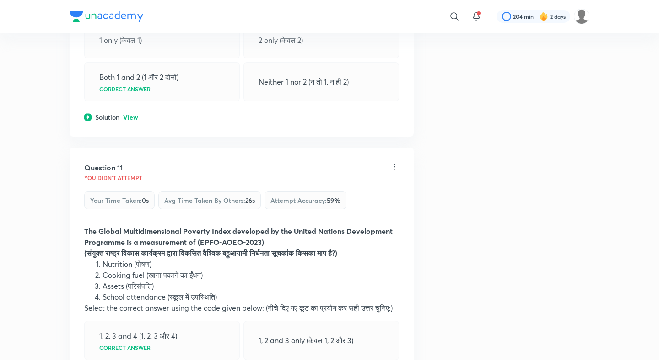
click at [132, 121] on p "View" at bounding box center [130, 117] width 15 height 7
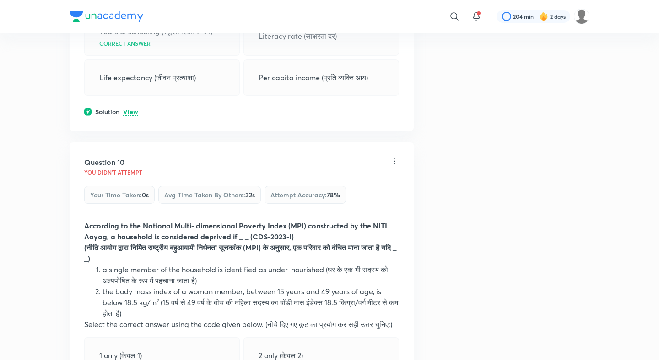
scroll to position [2461, 0]
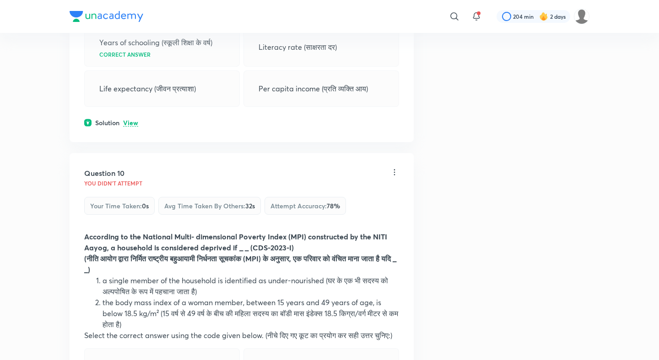
click at [129, 142] on div "Question 9 You didn't Attempt Your time taken : 0s Avg time taken by others : 2…" at bounding box center [242, 25] width 344 height 233
click at [130, 127] on p "View" at bounding box center [130, 123] width 15 height 7
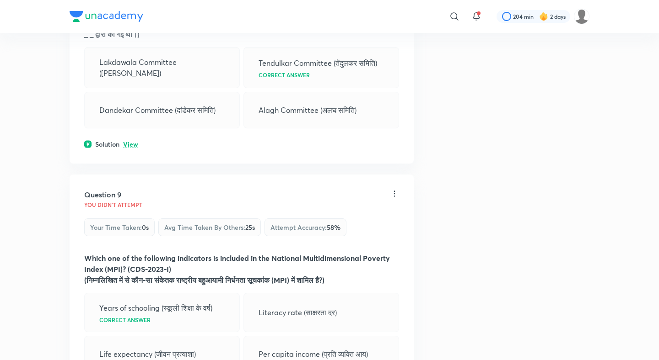
click at [130, 148] on p "View" at bounding box center [130, 144] width 15 height 7
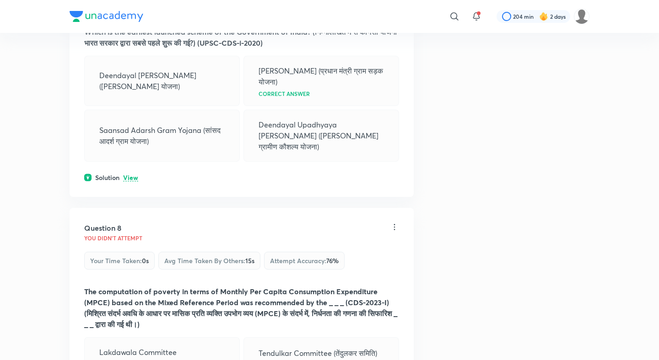
click at [132, 182] on p "View" at bounding box center [130, 178] width 15 height 7
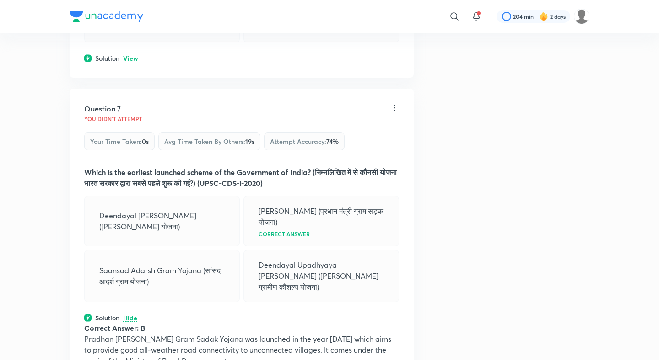
scroll to position [1721, 0]
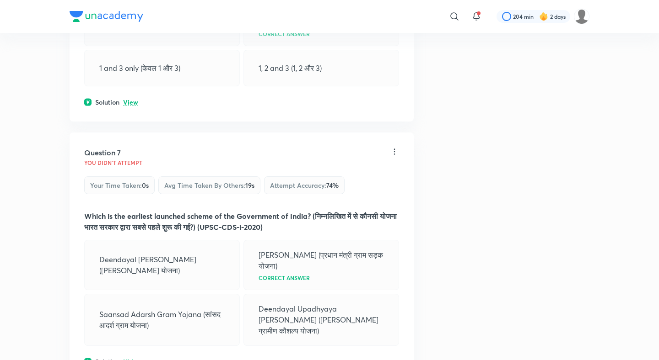
click at [129, 106] on p "View" at bounding box center [130, 102] width 15 height 7
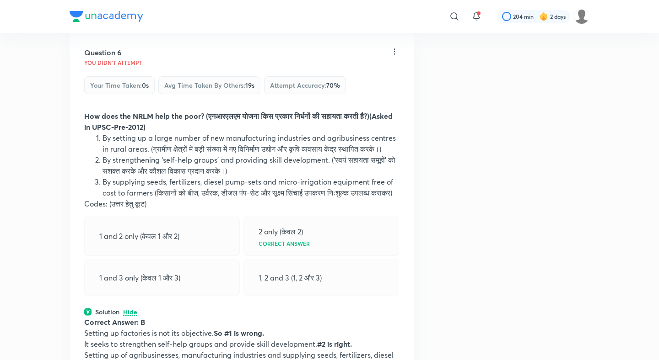
scroll to position [1447, 0]
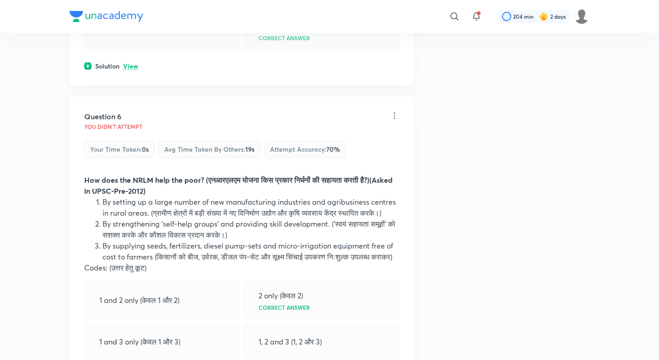
click at [130, 70] on p "View" at bounding box center [130, 66] width 15 height 7
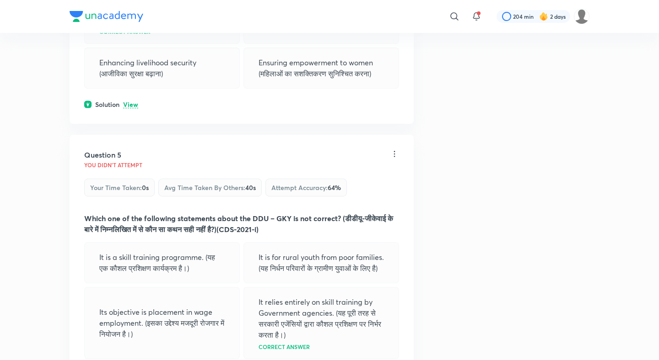
click at [126, 108] on p "View" at bounding box center [130, 105] width 15 height 7
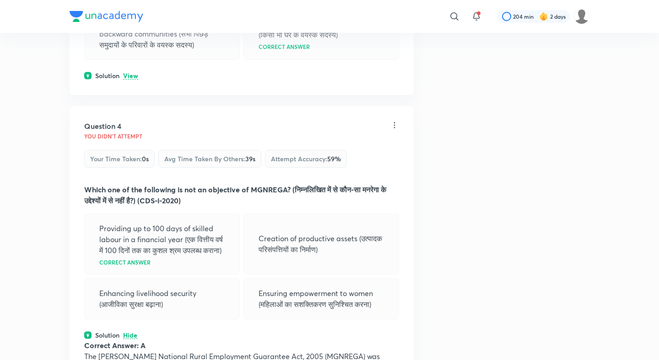
scroll to position [891, 0]
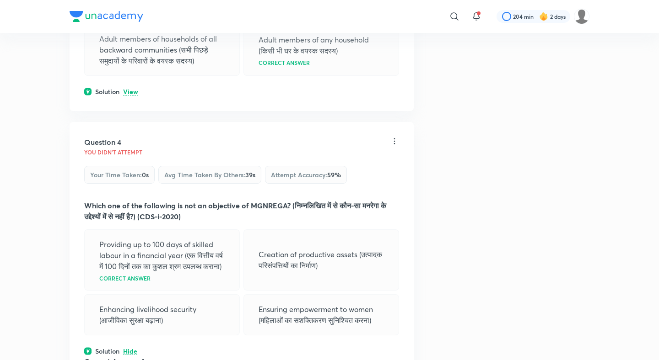
click at [127, 96] on div "Solution View" at bounding box center [241, 92] width 315 height 10
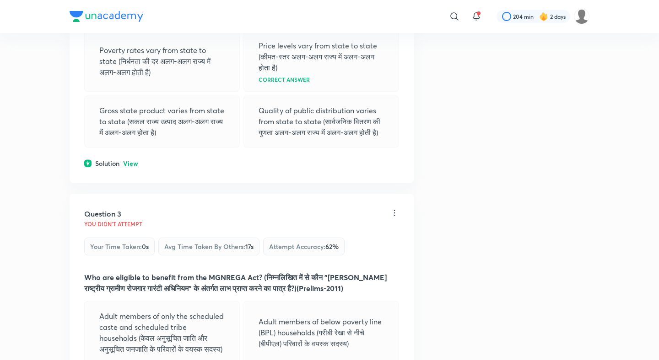
click at [127, 167] on p "View" at bounding box center [130, 164] width 15 height 7
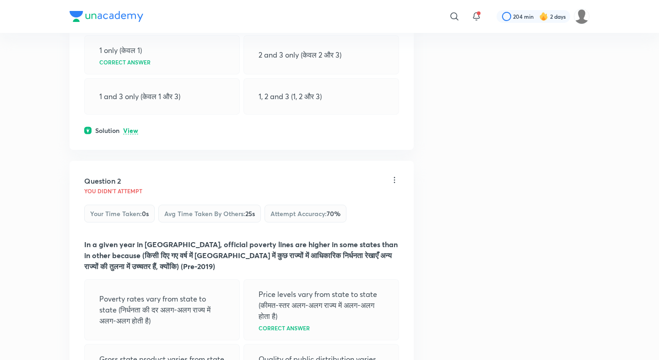
scroll to position [251, 0]
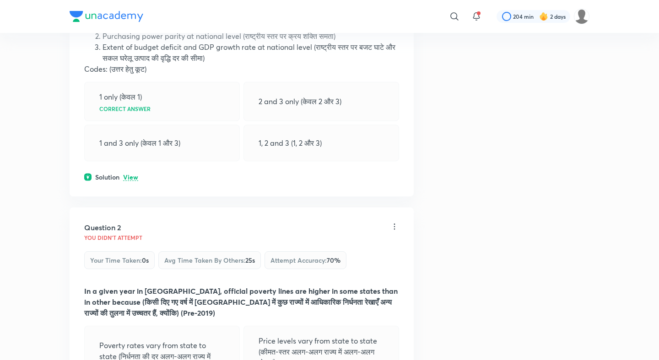
click at [134, 178] on p "View" at bounding box center [130, 177] width 15 height 7
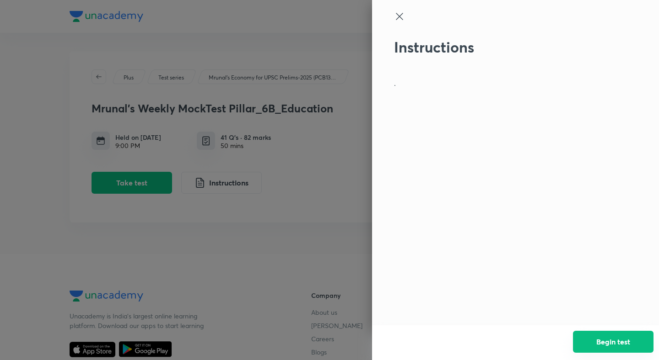
click at [624, 340] on button "Begin test" at bounding box center [613, 342] width 80 height 22
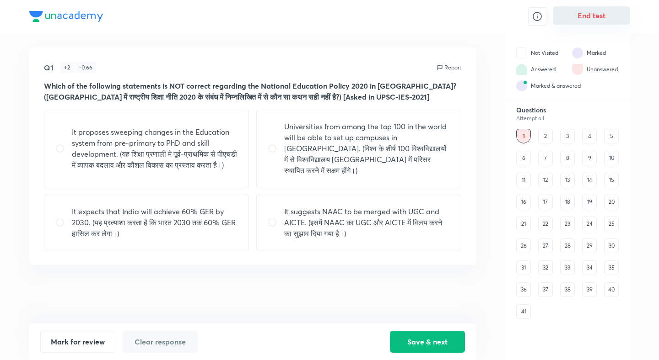
click at [586, 22] on button "End test" at bounding box center [590, 15] width 77 height 18
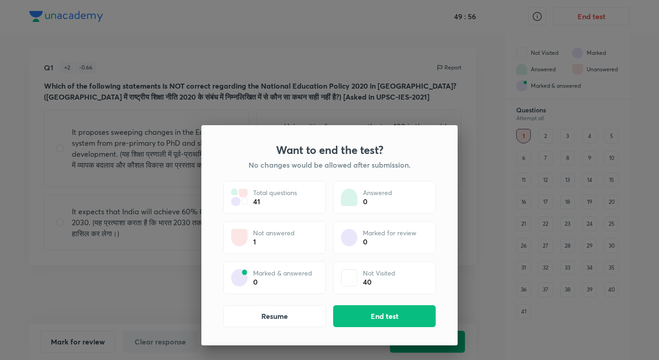
click at [363, 305] on div "Want to end the test? No changes would be allowed after submission. Total quest…" at bounding box center [329, 235] width 256 height 220
click at [363, 316] on button "End test" at bounding box center [384, 316] width 102 height 22
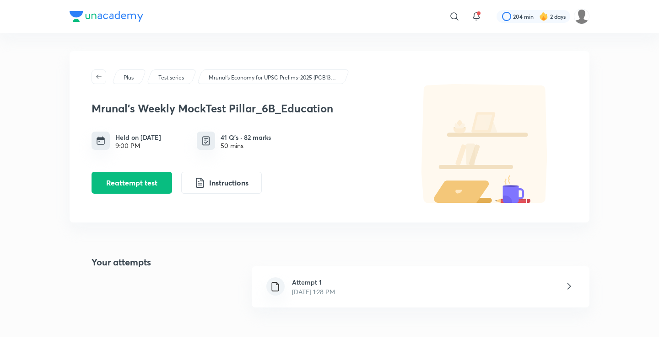
click at [300, 281] on h6 "Attempt 1" at bounding box center [313, 283] width 43 height 10
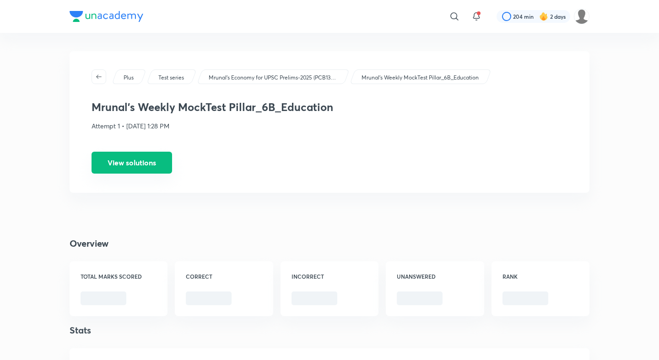
click at [143, 167] on button "View solutions" at bounding box center [131, 163] width 80 height 22
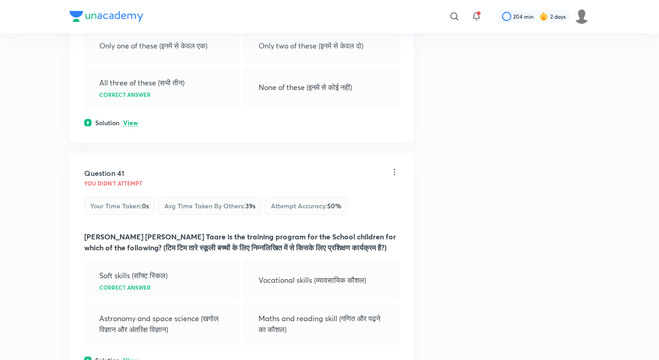
scroll to position [12147, 0]
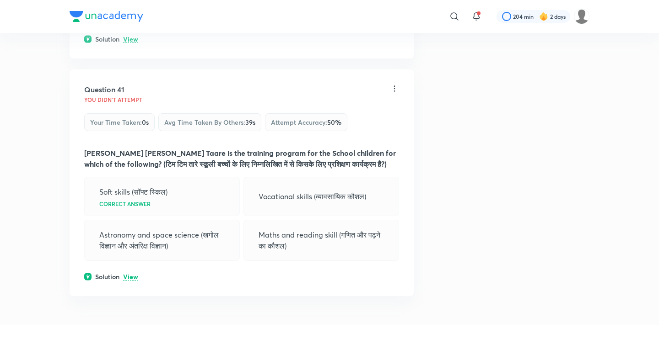
click at [127, 274] on p "View" at bounding box center [130, 277] width 15 height 7
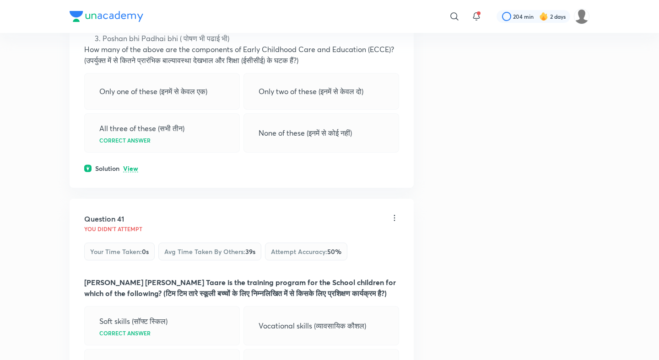
scroll to position [11995, 0]
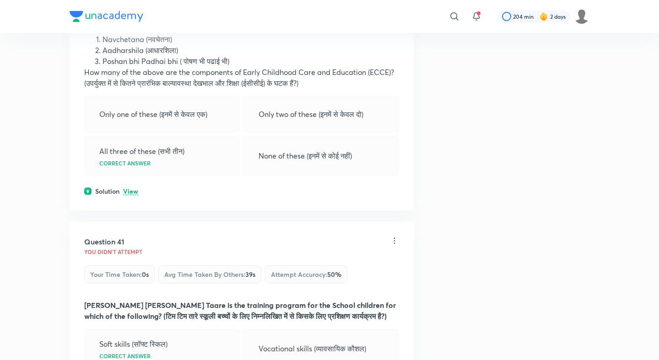
click at [134, 187] on div "Solution View" at bounding box center [241, 192] width 315 height 10
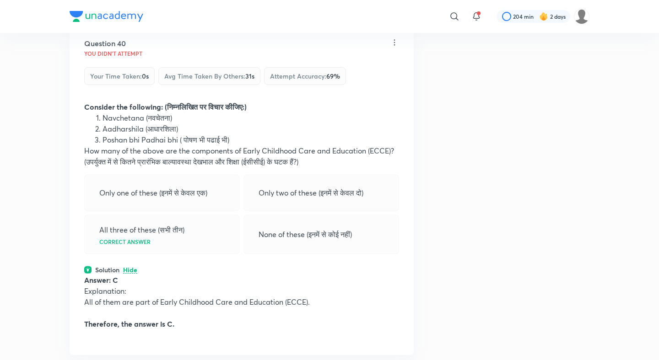
scroll to position [11735, 0]
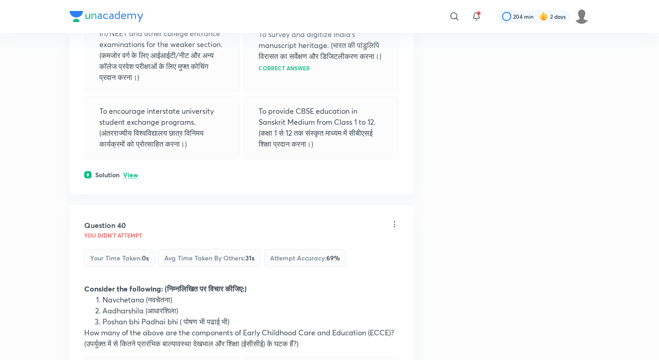
click at [132, 103] on div "Question 39 You didn't Attempt Your time taken : 0s Avg time taken by others : …" at bounding box center [242, 47] width 344 height 295
click at [133, 172] on p "View" at bounding box center [130, 175] width 15 height 7
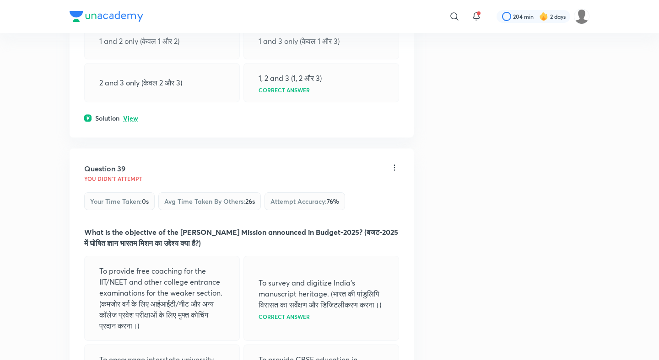
scroll to position [11460, 0]
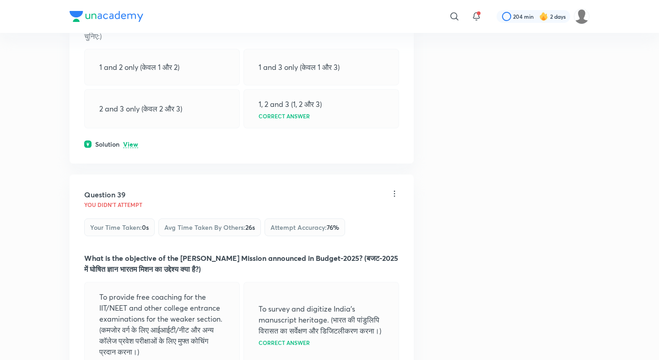
click at [133, 141] on p "View" at bounding box center [130, 144] width 15 height 7
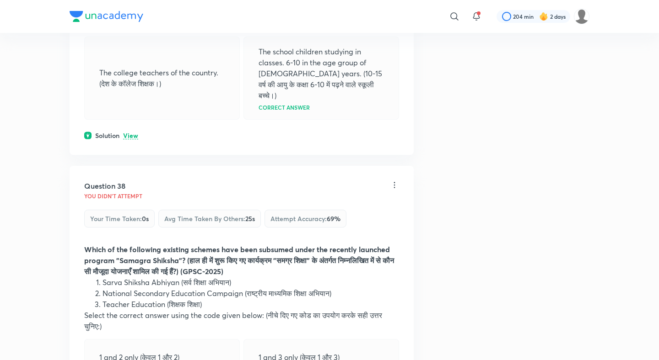
click at [132, 133] on p "View" at bounding box center [130, 136] width 15 height 7
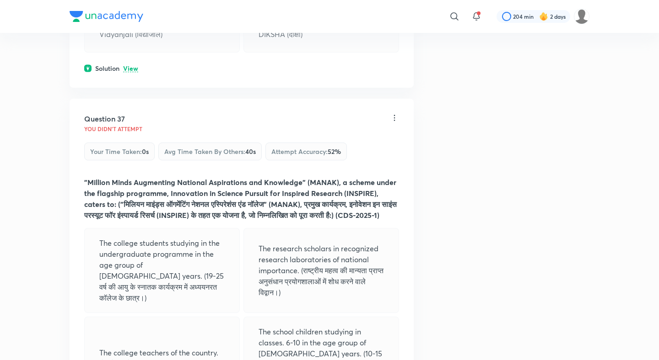
scroll to position [10848, 0]
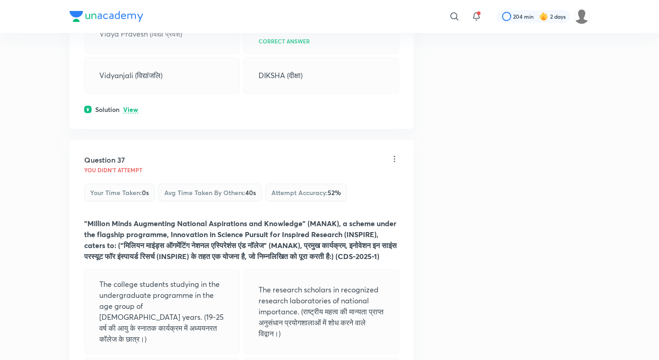
click at [132, 107] on p "View" at bounding box center [130, 110] width 15 height 7
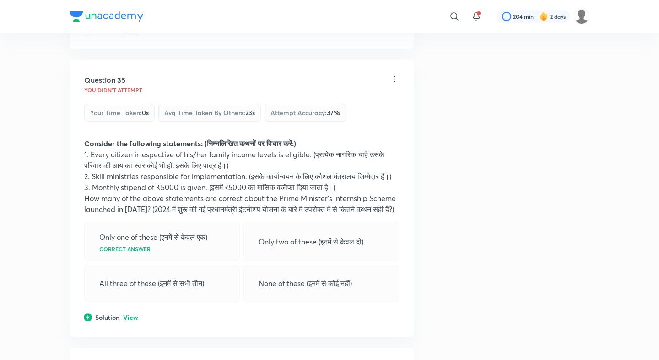
scroll to position [10387, 0]
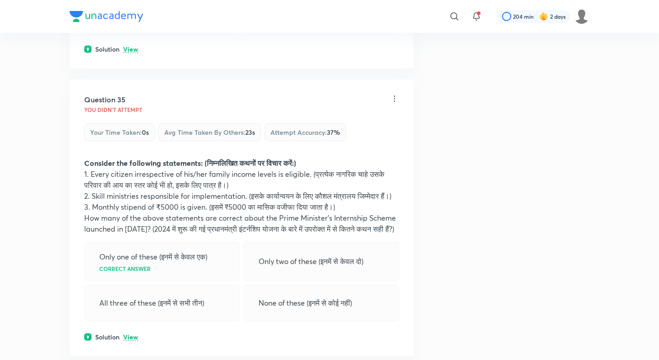
click at [130, 334] on p "View" at bounding box center [130, 337] width 15 height 7
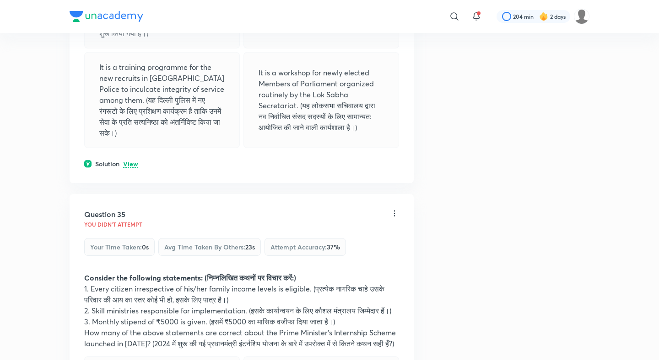
scroll to position [10256, 0]
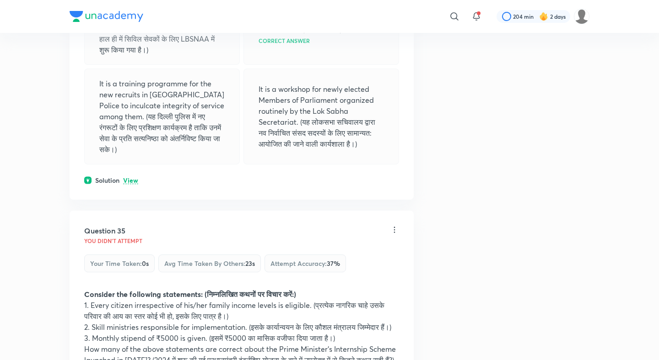
click at [128, 176] on div "Solution View" at bounding box center [241, 181] width 315 height 10
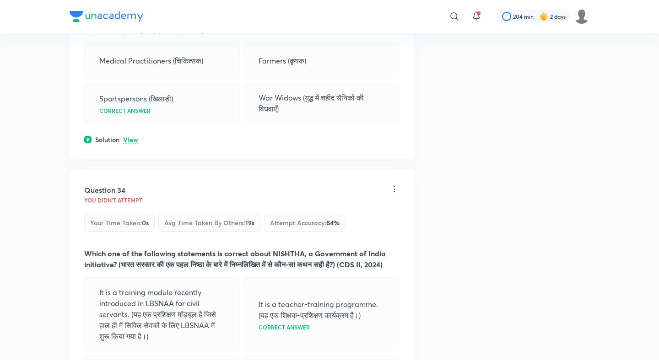
click at [131, 137] on p "View" at bounding box center [130, 140] width 15 height 7
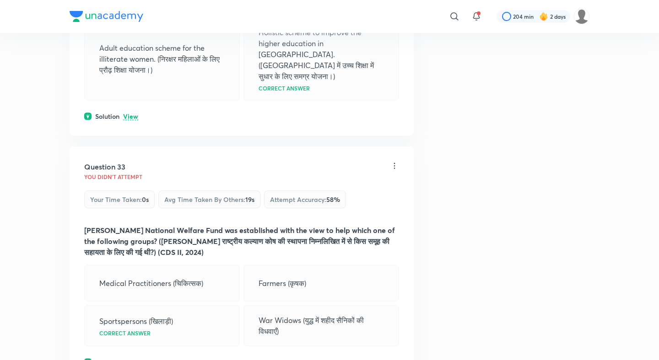
scroll to position [9720, 0]
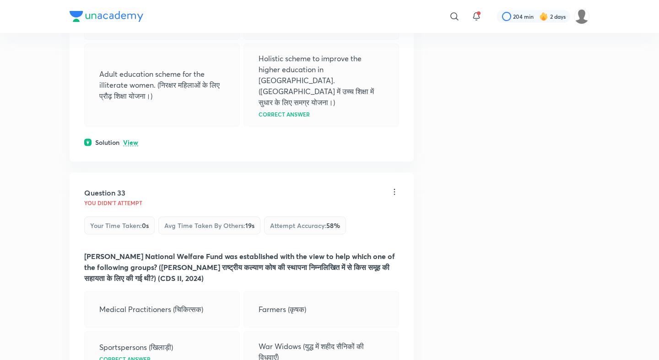
click at [131, 82] on div "Question 32 You didn't Attempt Your time taken : 0s Avg time taken by others : …" at bounding box center [242, 4] width 344 height 315
click at [131, 139] on p "View" at bounding box center [130, 142] width 15 height 7
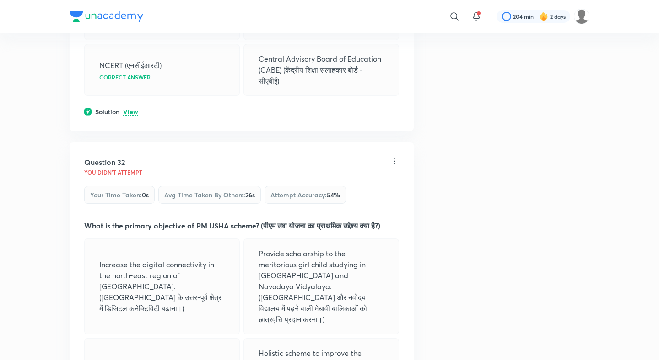
click at [134, 109] on p "View" at bounding box center [130, 112] width 15 height 7
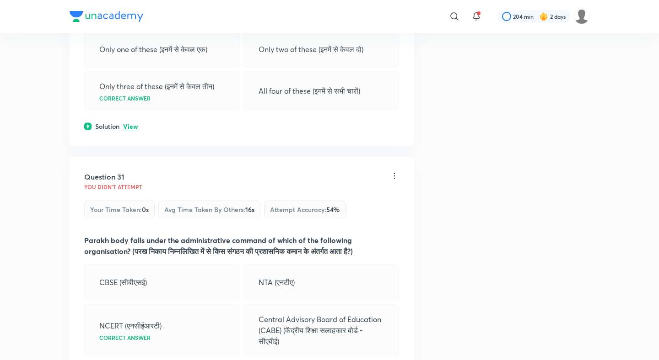
scroll to position [9111, 0]
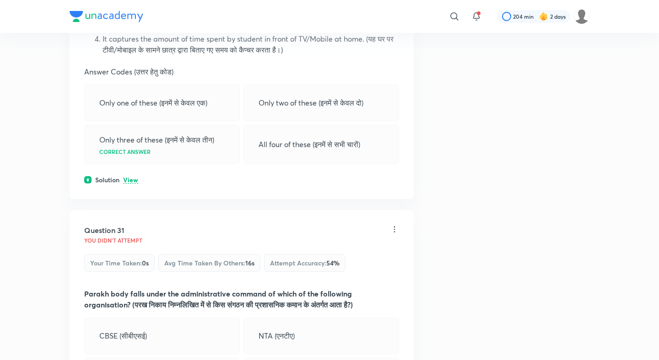
click at [134, 177] on p "View" at bounding box center [130, 180] width 15 height 7
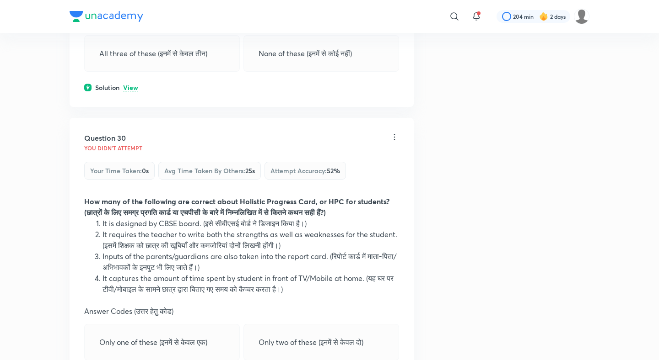
scroll to position [8830, 0]
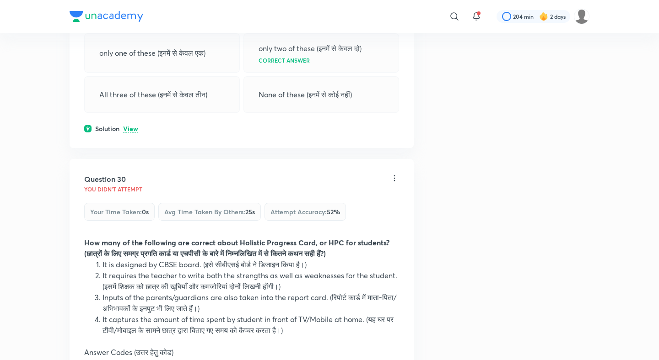
click at [128, 126] on p "View" at bounding box center [130, 129] width 15 height 7
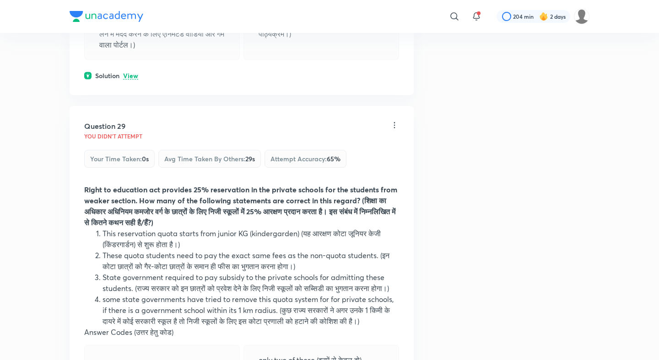
scroll to position [8506, 0]
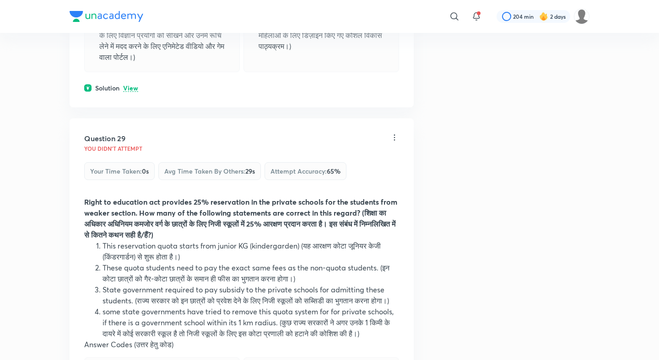
click at [131, 85] on p "View" at bounding box center [130, 88] width 15 height 7
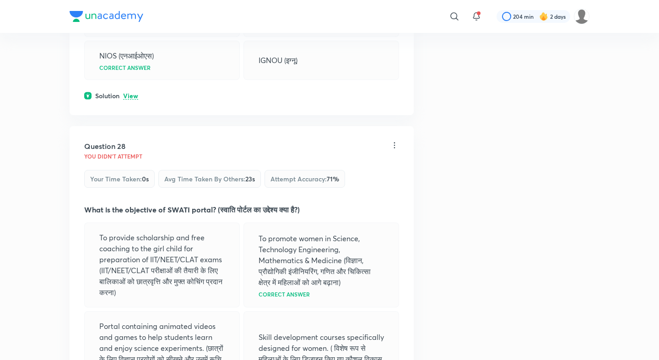
click at [131, 93] on p "View" at bounding box center [130, 96] width 15 height 7
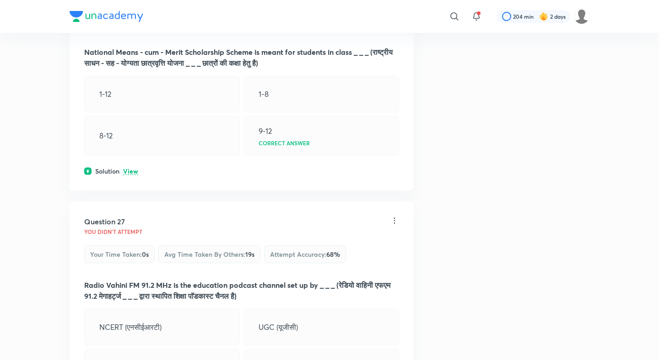
scroll to position [7853, 0]
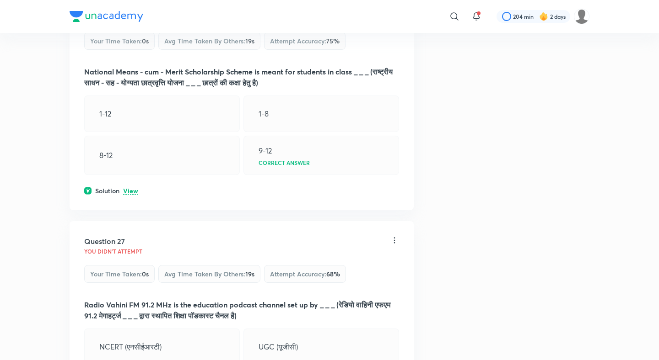
click at [134, 160] on div "Question 26 You didn't Attempt Your time taken : 0s Avg time taken by others : …" at bounding box center [242, 99] width 344 height 222
click at [134, 188] on p "View" at bounding box center [130, 191] width 15 height 7
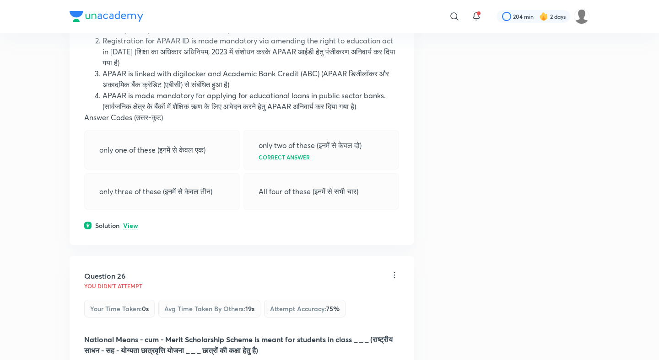
click at [135, 223] on p "View" at bounding box center [130, 226] width 15 height 7
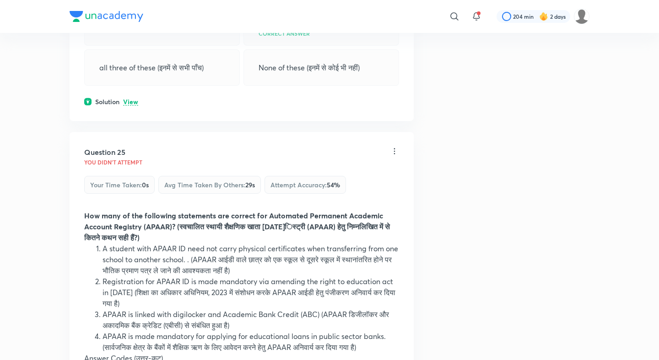
scroll to position [7317, 0]
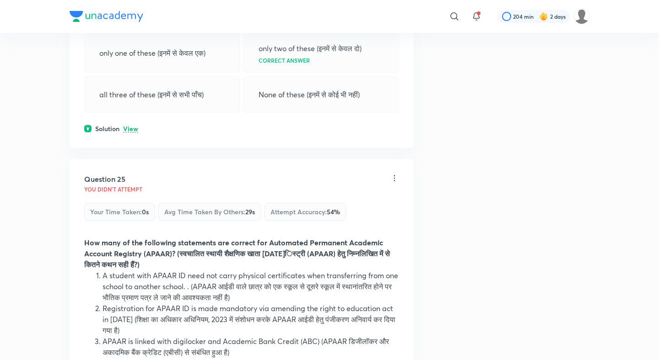
click at [133, 126] on p "View" at bounding box center [130, 129] width 15 height 7
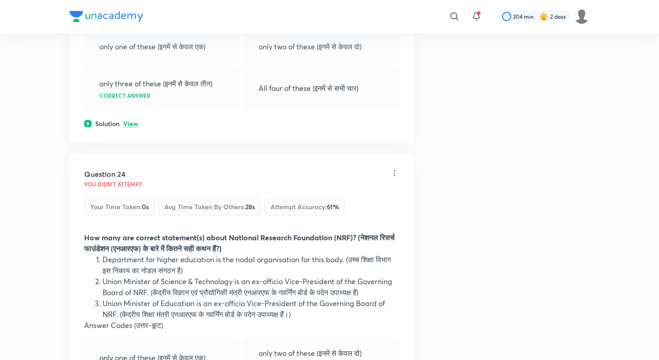
click at [133, 121] on p "View" at bounding box center [130, 124] width 15 height 7
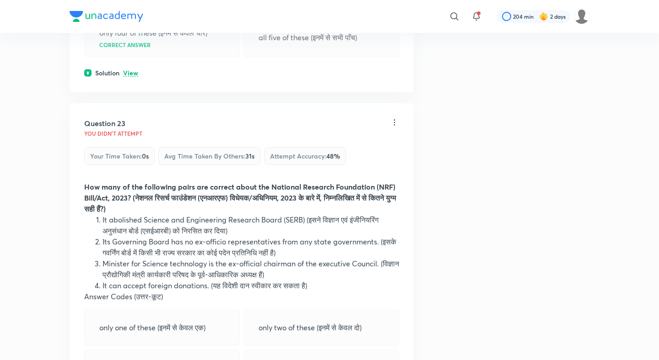
scroll to position [6683, 0]
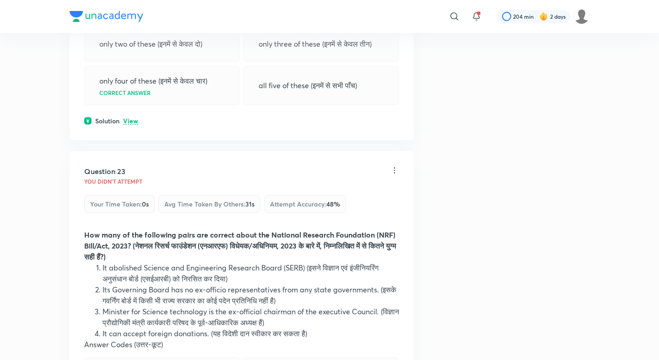
click at [133, 118] on p "View" at bounding box center [130, 121] width 15 height 7
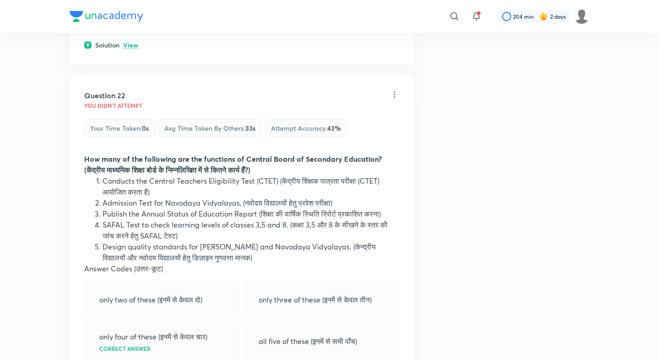
scroll to position [6380, 0]
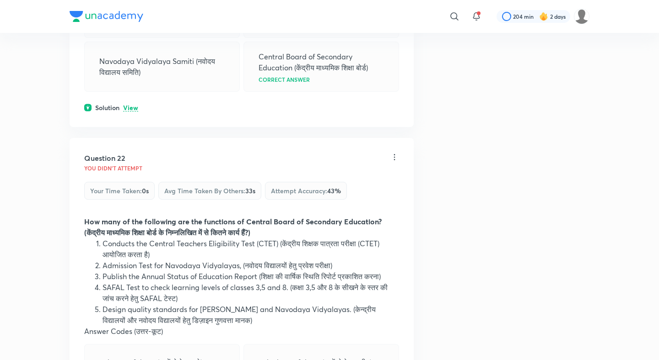
click at [132, 105] on p "View" at bounding box center [130, 108] width 15 height 7
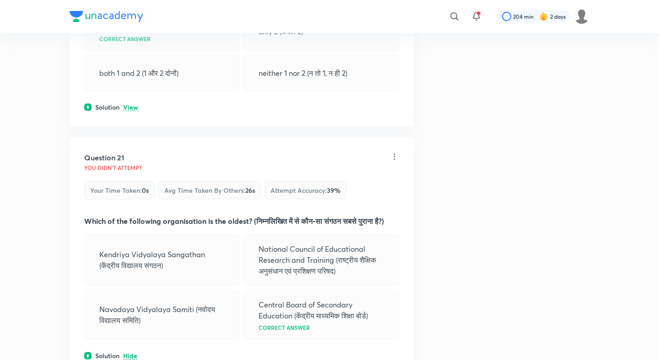
click at [132, 104] on p "View" at bounding box center [130, 107] width 15 height 7
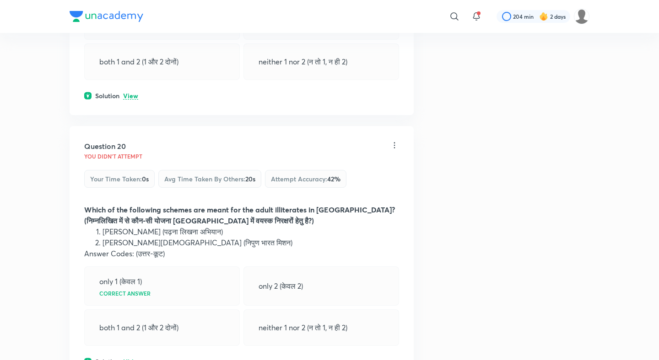
click at [131, 93] on p "View" at bounding box center [130, 96] width 15 height 7
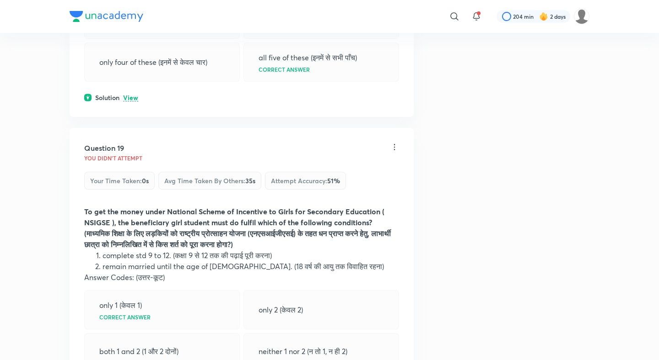
scroll to position [5567, 0]
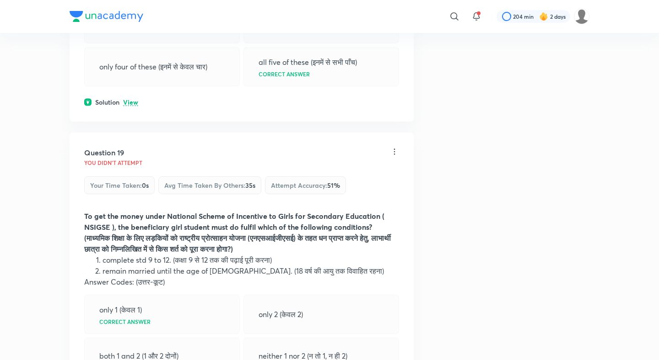
click at [130, 99] on p "View" at bounding box center [130, 102] width 15 height 7
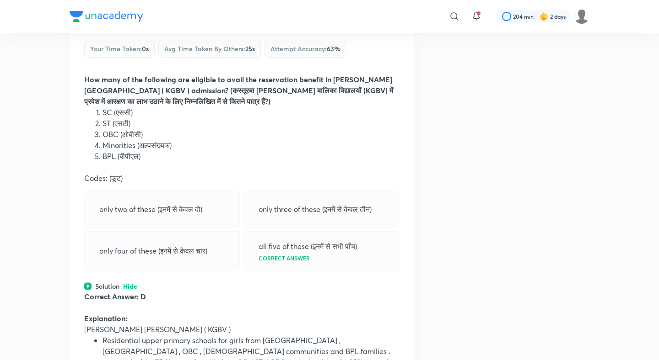
scroll to position [5268, 0]
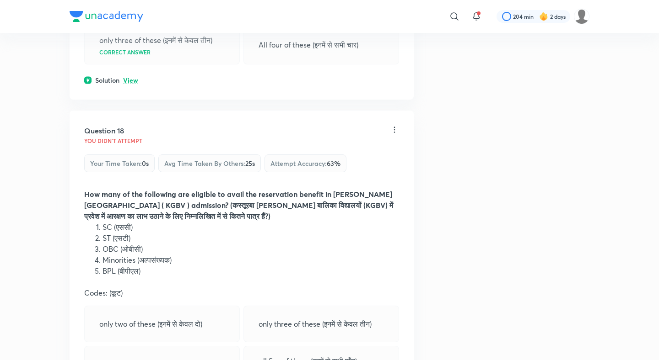
click at [133, 77] on p "View" at bounding box center [130, 80] width 15 height 7
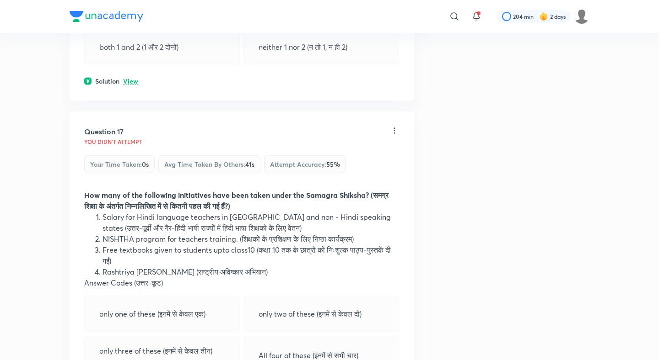
click at [133, 78] on p "View" at bounding box center [130, 81] width 15 height 7
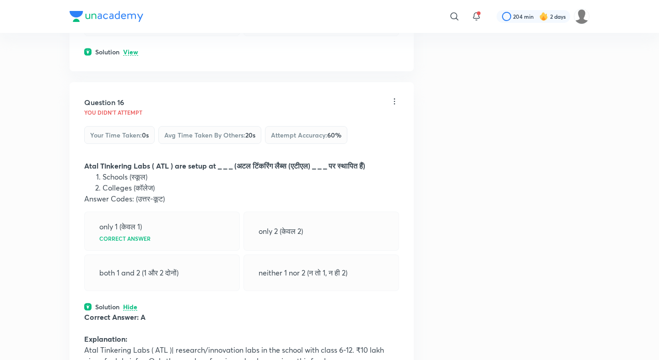
scroll to position [4664, 0]
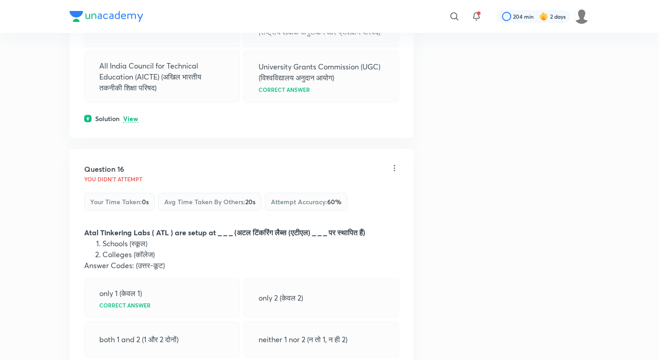
click at [134, 91] on div "Question 15 You didn't Attempt Your time taken : 0s Avg time taken by others : …" at bounding box center [242, 13] width 344 height 251
click at [134, 116] on p "View" at bounding box center [130, 119] width 15 height 7
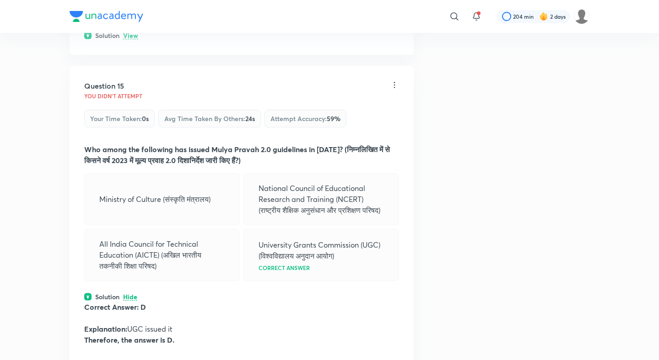
scroll to position [4446, 0]
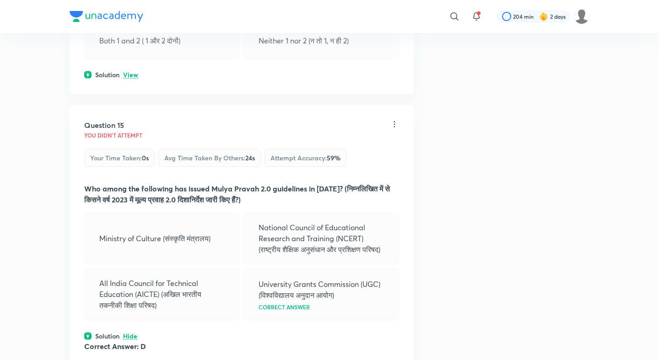
click at [128, 72] on p "View" at bounding box center [130, 75] width 15 height 7
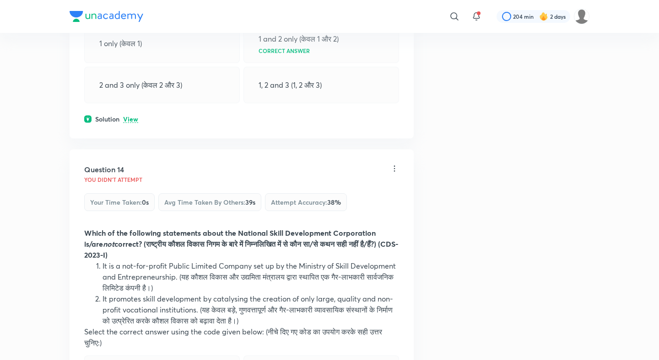
scroll to position [4053, 0]
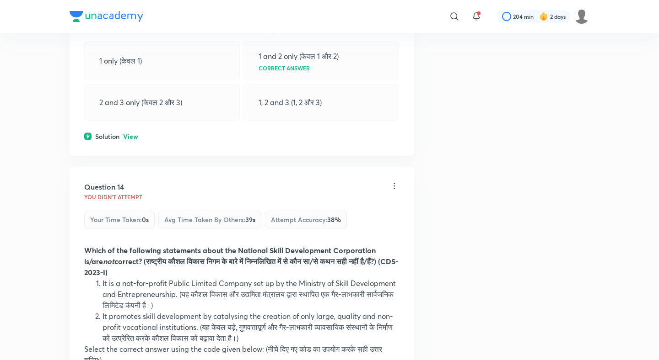
click at [133, 134] on p "View" at bounding box center [130, 137] width 15 height 7
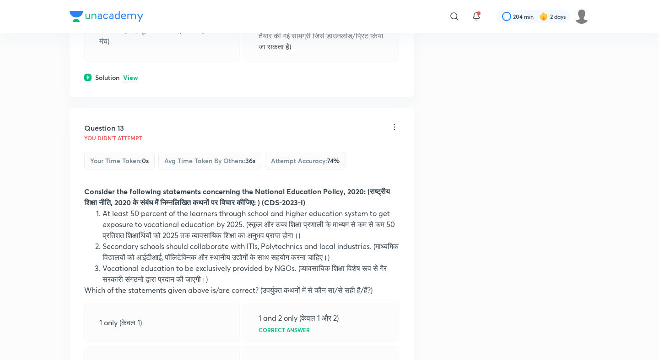
scroll to position [3734, 0]
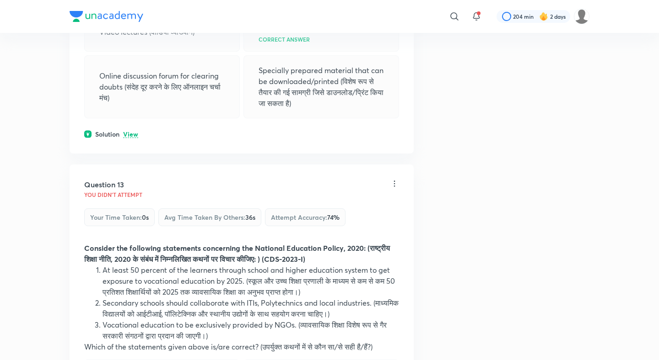
click at [132, 131] on p "View" at bounding box center [130, 134] width 15 height 7
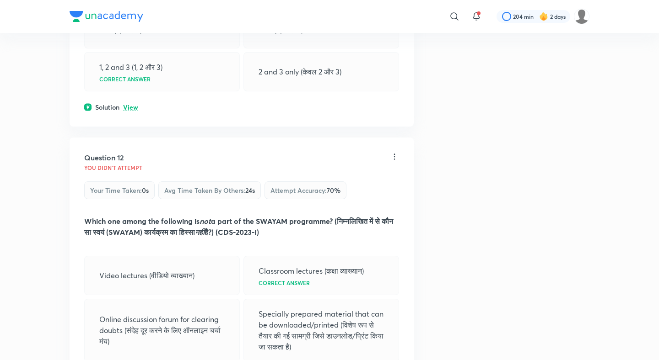
scroll to position [3484, 0]
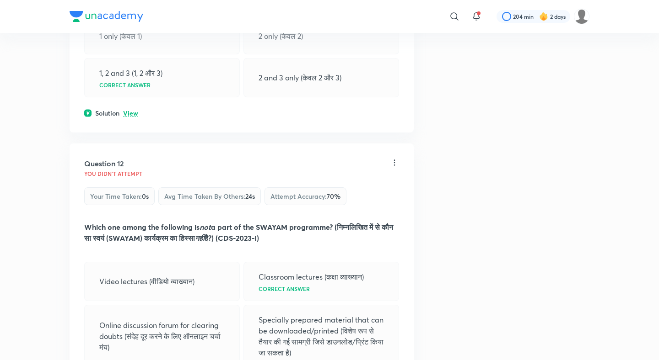
click at [132, 110] on p "View" at bounding box center [130, 113] width 15 height 7
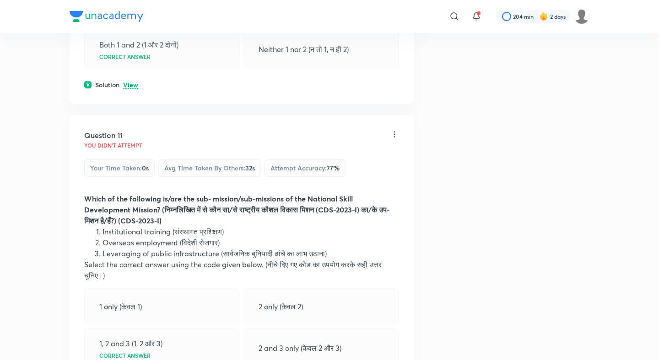
scroll to position [3201, 0]
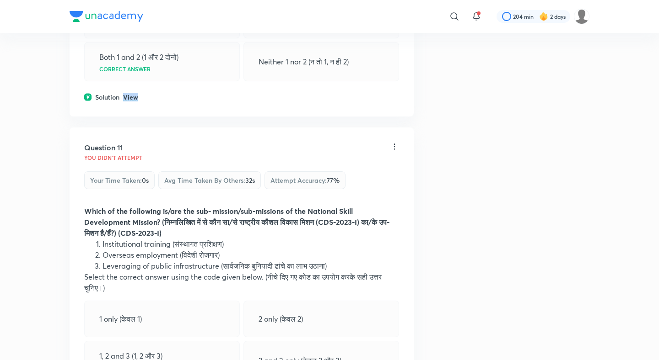
click at [133, 94] on p "View" at bounding box center [130, 97] width 15 height 7
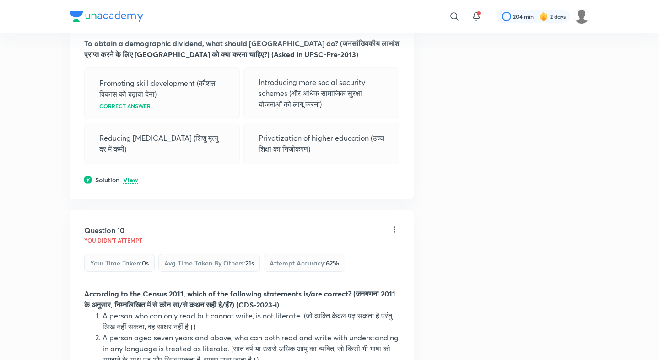
scroll to position [2792, 0]
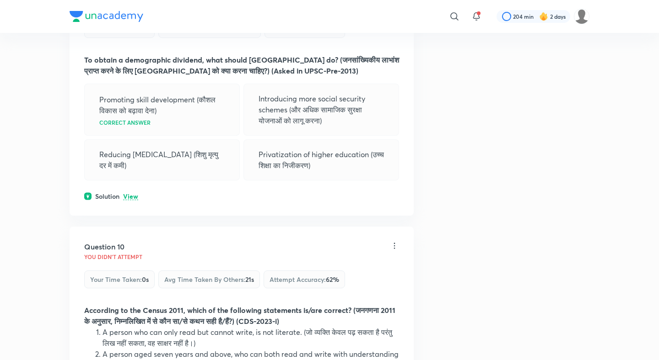
click at [131, 193] on p "View" at bounding box center [130, 196] width 15 height 7
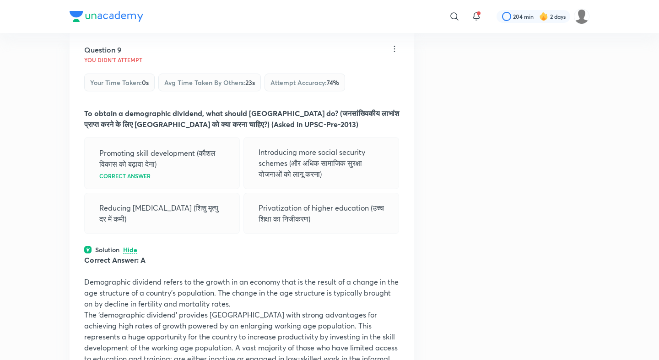
scroll to position [2505, 0]
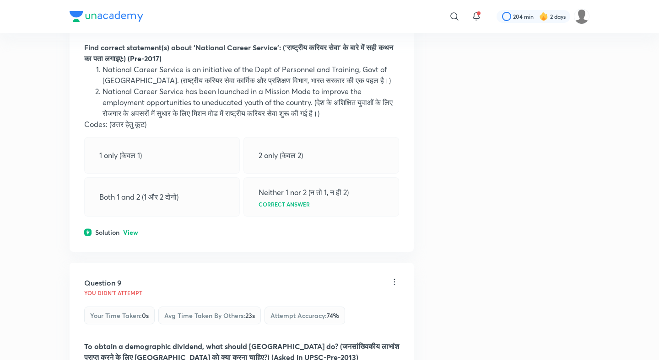
click at [132, 230] on p "View" at bounding box center [130, 233] width 15 height 7
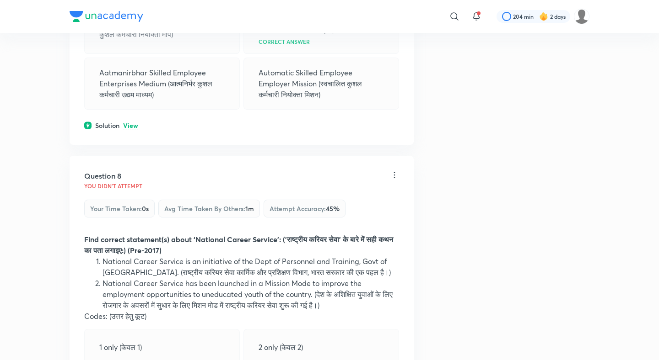
scroll to position [2231, 0]
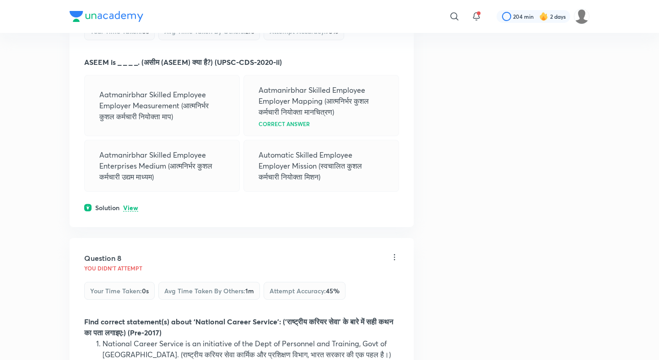
click at [134, 205] on p "View" at bounding box center [130, 208] width 15 height 7
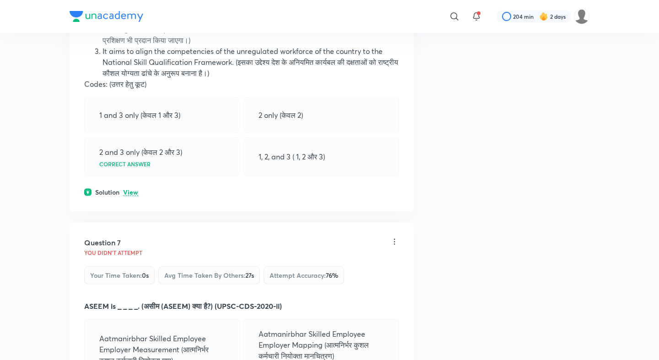
click at [130, 189] on p "View" at bounding box center [130, 192] width 15 height 7
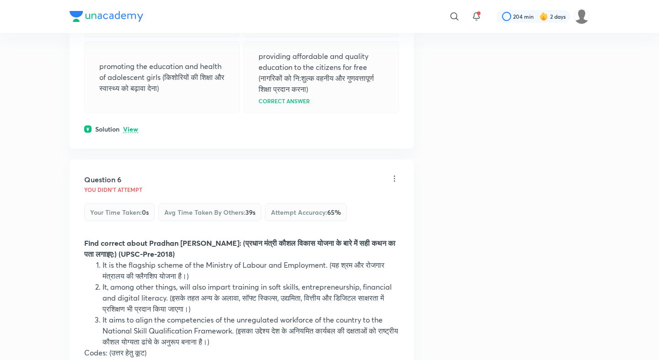
scroll to position [1676, 0]
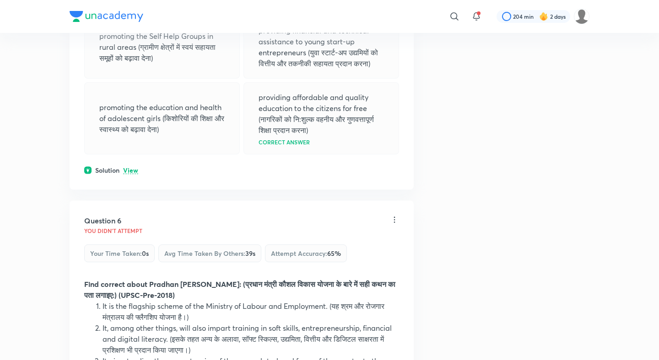
click at [131, 167] on p "View" at bounding box center [130, 170] width 15 height 7
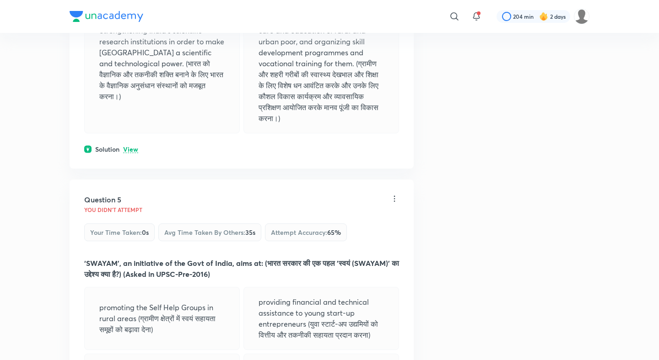
click at [129, 146] on p "View" at bounding box center [130, 149] width 15 height 7
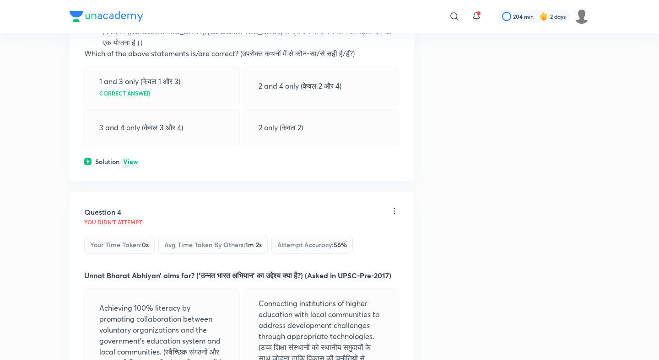
click at [132, 159] on p "View" at bounding box center [130, 162] width 15 height 7
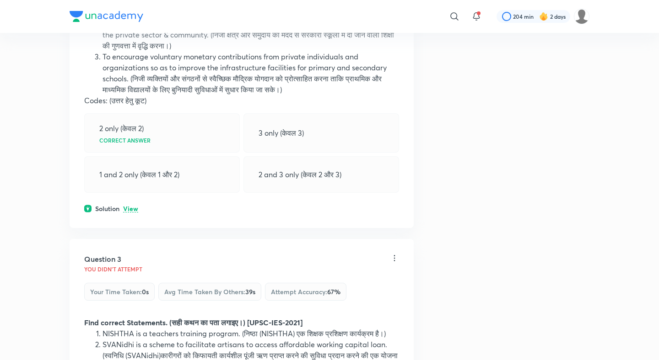
click at [127, 206] on p "View" at bounding box center [130, 209] width 15 height 7
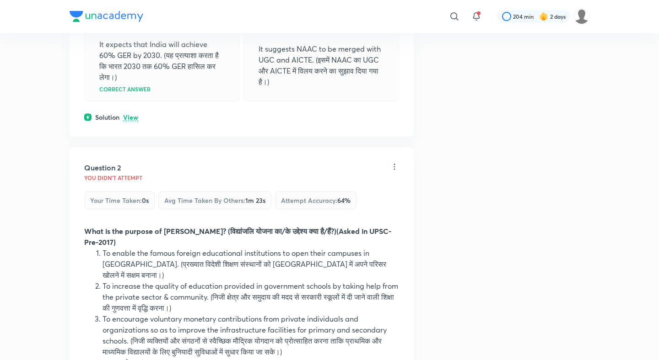
scroll to position [302, 0]
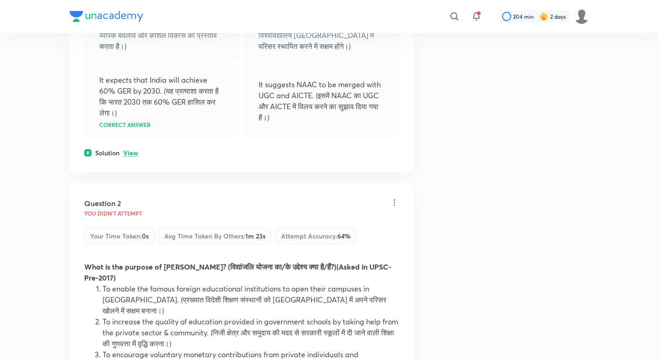
click at [132, 152] on p "View" at bounding box center [130, 153] width 15 height 7
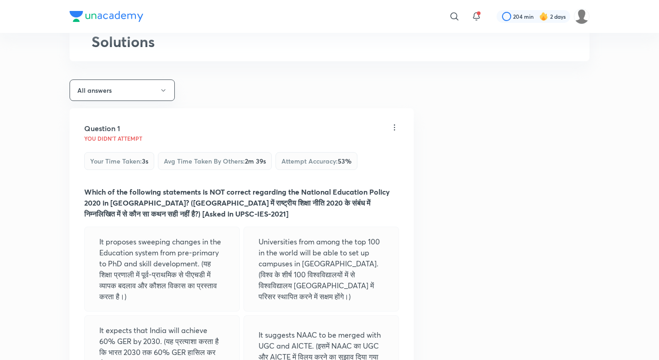
scroll to position [48, 0]
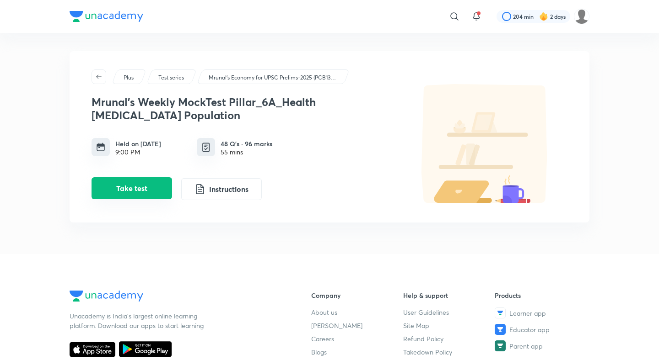
click at [142, 195] on button "Take test" at bounding box center [131, 188] width 80 height 22
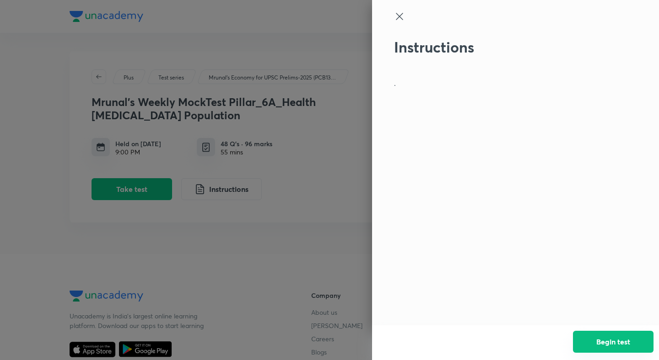
click at [625, 340] on button "Begin test" at bounding box center [613, 342] width 80 height 22
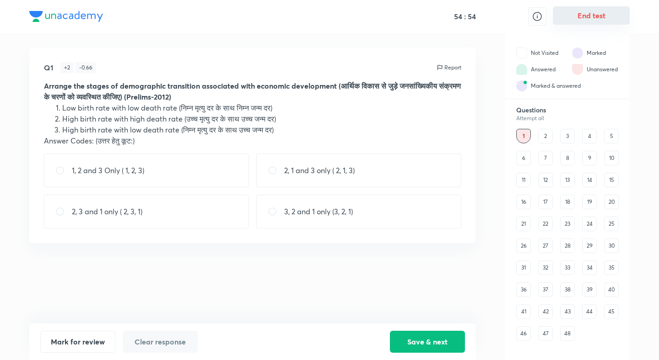
click at [590, 18] on button "End test" at bounding box center [590, 15] width 77 height 18
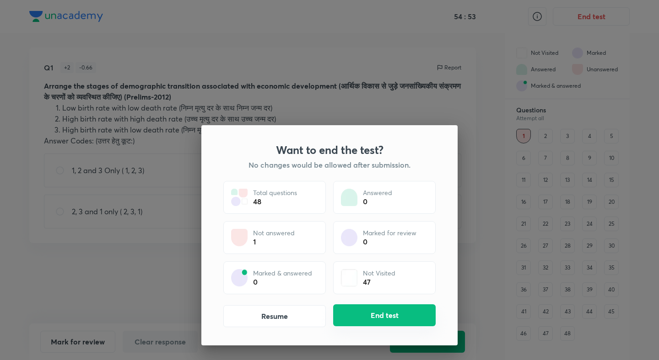
click at [377, 306] on button "End test" at bounding box center [384, 316] width 102 height 22
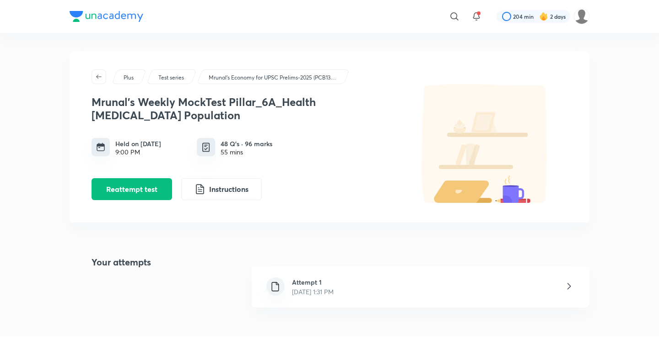
click at [313, 279] on h6 "Attempt 1" at bounding box center [313, 283] width 42 height 10
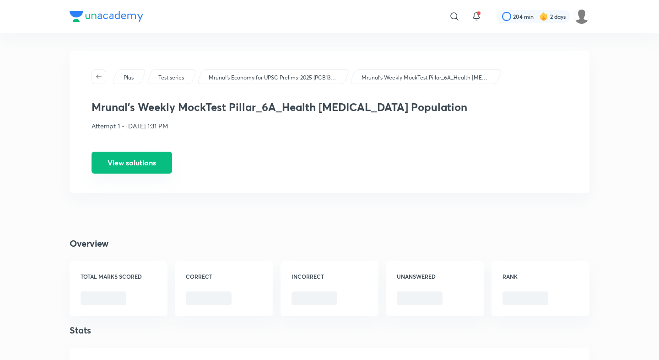
click at [148, 156] on button "View solutions" at bounding box center [131, 163] width 80 height 22
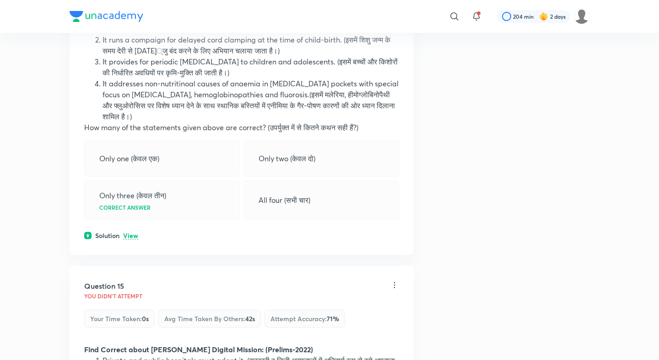
scroll to position [4125, 0]
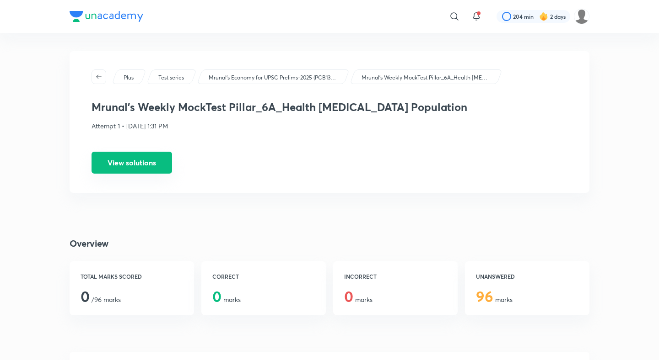
click at [154, 160] on button "View solutions" at bounding box center [131, 163] width 80 height 22
click at [142, 162] on button "View solutions" at bounding box center [131, 163] width 80 height 22
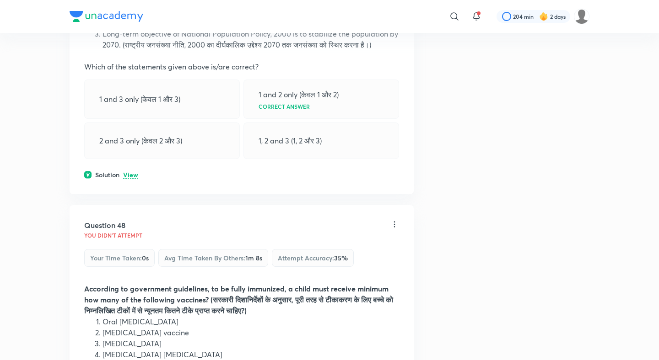
scroll to position [13750, 0]
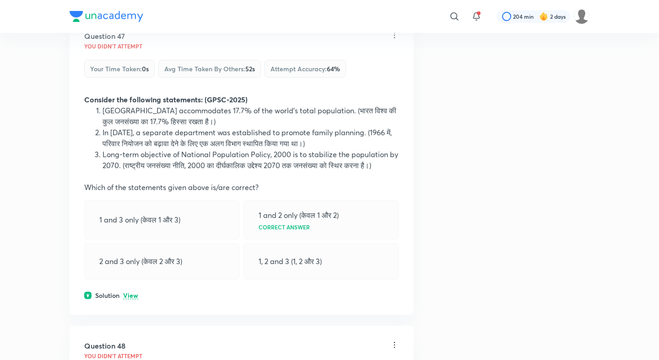
click at [137, 293] on p "View" at bounding box center [130, 296] width 15 height 7
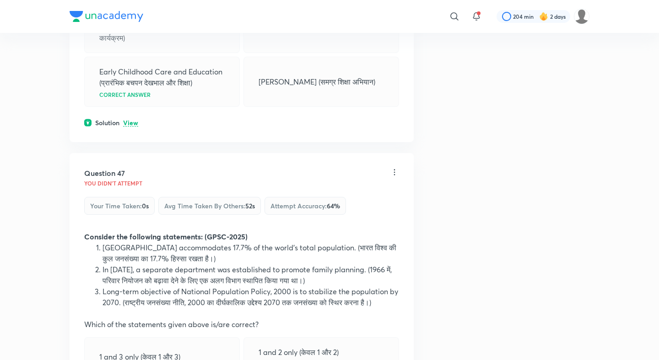
scroll to position [13363, 0]
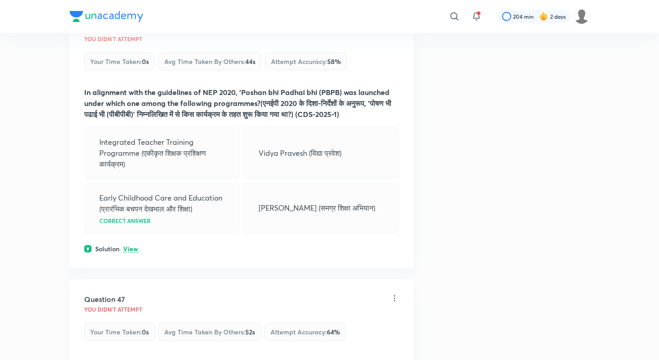
click at [128, 246] on p "View" at bounding box center [130, 249] width 15 height 7
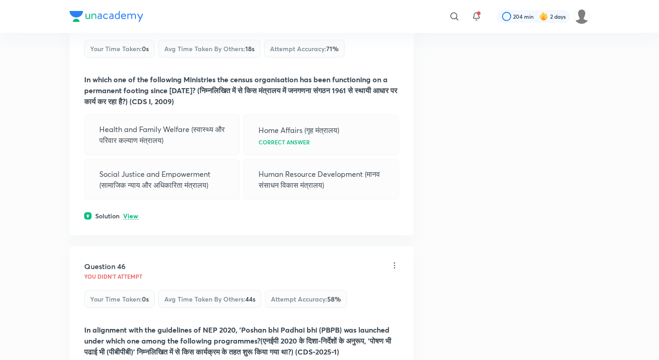
scroll to position [13072, 0]
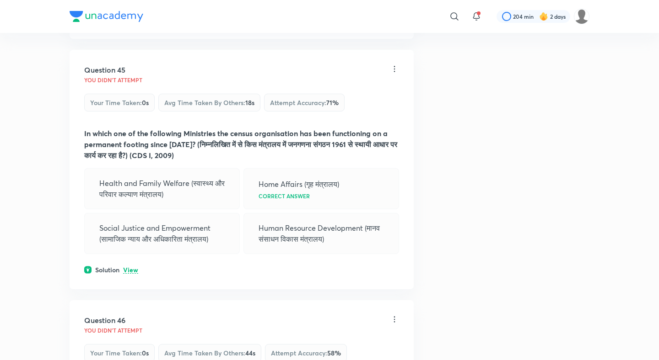
click at [128, 267] on p "View" at bounding box center [130, 270] width 15 height 7
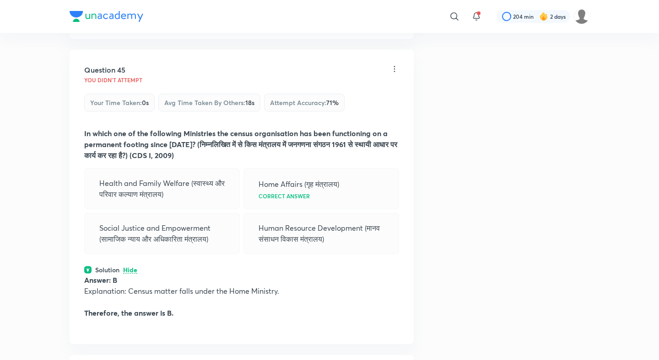
scroll to position [12795, 0]
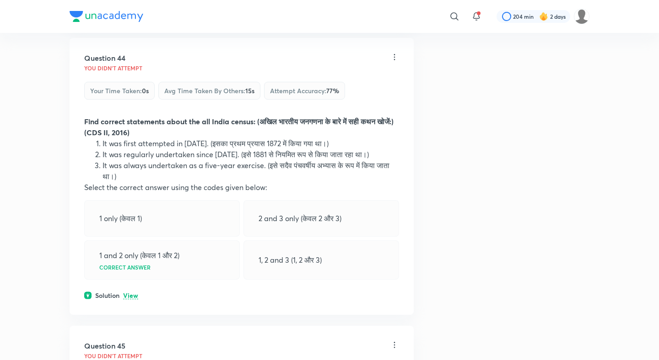
click at [128, 131] on div "Question 44 You didn't Attempt Your time taken : 0s Avg time taken by others : …" at bounding box center [242, 176] width 344 height 277
click at [128, 293] on p "View" at bounding box center [130, 296] width 15 height 7
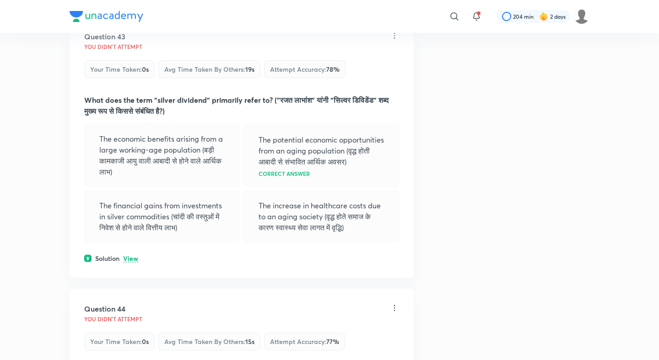
scroll to position [12538, 0]
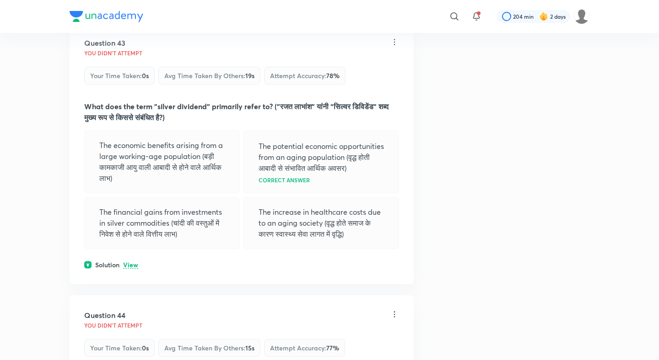
click at [124, 121] on div "Question 43 You didn't Attempt Your time taken : 0s Avg time taken by others : …" at bounding box center [242, 154] width 344 height 262
click at [128, 262] on p "View" at bounding box center [130, 265] width 15 height 7
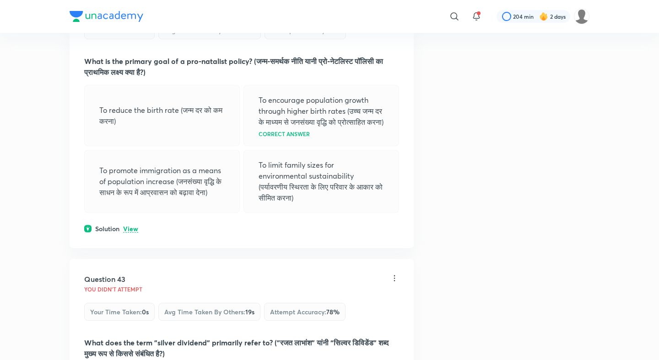
click at [131, 226] on p "View" at bounding box center [130, 229] width 15 height 7
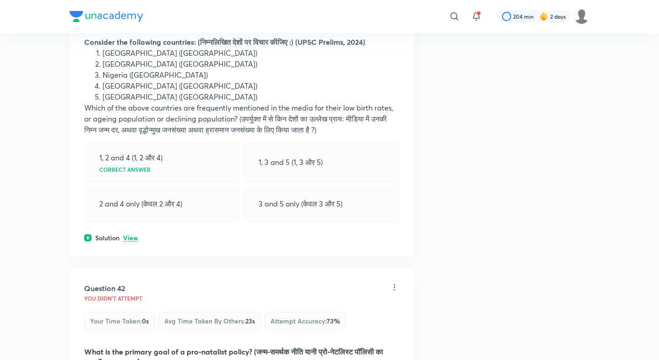
click at [130, 235] on p "View" at bounding box center [130, 238] width 15 height 7
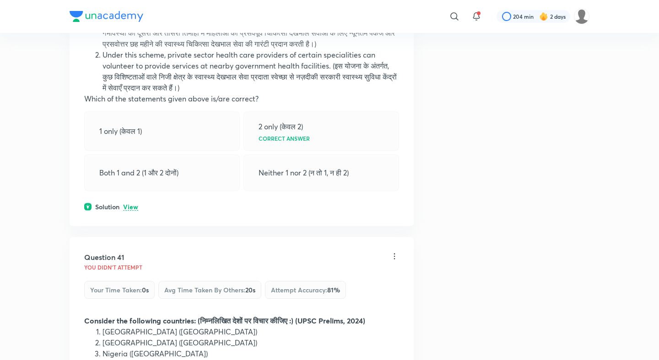
scroll to position [11718, 0]
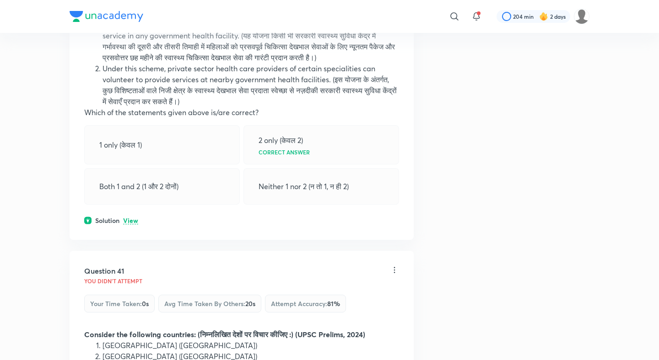
click at [134, 43] on div "Question 40 You didn't Attempt Your time taken : 0s Avg time taken by others : …" at bounding box center [242, 68] width 344 height 343
click at [133, 218] on p "View" at bounding box center [130, 221] width 15 height 7
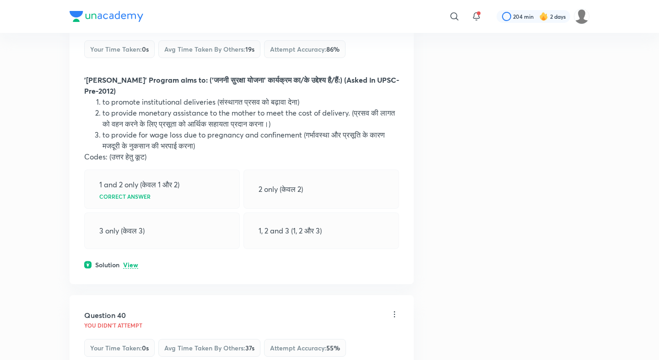
scroll to position [11296, 0]
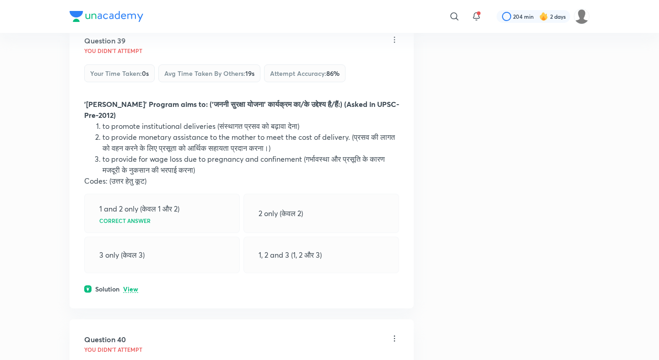
click at [126, 128] on div "Question 39 You didn't Attempt Your time taken : 0s Avg time taken by others : …" at bounding box center [242, 165] width 344 height 288
click at [129, 284] on div "Solution View" at bounding box center [241, 289] width 315 height 10
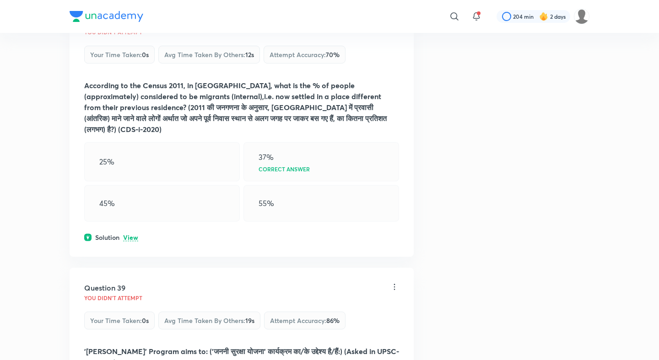
scroll to position [10951, 0]
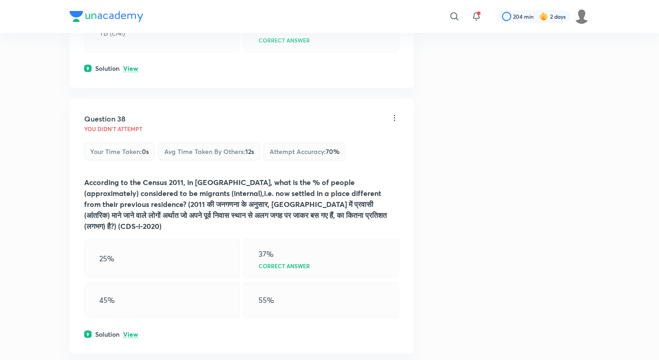
click at [131, 332] on p "View" at bounding box center [130, 335] width 15 height 7
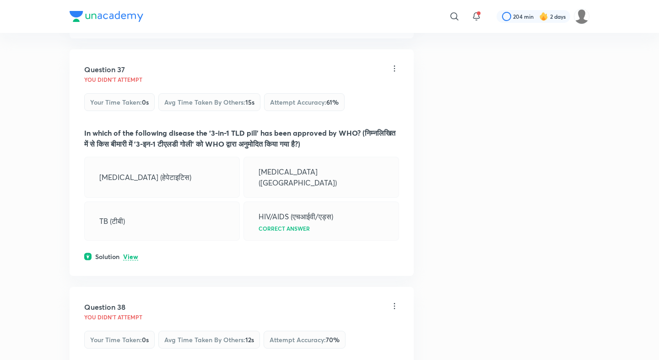
click at [126, 254] on p "View" at bounding box center [130, 257] width 15 height 7
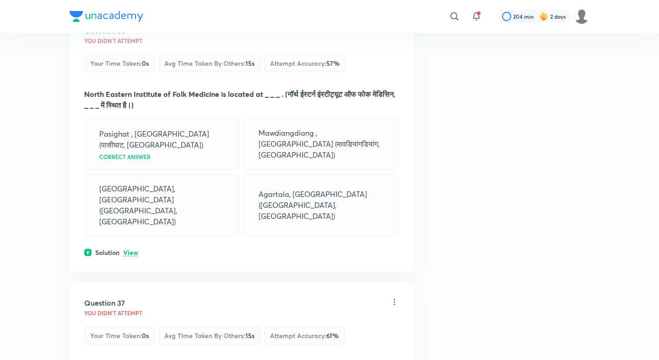
scroll to position [10501, 0]
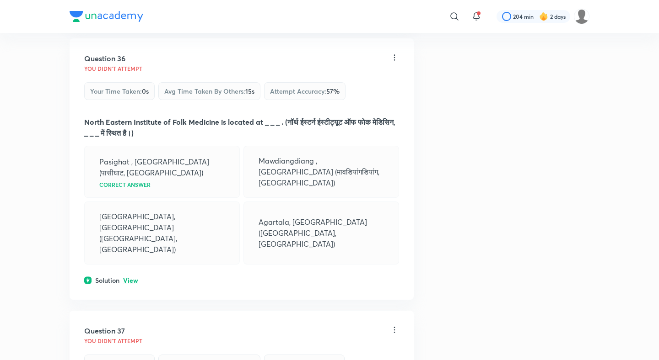
click at [128, 119] on div "Question 36 You didn't Attempt Your time taken : 0s Avg time taken by others : …" at bounding box center [242, 169] width 344 height 262
click at [129, 278] on p "View" at bounding box center [130, 281] width 15 height 7
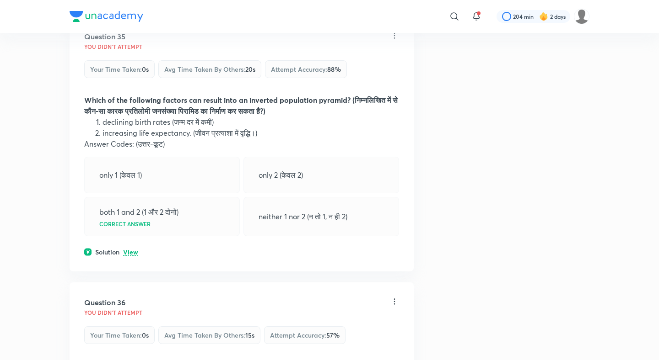
click at [130, 249] on p "View" at bounding box center [130, 252] width 15 height 7
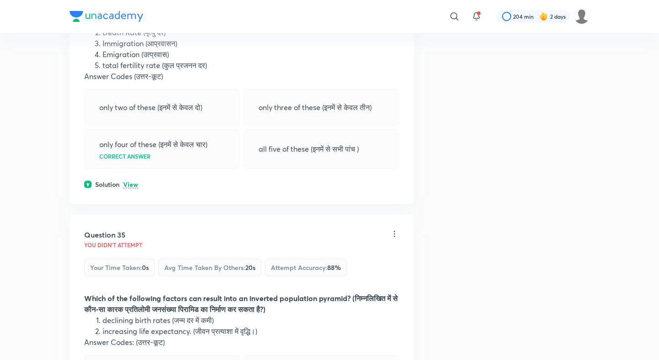
scroll to position [10055, 0]
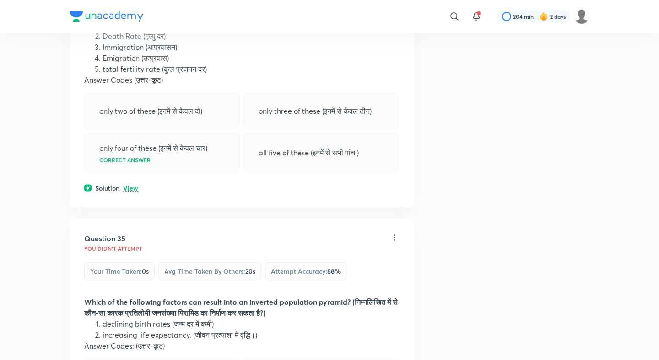
click at [129, 185] on p "View" at bounding box center [130, 188] width 15 height 7
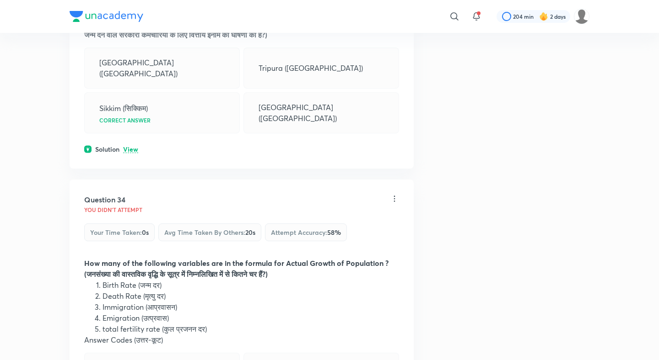
scroll to position [9711, 0]
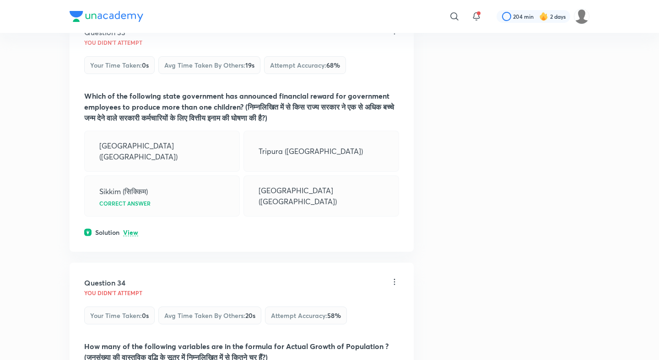
click at [132, 98] on div "Question 33 You didn't Attempt Your time taken : 0s Avg time taken by others : …" at bounding box center [242, 132] width 344 height 240
click at [132, 230] on p "View" at bounding box center [130, 233] width 15 height 7
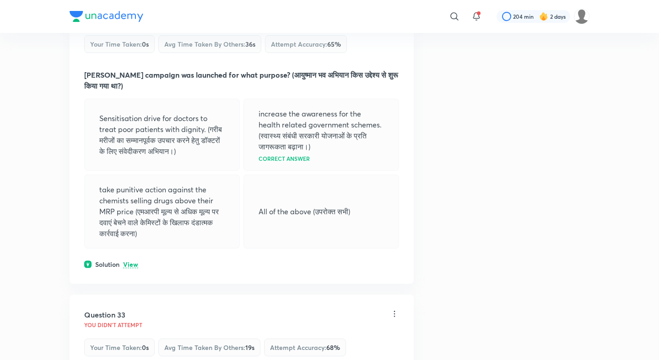
scroll to position [9401, 0]
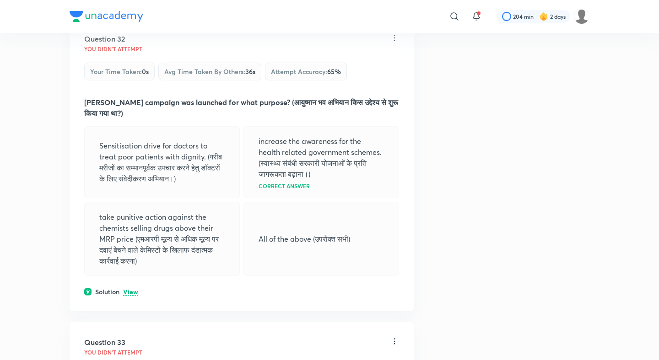
click at [131, 289] on p "View" at bounding box center [130, 292] width 15 height 7
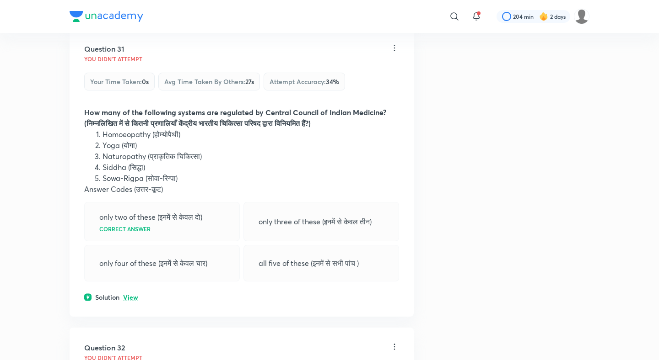
click at [133, 295] on p "View" at bounding box center [130, 298] width 15 height 7
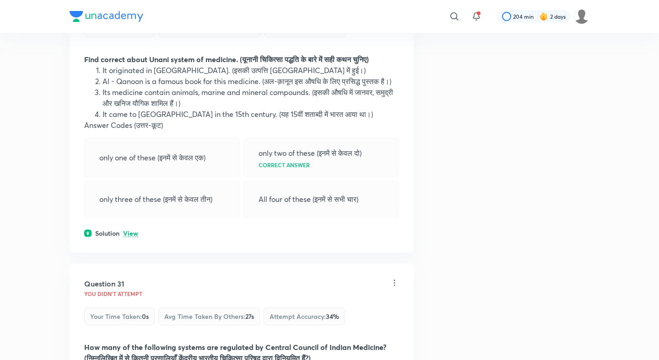
click at [130, 230] on p "View" at bounding box center [130, 233] width 15 height 7
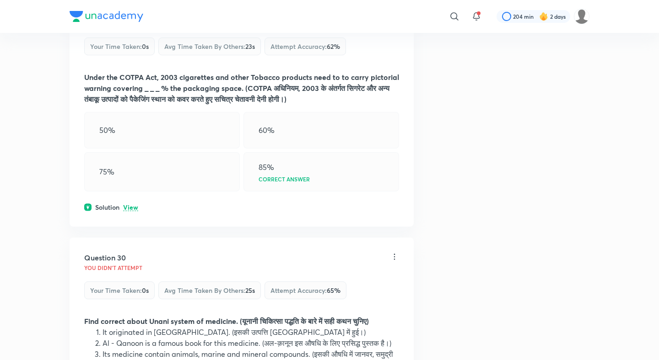
click at [130, 204] on p "View" at bounding box center [130, 207] width 15 height 7
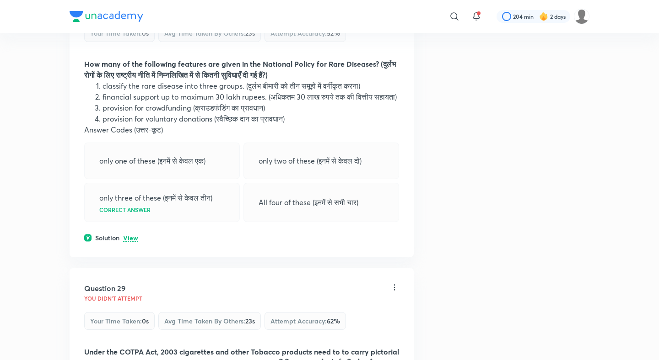
scroll to position [8318, 0]
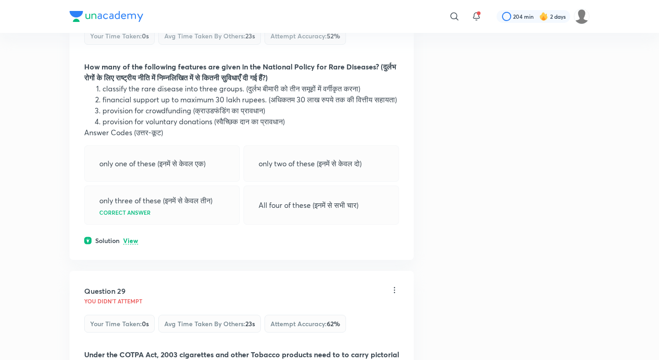
click at [130, 238] on p "View" at bounding box center [130, 241] width 15 height 7
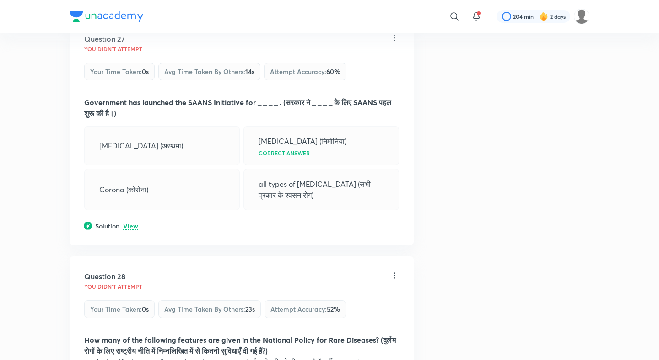
scroll to position [8039, 0]
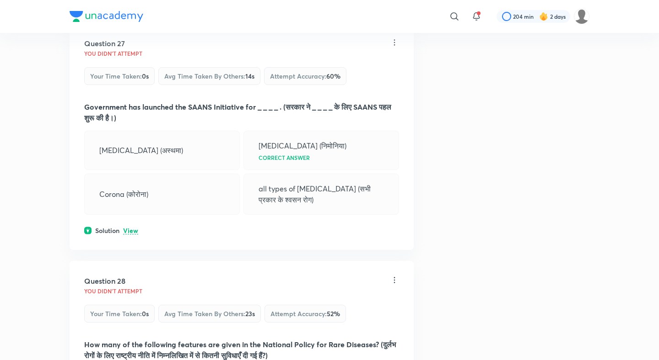
click at [132, 228] on p "View" at bounding box center [130, 231] width 15 height 7
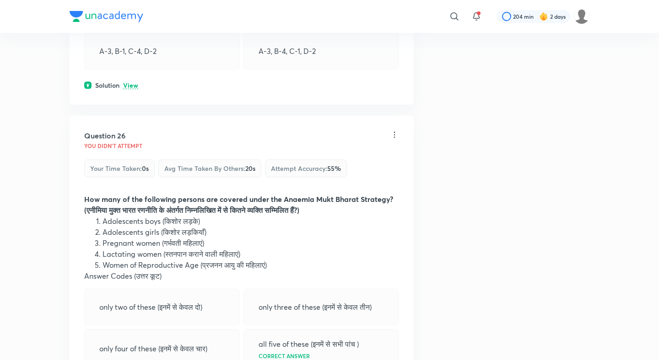
scroll to position [7712, 0]
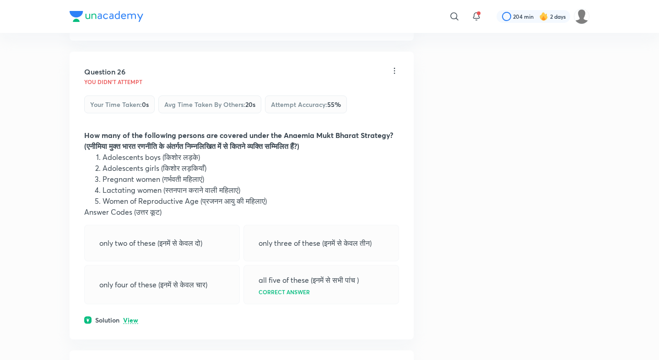
click at [128, 317] on p "View" at bounding box center [130, 320] width 15 height 7
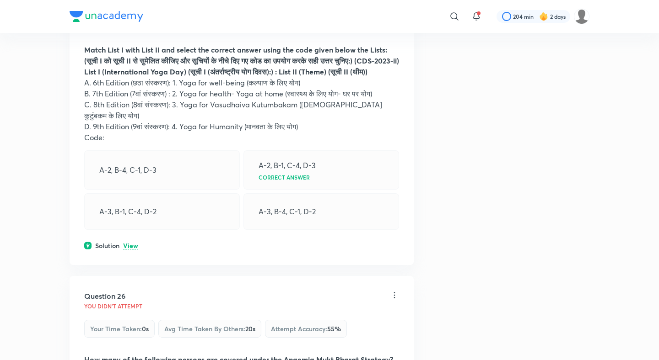
scroll to position [7421, 0]
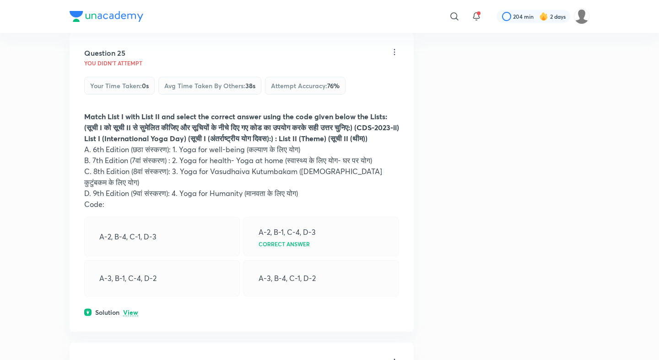
click at [130, 310] on p "View" at bounding box center [130, 313] width 15 height 7
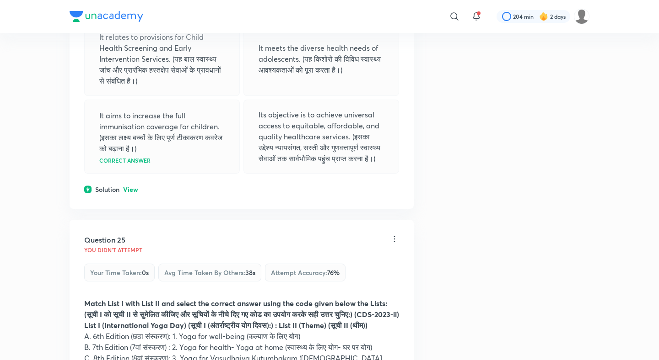
scroll to position [7164, 0]
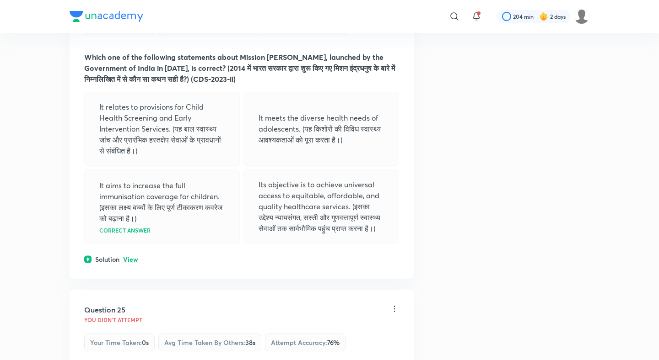
click at [129, 257] on p "View" at bounding box center [130, 260] width 15 height 7
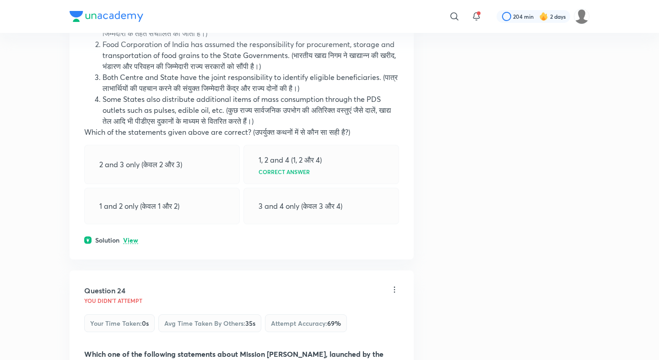
click at [128, 237] on p "View" at bounding box center [130, 240] width 15 height 7
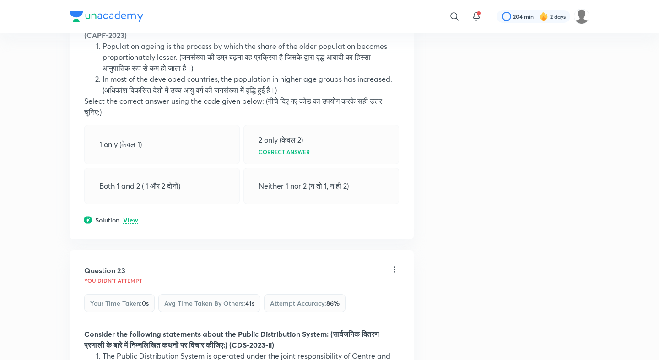
click at [131, 215] on div "Solution View" at bounding box center [241, 220] width 315 height 10
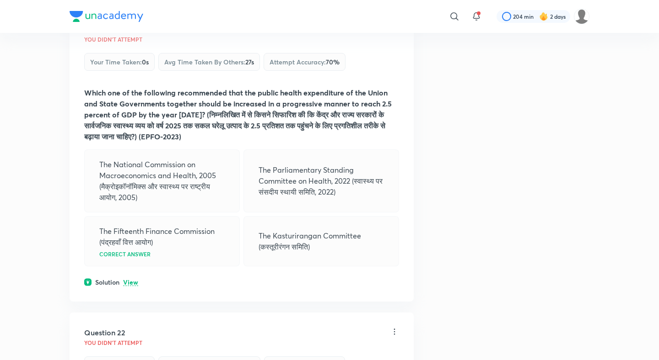
scroll to position [6138, 0]
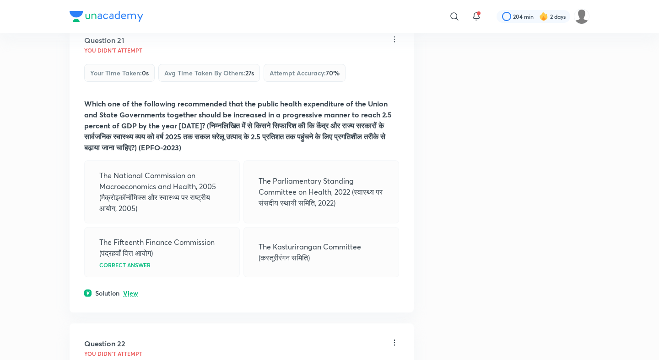
click at [130, 290] on p "View" at bounding box center [130, 293] width 15 height 7
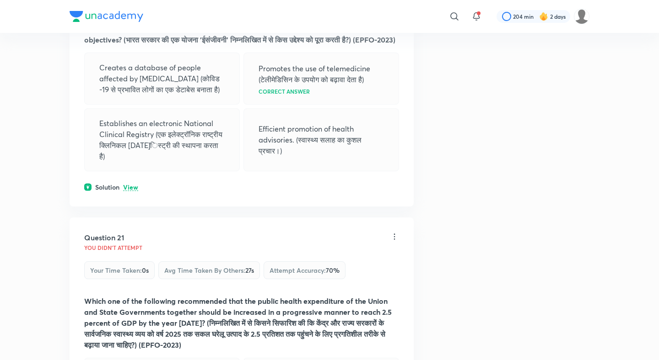
scroll to position [5891, 0]
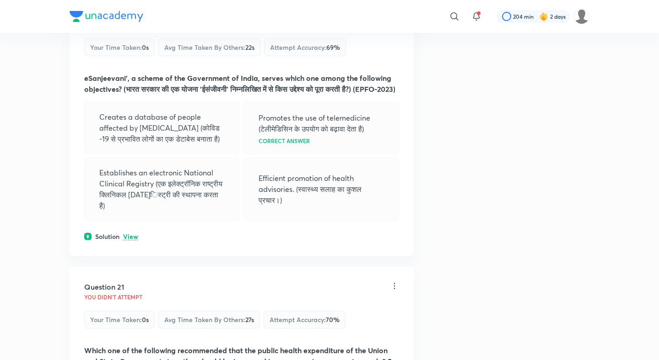
click at [129, 234] on p "View" at bounding box center [130, 237] width 15 height 7
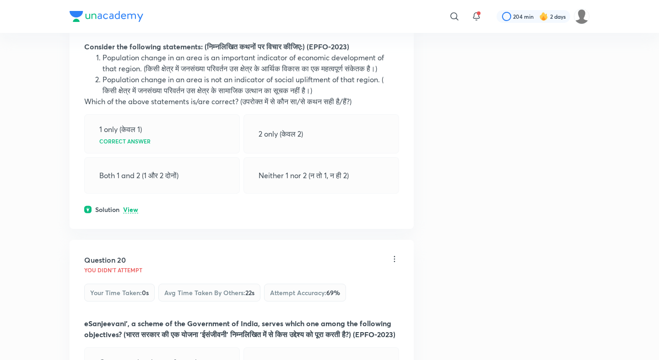
scroll to position [5633, 0]
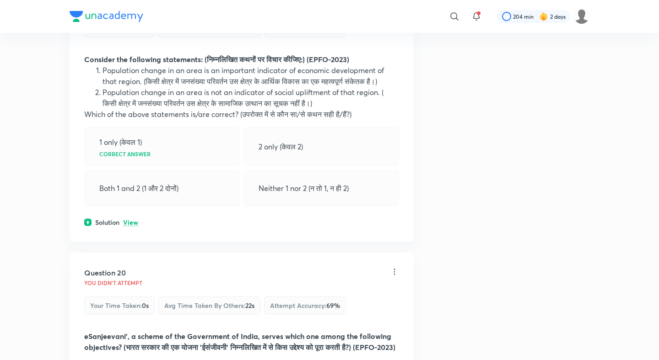
click at [129, 220] on p "View" at bounding box center [130, 223] width 15 height 7
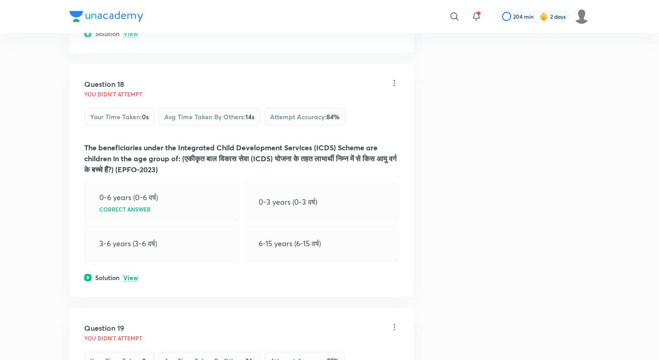
scroll to position [5276, 0]
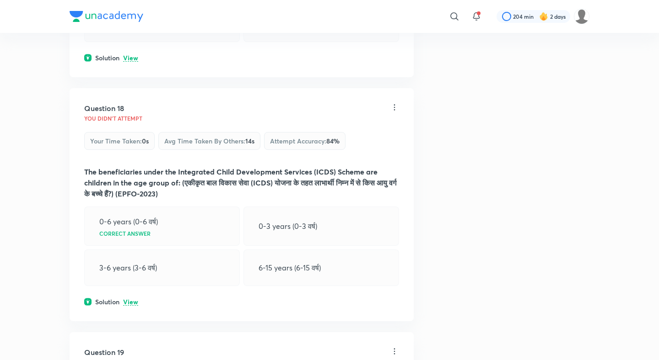
click at [128, 299] on p "View" at bounding box center [130, 302] width 15 height 7
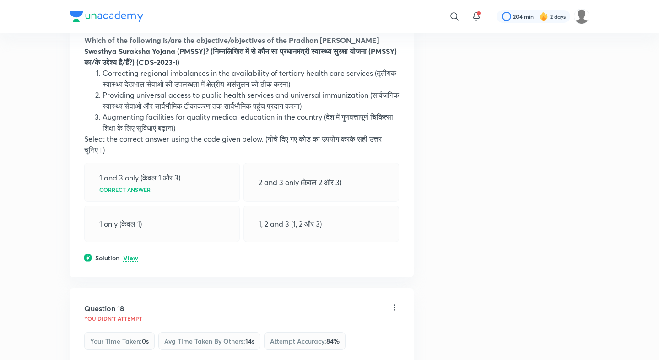
scroll to position [4987, 0]
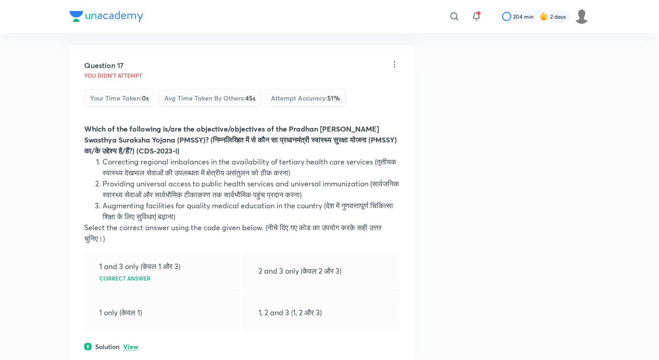
click at [133, 344] on p "View" at bounding box center [130, 347] width 15 height 7
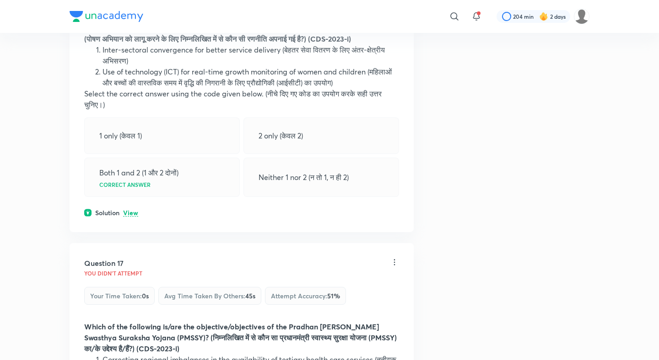
scroll to position [4763, 0]
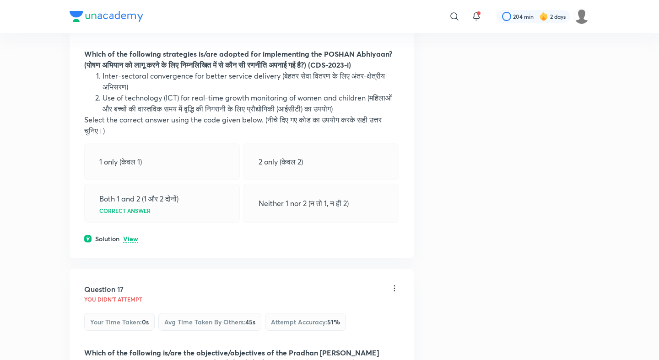
click at [128, 234] on div "Solution View" at bounding box center [241, 239] width 315 height 10
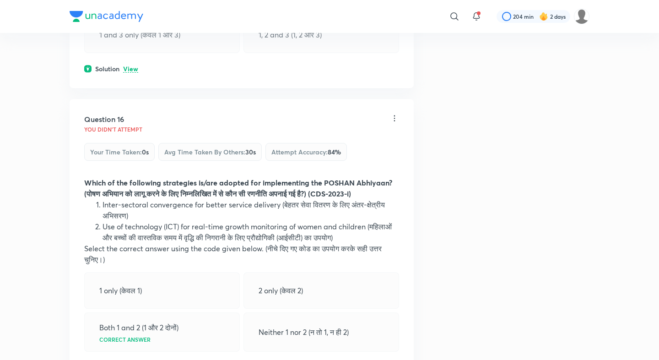
scroll to position [4484, 0]
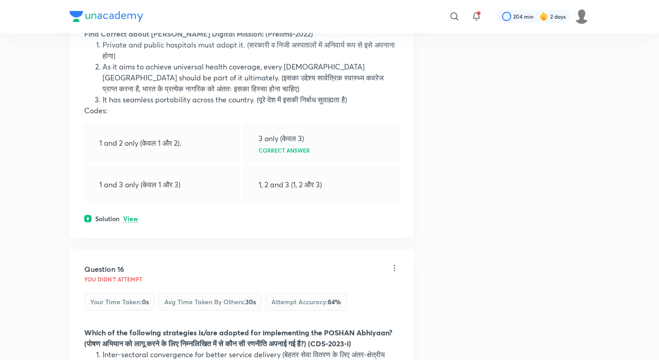
click at [125, 216] on p "View" at bounding box center [130, 219] width 15 height 7
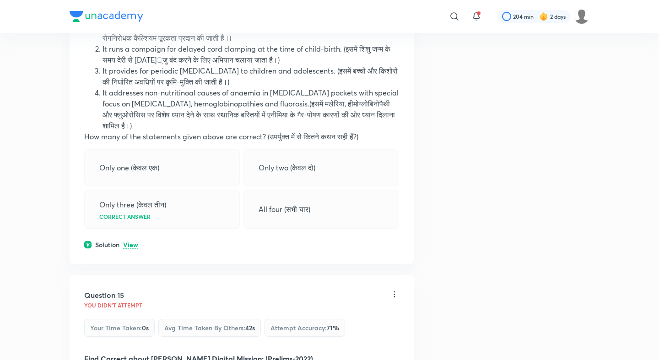
click at [128, 242] on p "View" at bounding box center [130, 245] width 15 height 7
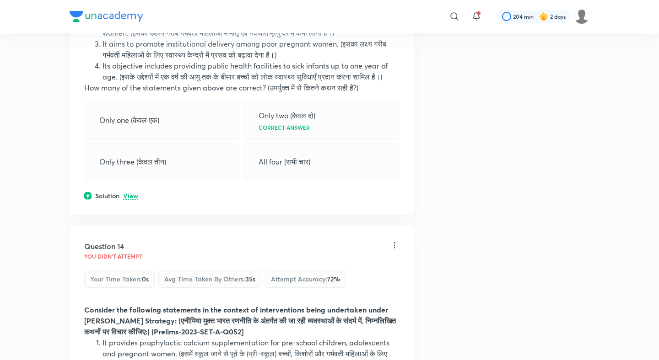
scroll to position [3783, 0]
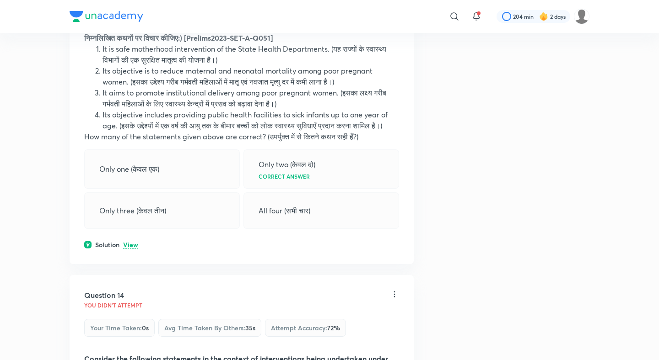
click at [132, 242] on p "View" at bounding box center [130, 245] width 15 height 7
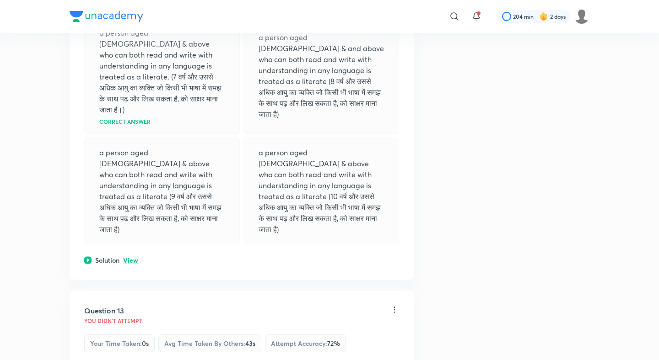
click at [132, 257] on p "View" at bounding box center [130, 260] width 15 height 7
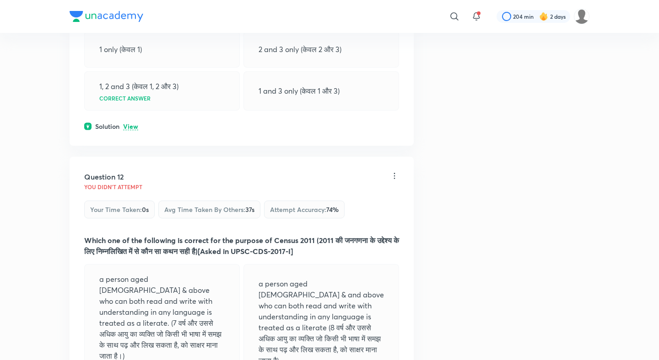
scroll to position [3140, 0]
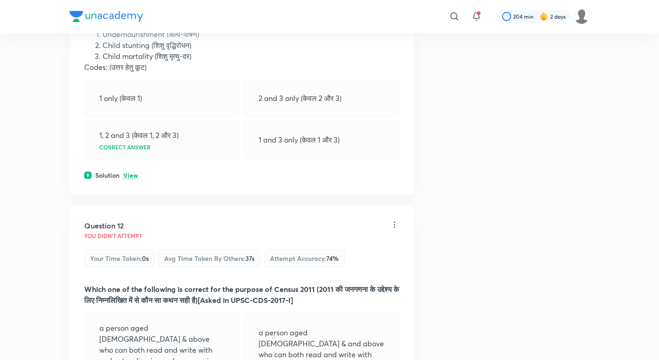
click at [129, 172] on p "View" at bounding box center [130, 175] width 15 height 7
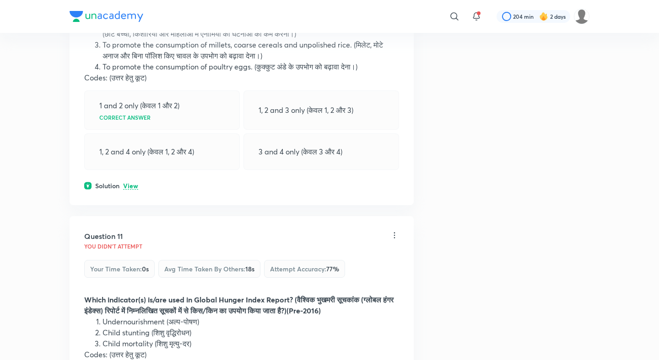
click at [131, 183] on p "View" at bounding box center [130, 186] width 15 height 7
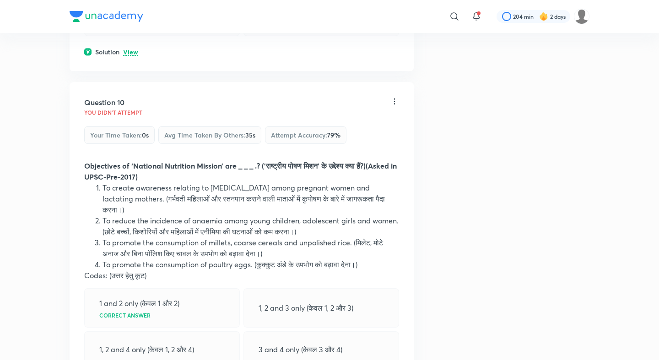
scroll to position [2557, 0]
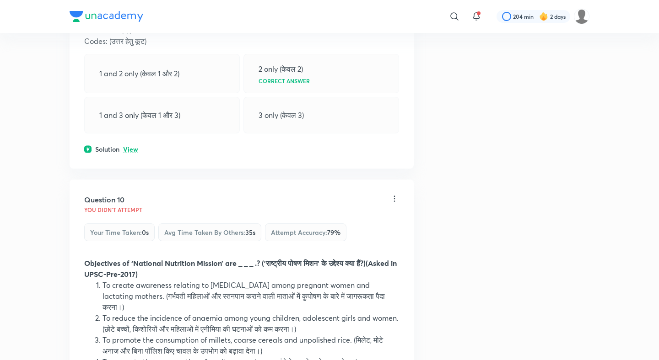
click at [127, 146] on p "View" at bounding box center [130, 149] width 15 height 7
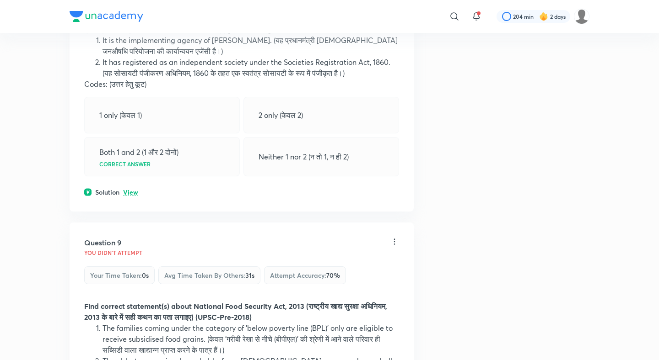
click at [130, 189] on p "View" at bounding box center [130, 192] width 15 height 7
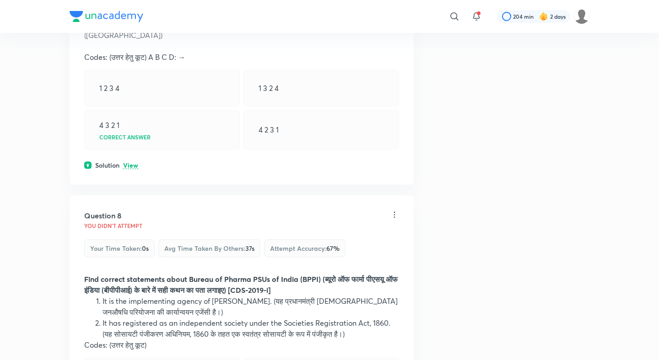
scroll to position [1849, 0]
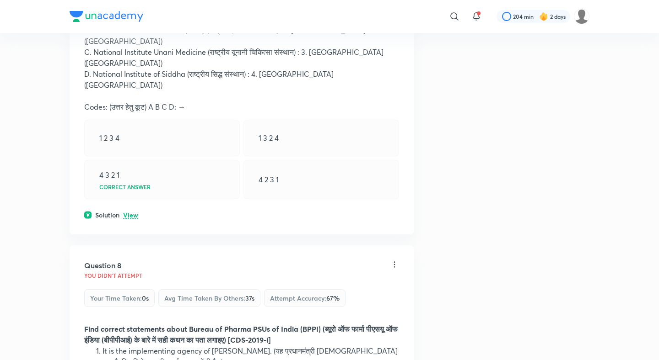
click at [130, 122] on div "Question 7 You didn't Attempt Your time taken : 0s Avg time taken by others : 4…" at bounding box center [242, 69] width 344 height 332
click at [130, 212] on p "View" at bounding box center [130, 215] width 15 height 7
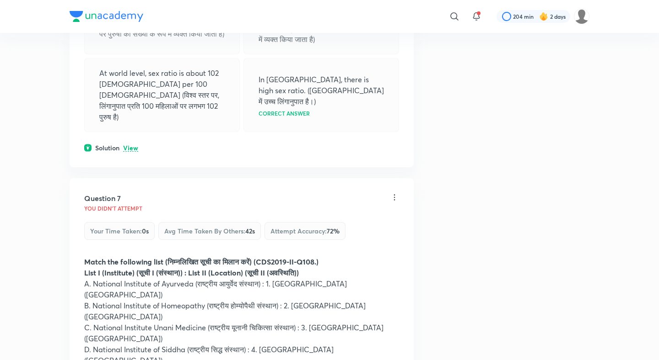
scroll to position [1546, 0]
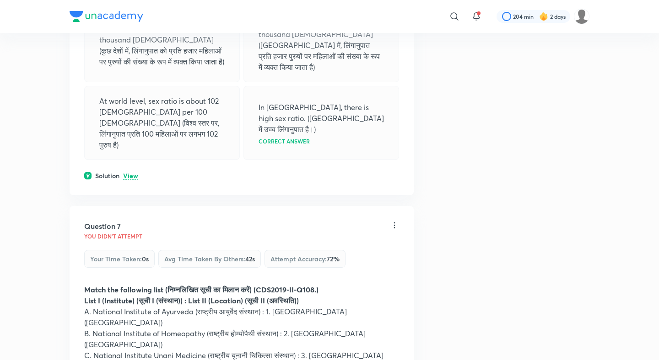
click at [130, 173] on p "View" at bounding box center [130, 176] width 15 height 7
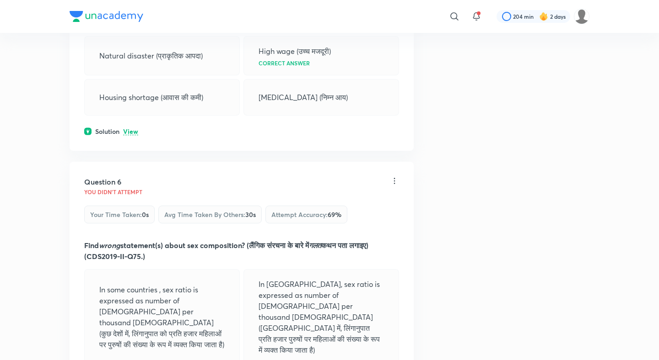
scroll to position [1251, 0]
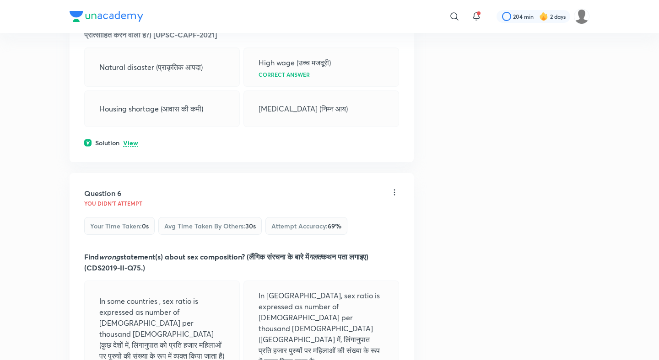
click at [130, 140] on p "View" at bounding box center [130, 143] width 15 height 7
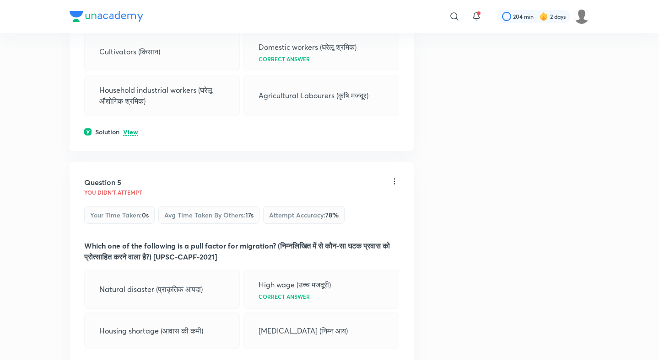
click at [130, 129] on p "View" at bounding box center [130, 132] width 15 height 7
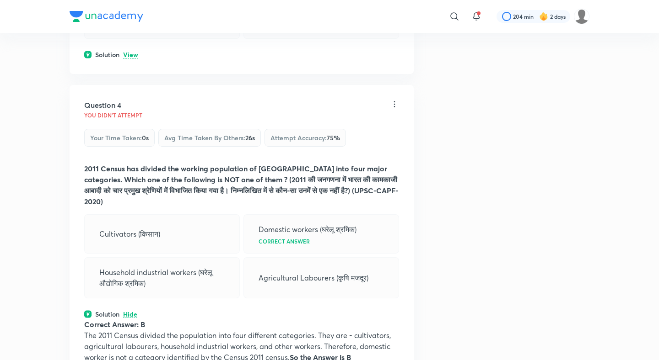
scroll to position [743, 0]
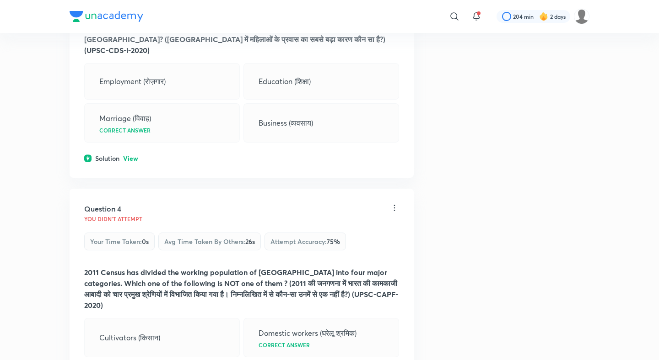
click at [129, 155] on p "View" at bounding box center [130, 158] width 15 height 7
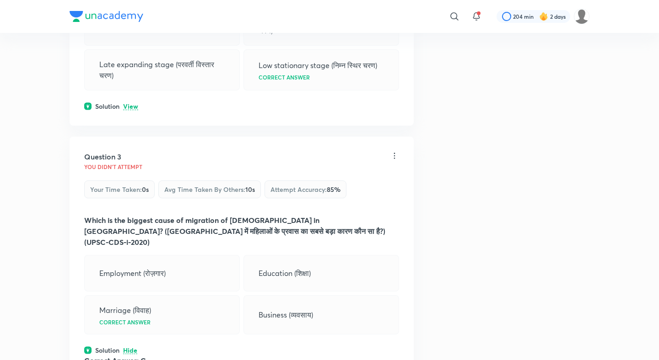
scroll to position [497, 0]
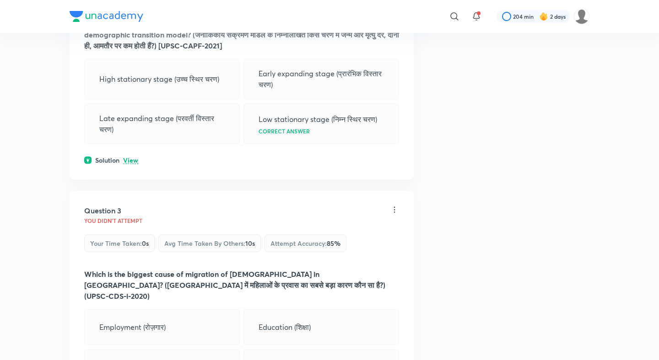
click at [130, 154] on div "Question 2 You didn't Attempt Your time taken : 0s Avg time taken by others : 1…" at bounding box center [242, 60] width 344 height 240
click at [130, 161] on p "View" at bounding box center [130, 160] width 15 height 7
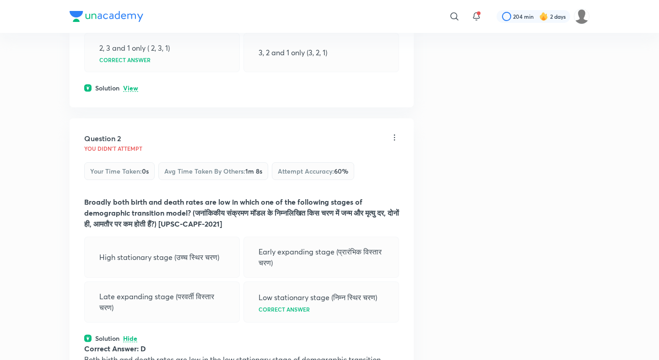
scroll to position [283, 0]
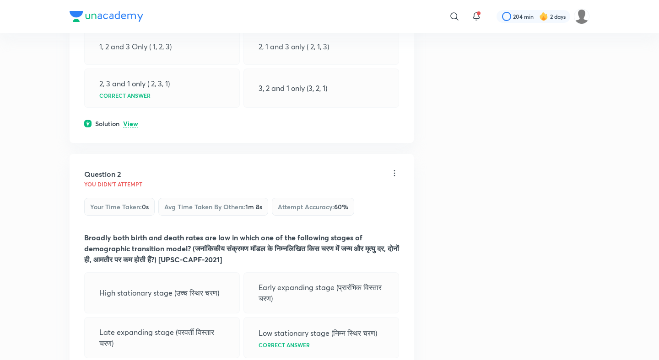
click at [132, 118] on div "Question 1 You didn't Attempt Your time taken : 5s Avg time taken by others : 2…" at bounding box center [242, 10] width 344 height 266
click at [131, 123] on p "View" at bounding box center [130, 124] width 15 height 7
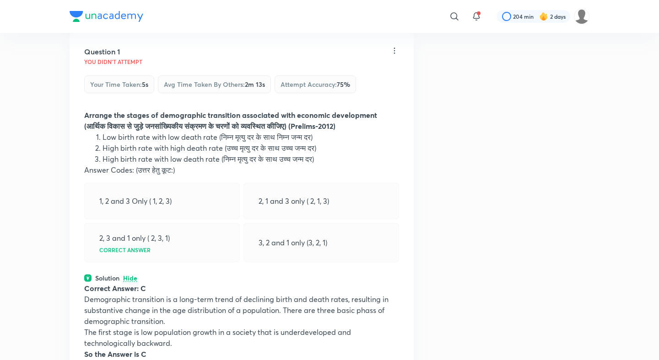
scroll to position [0, 0]
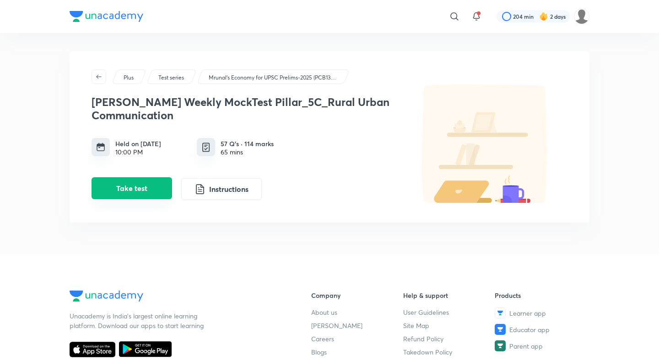
click at [163, 189] on button "Take test" at bounding box center [131, 188] width 80 height 22
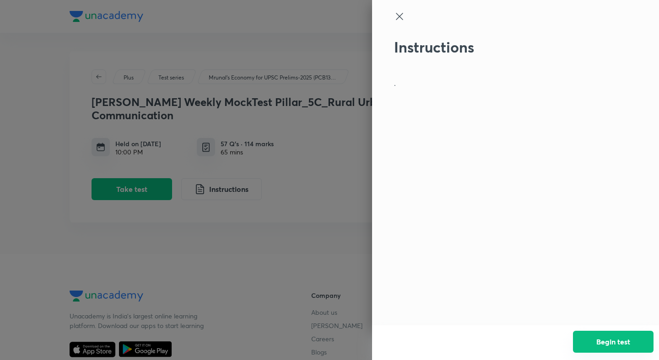
click at [621, 339] on button "Begin test" at bounding box center [613, 342] width 80 height 22
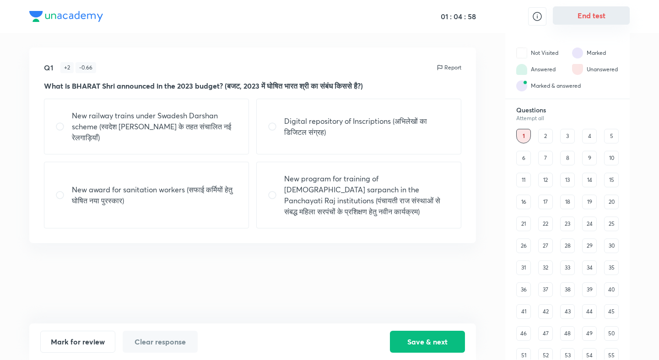
click at [603, 15] on button "End test" at bounding box center [590, 15] width 77 height 18
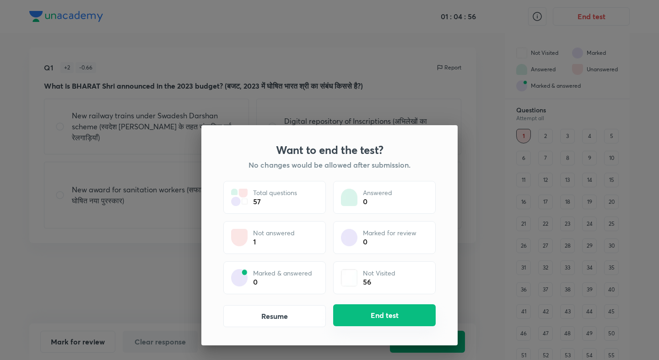
click at [405, 307] on button "End test" at bounding box center [384, 316] width 102 height 22
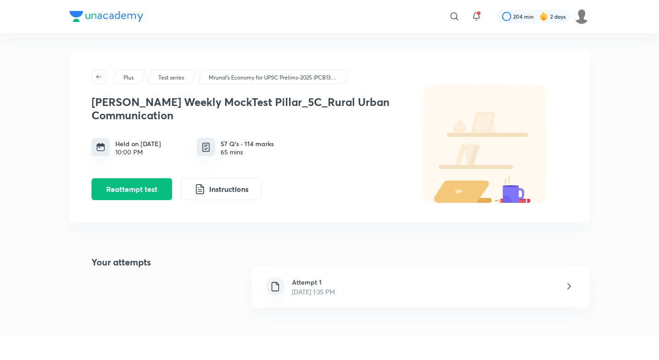
click at [281, 286] on div at bounding box center [275, 287] width 18 height 18
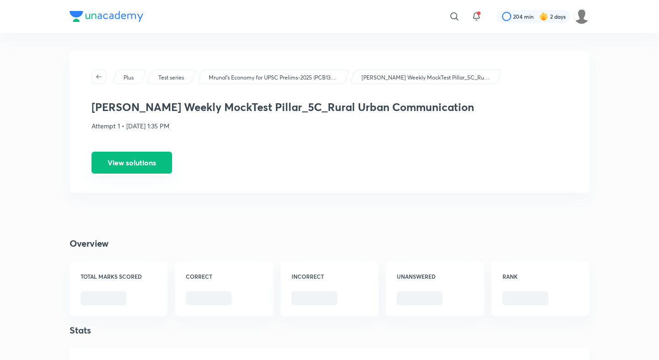
click at [157, 159] on button "View solutions" at bounding box center [131, 163] width 80 height 22
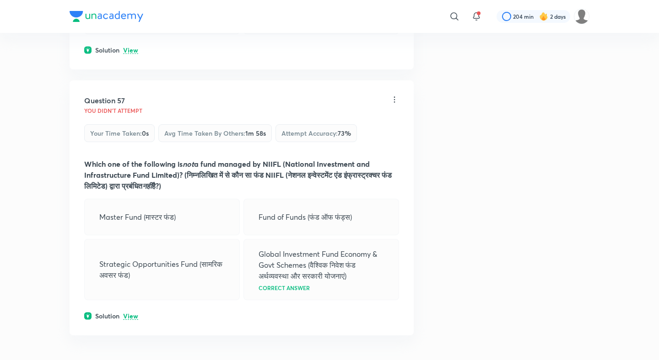
scroll to position [16473, 0]
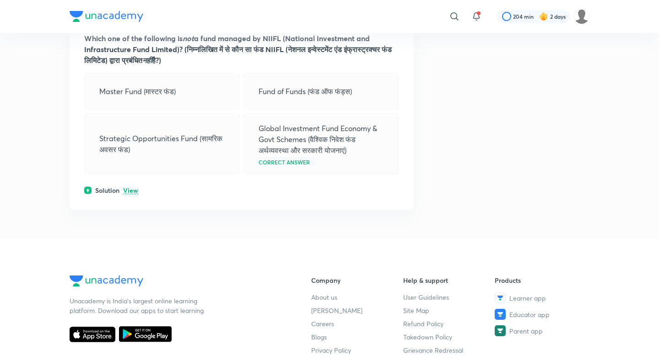
click at [128, 194] on p "View" at bounding box center [130, 190] width 15 height 7
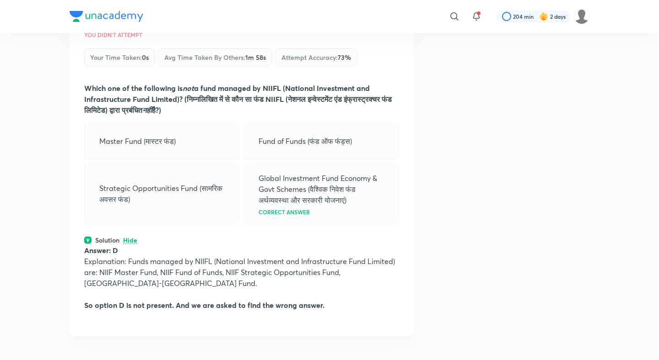
scroll to position [16253, 0]
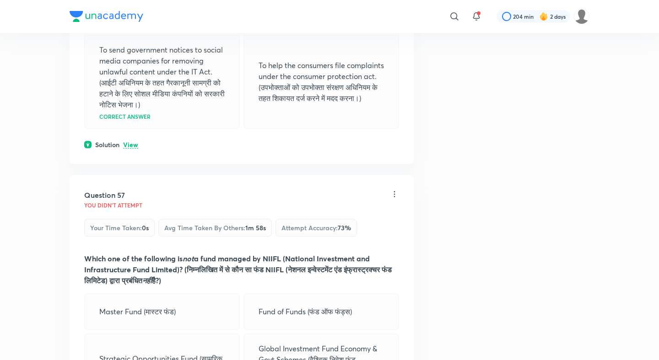
click at [126, 149] on p "View" at bounding box center [130, 145] width 15 height 7
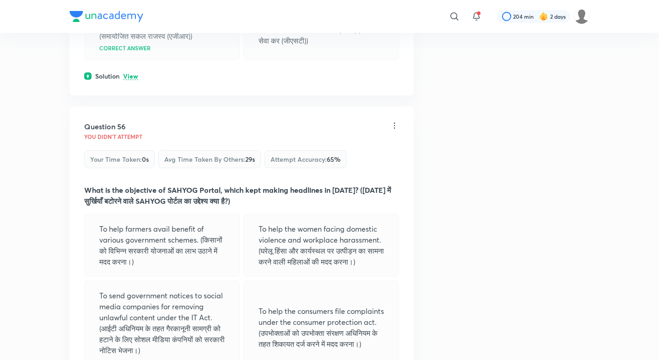
scroll to position [15953, 0]
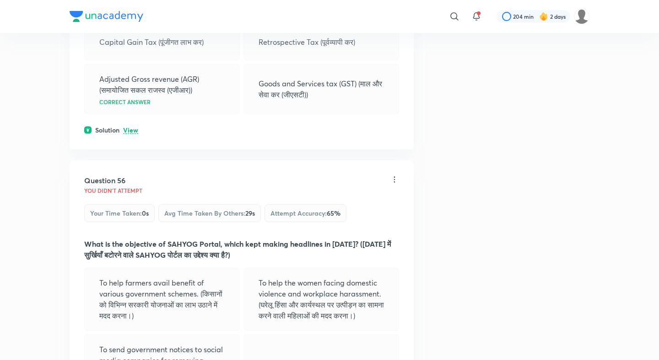
click at [130, 134] on p "View" at bounding box center [130, 130] width 15 height 7
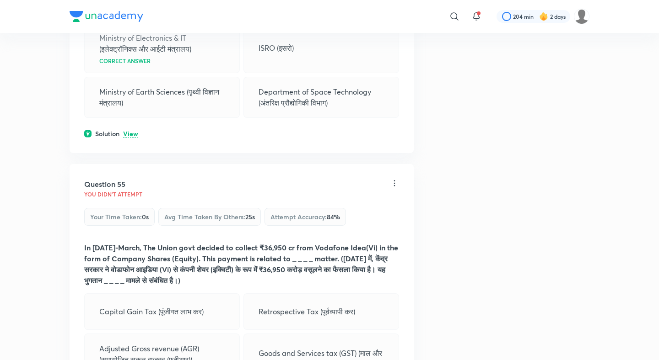
click at [133, 138] on p "View" at bounding box center [130, 134] width 15 height 7
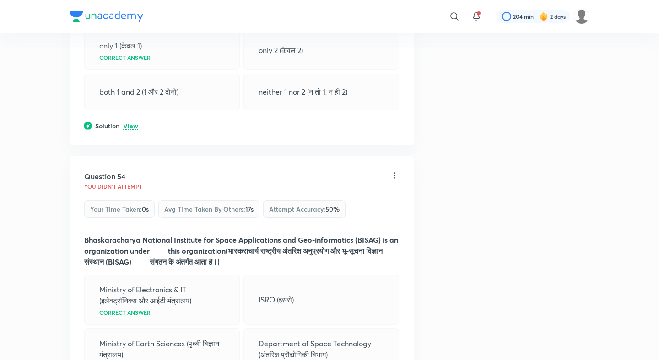
click at [130, 130] on p "View" at bounding box center [130, 126] width 15 height 7
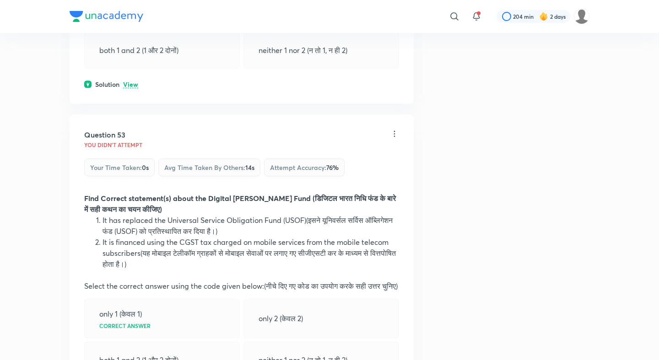
click at [135, 88] on p "View" at bounding box center [130, 84] width 15 height 7
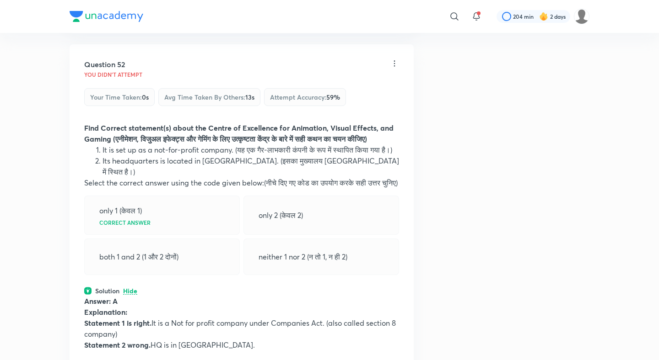
scroll to position [14939, 0]
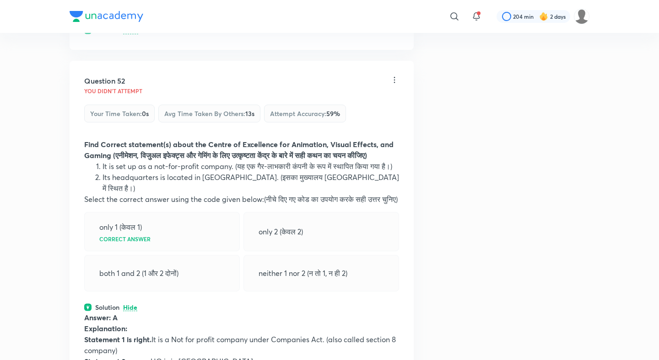
click at [131, 34] on p "View" at bounding box center [130, 30] width 15 height 7
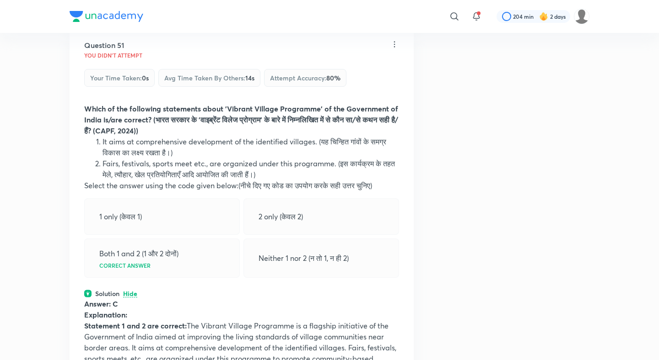
scroll to position [14632, 0]
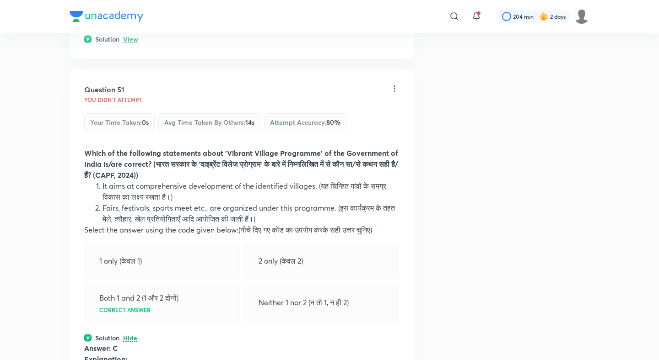
click at [132, 43] on p "View" at bounding box center [130, 39] width 15 height 7
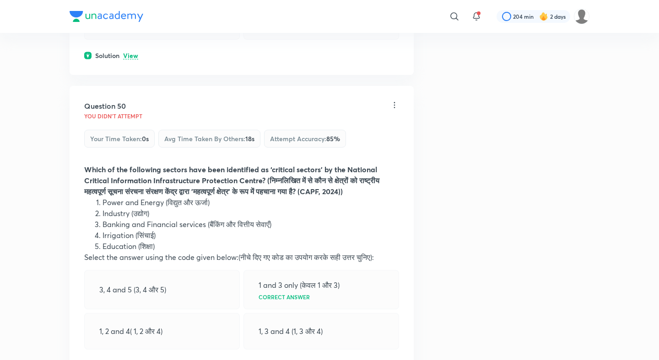
click at [130, 59] on p "View" at bounding box center [130, 56] width 15 height 7
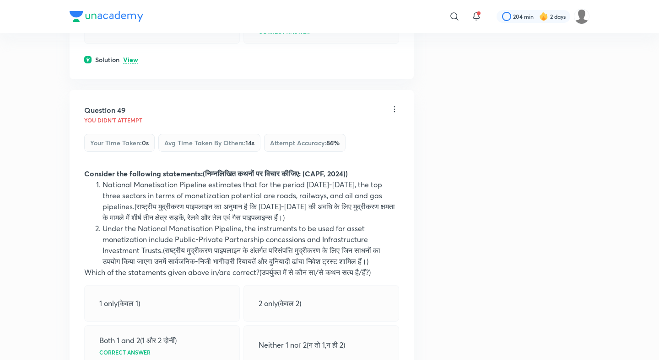
scroll to position [13978, 0]
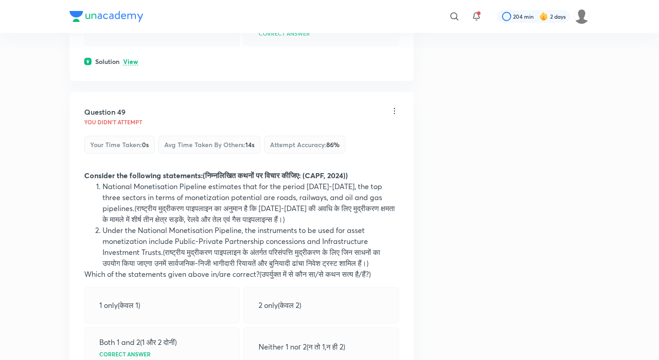
click at [130, 65] on p "View" at bounding box center [130, 62] width 15 height 7
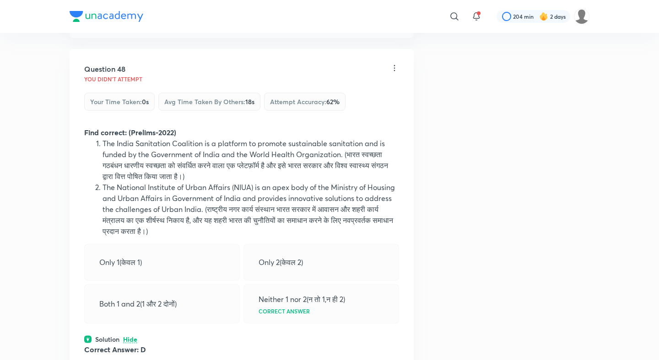
scroll to position [13694, 0]
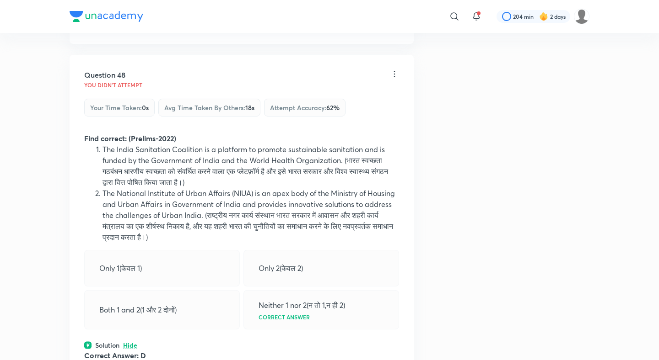
click at [133, 28] on p "View" at bounding box center [130, 24] width 15 height 7
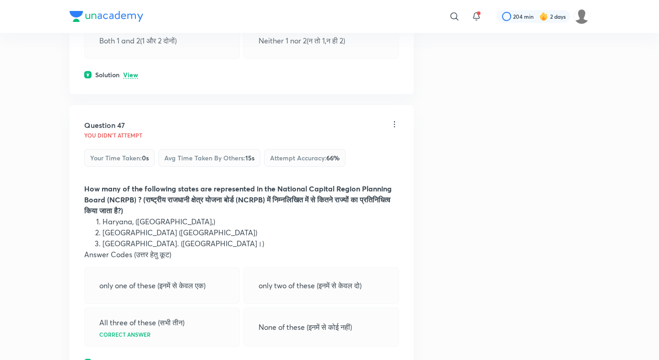
scroll to position [13315, 0]
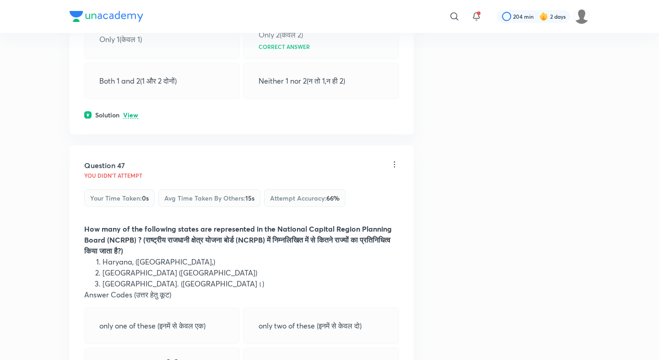
click at [132, 119] on p "View" at bounding box center [130, 115] width 15 height 7
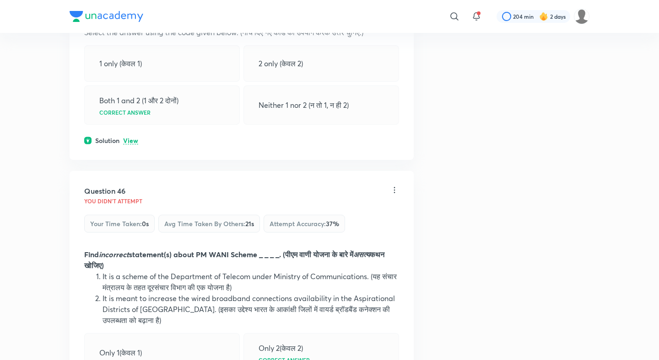
click at [130, 145] on p "View" at bounding box center [130, 141] width 15 height 7
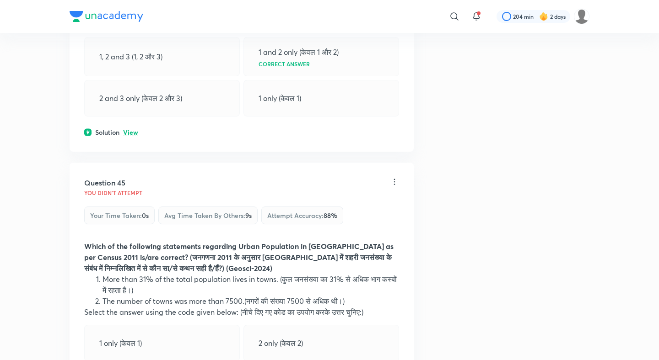
scroll to position [12694, 0]
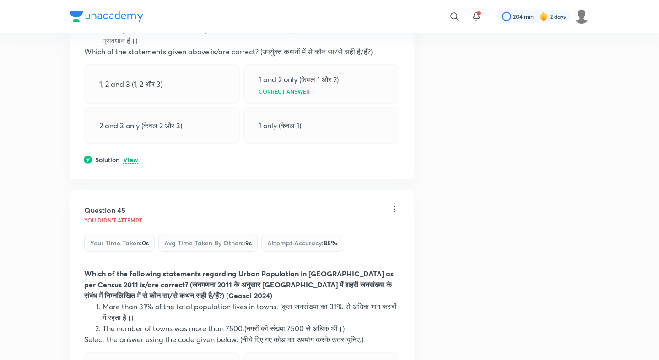
click at [129, 179] on div "Question 44 You didn't Attempt Your time taken : 0s Avg time taken by others : …" at bounding box center [242, 24] width 344 height 310
click at [131, 164] on p "View" at bounding box center [130, 160] width 15 height 7
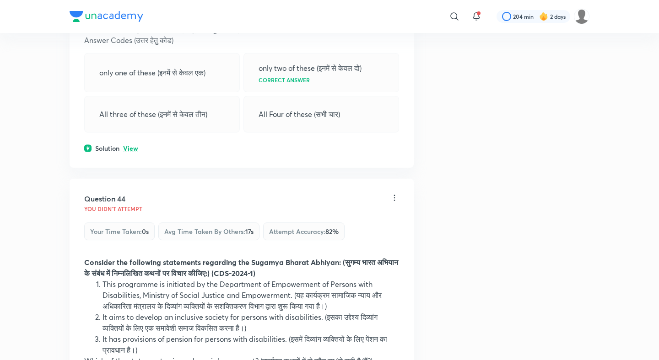
click at [129, 152] on p "View" at bounding box center [130, 148] width 15 height 7
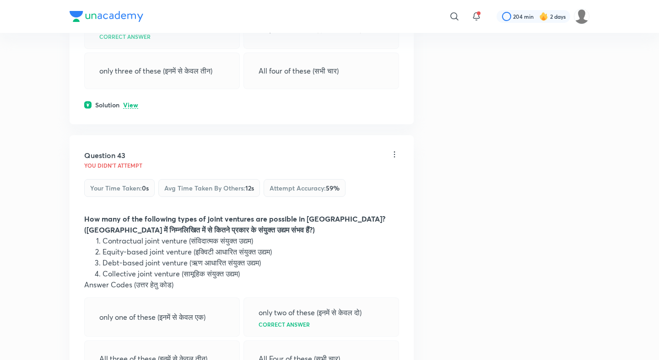
scroll to position [12110, 0]
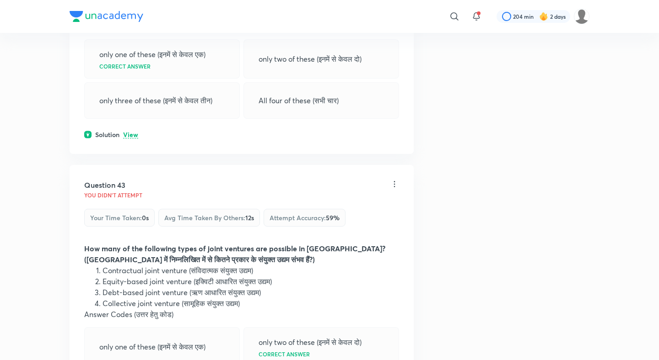
click at [131, 139] on p "View" at bounding box center [130, 135] width 15 height 7
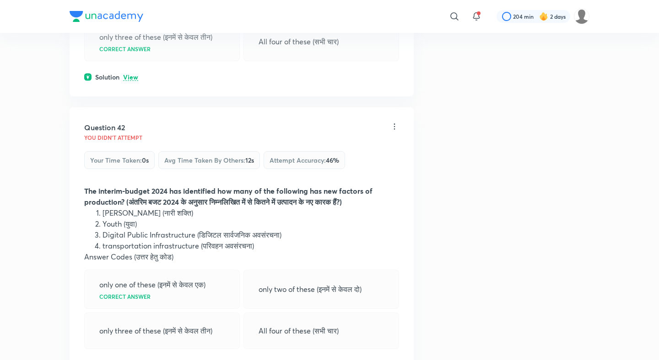
scroll to position [11833, 0]
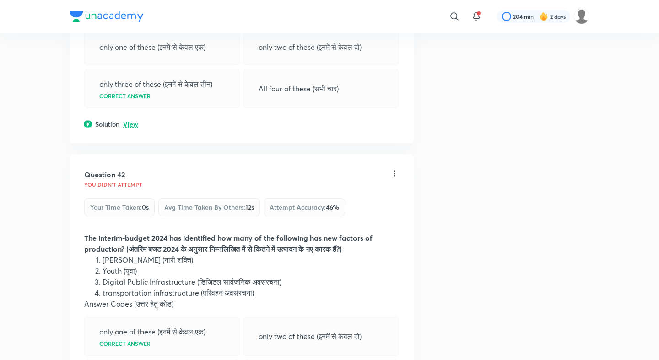
click at [130, 129] on div "Solution View" at bounding box center [241, 124] width 315 height 10
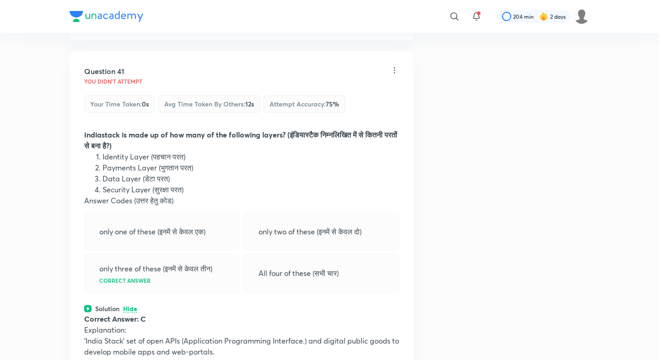
scroll to position [11637, 0]
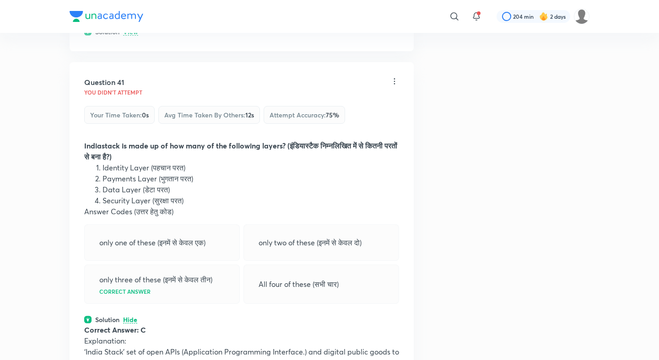
click at [129, 36] on p "View" at bounding box center [130, 32] width 15 height 7
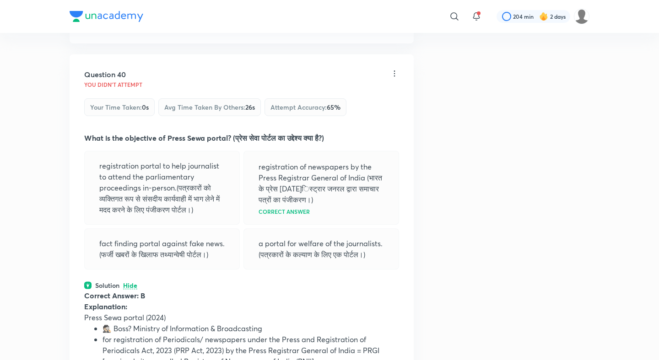
scroll to position [11365, 0]
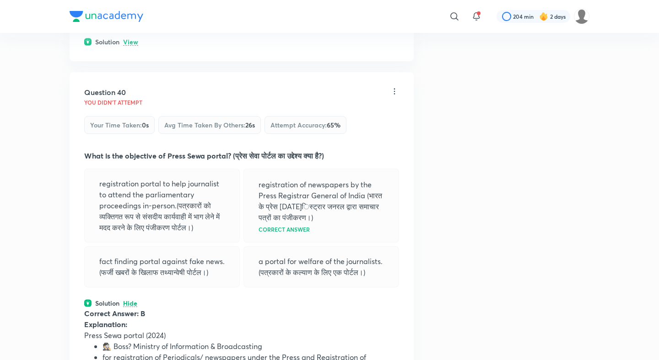
click at [129, 46] on p "View" at bounding box center [130, 42] width 15 height 7
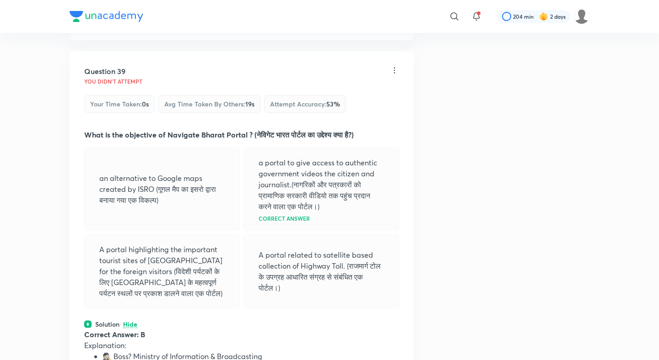
scroll to position [11033, 0]
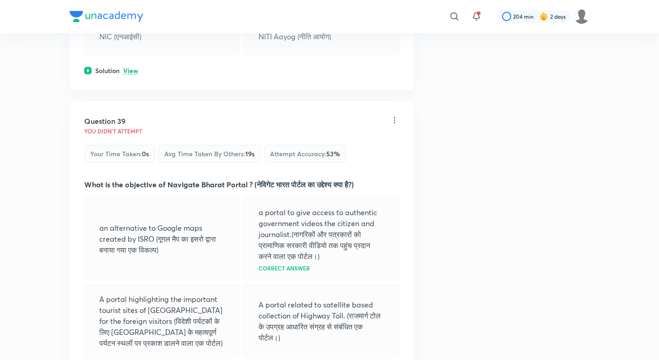
click at [129, 75] on p "View" at bounding box center [130, 71] width 15 height 7
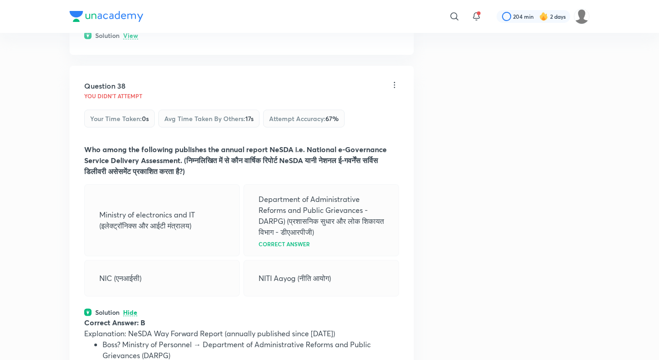
click at [132, 39] on p "View" at bounding box center [130, 35] width 15 height 7
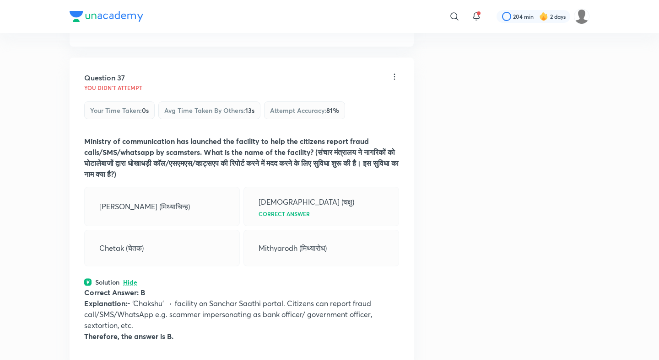
scroll to position [10519, 0]
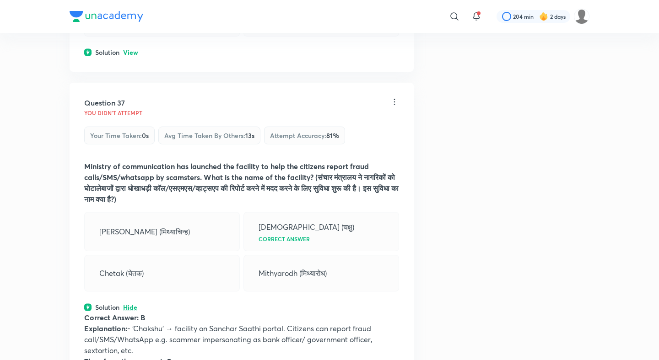
click at [131, 56] on p "View" at bounding box center [130, 52] width 15 height 7
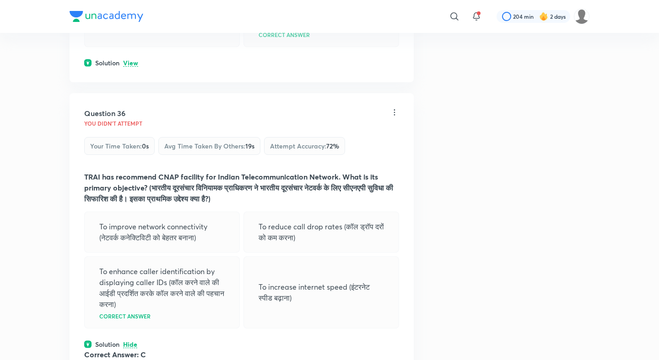
scroll to position [10190, 0]
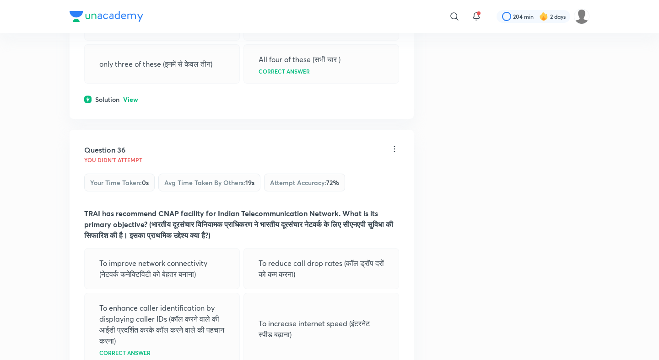
click at [130, 103] on p "View" at bounding box center [130, 99] width 15 height 7
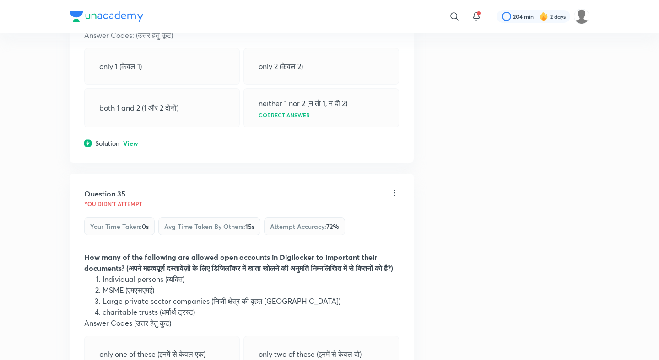
click at [129, 147] on p "View" at bounding box center [130, 143] width 15 height 7
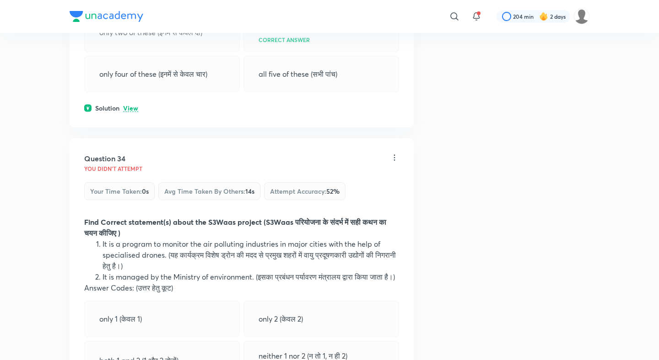
click at [130, 112] on p "View" at bounding box center [130, 108] width 15 height 7
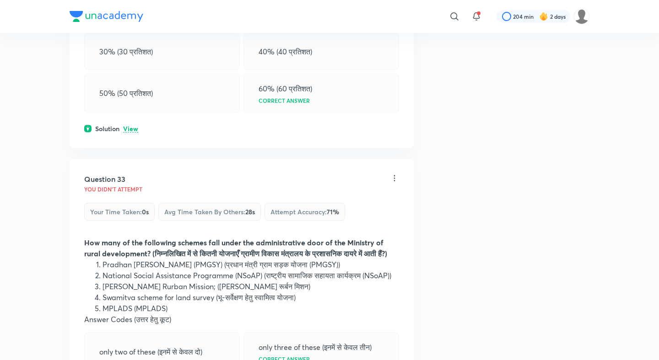
scroll to position [9266, 0]
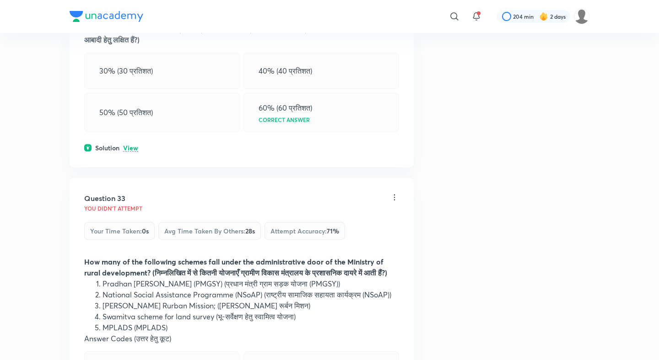
click at [129, 151] on div "Question 32 You didn't Attempt Your time taken : 0s Avg time taken by others : …" at bounding box center [242, 50] width 344 height 233
click at [130, 152] on p "View" at bounding box center [130, 148] width 15 height 7
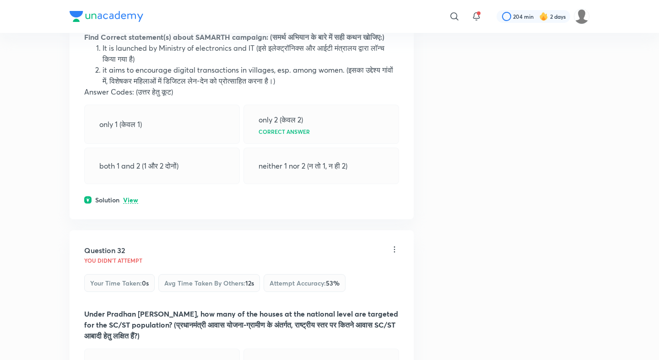
scroll to position [8956, 0]
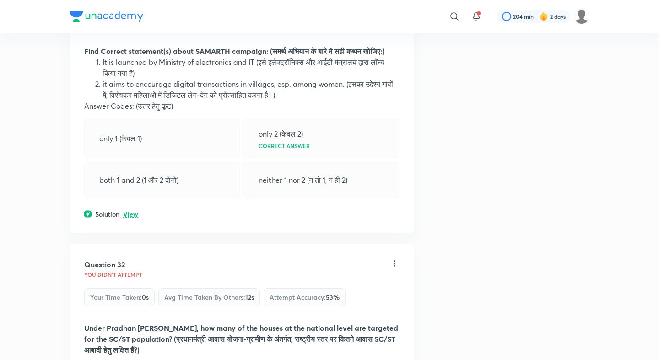
click at [128, 218] on p "View" at bounding box center [130, 214] width 15 height 7
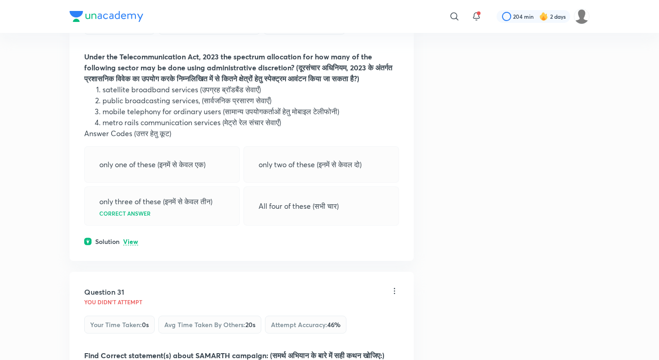
scroll to position [8639, 0]
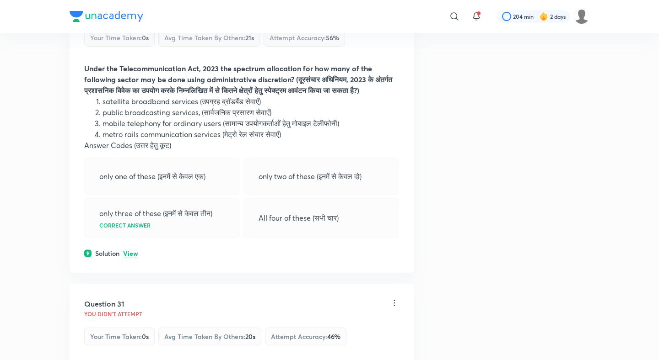
click at [126, 257] on div "Question 30 You didn't Attempt Your time taken : 0s Avg time taken by others : …" at bounding box center [242, 129] width 344 height 288
click at [129, 257] on p "View" at bounding box center [130, 254] width 15 height 7
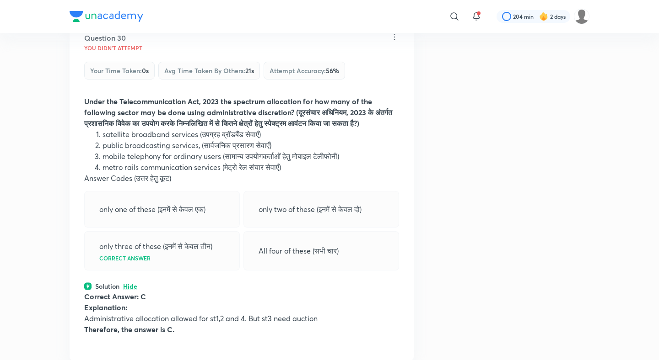
scroll to position [8479, 0]
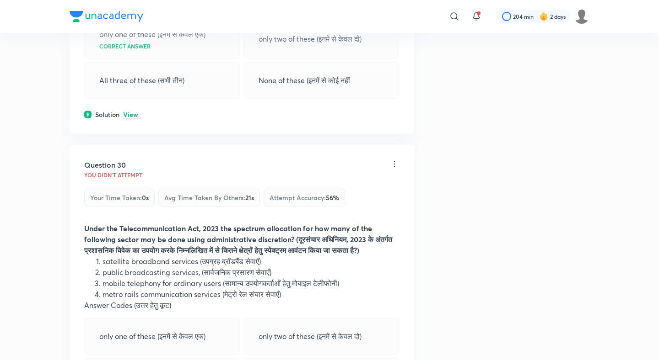
click at [132, 118] on p "View" at bounding box center [130, 115] width 15 height 7
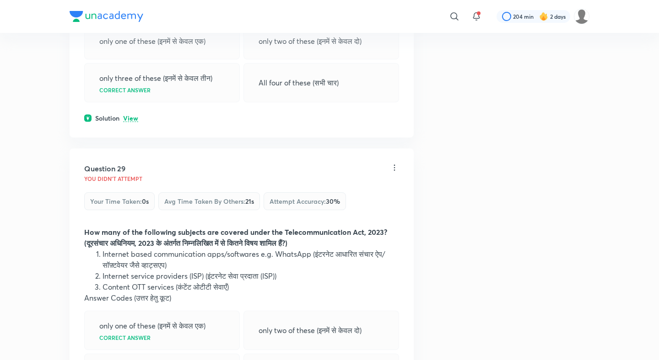
click at [132, 122] on p "View" at bounding box center [130, 118] width 15 height 7
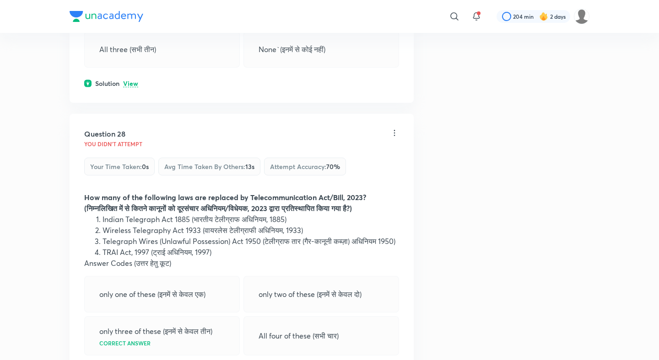
scroll to position [7930, 0]
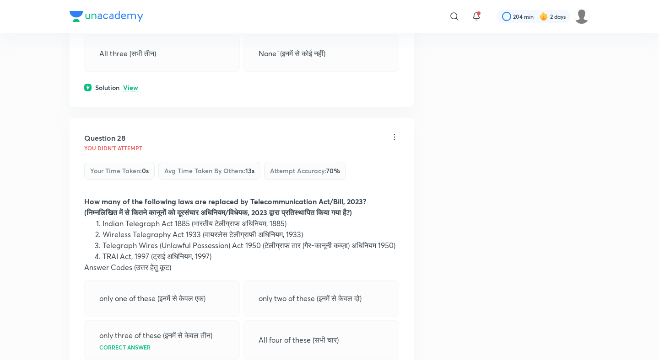
click at [130, 91] on p "View" at bounding box center [130, 88] width 15 height 7
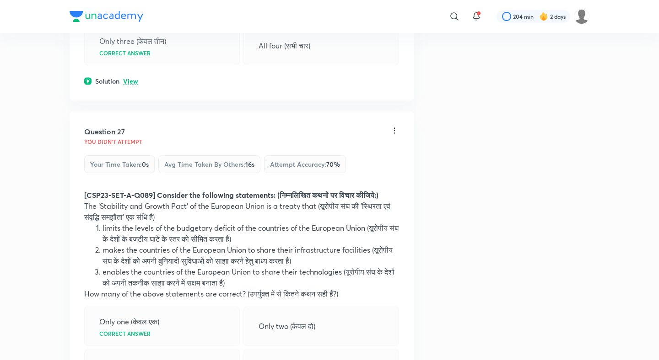
scroll to position [7612, 0]
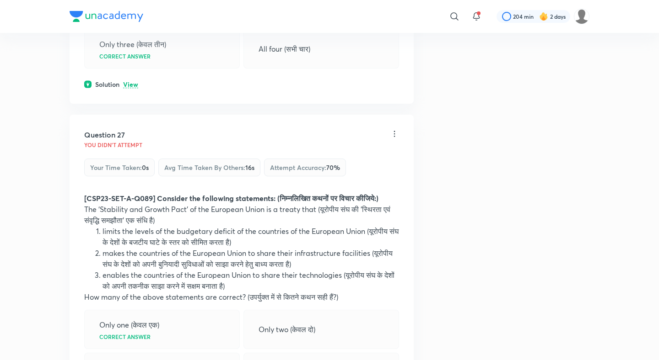
click at [131, 88] on p "View" at bounding box center [130, 84] width 15 height 7
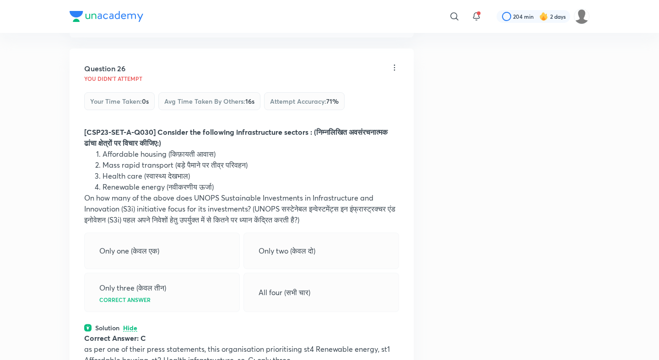
scroll to position [7350, 0]
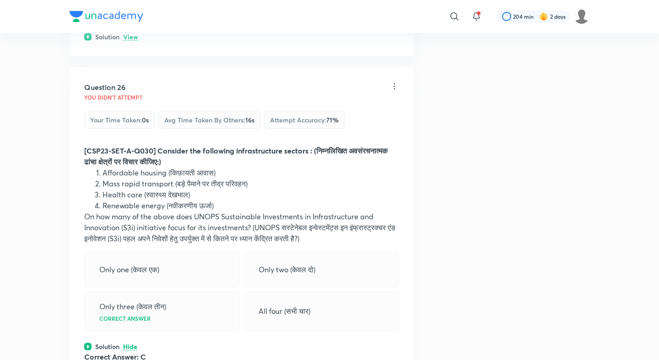
click at [131, 41] on p "View" at bounding box center [130, 37] width 15 height 7
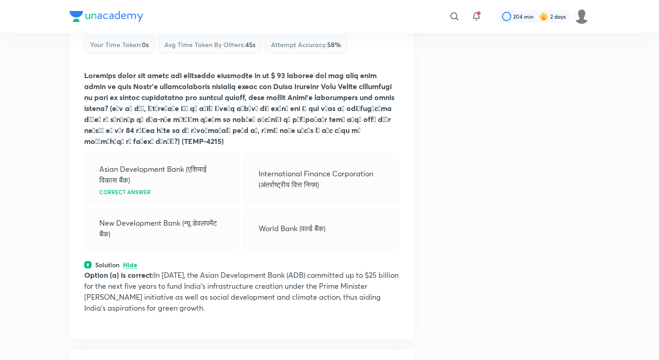
scroll to position [7055, 0]
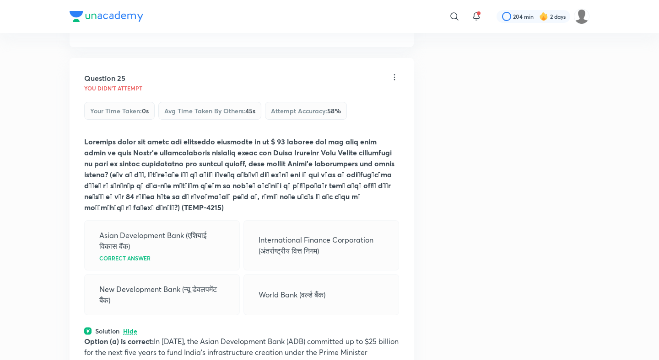
click at [131, 32] on p "View" at bounding box center [130, 28] width 15 height 7
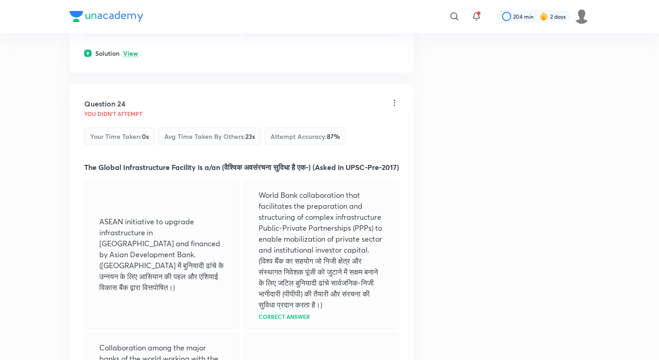
scroll to position [6569, 0]
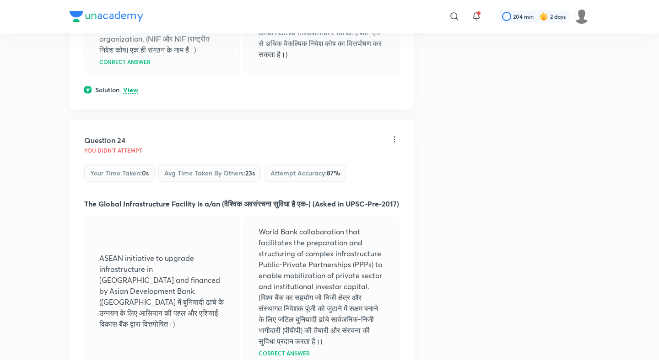
click at [130, 87] on p "View" at bounding box center [130, 90] width 15 height 7
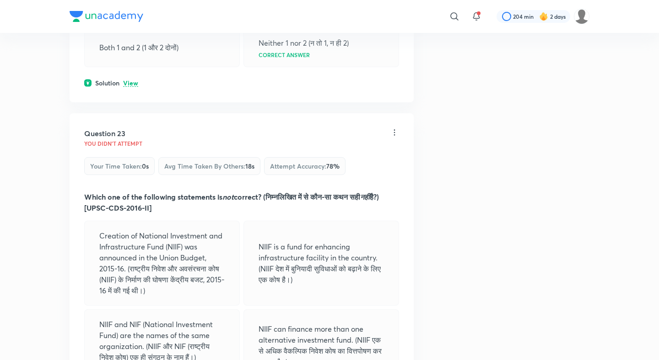
click at [129, 80] on p "View" at bounding box center [130, 83] width 15 height 7
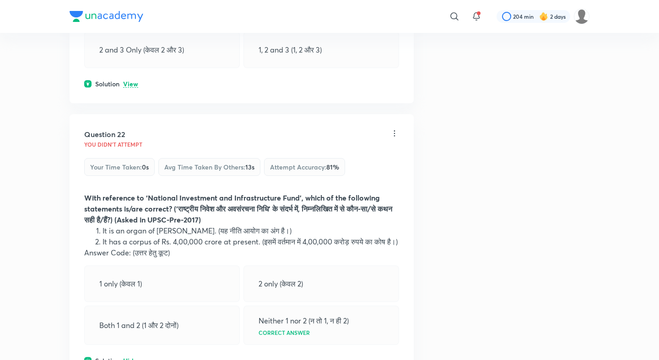
click at [129, 81] on p "View" at bounding box center [130, 84] width 15 height 7
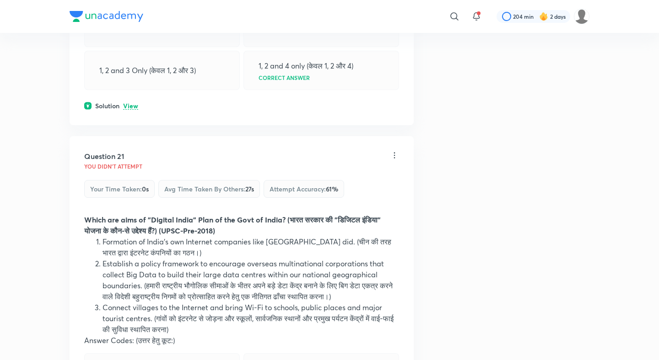
click at [127, 103] on p "View" at bounding box center [130, 106] width 15 height 7
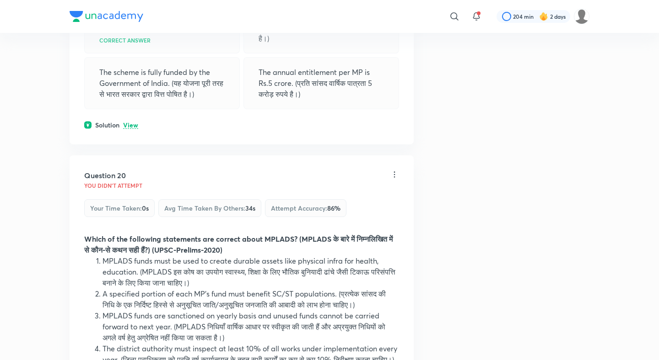
click at [130, 122] on p "View" at bounding box center [130, 125] width 15 height 7
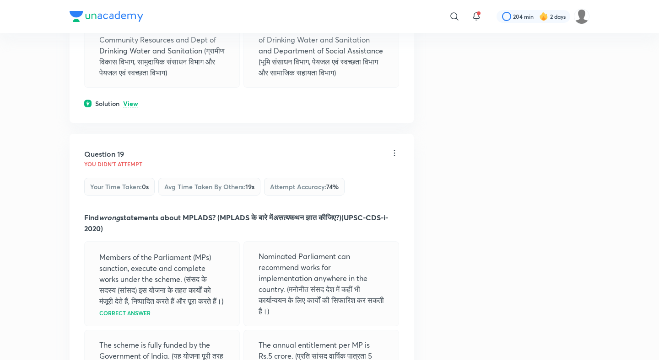
click at [133, 101] on p "View" at bounding box center [130, 104] width 15 height 7
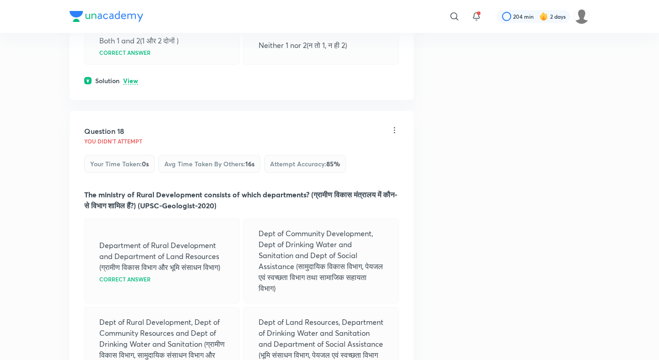
click at [131, 78] on p "View" at bounding box center [130, 81] width 15 height 7
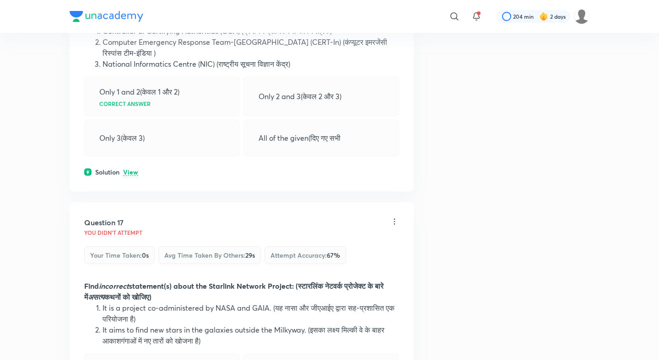
scroll to position [4300, 0]
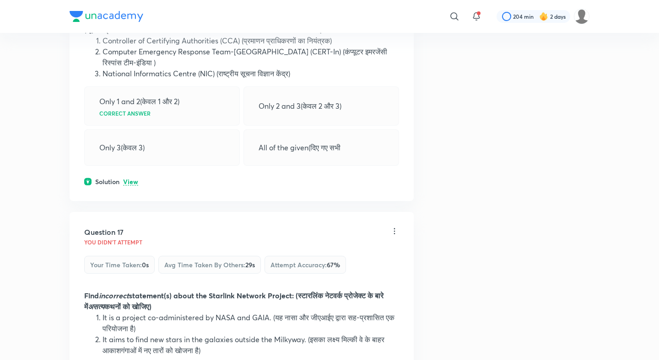
click at [137, 179] on p "View" at bounding box center [130, 182] width 15 height 7
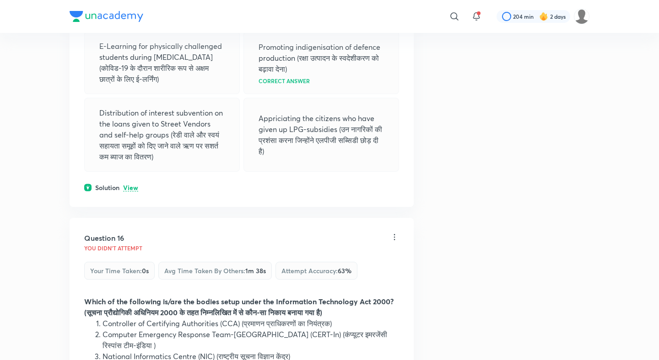
scroll to position [4010, 0]
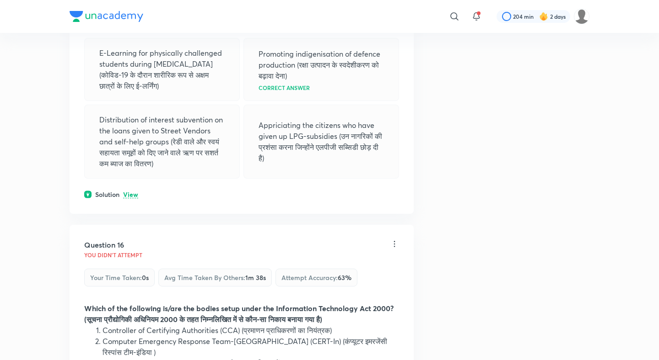
click at [128, 182] on div "Question 15 You didn't Attempt Your time taken : 0s Avg time taken by others : …" at bounding box center [242, 77] width 344 height 273
click at [130, 192] on p "View" at bounding box center [130, 195] width 15 height 7
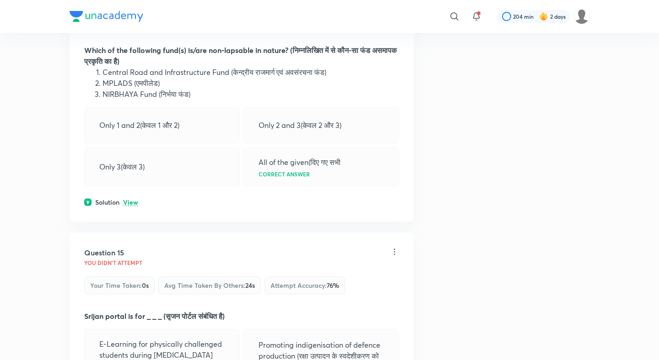
click at [129, 199] on p "View" at bounding box center [130, 202] width 15 height 7
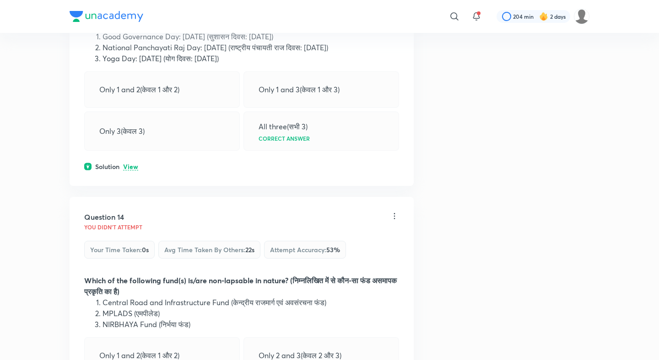
click at [129, 164] on p "View" at bounding box center [130, 167] width 15 height 7
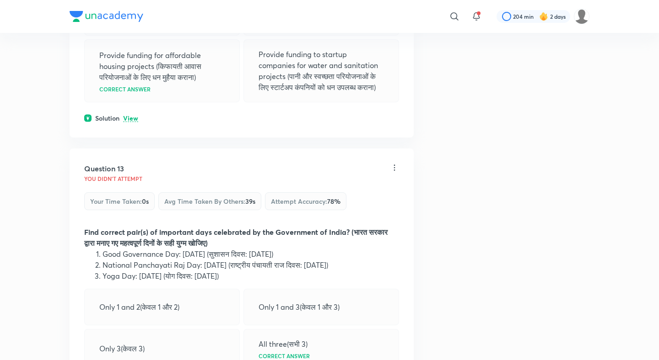
scroll to position [3235, 0]
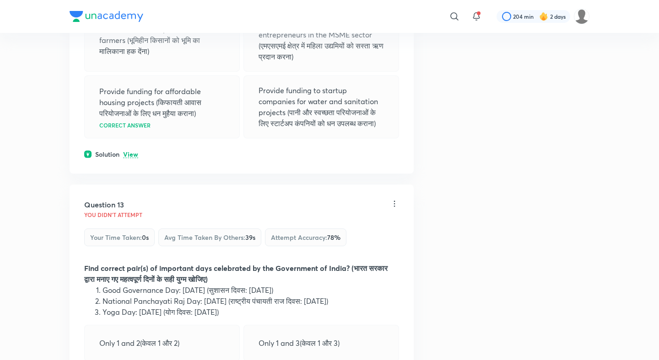
click at [129, 150] on div "Solution View" at bounding box center [241, 155] width 315 height 10
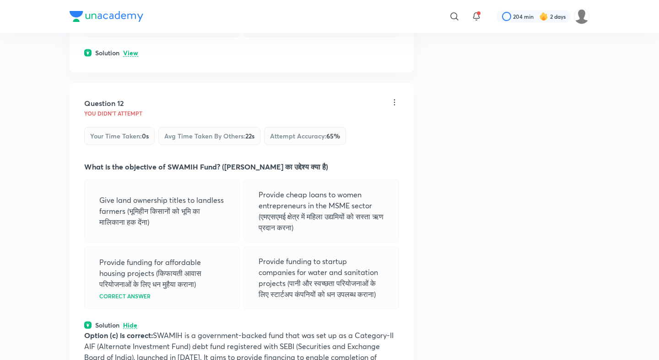
scroll to position [2994, 0]
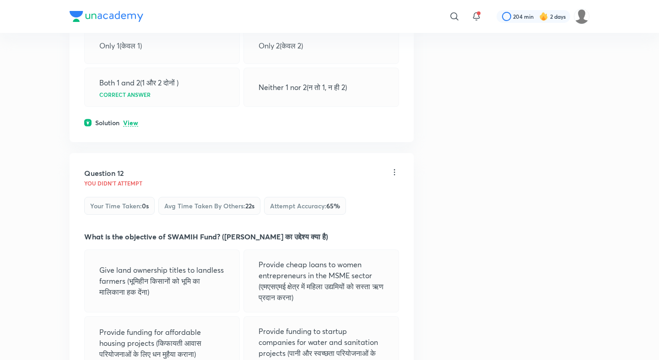
click at [129, 120] on p "View" at bounding box center [130, 123] width 15 height 7
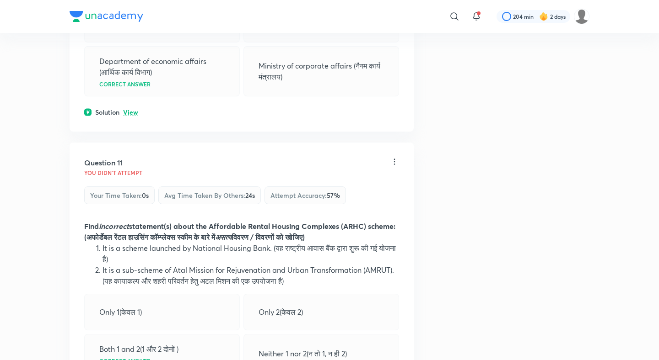
scroll to position [2706, 0]
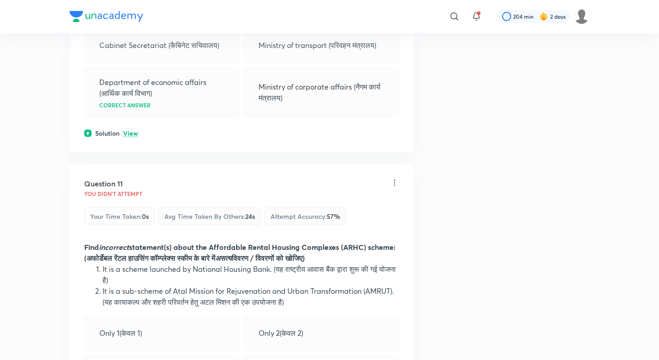
click at [127, 130] on p "View" at bounding box center [130, 133] width 15 height 7
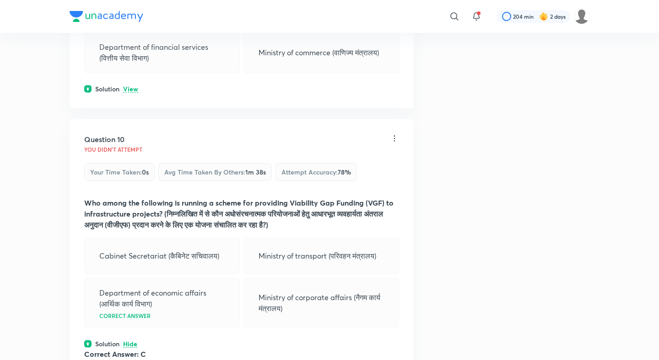
scroll to position [2456, 0]
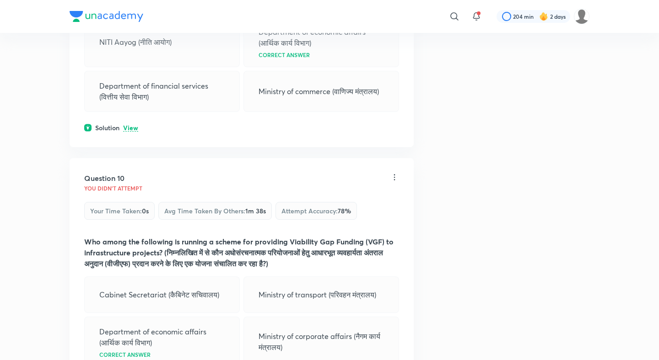
click at [128, 111] on div "Question 9 You didn't Attempt Your time taken : 0s Avg time taken by others : 2…" at bounding box center [242, 28] width 344 height 238
click at [130, 125] on p "View" at bounding box center [130, 128] width 15 height 7
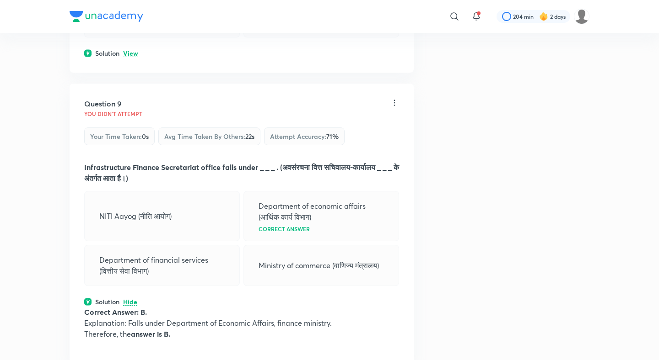
scroll to position [2239, 0]
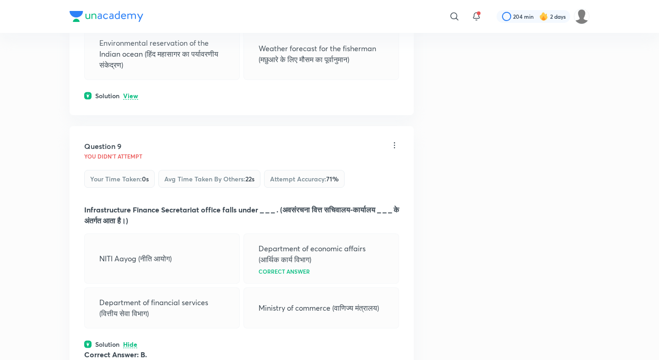
click at [132, 93] on p "View" at bounding box center [130, 96] width 15 height 7
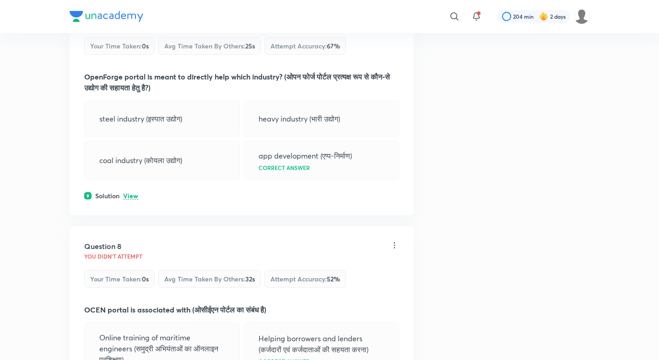
scroll to position [1863, 0]
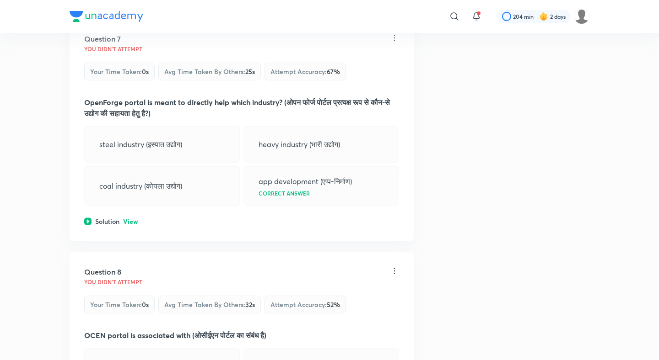
click at [132, 219] on p "View" at bounding box center [130, 222] width 15 height 7
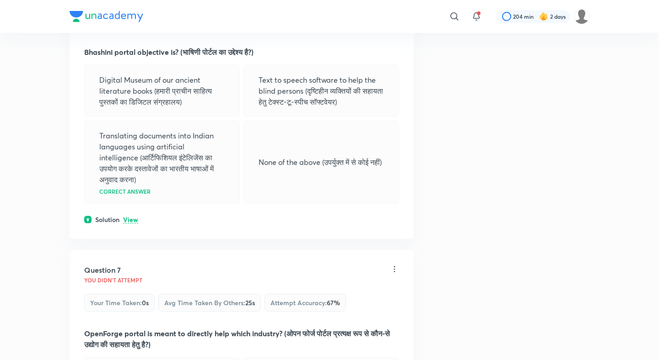
click at [132, 217] on p "View" at bounding box center [130, 220] width 15 height 7
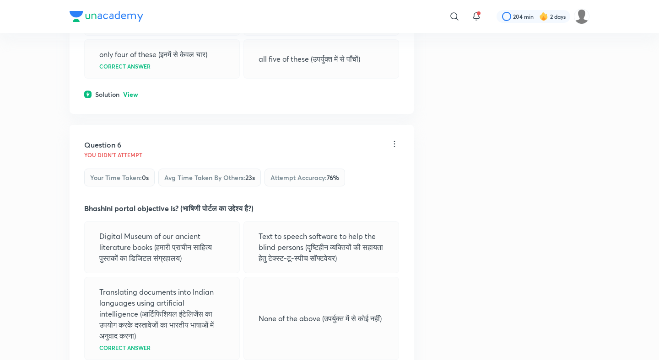
scroll to position [1420, 0]
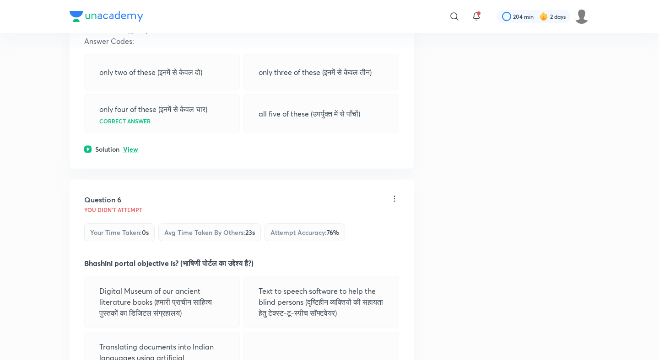
click at [132, 146] on p "View" at bounding box center [130, 149] width 15 height 7
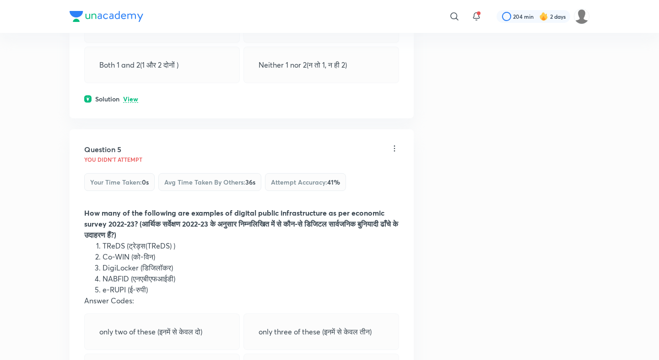
scroll to position [1157, 0]
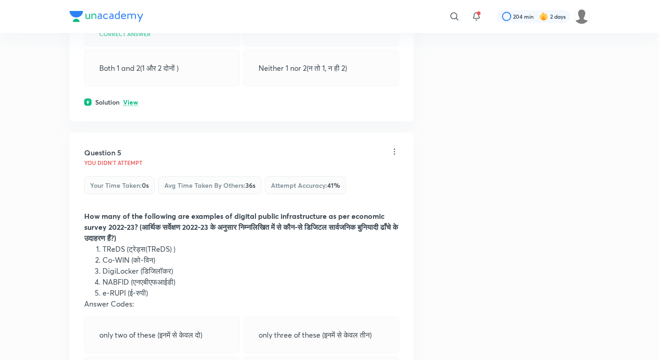
click at [132, 99] on p "View" at bounding box center [130, 102] width 15 height 7
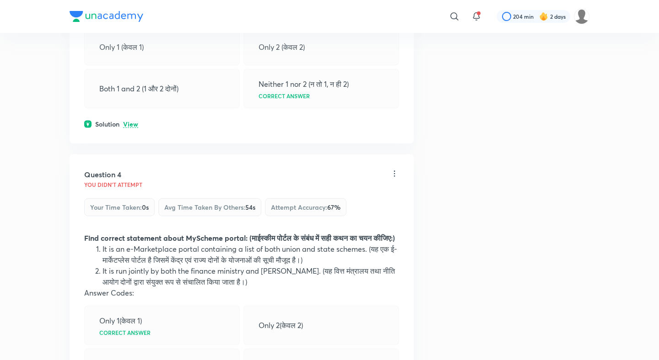
scroll to position [848, 0]
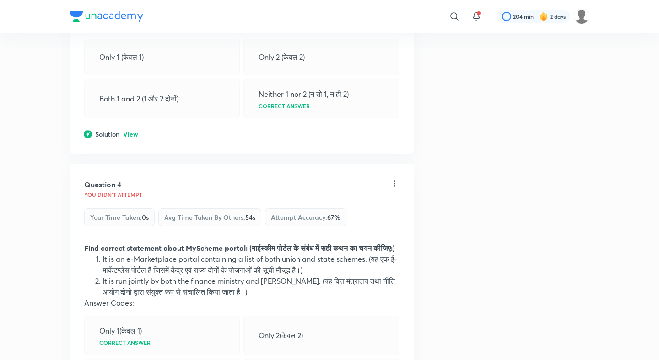
click at [132, 131] on p "View" at bounding box center [130, 134] width 15 height 7
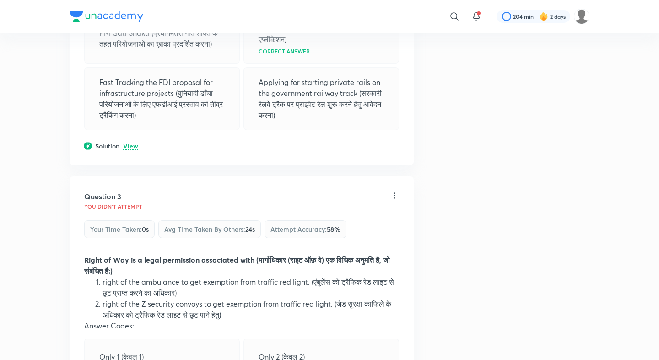
click at [130, 143] on p "View" at bounding box center [130, 146] width 15 height 7
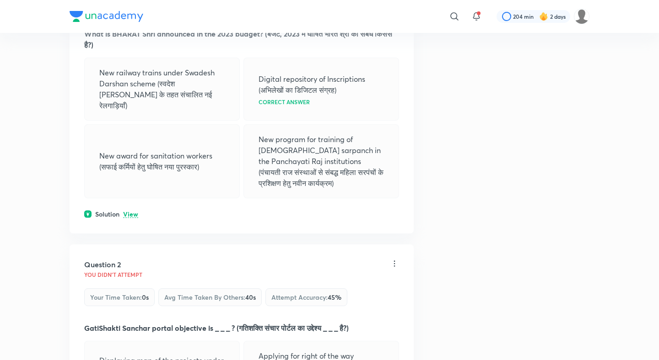
scroll to position [207, 0]
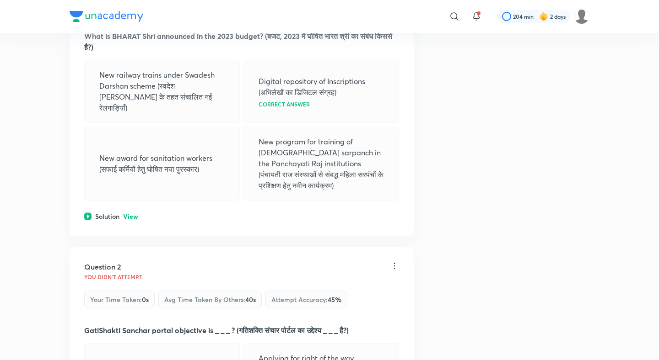
click at [129, 214] on p "View" at bounding box center [130, 217] width 15 height 7
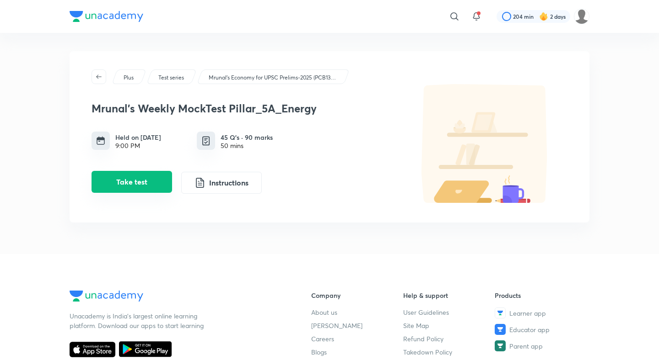
click at [134, 193] on div "Take test Instructions" at bounding box center [244, 183] width 306 height 22
click at [125, 185] on button "Take test" at bounding box center [131, 182] width 80 height 22
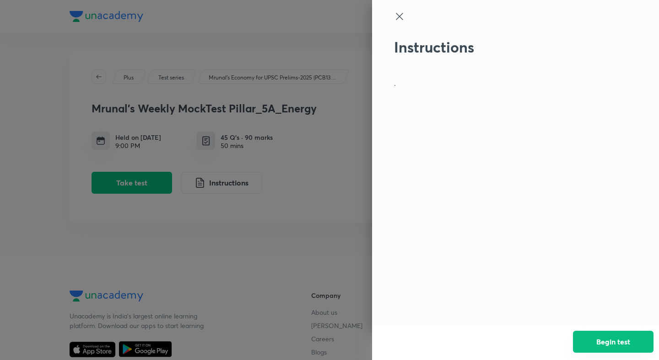
click at [630, 341] on button "Begin test" at bounding box center [613, 342] width 80 height 22
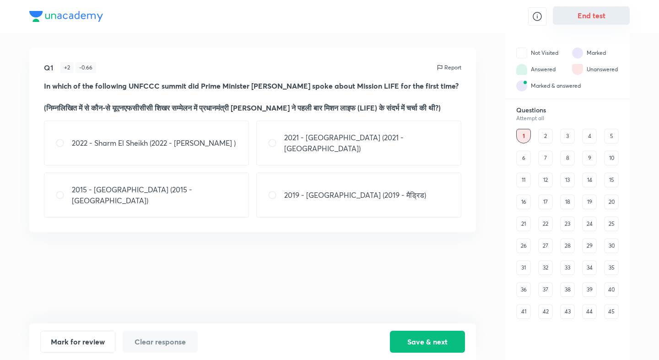
click at [604, 20] on button "End test" at bounding box center [590, 15] width 77 height 18
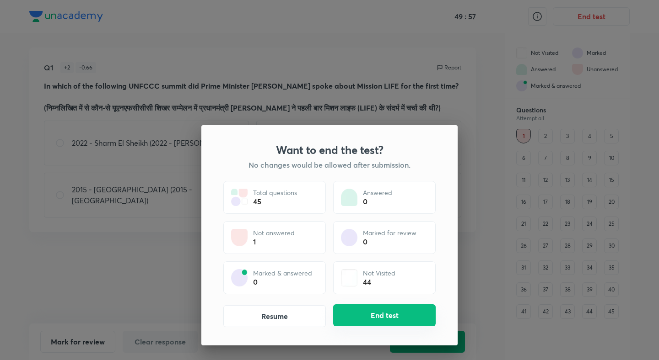
click at [423, 307] on button "End test" at bounding box center [384, 316] width 102 height 22
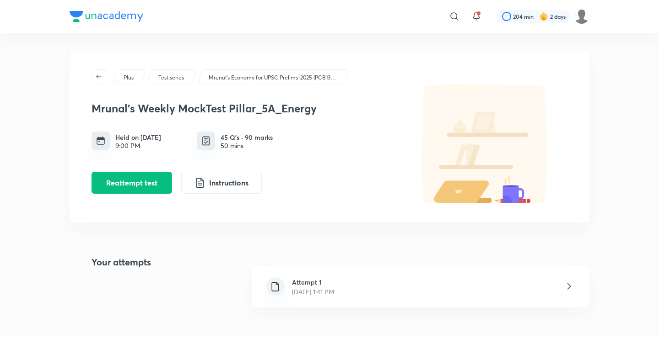
click at [375, 295] on div "Attempt 1 [DATE] 1:41 PM" at bounding box center [420, 287] width 337 height 41
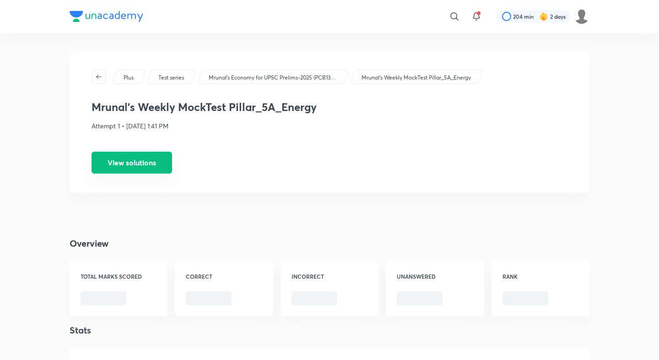
click at [148, 166] on button "View solutions" at bounding box center [131, 163] width 80 height 22
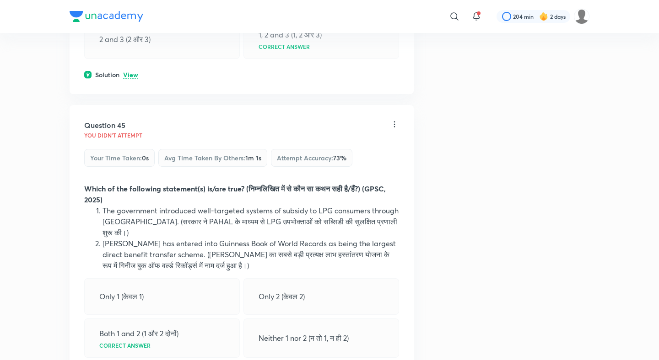
scroll to position [12828, 0]
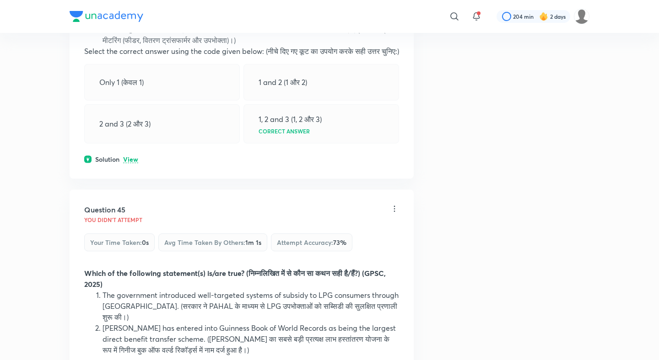
click at [133, 156] on p "View" at bounding box center [130, 159] width 15 height 7
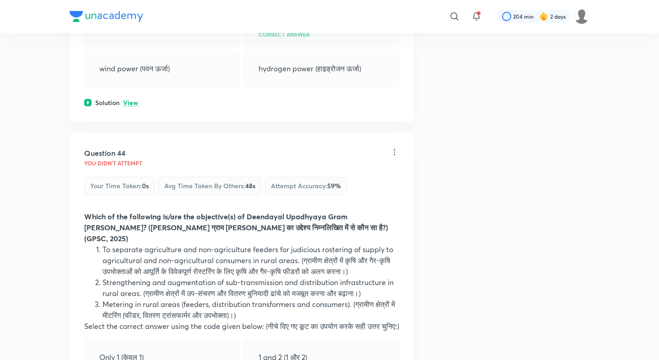
scroll to position [12432, 0]
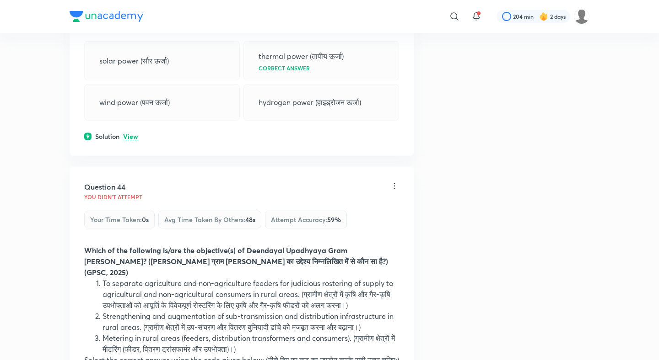
click at [131, 134] on p "View" at bounding box center [130, 137] width 15 height 7
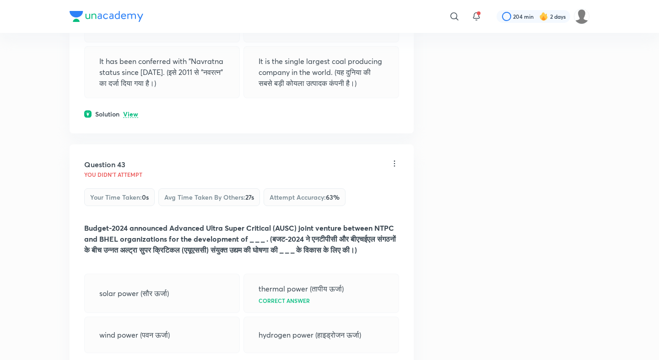
scroll to position [12166, 0]
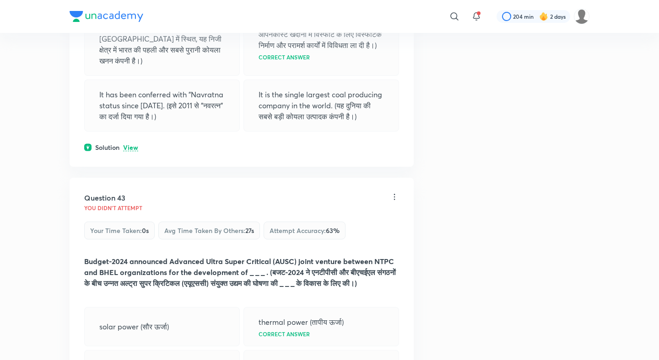
click at [131, 143] on div "Solution View" at bounding box center [241, 148] width 315 height 10
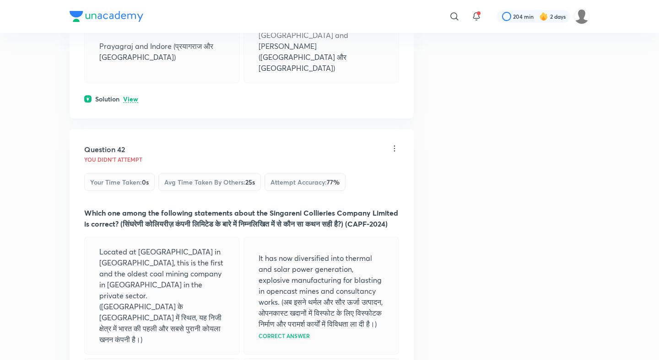
scroll to position [11852, 0]
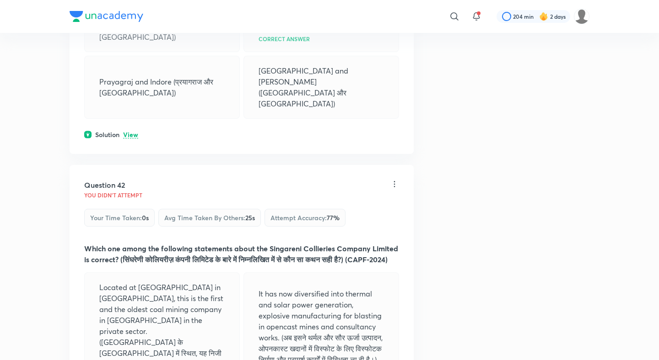
click at [135, 67] on div "Question 41 You didn't Attempt Your time taken : 0s Avg time taken by others : …" at bounding box center [242, 13] width 344 height 284
click at [128, 132] on p "View" at bounding box center [130, 135] width 15 height 7
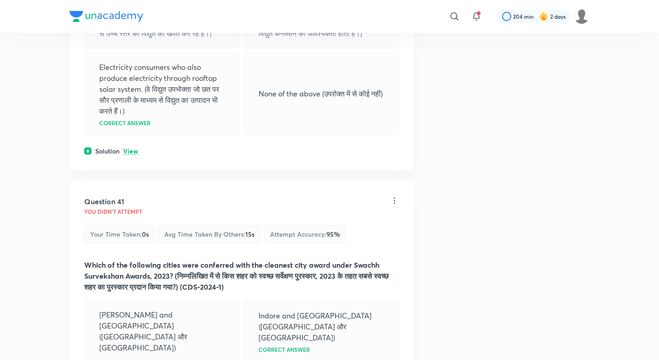
scroll to position [11533, 0]
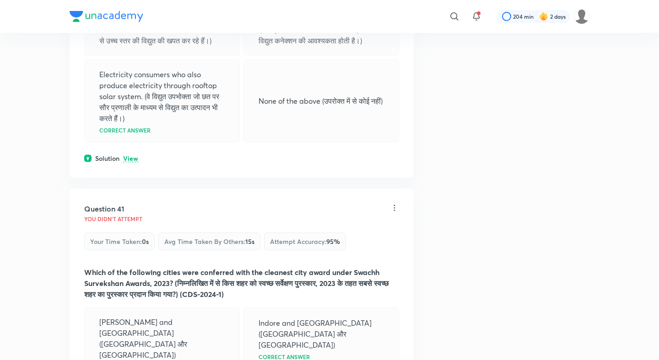
click at [130, 135] on div "Question 40 You didn't Attempt Your time taken : 0s Avg time taken by others : …" at bounding box center [242, 26] width 344 height 304
click at [130, 155] on p "View" at bounding box center [130, 158] width 15 height 7
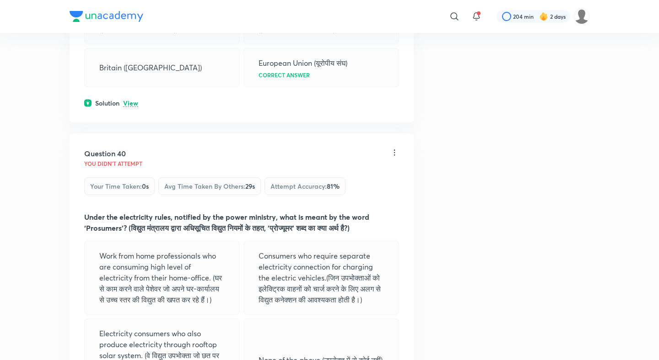
scroll to position [11259, 0]
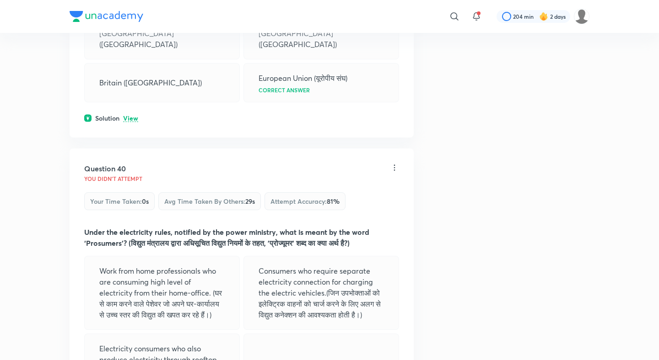
click at [130, 115] on p "View" at bounding box center [130, 118] width 15 height 7
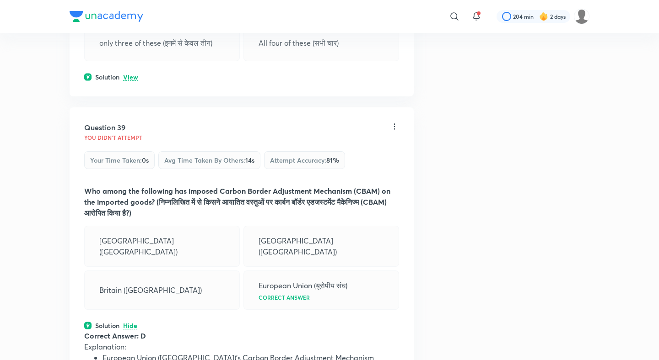
scroll to position [11020, 0]
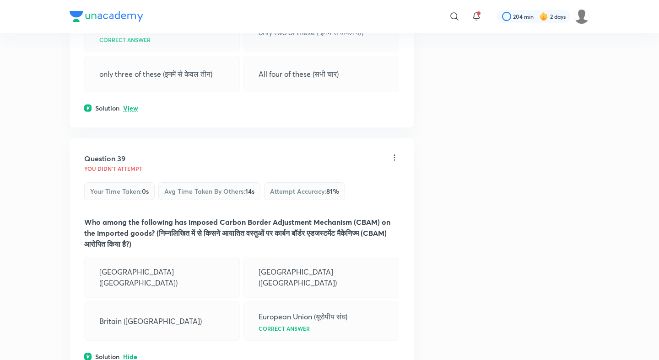
click at [132, 105] on p "View" at bounding box center [130, 108] width 15 height 7
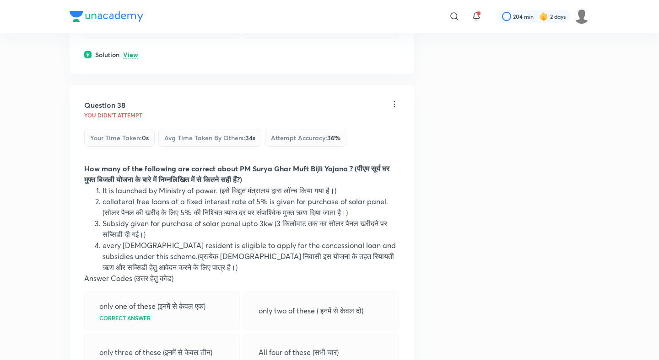
scroll to position [10706, 0]
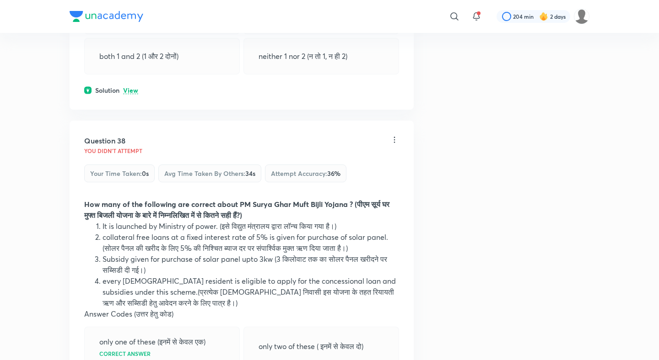
click at [131, 86] on div "Solution View" at bounding box center [241, 91] width 315 height 10
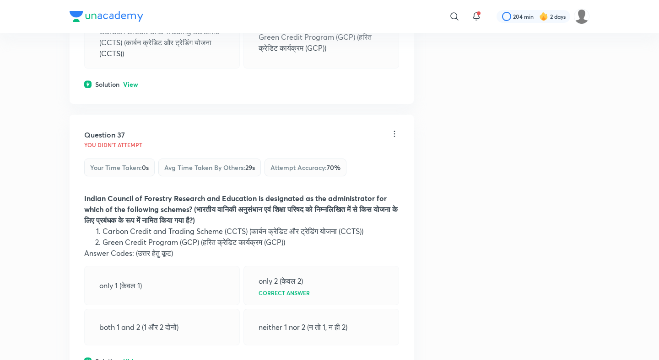
click at [131, 81] on p "View" at bounding box center [130, 84] width 15 height 7
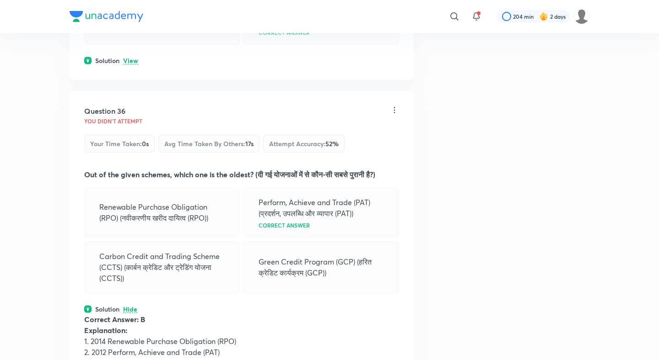
scroll to position [10173, 0]
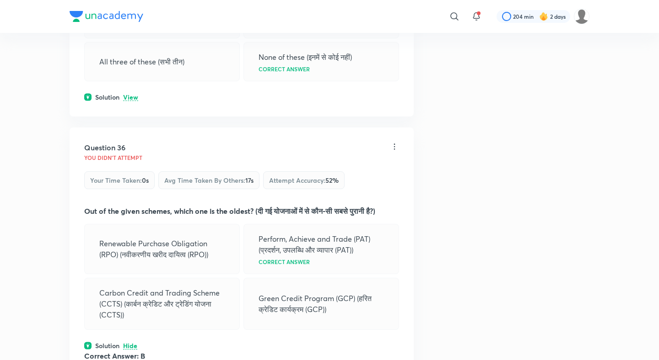
click at [130, 94] on p "View" at bounding box center [130, 97] width 15 height 7
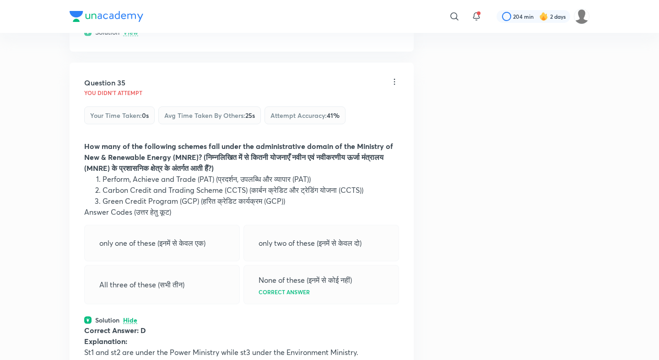
scroll to position [9888, 0]
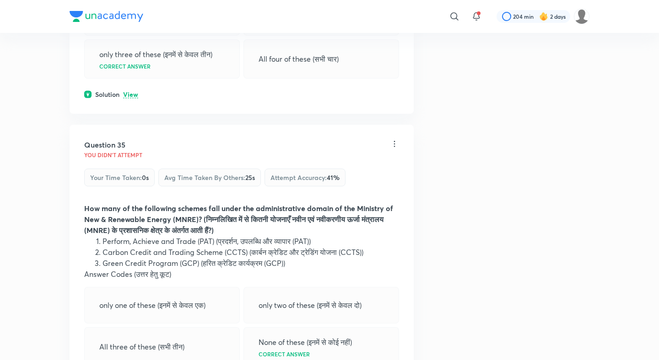
click at [130, 91] on p "View" at bounding box center [130, 94] width 15 height 7
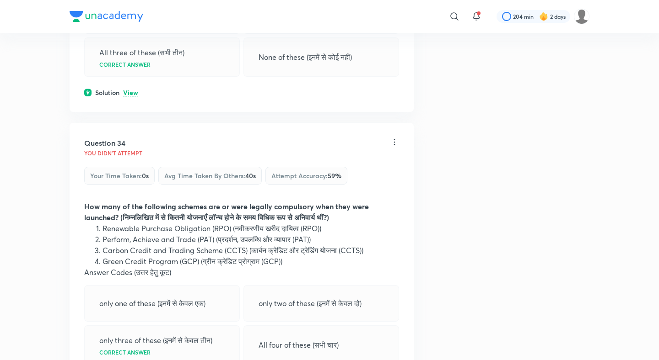
scroll to position [9566, 0]
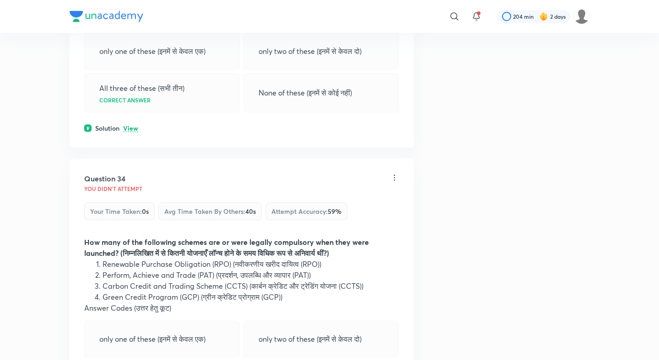
click at [130, 96] on div "Question 33 You didn't Attempt Your time taken : 0s Avg time taken by others : …" at bounding box center [242, 15] width 344 height 266
click at [130, 125] on p "View" at bounding box center [130, 128] width 15 height 7
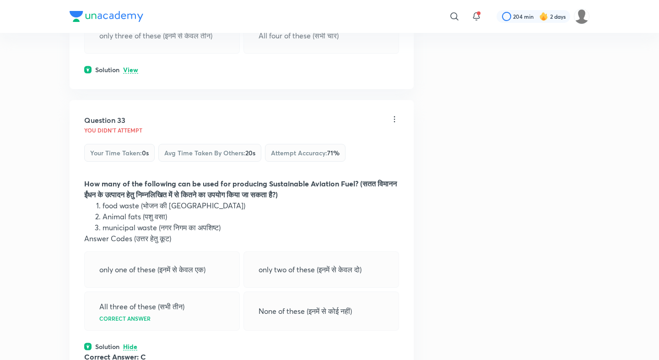
scroll to position [9276, 0]
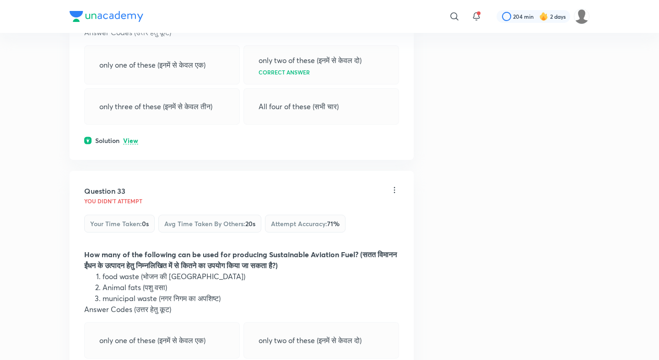
click at [131, 125] on div "Question 32 You didn't Attempt Your time taken : 0s Avg time taken by others : …" at bounding box center [242, 16] width 344 height 288
click at [132, 138] on p "View" at bounding box center [130, 141] width 15 height 7
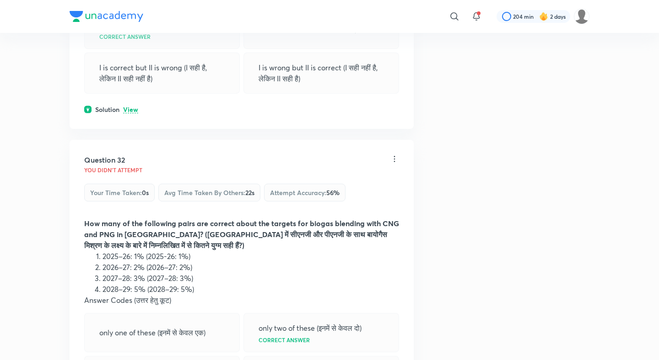
click at [133, 107] on p "View" at bounding box center [130, 110] width 15 height 7
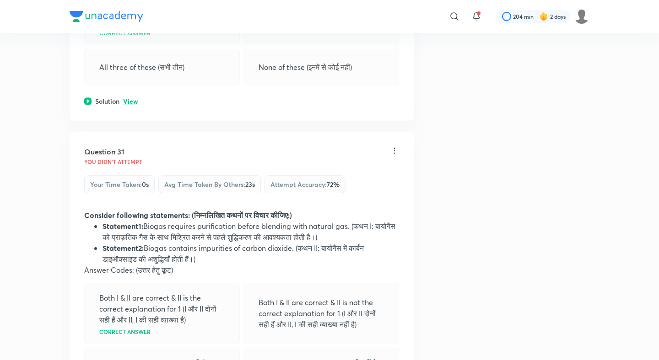
click at [132, 98] on p "View" at bounding box center [130, 101] width 15 height 7
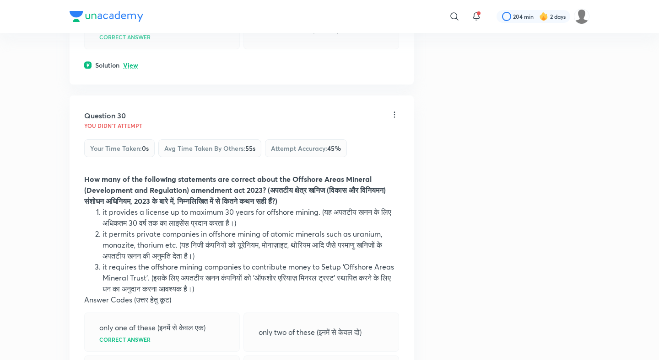
click at [132, 62] on p "View" at bounding box center [130, 65] width 15 height 7
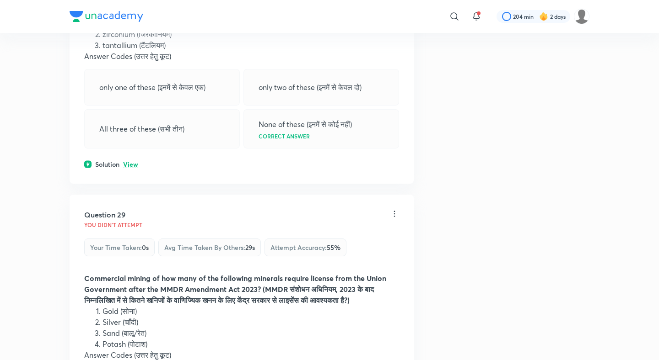
scroll to position [8002, 0]
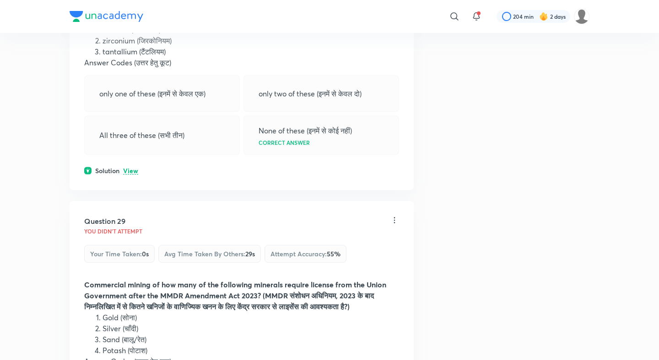
click at [123, 166] on div "Solution View" at bounding box center [241, 171] width 315 height 10
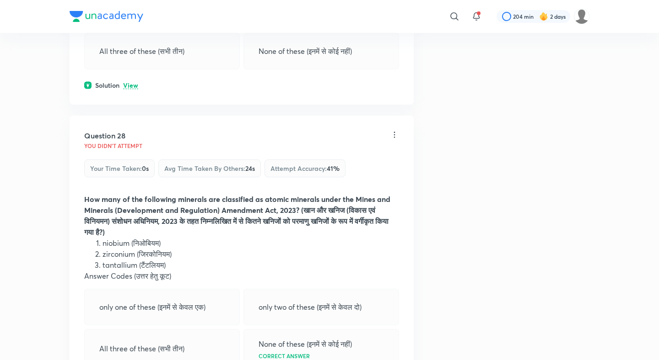
scroll to position [7782, 0]
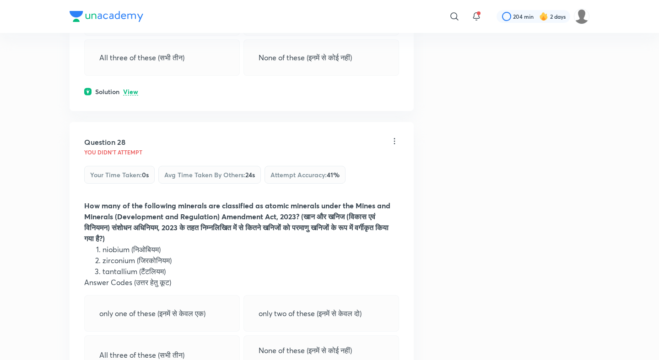
click at [134, 89] on p "View" at bounding box center [130, 92] width 15 height 7
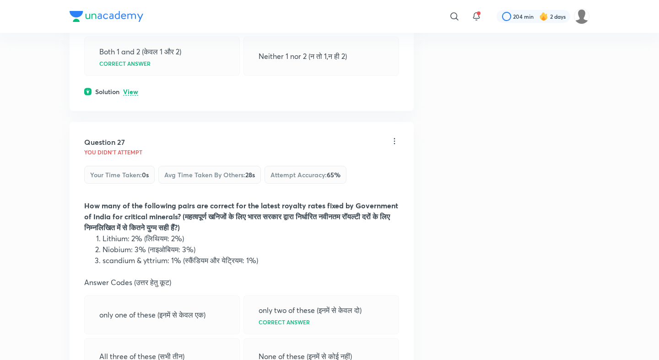
click at [134, 89] on p "View" at bounding box center [130, 92] width 15 height 7
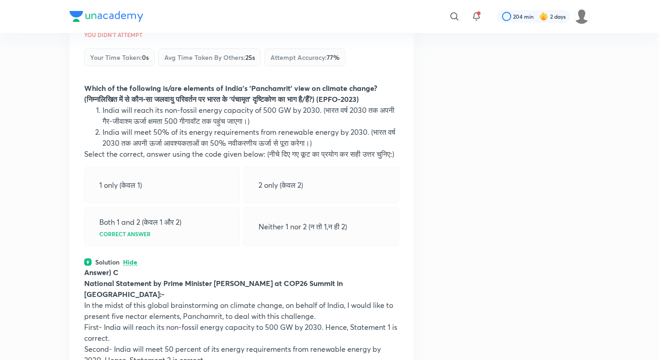
scroll to position [7228, 0]
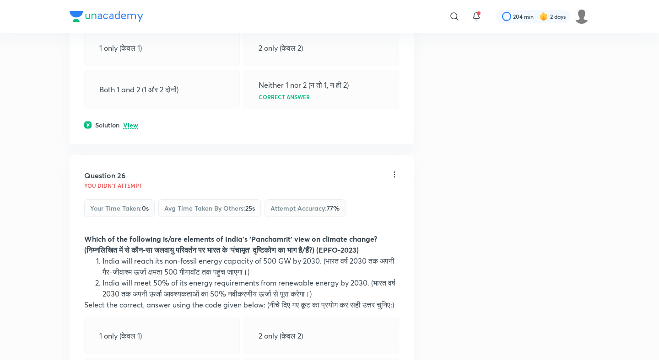
click at [127, 122] on p "View" at bounding box center [130, 125] width 15 height 7
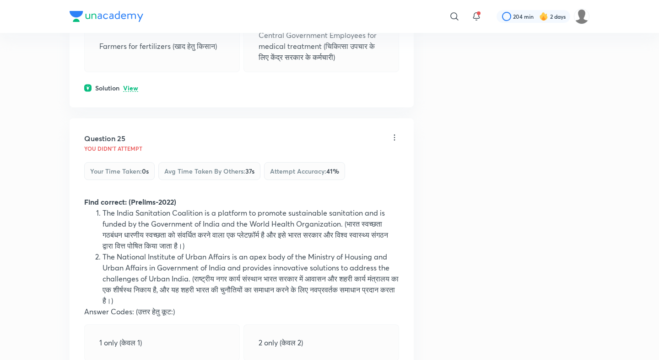
scroll to position [6835, 0]
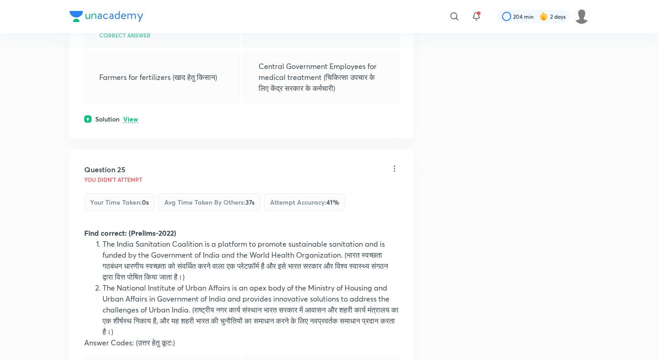
click at [131, 116] on p "View" at bounding box center [130, 119] width 15 height 7
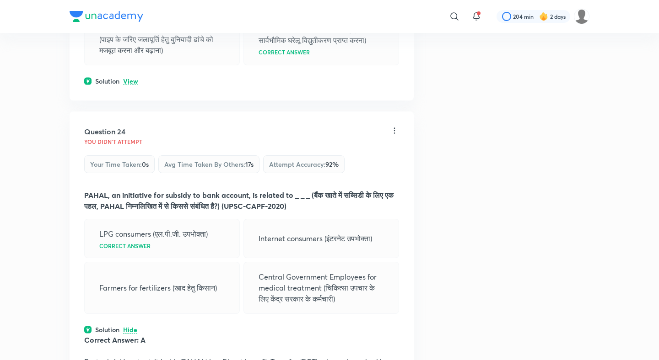
scroll to position [6508, 0]
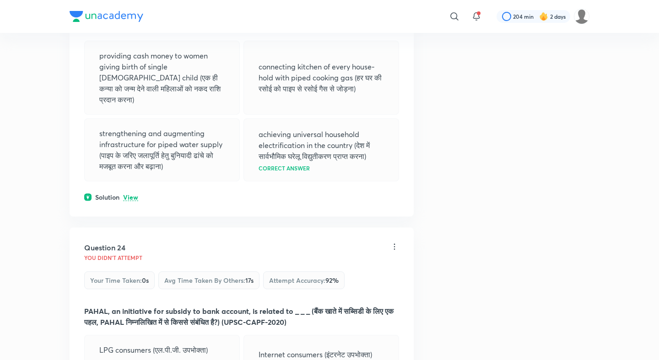
click at [133, 194] on p "View" at bounding box center [130, 197] width 15 height 7
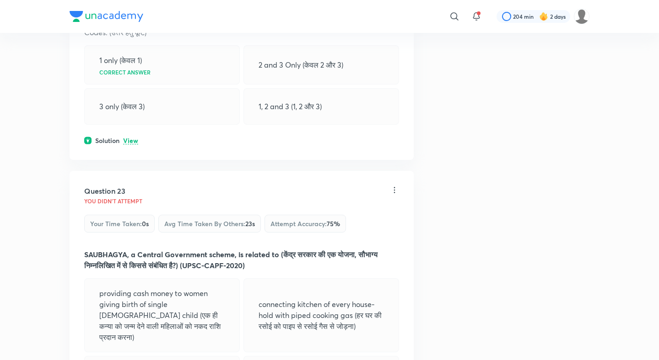
scroll to position [6241, 0]
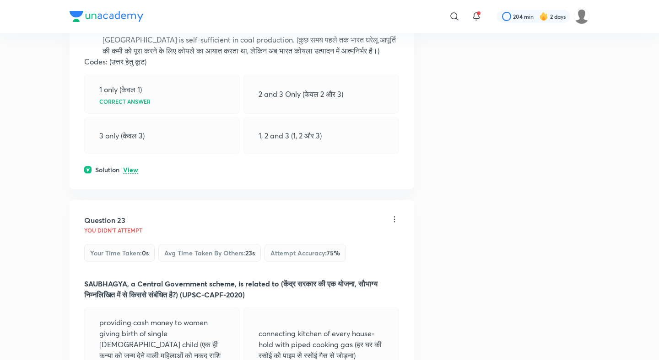
click at [133, 167] on p "View" at bounding box center [130, 170] width 15 height 7
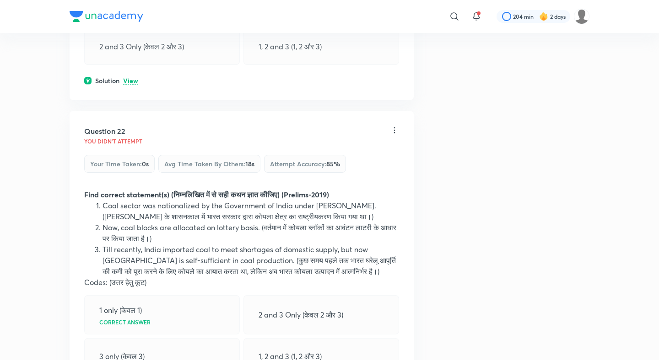
scroll to position [6005, 0]
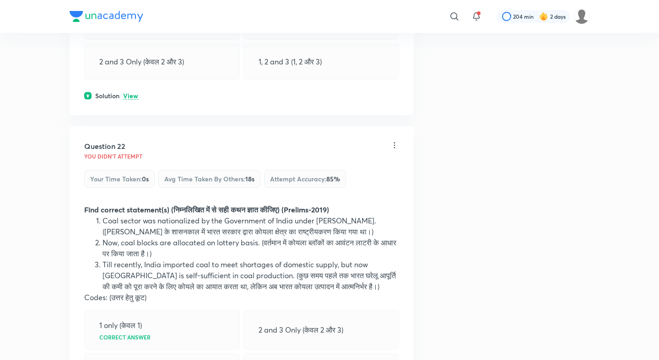
click at [134, 93] on p "View" at bounding box center [130, 96] width 15 height 7
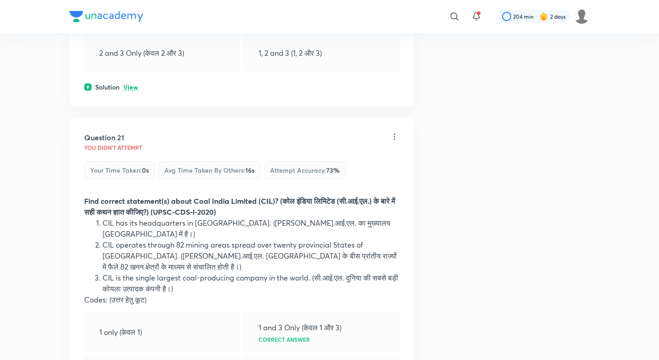
scroll to position [5668, 0]
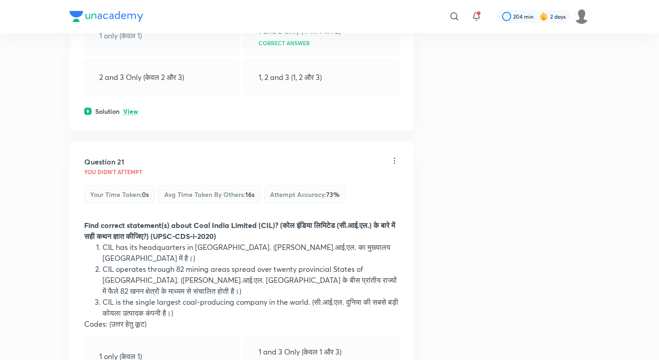
click at [133, 115] on p "View" at bounding box center [130, 111] width 15 height 7
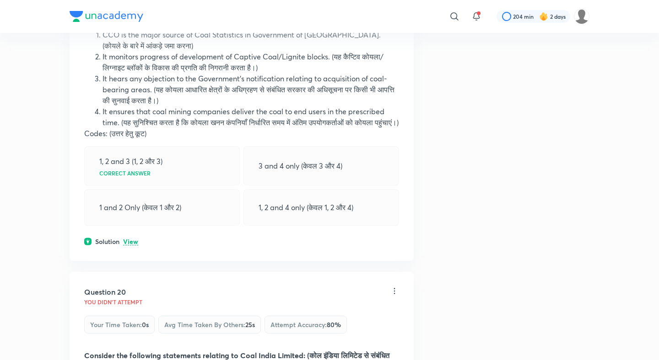
scroll to position [5383, 0]
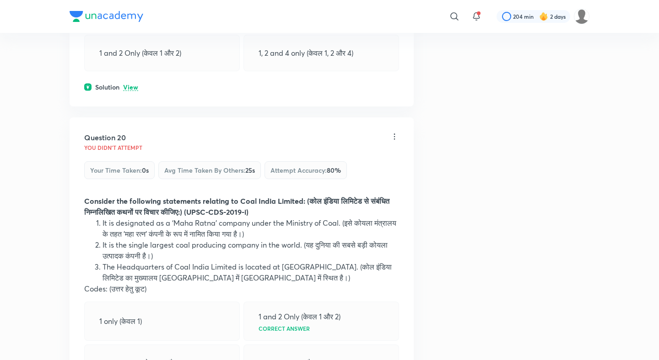
click at [132, 91] on p "View" at bounding box center [130, 87] width 15 height 7
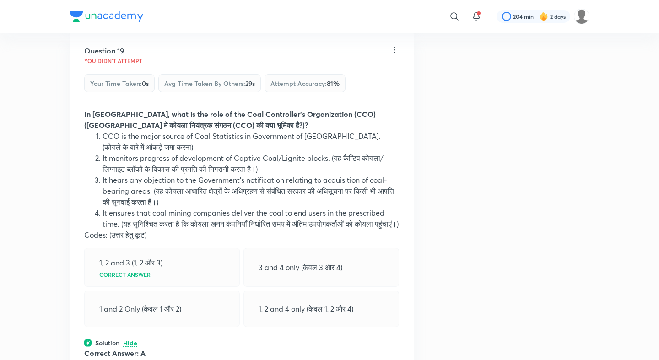
scroll to position [5064, 0]
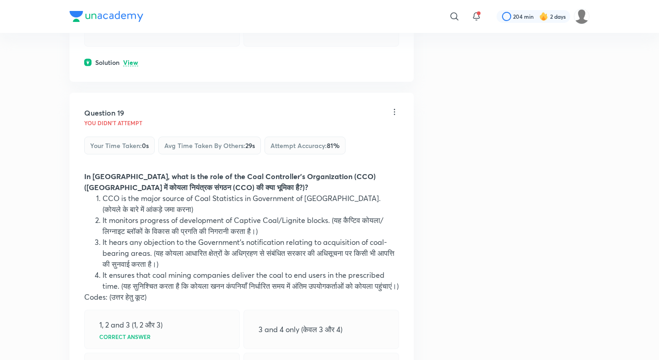
click at [133, 61] on p "View" at bounding box center [130, 62] width 15 height 7
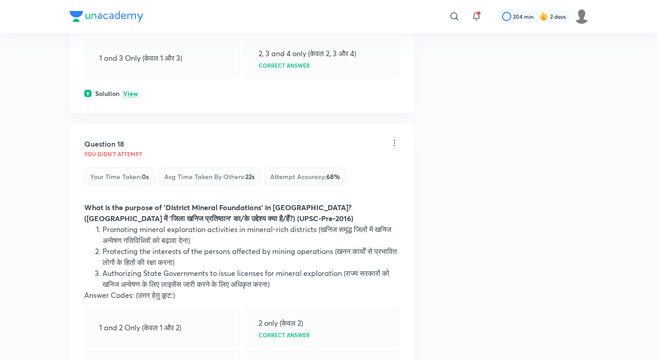
click at [132, 91] on p "View" at bounding box center [130, 94] width 15 height 7
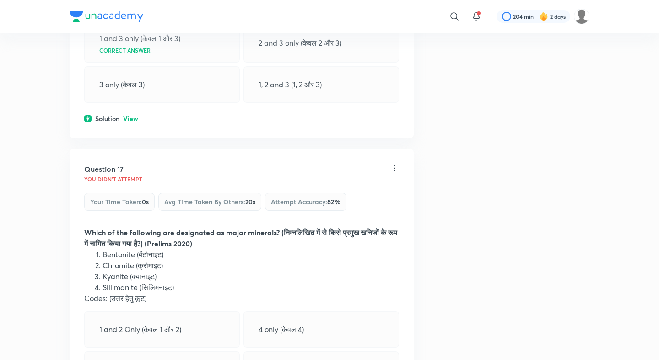
click at [129, 116] on p "View" at bounding box center [130, 119] width 15 height 7
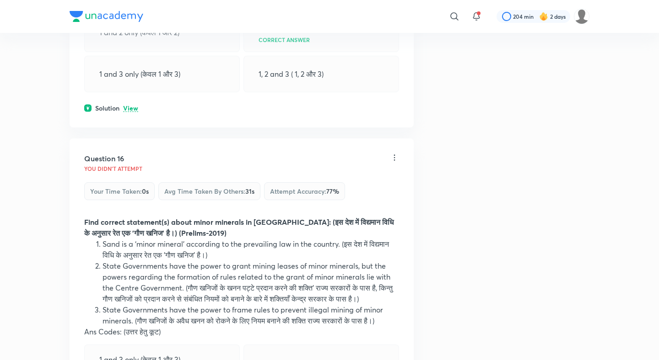
scroll to position [4029, 0]
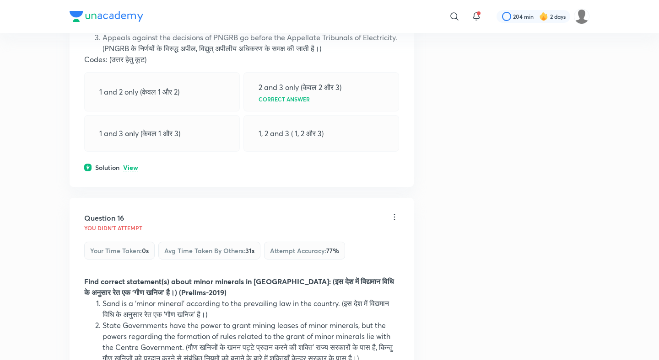
click at [130, 165] on p "View" at bounding box center [130, 168] width 15 height 7
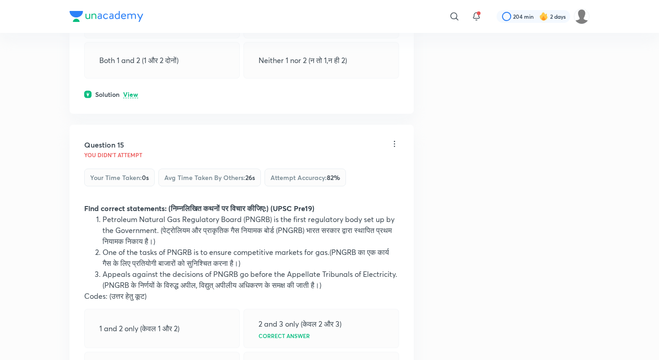
scroll to position [3776, 0]
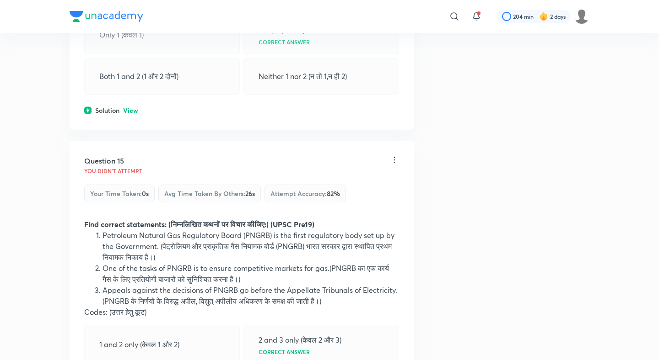
click at [134, 111] on p "View" at bounding box center [130, 110] width 15 height 7
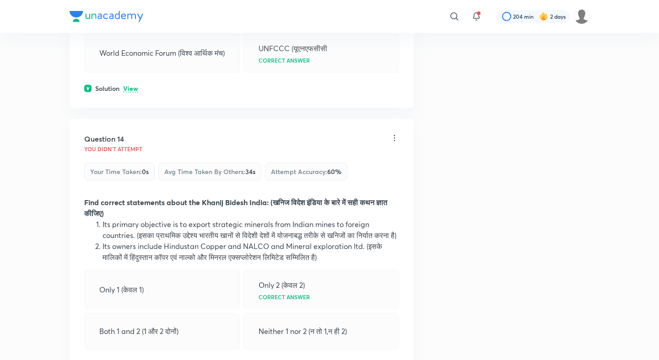
click at [130, 86] on p "View" at bounding box center [130, 89] width 15 height 7
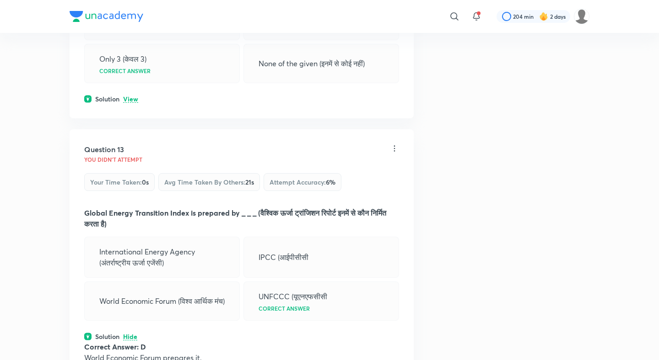
scroll to position [3235, 0]
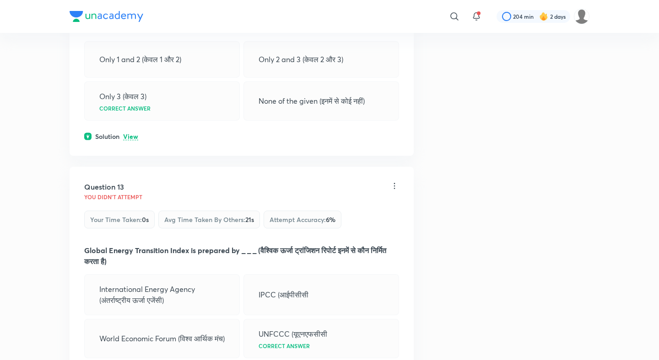
click at [131, 134] on p "View" at bounding box center [130, 137] width 15 height 7
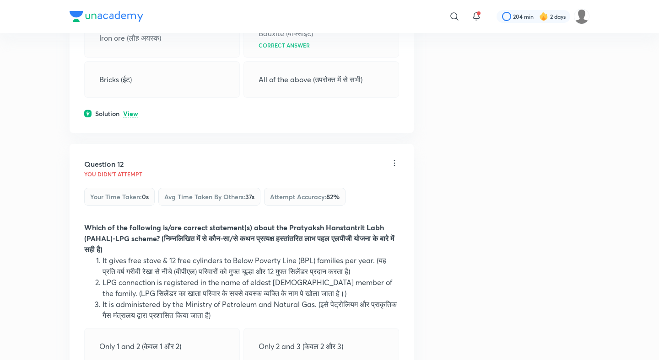
scroll to position [2929, 0]
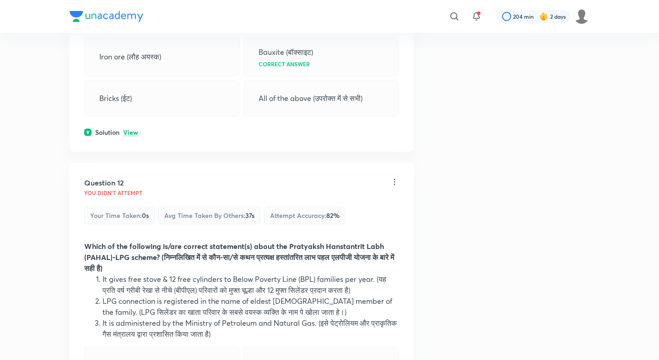
click at [133, 129] on p "View" at bounding box center [130, 132] width 15 height 7
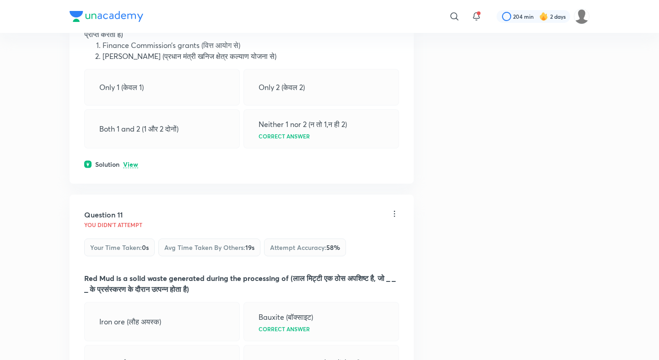
scroll to position [2639, 0]
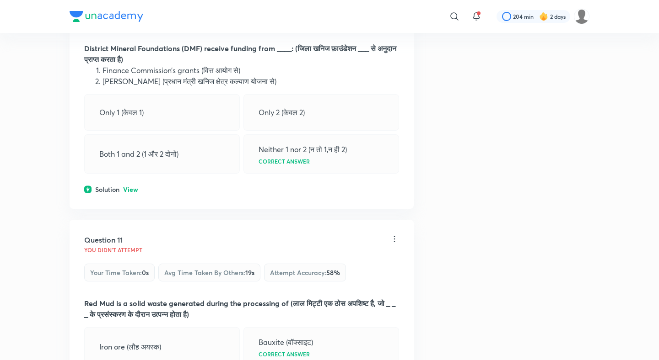
click at [127, 169] on div "Question 10 You didn't Attempt Your time taken : 0s Avg time taken by others : …" at bounding box center [242, 87] width 344 height 244
click at [130, 187] on p "View" at bounding box center [130, 190] width 15 height 7
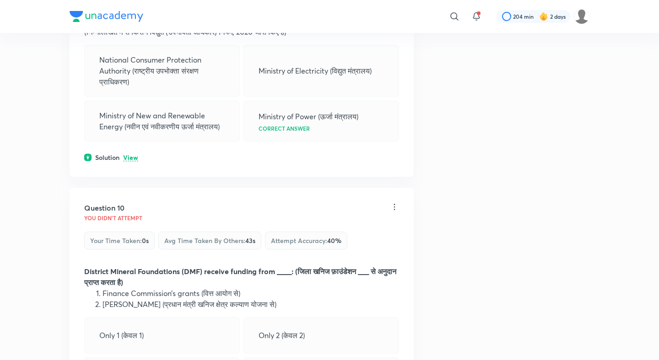
scroll to position [2405, 0]
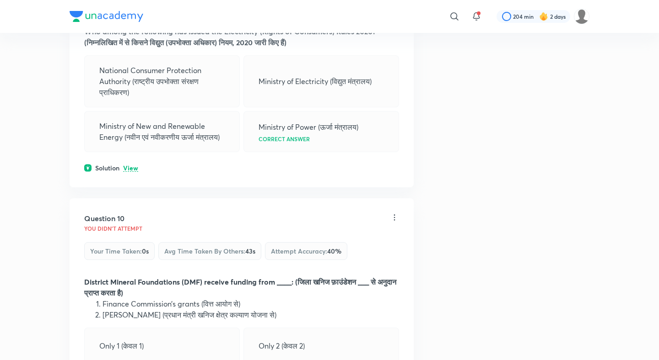
click at [134, 165] on p "View" at bounding box center [130, 168] width 15 height 7
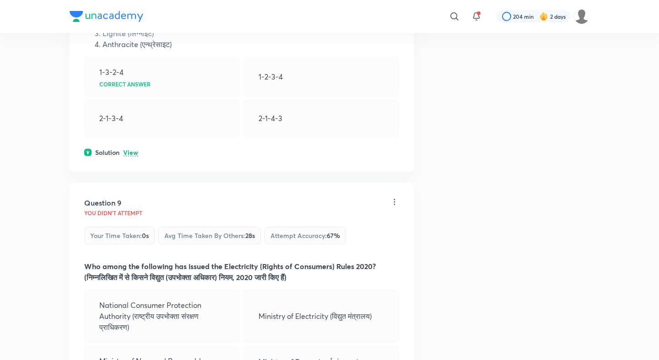
click at [134, 150] on p "View" at bounding box center [130, 153] width 15 height 7
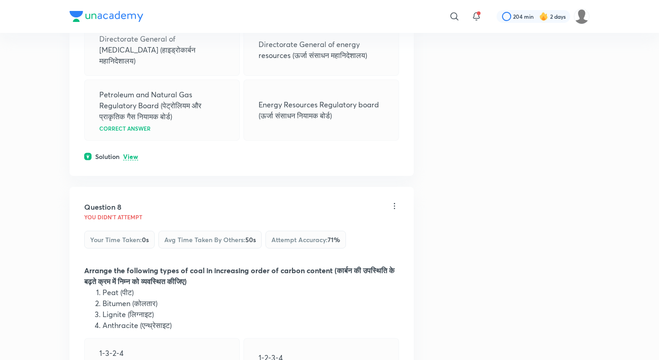
click at [131, 154] on p "View" at bounding box center [130, 157] width 15 height 7
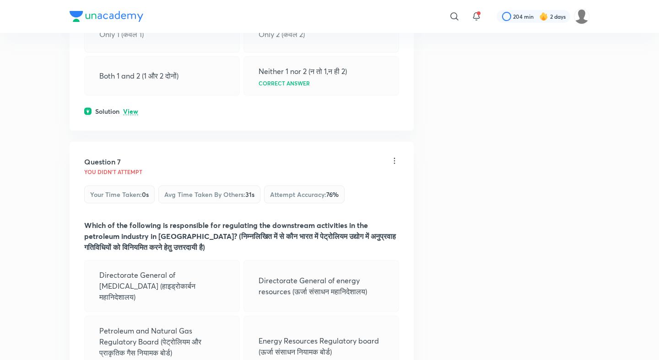
scroll to position [1642, 0]
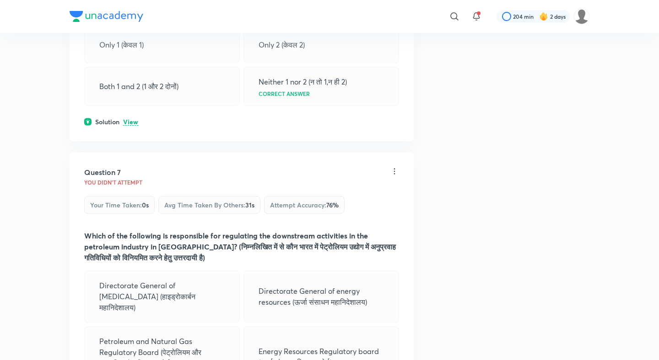
click at [128, 119] on p "View" at bounding box center [130, 122] width 15 height 7
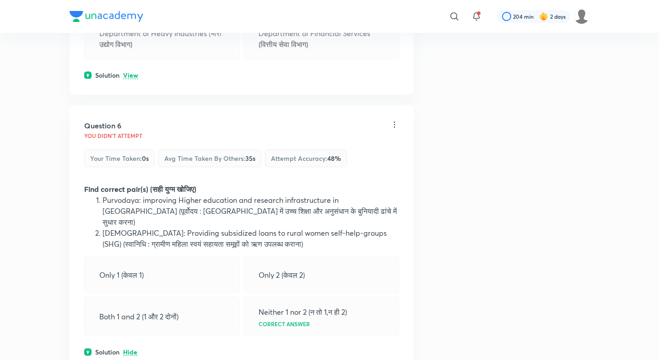
scroll to position [1344, 0]
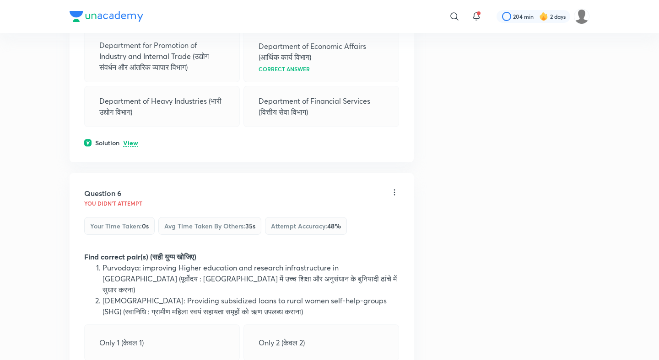
click at [129, 147] on p "View" at bounding box center [130, 143] width 15 height 7
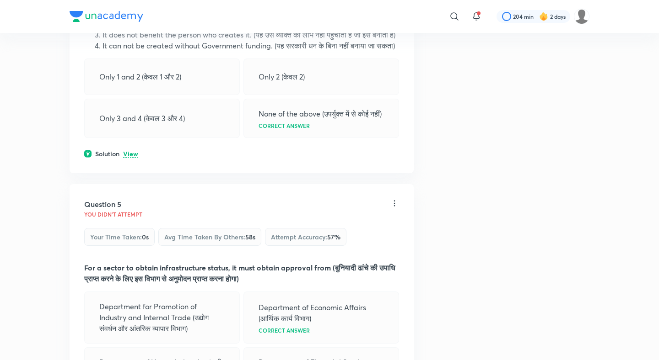
click at [128, 159] on div "Solution View" at bounding box center [241, 154] width 315 height 10
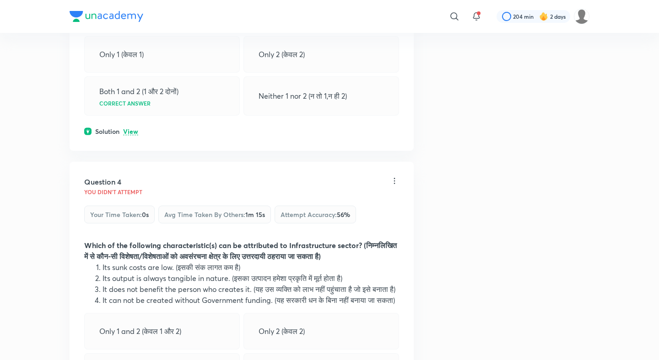
scroll to position [792, 0]
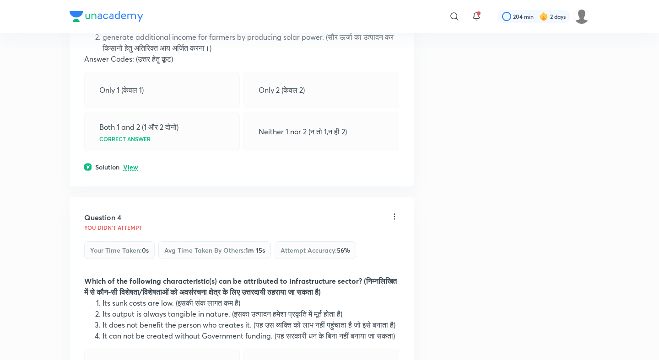
click at [129, 148] on div "Question 3 You didn't Attempt Your time taken : 0s Avg time taken by others : 3…" at bounding box center [242, 58] width 344 height 255
click at [131, 164] on p "View" at bounding box center [130, 167] width 15 height 7
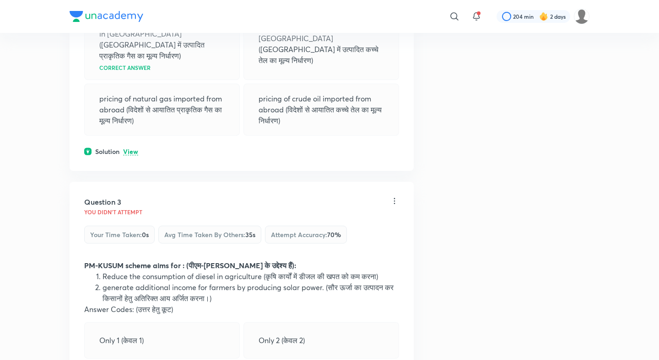
click at [131, 149] on p "View" at bounding box center [130, 152] width 15 height 7
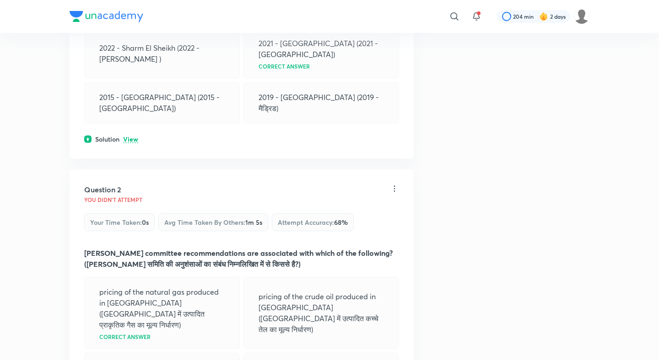
click at [132, 136] on p "View" at bounding box center [130, 139] width 15 height 7
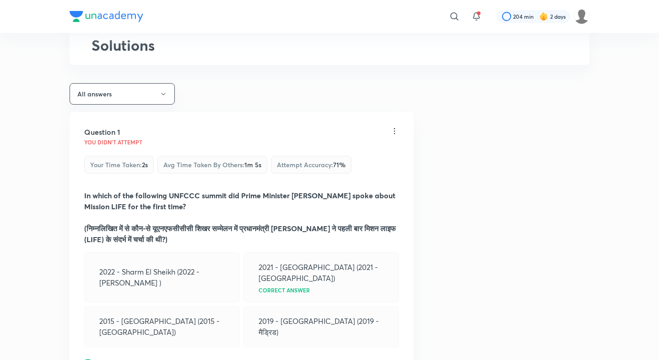
scroll to position [45, 0]
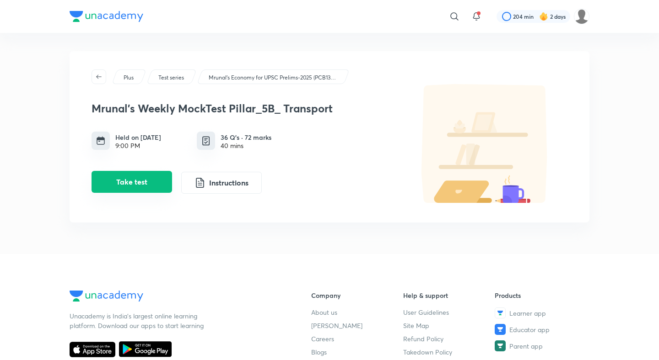
click at [135, 190] on button "Take test" at bounding box center [131, 182] width 80 height 22
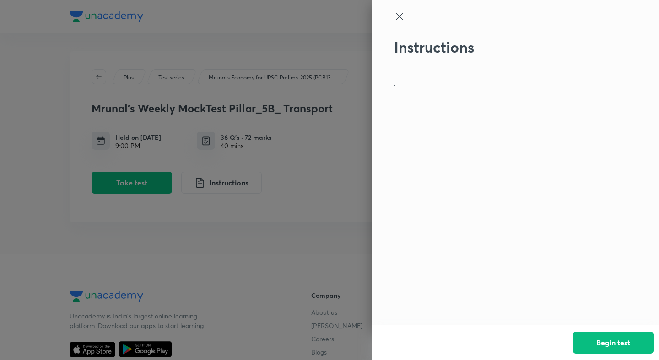
click at [620, 329] on div "Begin test" at bounding box center [515, 343] width 287 height 35
click at [621, 335] on button "Begin test" at bounding box center [613, 342] width 80 height 22
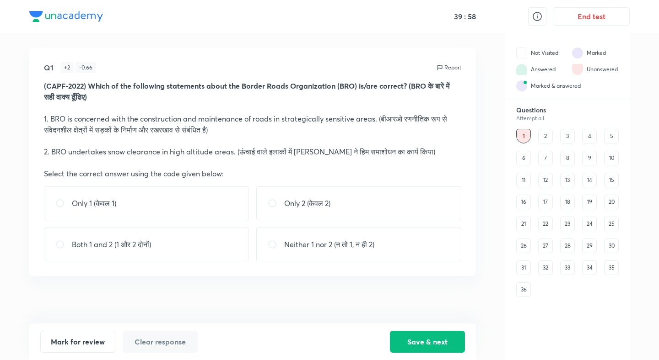
click at [616, 21] on button "End test" at bounding box center [590, 16] width 77 height 18
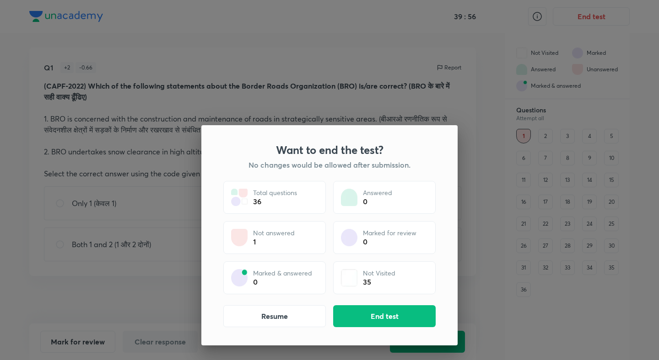
click at [379, 305] on div "Want to end the test? No changes would be allowed after submission. Total quest…" at bounding box center [329, 235] width 256 height 220
click at [373, 315] on button "End test" at bounding box center [384, 316] width 102 height 22
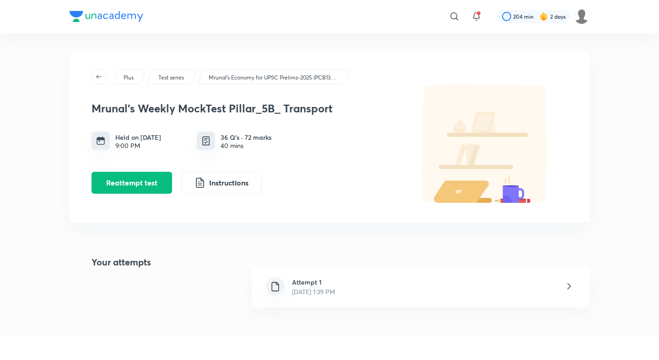
click at [296, 278] on h6 "Attempt 1" at bounding box center [313, 283] width 43 height 10
click at [299, 279] on h6 "Attempt 1" at bounding box center [313, 283] width 43 height 10
click at [310, 283] on h6 "Attempt 1" at bounding box center [313, 283] width 43 height 10
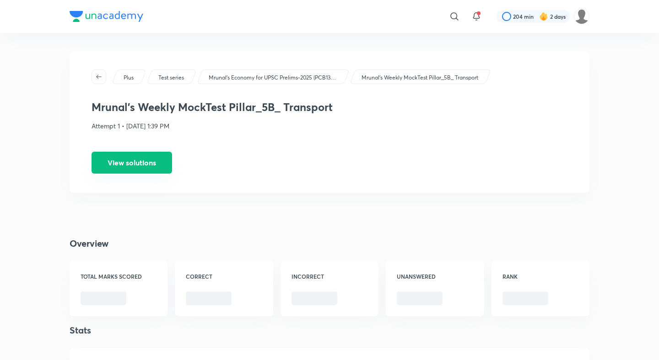
click at [155, 162] on button "View solutions" at bounding box center [131, 163] width 80 height 22
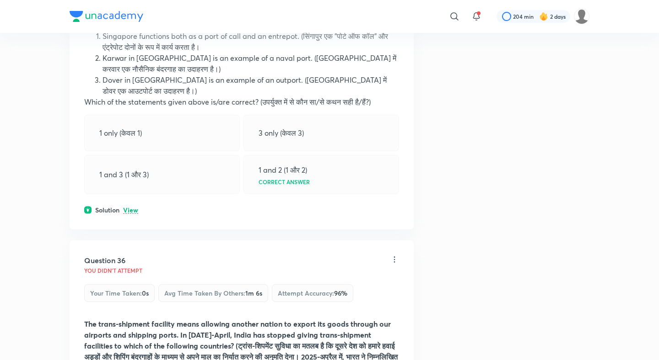
scroll to position [10100, 0]
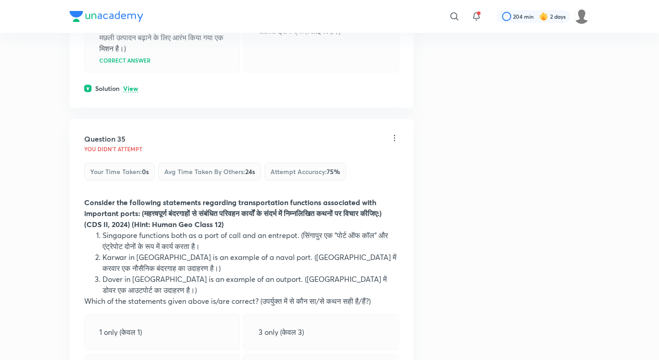
scroll to position [9866, 0]
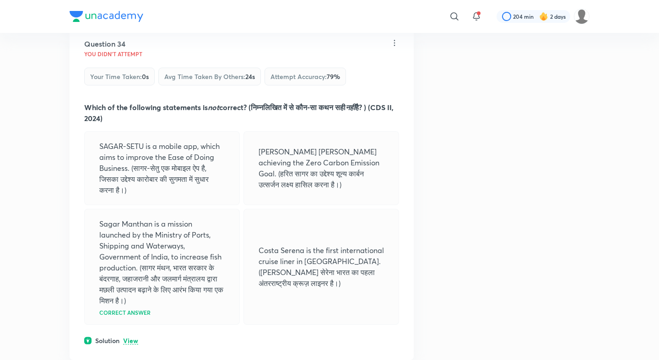
click at [135, 338] on p "View" at bounding box center [130, 341] width 15 height 7
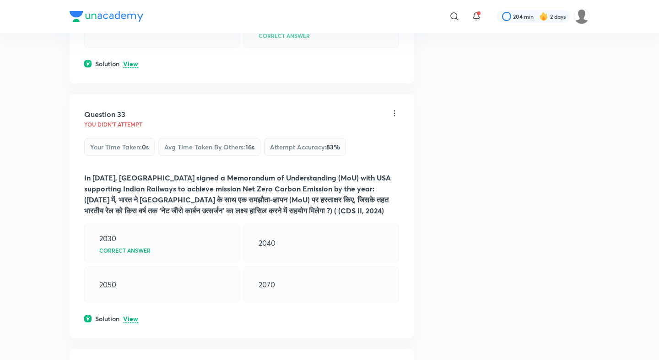
click at [134, 316] on p "View" at bounding box center [130, 319] width 15 height 7
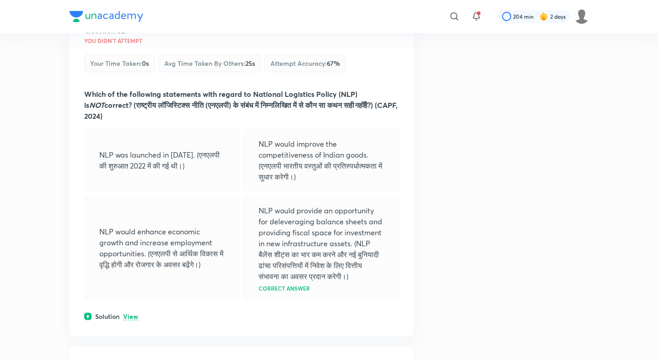
click at [134, 314] on p "View" at bounding box center [130, 317] width 15 height 7
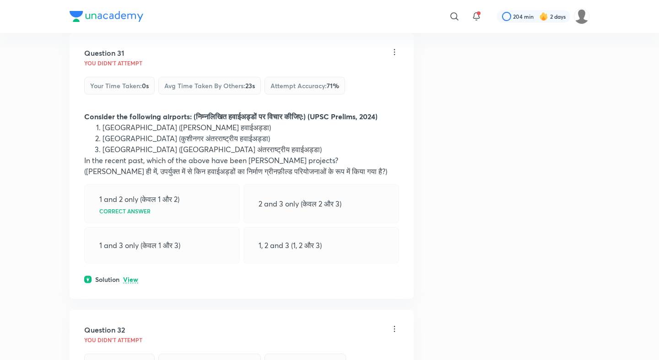
scroll to position [8741, 0]
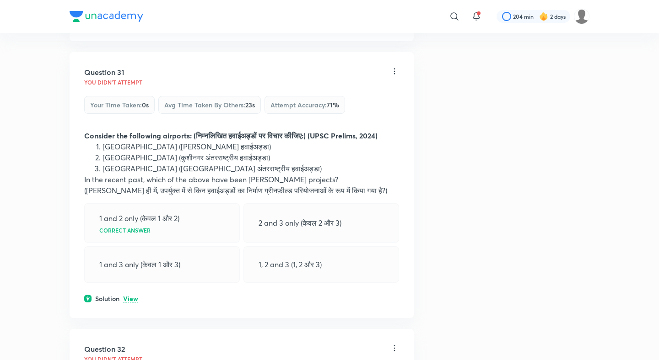
click at [130, 296] on p "View" at bounding box center [130, 299] width 15 height 7
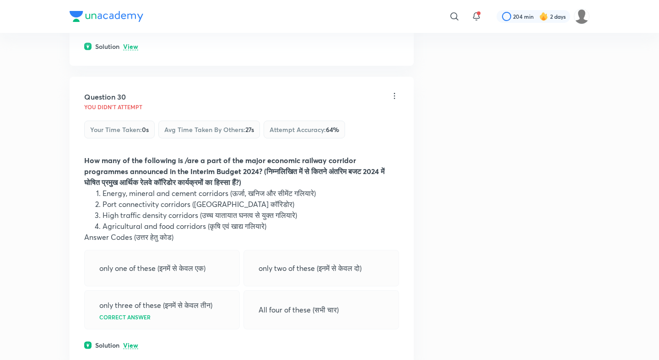
click at [129, 343] on p "View" at bounding box center [130, 346] width 15 height 7
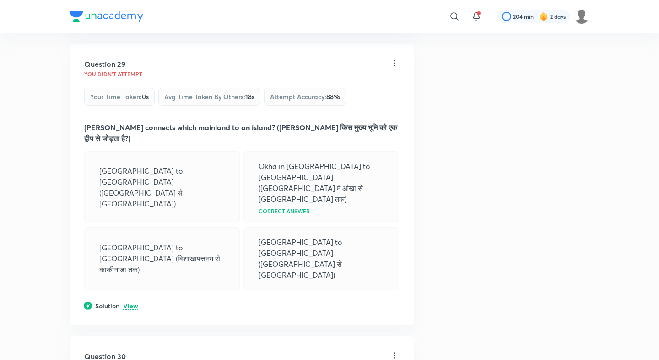
scroll to position [8154, 0]
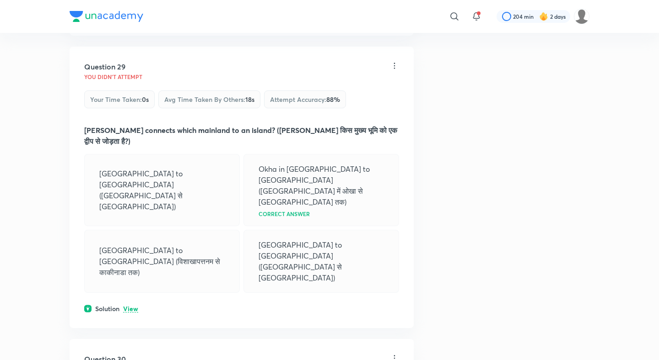
click at [130, 304] on div "Solution View" at bounding box center [241, 309] width 315 height 10
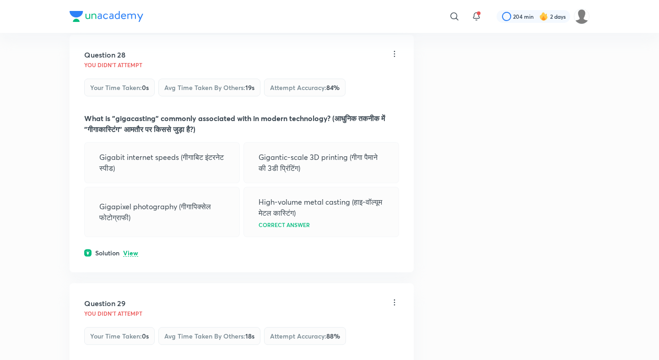
scroll to position [7862, 0]
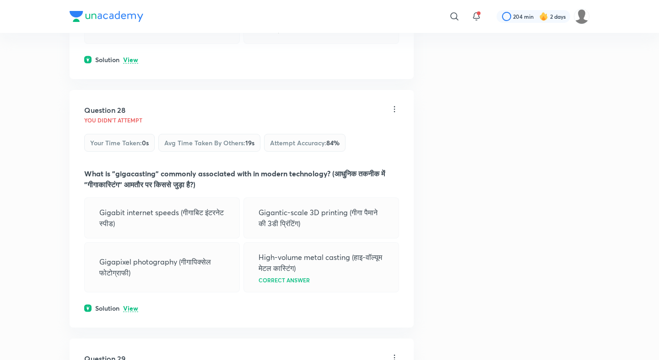
click at [131, 90] on div "Question 28 You didn't Attempt Your time taken : 0s Avg time taken by others : …" at bounding box center [242, 209] width 344 height 238
click at [131, 305] on p "View" at bounding box center [130, 308] width 15 height 7
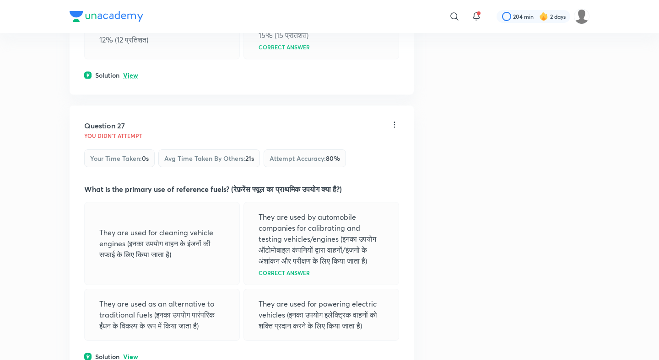
click at [123, 354] on p "View" at bounding box center [130, 357] width 15 height 7
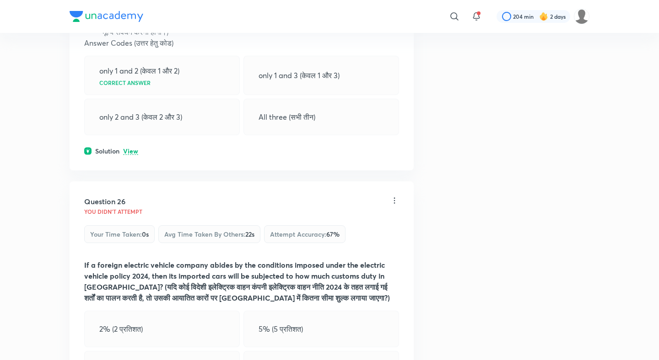
scroll to position [7212, 0]
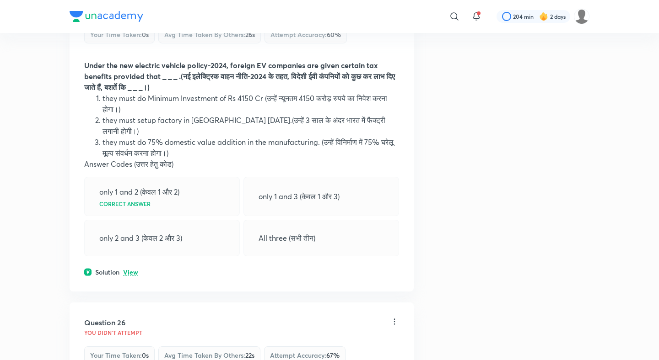
scroll to position [6940, 0]
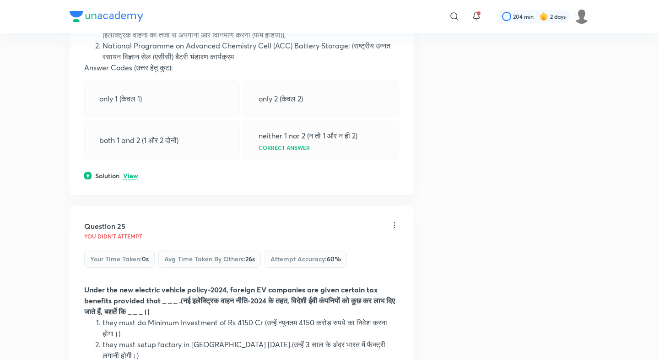
scroll to position [6785, 0]
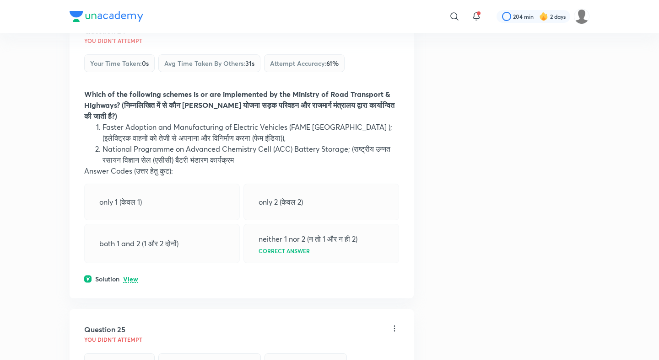
click at [134, 276] on p "View" at bounding box center [130, 279] width 15 height 7
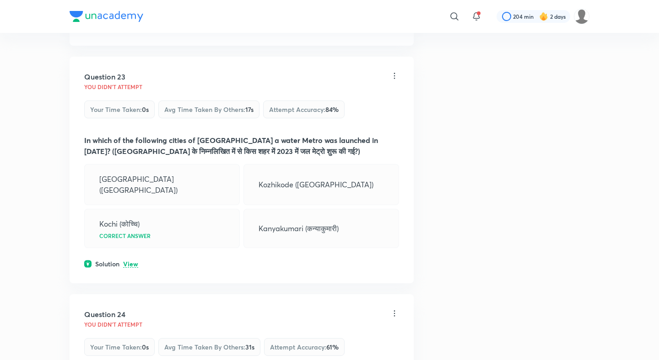
click at [134, 261] on p "View" at bounding box center [130, 264] width 15 height 7
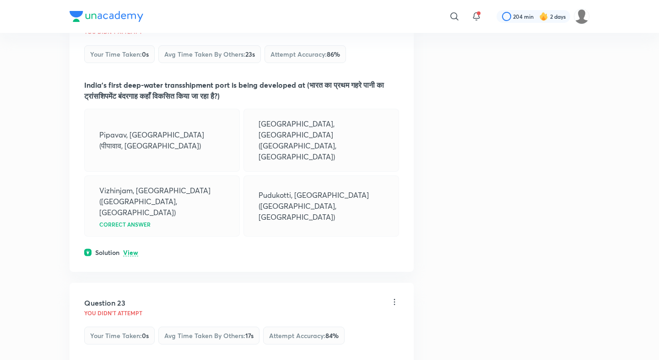
scroll to position [6202, 0]
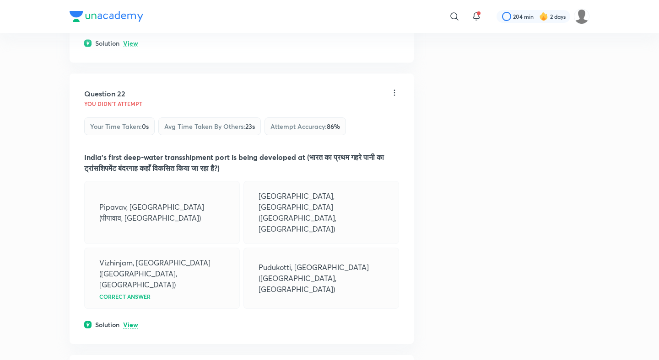
click at [127, 127] on div "Question 22 You didn't Attempt Your time taken : 0s Avg time taken by others : …" at bounding box center [242, 209] width 344 height 271
click at [131, 322] on p "View" at bounding box center [130, 325] width 15 height 7
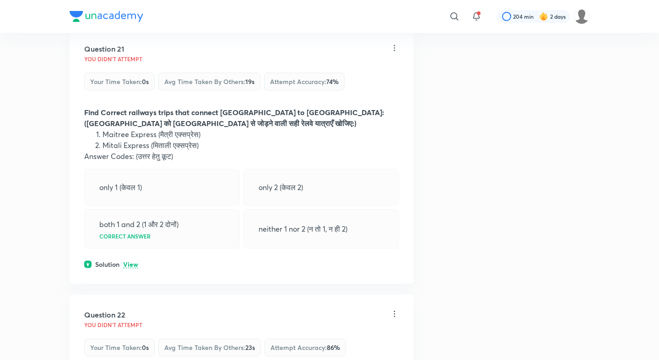
scroll to position [5881, 0]
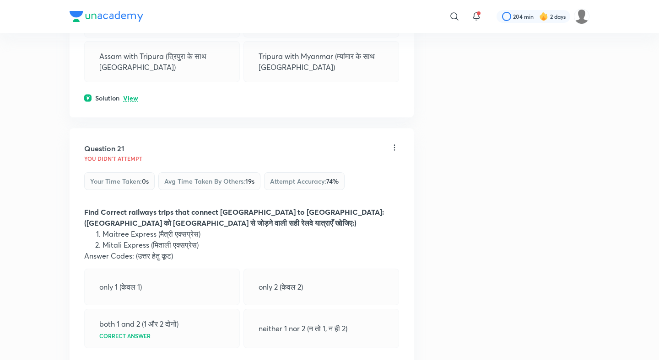
click at [134, 360] on p "View" at bounding box center [130, 364] width 15 height 7
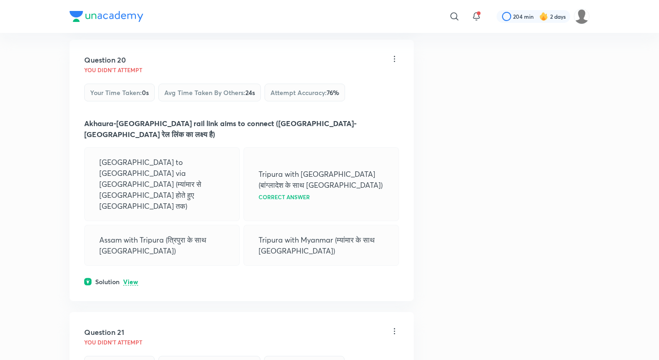
scroll to position [5638, 0]
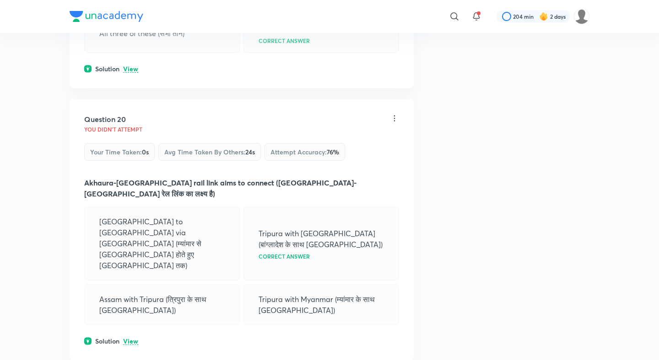
click at [127, 189] on div "Question 20 You didn't Attempt Your time taken : 0s Avg time taken by others : …" at bounding box center [242, 230] width 344 height 262
click at [130, 338] on p "View" at bounding box center [130, 341] width 15 height 7
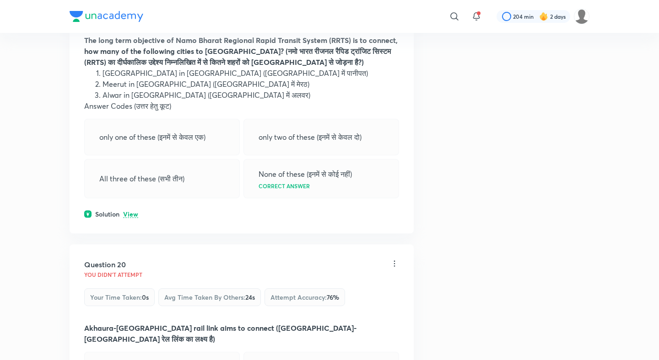
scroll to position [5458, 0]
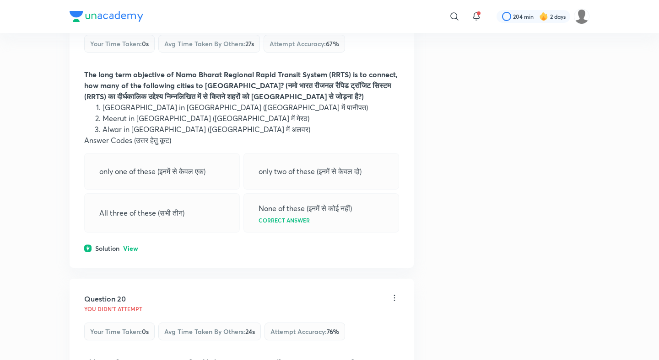
click at [132, 246] on p "View" at bounding box center [130, 249] width 15 height 7
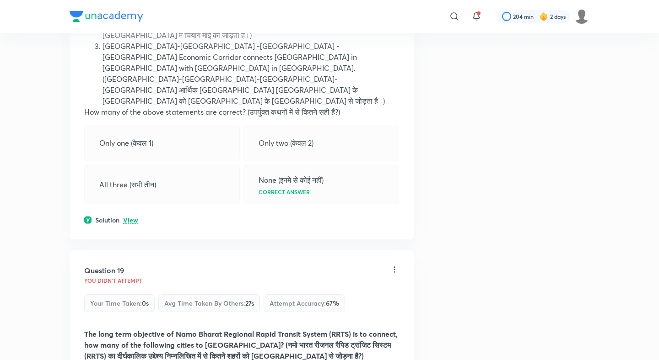
click at [131, 217] on p "View" at bounding box center [130, 220] width 15 height 7
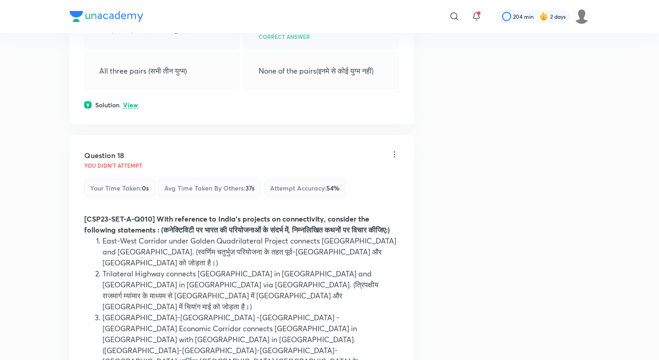
scroll to position [4919, 0]
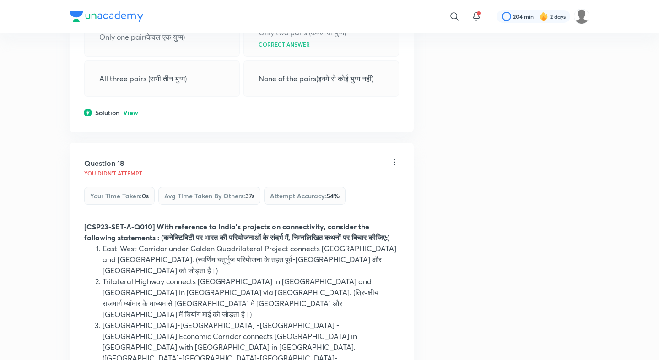
click at [132, 110] on p "View" at bounding box center [130, 113] width 15 height 7
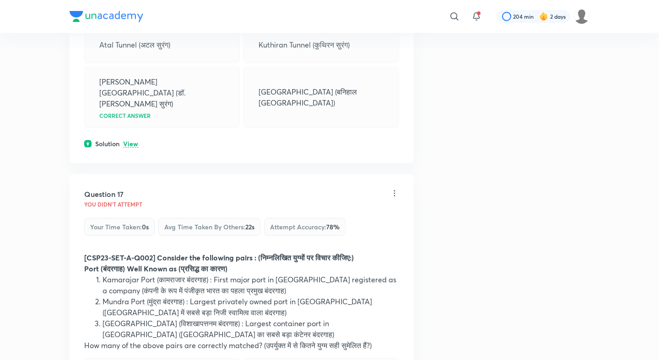
click at [130, 141] on p "View" at bounding box center [130, 144] width 15 height 7
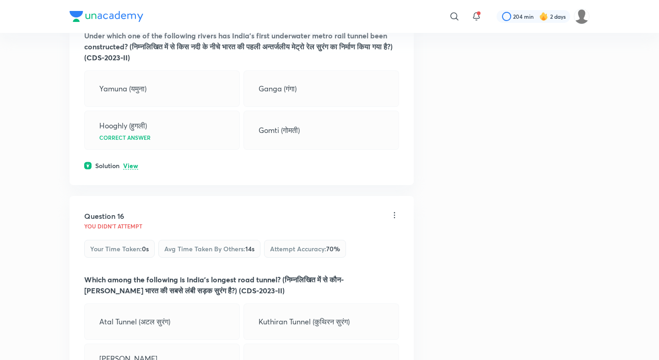
scroll to position [4279, 0]
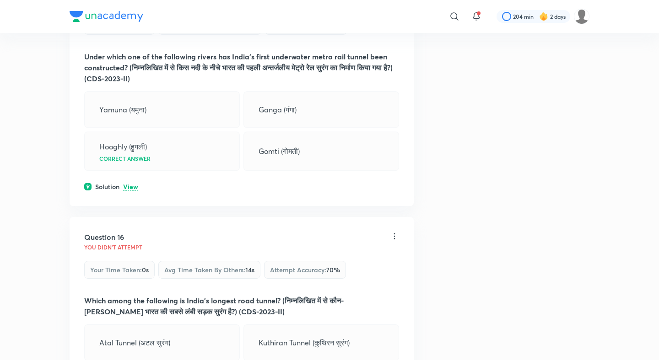
click at [131, 184] on p "View" at bounding box center [130, 187] width 15 height 7
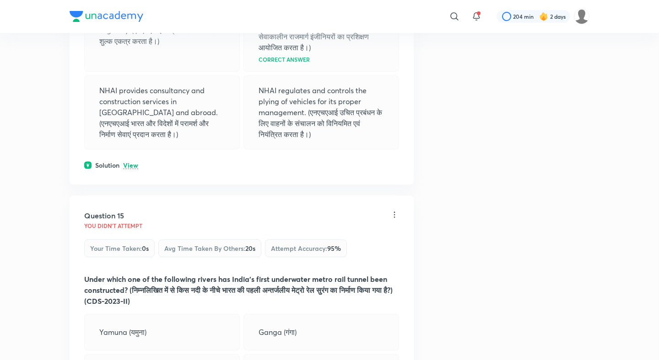
scroll to position [4040, 0]
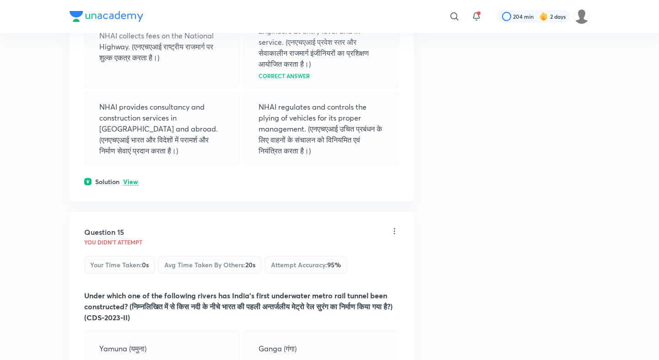
click at [131, 133] on div "Question 14 You didn't Attempt Your time taken : 0s Avg time taken by others : …" at bounding box center [242, 44] width 344 height 315
click at [131, 179] on p "View" at bounding box center [130, 182] width 15 height 7
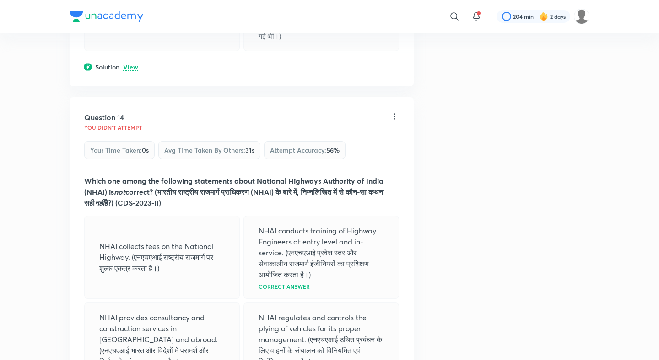
scroll to position [3774, 0]
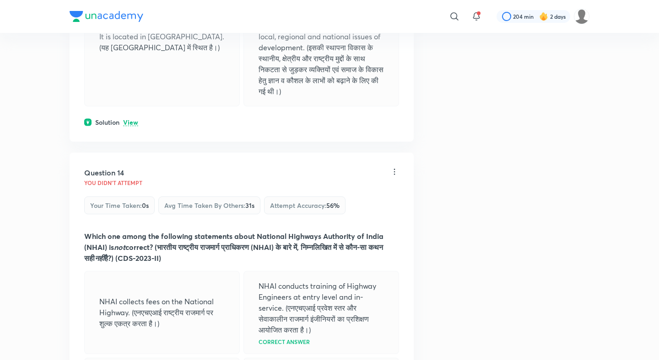
click at [135, 119] on p "View" at bounding box center [130, 122] width 15 height 7
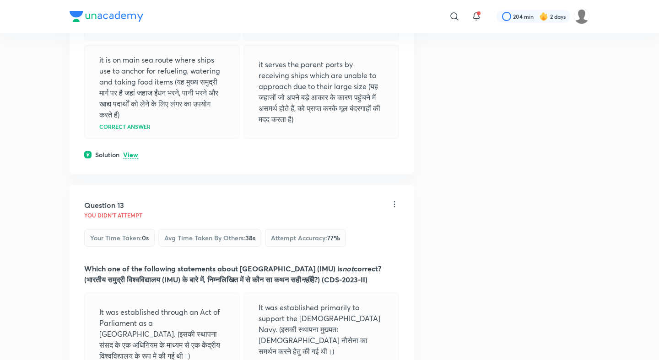
click at [131, 152] on p "View" at bounding box center [130, 155] width 15 height 7
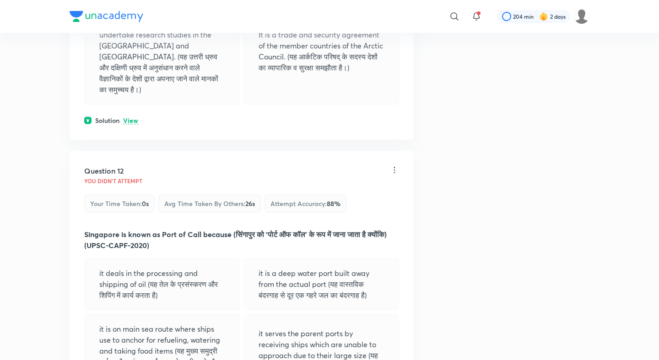
scroll to position [3042, 0]
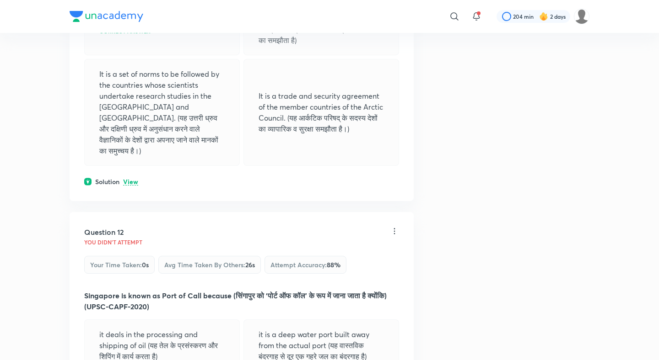
click at [129, 179] on p "View" at bounding box center [130, 182] width 15 height 7
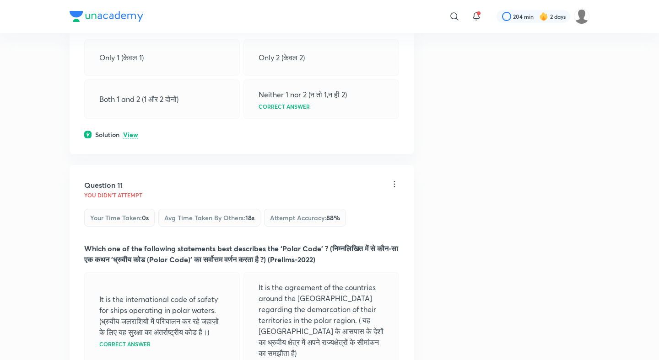
click at [129, 132] on p "View" at bounding box center [130, 135] width 15 height 7
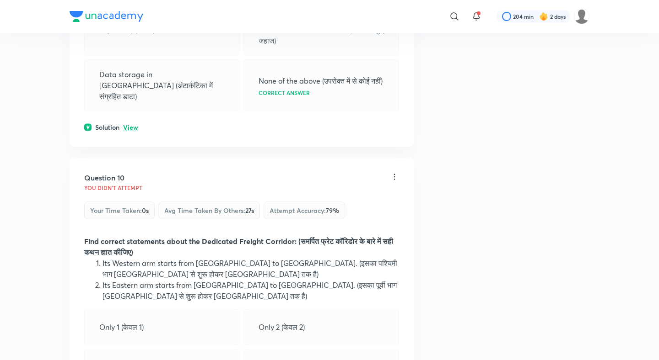
scroll to position [2435, 0]
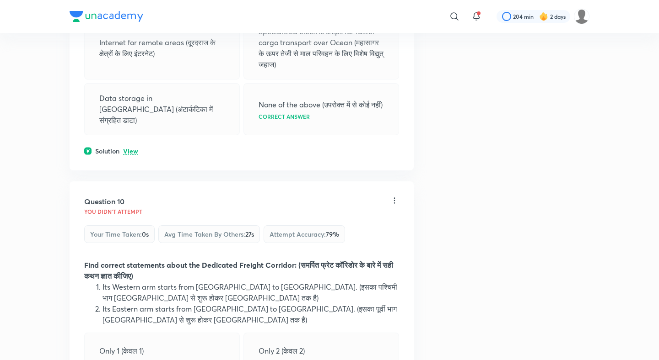
click at [129, 130] on div "Question 9 You didn't Attempt Your time taken : 0s Avg time taken by others : 2…" at bounding box center [242, 40] width 344 height 262
click at [131, 148] on p "View" at bounding box center [130, 151] width 15 height 7
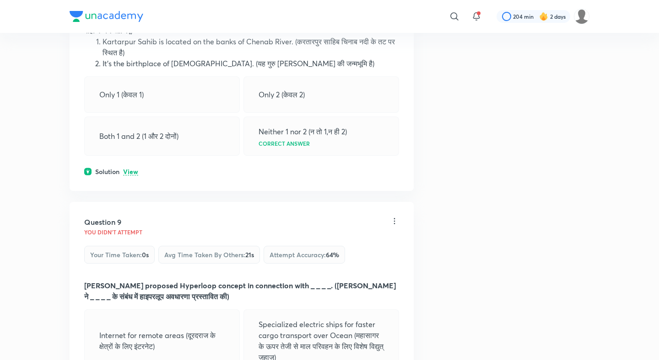
click at [131, 169] on p "View" at bounding box center [130, 172] width 15 height 7
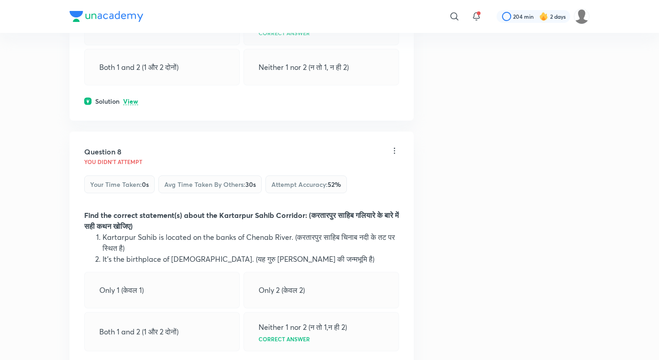
scroll to position [1926, 0]
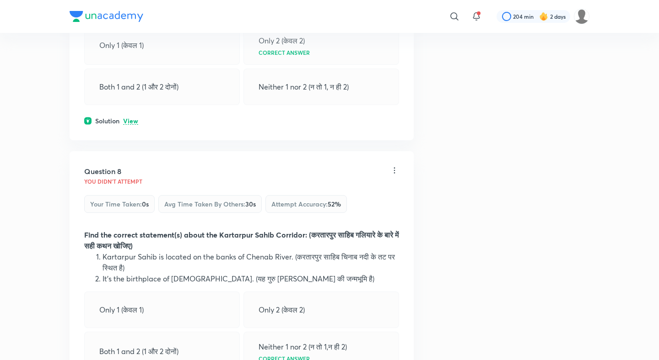
click at [129, 118] on p "View" at bounding box center [130, 121] width 15 height 7
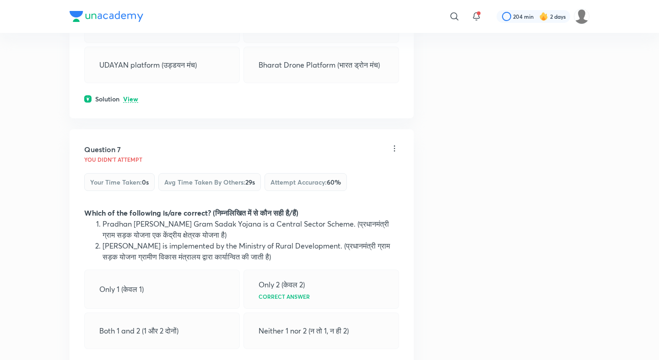
scroll to position [1657, 0]
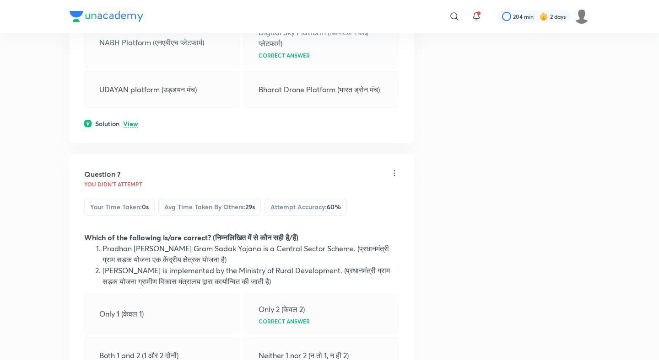
click at [129, 121] on p "View" at bounding box center [130, 124] width 15 height 7
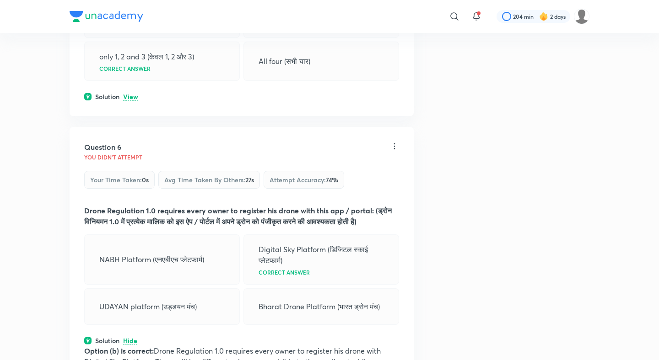
scroll to position [1438, 0]
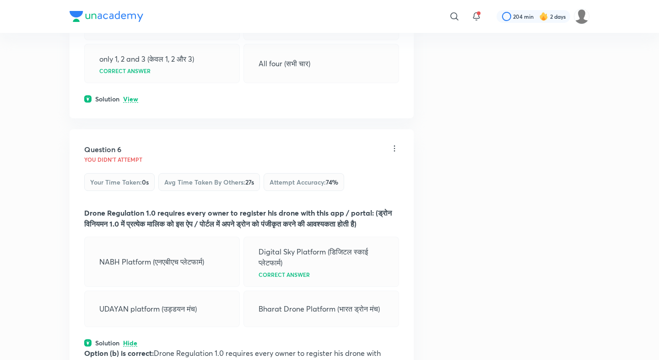
click at [129, 96] on p "View" at bounding box center [130, 99] width 15 height 7
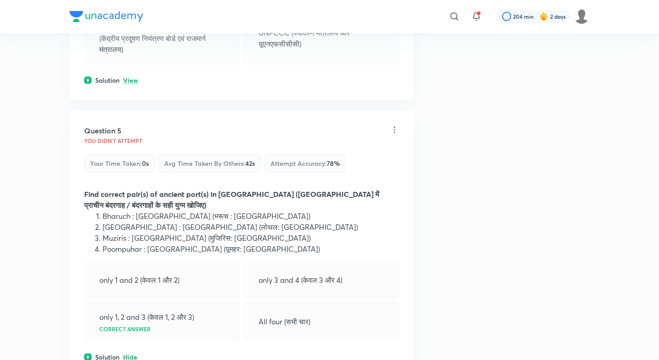
click at [129, 77] on p "View" at bounding box center [130, 80] width 15 height 7
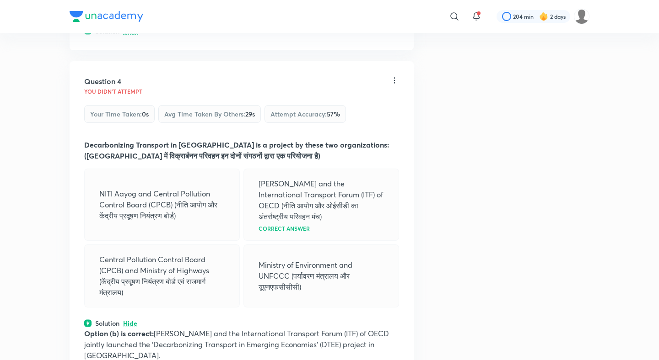
scroll to position [897, 0]
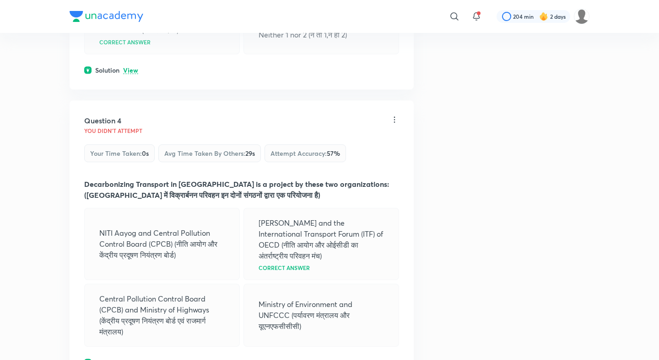
click at [130, 69] on p "View" at bounding box center [130, 70] width 15 height 7
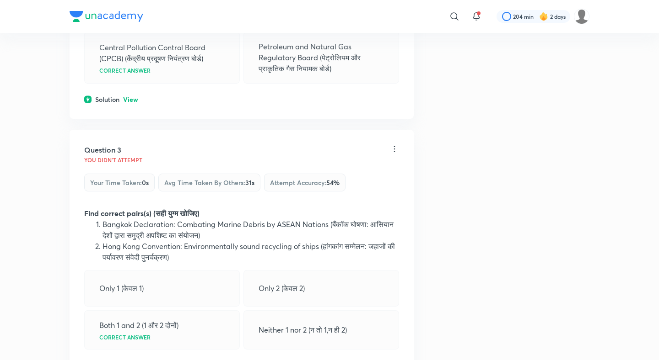
scroll to position [586, 0]
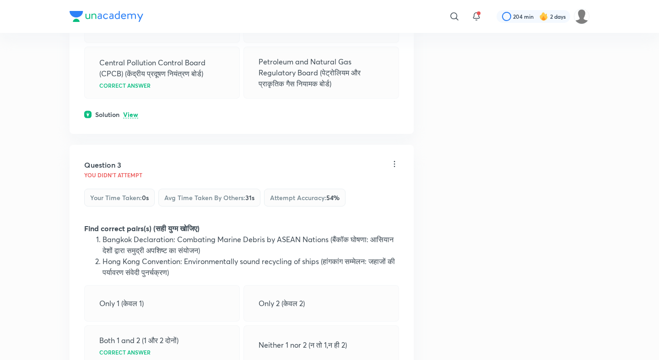
click at [132, 116] on p "View" at bounding box center [130, 115] width 15 height 7
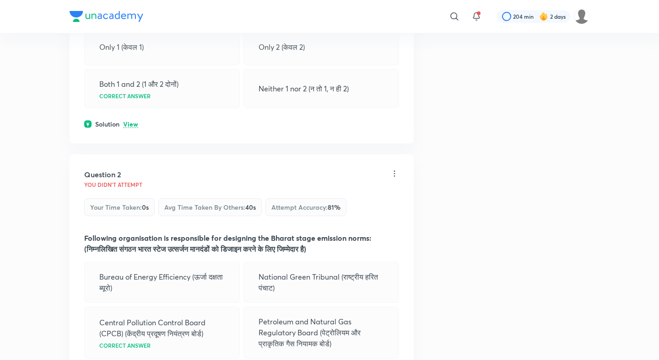
scroll to position [302, 0]
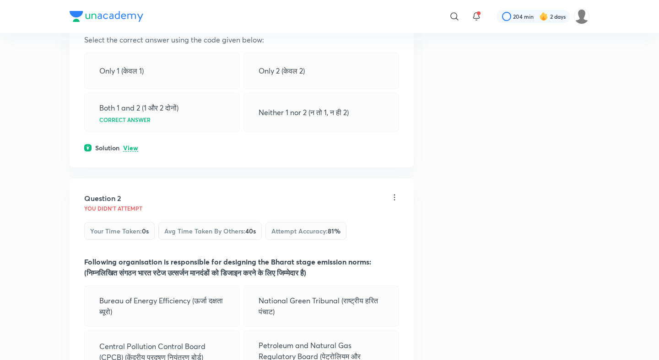
click at [131, 149] on p "View" at bounding box center [130, 148] width 15 height 7
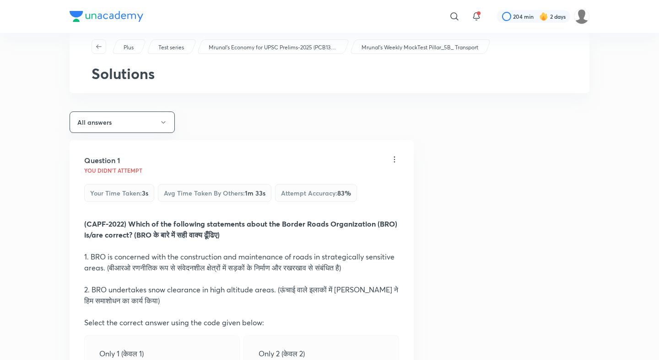
scroll to position [18, 0]
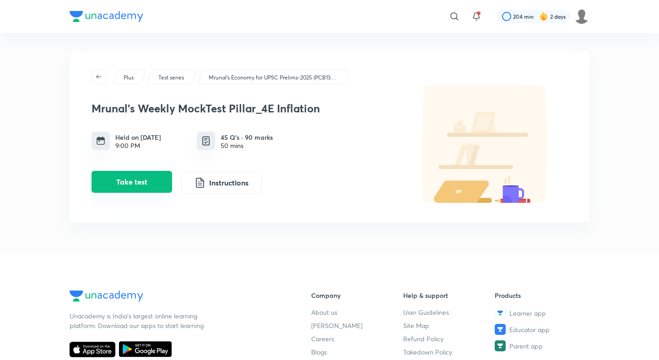
click at [155, 185] on button "Take test" at bounding box center [131, 182] width 80 height 22
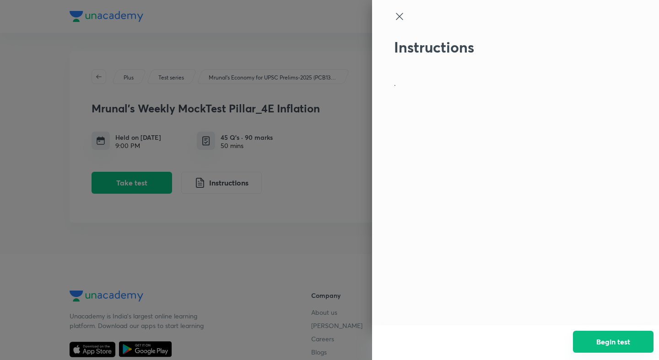
click at [617, 336] on button "Begin test" at bounding box center [613, 342] width 80 height 22
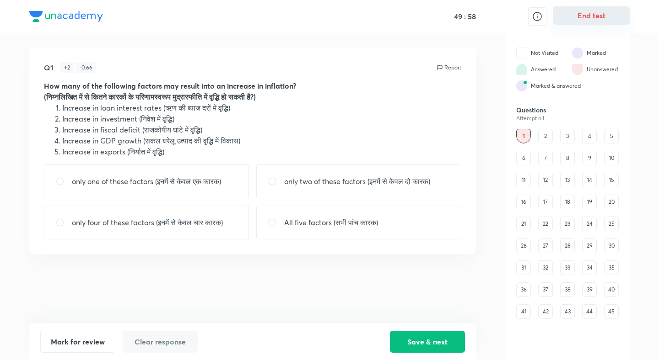
click at [590, 21] on button "End test" at bounding box center [590, 15] width 77 height 18
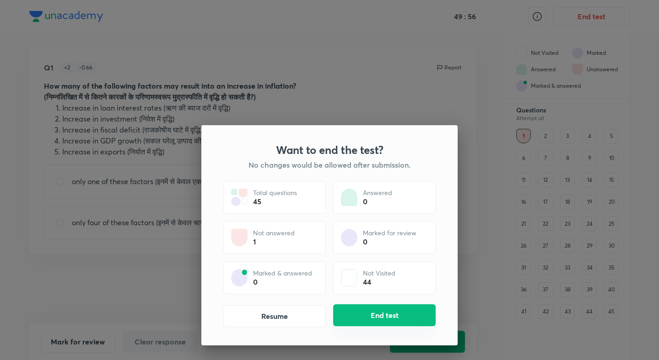
click at [400, 305] on button "End test" at bounding box center [384, 316] width 102 height 22
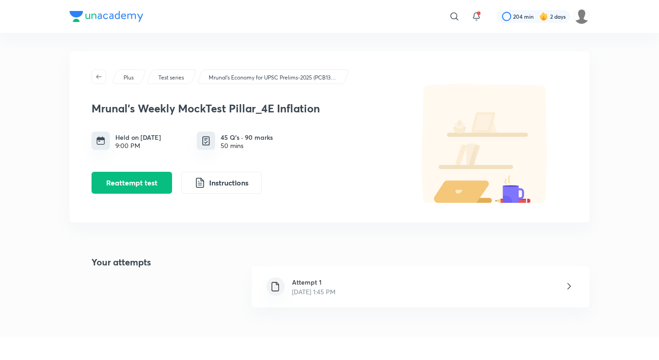
click at [305, 277] on div "Attempt 1 [DATE] 1:45 PM" at bounding box center [420, 287] width 337 height 41
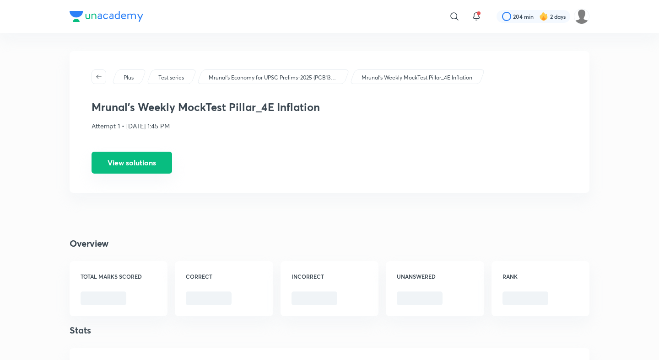
click at [143, 161] on button "View solutions" at bounding box center [131, 163] width 80 height 22
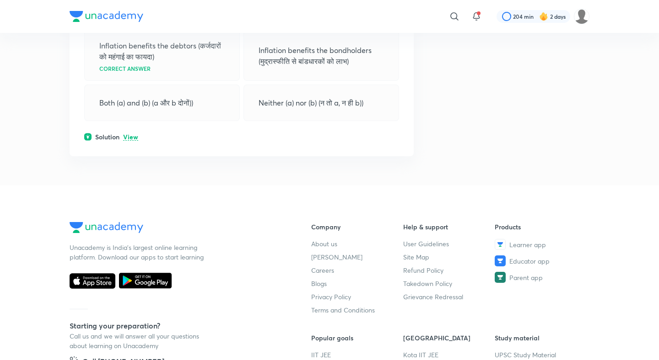
scroll to position [4283, 0]
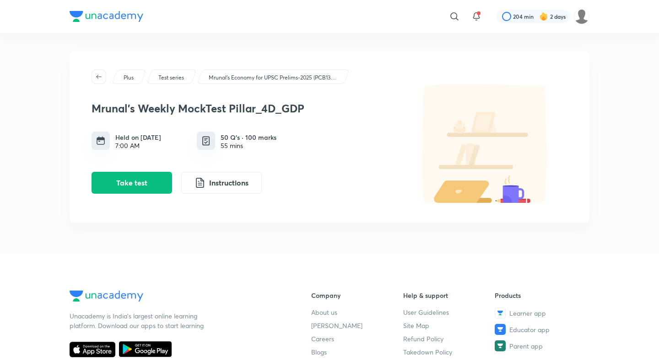
click at [158, 195] on div "Mrunal's Weekly MockTest Pillar_4D_GDP Held on [DATE] 7:00 AM 50 Q’s · 100 mark…" at bounding box center [329, 144] width 476 height 120
click at [150, 184] on button "Take test" at bounding box center [131, 182] width 80 height 22
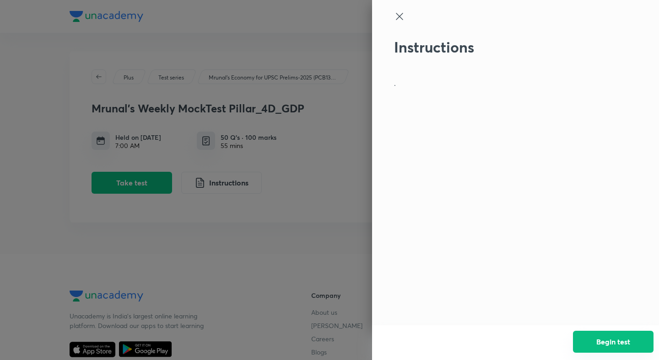
click at [640, 343] on button "Begin test" at bounding box center [613, 342] width 80 height 22
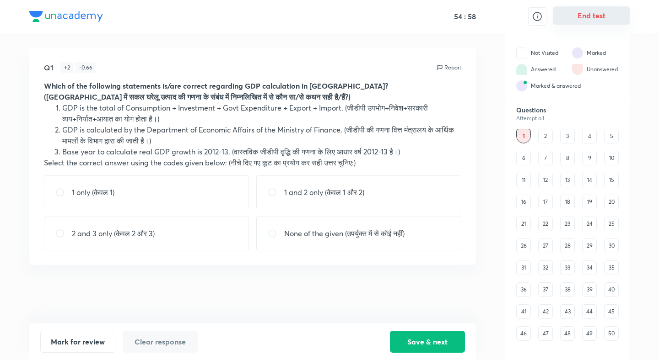
click at [602, 15] on button "End test" at bounding box center [590, 15] width 77 height 18
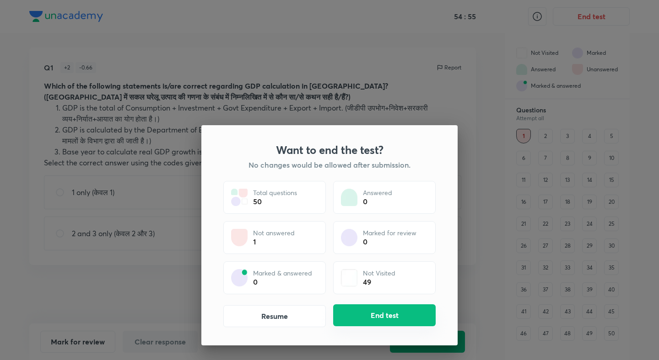
click at [390, 319] on button "End test" at bounding box center [384, 316] width 102 height 22
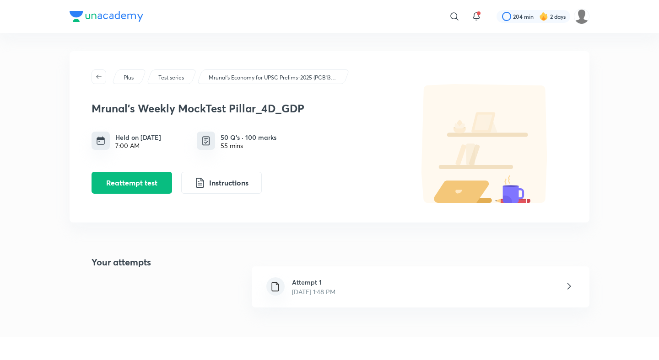
click at [314, 282] on h6 "Attempt 1" at bounding box center [313, 283] width 43 height 10
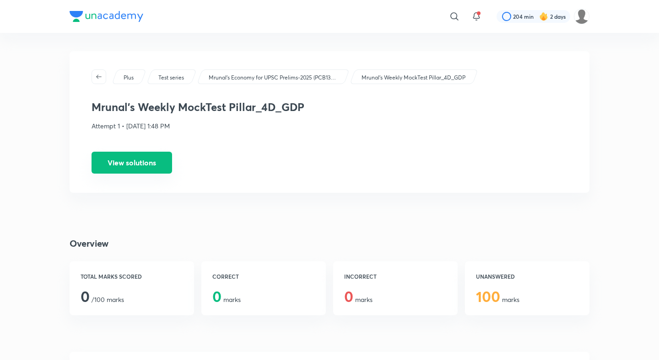
click at [155, 156] on button "View solutions" at bounding box center [131, 163] width 80 height 22
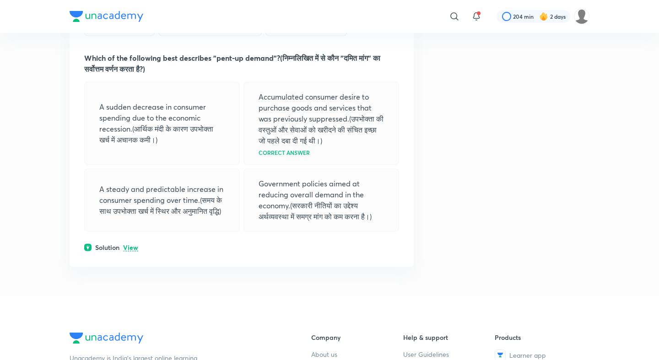
scroll to position [14461, 0]
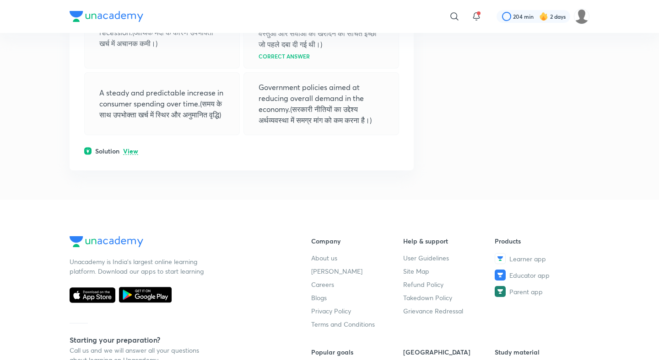
click at [123, 155] on p "View" at bounding box center [130, 151] width 15 height 7
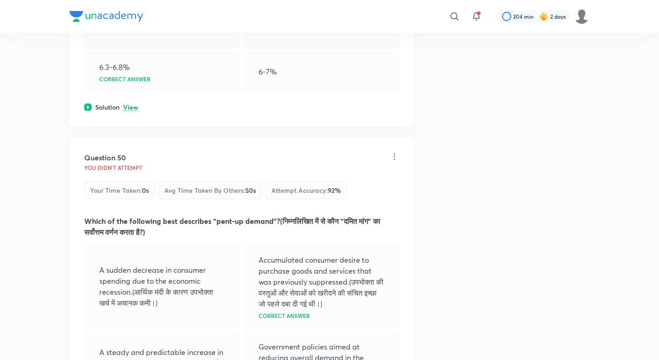
scroll to position [14134, 0]
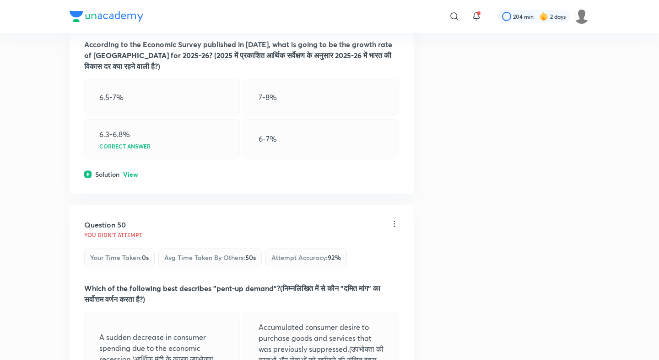
click at [129, 178] on p "View" at bounding box center [130, 174] width 15 height 7
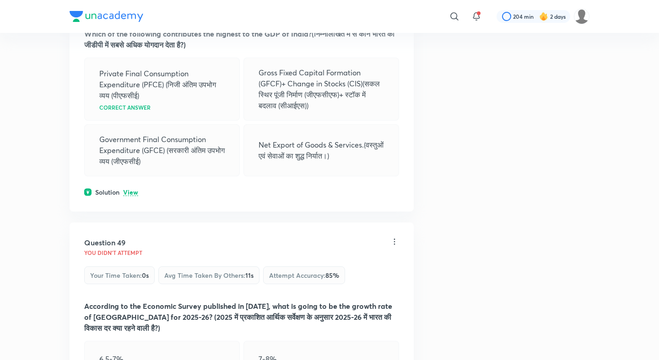
click at [130, 196] on p "View" at bounding box center [130, 192] width 15 height 7
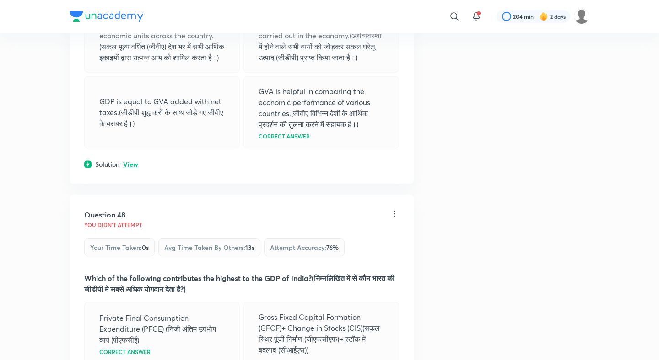
click at [133, 168] on p "View" at bounding box center [130, 164] width 15 height 7
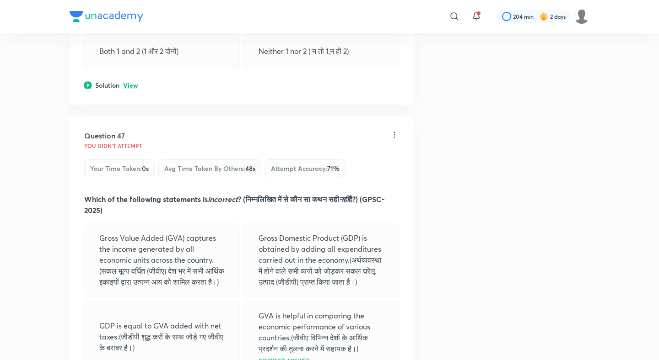
scroll to position [13371, 0]
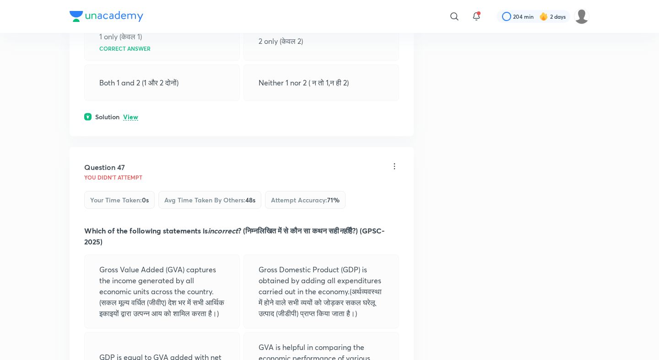
click at [132, 121] on p "View" at bounding box center [130, 117] width 15 height 7
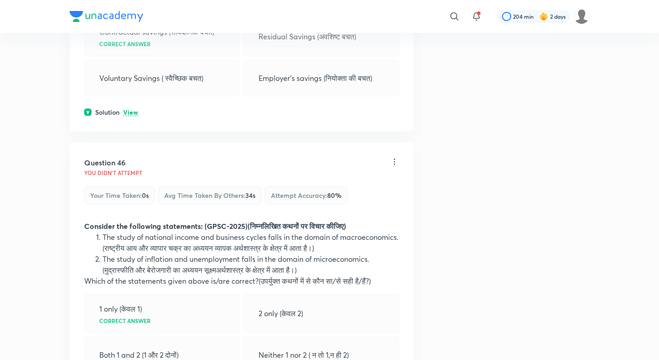
click at [131, 116] on p "View" at bounding box center [130, 112] width 15 height 7
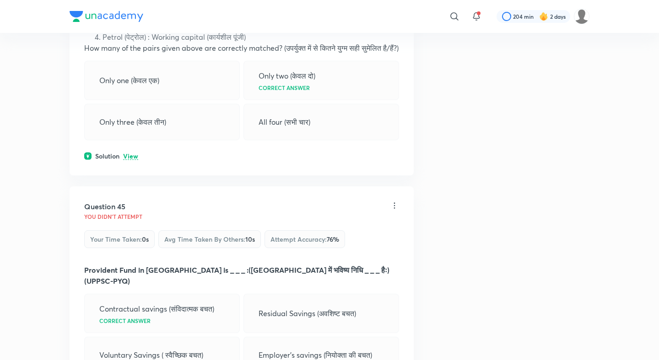
scroll to position [12804, 0]
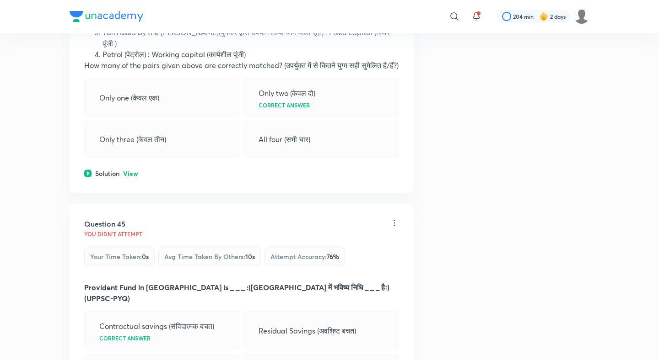
click at [132, 177] on p "View" at bounding box center [130, 174] width 15 height 7
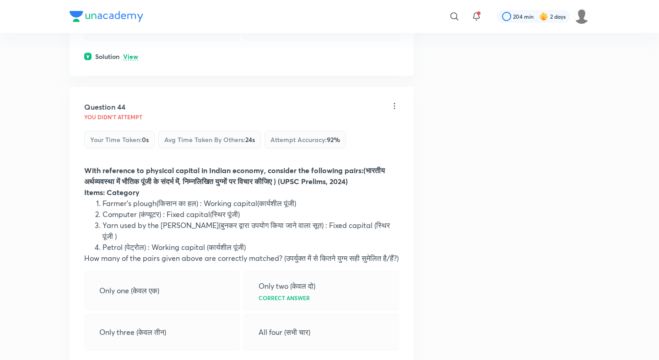
scroll to position [12598, 0]
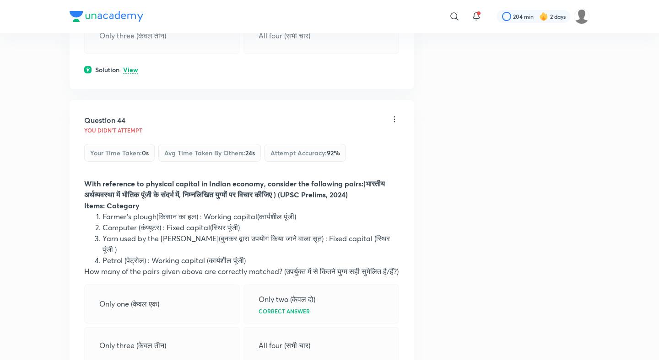
click at [133, 74] on p "View" at bounding box center [130, 70] width 15 height 7
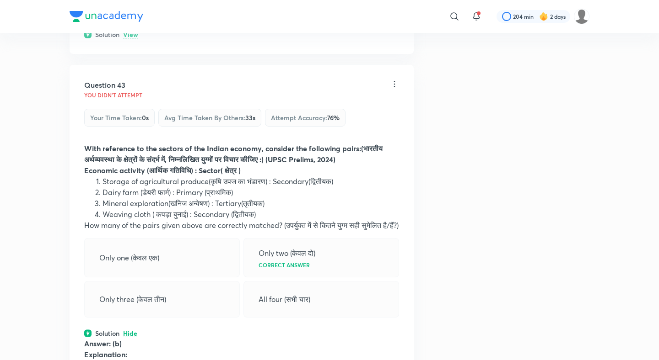
scroll to position [12315, 0]
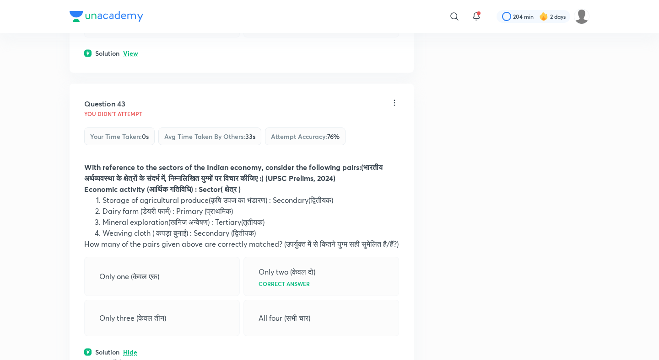
click at [133, 57] on p "View" at bounding box center [130, 53] width 15 height 7
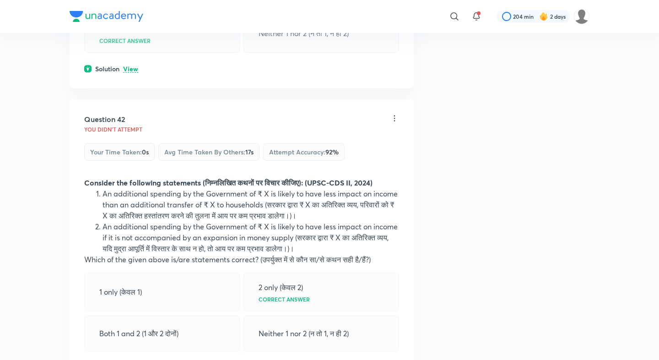
scroll to position [11986, 0]
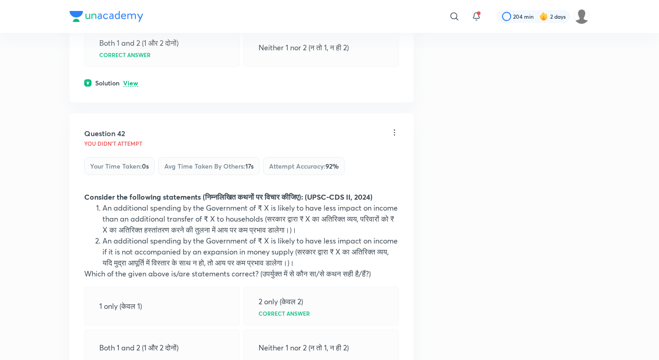
click at [131, 87] on p "View" at bounding box center [130, 83] width 15 height 7
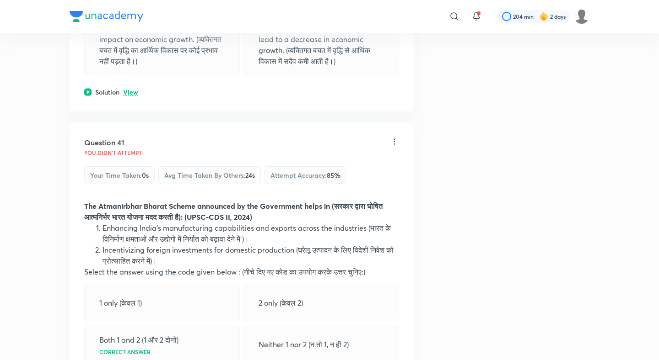
click at [127, 96] on p "View" at bounding box center [130, 92] width 15 height 7
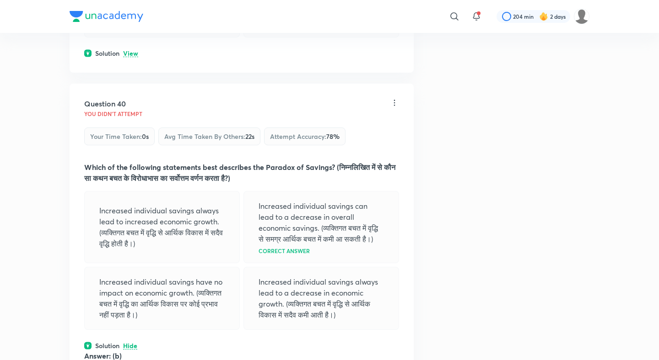
scroll to position [11401, 0]
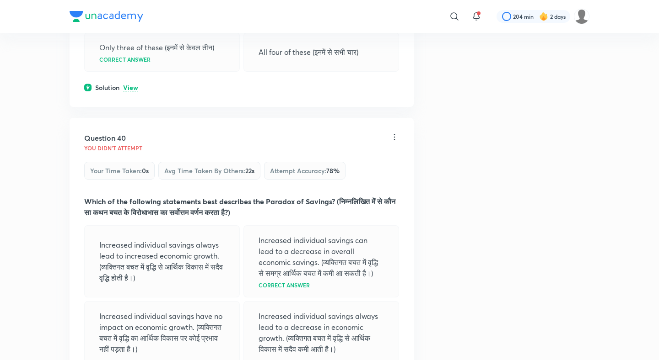
click at [131, 91] on p "View" at bounding box center [130, 88] width 15 height 7
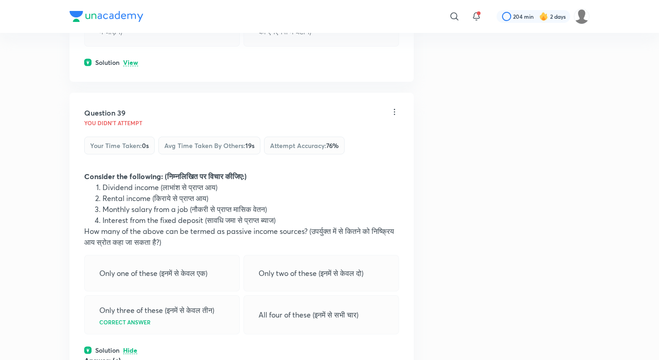
scroll to position [11132, 0]
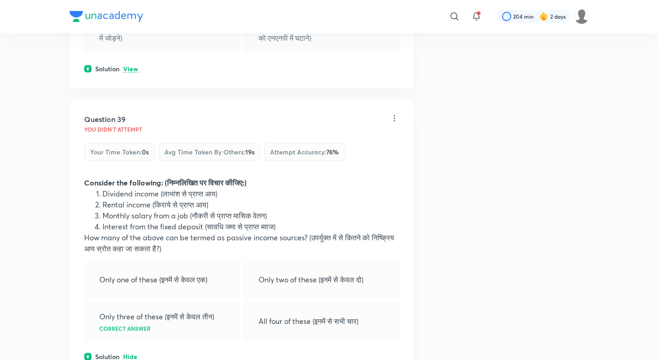
click at [130, 73] on p "View" at bounding box center [130, 69] width 15 height 7
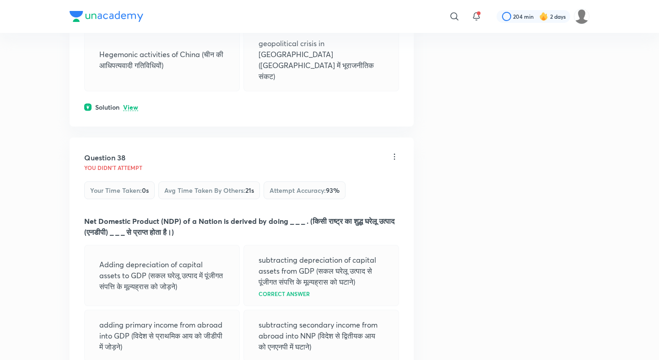
scroll to position [10819, 0]
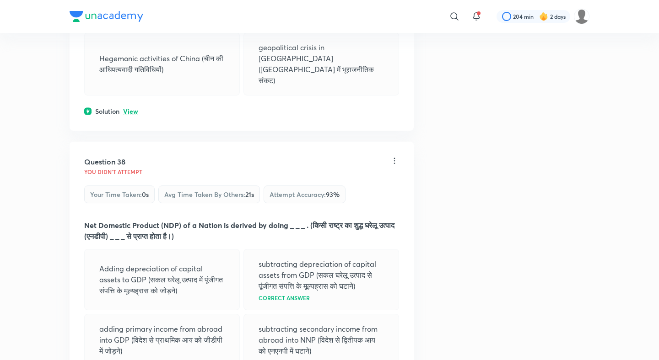
click at [130, 115] on p "View" at bounding box center [130, 111] width 15 height 7
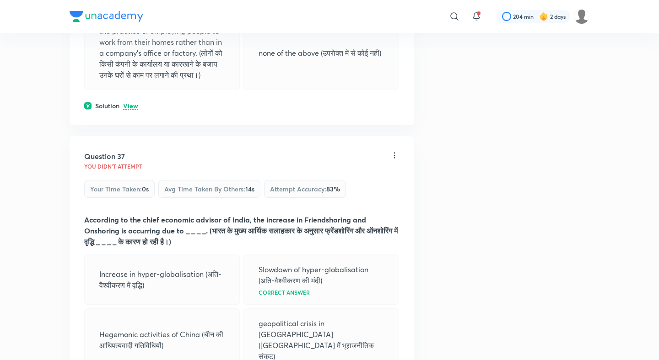
click at [130, 110] on p "View" at bounding box center [130, 106] width 15 height 7
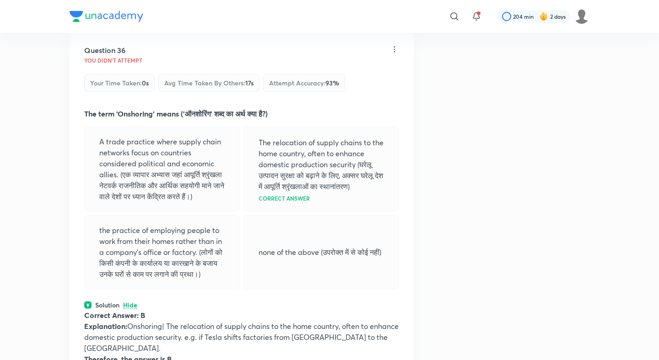
scroll to position [10321, 0]
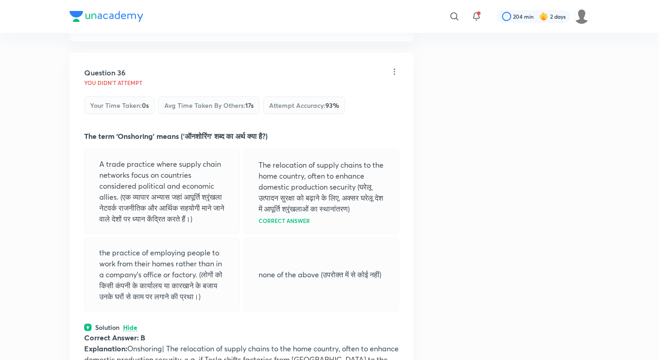
click at [134, 26] on p "View" at bounding box center [130, 22] width 15 height 7
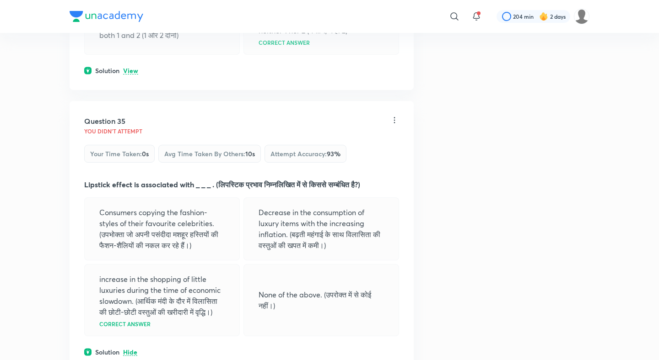
click at [130, 75] on p "View" at bounding box center [130, 71] width 15 height 7
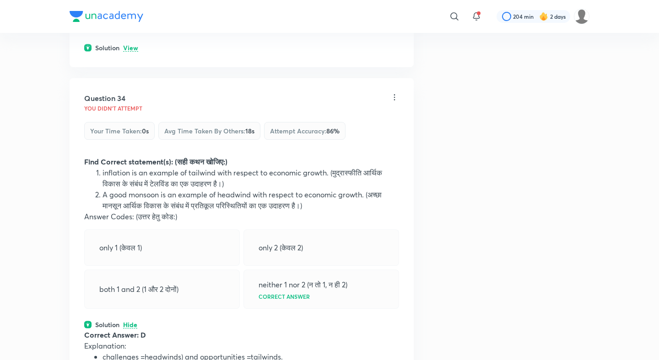
scroll to position [9726, 0]
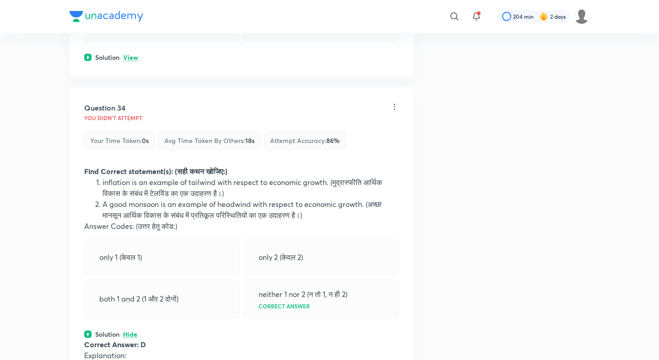
click at [128, 61] on p "View" at bounding box center [130, 57] width 15 height 7
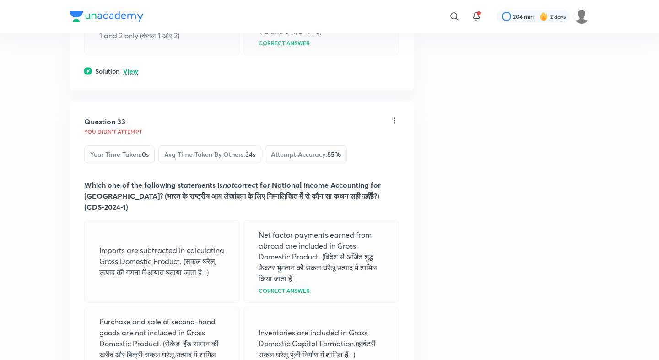
click at [129, 75] on p "View" at bounding box center [130, 71] width 15 height 7
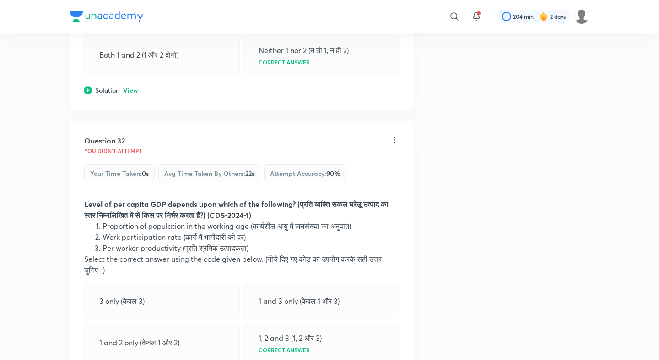
click at [128, 94] on p "View" at bounding box center [130, 90] width 15 height 7
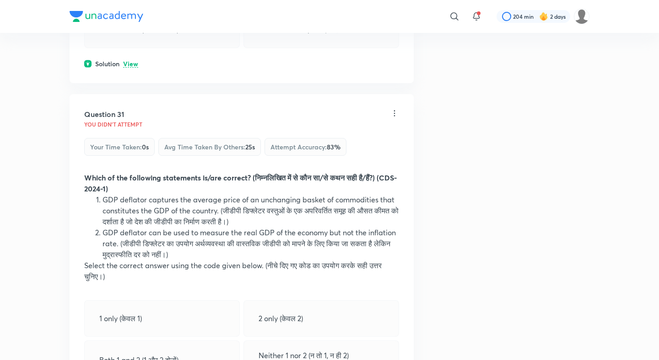
click at [129, 68] on p "View" at bounding box center [130, 64] width 15 height 7
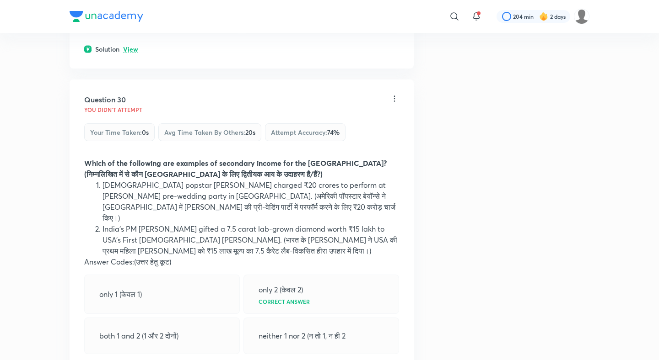
click at [129, 53] on p "View" at bounding box center [130, 49] width 15 height 7
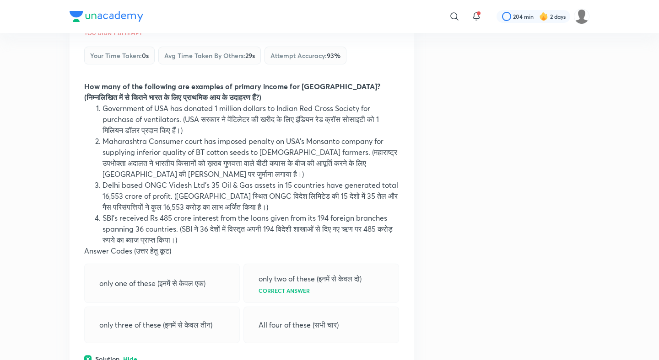
scroll to position [8123, 0]
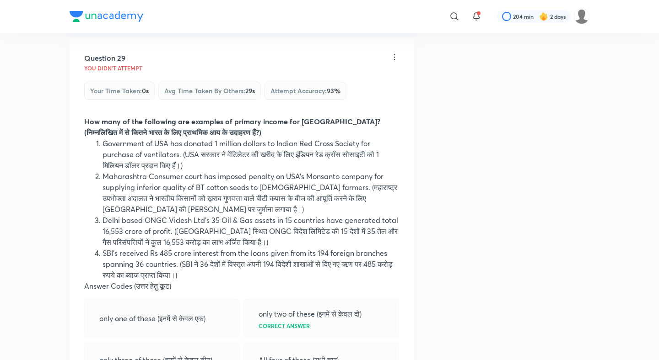
click at [129, 11] on p "View" at bounding box center [130, 8] width 15 height 7
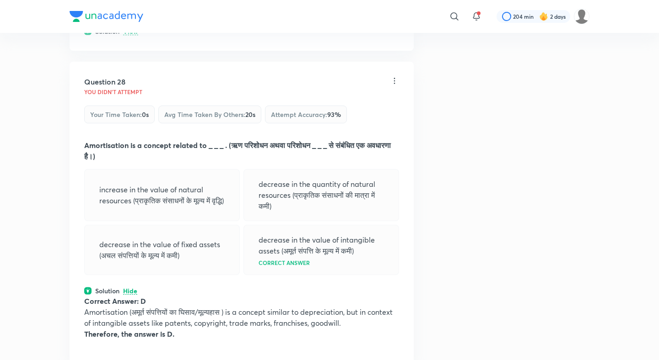
scroll to position [7796, 0]
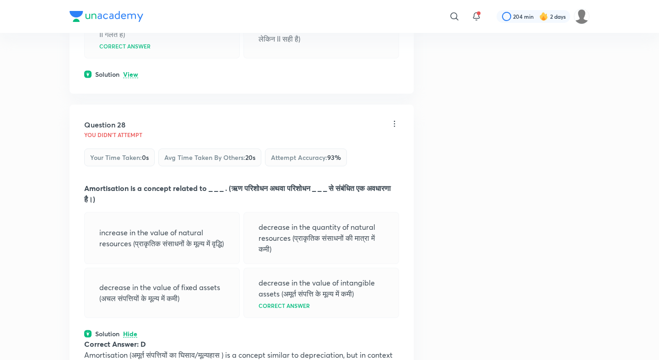
click at [129, 78] on p "View" at bounding box center [130, 74] width 15 height 7
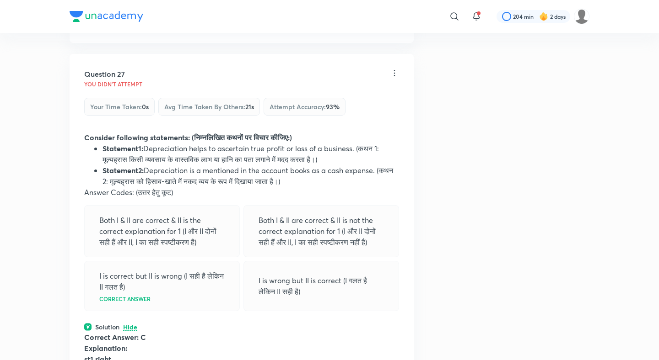
scroll to position [7502, 0]
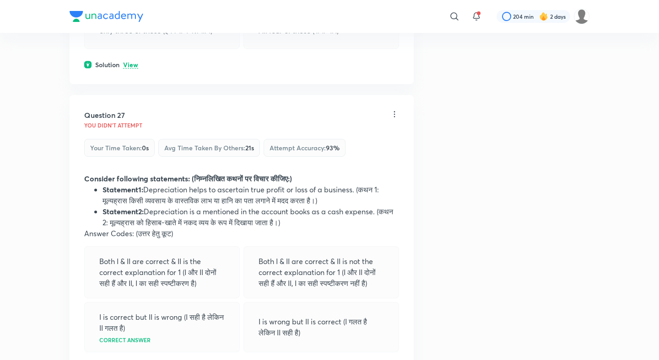
click at [129, 69] on p "View" at bounding box center [130, 65] width 15 height 7
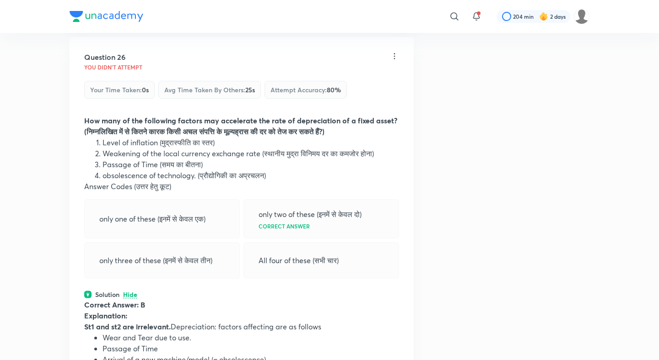
click at [128, 11] on p "View" at bounding box center [130, 7] width 15 height 7
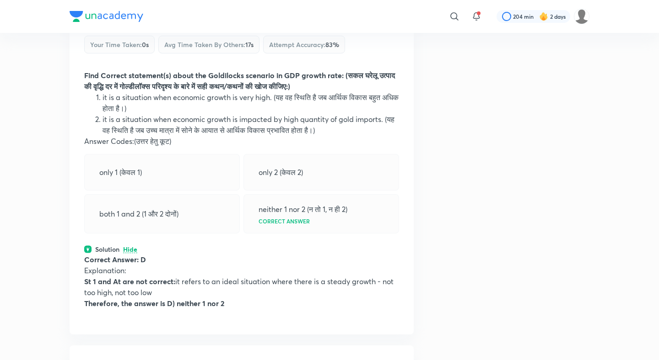
scroll to position [6903, 0]
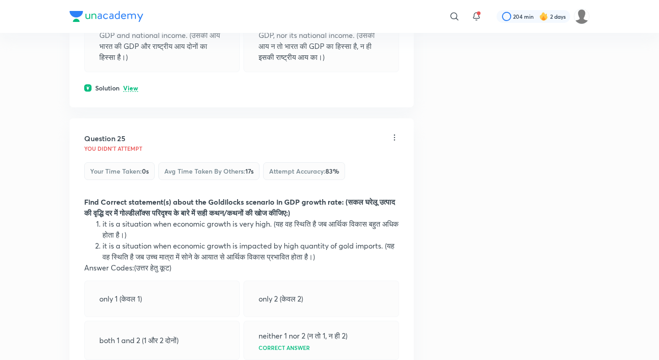
click at [129, 93] on div "Solution View" at bounding box center [241, 88] width 315 height 10
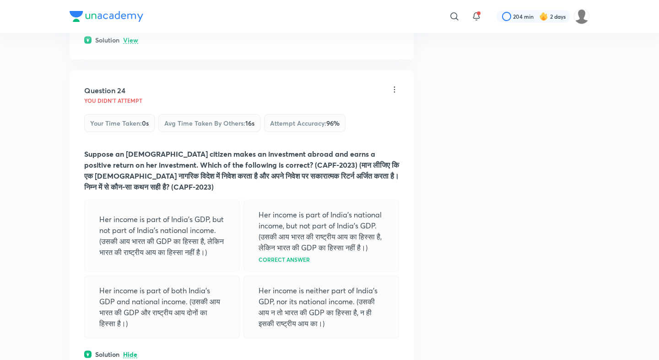
scroll to position [6613, 0]
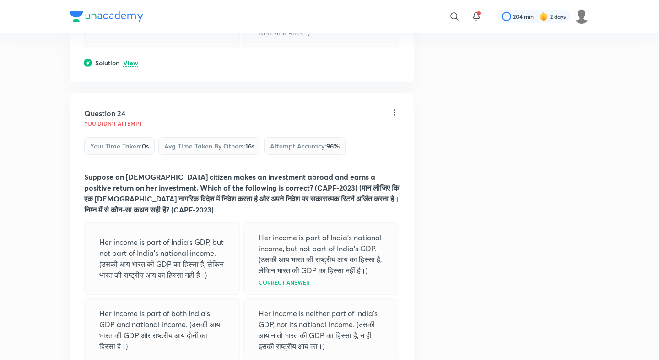
click at [130, 67] on p "View" at bounding box center [130, 63] width 15 height 7
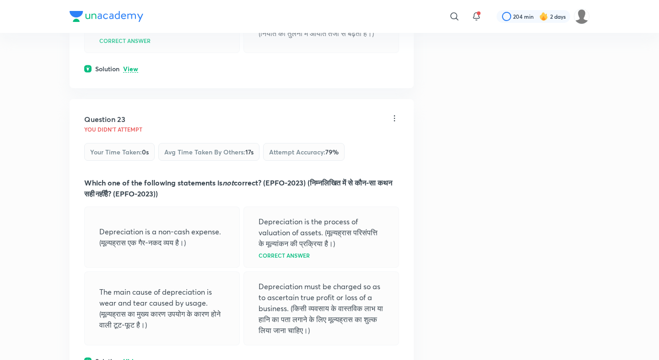
click at [130, 73] on p "View" at bounding box center [130, 69] width 15 height 7
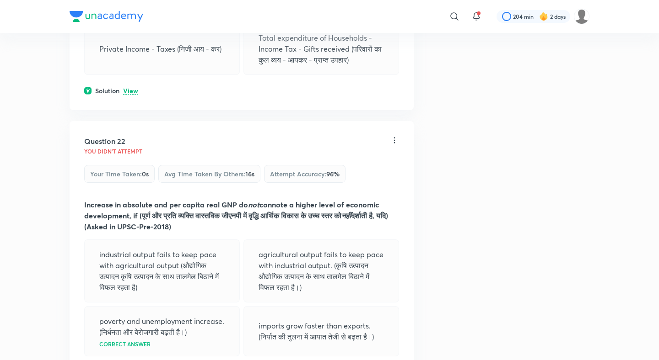
click at [129, 95] on p "View" at bounding box center [130, 91] width 15 height 7
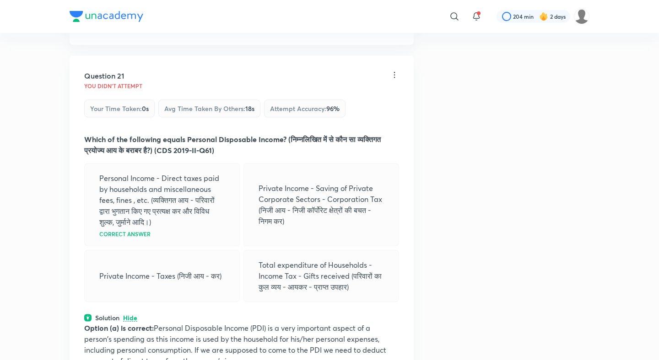
scroll to position [5762, 0]
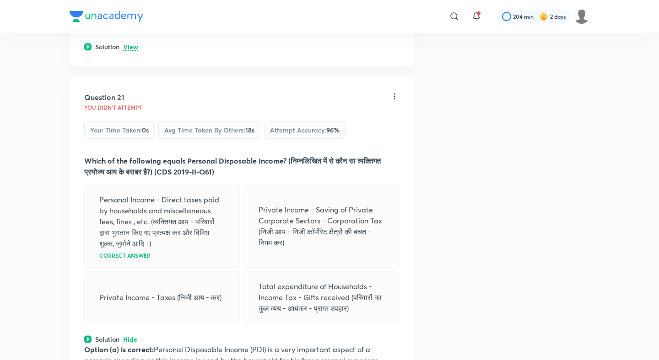
click at [125, 51] on p "View" at bounding box center [130, 47] width 15 height 7
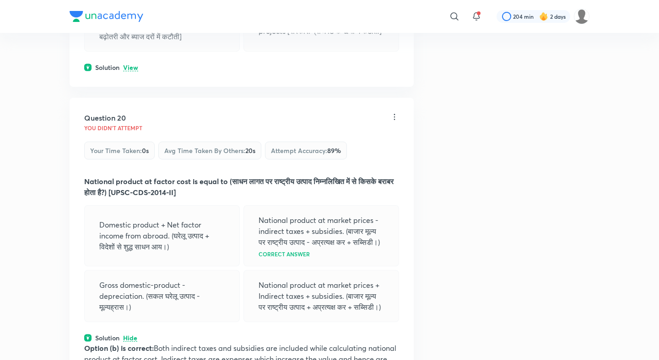
click at [127, 71] on p "View" at bounding box center [130, 67] width 15 height 7
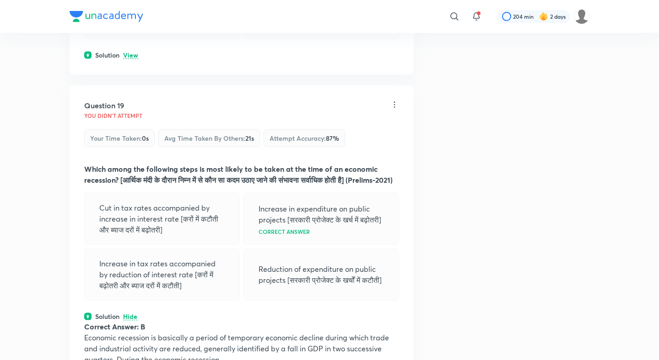
scroll to position [5125, 0]
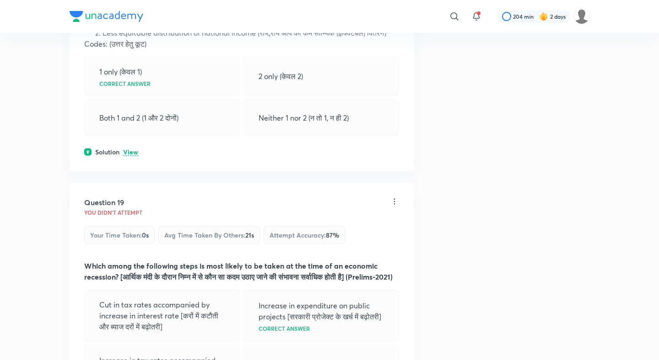
click at [136, 156] on p "View" at bounding box center [130, 152] width 15 height 7
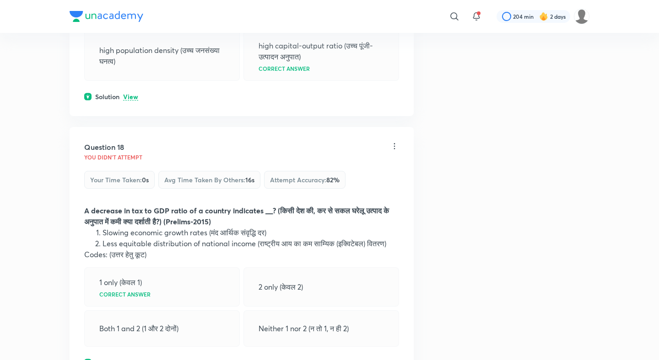
click at [132, 101] on p "View" at bounding box center [130, 97] width 15 height 7
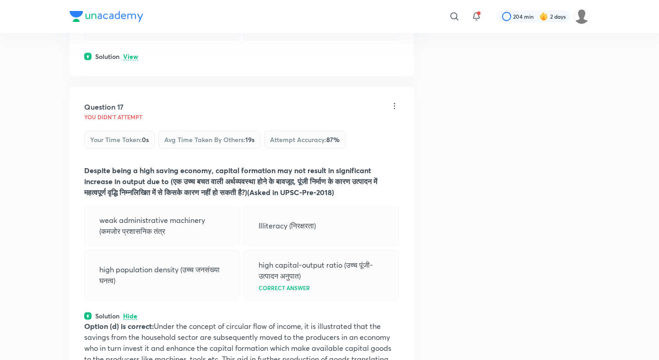
scroll to position [4619, 0]
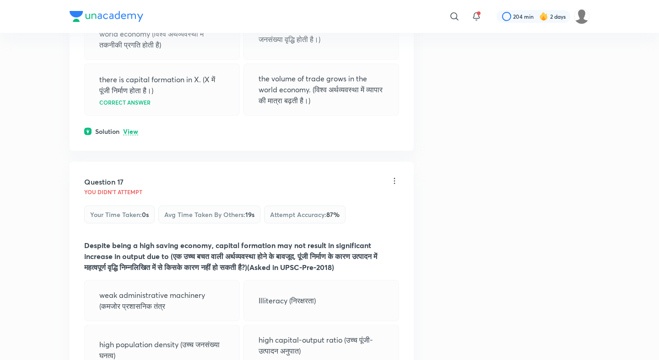
click at [130, 135] on p "View" at bounding box center [130, 132] width 15 height 7
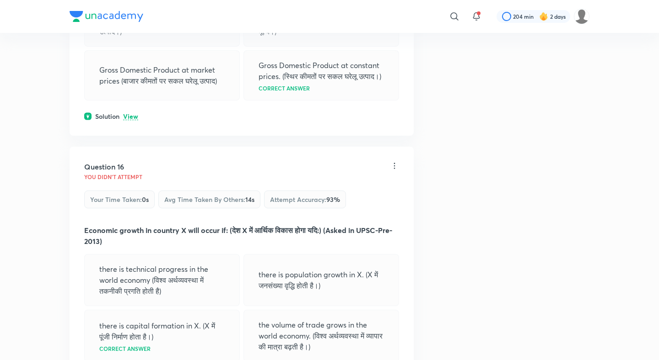
click at [130, 120] on p "View" at bounding box center [130, 116] width 15 height 7
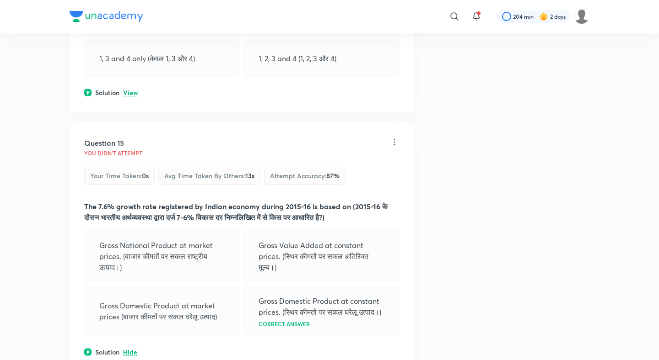
click at [129, 96] on p "View" at bounding box center [130, 93] width 15 height 7
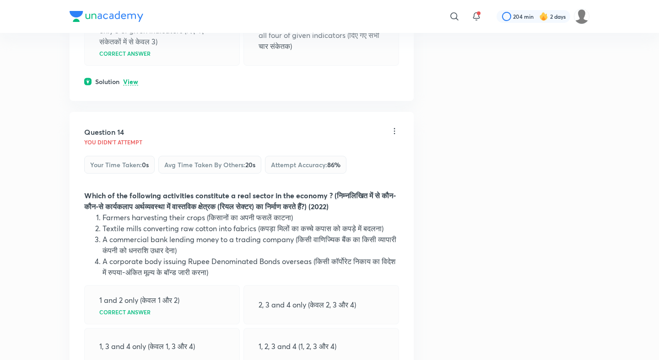
click at [129, 86] on p "View" at bounding box center [130, 82] width 15 height 7
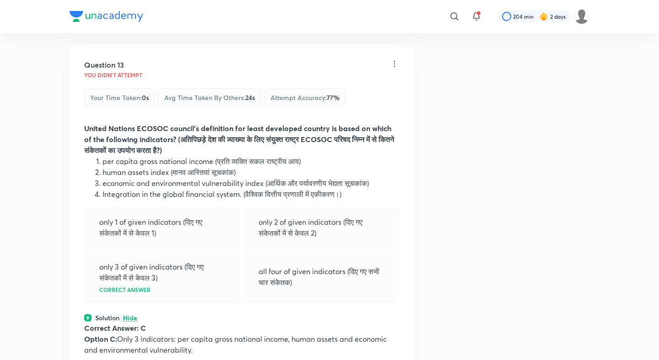
scroll to position [3609, 0]
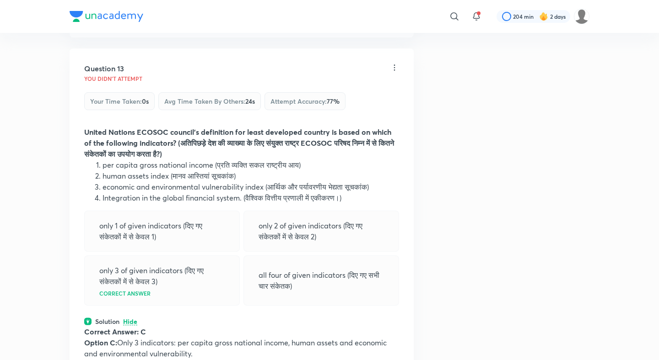
click at [131, 22] on p "View" at bounding box center [130, 18] width 15 height 7
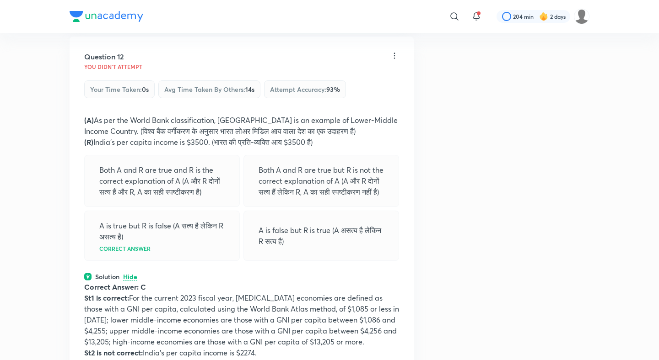
scroll to position [3197, 0]
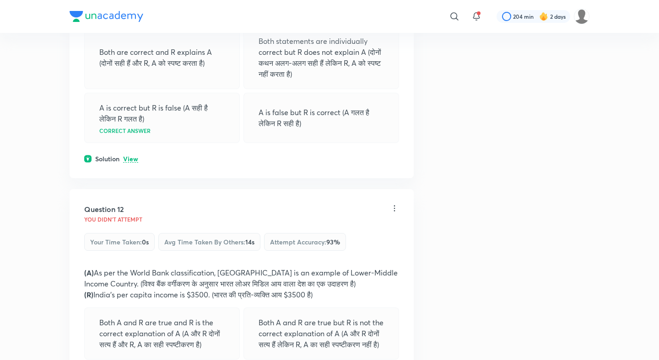
click at [128, 163] on p "View" at bounding box center [130, 159] width 15 height 7
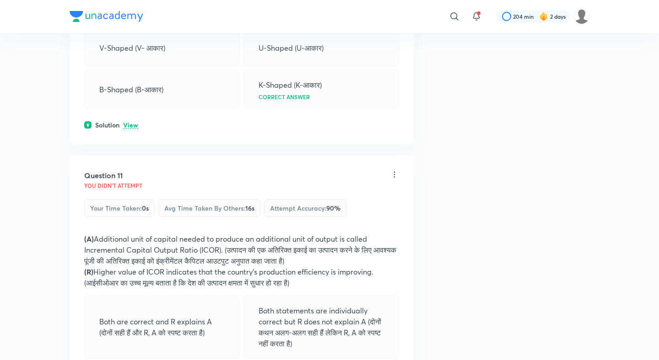
click at [129, 129] on p "View" at bounding box center [130, 125] width 15 height 7
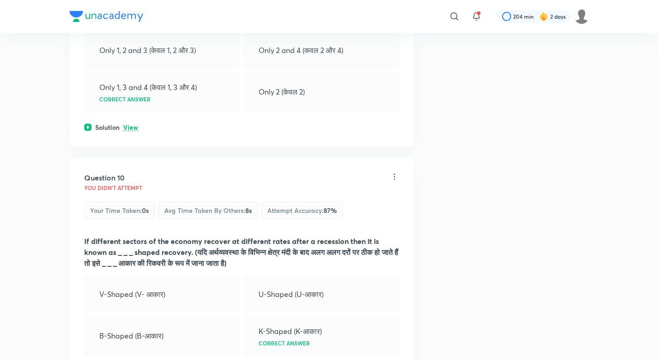
click at [129, 131] on p "View" at bounding box center [130, 127] width 15 height 7
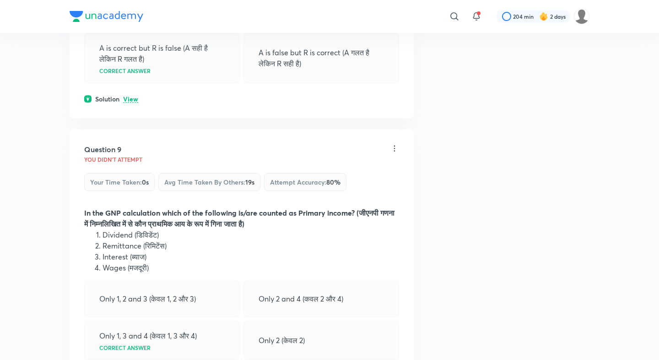
click at [127, 103] on p "View" at bounding box center [130, 99] width 15 height 7
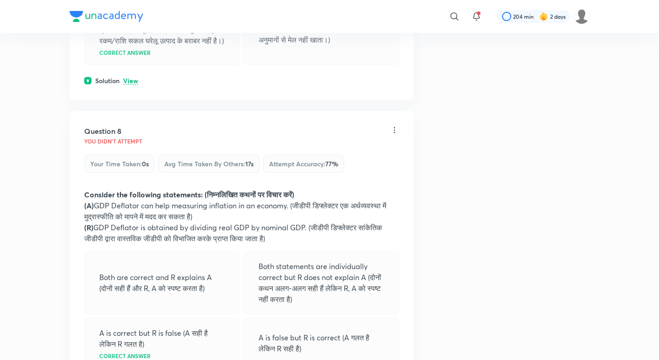
click at [131, 85] on p "View" at bounding box center [130, 81] width 15 height 7
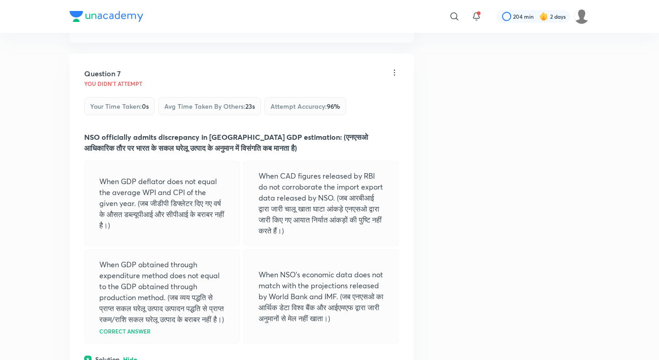
scroll to position [1859, 0]
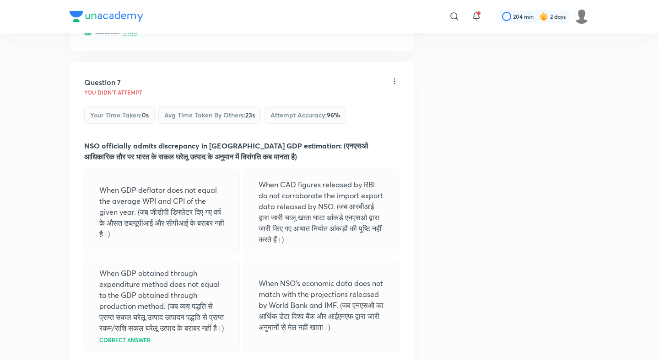
click at [132, 36] on p "View" at bounding box center [130, 32] width 15 height 7
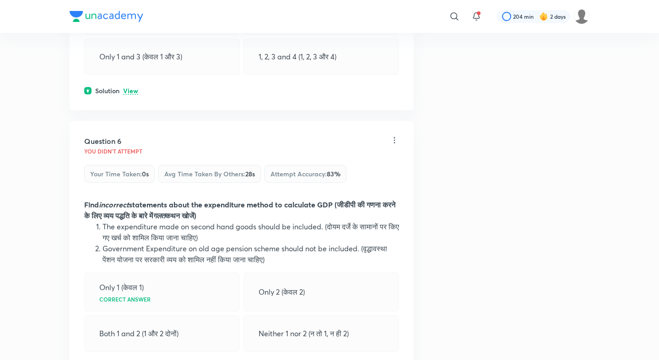
scroll to position [1516, 0]
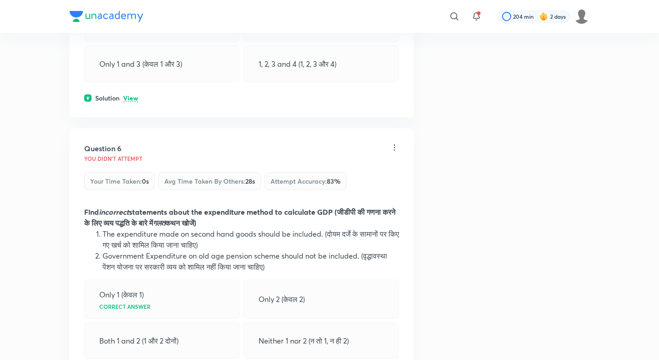
click at [127, 103] on div "Solution View" at bounding box center [241, 98] width 315 height 10
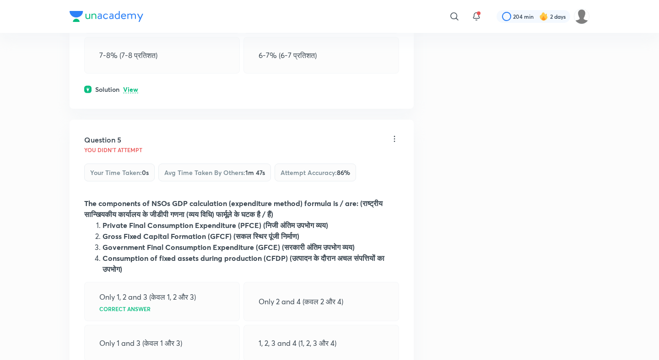
click at [131, 93] on p "View" at bounding box center [130, 89] width 15 height 7
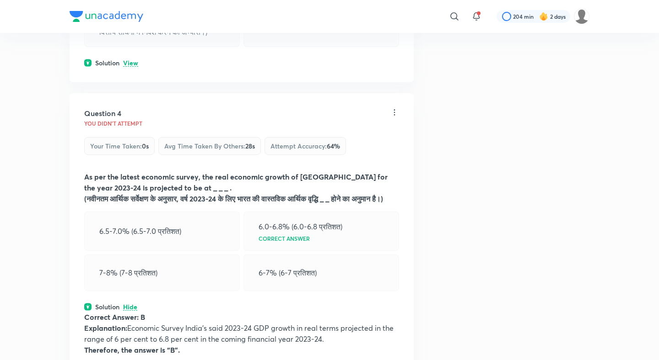
scroll to position [987, 0]
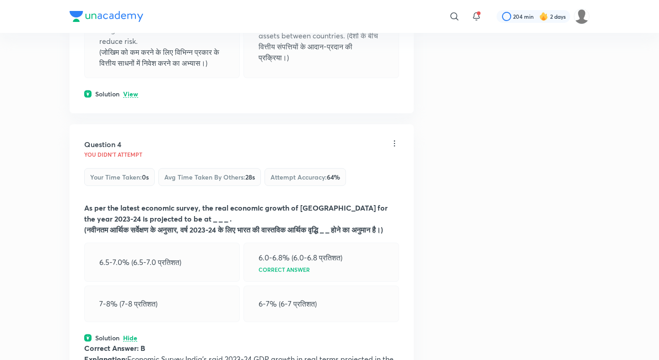
click at [131, 98] on p "View" at bounding box center [130, 94] width 15 height 7
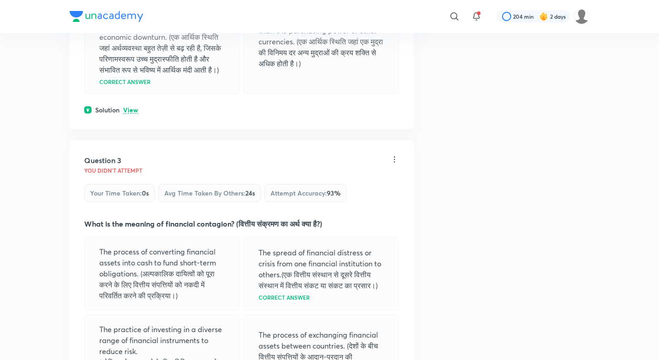
scroll to position [669, 0]
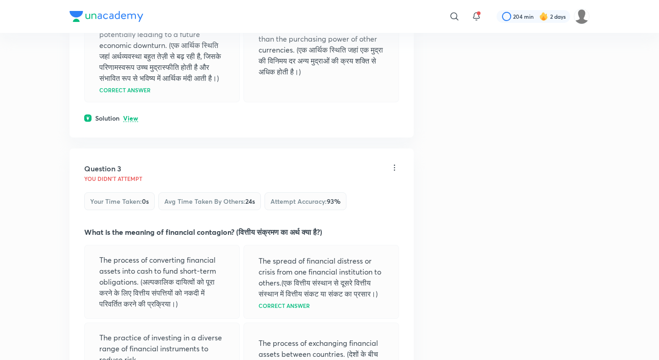
click at [130, 122] on p "View" at bounding box center [130, 118] width 15 height 7
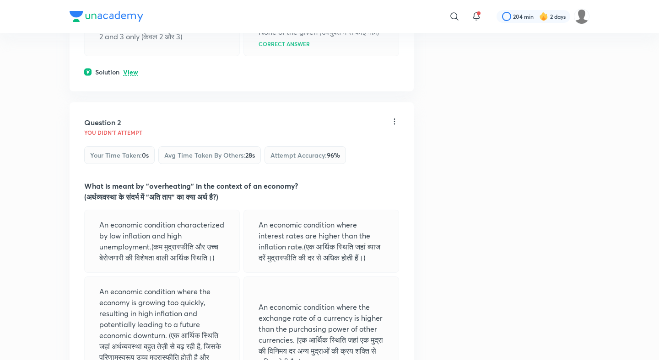
scroll to position [370, 0]
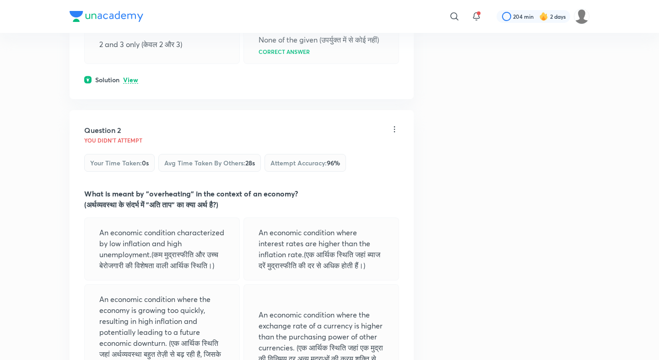
click at [130, 77] on p "View" at bounding box center [130, 80] width 15 height 7
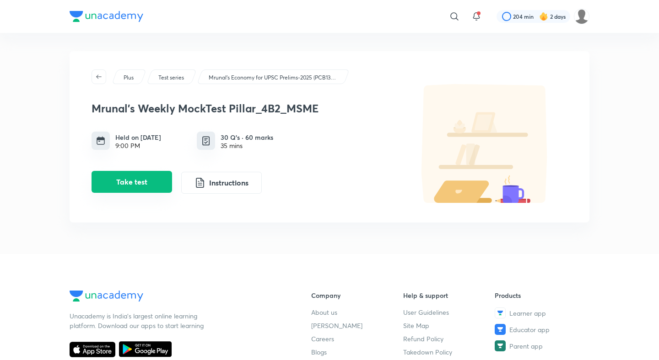
click at [160, 177] on button "Take test" at bounding box center [131, 182] width 80 height 22
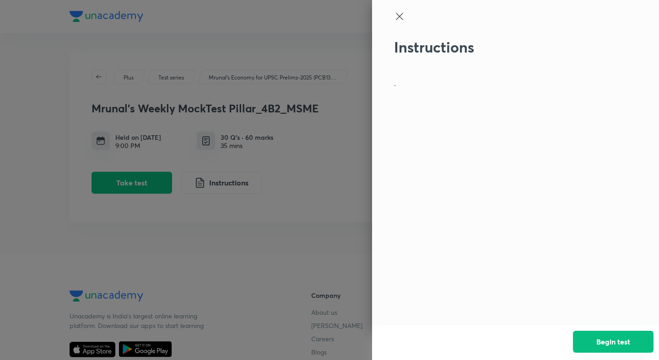
click at [610, 341] on button "Begin test" at bounding box center [613, 342] width 80 height 22
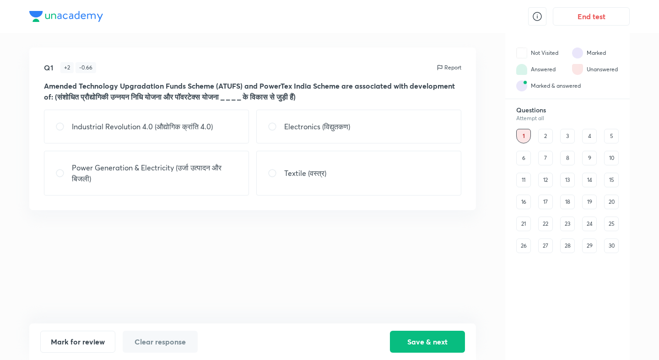
click at [614, 19] on button "End test" at bounding box center [590, 16] width 77 height 18
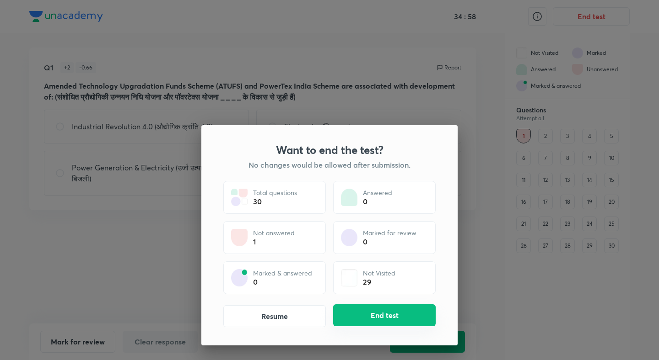
click at [396, 311] on button "End test" at bounding box center [384, 316] width 102 height 22
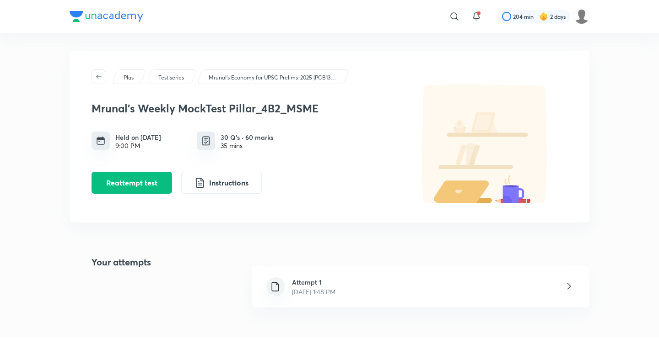
click at [308, 281] on h6 "Attempt 1" at bounding box center [313, 283] width 43 height 10
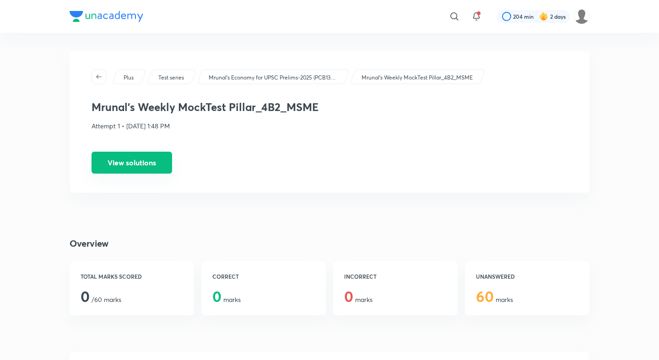
click at [132, 158] on button "View solutions" at bounding box center [131, 163] width 80 height 22
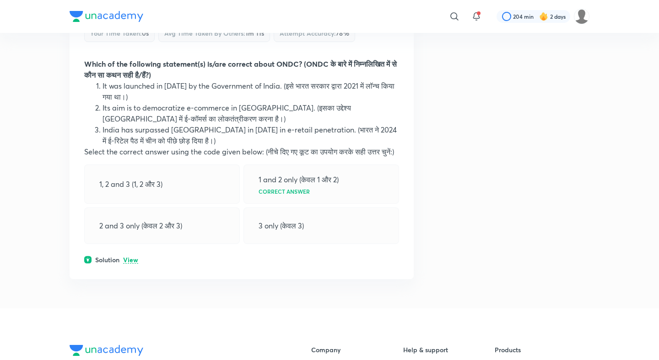
scroll to position [8754, 0]
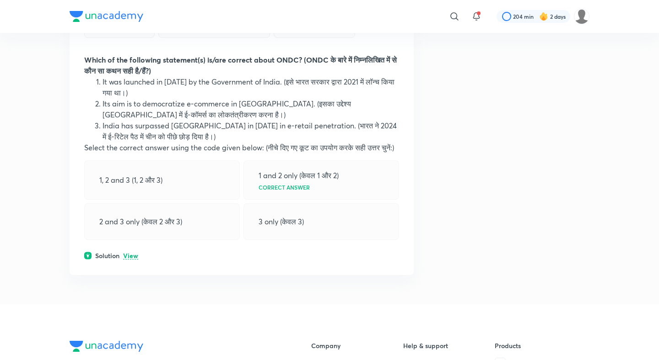
click at [126, 260] on p "View" at bounding box center [130, 256] width 15 height 7
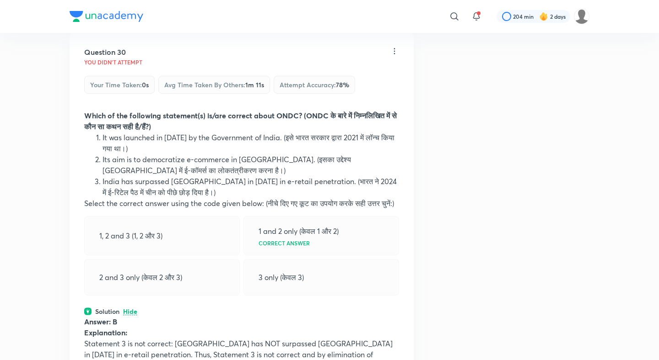
scroll to position [8551, 0]
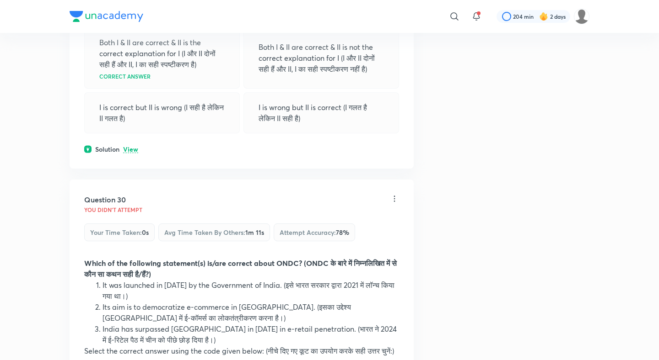
click at [129, 153] on p "View" at bounding box center [130, 149] width 15 height 7
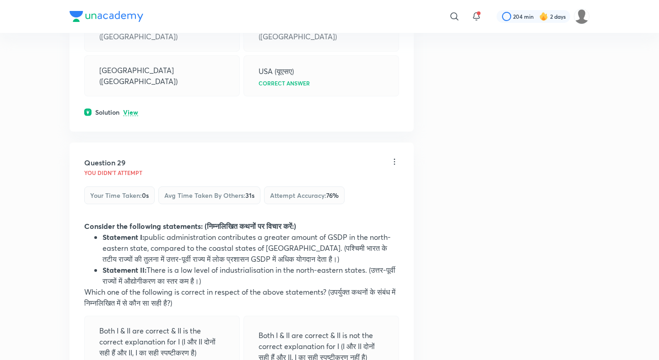
scroll to position [8216, 0]
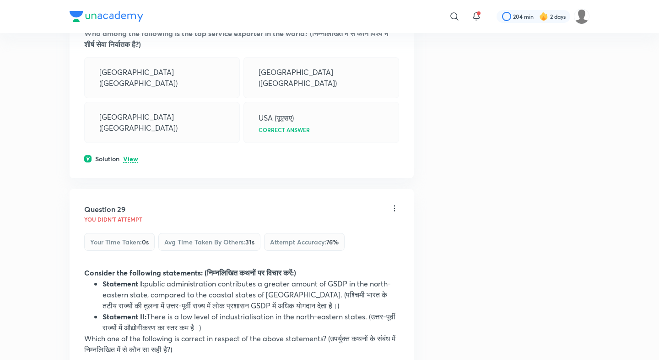
click at [128, 163] on p "View" at bounding box center [130, 159] width 15 height 7
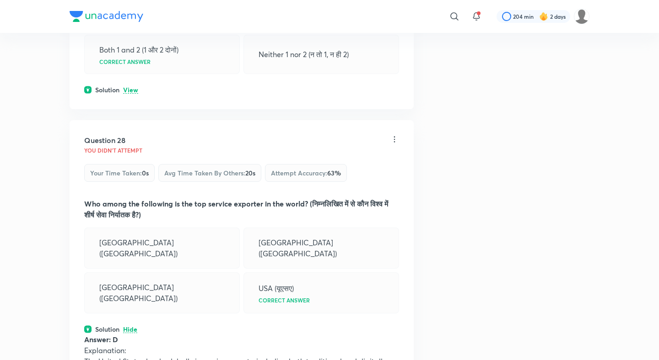
scroll to position [7973, 0]
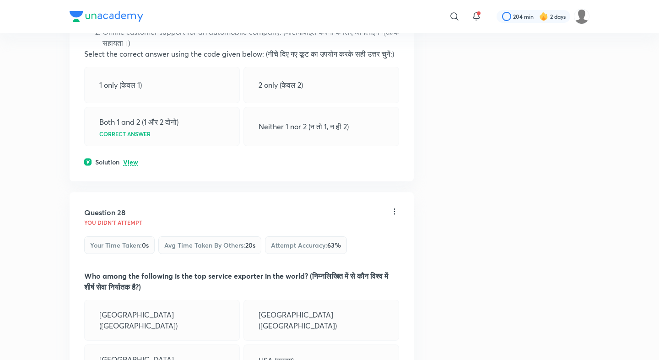
click at [128, 166] on p "View" at bounding box center [130, 162] width 15 height 7
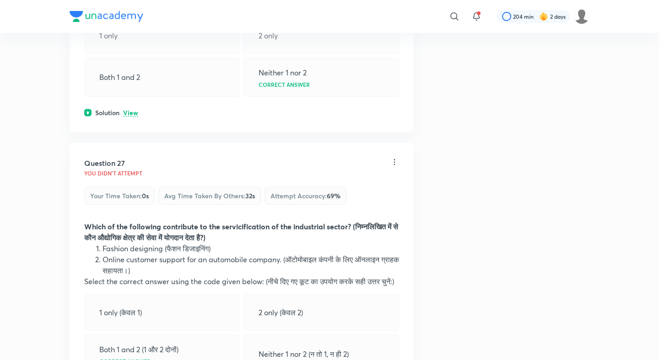
scroll to position [7654, 0]
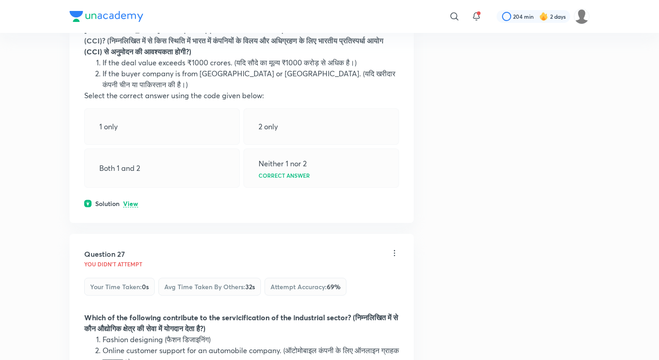
click at [131, 208] on p "View" at bounding box center [130, 204] width 15 height 7
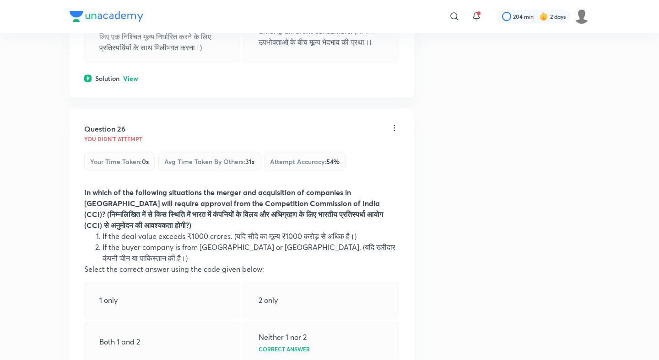
scroll to position [7443, 0]
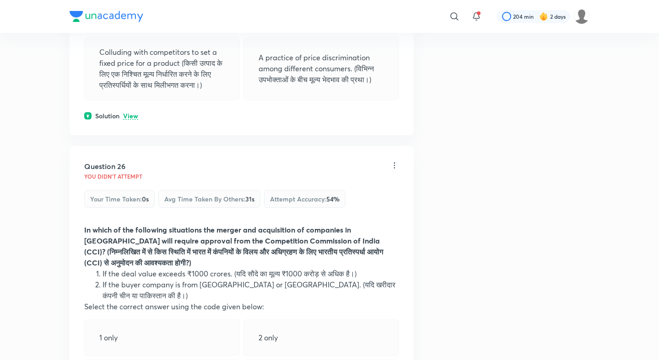
click at [134, 120] on p "View" at bounding box center [130, 116] width 15 height 7
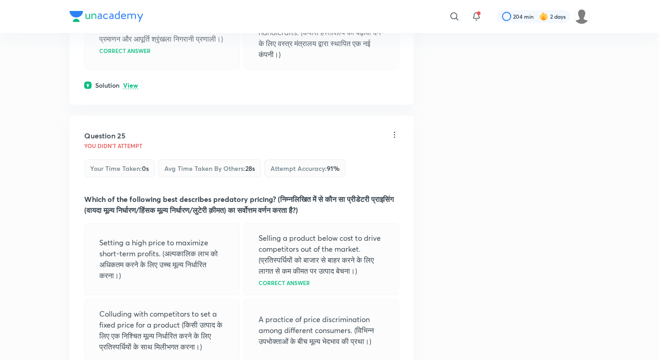
scroll to position [7169, 0]
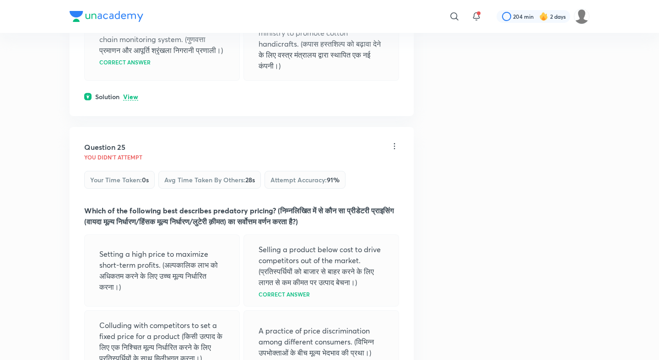
click at [133, 101] on p "View" at bounding box center [130, 97] width 15 height 7
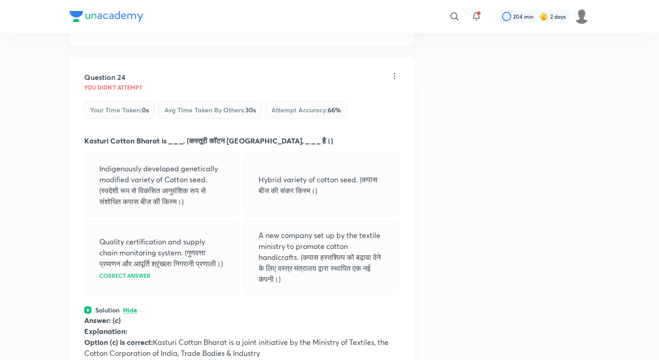
scroll to position [6898, 0]
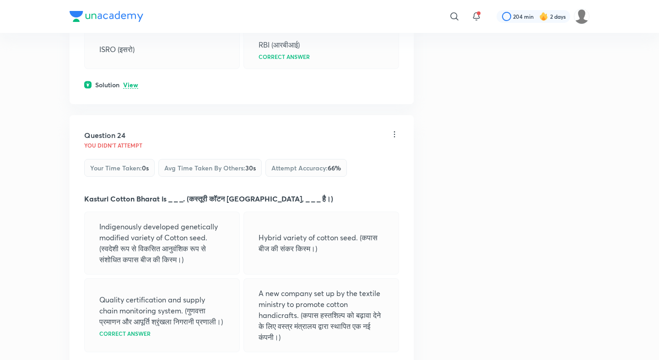
click at [128, 89] on p "View" at bounding box center [130, 85] width 15 height 7
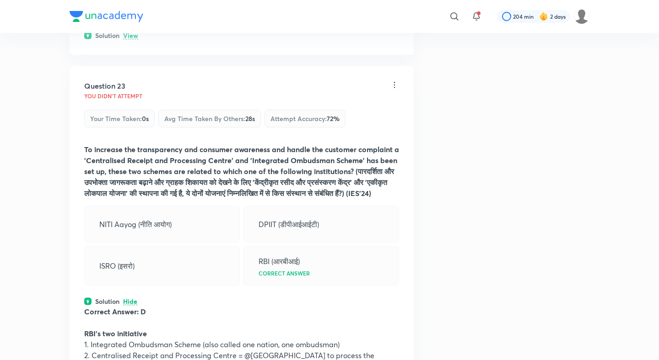
scroll to position [6666, 0]
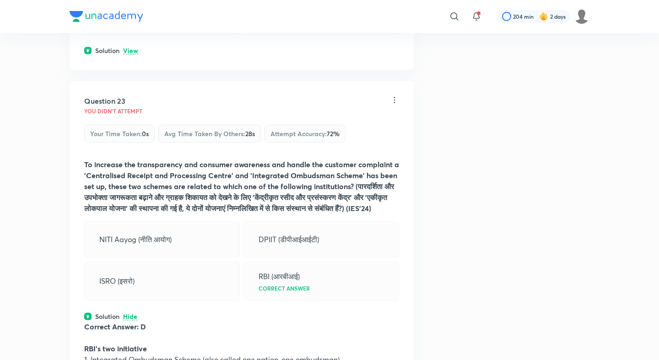
click at [128, 55] on div "Solution View" at bounding box center [241, 51] width 315 height 10
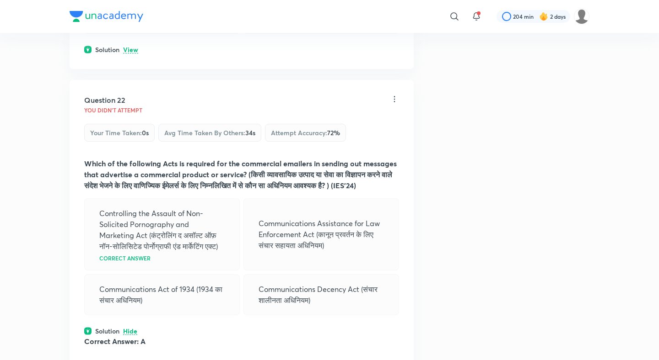
click at [134, 54] on p "View" at bounding box center [130, 50] width 15 height 7
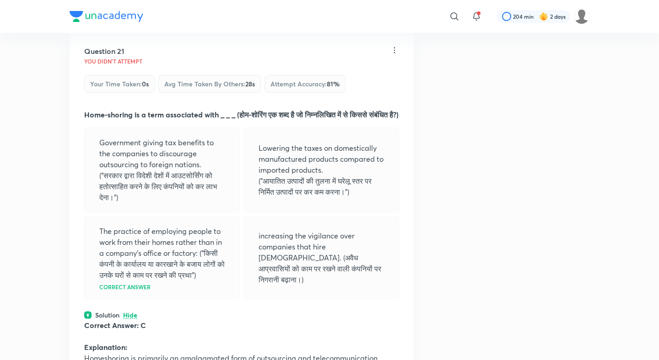
scroll to position [6075, 0]
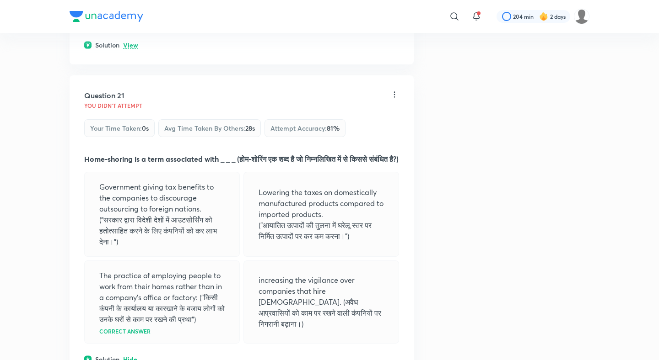
click at [126, 49] on p "View" at bounding box center [130, 45] width 15 height 7
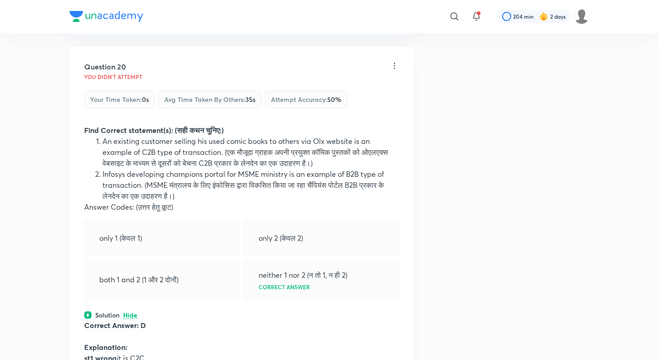
scroll to position [5765, 0]
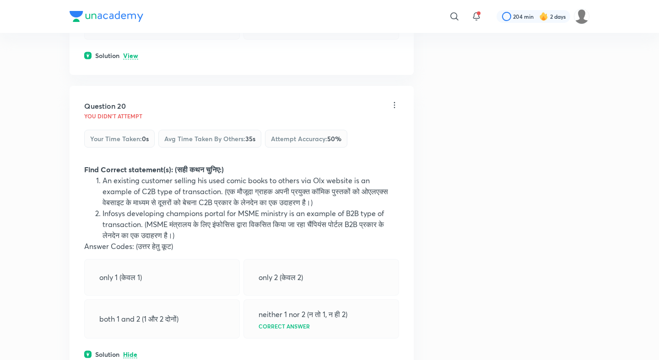
click at [130, 59] on p "View" at bounding box center [130, 56] width 15 height 7
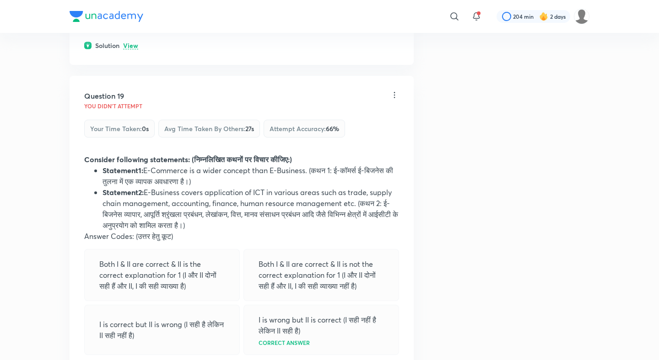
click at [128, 49] on p "View" at bounding box center [130, 46] width 15 height 7
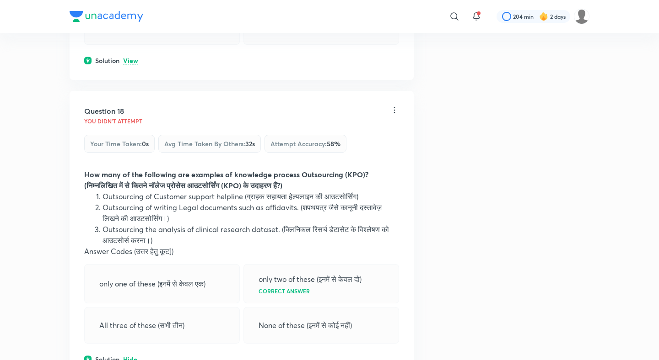
click at [130, 64] on p "View" at bounding box center [130, 61] width 15 height 7
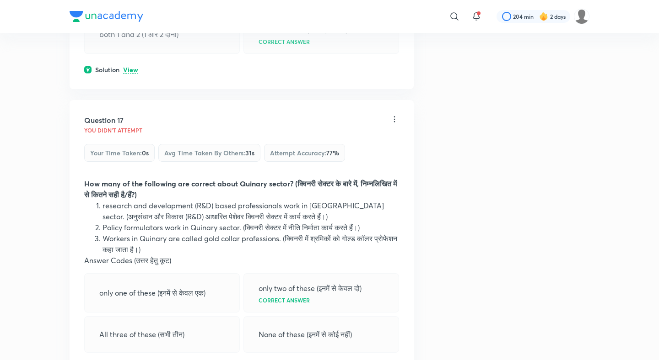
click at [130, 74] on p "View" at bounding box center [130, 70] width 15 height 7
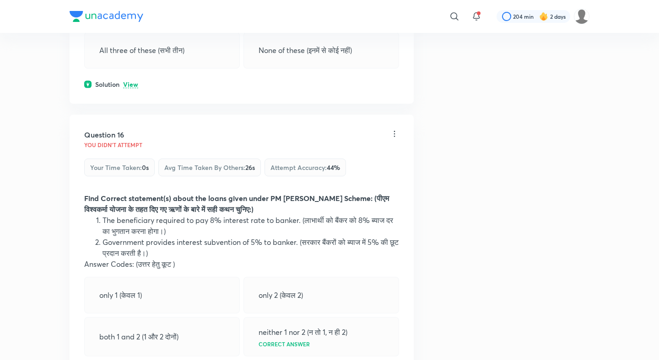
scroll to position [4507, 0]
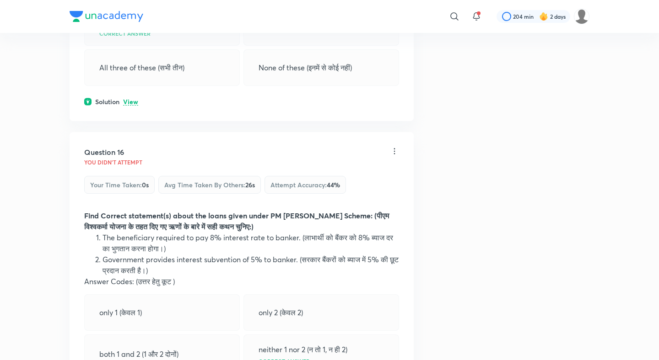
click at [130, 107] on div "Solution View" at bounding box center [241, 102] width 315 height 10
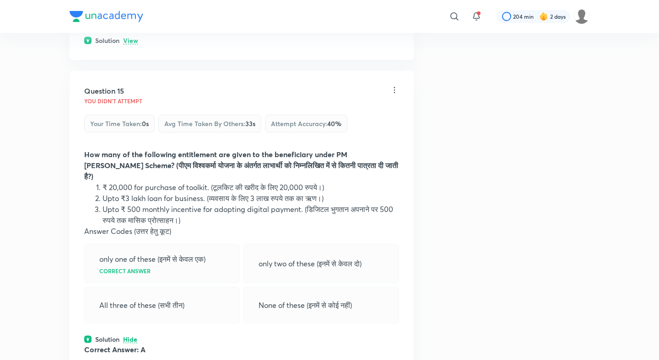
scroll to position [4178, 0]
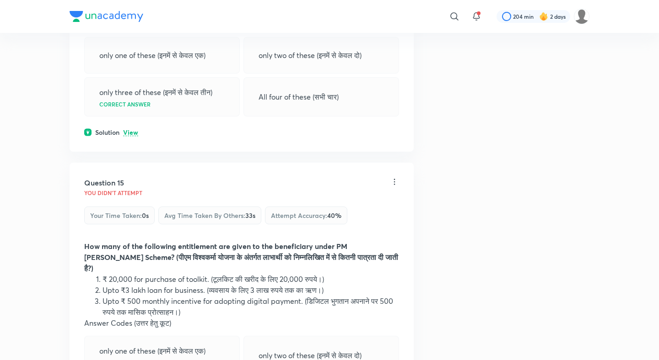
click at [129, 136] on p "View" at bounding box center [130, 132] width 15 height 7
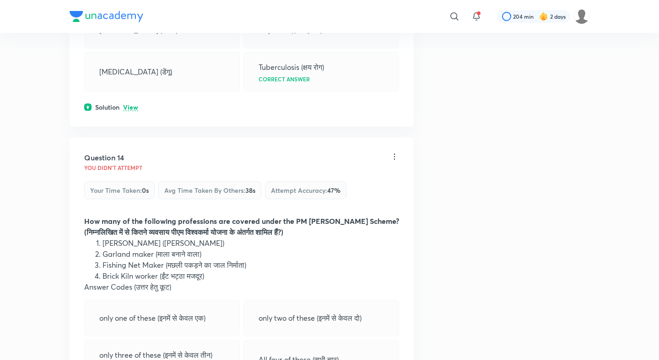
click at [127, 111] on p "View" at bounding box center [130, 107] width 15 height 7
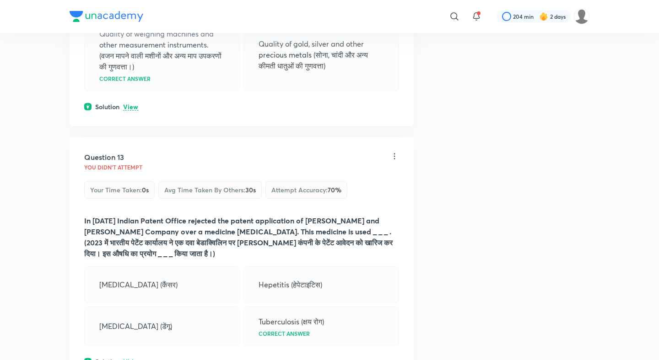
click at [127, 111] on p "View" at bounding box center [130, 107] width 15 height 7
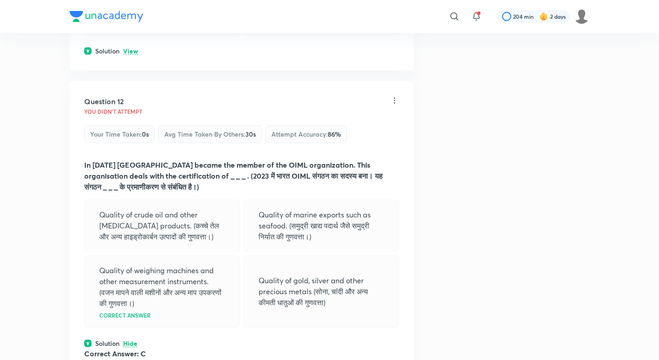
scroll to position [3381, 0]
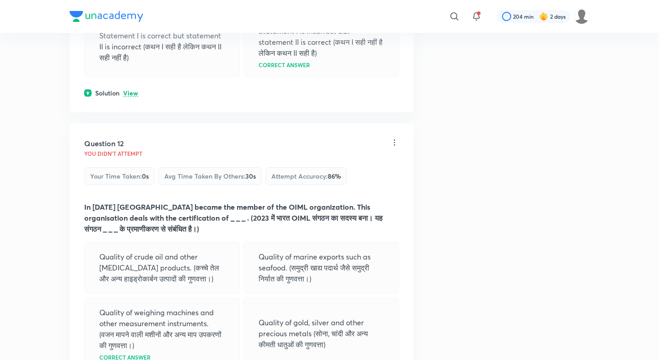
click at [130, 97] on p "View" at bounding box center [130, 93] width 15 height 7
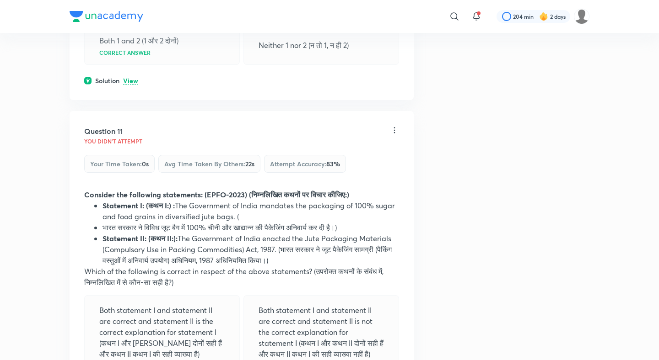
click at [129, 85] on p "View" at bounding box center [130, 81] width 15 height 7
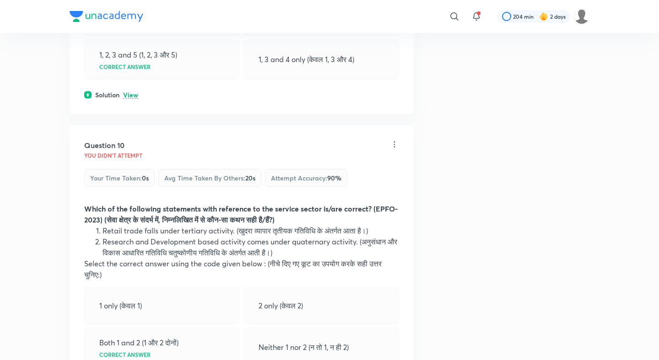
scroll to position [2715, 0]
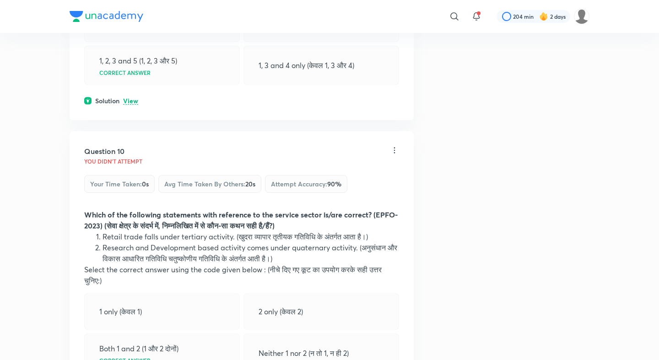
click at [128, 105] on p "View" at bounding box center [130, 101] width 15 height 7
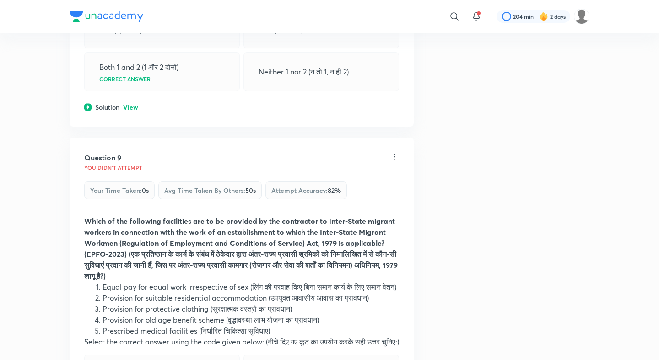
click at [131, 111] on p "View" at bounding box center [130, 107] width 15 height 7
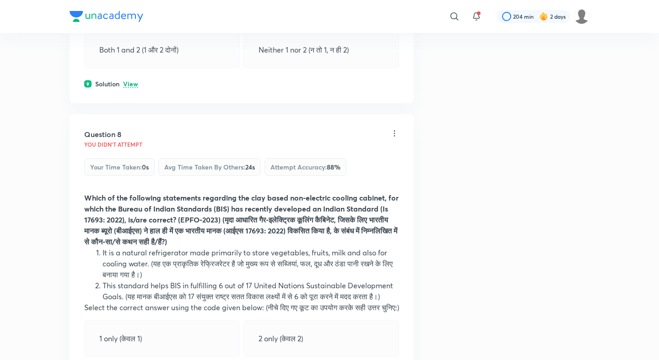
scroll to position [2041, 0]
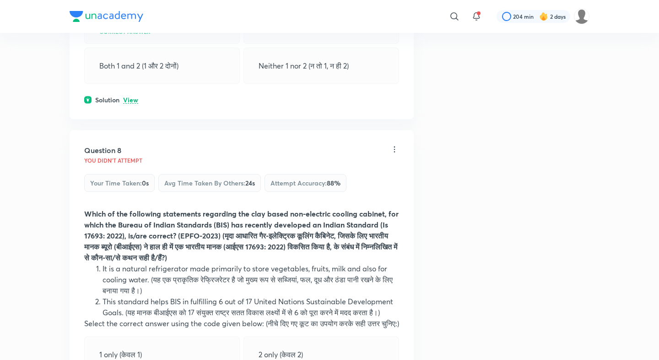
click at [131, 97] on p "View" at bounding box center [130, 100] width 15 height 7
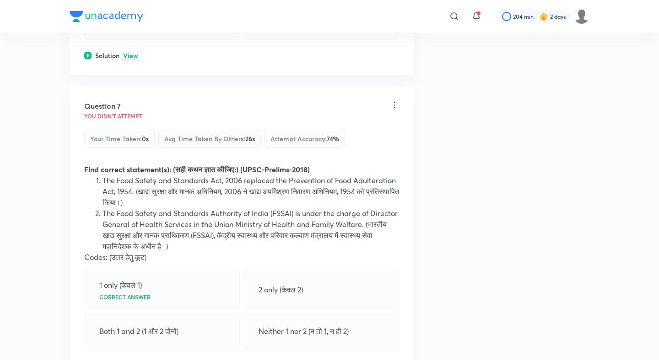
scroll to position [1767, 0]
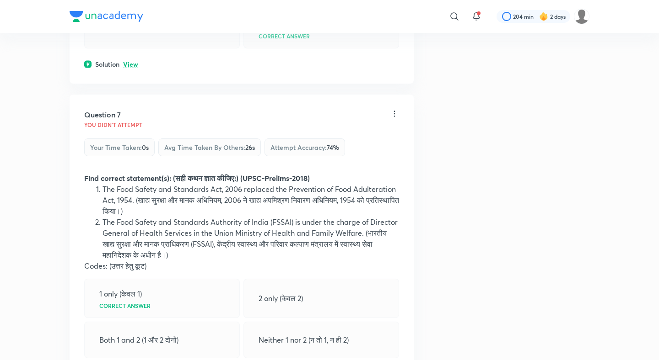
click at [132, 62] on p "View" at bounding box center [130, 64] width 15 height 7
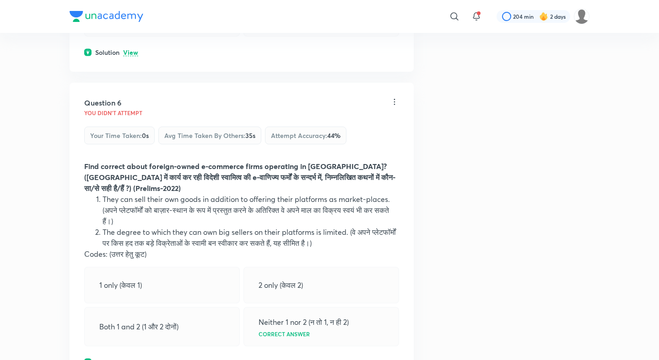
scroll to position [1418, 0]
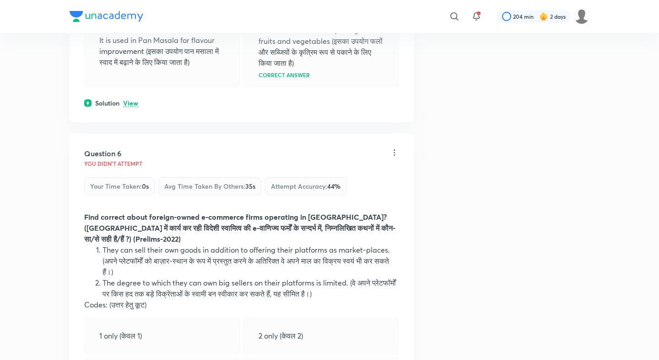
click at [128, 107] on p "View" at bounding box center [130, 103] width 15 height 7
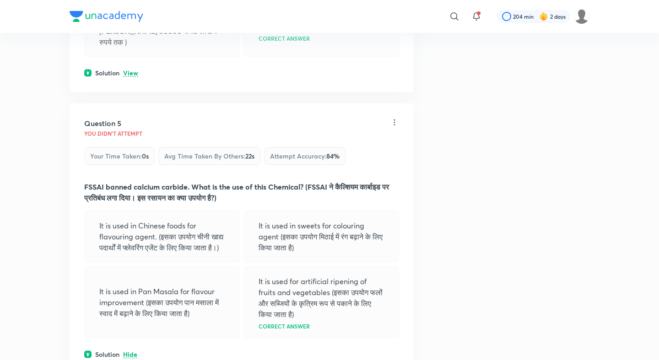
scroll to position [1137, 0]
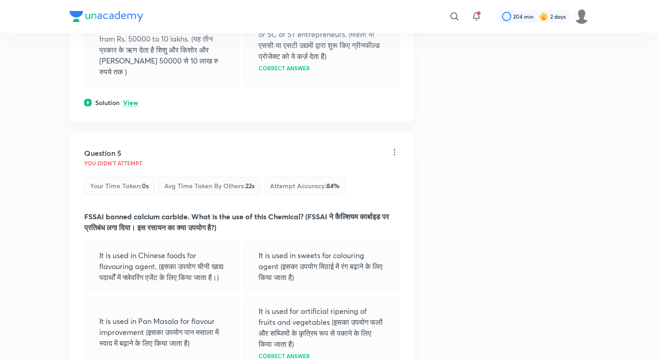
click at [130, 100] on p "View" at bounding box center [130, 103] width 15 height 7
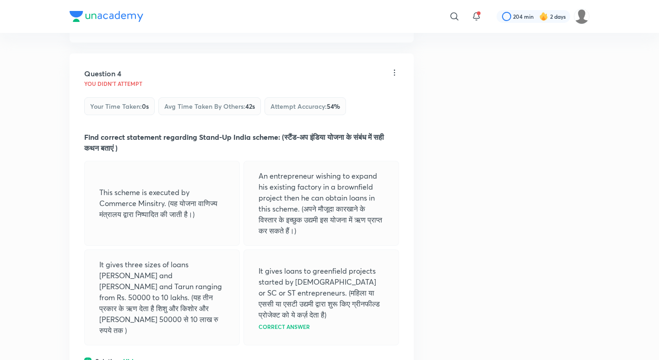
scroll to position [835, 0]
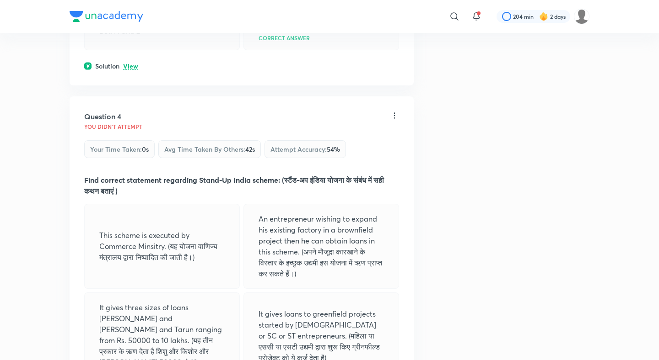
click at [129, 70] on p "View" at bounding box center [130, 66] width 15 height 7
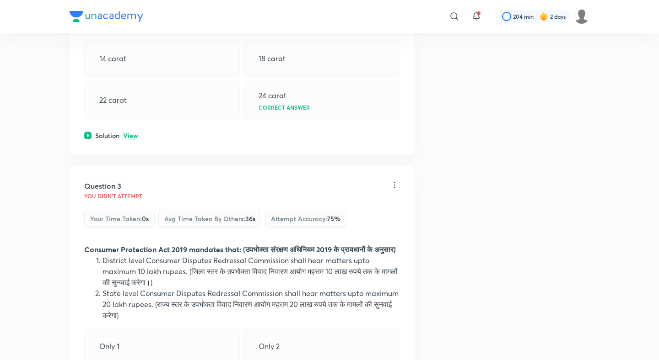
click at [133, 133] on p "View" at bounding box center [130, 136] width 15 height 7
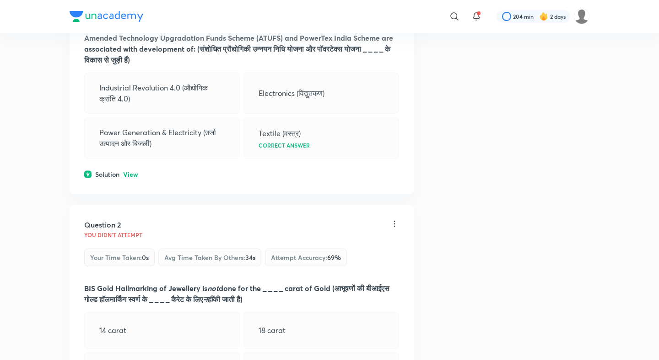
click at [130, 174] on p "View" at bounding box center [130, 174] width 15 height 7
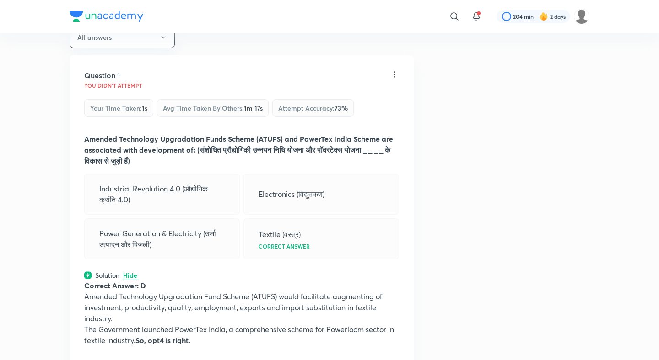
scroll to position [83, 0]
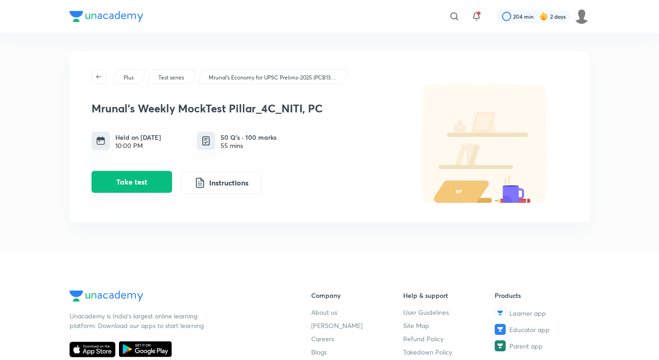
click at [146, 179] on button "Take test" at bounding box center [131, 182] width 80 height 22
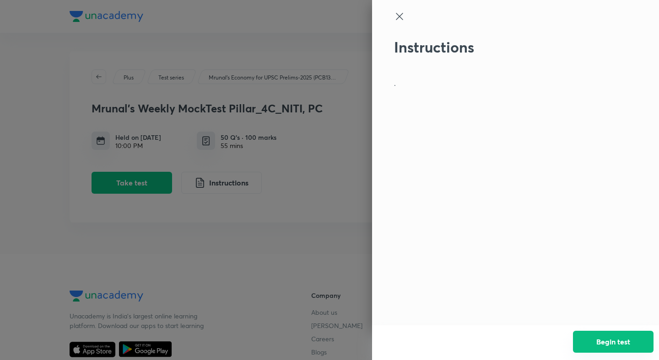
click at [608, 338] on button "Begin test" at bounding box center [613, 342] width 80 height 22
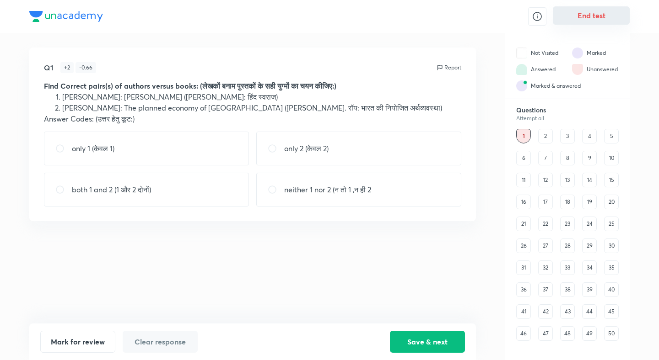
click at [605, 13] on button "End test" at bounding box center [590, 15] width 77 height 18
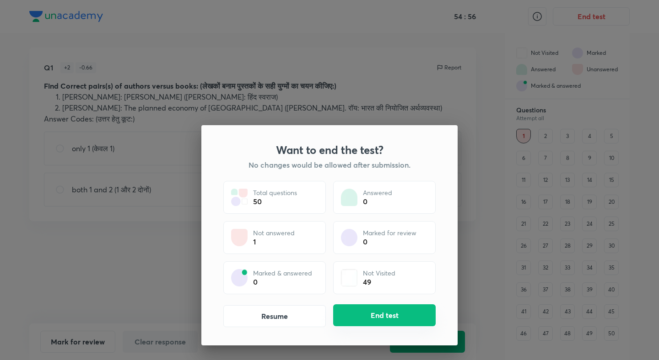
click at [394, 313] on button "End test" at bounding box center [384, 316] width 102 height 22
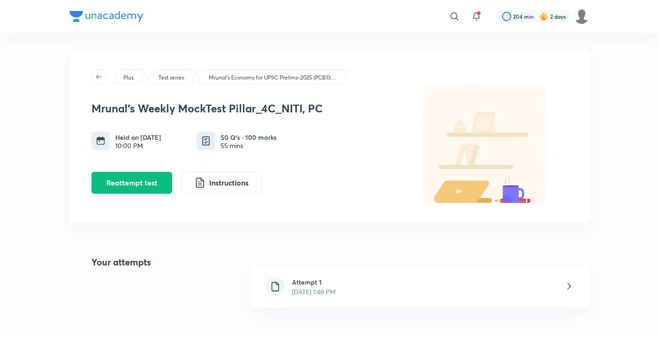
click at [302, 281] on h6 "Attempt 1" at bounding box center [313, 283] width 43 height 10
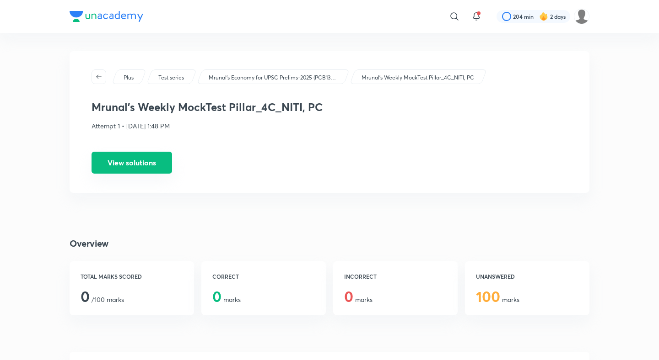
click at [141, 163] on button "View solutions" at bounding box center [131, 163] width 80 height 22
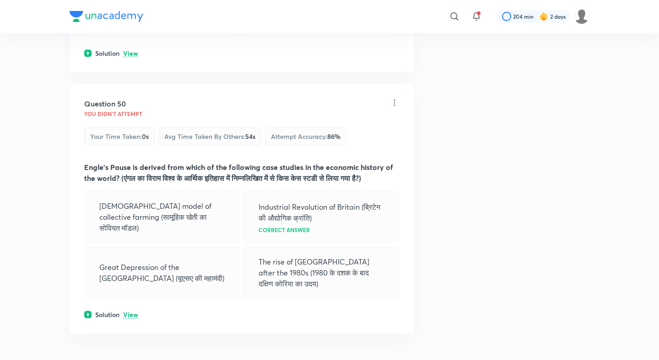
scroll to position [14340, 0]
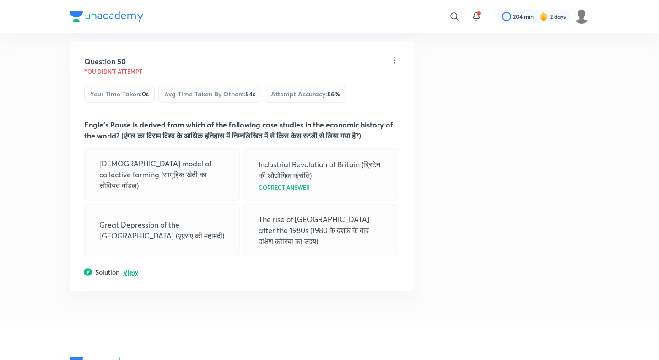
click at [130, 269] on p "View" at bounding box center [130, 272] width 15 height 7
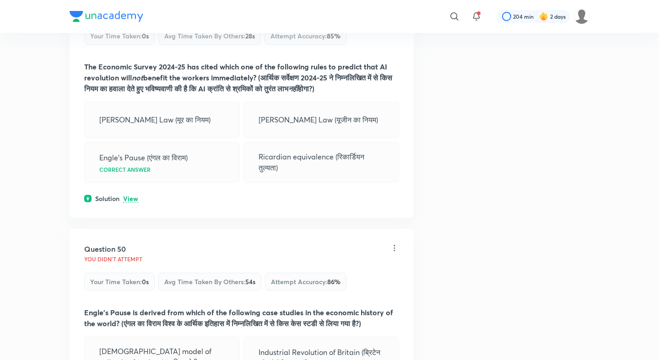
scroll to position [14068, 0]
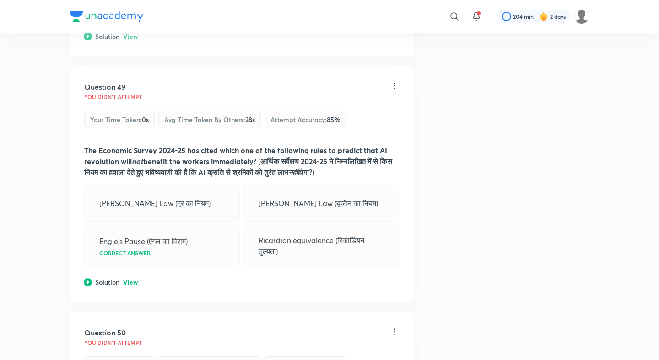
click at [130, 279] on p "View" at bounding box center [130, 282] width 15 height 7
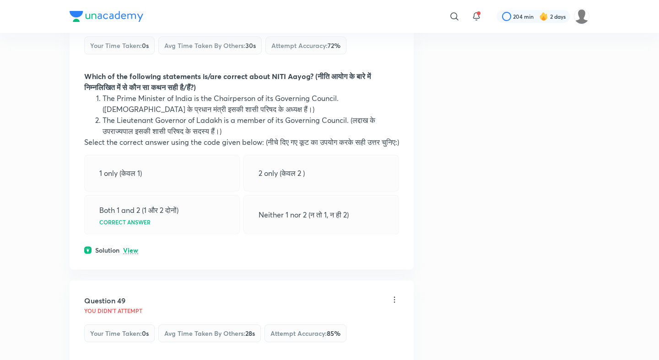
scroll to position [13822, 0]
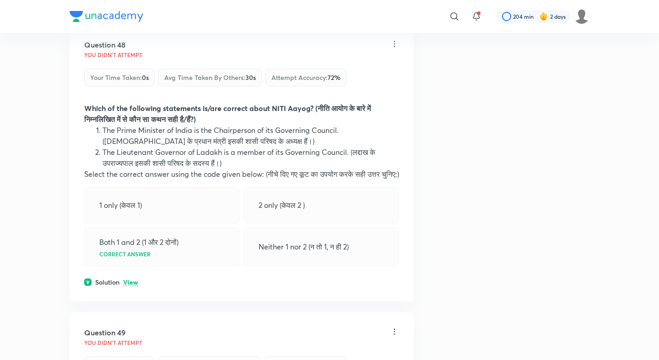
click at [130, 279] on p "View" at bounding box center [130, 282] width 15 height 7
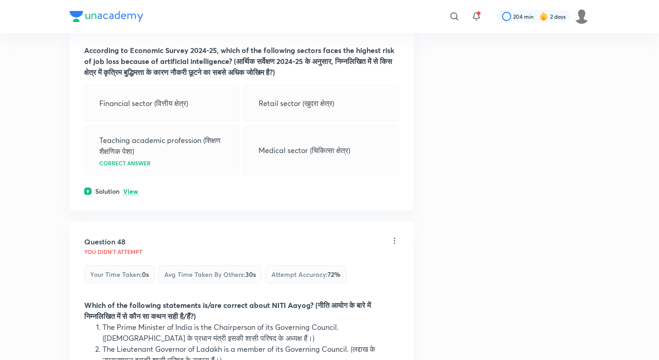
scroll to position [13615, 0]
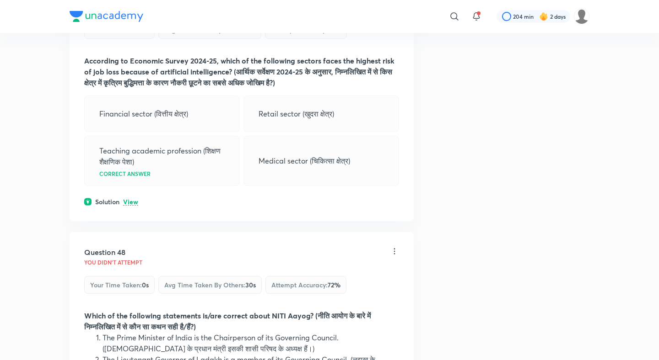
click at [134, 197] on div "Solution View" at bounding box center [241, 202] width 315 height 10
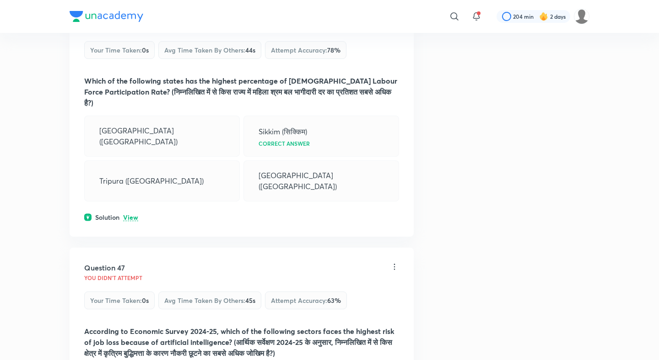
scroll to position [13334, 0]
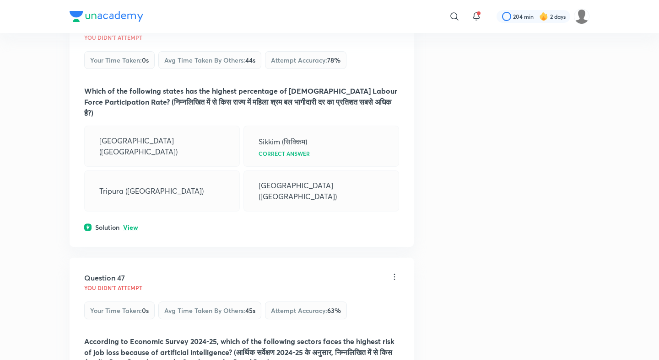
click at [128, 225] on p "View" at bounding box center [130, 228] width 15 height 7
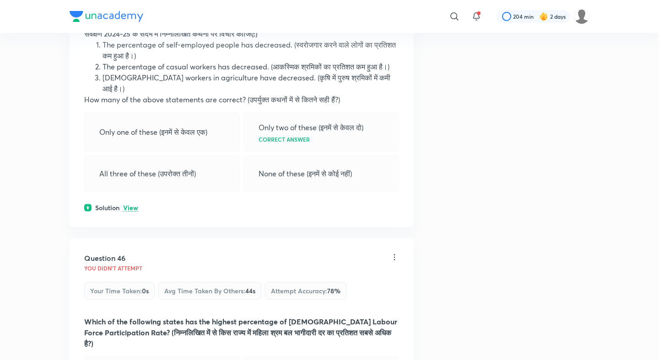
scroll to position [13102, 0]
click at [135, 204] on div "Solution View" at bounding box center [241, 209] width 315 height 10
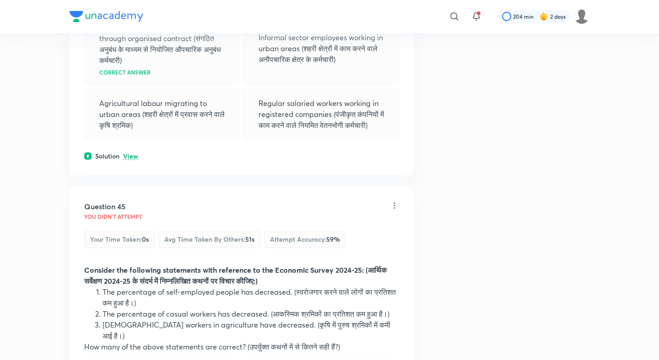
scroll to position [12847, 0]
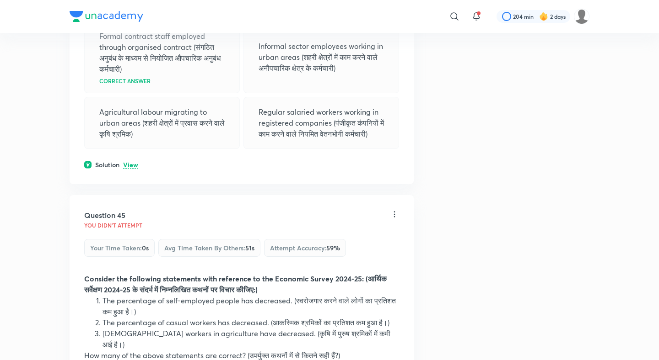
click at [129, 162] on p "View" at bounding box center [130, 165] width 15 height 7
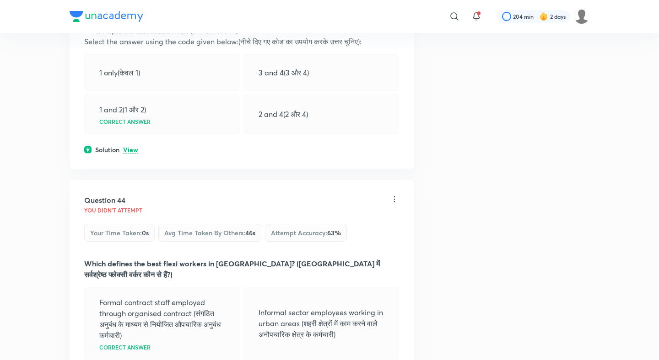
click at [129, 147] on p "View" at bounding box center [130, 150] width 15 height 7
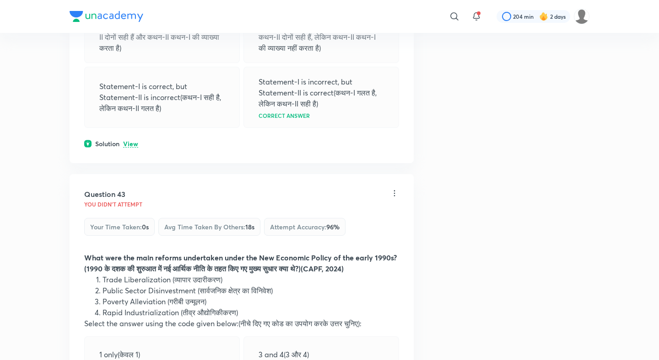
scroll to position [12288, 0]
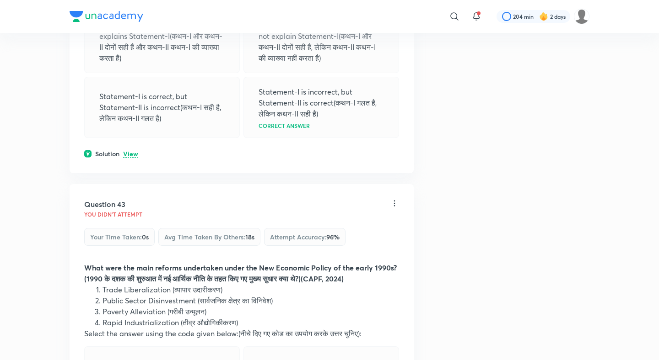
click at [129, 149] on div "Solution View" at bounding box center [241, 154] width 315 height 10
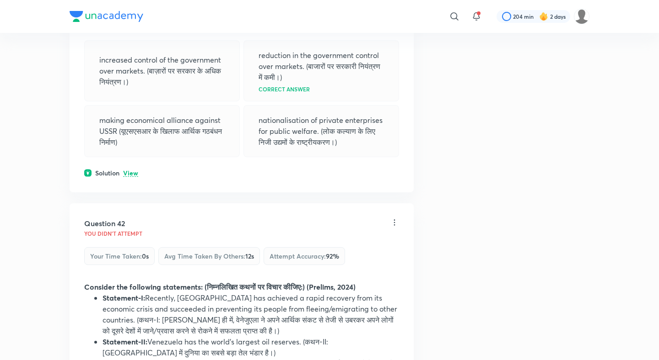
scroll to position [11895, 0]
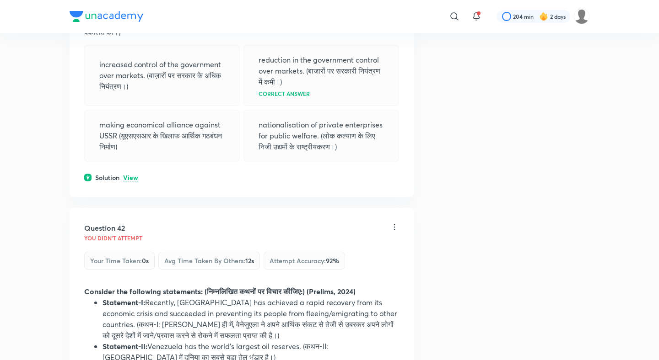
click at [133, 122] on div "Question 41 You didn't Attempt Your time taken : 0s Avg time taken by others : …" at bounding box center [242, 67] width 344 height 260
click at [133, 175] on p "View" at bounding box center [130, 178] width 15 height 7
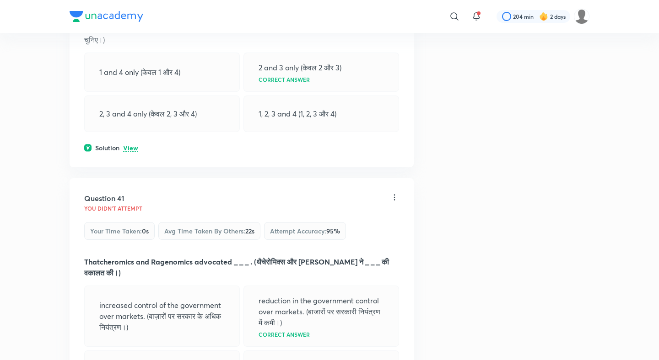
scroll to position [11646, 0]
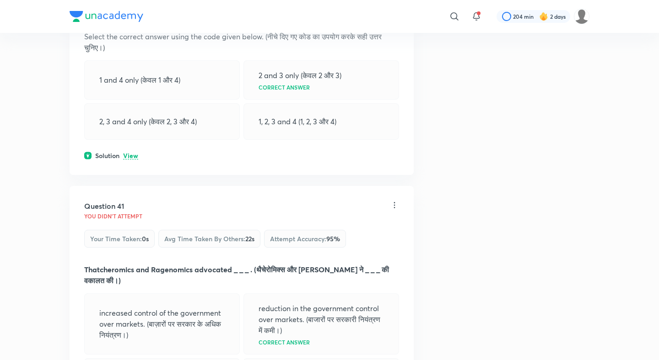
click at [131, 112] on div "Question 40 You didn't Attempt Your time taken : 0s Avg time taken by others : …" at bounding box center [242, 3] width 344 height 343
click at [132, 153] on p "View" at bounding box center [130, 156] width 15 height 7
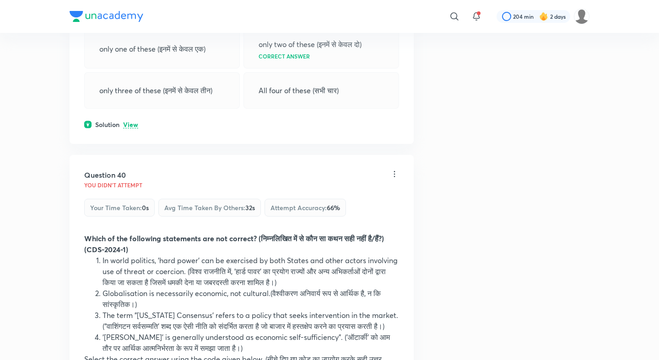
scroll to position [11312, 0]
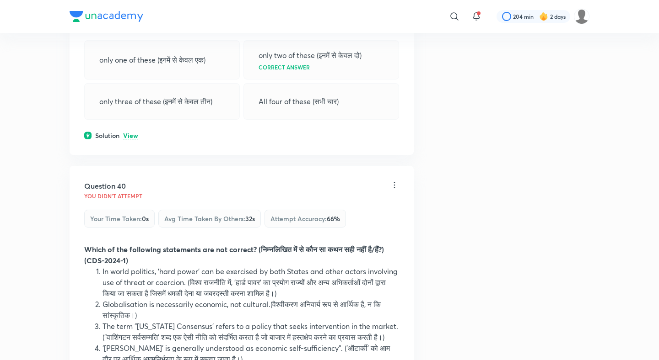
click at [131, 133] on p "View" at bounding box center [130, 136] width 15 height 7
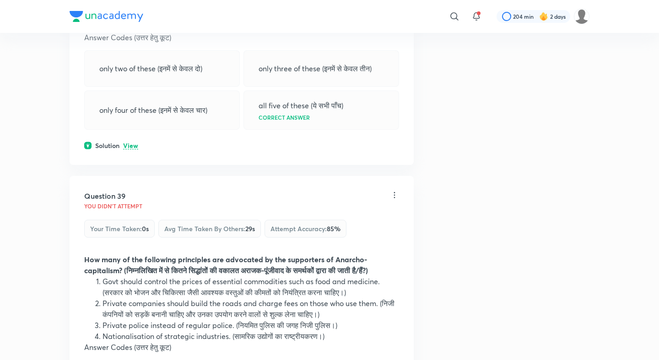
click at [130, 143] on p "View" at bounding box center [130, 146] width 15 height 7
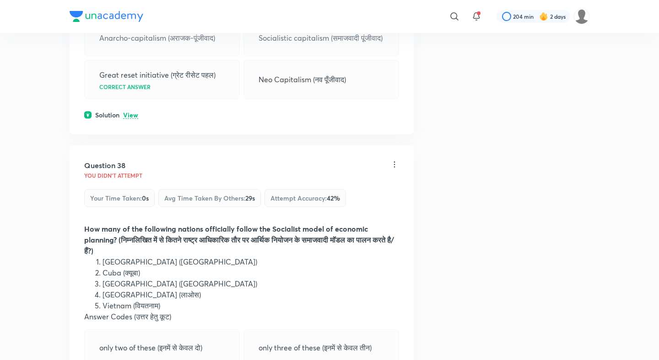
scroll to position [10670, 0]
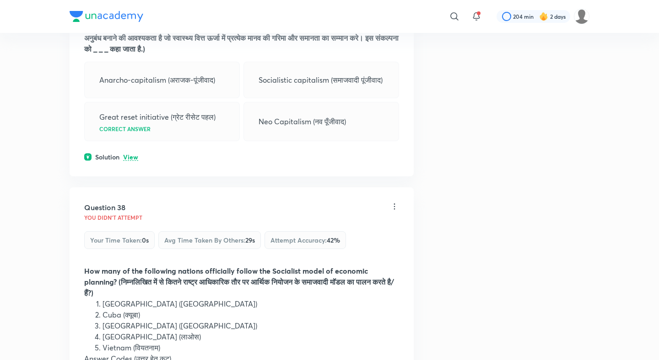
click at [132, 154] on p "View" at bounding box center [130, 157] width 15 height 7
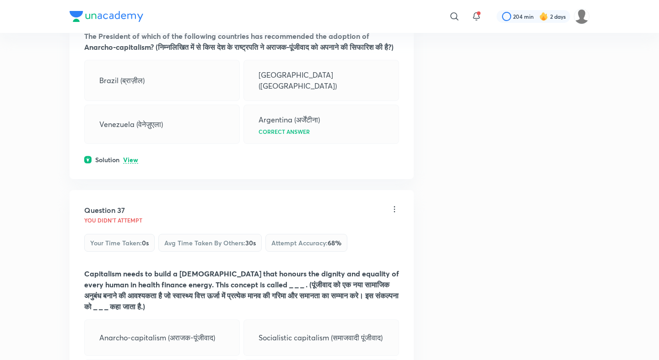
click at [132, 157] on p "View" at bounding box center [130, 160] width 15 height 7
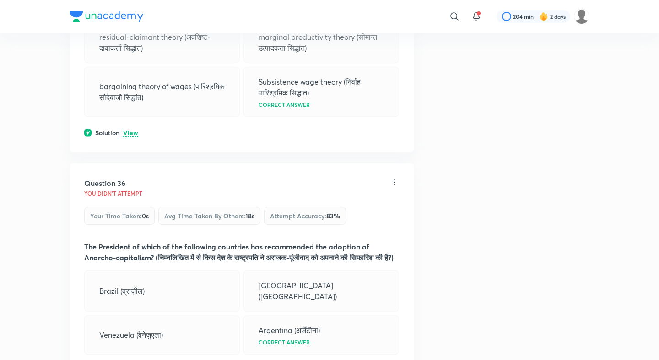
scroll to position [10120, 0]
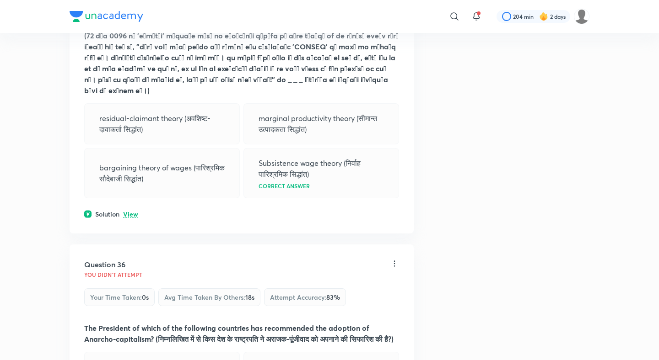
click at [129, 211] on p "View" at bounding box center [130, 214] width 15 height 7
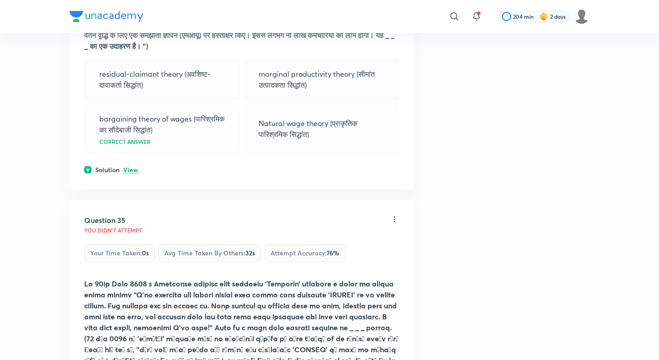
click at [131, 167] on p "View" at bounding box center [130, 170] width 15 height 7
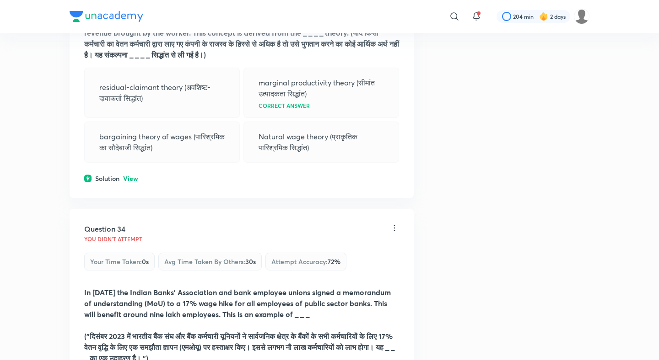
click at [131, 176] on p "View" at bounding box center [130, 179] width 15 height 7
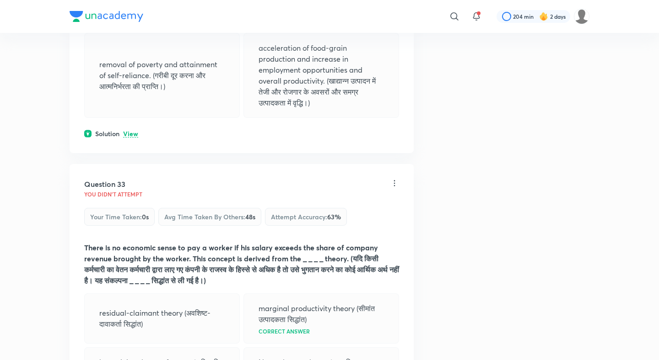
click at [129, 131] on p "View" at bounding box center [130, 134] width 15 height 7
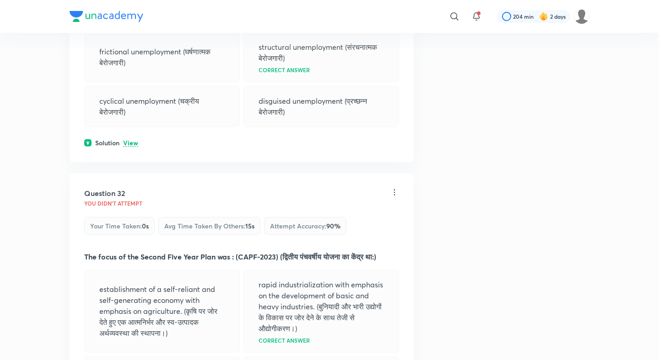
scroll to position [8885, 0]
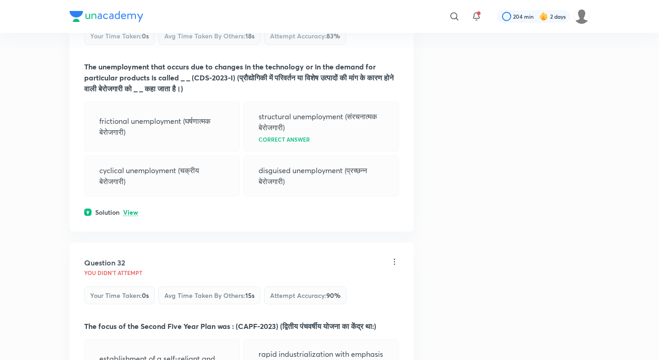
click at [130, 209] on p "View" at bounding box center [130, 212] width 15 height 7
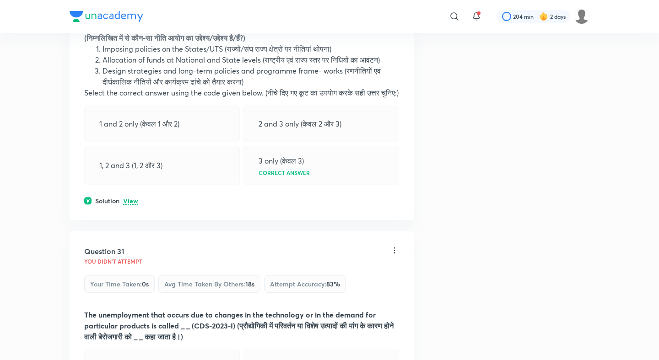
scroll to position [8628, 0]
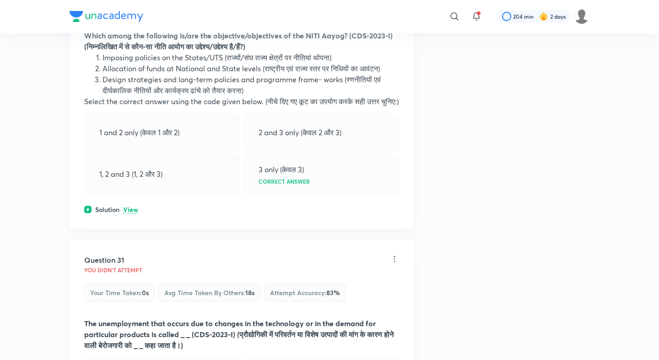
click at [129, 207] on p "View" at bounding box center [130, 210] width 15 height 7
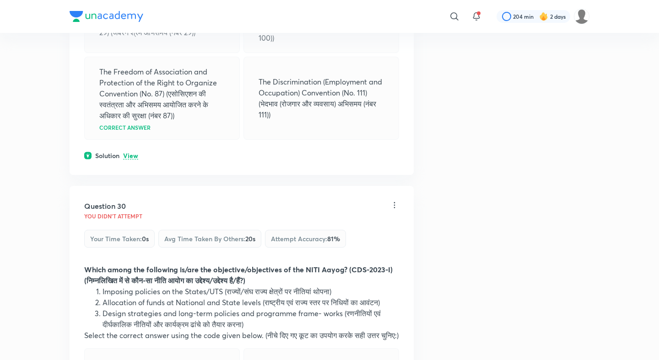
scroll to position [8389, 0]
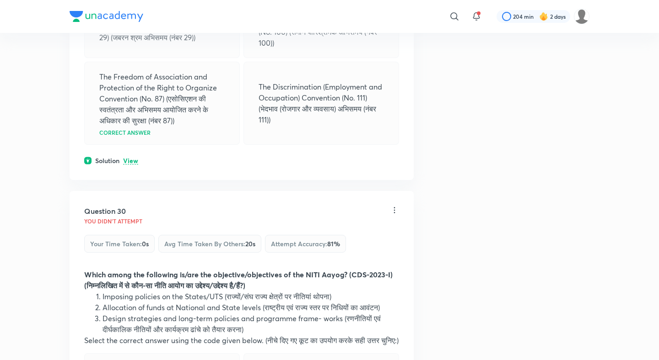
click at [127, 158] on p "View" at bounding box center [130, 161] width 15 height 7
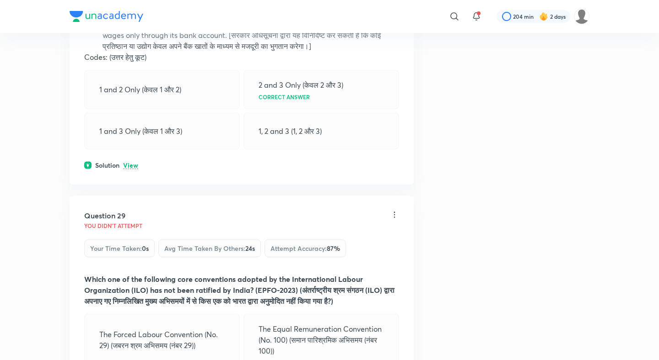
click at [130, 162] on p "View" at bounding box center [130, 165] width 15 height 7
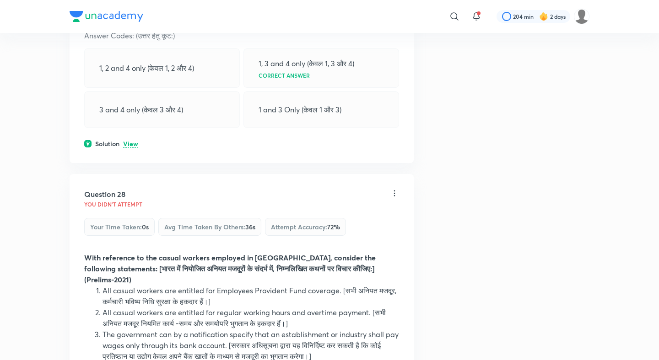
scroll to position [7761, 0]
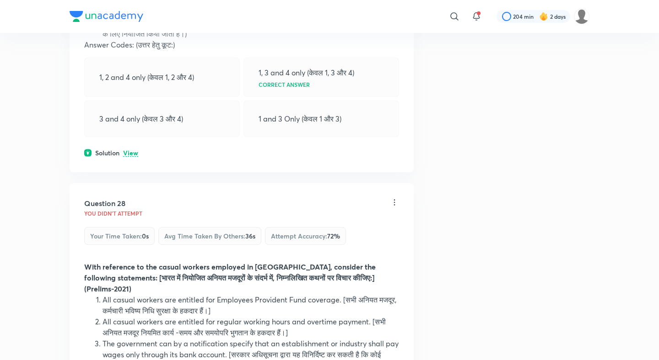
click at [131, 150] on p "View" at bounding box center [130, 153] width 15 height 7
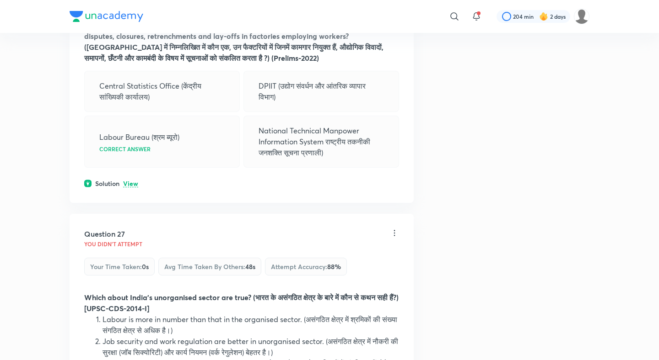
scroll to position [7379, 0]
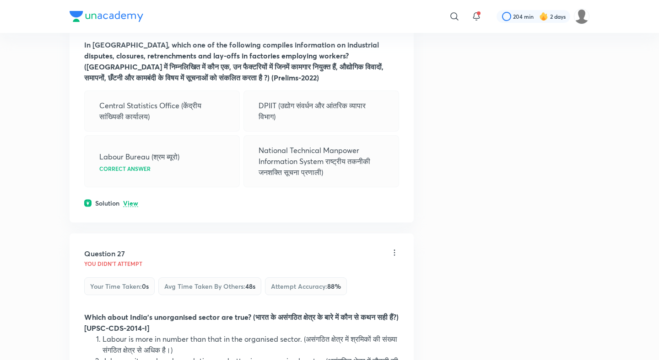
click at [132, 200] on p "View" at bounding box center [130, 203] width 15 height 7
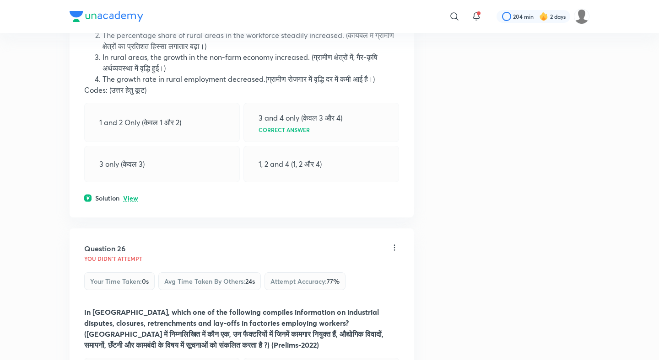
click at [132, 195] on p "View" at bounding box center [130, 198] width 15 height 7
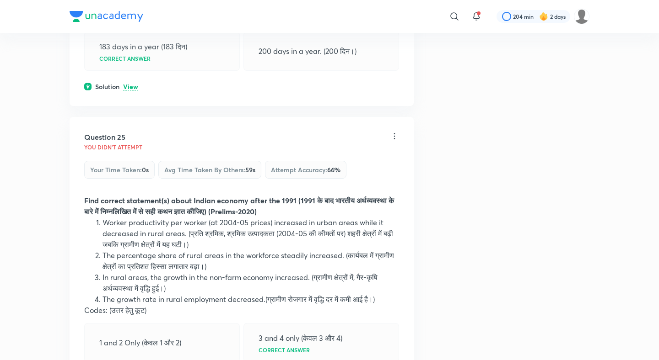
scroll to position [6860, 0]
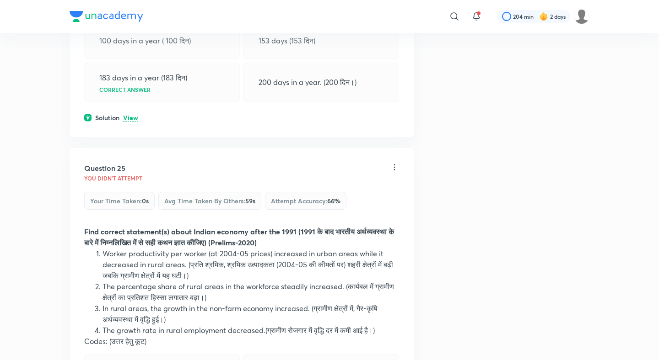
click at [131, 64] on div "Question 24 You didn't Attempt Your time taken : 0s Avg time taken by others : …" at bounding box center [242, 26] width 344 height 222
click at [131, 115] on p "View" at bounding box center [130, 118] width 15 height 7
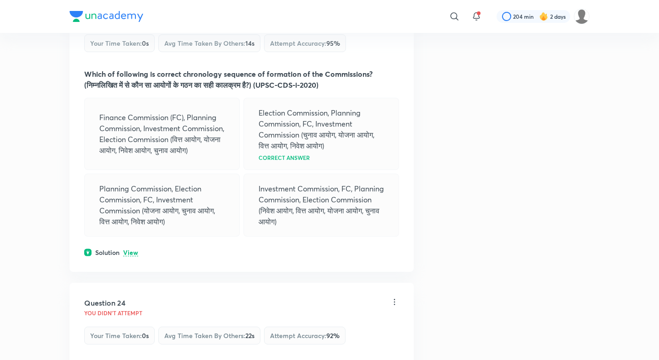
scroll to position [6477, 0]
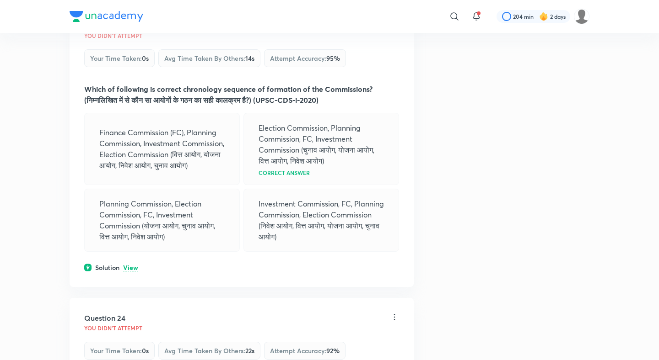
click at [129, 265] on p "View" at bounding box center [130, 268] width 15 height 7
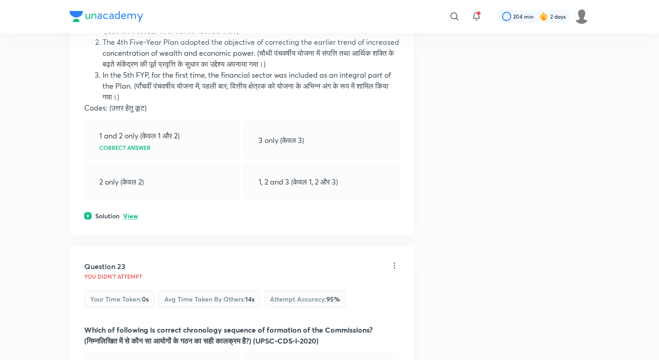
scroll to position [6230, 0]
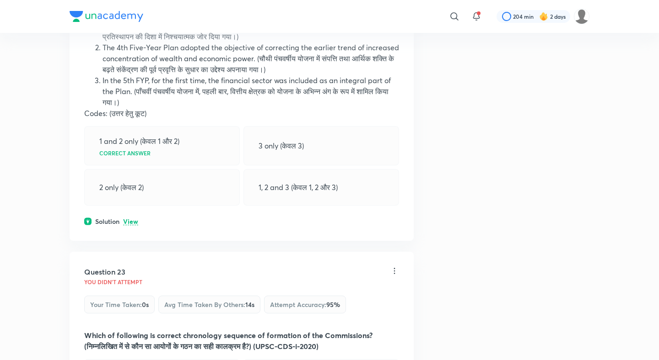
click at [133, 219] on p "View" at bounding box center [130, 222] width 15 height 7
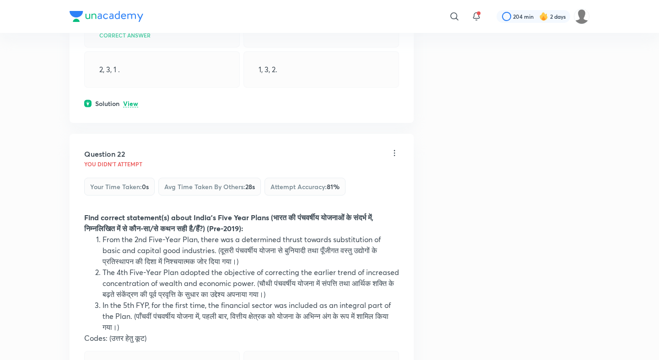
scroll to position [5943, 0]
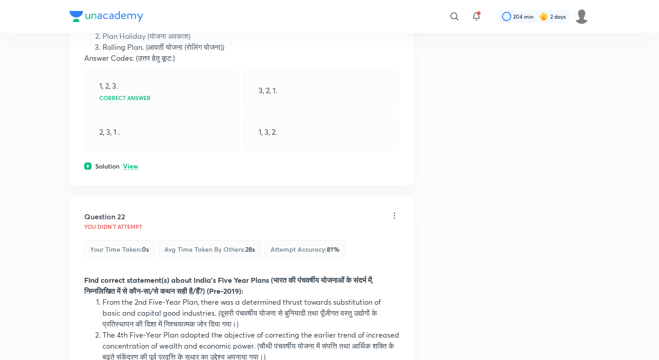
click at [133, 113] on div "Question 21 You didn't Attempt Your time taken : 0s Avg time taken by others : …" at bounding box center [242, 47] width 344 height 277
click at [132, 163] on p "View" at bounding box center [130, 166] width 15 height 7
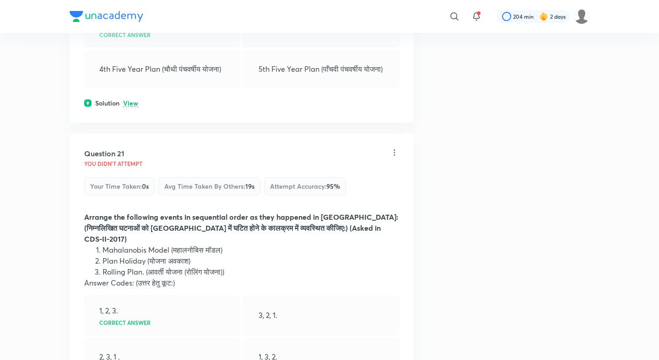
scroll to position [5677, 0]
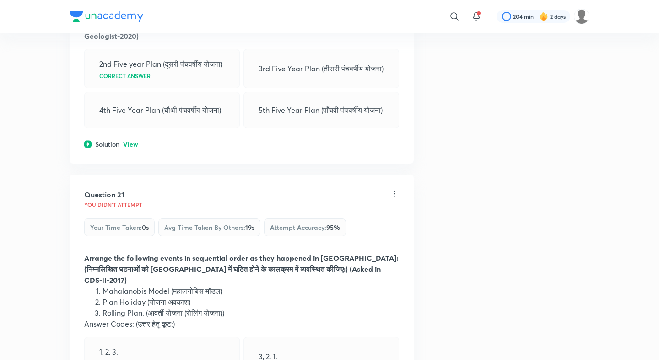
click at [131, 141] on p "View" at bounding box center [130, 144] width 15 height 7
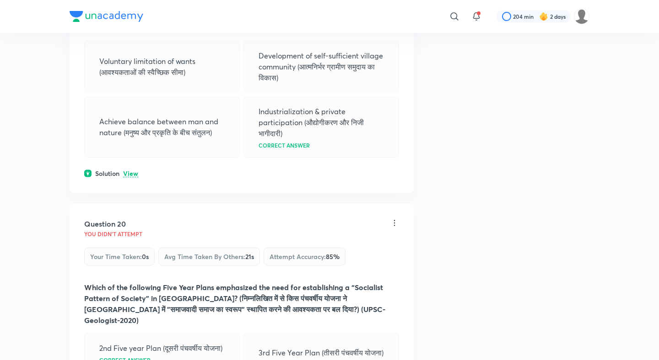
click at [130, 171] on p "View" at bounding box center [130, 174] width 15 height 7
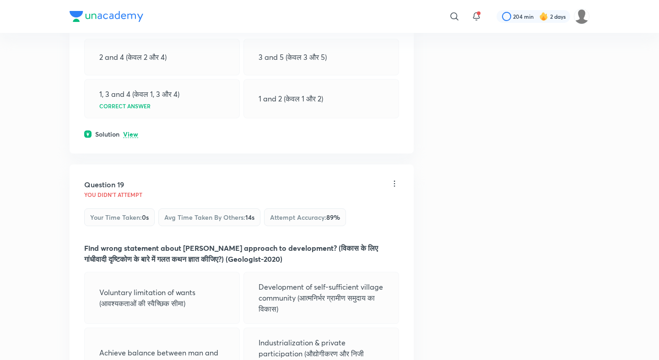
scroll to position [5124, 0]
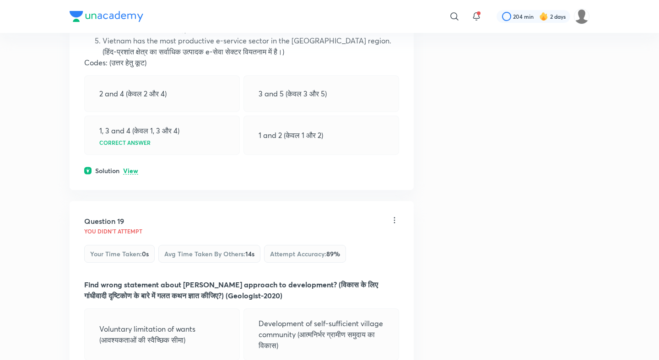
click at [130, 109] on div "Question 18 You didn't Attempt Your time taken : 0s Avg time taken by others : …" at bounding box center [242, 2] width 344 height 376
click at [130, 168] on p "View" at bounding box center [130, 171] width 15 height 7
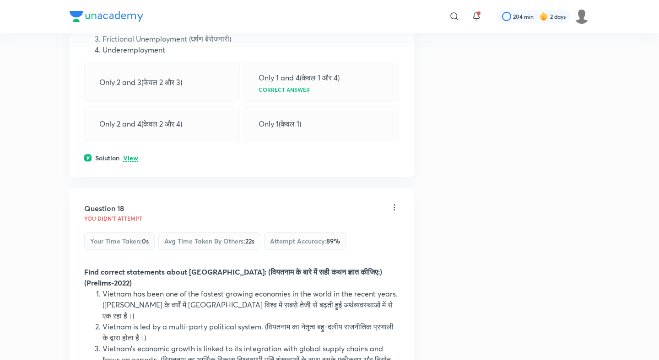
scroll to position [4727, 0]
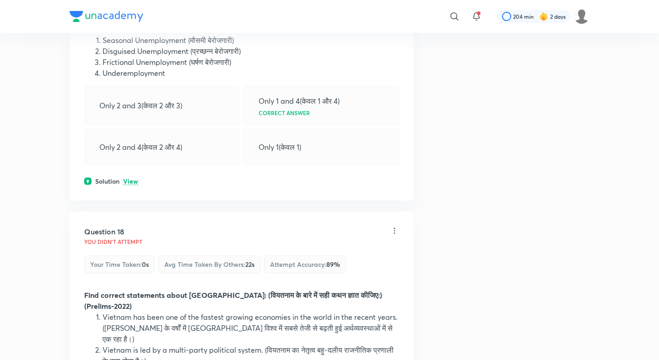
click at [131, 143] on div "Question 17 You didn't Attempt Your time taken : 0s Avg time taken by others : …" at bounding box center [242, 57] width 344 height 288
click at [131, 178] on p "View" at bounding box center [130, 181] width 15 height 7
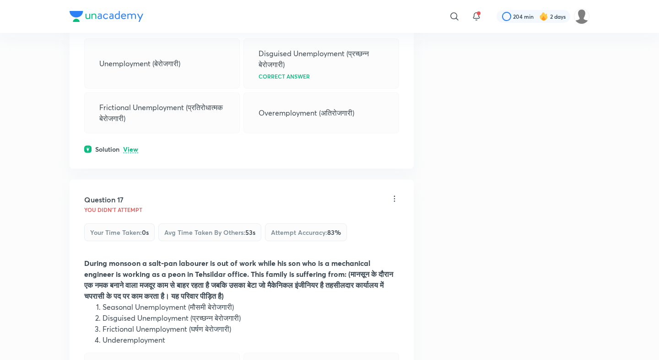
click at [134, 146] on p "View" at bounding box center [130, 149] width 15 height 7
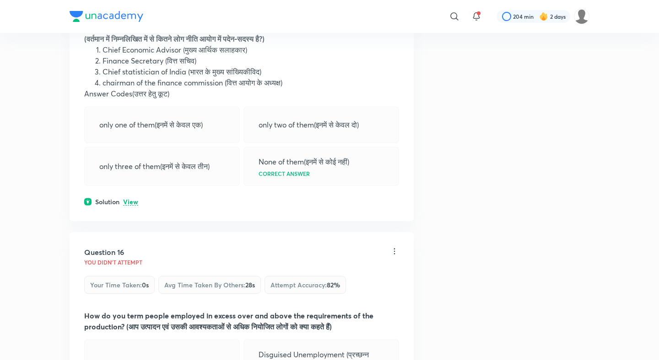
scroll to position [4140, 0]
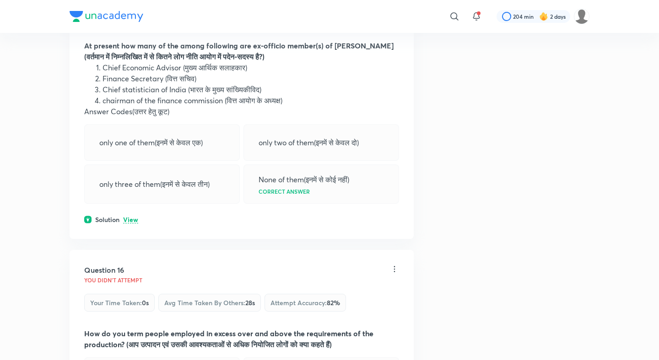
click at [128, 217] on p "View" at bounding box center [130, 220] width 15 height 7
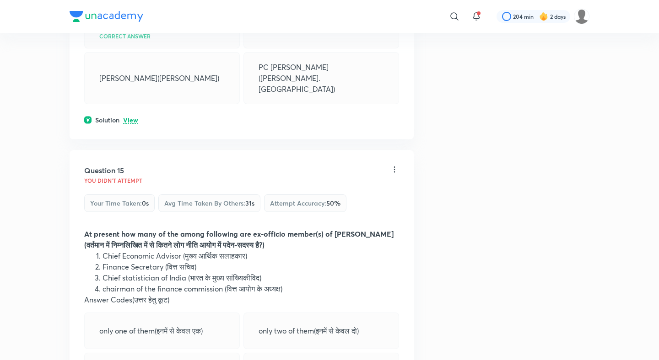
scroll to position [3937, 0]
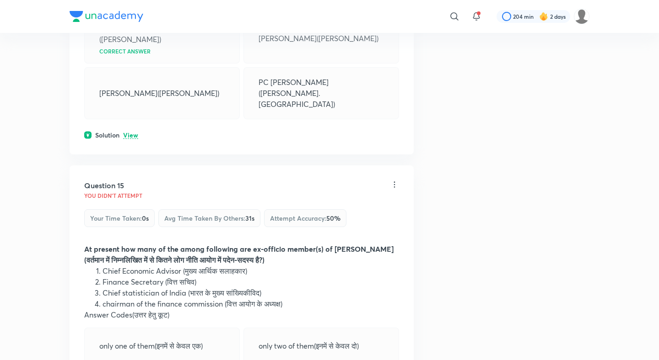
click at [131, 132] on p "View" at bounding box center [130, 135] width 15 height 7
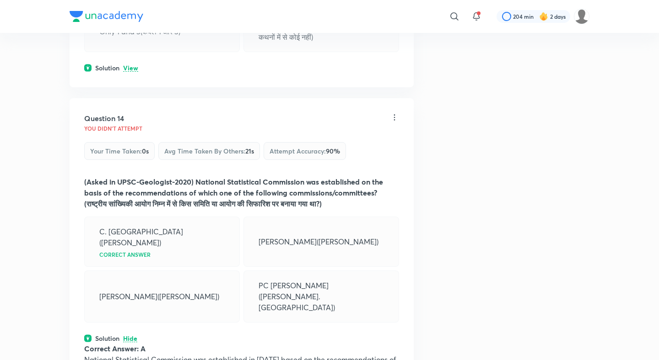
scroll to position [3697, 0]
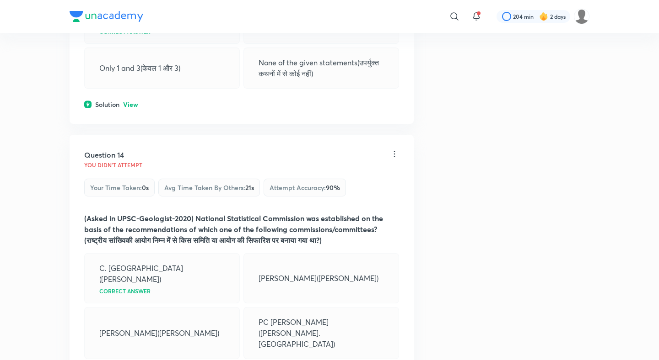
click at [132, 102] on p "View" at bounding box center [130, 105] width 15 height 7
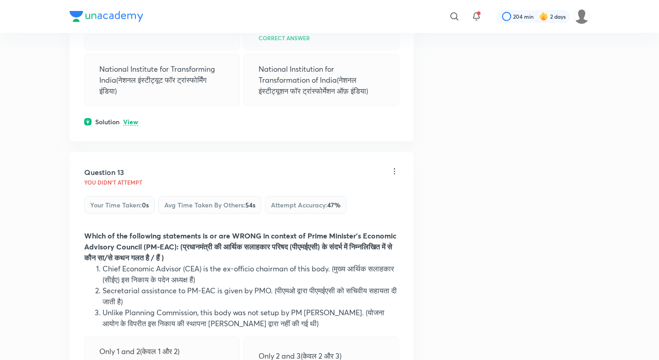
click at [130, 119] on p "View" at bounding box center [130, 122] width 15 height 7
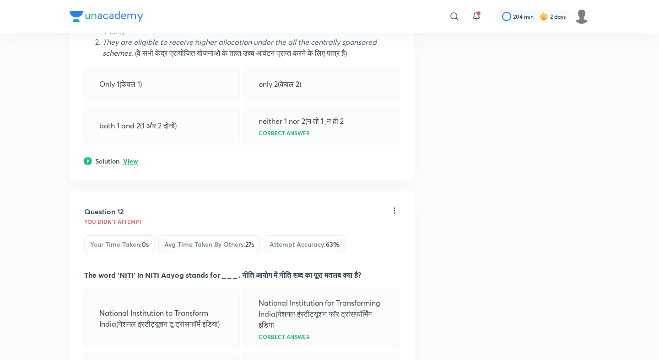
scroll to position [3055, 0]
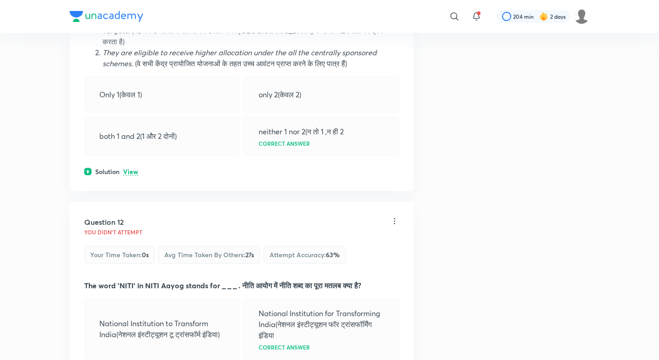
click at [132, 169] on p "View" at bounding box center [130, 172] width 15 height 7
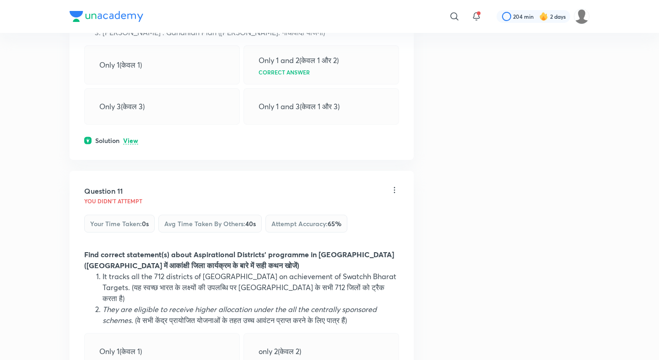
scroll to position [2792, 0]
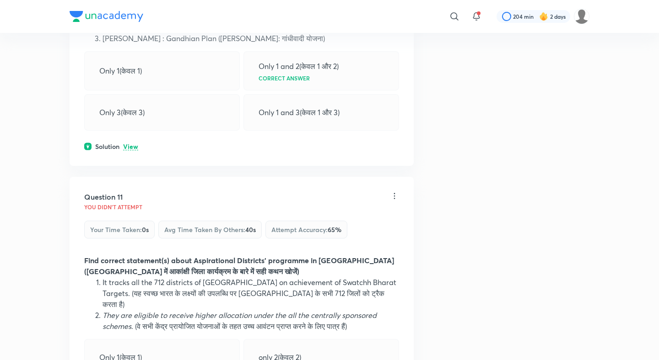
click at [134, 139] on div "Question 10 You didn't Attempt Your time taken : 0s Avg time taken by others : …" at bounding box center [242, 38] width 344 height 255
click at [129, 149] on p "View" at bounding box center [130, 147] width 15 height 7
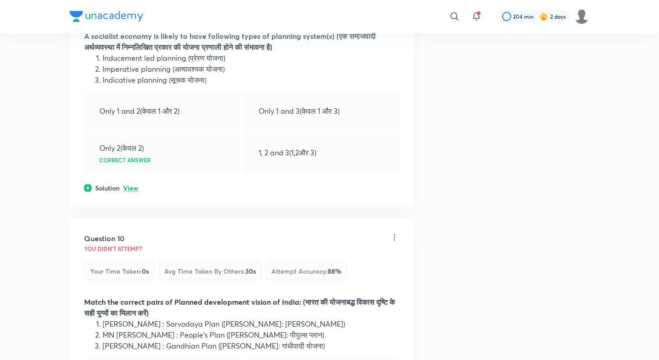
click at [129, 187] on p "View" at bounding box center [130, 188] width 15 height 7
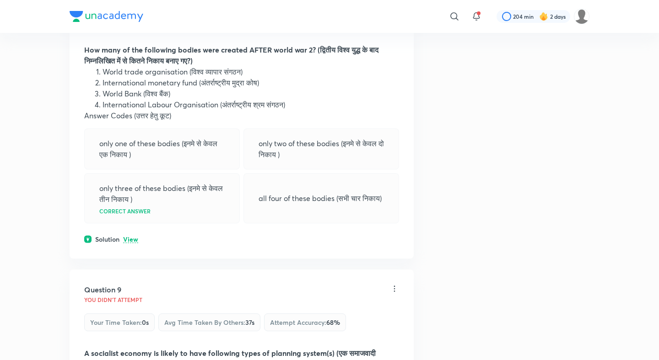
scroll to position [2163, 0]
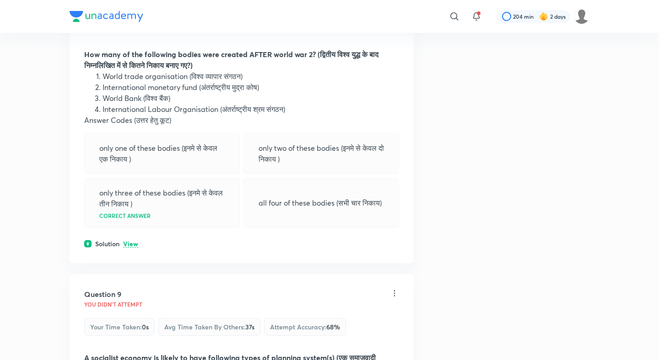
click at [127, 241] on p "View" at bounding box center [130, 244] width 15 height 7
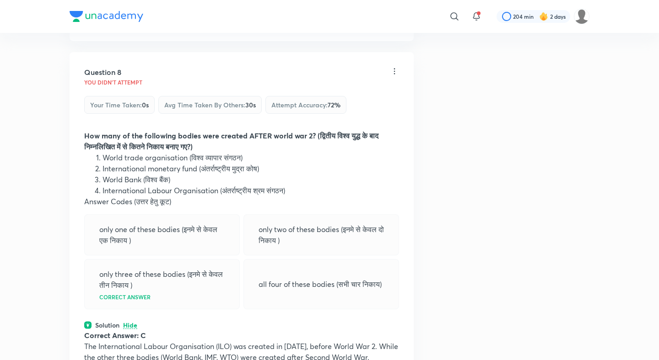
scroll to position [2042, 0]
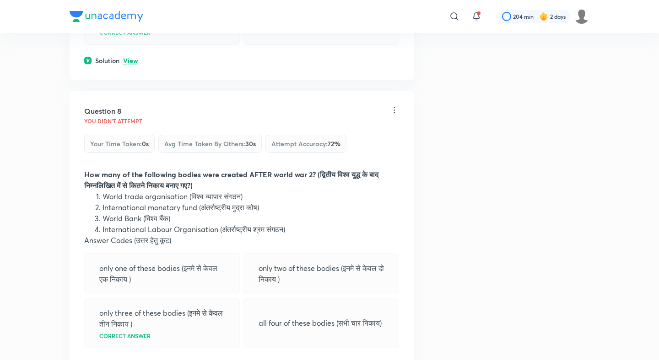
click at [130, 60] on p "View" at bounding box center [130, 61] width 15 height 7
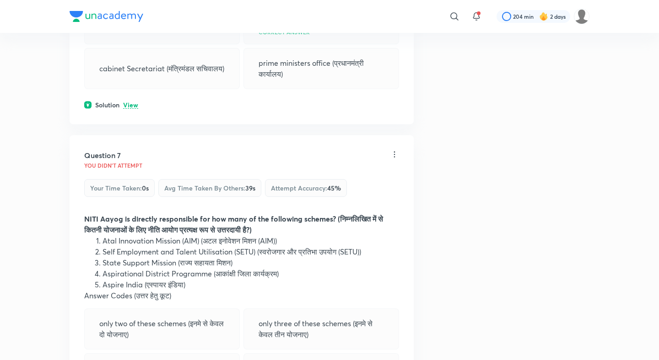
scroll to position [1674, 0]
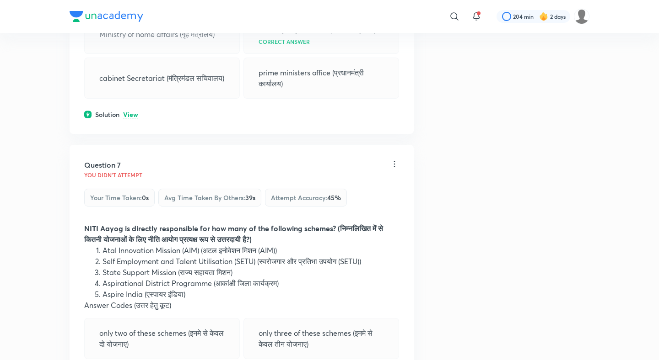
click at [129, 118] on p "View" at bounding box center [130, 115] width 15 height 7
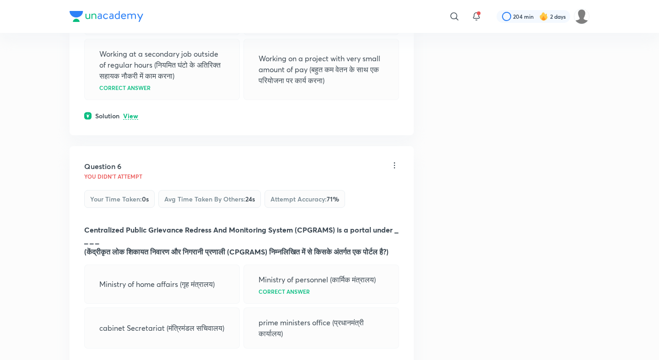
scroll to position [1422, 0]
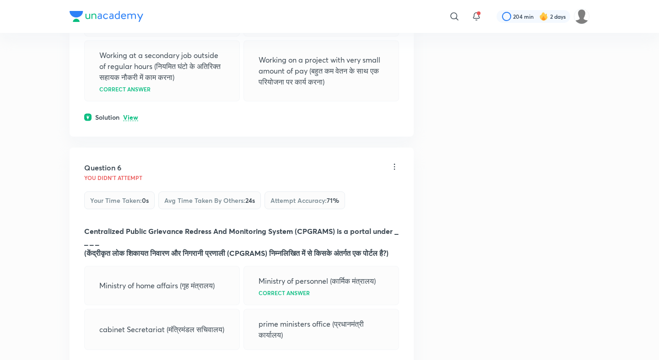
click at [132, 114] on p "View" at bounding box center [130, 117] width 15 height 7
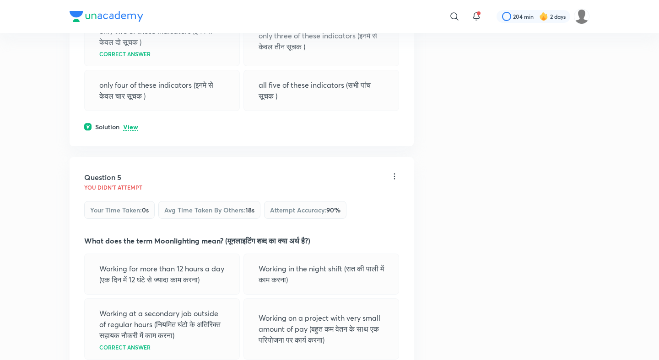
click at [129, 124] on p "View" at bounding box center [130, 127] width 15 height 7
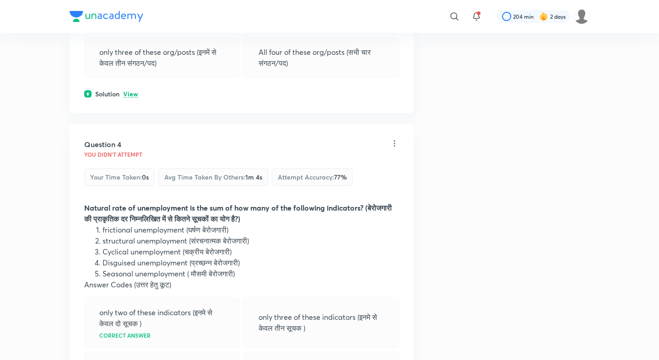
click at [132, 91] on p "View" at bounding box center [130, 94] width 15 height 7
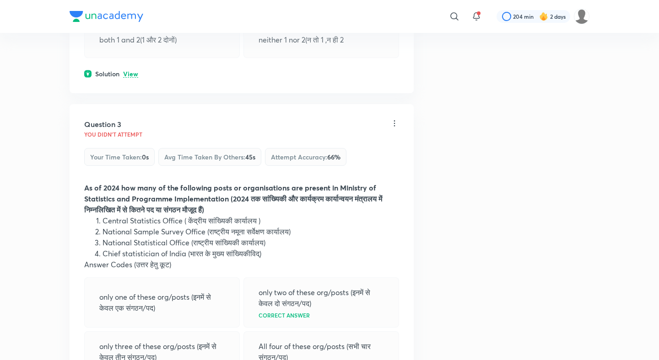
click at [132, 71] on p "View" at bounding box center [130, 74] width 15 height 7
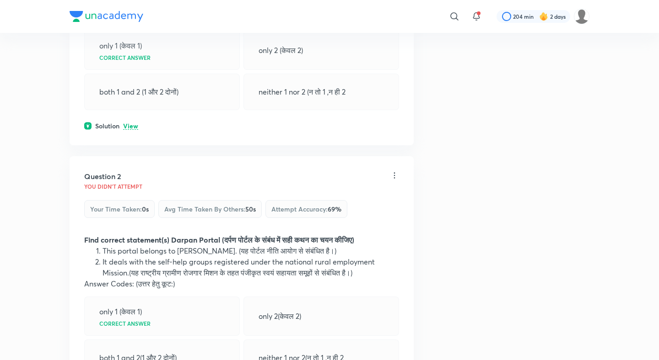
click at [126, 123] on p "View" at bounding box center [130, 126] width 15 height 7
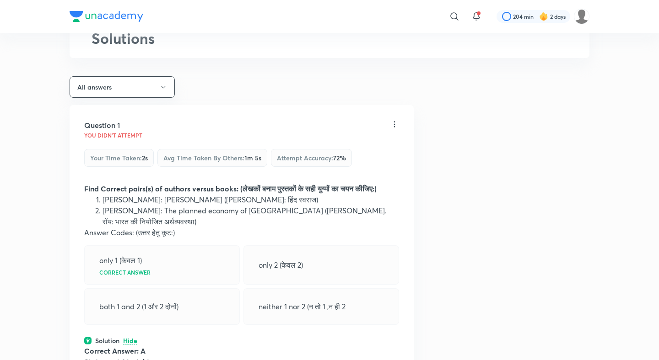
scroll to position [47, 0]
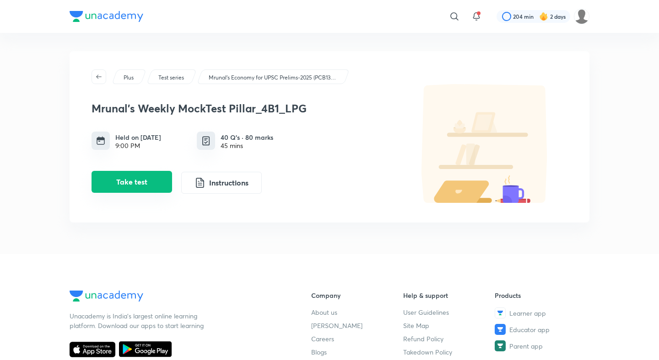
click at [152, 186] on button "Take test" at bounding box center [131, 182] width 80 height 22
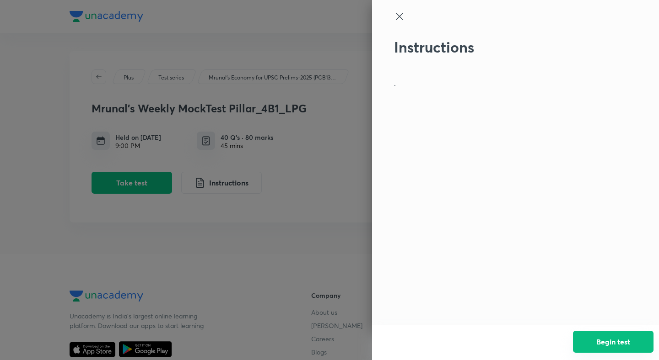
click at [604, 338] on button "Begin test" at bounding box center [613, 342] width 80 height 22
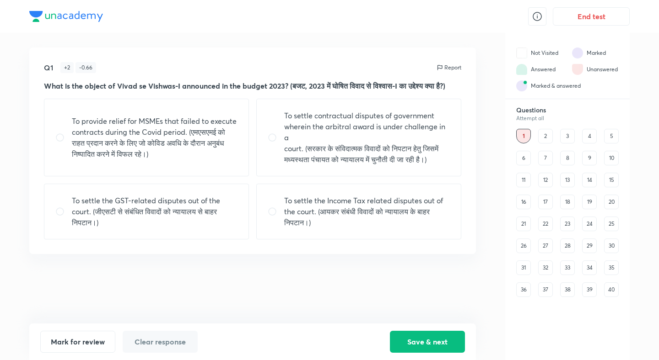
click at [609, 20] on button "End test" at bounding box center [590, 16] width 77 height 18
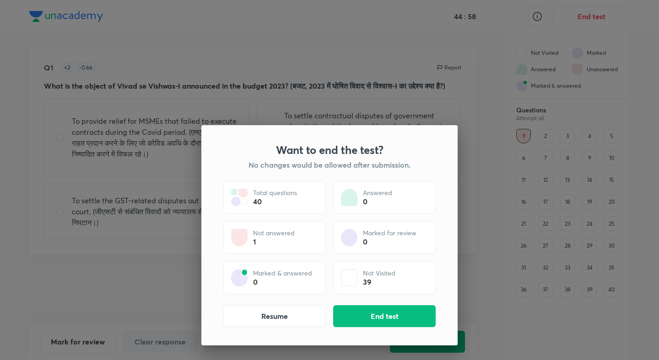
click at [382, 305] on div "Want to end the test? No changes would be allowed after submission. Total quest…" at bounding box center [329, 235] width 256 height 220
click at [382, 310] on button "End test" at bounding box center [384, 316] width 102 height 22
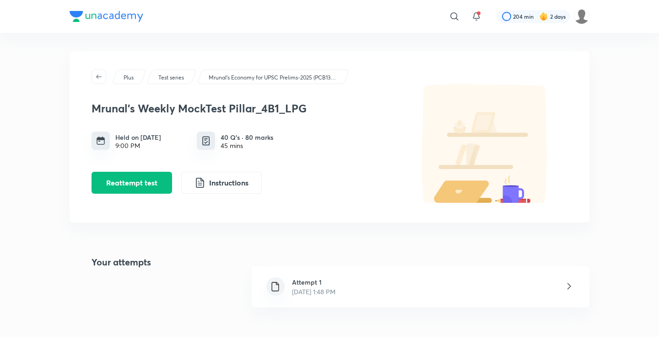
click at [303, 284] on h6 "Attempt 1" at bounding box center [313, 283] width 43 height 10
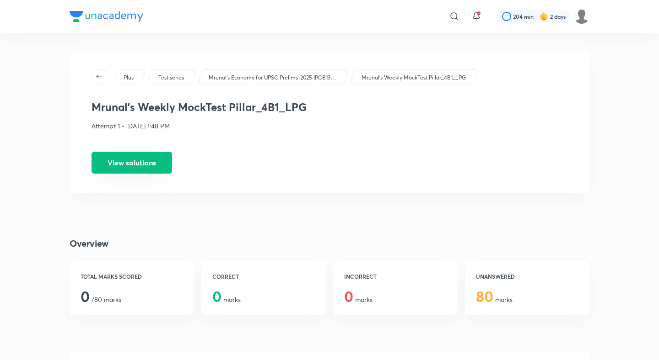
click at [140, 159] on button "View solutions" at bounding box center [131, 163] width 80 height 22
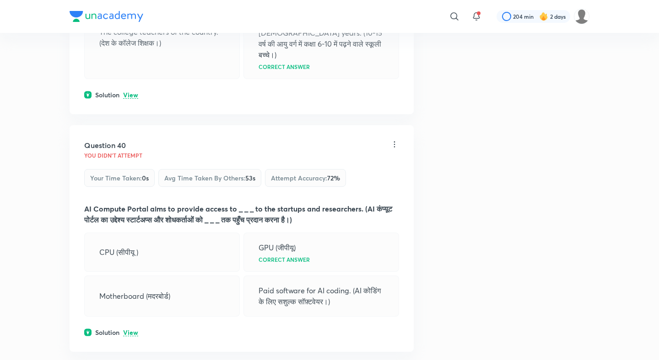
scroll to position [11170, 0]
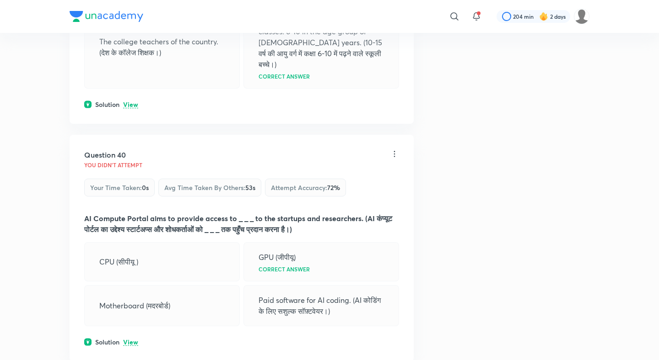
click at [134, 339] on p "View" at bounding box center [130, 342] width 15 height 7
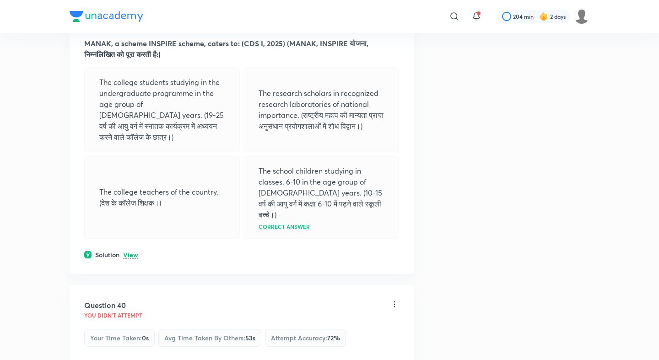
click at [133, 252] on p "View" at bounding box center [130, 255] width 15 height 7
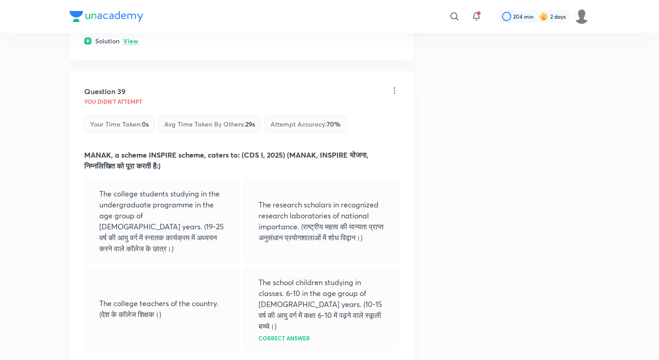
scroll to position [10814, 0]
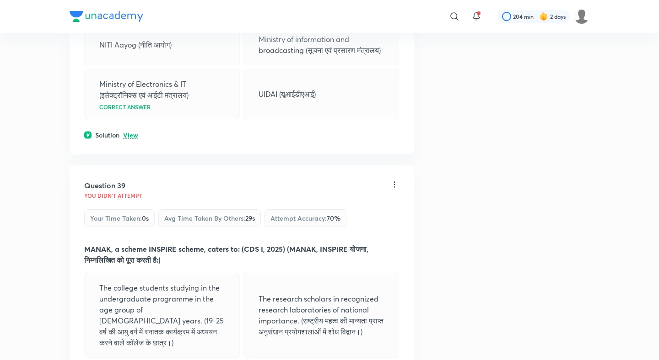
click at [134, 96] on div "Question 38 You didn't Attempt Your time taken : 0s Avg time taken by others : …" at bounding box center [242, 36] width 344 height 238
click at [125, 132] on p "View" at bounding box center [130, 135] width 15 height 7
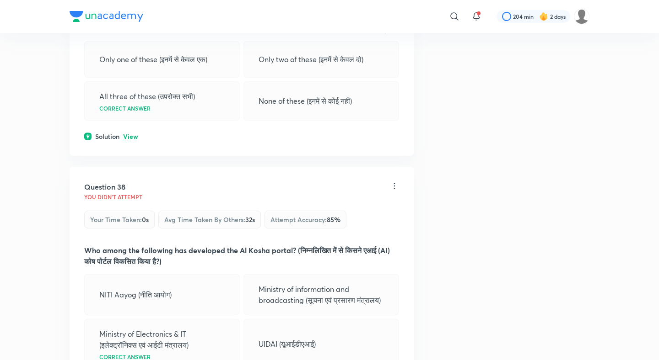
click at [125, 134] on p "View" at bounding box center [130, 137] width 15 height 7
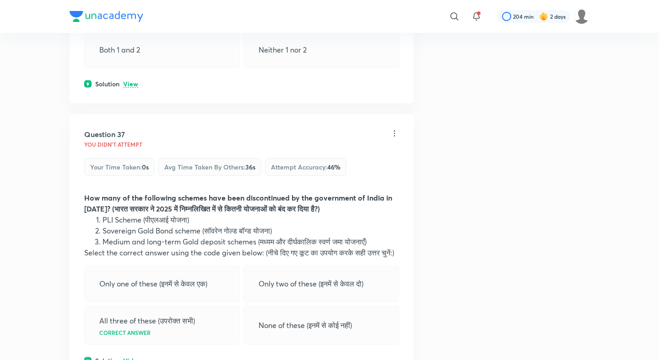
click at [132, 81] on p "View" at bounding box center [130, 84] width 15 height 7
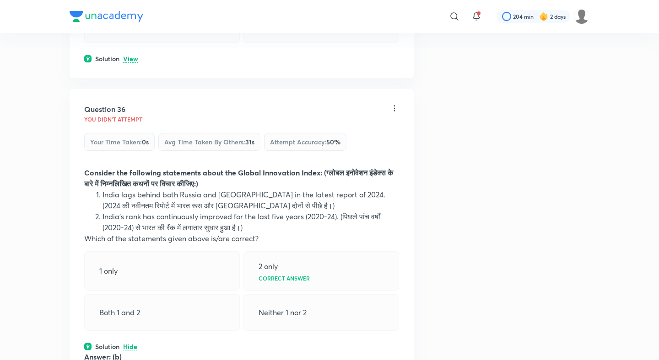
scroll to position [10011, 0]
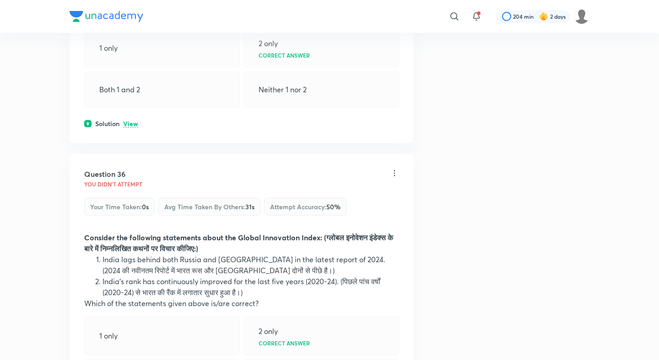
click at [132, 121] on p "View" at bounding box center [130, 124] width 15 height 7
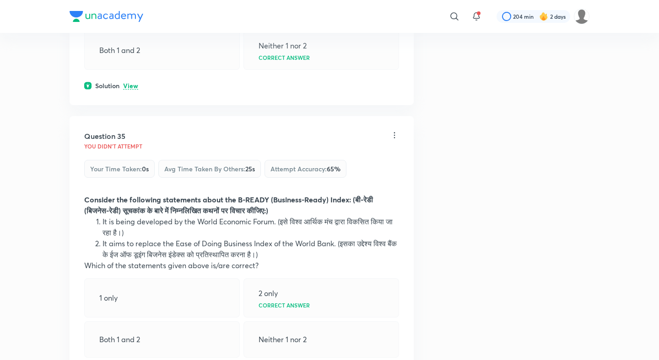
scroll to position [9752, 0]
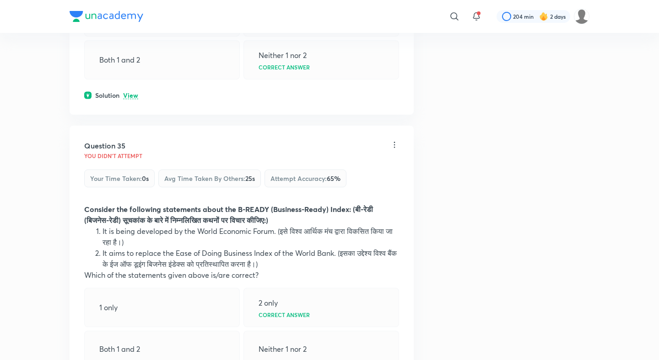
click at [133, 92] on p "View" at bounding box center [130, 95] width 15 height 7
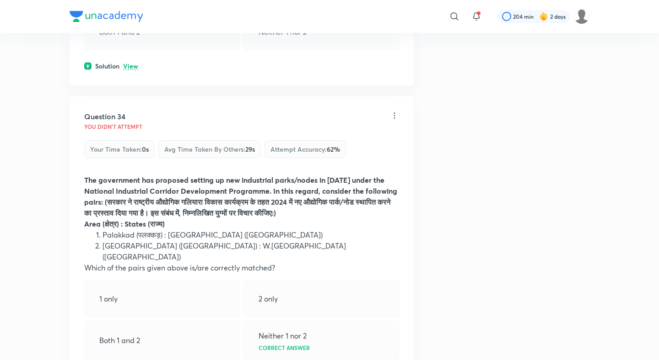
scroll to position [9384, 0]
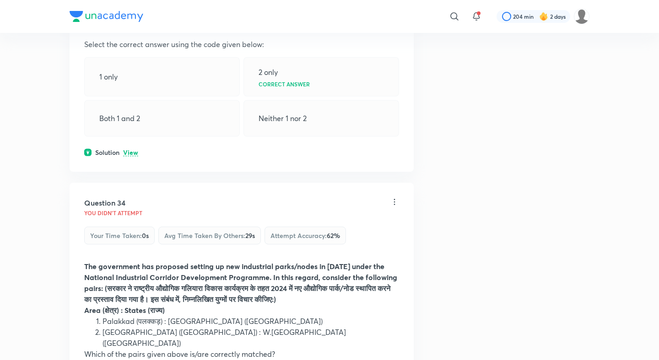
click at [130, 150] on p "View" at bounding box center [130, 153] width 15 height 7
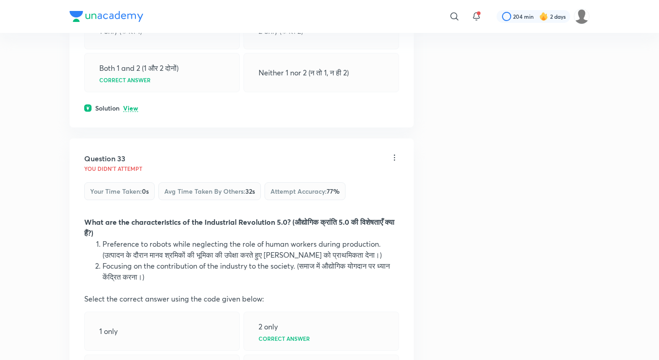
scroll to position [9132, 0]
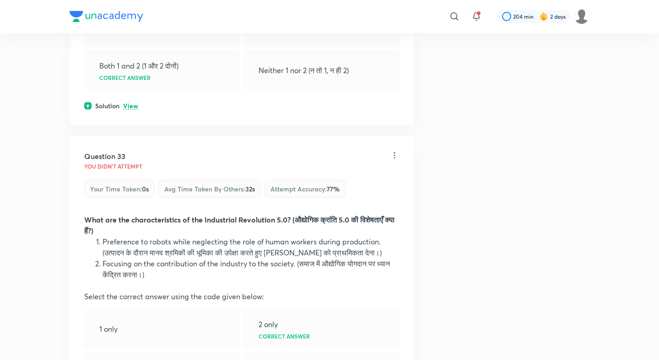
click at [133, 103] on p "View" at bounding box center [130, 106] width 15 height 7
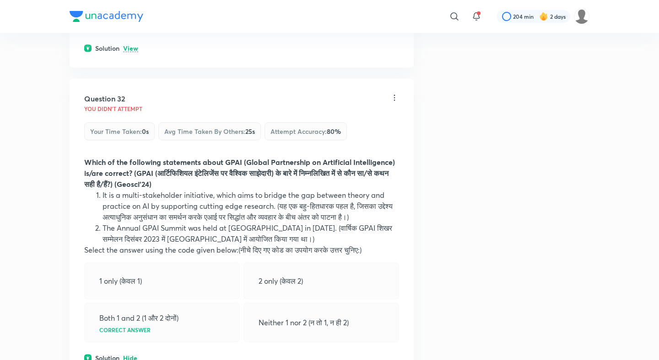
scroll to position [8845, 0]
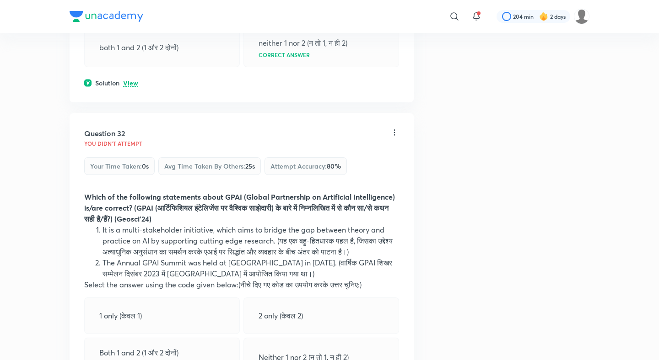
click at [129, 78] on div "Solution View" at bounding box center [241, 83] width 315 height 10
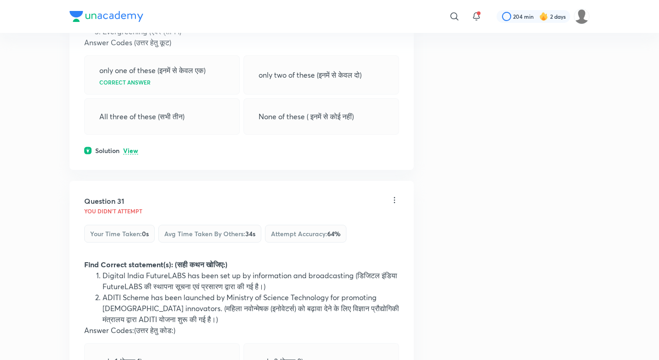
click at [129, 148] on p "View" at bounding box center [130, 151] width 15 height 7
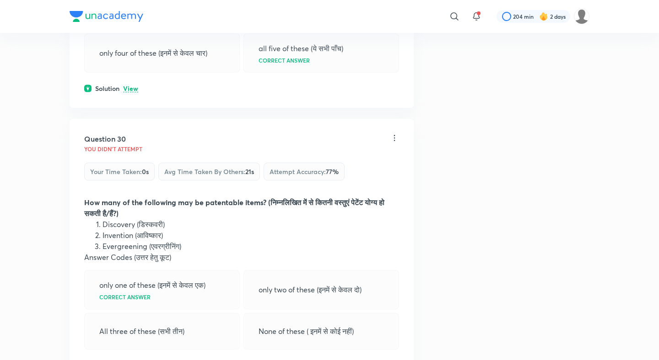
scroll to position [8182, 0]
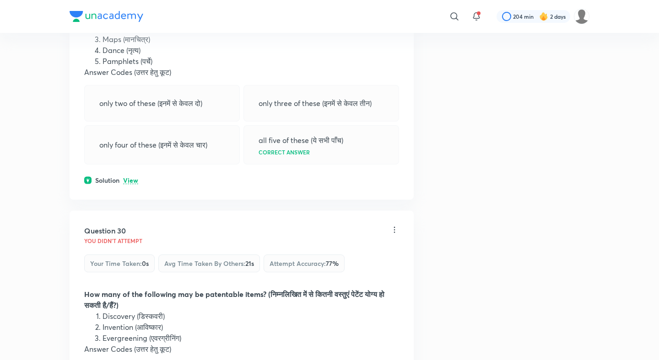
click at [127, 177] on p "View" at bounding box center [130, 180] width 15 height 7
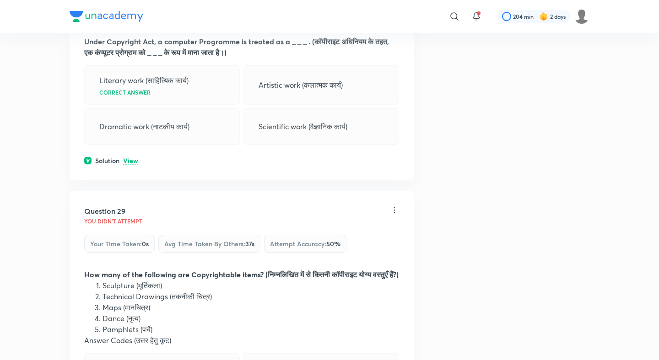
scroll to position [7879, 0]
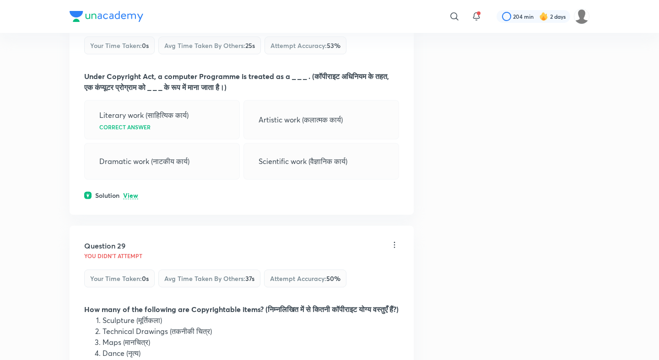
click at [129, 193] on p "View" at bounding box center [130, 196] width 15 height 7
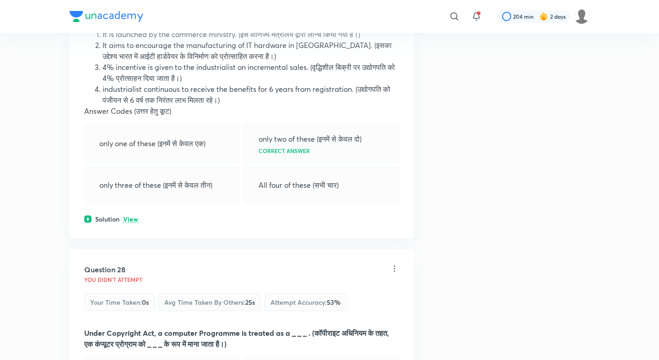
scroll to position [7581, 0]
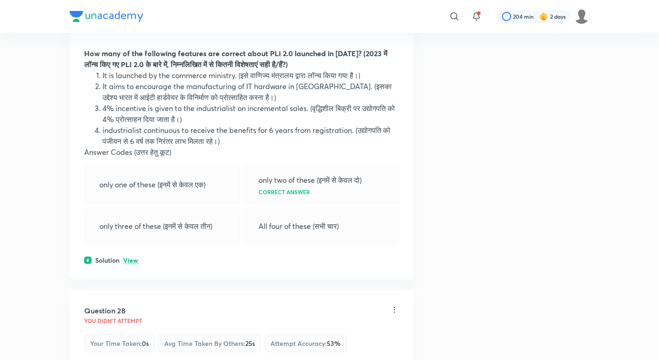
click at [135, 221] on div "Question 27 You didn't Attempt Your time taken : 0s Avg time taken by others : …" at bounding box center [242, 125] width 344 height 310
click at [131, 256] on div "Solution View" at bounding box center [241, 261] width 315 height 10
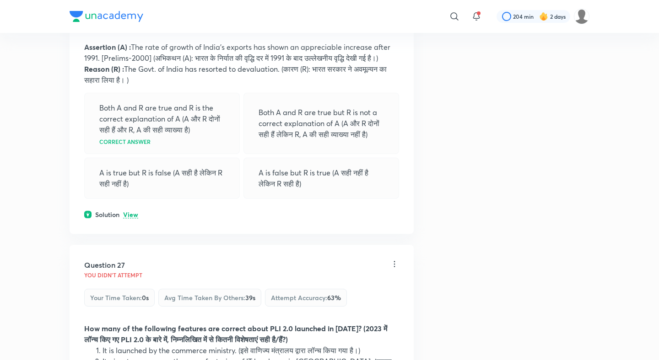
click at [134, 212] on p "View" at bounding box center [130, 215] width 15 height 7
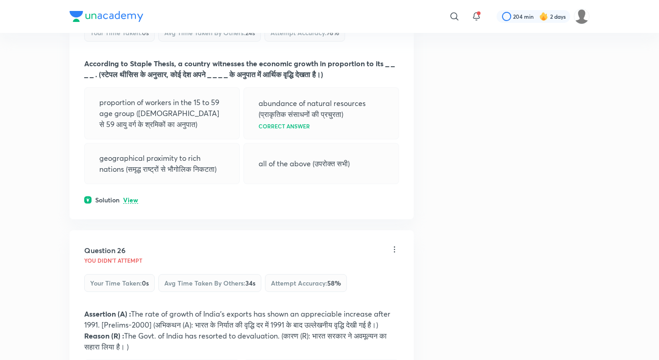
scroll to position [7015, 0]
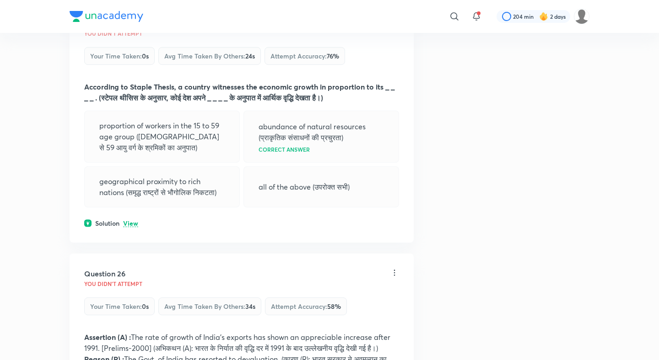
click at [125, 220] on p "View" at bounding box center [130, 223] width 15 height 7
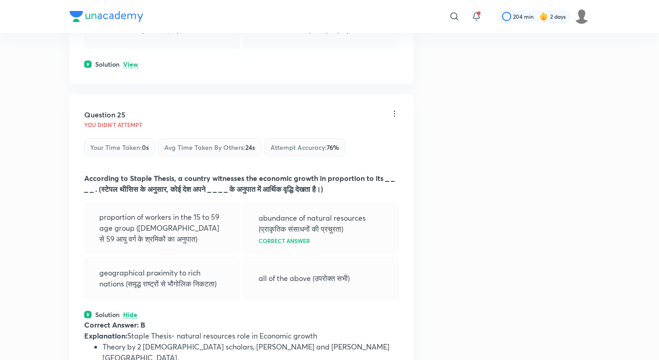
scroll to position [6796, 0]
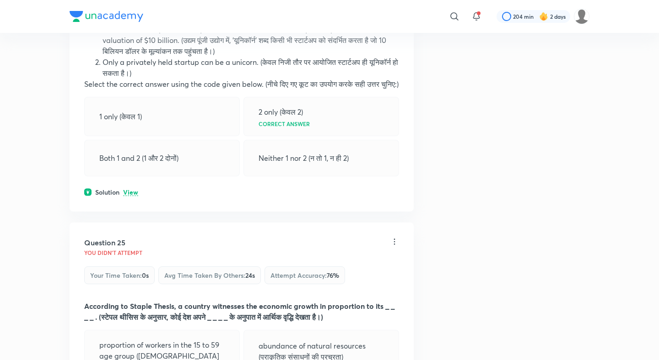
click at [133, 187] on div "Solution View" at bounding box center [241, 192] width 315 height 10
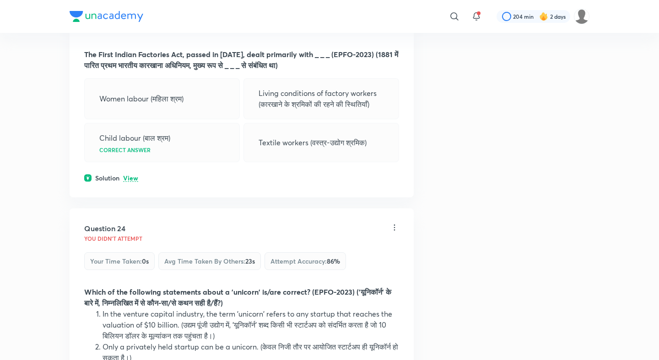
scroll to position [6489, 0]
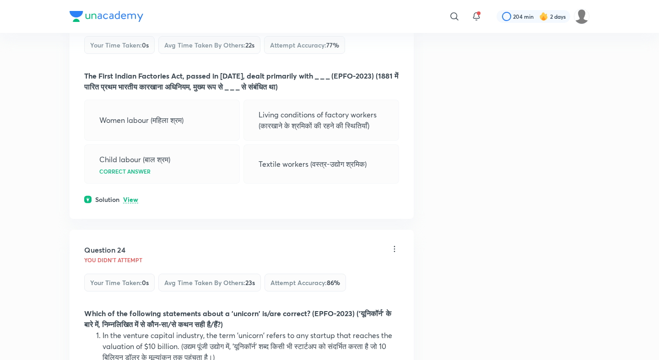
click at [130, 197] on p "View" at bounding box center [130, 200] width 15 height 7
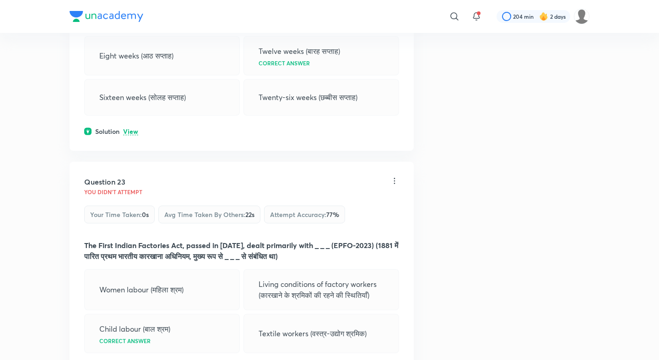
scroll to position [6243, 0]
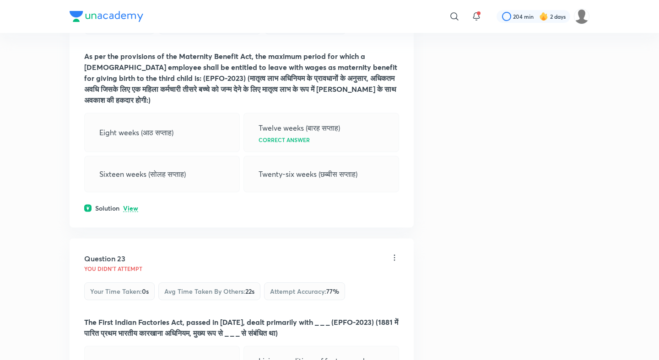
click at [132, 158] on div "Question 22 You didn't Attempt Your time taken : 0s Avg time taken by others : …" at bounding box center [242, 100] width 344 height 255
click at [130, 205] on p "View" at bounding box center [130, 208] width 15 height 7
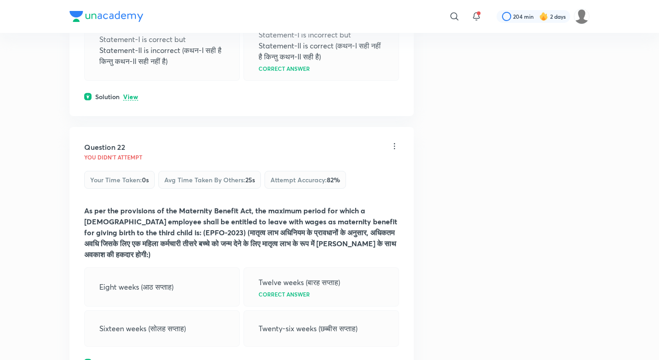
scroll to position [6073, 0]
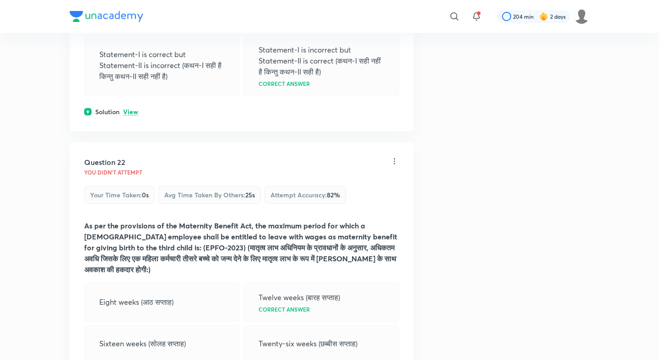
click at [133, 109] on p "View" at bounding box center [130, 112] width 15 height 7
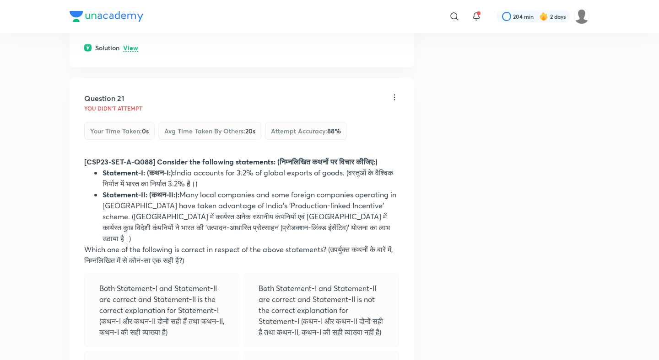
scroll to position [5645, 0]
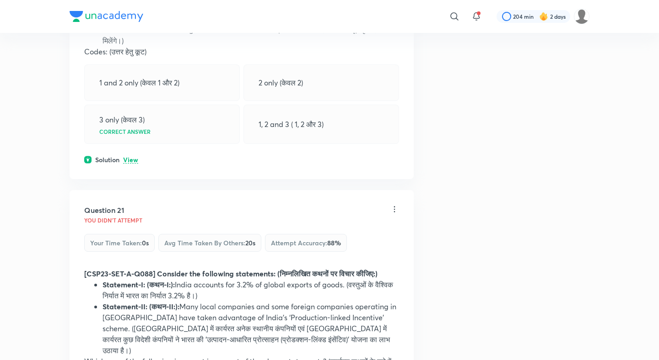
click at [133, 157] on p "View" at bounding box center [130, 160] width 15 height 7
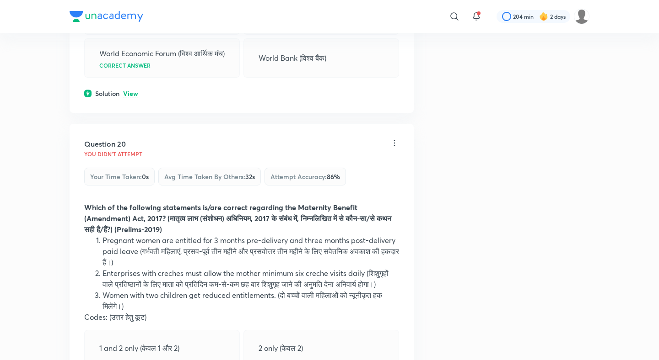
click at [129, 91] on p "View" at bounding box center [130, 94] width 15 height 7
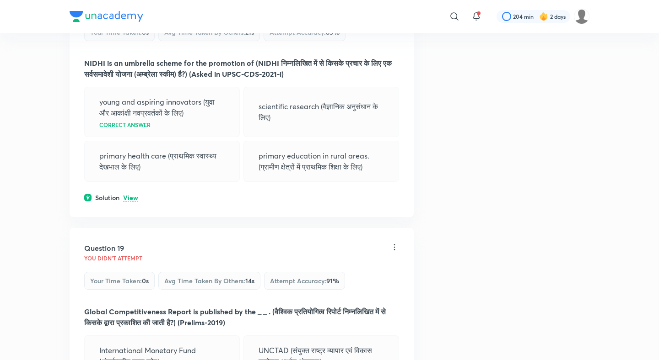
scroll to position [5015, 0]
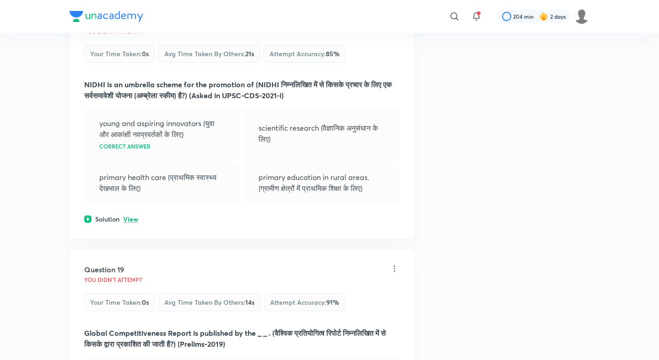
click at [126, 193] on div "Question 18 You didn't Attempt Your time taken : 0s Avg time taken by others : …" at bounding box center [242, 120] width 344 height 238
click at [132, 216] on p "View" at bounding box center [130, 219] width 15 height 7
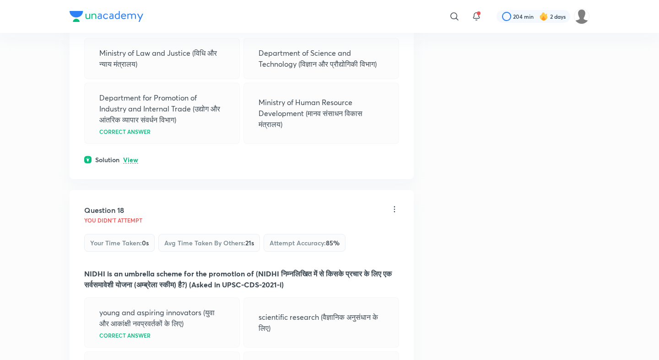
scroll to position [4797, 0]
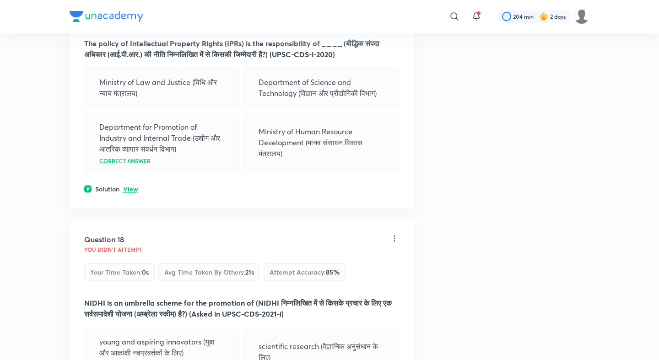
click at [132, 186] on p "View" at bounding box center [130, 189] width 15 height 7
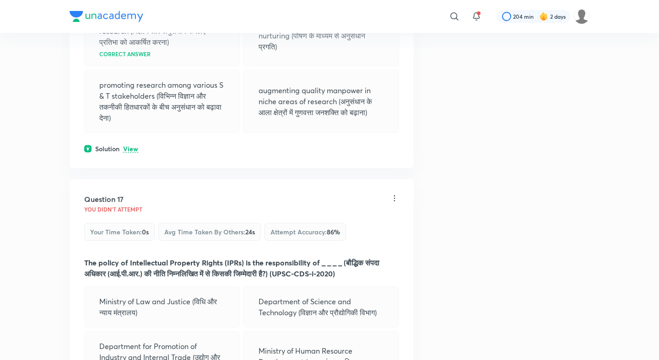
scroll to position [4556, 0]
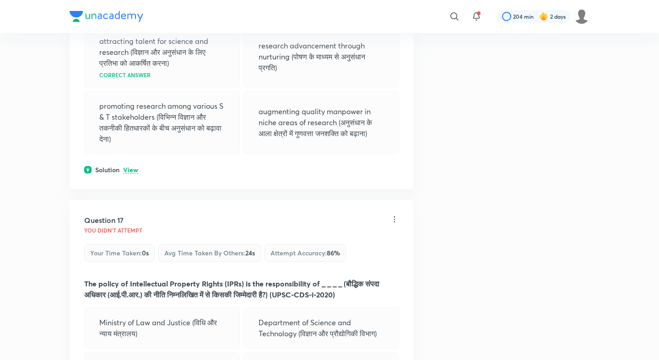
click at [132, 167] on p "View" at bounding box center [130, 170] width 15 height 7
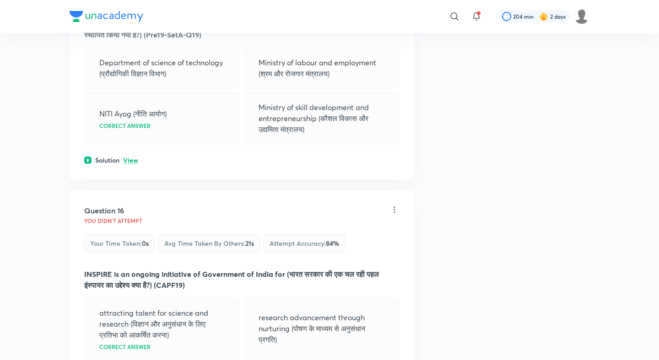
scroll to position [4279, 0]
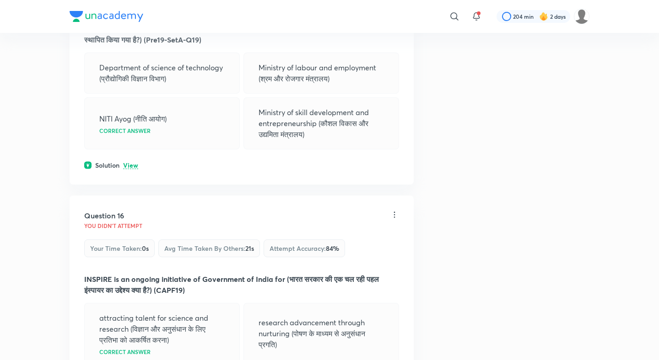
click at [133, 161] on div "Solution View" at bounding box center [241, 166] width 315 height 10
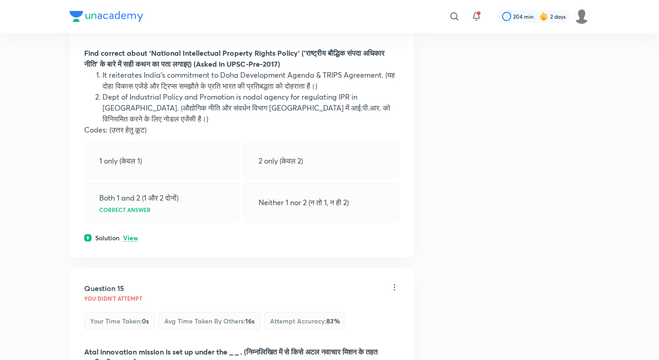
scroll to position [3947, 0]
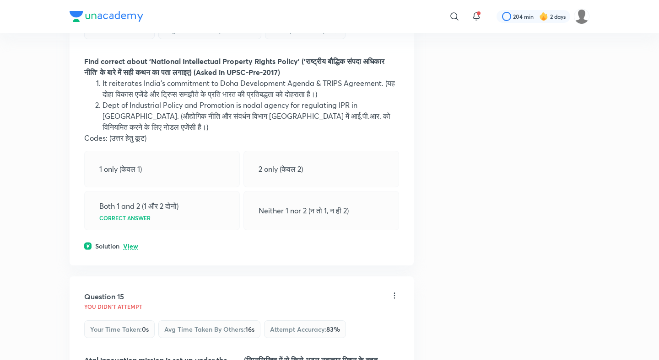
click at [127, 207] on div "Question 14 You didn't Attempt Your time taken : 0s Avg time taken by others : …" at bounding box center [242, 122] width 344 height 288
click at [128, 243] on p "View" at bounding box center [130, 246] width 15 height 7
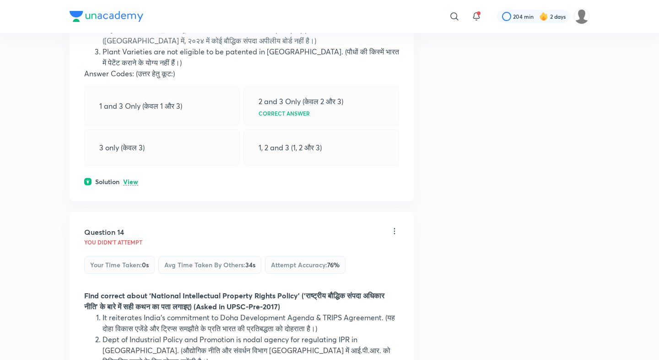
scroll to position [3711, 0]
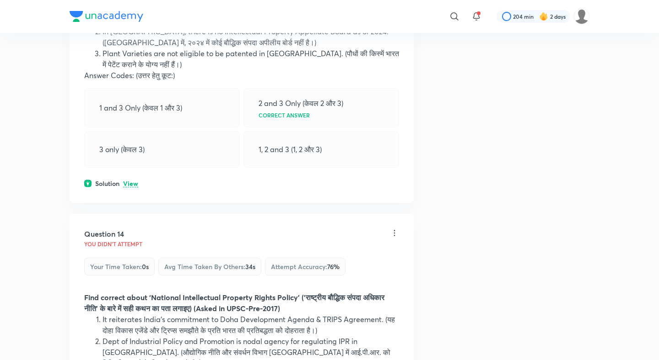
click at [134, 181] on p "View" at bounding box center [130, 184] width 15 height 7
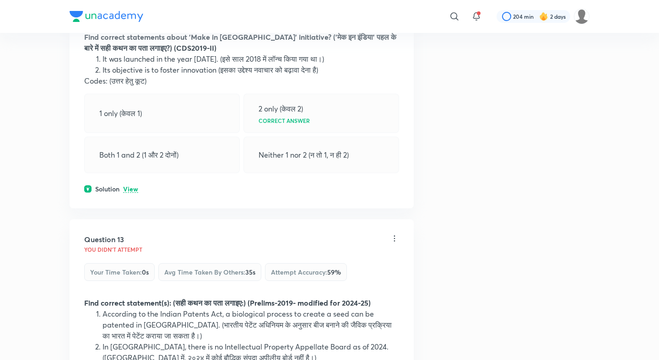
click at [133, 186] on p "View" at bounding box center [130, 189] width 15 height 7
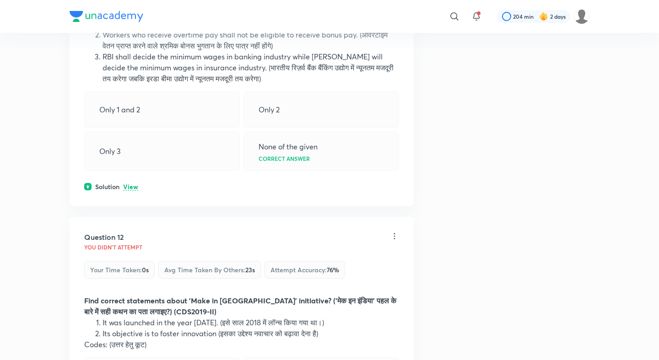
click at [132, 184] on p "View" at bounding box center [130, 187] width 15 height 7
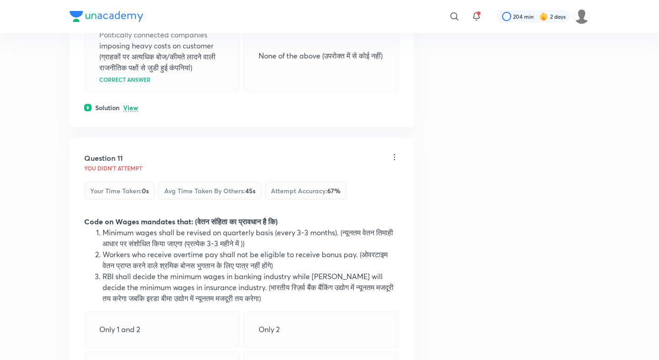
scroll to position [2885, 0]
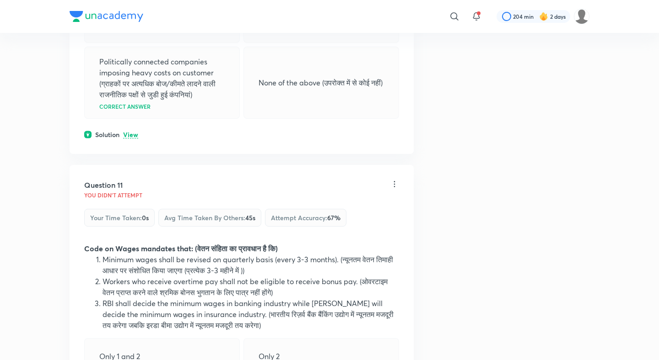
click at [127, 130] on div "Solution View" at bounding box center [241, 135] width 315 height 10
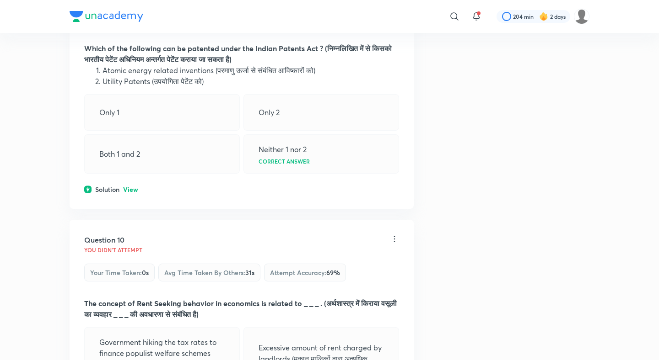
scroll to position [2491, 0]
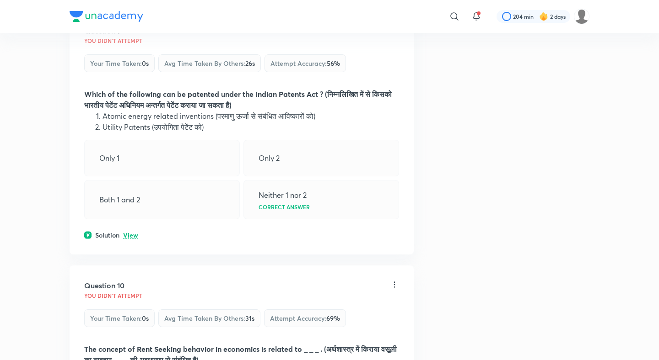
click at [128, 232] on p "View" at bounding box center [130, 235] width 15 height 7
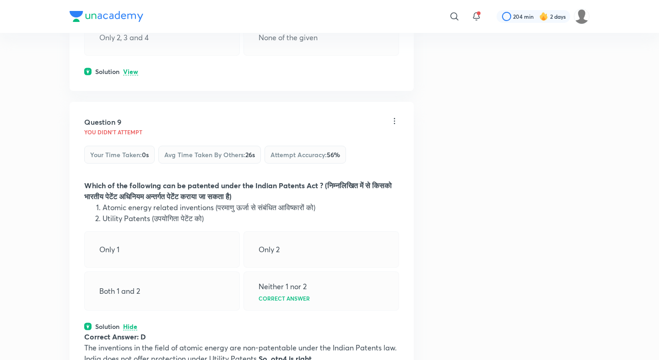
scroll to position [2281, 0]
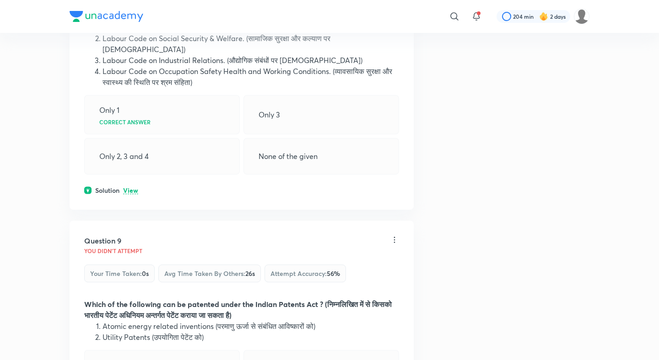
click at [131, 187] on p "View" at bounding box center [130, 190] width 15 height 7
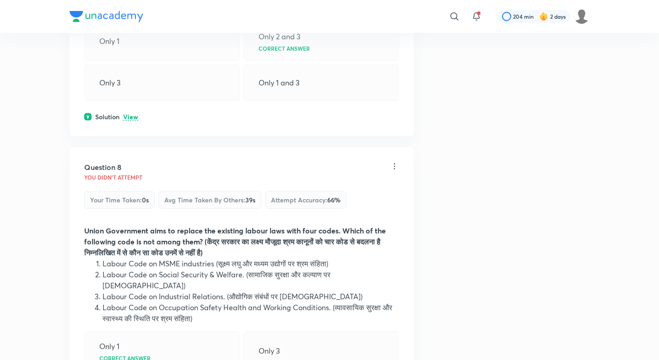
scroll to position [1966, 0]
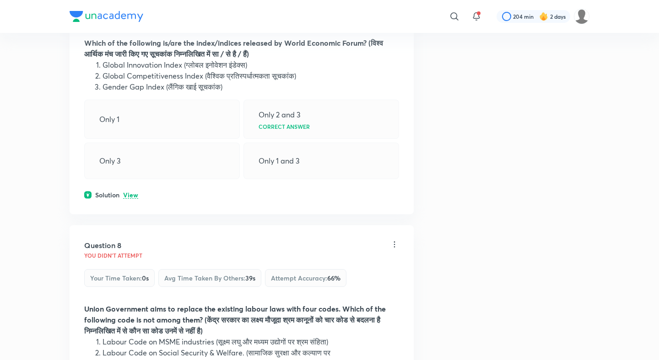
click at [129, 192] on p "View" at bounding box center [130, 195] width 15 height 7
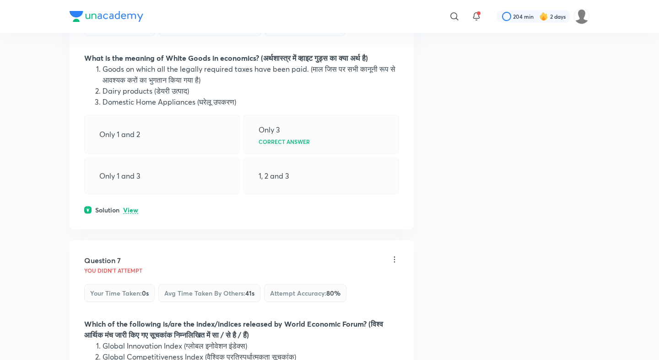
click at [129, 207] on p "View" at bounding box center [130, 210] width 15 height 7
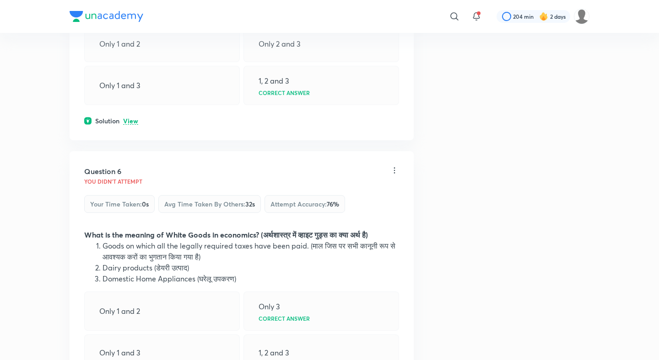
scroll to position [1422, 0]
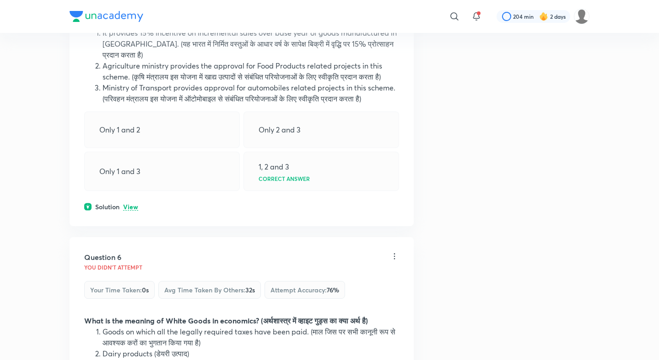
click at [128, 204] on p "View" at bounding box center [130, 207] width 15 height 7
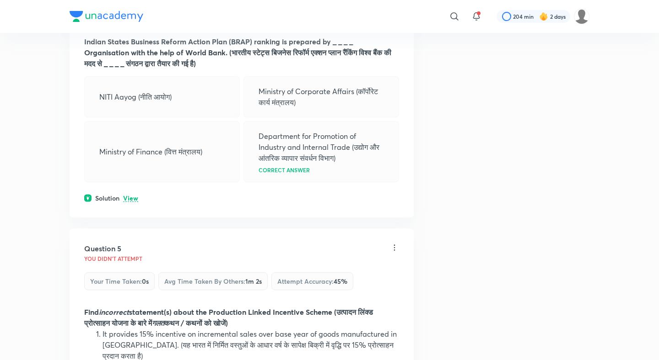
scroll to position [1098, 0]
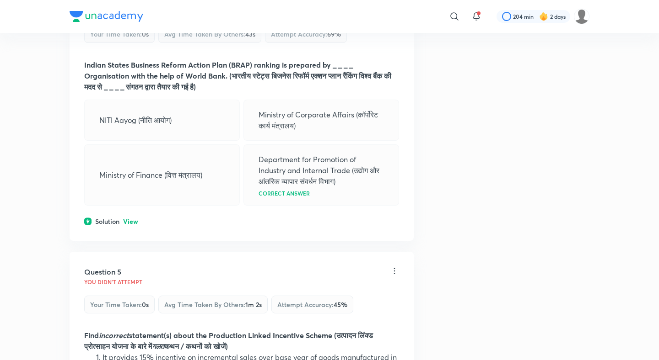
click at [127, 215] on div "Question 4 You didn't Attempt Your time taken : 0s Avg time taken by others : 4…" at bounding box center [242, 111] width 344 height 260
click at [127, 219] on p "View" at bounding box center [130, 222] width 15 height 7
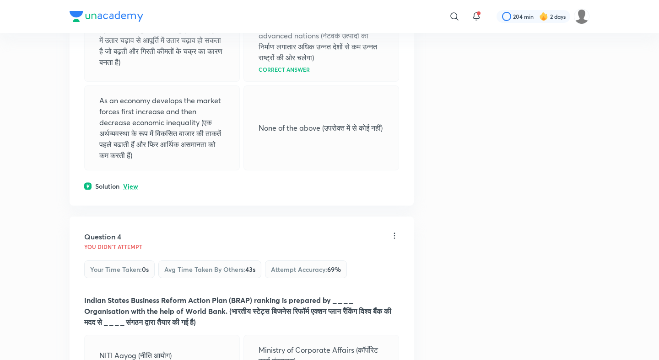
scroll to position [861, 0]
click at [129, 187] on p "View" at bounding box center [130, 187] width 15 height 7
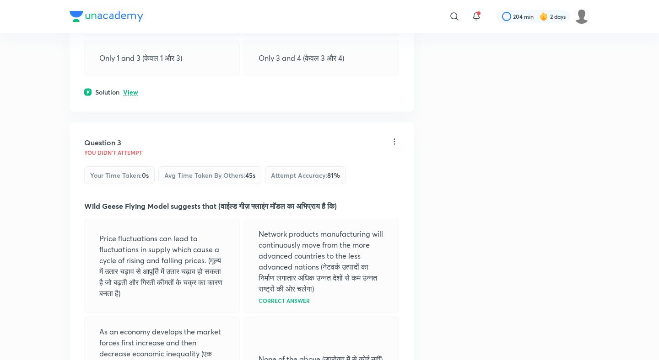
click at [132, 90] on p "View" at bounding box center [130, 92] width 15 height 7
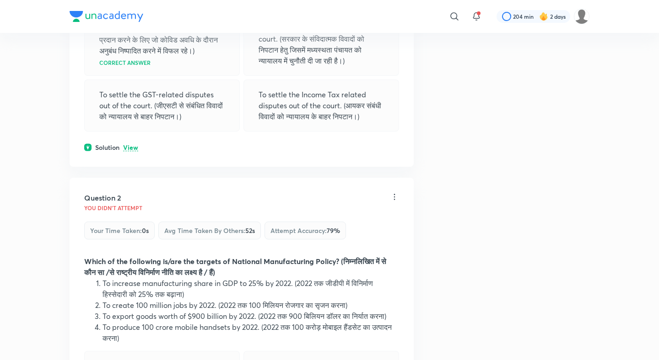
scroll to position [257, 0]
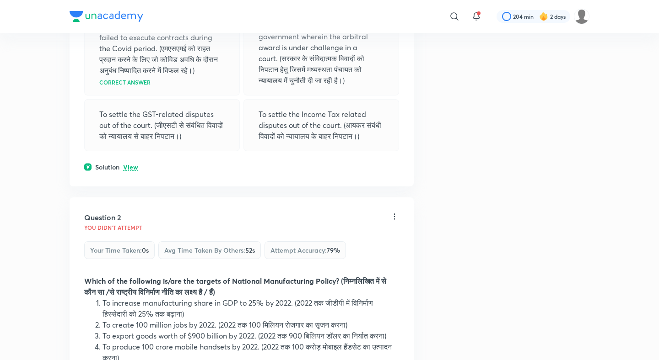
click at [131, 166] on p "View" at bounding box center [130, 167] width 15 height 7
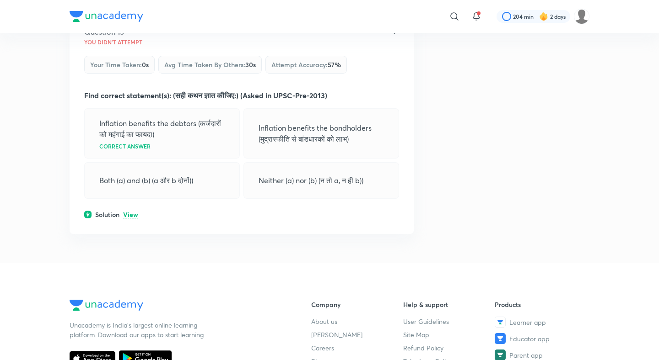
scroll to position [4001, 0]
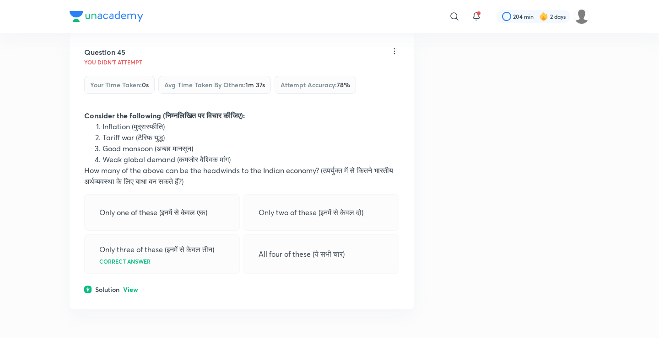
scroll to position [12620, 0]
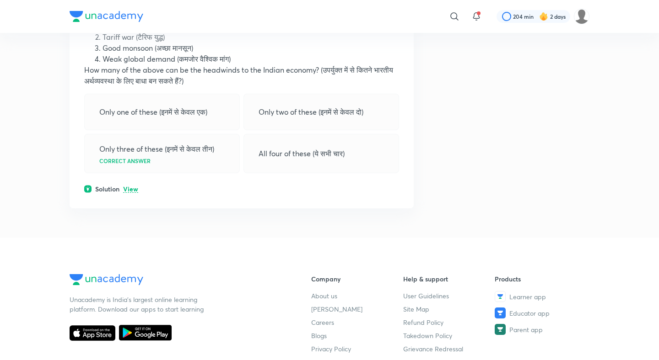
click at [135, 193] on p "View" at bounding box center [130, 189] width 15 height 7
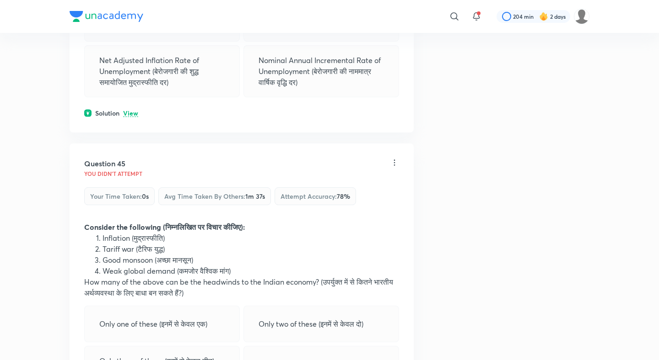
scroll to position [12385, 0]
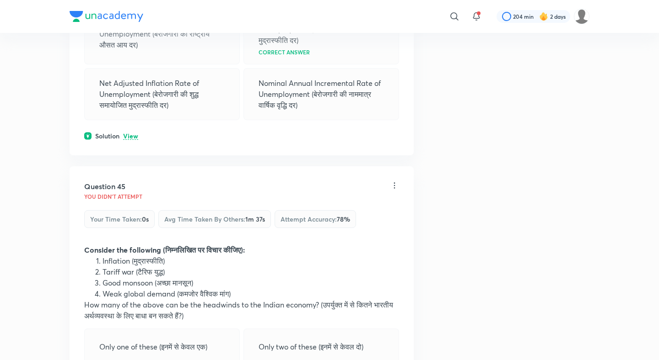
click at [134, 141] on div "Question 44 You didn't Attempt Your time taken : 0s Avg time taken by others : …" at bounding box center [242, 31] width 344 height 249
click at [134, 140] on p "View" at bounding box center [130, 136] width 15 height 7
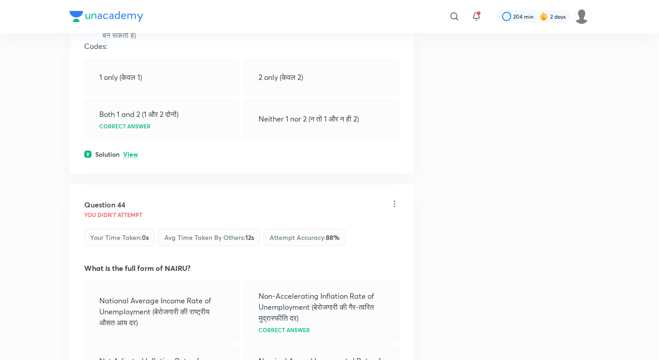
click at [132, 158] on p "View" at bounding box center [130, 154] width 15 height 7
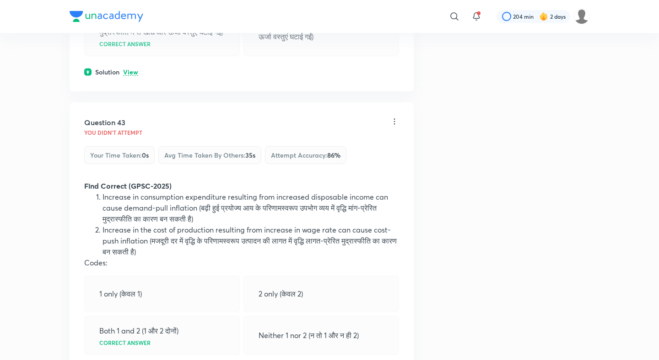
scroll to position [11859, 0]
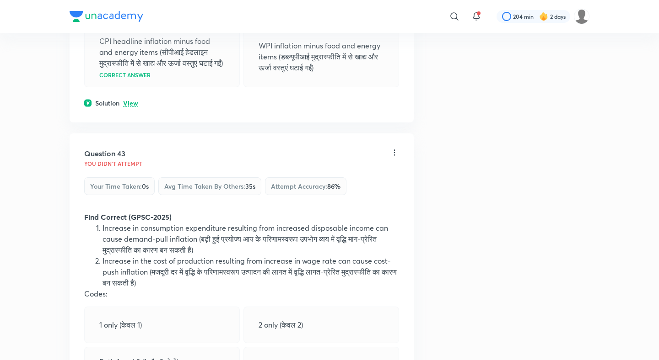
click at [132, 107] on p "View" at bounding box center [130, 103] width 15 height 7
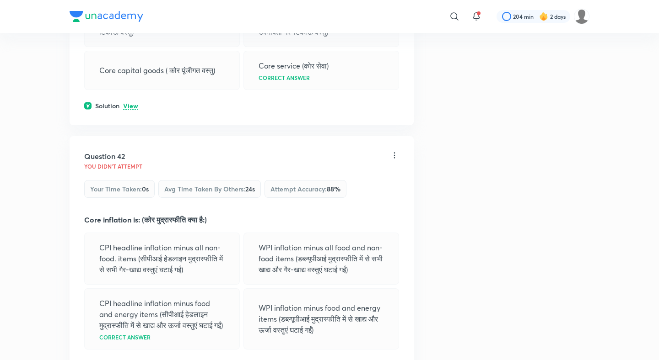
scroll to position [11527, 0]
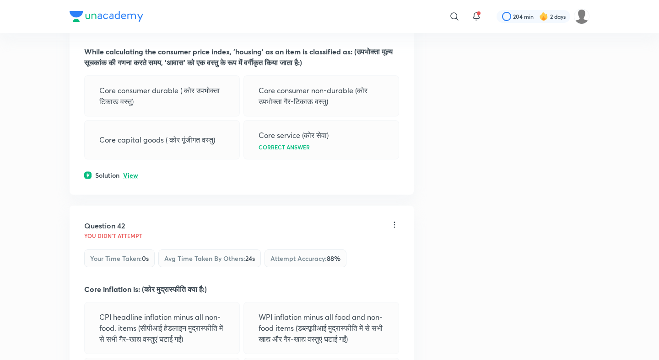
click at [131, 173] on p "View" at bounding box center [130, 175] width 15 height 7
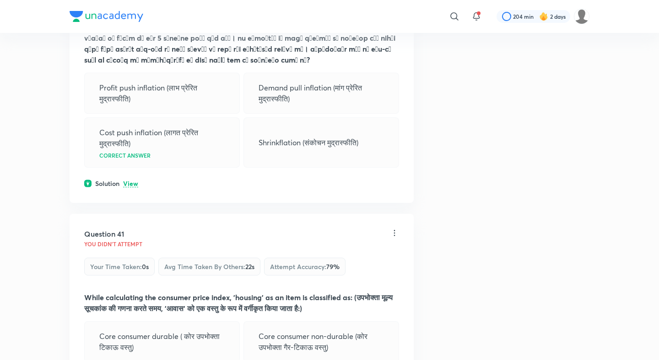
click at [130, 182] on p "View" at bounding box center [130, 184] width 15 height 7
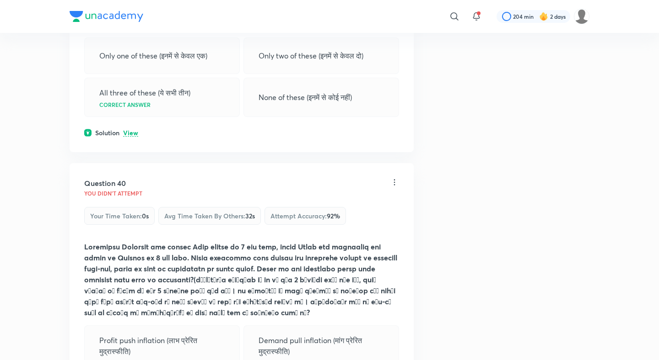
scroll to position [10971, 0]
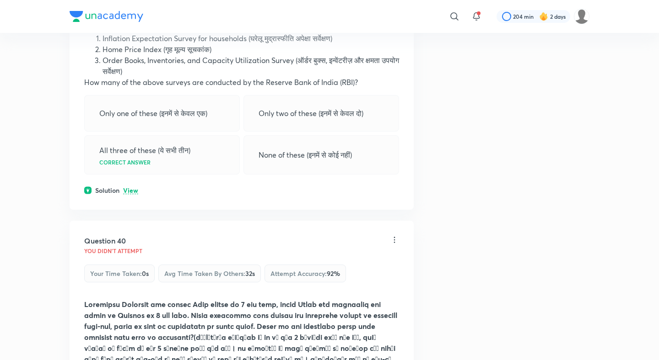
click at [129, 187] on p "View" at bounding box center [130, 190] width 15 height 7
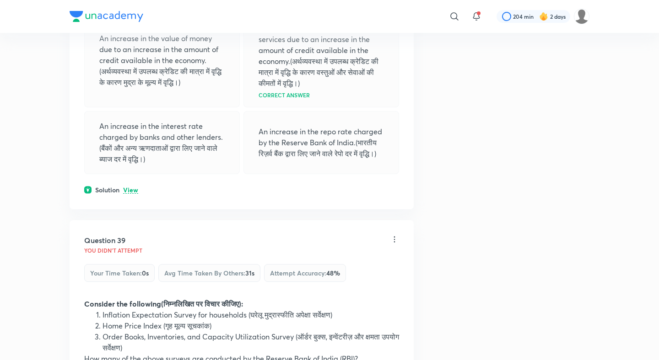
click at [130, 187] on p "View" at bounding box center [130, 190] width 15 height 7
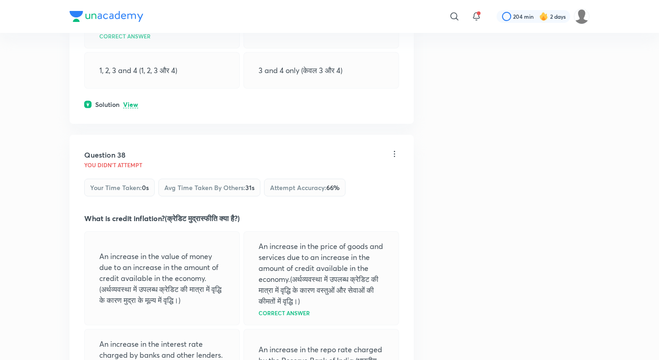
scroll to position [10401, 0]
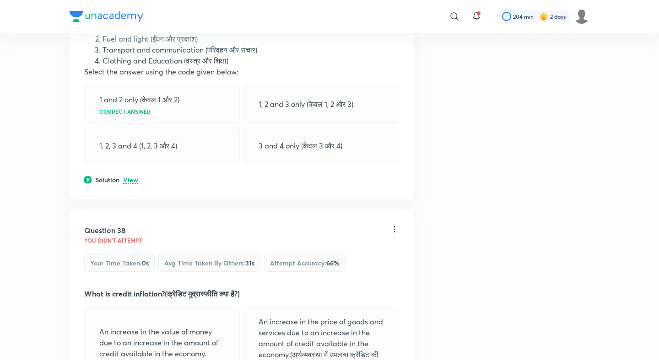
click at [132, 182] on p "View" at bounding box center [130, 180] width 15 height 7
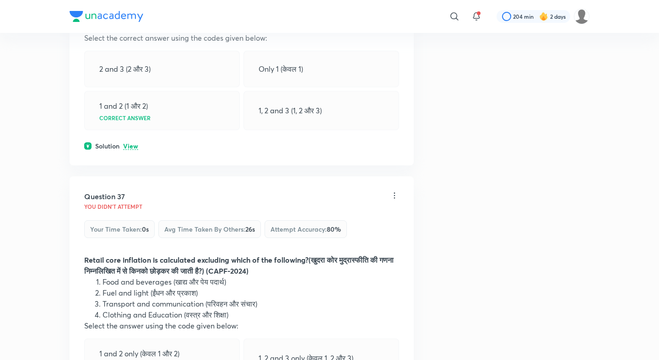
scroll to position [10127, 0]
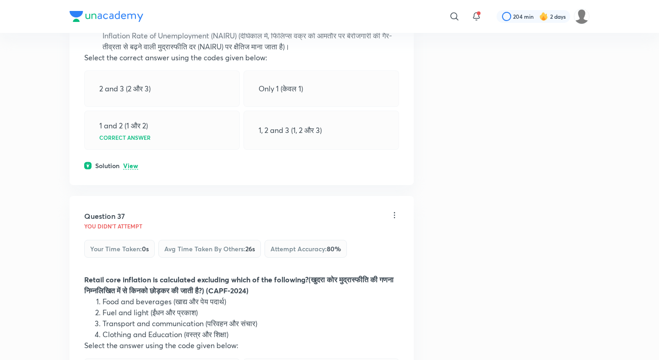
click at [133, 171] on div "Question 36 You didn't Attempt Your time taken : 0s Avg time taken by others : …" at bounding box center [242, 24] width 344 height 321
click at [133, 166] on p "View" at bounding box center [130, 166] width 15 height 7
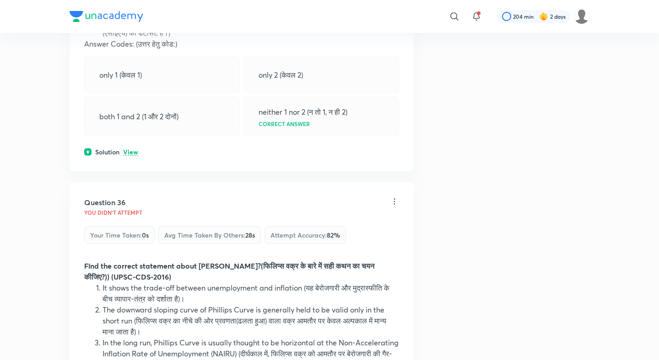
click at [132, 154] on p "View" at bounding box center [130, 152] width 15 height 7
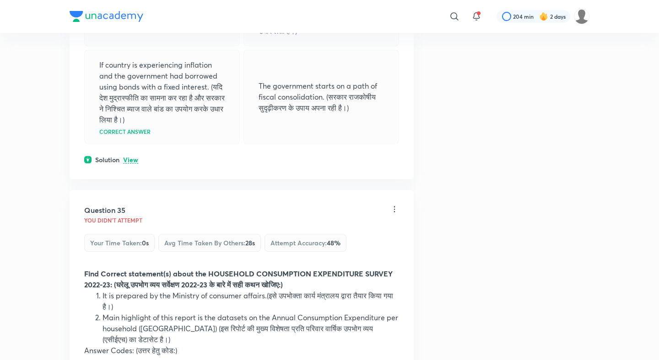
click at [132, 164] on p "View" at bounding box center [130, 160] width 15 height 7
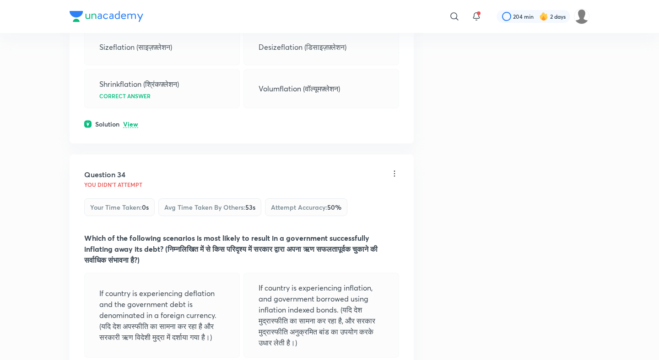
click at [133, 128] on p "View" at bounding box center [130, 124] width 15 height 7
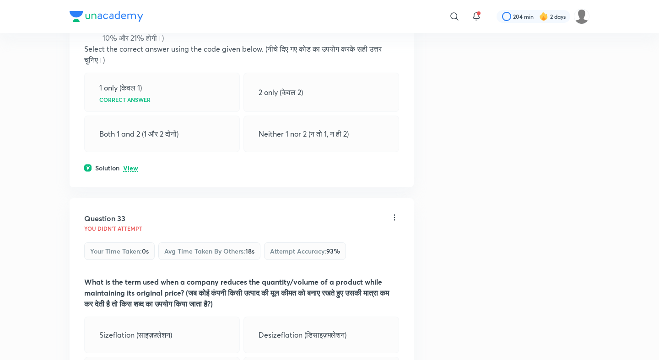
click at [133, 172] on p "View" at bounding box center [130, 168] width 15 height 7
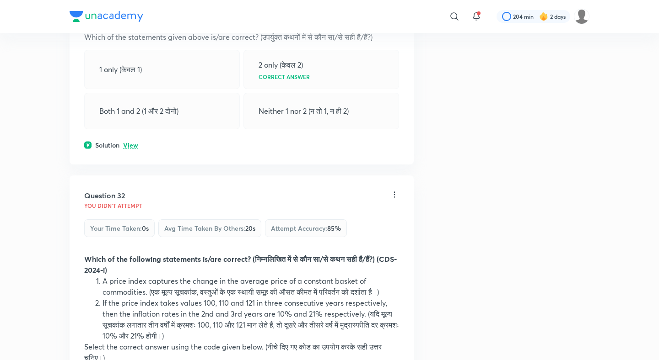
scroll to position [8598, 0]
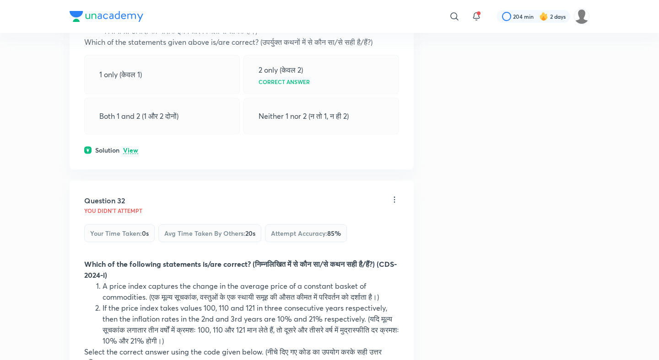
click at [132, 154] on p "View" at bounding box center [130, 150] width 15 height 7
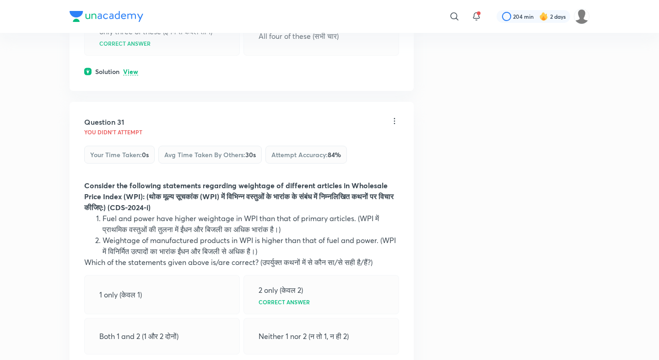
scroll to position [8365, 0]
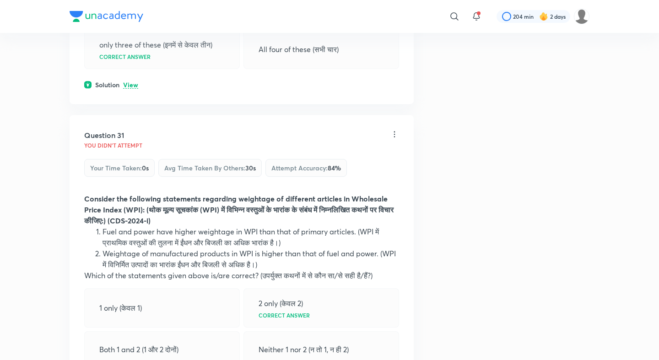
click at [130, 89] on p "View" at bounding box center [130, 85] width 15 height 7
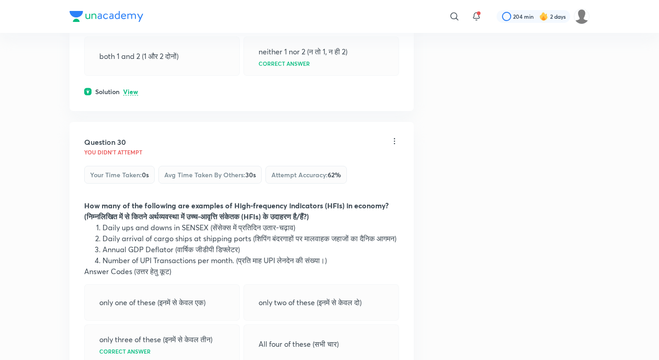
click at [130, 93] on p "View" at bounding box center [130, 92] width 15 height 7
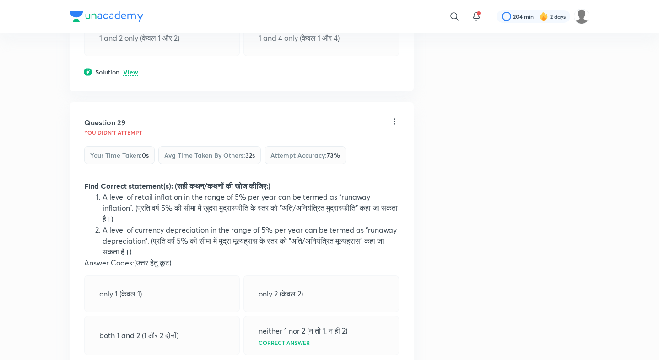
scroll to position [7769, 0]
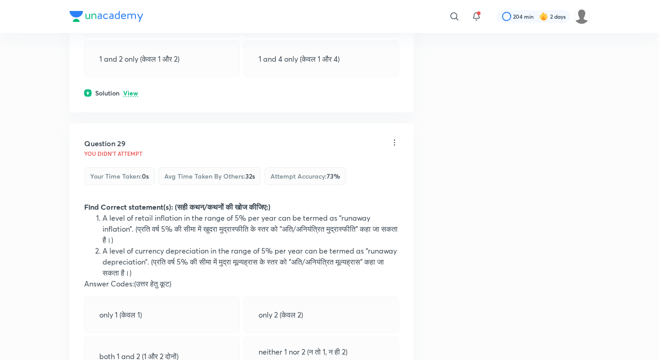
click at [130, 93] on p "View" at bounding box center [130, 93] width 15 height 7
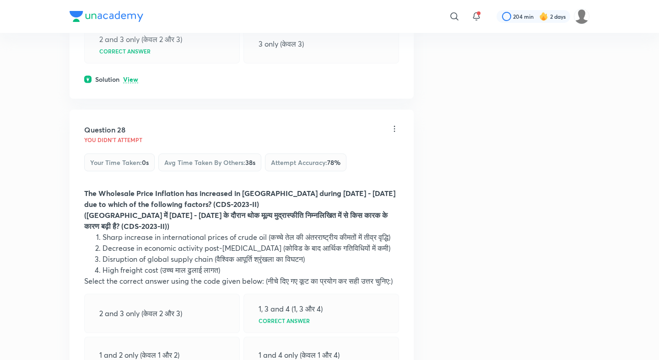
scroll to position [7465, 0]
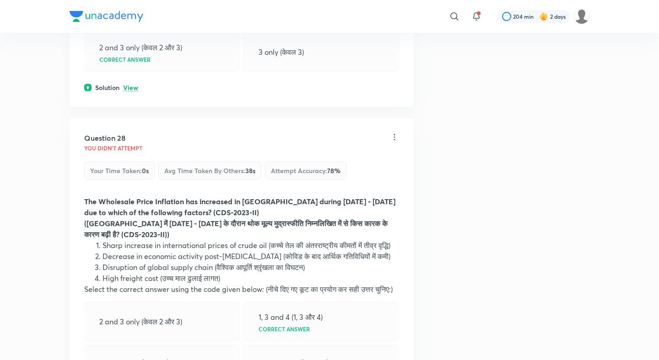
click at [133, 88] on p "View" at bounding box center [130, 88] width 15 height 7
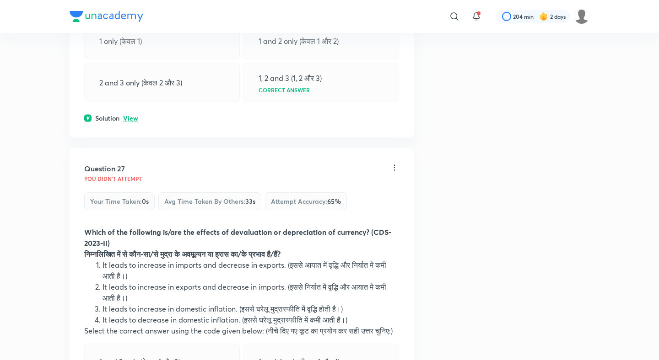
scroll to position [7095, 0]
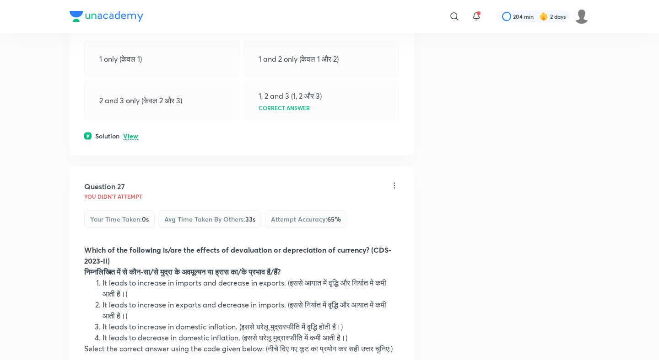
click at [130, 133] on p "View" at bounding box center [130, 136] width 15 height 7
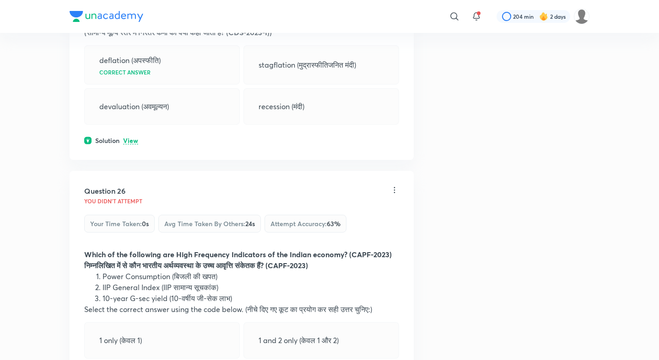
click at [130, 144] on p "View" at bounding box center [130, 141] width 15 height 7
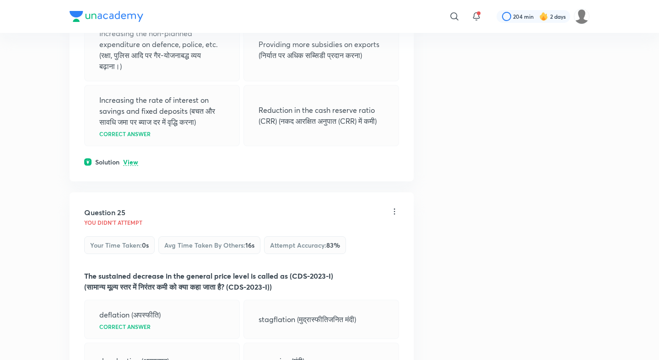
scroll to position [6532, 0]
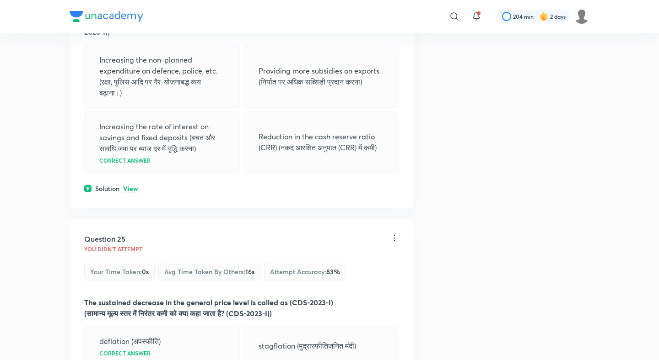
click at [131, 179] on div "Question 24 You didn't Attempt Your time taken : 0s Avg time taken by others : …" at bounding box center [242, 61] width 344 height 293
click at [131, 189] on p "View" at bounding box center [130, 189] width 15 height 7
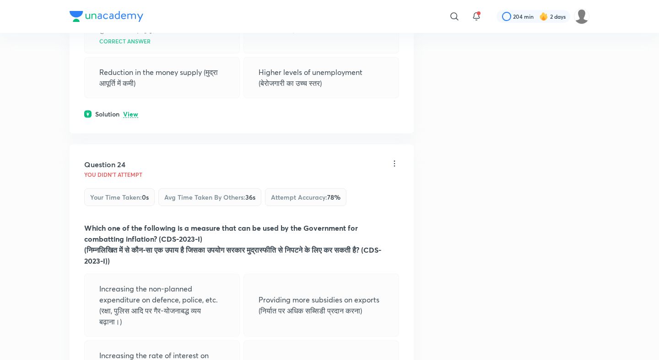
click at [133, 113] on p "View" at bounding box center [130, 114] width 15 height 7
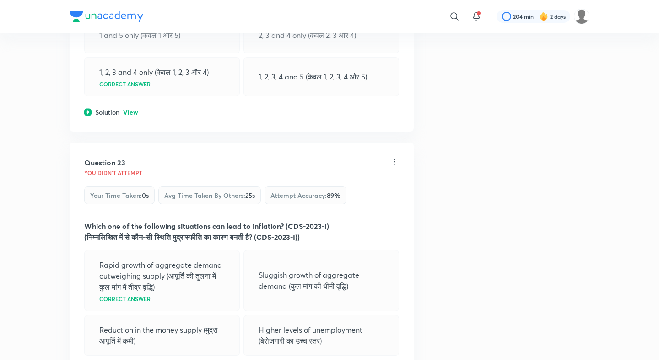
scroll to position [6027, 0]
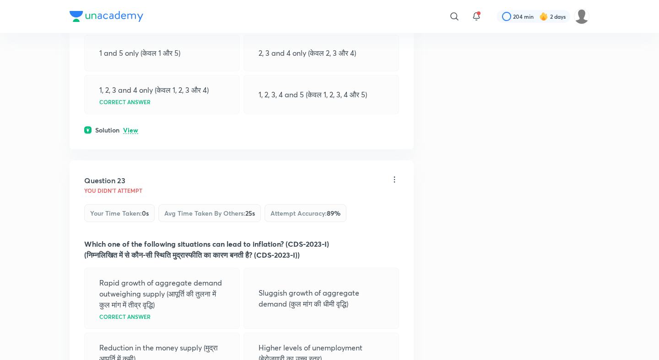
click at [130, 135] on div "Question 22 You didn't Attempt Your time taken : 0s Avg time taken by others : …" at bounding box center [242, 5] width 344 height 288
click at [133, 127] on p "View" at bounding box center [130, 130] width 15 height 7
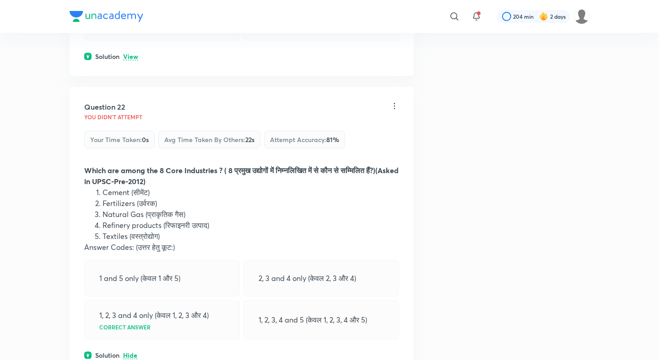
scroll to position [5781, 0]
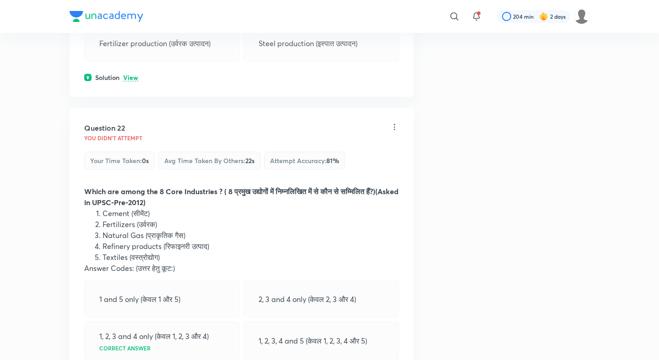
click at [130, 75] on p "View" at bounding box center [130, 78] width 15 height 7
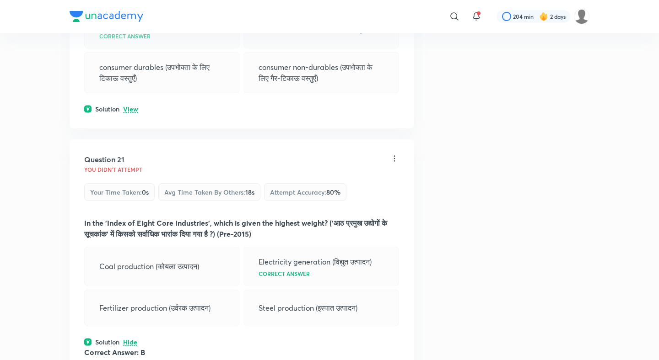
scroll to position [5459, 0]
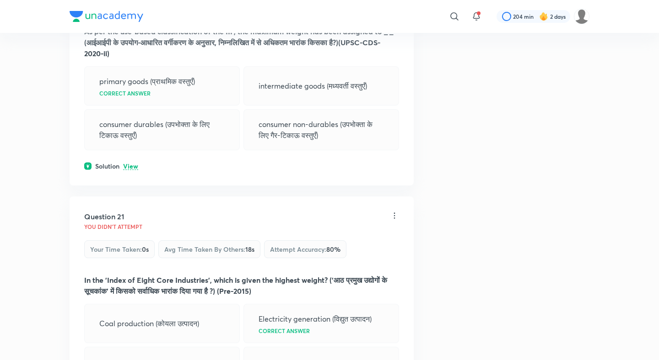
click at [133, 150] on div "consumer durables (उपभोक्ता के लिए टिकाऊ वस्तुएँ)" at bounding box center [161, 129] width 155 height 41
click at [132, 160] on div "Question 20 You didn't Attempt Your time taken : 0s Avg time taken by others : …" at bounding box center [242, 67] width 344 height 238
click at [132, 165] on p "View" at bounding box center [130, 166] width 15 height 7
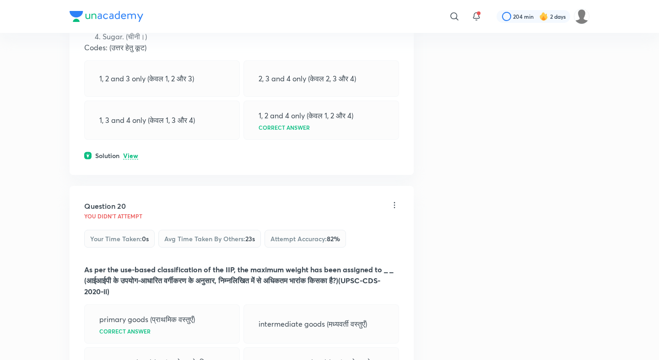
scroll to position [5131, 0]
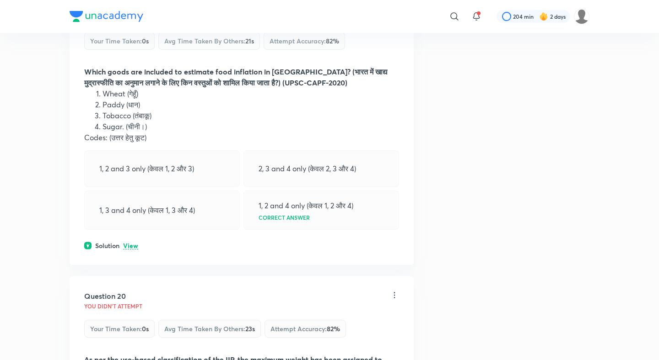
click at [131, 247] on p "View" at bounding box center [130, 246] width 15 height 7
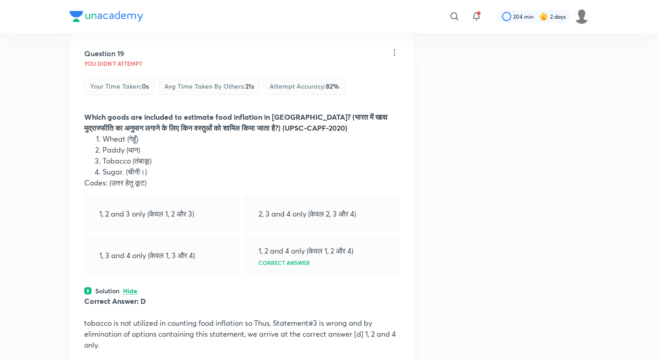
scroll to position [4927, 0]
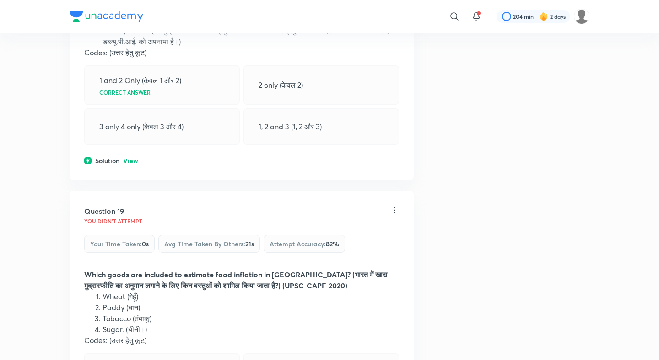
click at [133, 160] on p "View" at bounding box center [130, 161] width 15 height 7
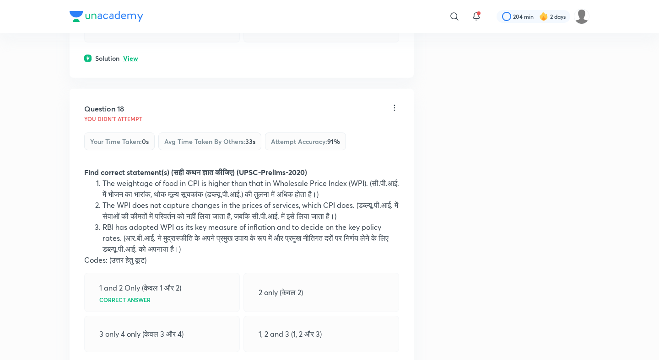
scroll to position [4682, 0]
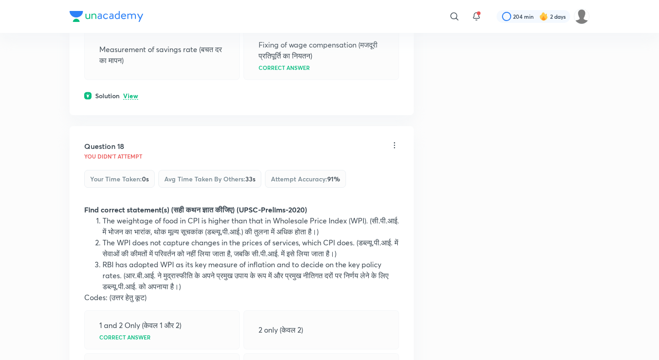
click at [132, 96] on p "View" at bounding box center [130, 96] width 15 height 7
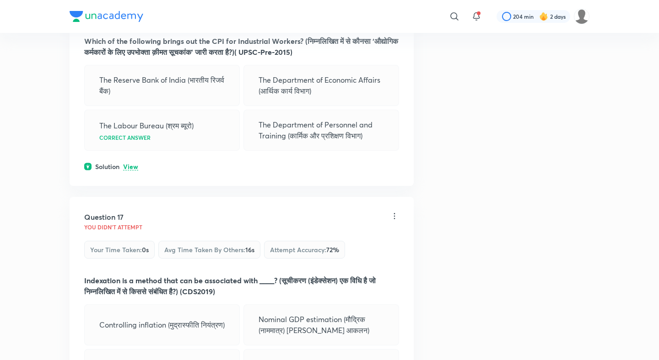
scroll to position [4333, 0]
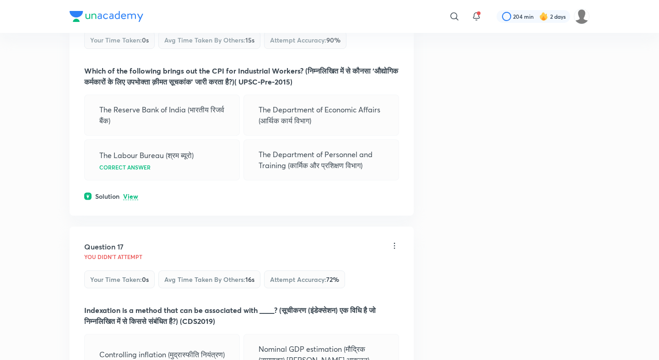
click at [133, 196] on p "View" at bounding box center [130, 196] width 15 height 7
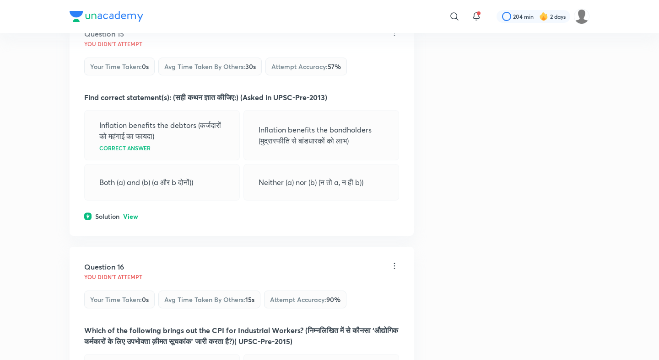
click at [129, 219] on p "View" at bounding box center [130, 217] width 15 height 7
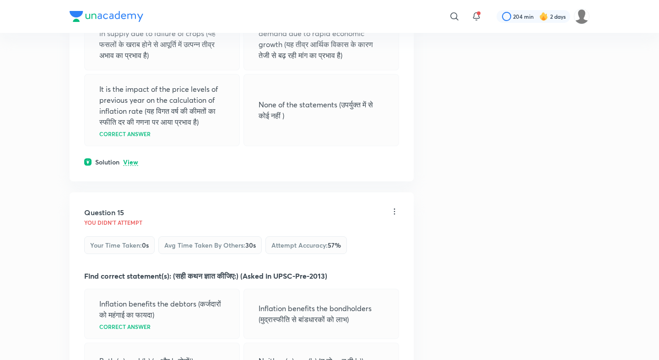
click at [134, 159] on p "View" at bounding box center [130, 162] width 15 height 7
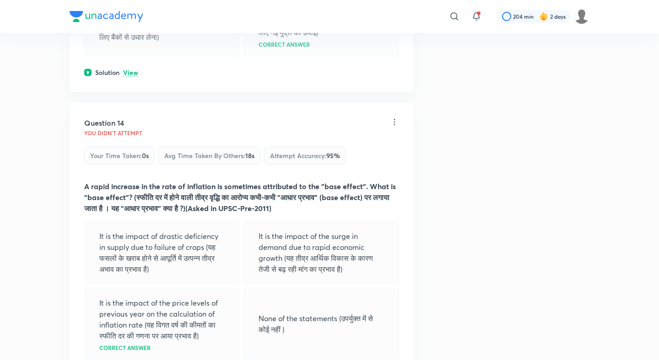
scroll to position [3668, 0]
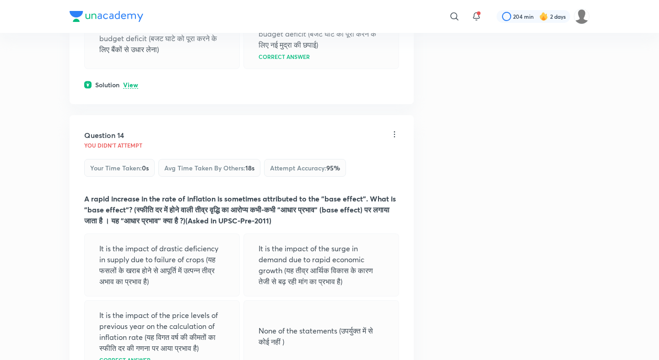
click at [134, 86] on p "View" at bounding box center [130, 85] width 15 height 7
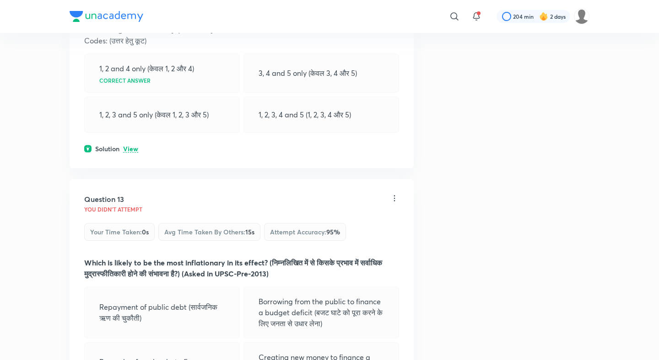
click at [128, 149] on p "View" at bounding box center [130, 149] width 15 height 7
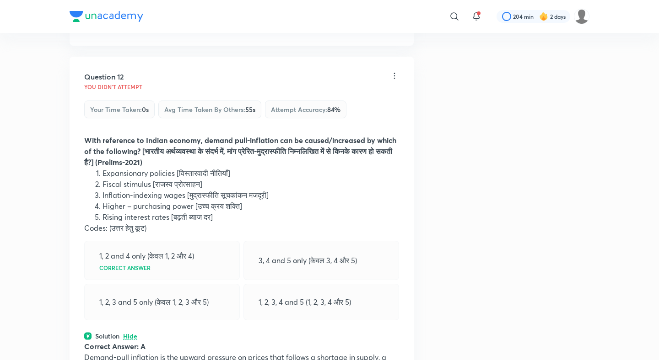
scroll to position [3099, 0]
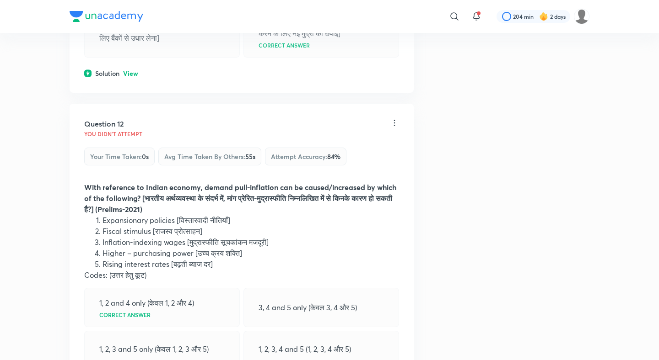
click at [132, 77] on p "View" at bounding box center [130, 73] width 15 height 7
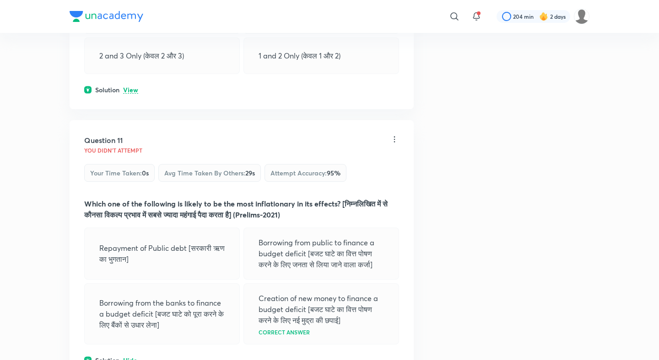
scroll to position [2781, 0]
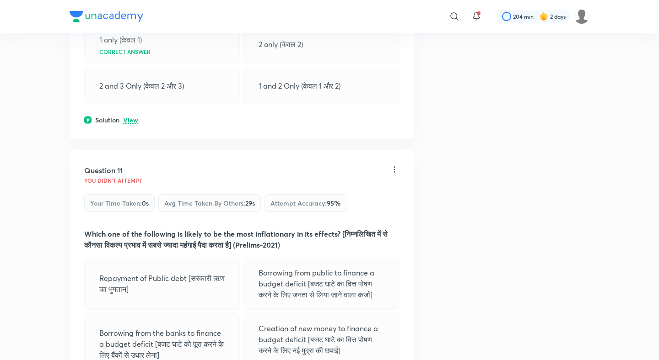
click at [134, 118] on p "View" at bounding box center [130, 120] width 15 height 7
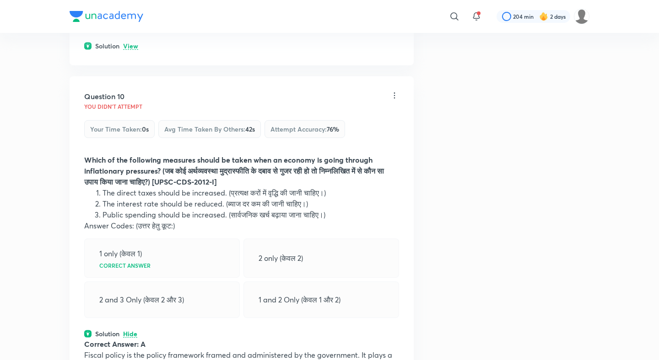
scroll to position [2491, 0]
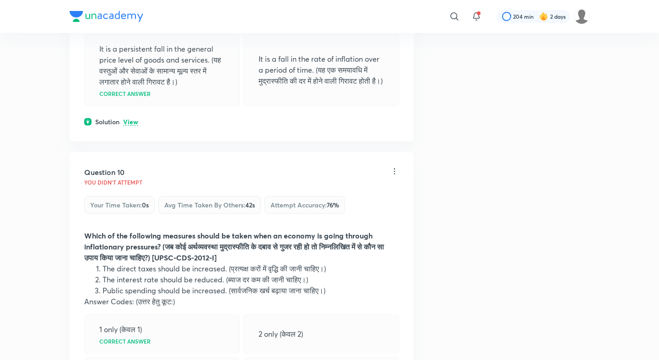
click at [131, 121] on p "View" at bounding box center [130, 122] width 15 height 7
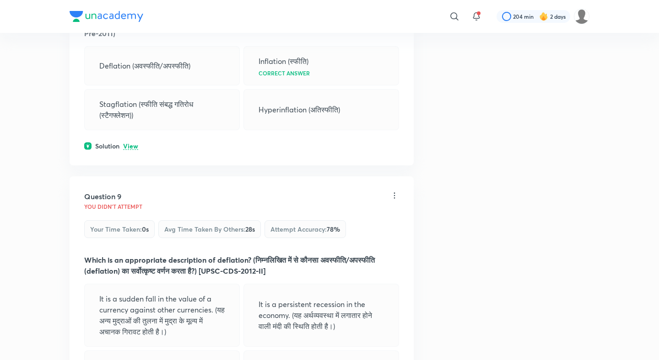
click at [130, 143] on p "View" at bounding box center [130, 146] width 15 height 7
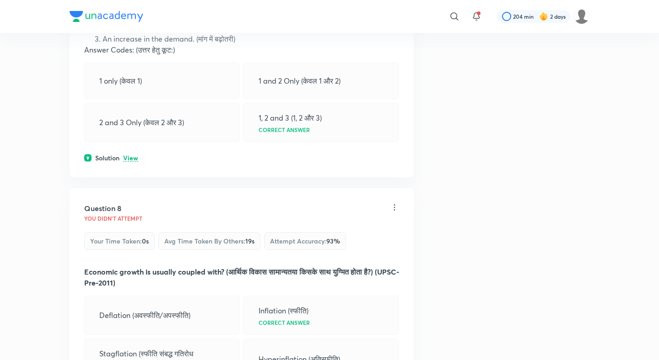
click at [126, 159] on p "View" at bounding box center [130, 158] width 15 height 7
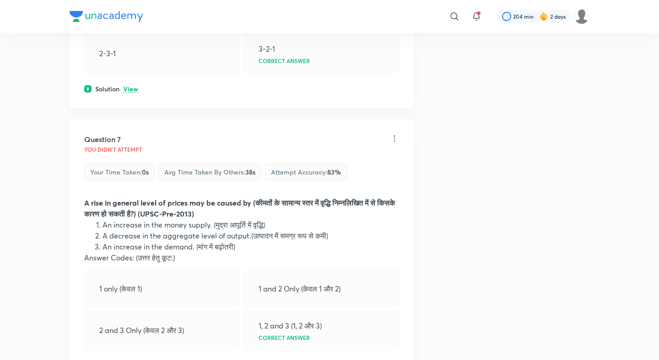
scroll to position [1702, 0]
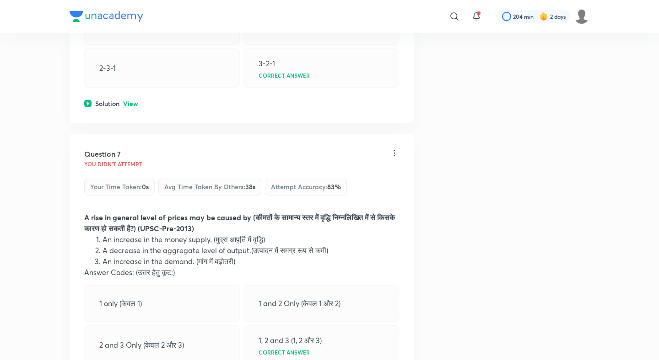
click at [129, 101] on p "View" at bounding box center [130, 104] width 15 height 7
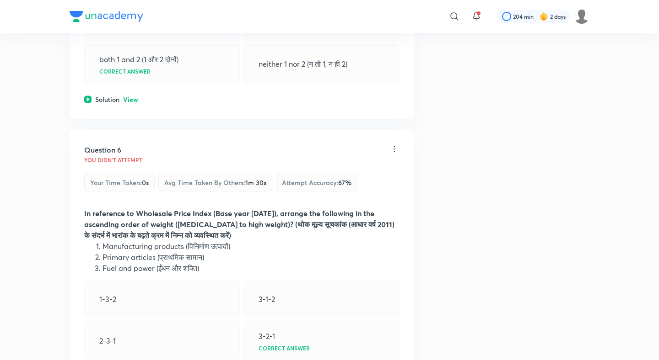
click at [129, 101] on p "View" at bounding box center [130, 99] width 15 height 7
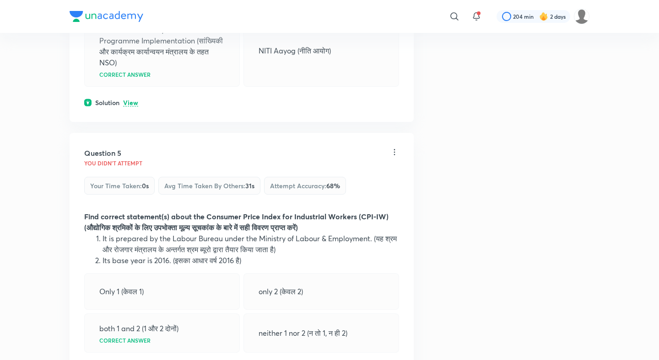
scroll to position [1157, 0]
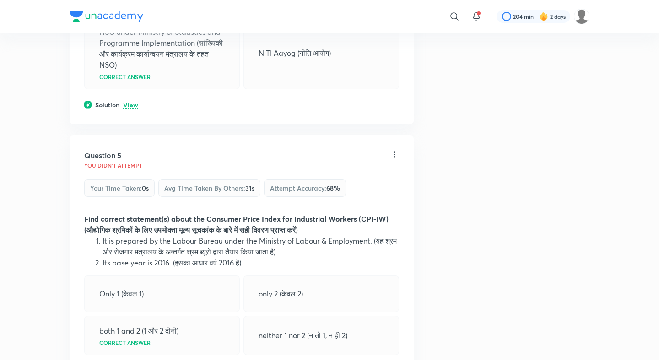
click at [129, 102] on p "View" at bounding box center [130, 105] width 15 height 7
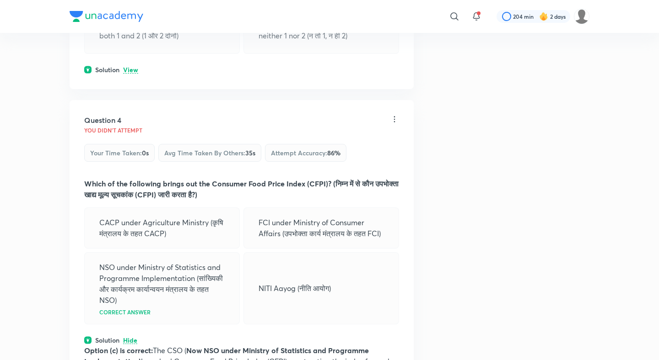
scroll to position [921, 0]
click at [135, 70] on p "View" at bounding box center [130, 70] width 15 height 7
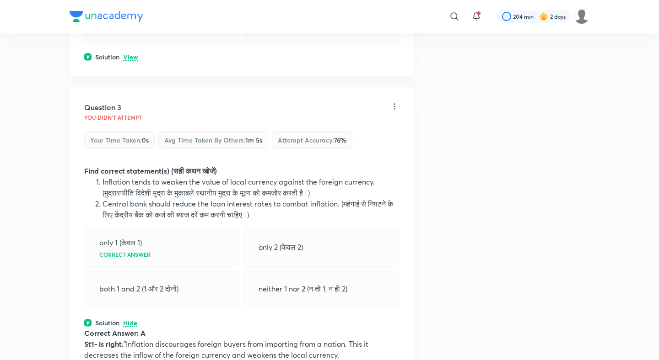
scroll to position [667, 0]
click at [135, 59] on p "View" at bounding box center [130, 58] width 15 height 7
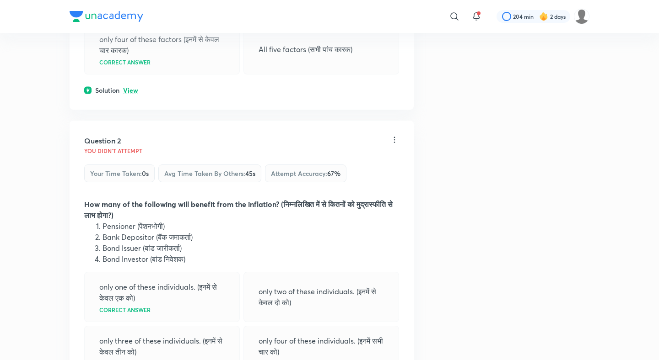
scroll to position [270, 0]
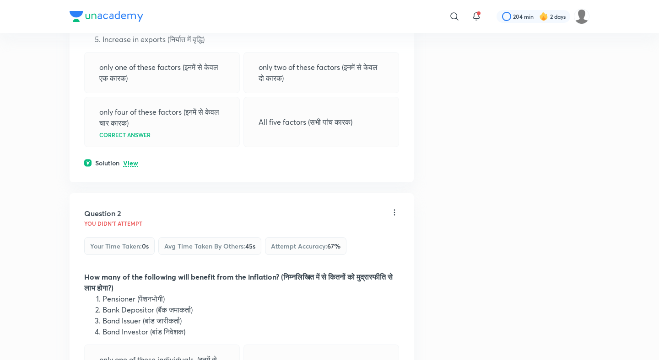
click at [129, 160] on p "View" at bounding box center [130, 163] width 15 height 7
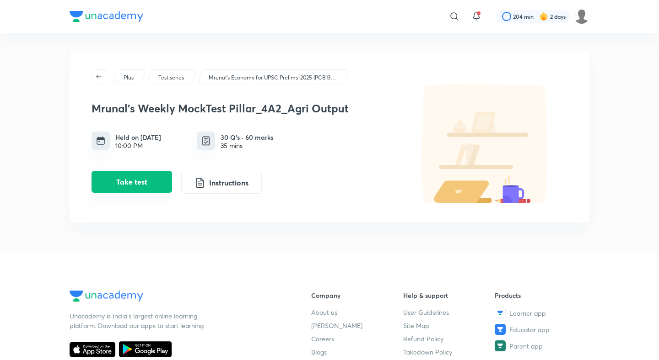
click at [147, 183] on button "Take test" at bounding box center [131, 182] width 80 height 22
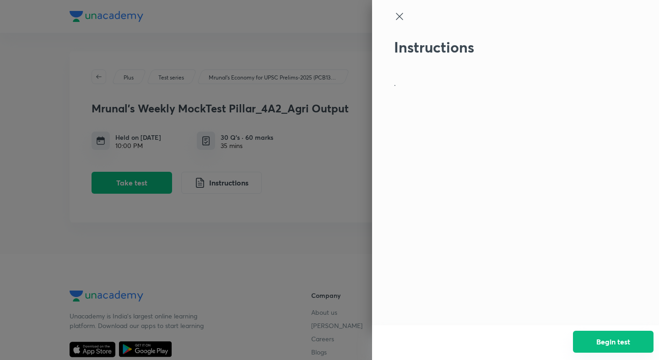
click at [584, 341] on button "Begin test" at bounding box center [613, 342] width 80 height 22
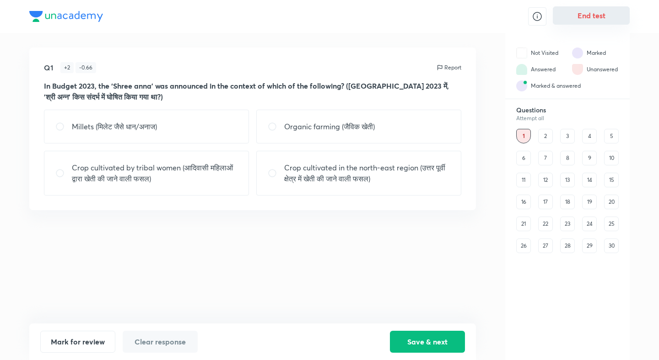
click at [605, 16] on button "End test" at bounding box center [590, 15] width 77 height 18
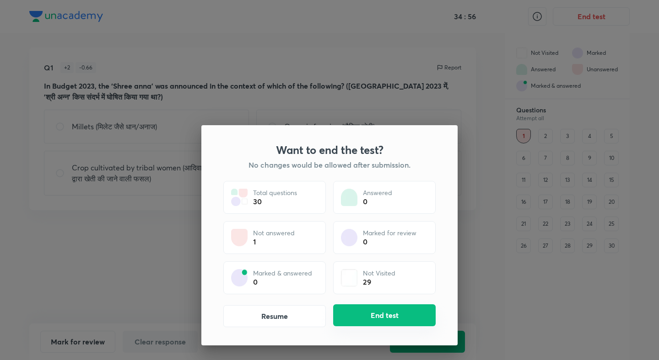
click at [396, 308] on button "End test" at bounding box center [384, 316] width 102 height 22
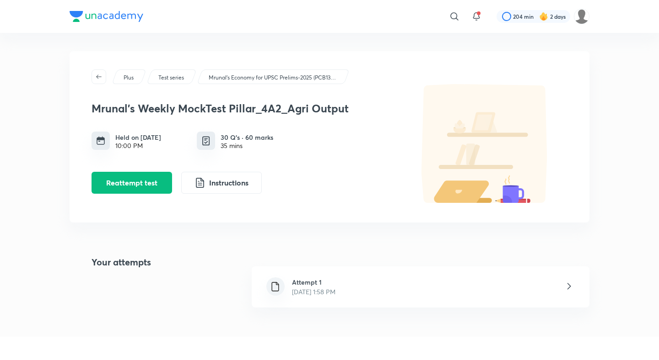
click at [309, 284] on h6 "Attempt 1" at bounding box center [313, 283] width 43 height 10
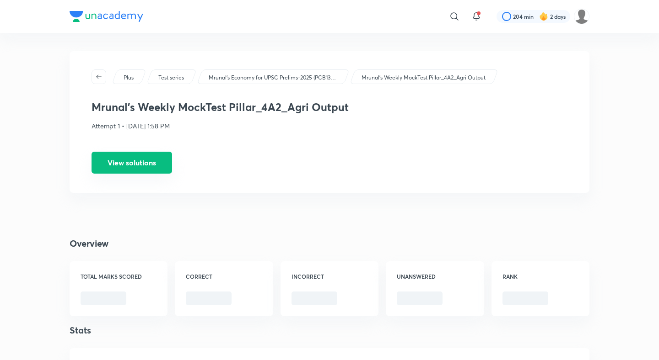
click at [145, 161] on button "View solutions" at bounding box center [131, 163] width 80 height 22
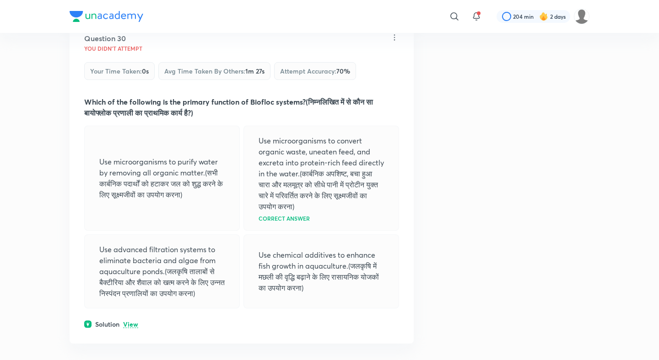
scroll to position [8899, 0]
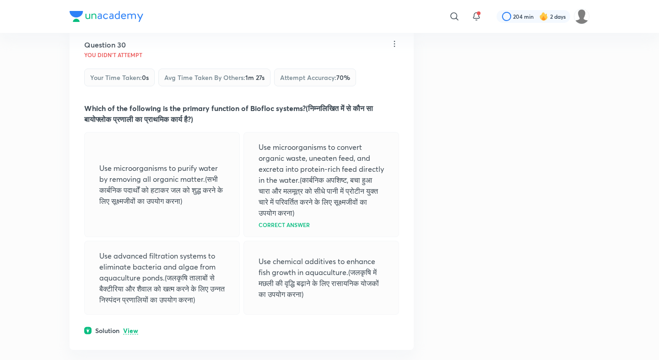
click at [131, 326] on div "Solution View" at bounding box center [241, 331] width 315 height 10
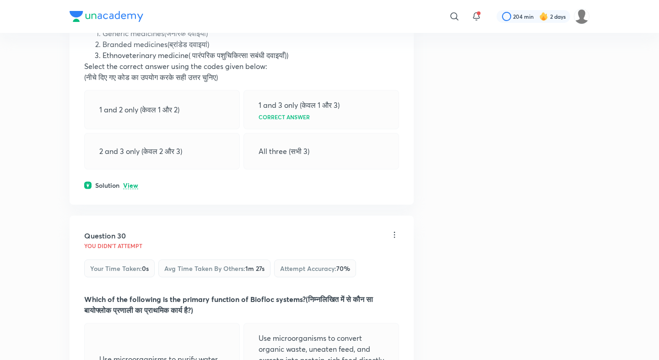
scroll to position [8705, 0]
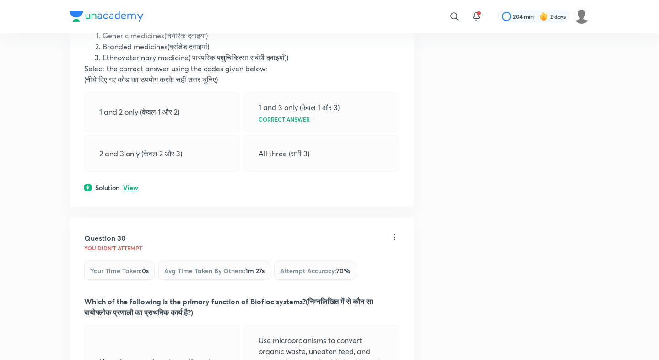
click at [137, 185] on p "View" at bounding box center [130, 188] width 15 height 7
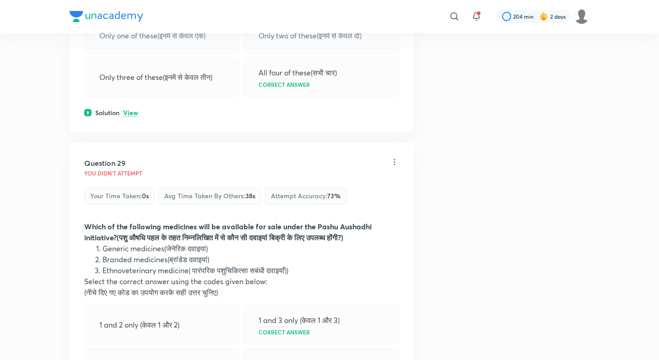
scroll to position [8281, 0]
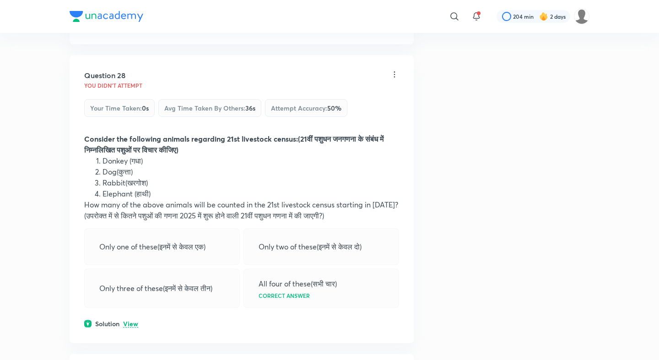
click at [128, 321] on p "View" at bounding box center [130, 324] width 15 height 7
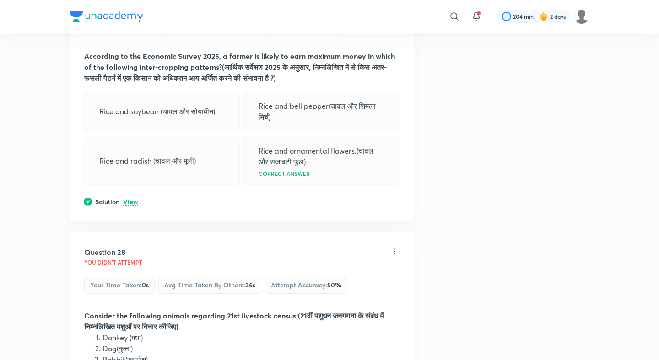
click at [131, 199] on p "View" at bounding box center [130, 202] width 15 height 7
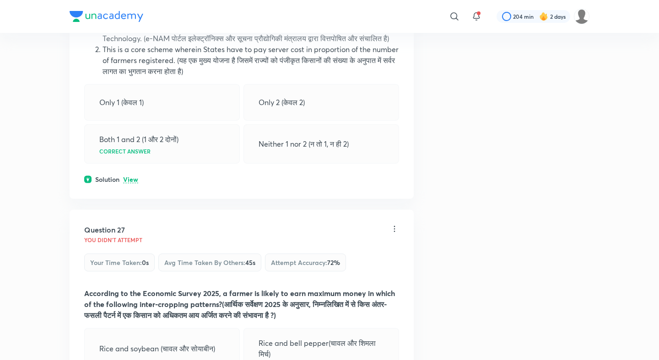
scroll to position [7840, 0]
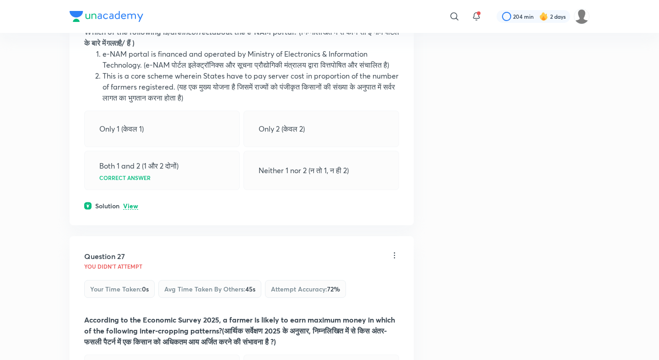
click at [131, 142] on div "Question 26 You didn't Attempt Your time taken : 0s Avg time taken by others : …" at bounding box center [242, 86] width 344 height 277
click at [133, 203] on p "View" at bounding box center [130, 206] width 15 height 7
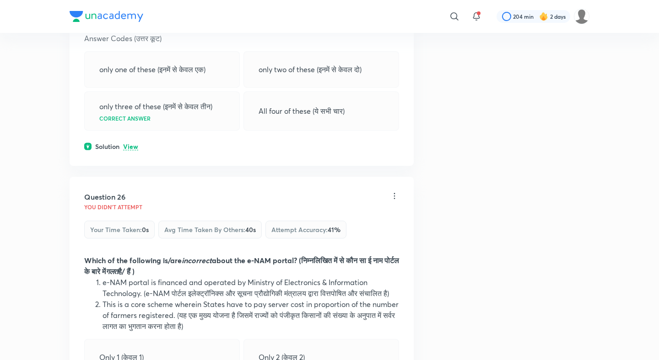
scroll to position [7600, 0]
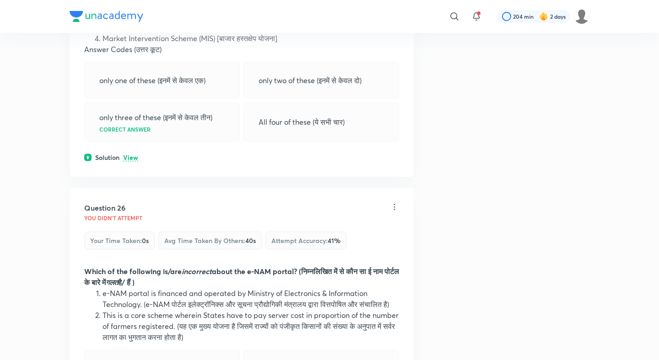
click at [129, 94] on div "Question 25 You didn't Attempt Your time taken : 0s Avg time taken by others : …" at bounding box center [242, 38] width 344 height 277
click at [135, 155] on p "View" at bounding box center [130, 158] width 15 height 7
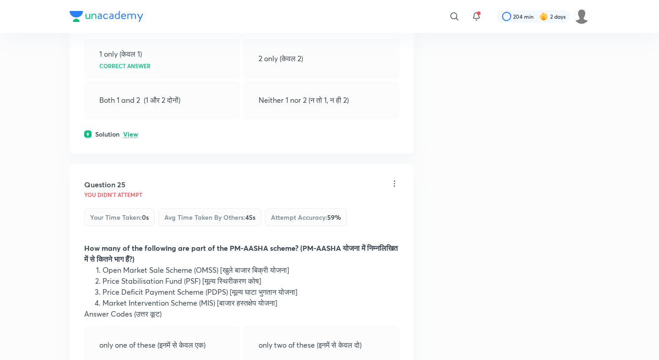
click at [133, 131] on p "View" at bounding box center [130, 134] width 15 height 7
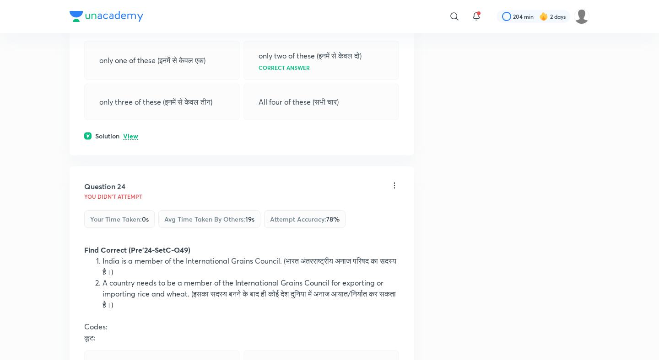
scroll to position [7017, 0]
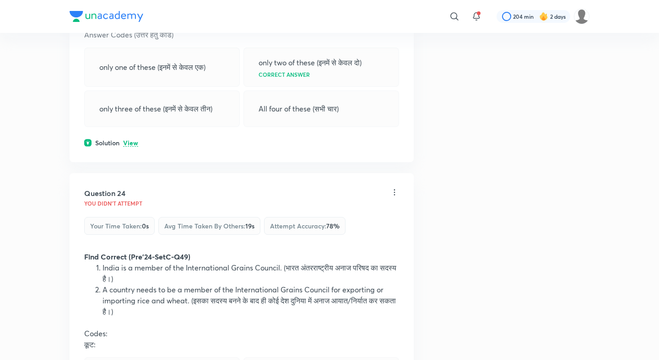
click at [131, 140] on p "View" at bounding box center [130, 143] width 15 height 7
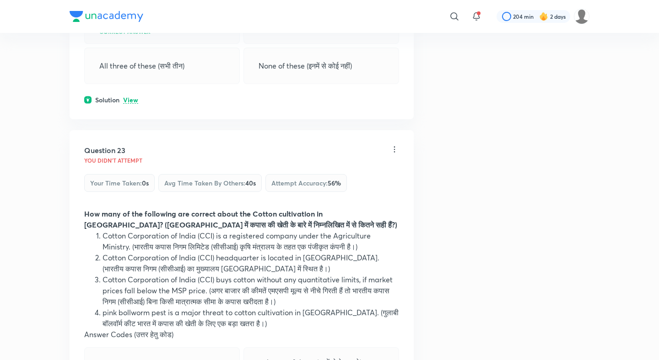
click at [132, 97] on p "View" at bounding box center [130, 100] width 15 height 7
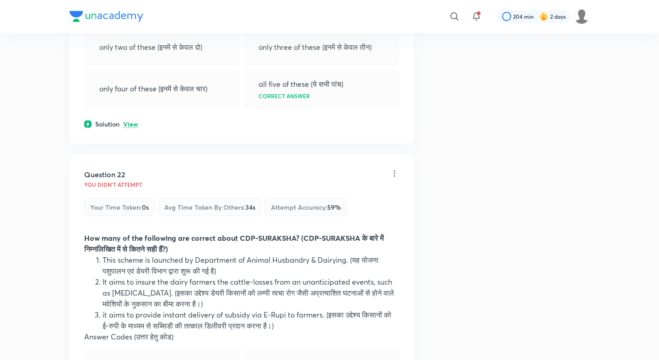
scroll to position [6348, 0]
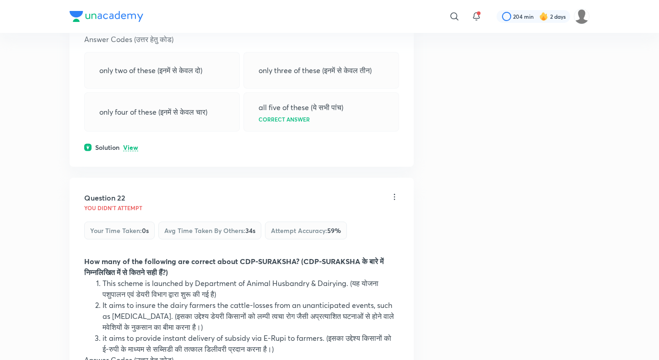
click at [129, 98] on div "Question 21 You didn't Attempt Your time taken : 0s Avg time taken by others : …" at bounding box center [242, 6] width 344 height 321
click at [130, 145] on p "View" at bounding box center [130, 148] width 15 height 7
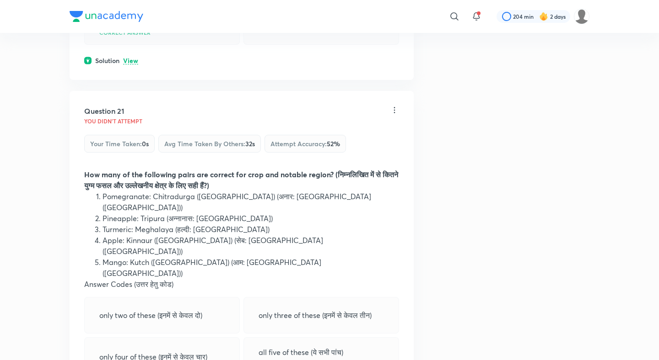
scroll to position [6068, 0]
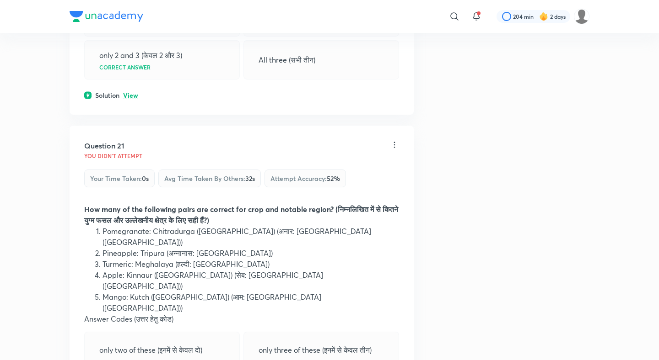
click at [130, 92] on p "View" at bounding box center [130, 95] width 15 height 7
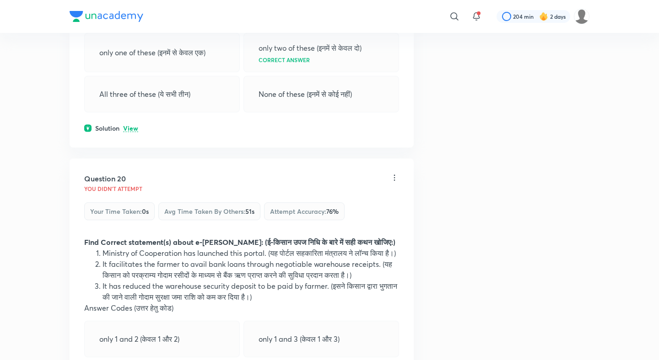
click at [133, 125] on p "View" at bounding box center [130, 128] width 15 height 7
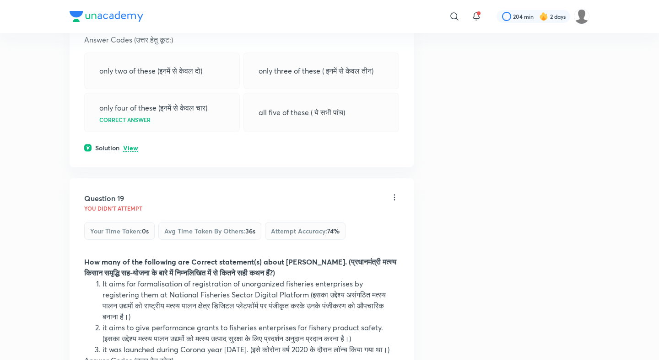
scroll to position [5396, 0]
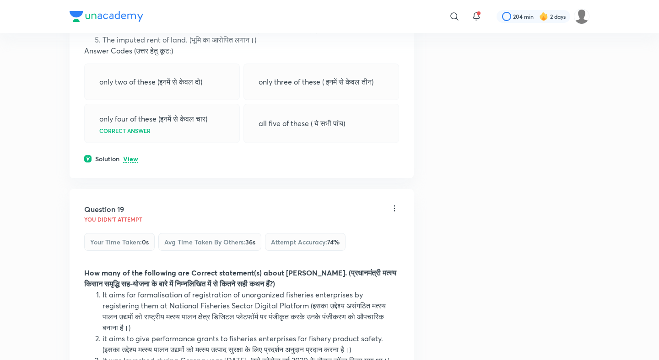
click at [133, 107] on div "Question 18 You didn't Attempt Your time taken : 0s Avg time taken by others : …" at bounding box center [242, 23] width 344 height 310
click at [133, 154] on div "Solution View" at bounding box center [241, 159] width 315 height 10
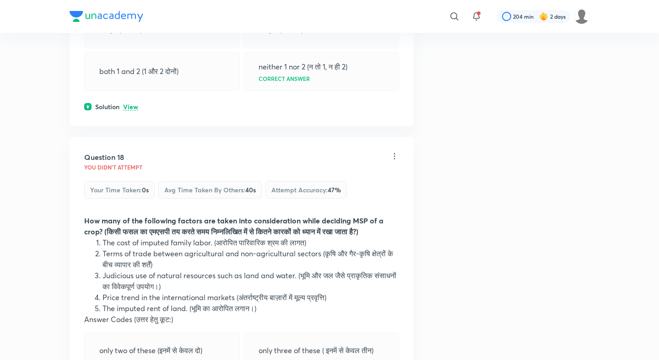
scroll to position [5121, 0]
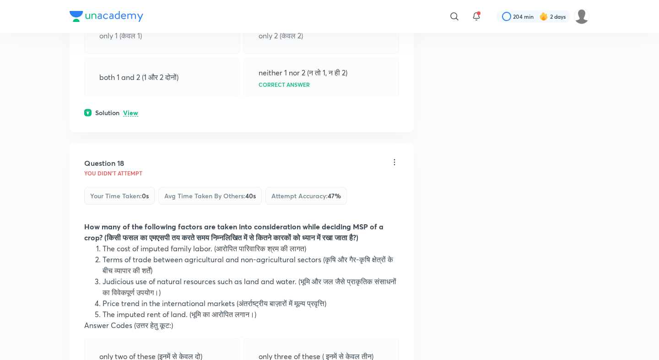
click at [133, 110] on p "View" at bounding box center [130, 113] width 15 height 7
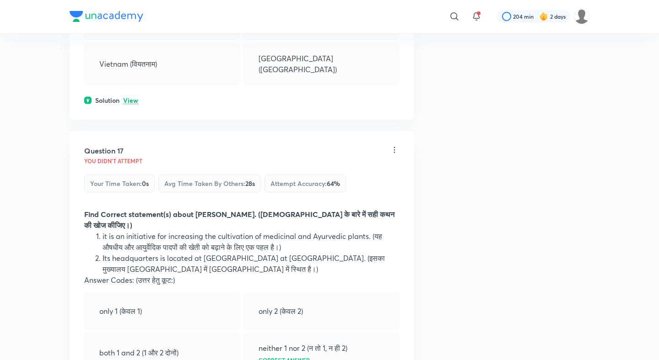
scroll to position [4820, 0]
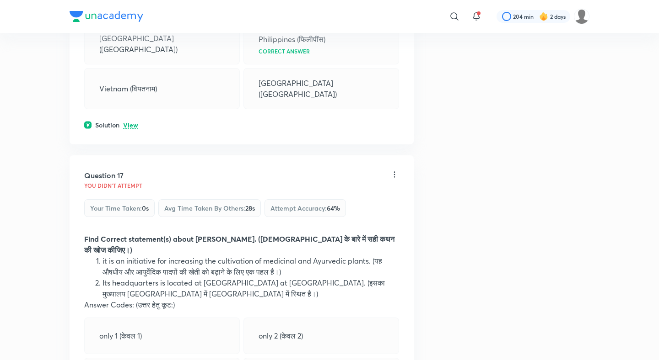
click at [129, 122] on p "View" at bounding box center [130, 125] width 15 height 7
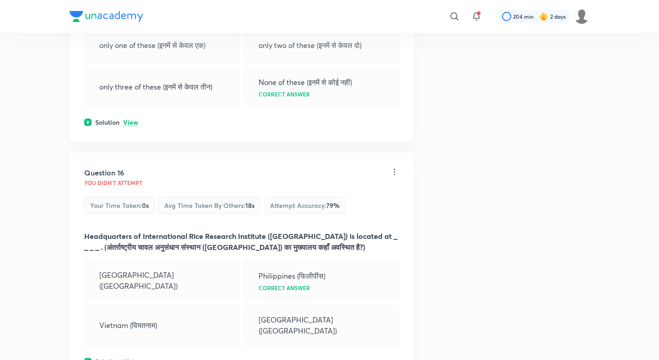
scroll to position [4487, 0]
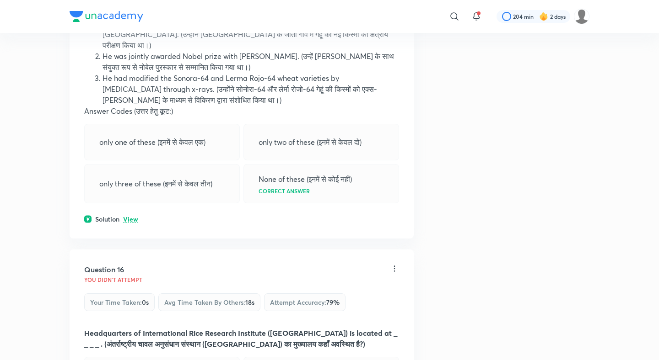
click at [132, 214] on div "Solution View" at bounding box center [241, 219] width 315 height 10
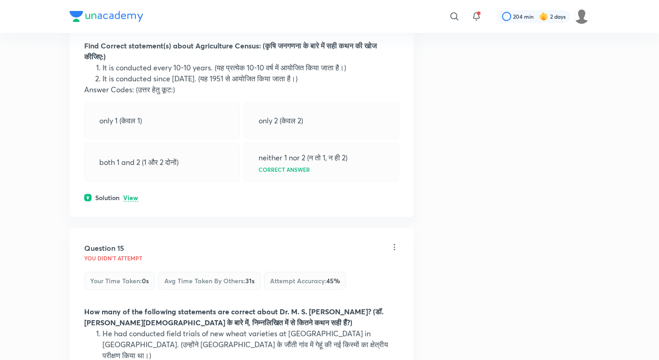
click at [131, 195] on p "View" at bounding box center [130, 198] width 15 height 7
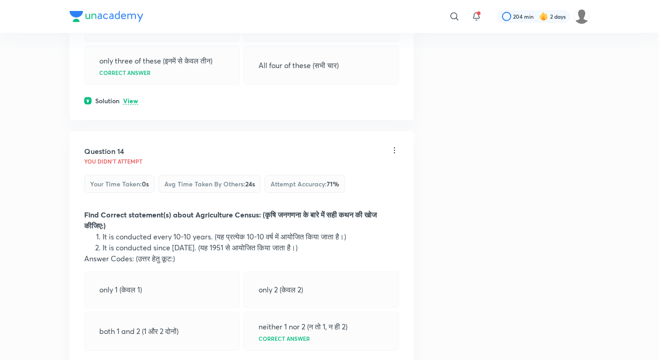
scroll to position [3984, 0]
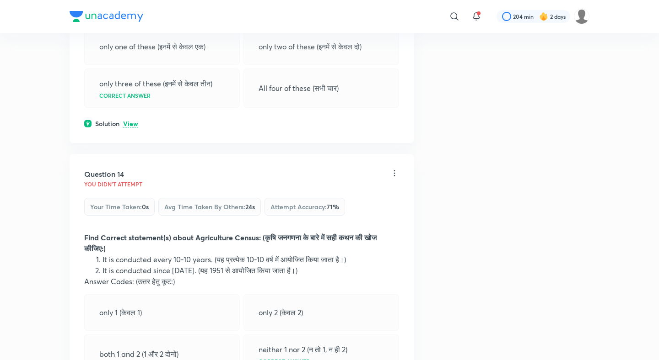
click at [132, 121] on p "View" at bounding box center [130, 124] width 15 height 7
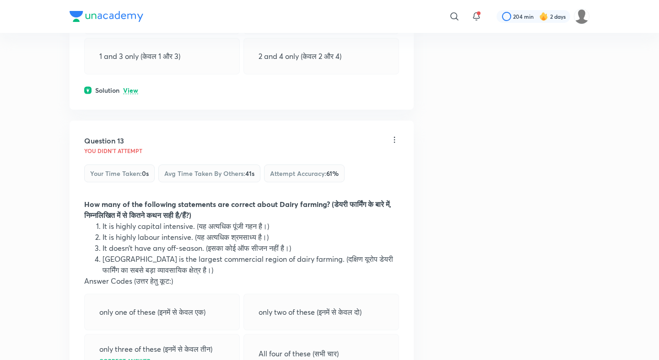
scroll to position [3696, 0]
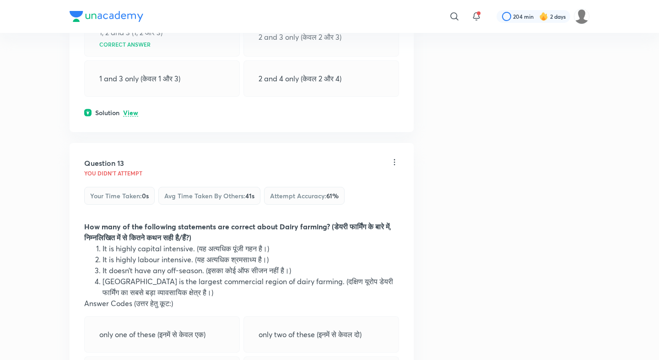
click at [129, 110] on p "View" at bounding box center [130, 113] width 15 height 7
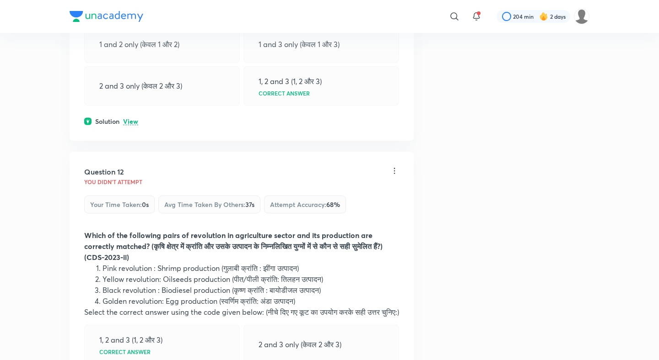
click at [129, 118] on p "View" at bounding box center [130, 121] width 15 height 7
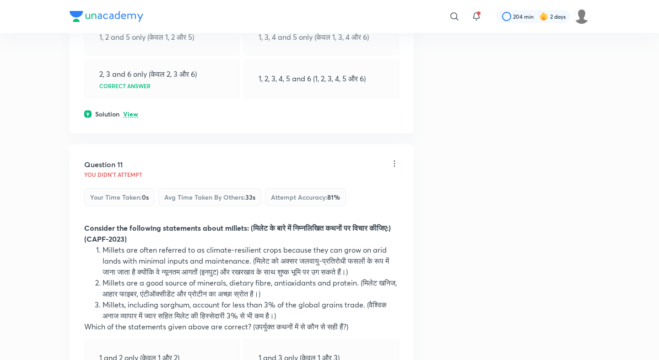
click at [129, 111] on p "View" at bounding box center [130, 114] width 15 height 7
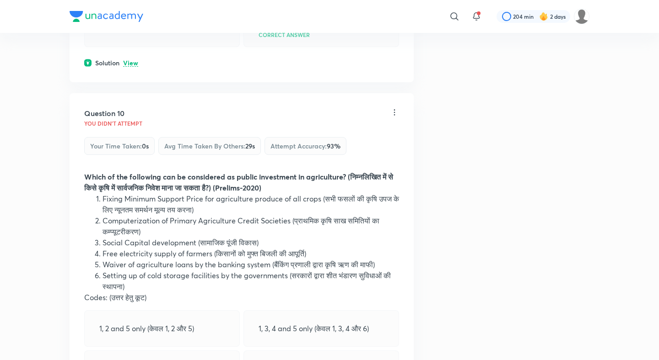
scroll to position [2727, 0]
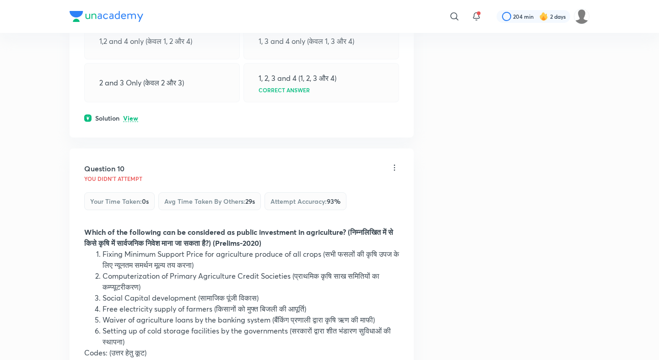
click at [129, 115] on p "View" at bounding box center [130, 118] width 15 height 7
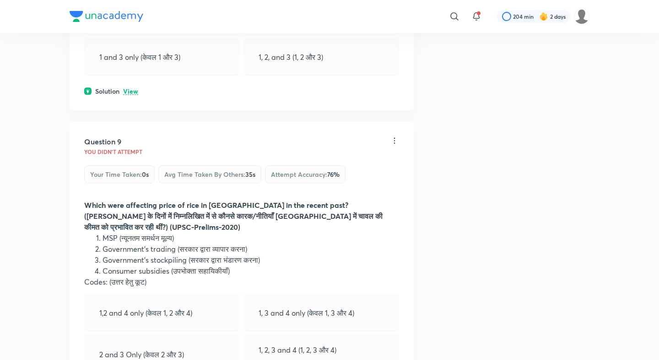
scroll to position [2432, 0]
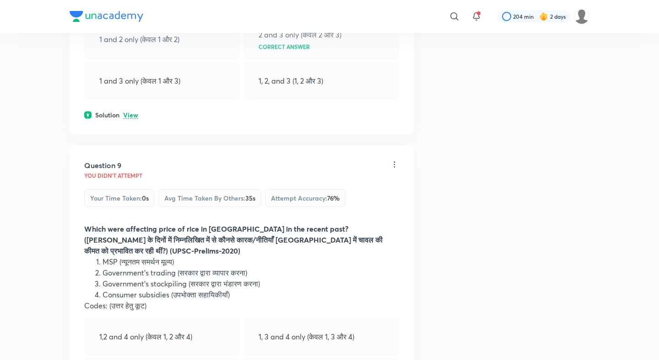
click at [132, 112] on p "View" at bounding box center [130, 115] width 15 height 7
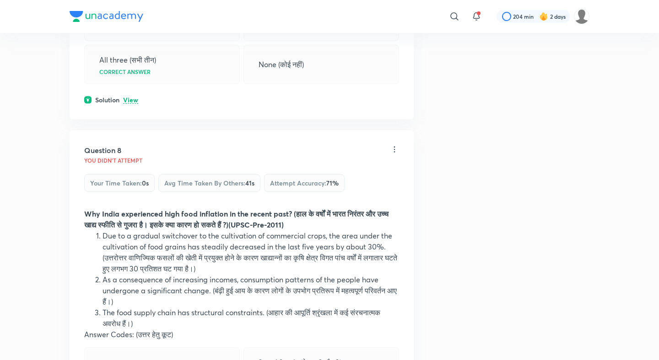
click at [130, 97] on p "View" at bounding box center [130, 100] width 15 height 7
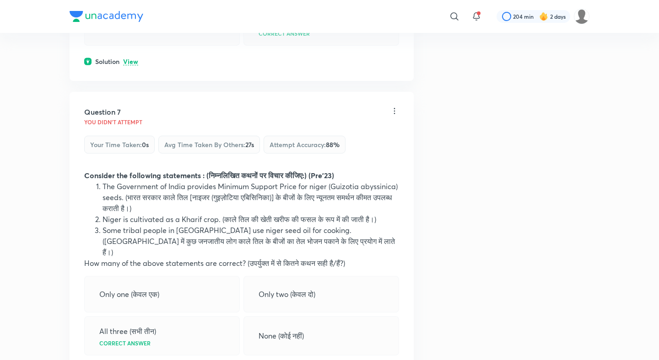
scroll to position [1799, 0]
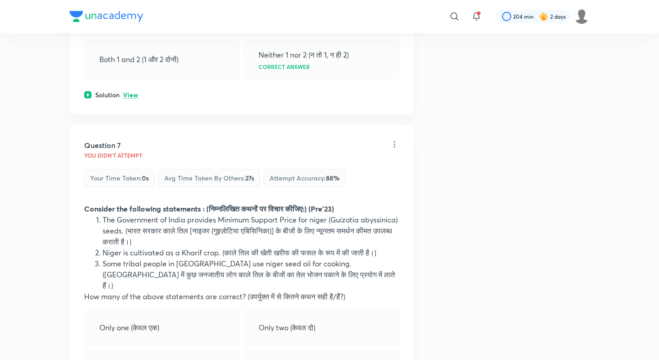
click at [130, 92] on p "View" at bounding box center [130, 95] width 15 height 7
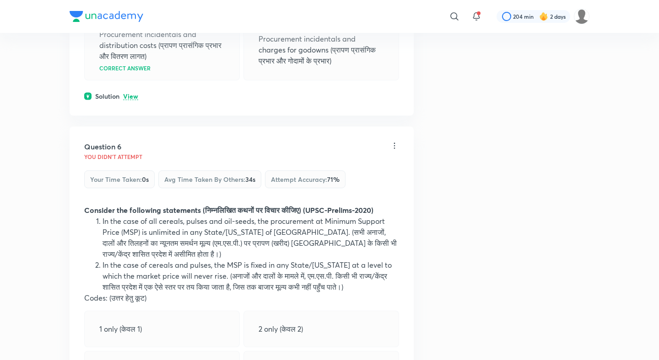
click at [126, 100] on p "View" at bounding box center [130, 96] width 15 height 7
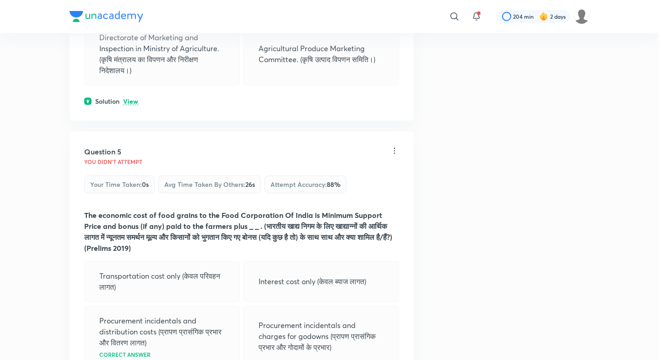
click at [127, 105] on p "View" at bounding box center [130, 101] width 15 height 7
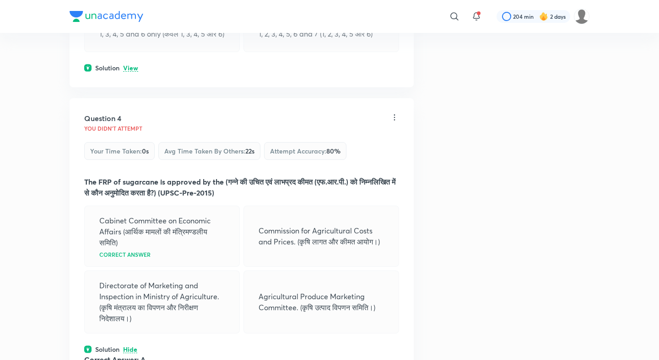
scroll to position [884, 0]
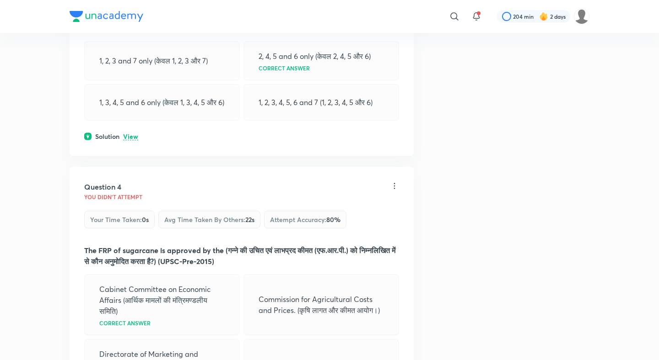
click at [127, 136] on div "Solution View" at bounding box center [241, 137] width 315 height 10
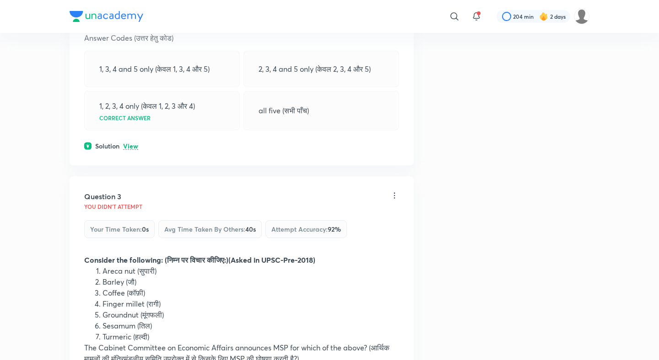
scroll to position [535, 0]
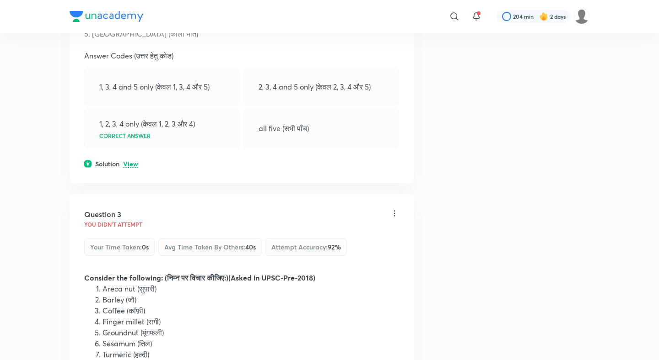
click at [133, 161] on p "View" at bounding box center [130, 164] width 15 height 7
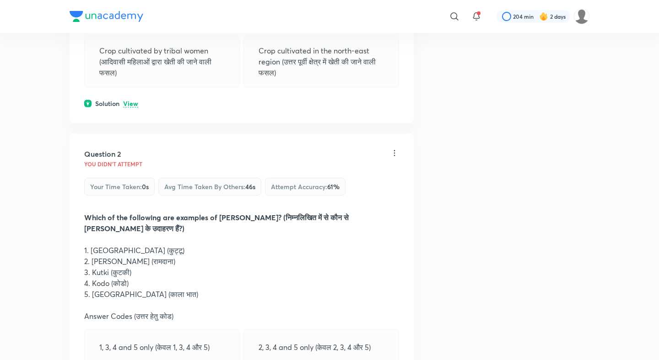
scroll to position [220, 0]
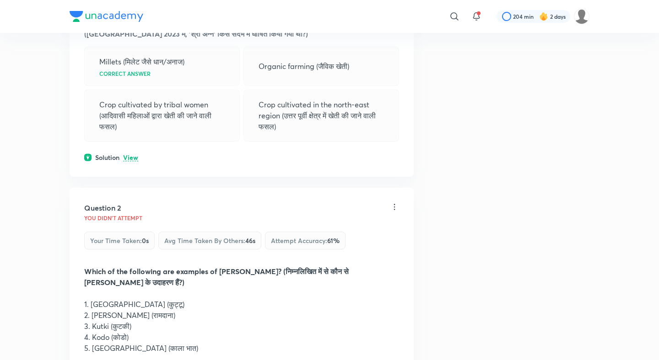
click at [130, 158] on p "View" at bounding box center [130, 158] width 15 height 7
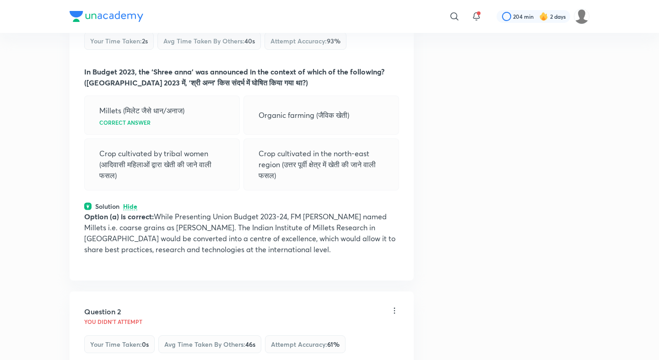
scroll to position [0, 0]
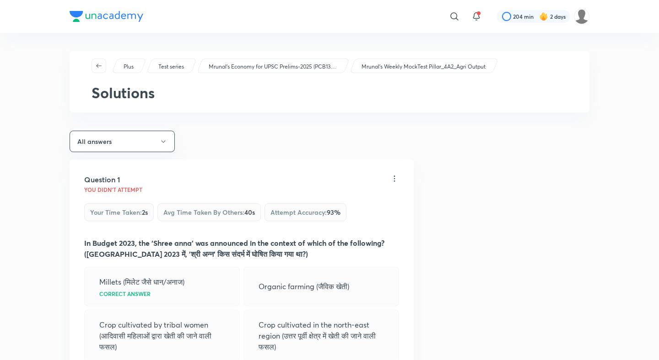
click at [341, 238] on strong "In Budget 2023, the ‘Shree anna’ was announced in the context of which of the f…" at bounding box center [234, 248] width 300 height 21
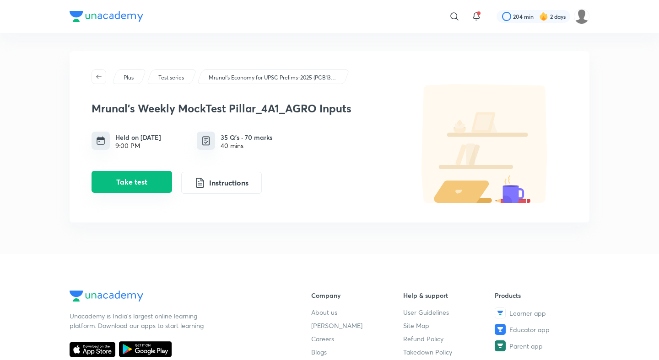
click at [134, 182] on button "Take test" at bounding box center [131, 182] width 80 height 22
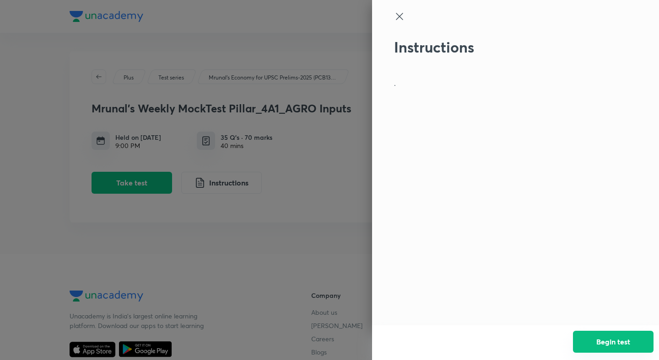
click at [604, 349] on button "Begin test" at bounding box center [613, 342] width 80 height 22
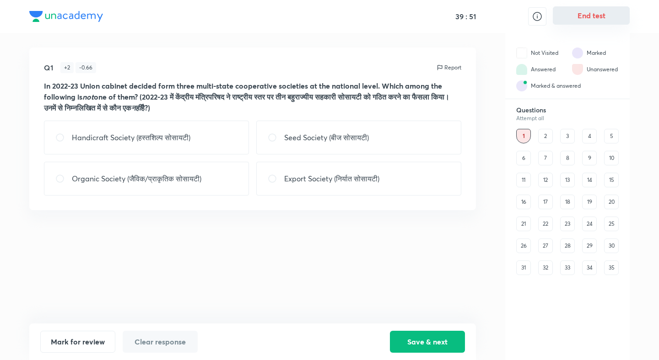
click at [600, 15] on button "End test" at bounding box center [590, 15] width 77 height 18
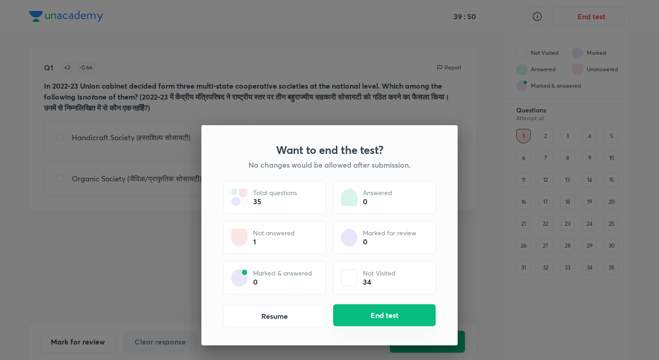
click at [385, 321] on button "End test" at bounding box center [384, 316] width 102 height 22
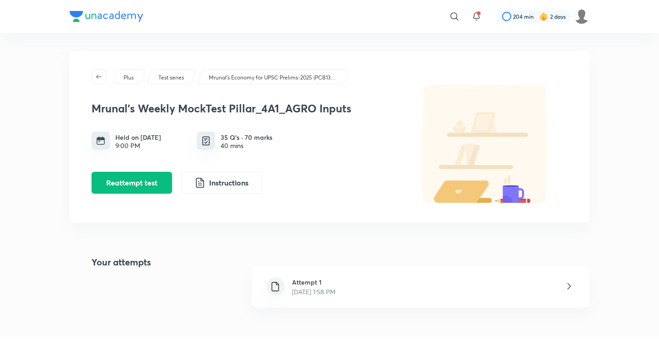
click at [321, 277] on div "Attempt 1 Oct 4, 2025, 1:58 PM" at bounding box center [420, 287] width 337 height 41
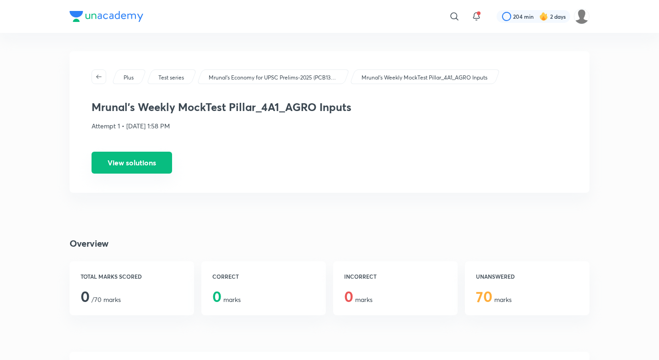
click at [145, 167] on button "View solutions" at bounding box center [131, 163] width 80 height 22
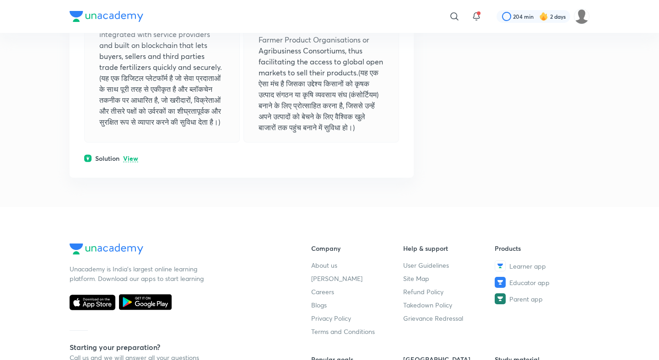
scroll to position [10320, 0]
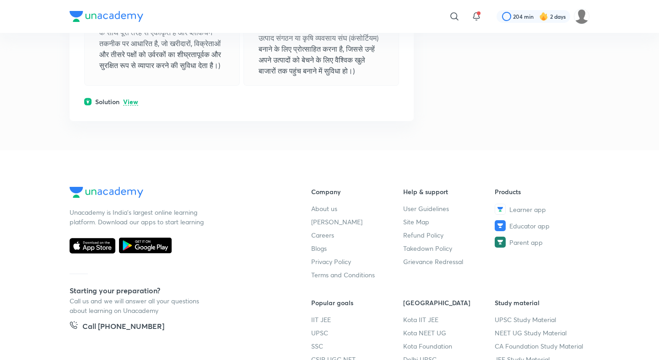
click at [132, 99] on p "View" at bounding box center [130, 102] width 15 height 7
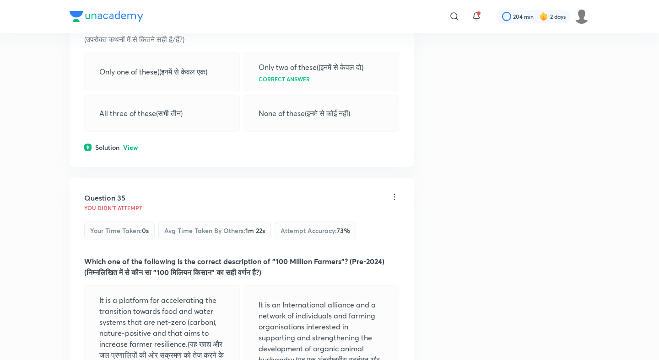
click at [134, 145] on p "View" at bounding box center [130, 148] width 15 height 7
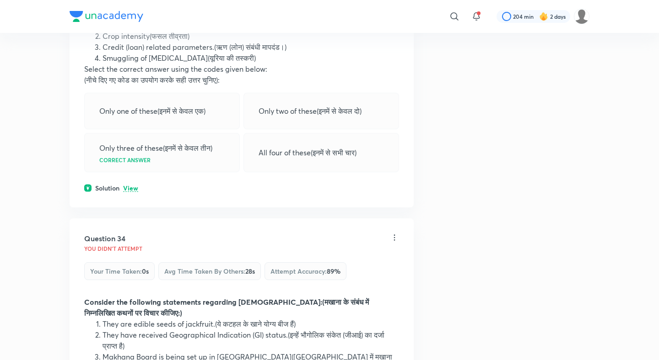
click at [133, 185] on p "View" at bounding box center [130, 188] width 15 height 7
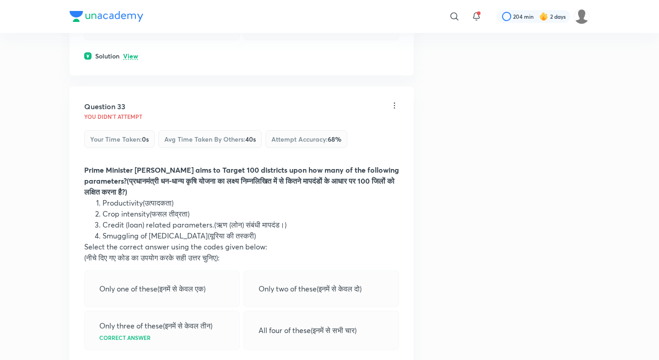
scroll to position [9235, 0]
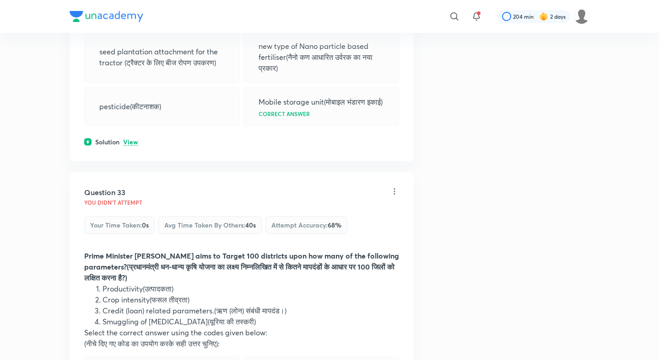
click at [130, 139] on p "View" at bounding box center [130, 142] width 15 height 7
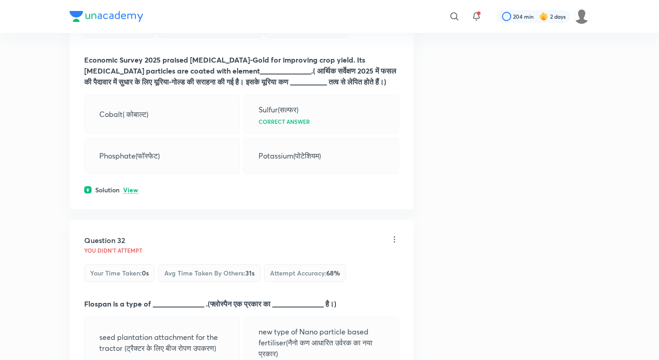
scroll to position [8895, 0]
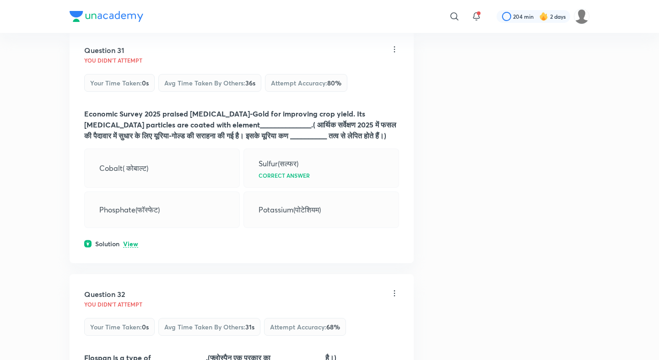
click at [131, 241] on p "View" at bounding box center [130, 244] width 15 height 7
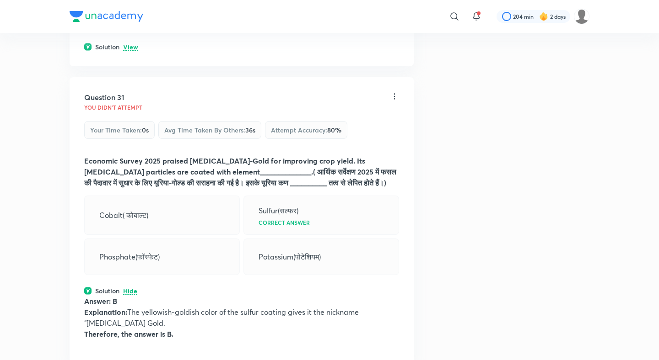
scroll to position [8660, 0]
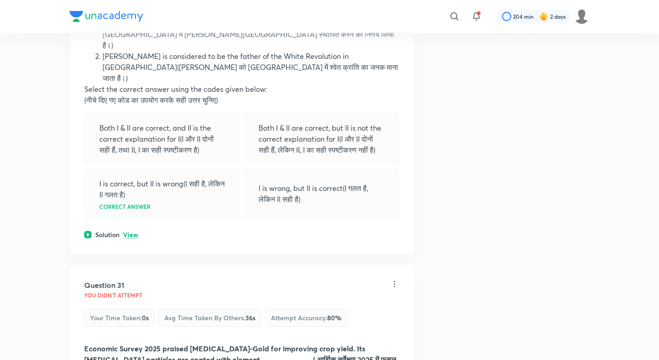
click at [130, 232] on p "View" at bounding box center [130, 235] width 15 height 7
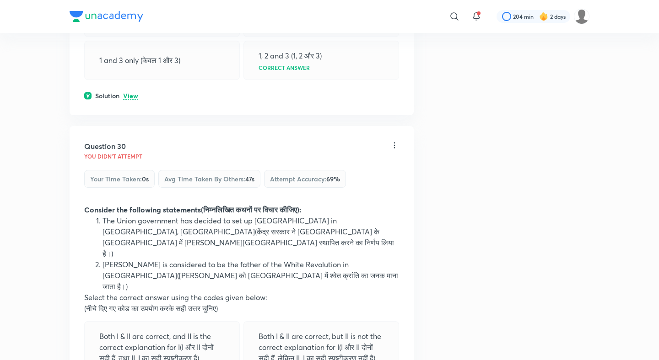
click at [136, 93] on p "View" at bounding box center [130, 96] width 15 height 7
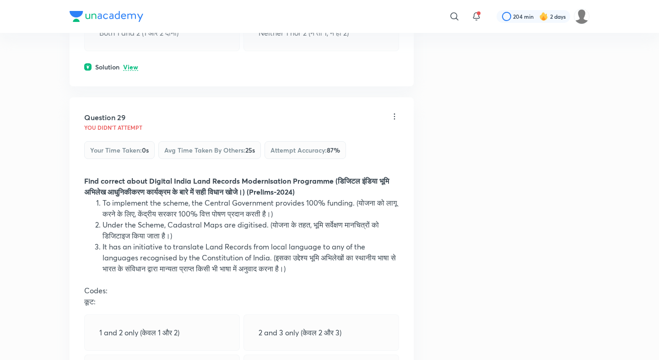
click at [128, 64] on p "View" at bounding box center [130, 67] width 15 height 7
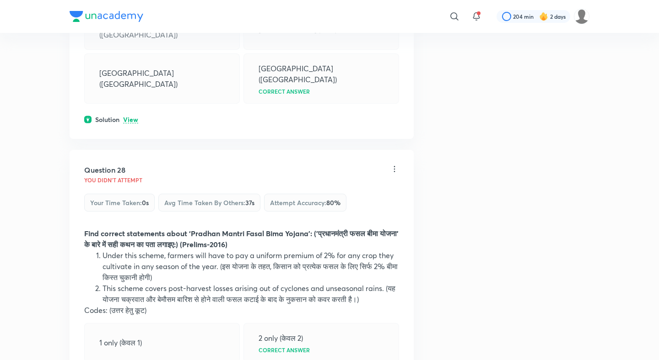
click at [128, 117] on p "View" at bounding box center [130, 120] width 15 height 7
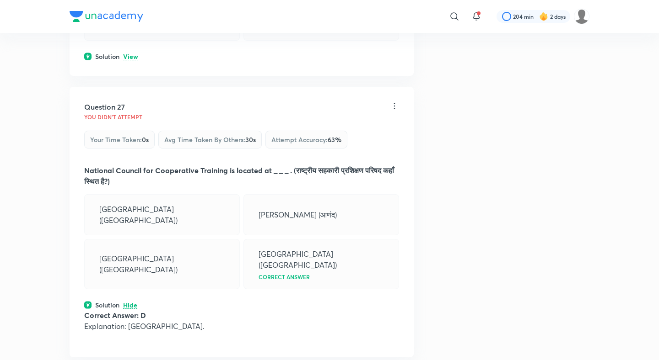
scroll to position [7518, 0]
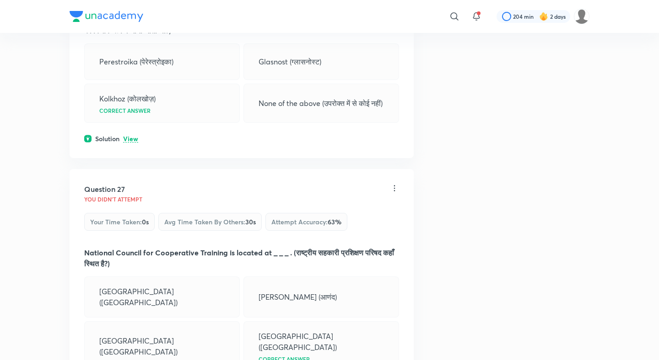
click at [132, 143] on p "View" at bounding box center [130, 139] width 15 height 7
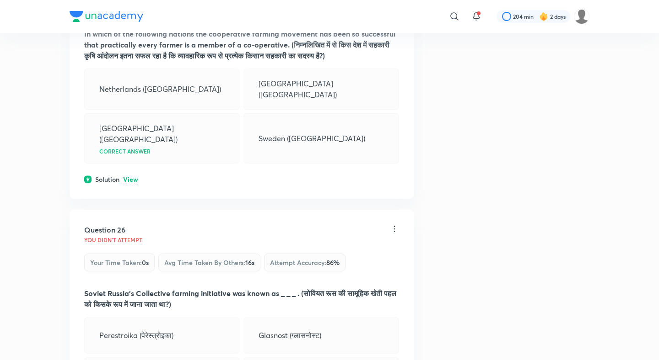
scroll to position [7150, 0]
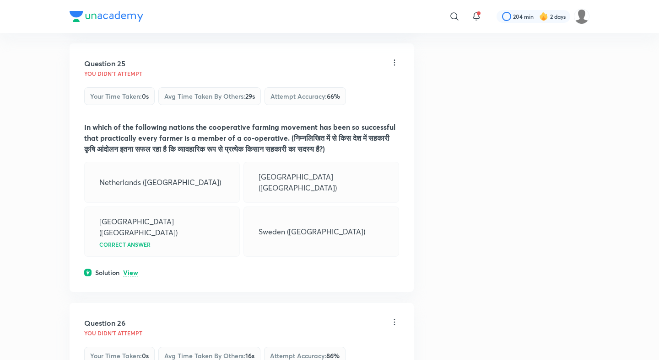
click at [130, 274] on p "View" at bounding box center [130, 273] width 15 height 7
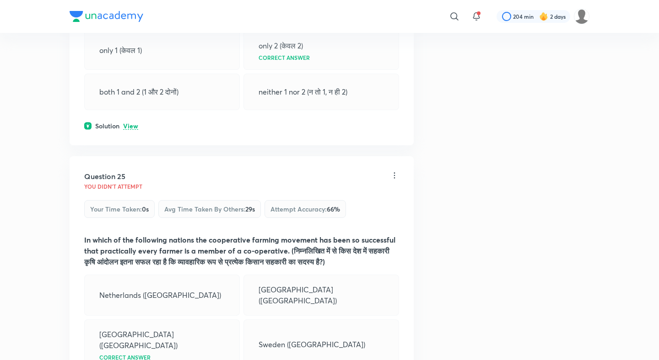
click at [131, 130] on p "View" at bounding box center [130, 126] width 15 height 7
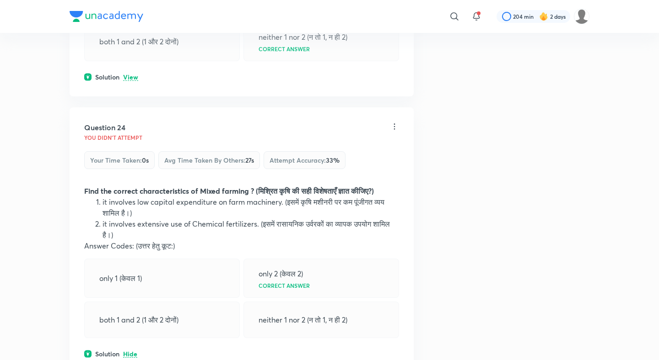
scroll to position [6759, 0]
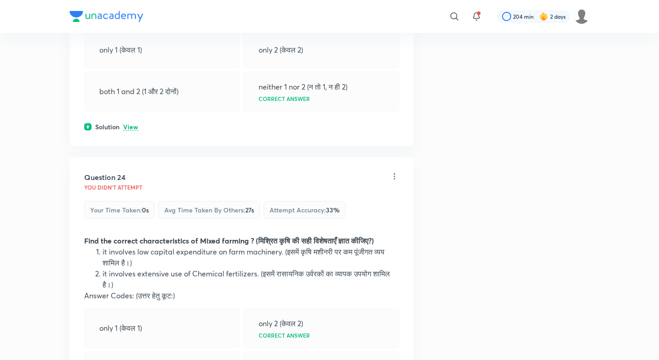
click at [129, 140] on div "Question 23 You didn't Attempt Your time taken : 0s Avg time taken by others : …" at bounding box center [242, 18] width 344 height 255
click at [131, 131] on p "View" at bounding box center [130, 127] width 15 height 7
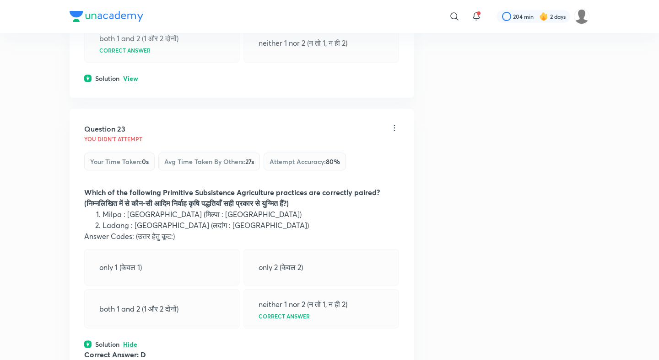
click at [136, 82] on p "View" at bounding box center [130, 78] width 15 height 7
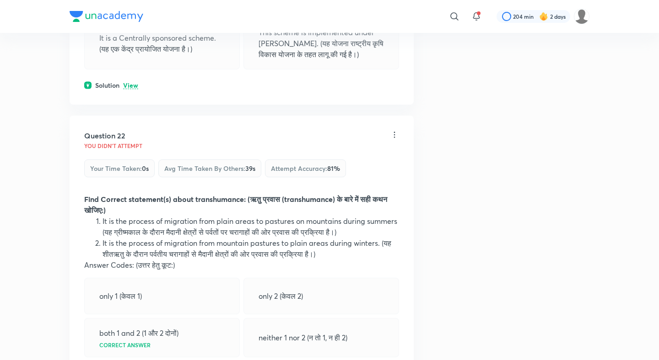
click at [134, 89] on p "View" at bounding box center [130, 85] width 15 height 7
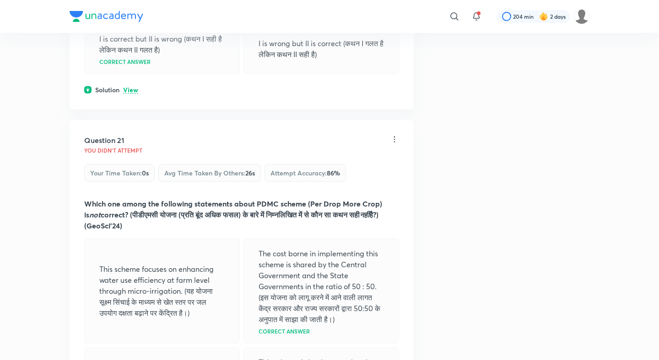
click at [133, 94] on p "View" at bounding box center [130, 90] width 15 height 7
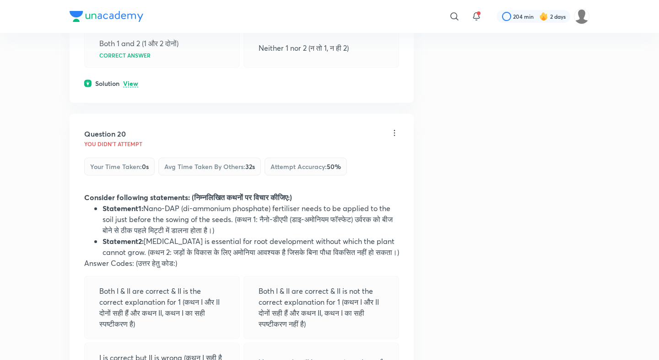
click at [132, 87] on p "View" at bounding box center [130, 83] width 15 height 7
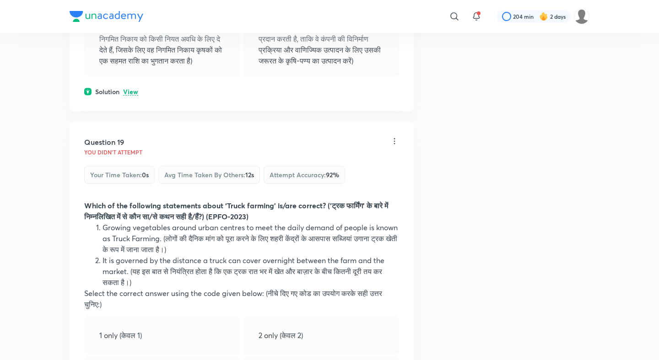
scroll to position [5237, 0]
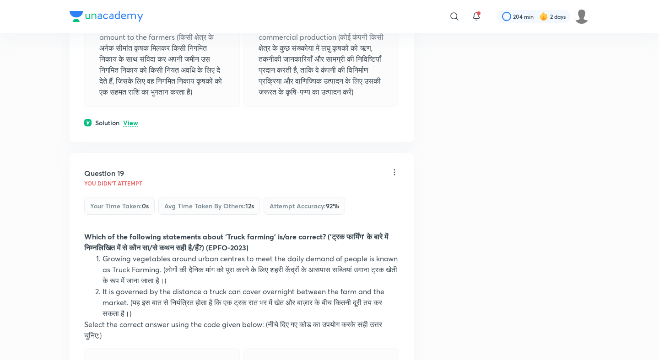
click at [129, 127] on p "View" at bounding box center [130, 123] width 15 height 7
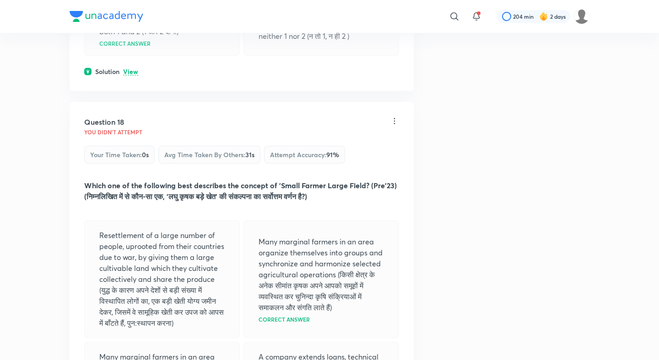
scroll to position [4832, 0]
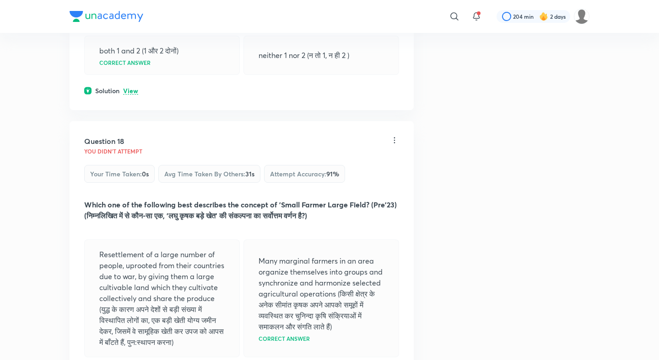
click at [130, 88] on p "View" at bounding box center [130, 91] width 15 height 7
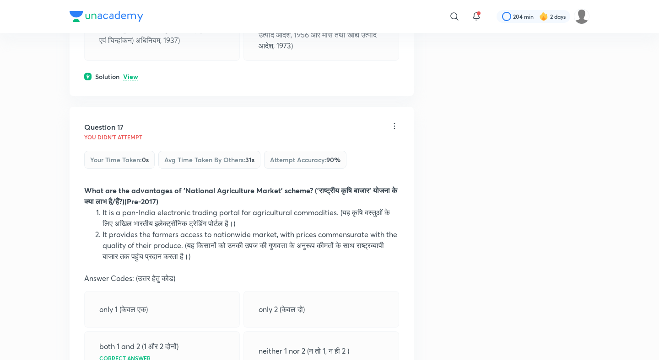
click at [131, 76] on p "View" at bounding box center [130, 77] width 15 height 7
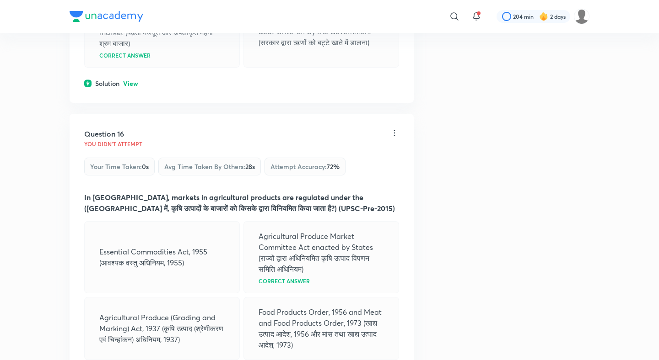
click at [131, 86] on p "View" at bounding box center [130, 83] width 15 height 7
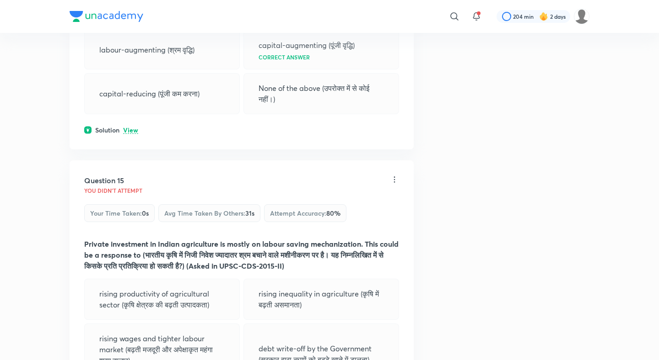
click at [131, 127] on p "View" at bounding box center [130, 130] width 15 height 7
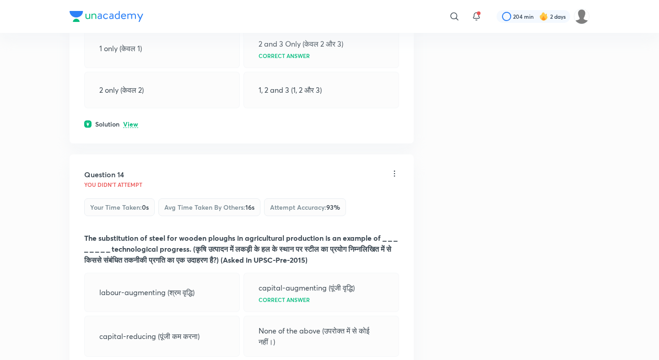
click at [131, 119] on div "Solution View" at bounding box center [241, 124] width 315 height 10
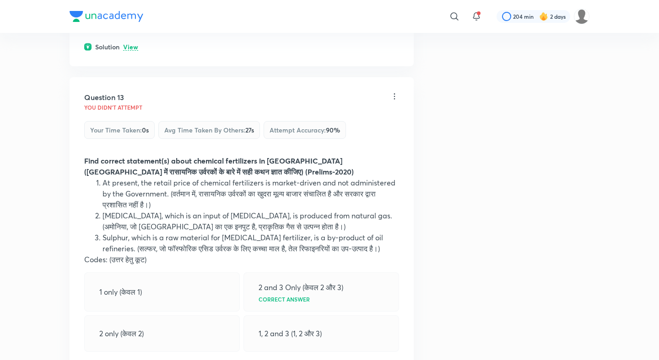
scroll to position [3401, 0]
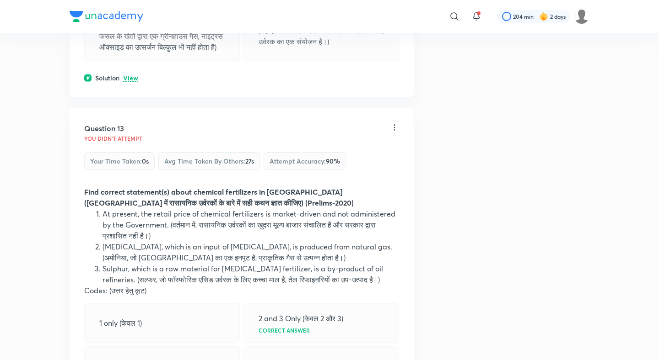
click at [132, 79] on p "View" at bounding box center [130, 78] width 15 height 7
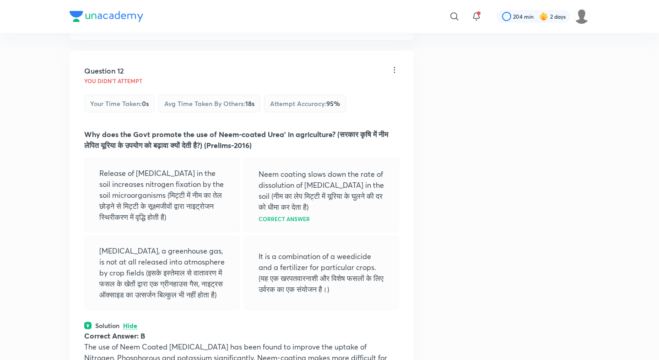
scroll to position [3113, 0]
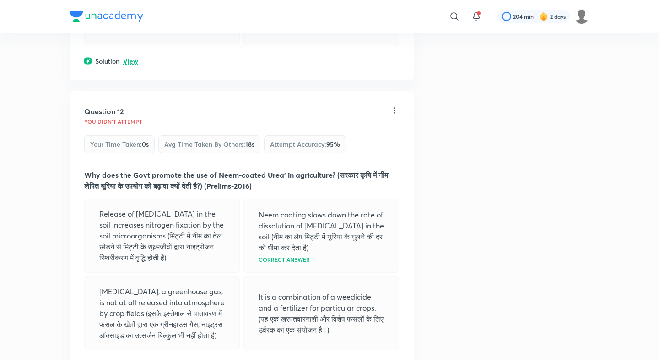
click at [130, 58] on p "View" at bounding box center [130, 61] width 15 height 7
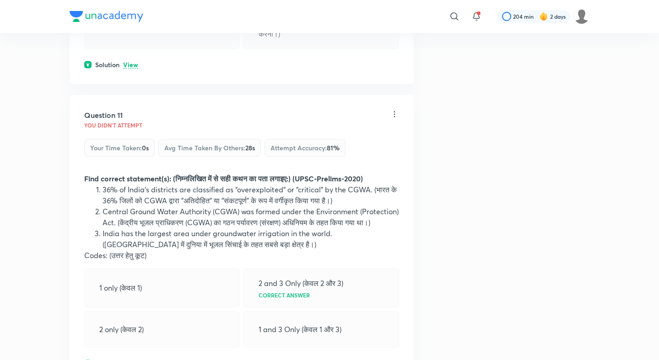
scroll to position [2806, 0]
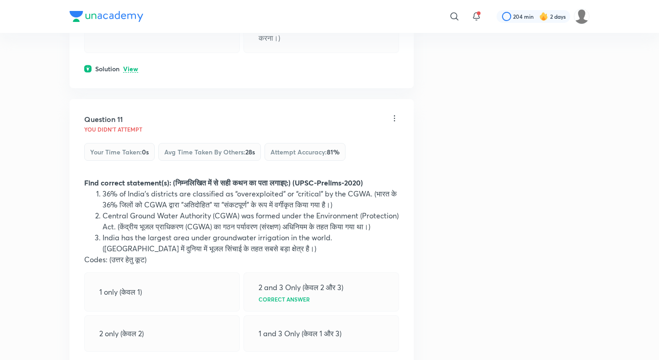
click at [130, 66] on p "View" at bounding box center [130, 69] width 15 height 7
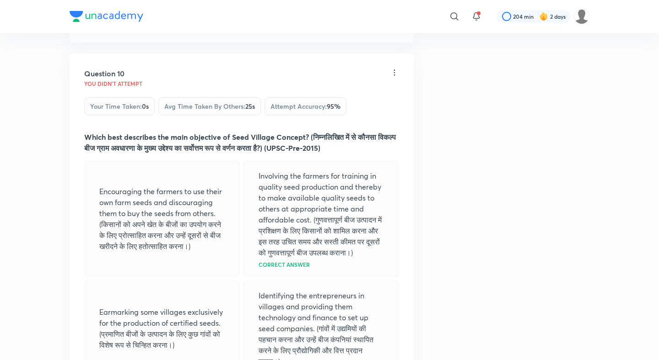
scroll to position [2440, 0]
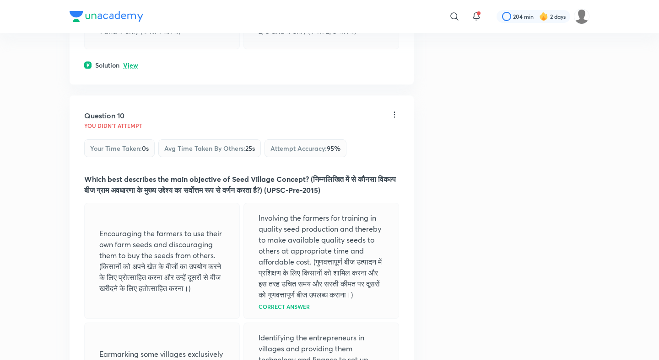
click at [132, 62] on p "View" at bounding box center [130, 65] width 15 height 7
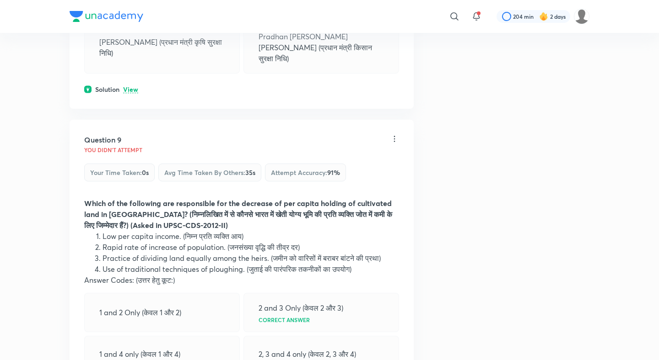
click at [132, 86] on p "View" at bounding box center [130, 89] width 15 height 7
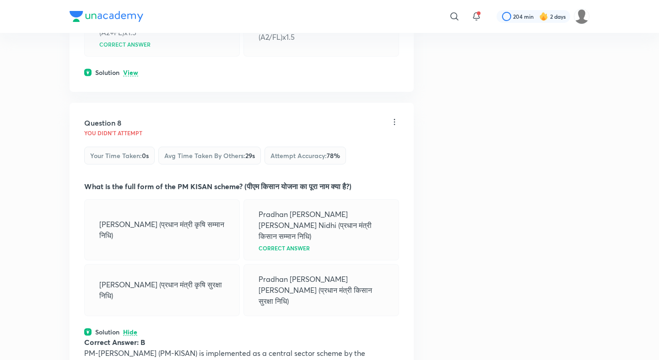
scroll to position [1872, 0]
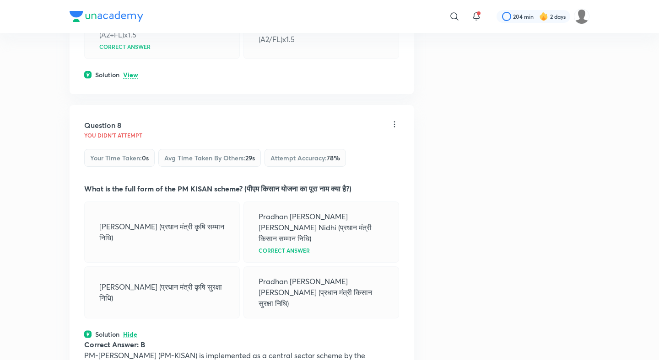
click at [132, 79] on p "View" at bounding box center [130, 75] width 15 height 7
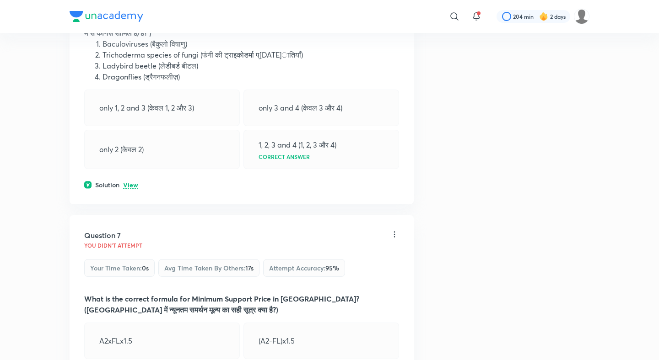
scroll to position [1514, 0]
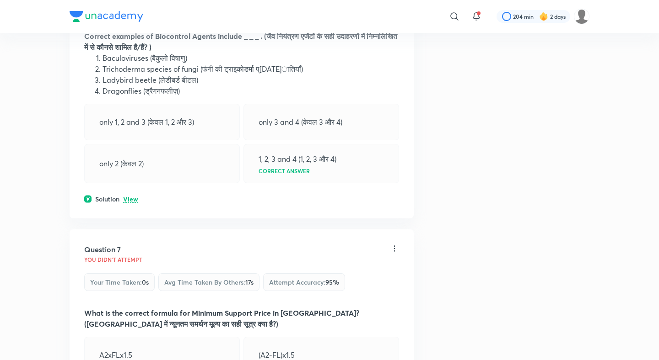
click at [130, 203] on p "View" at bounding box center [130, 199] width 15 height 7
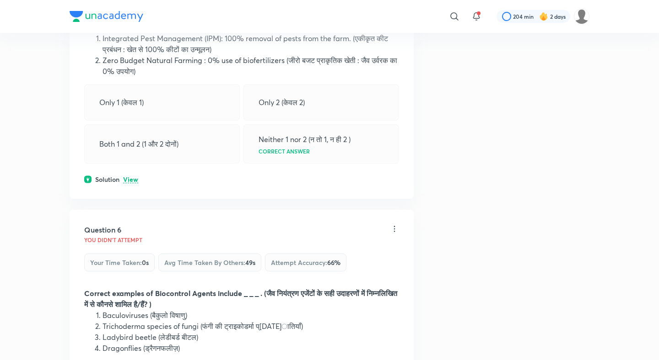
scroll to position [1254, 0]
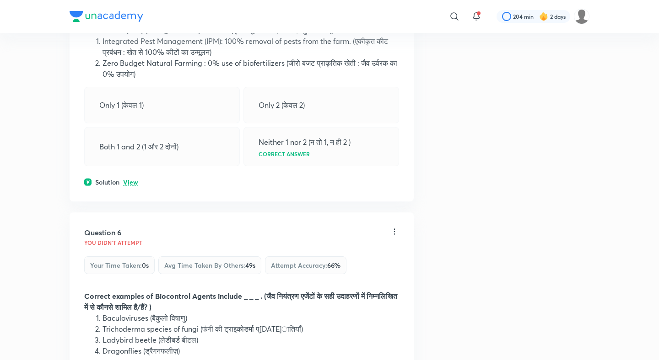
click at [132, 186] on p "View" at bounding box center [130, 182] width 15 height 7
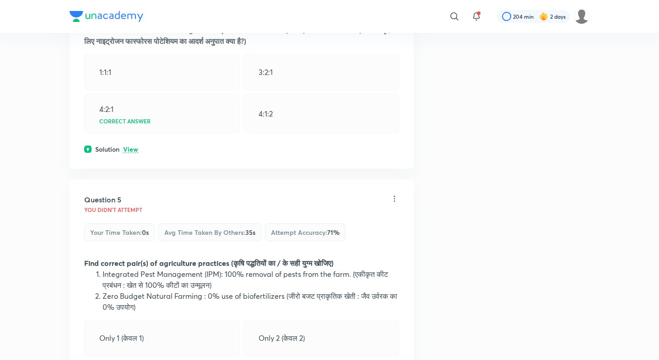
scroll to position [1011, 0]
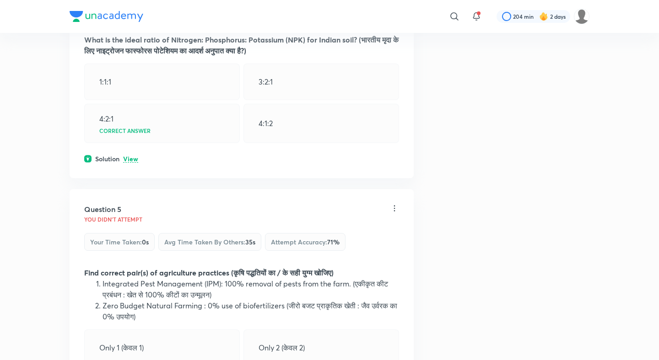
click at [132, 163] on p "View" at bounding box center [130, 159] width 15 height 7
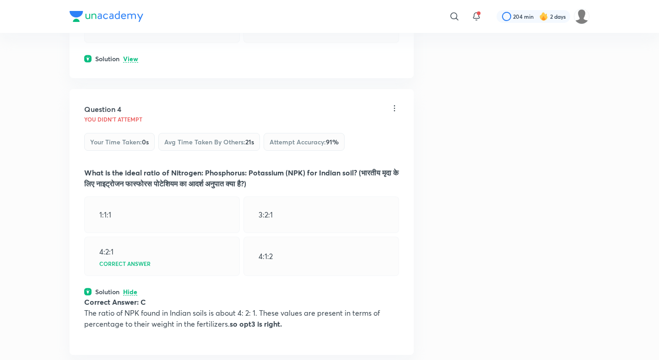
scroll to position [869, 0]
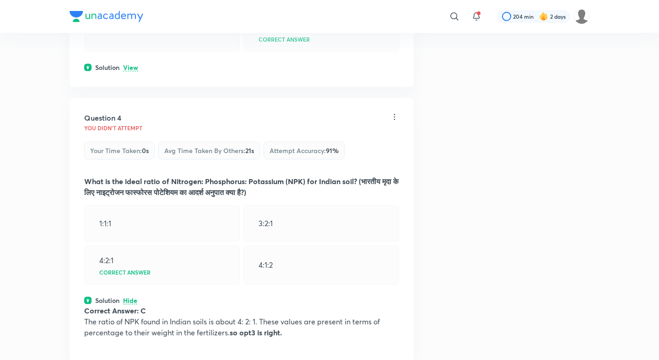
click at [131, 71] on p "View" at bounding box center [130, 67] width 15 height 7
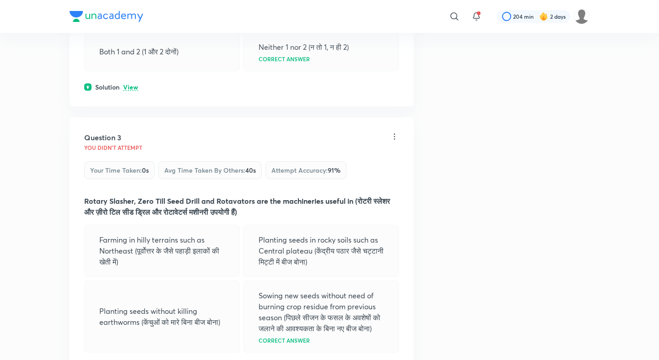
click at [131, 89] on p "View" at bounding box center [130, 87] width 15 height 7
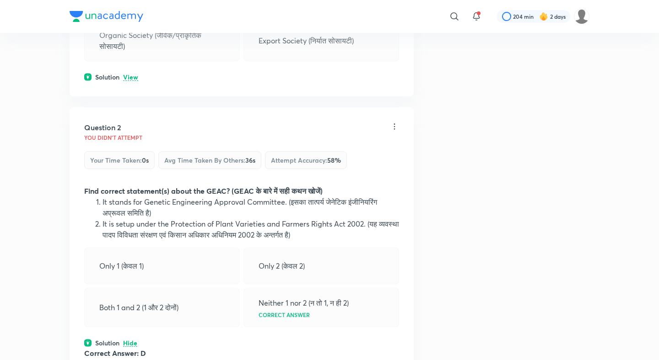
scroll to position [290, 0]
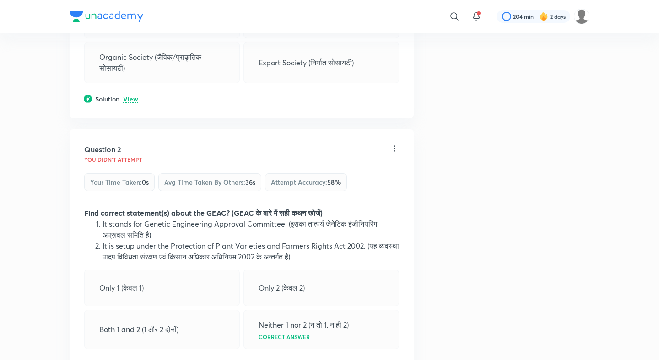
click at [131, 96] on p "View" at bounding box center [130, 99] width 15 height 7
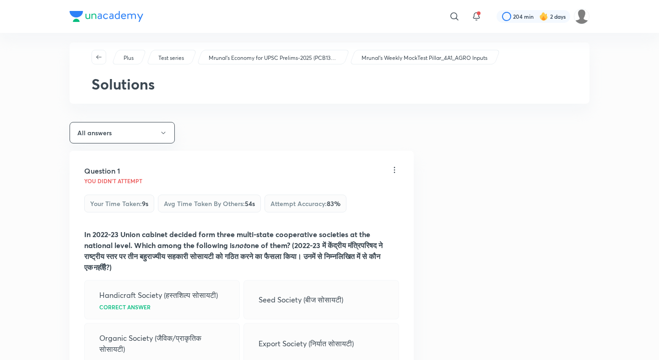
scroll to position [0, 0]
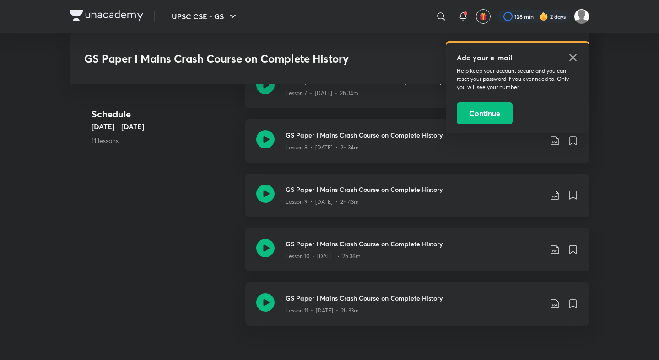
click at [360, 191] on h3 "GS Paper I Mains Crash Course on Complete History" at bounding box center [413, 190] width 256 height 10
